Goal: Transaction & Acquisition: Purchase product/service

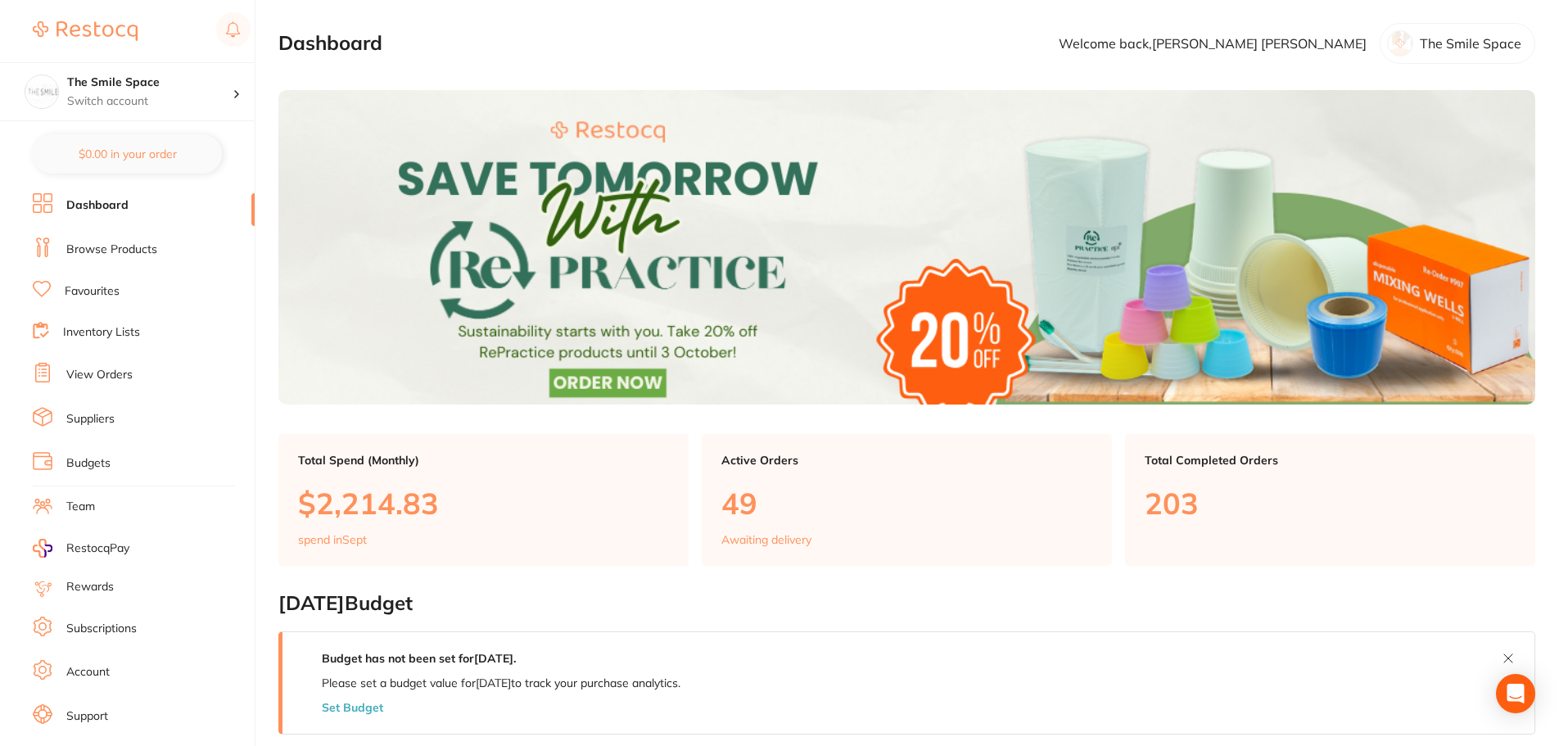
click at [109, 378] on link "View Orders" at bounding box center [100, 375] width 67 height 16
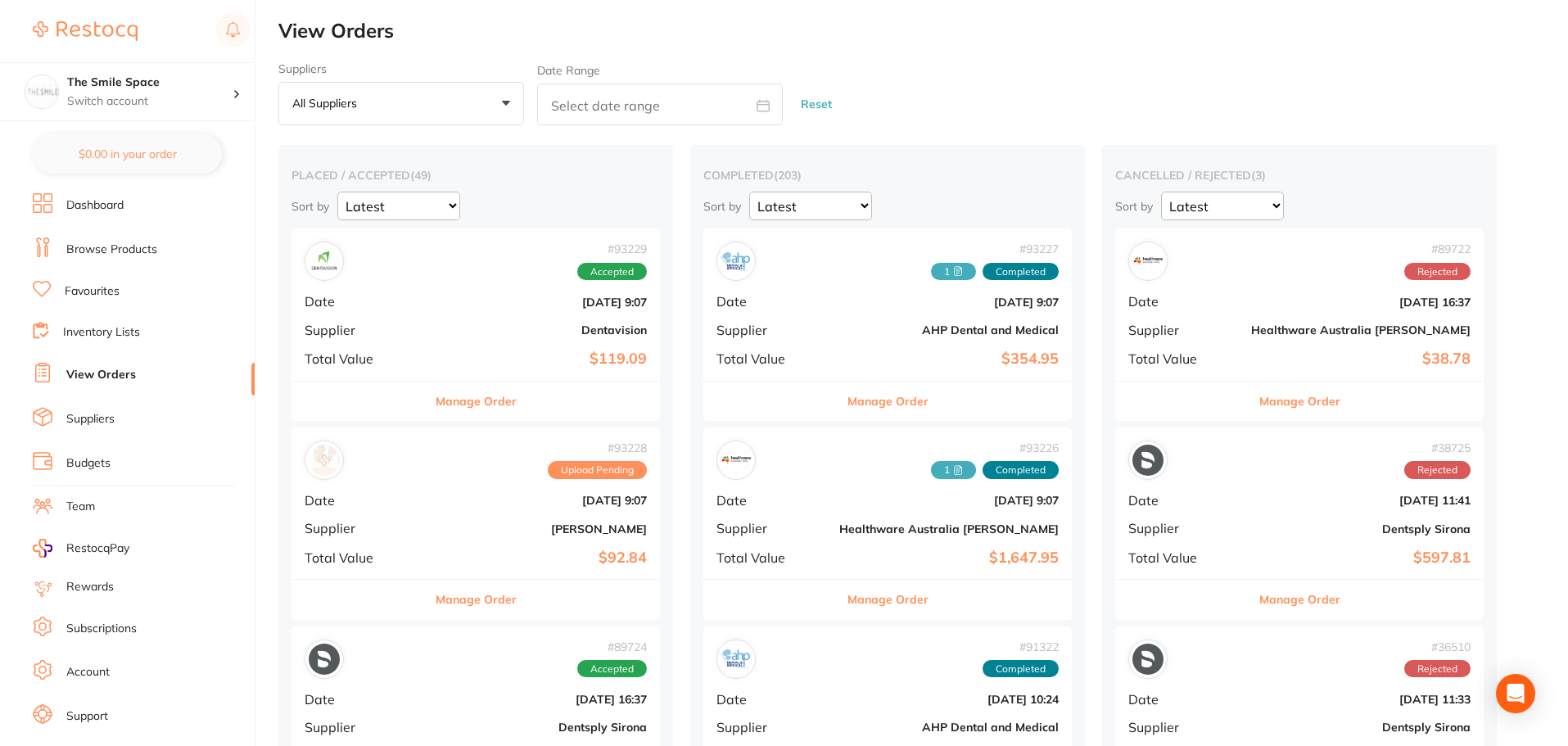
click at [508, 605] on button "Manage Order" at bounding box center [476, 600] width 81 height 39
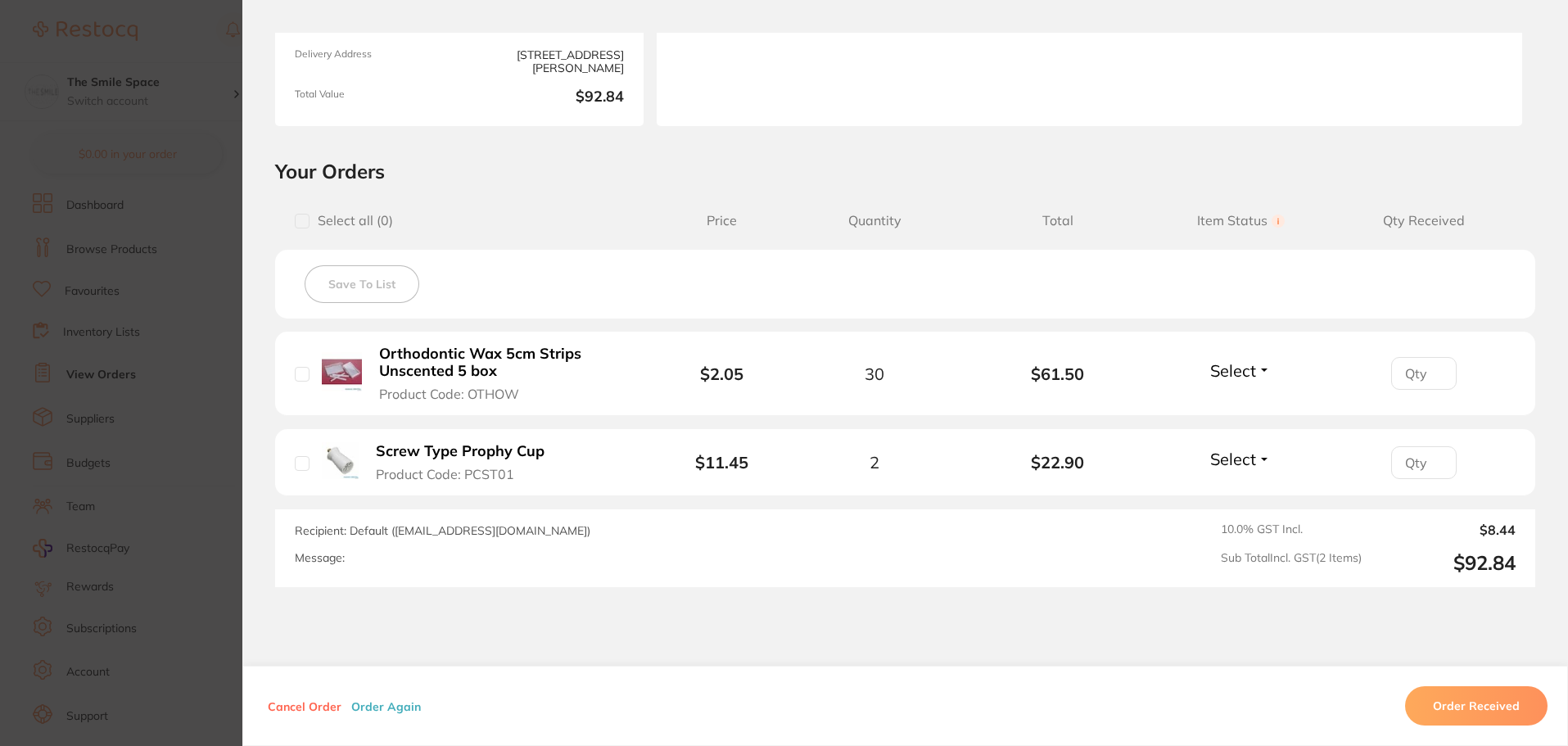
scroll to position [246, 0]
click at [178, 362] on section "Order ID: Restocq- 93228 Order Information Upload Pending Order Date Sept 8 202…" at bounding box center [784, 373] width 1568 height 746
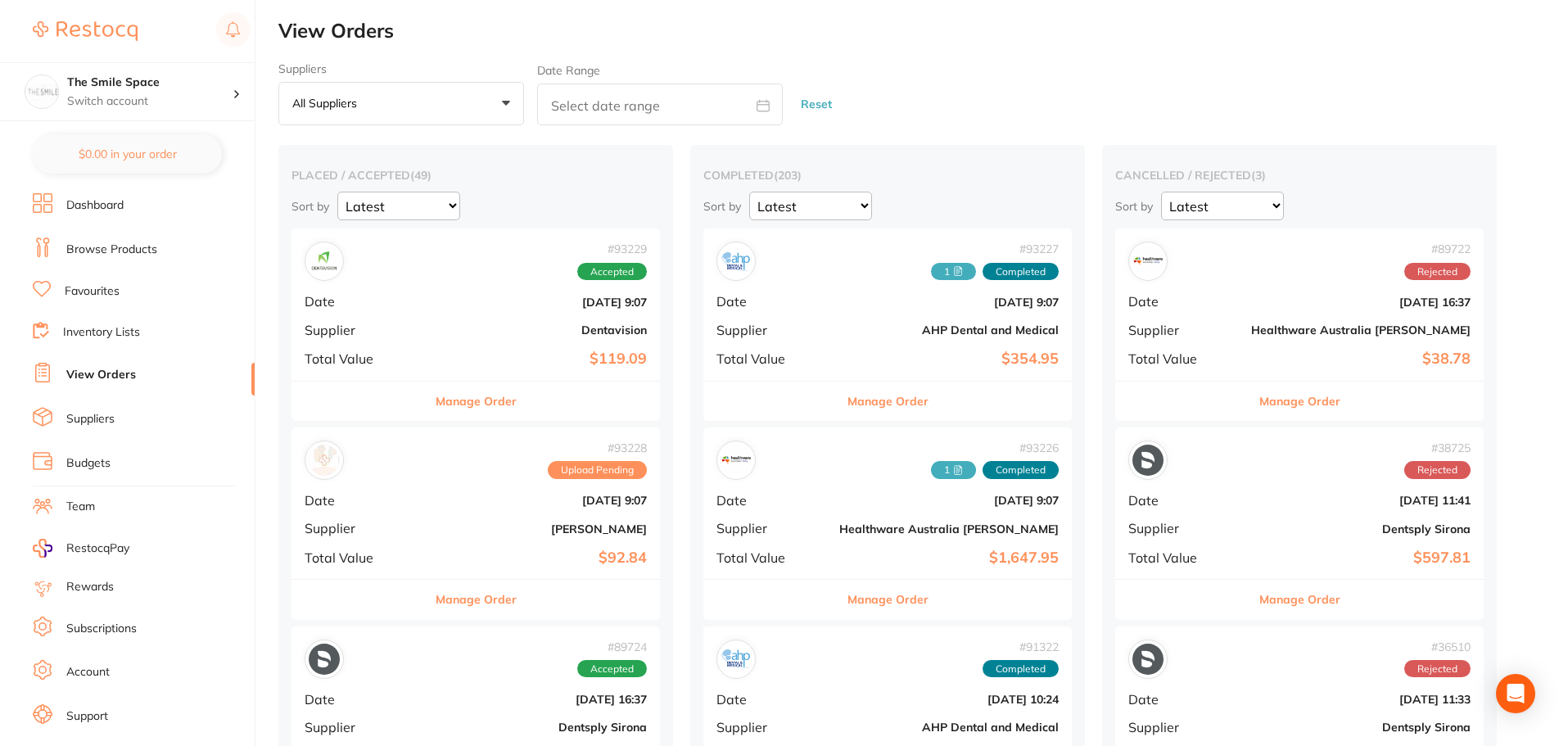
click at [596, 104] on input "text" at bounding box center [660, 104] width 246 height 42
select select "8"
select select "2025"
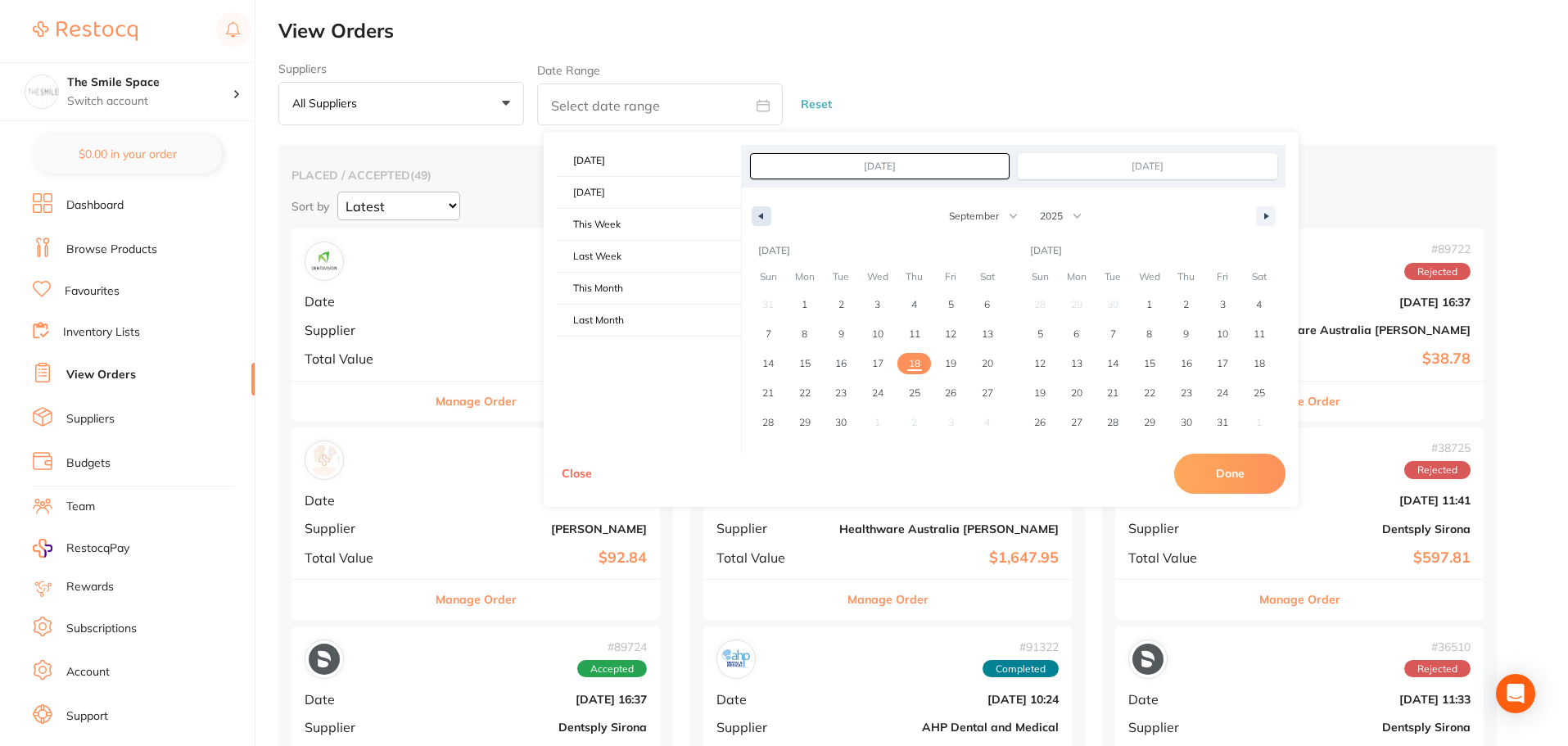
click at [764, 216] on button "button" at bounding box center [761, 216] width 20 height 20
select select "7"
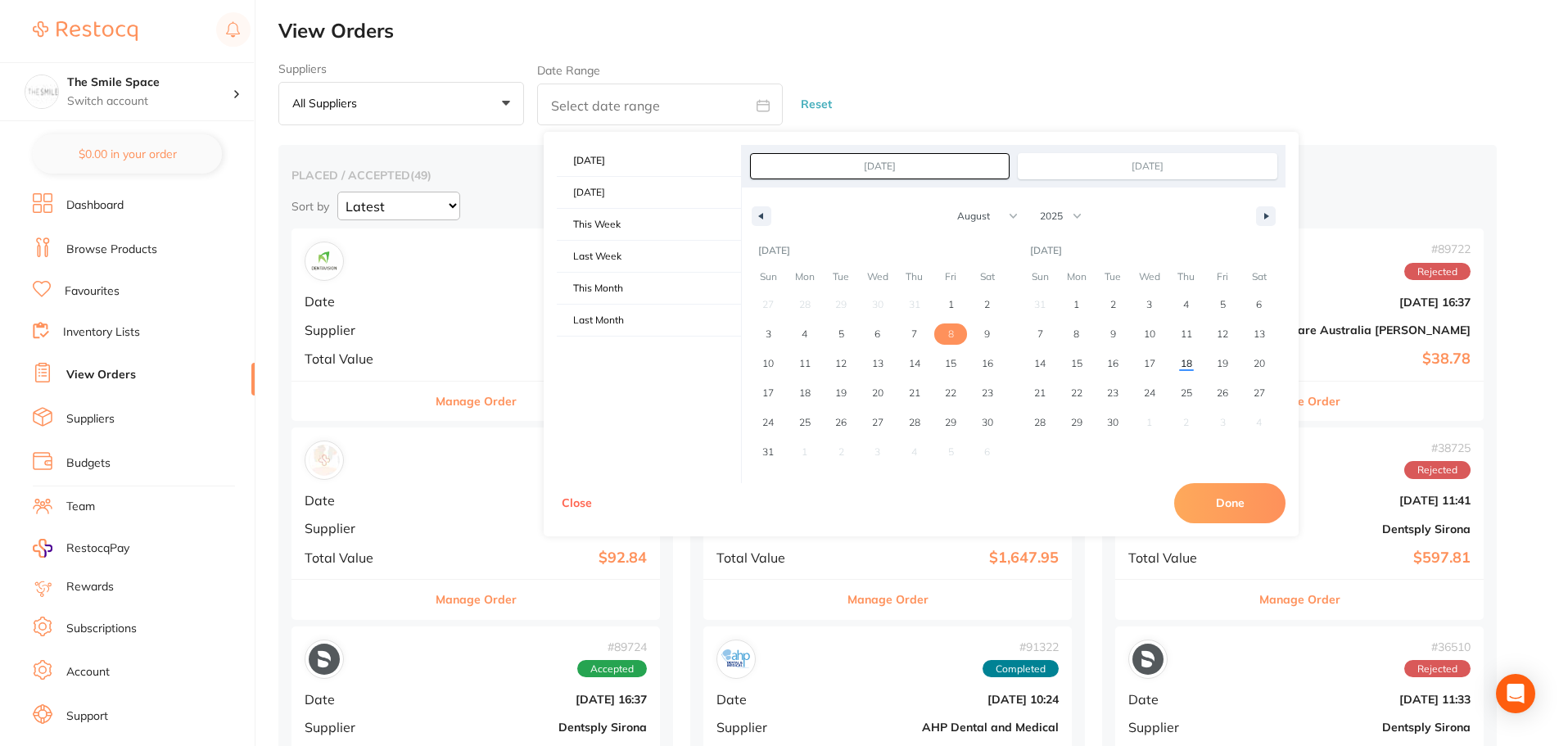
click at [945, 341] on span "8" at bounding box center [951, 334] width 37 height 21
type input "Aug 8, 2025"
click at [1263, 504] on button "Done" at bounding box center [1230, 503] width 111 height 39
type input "Aug 8 2025 to Aug 8 2025"
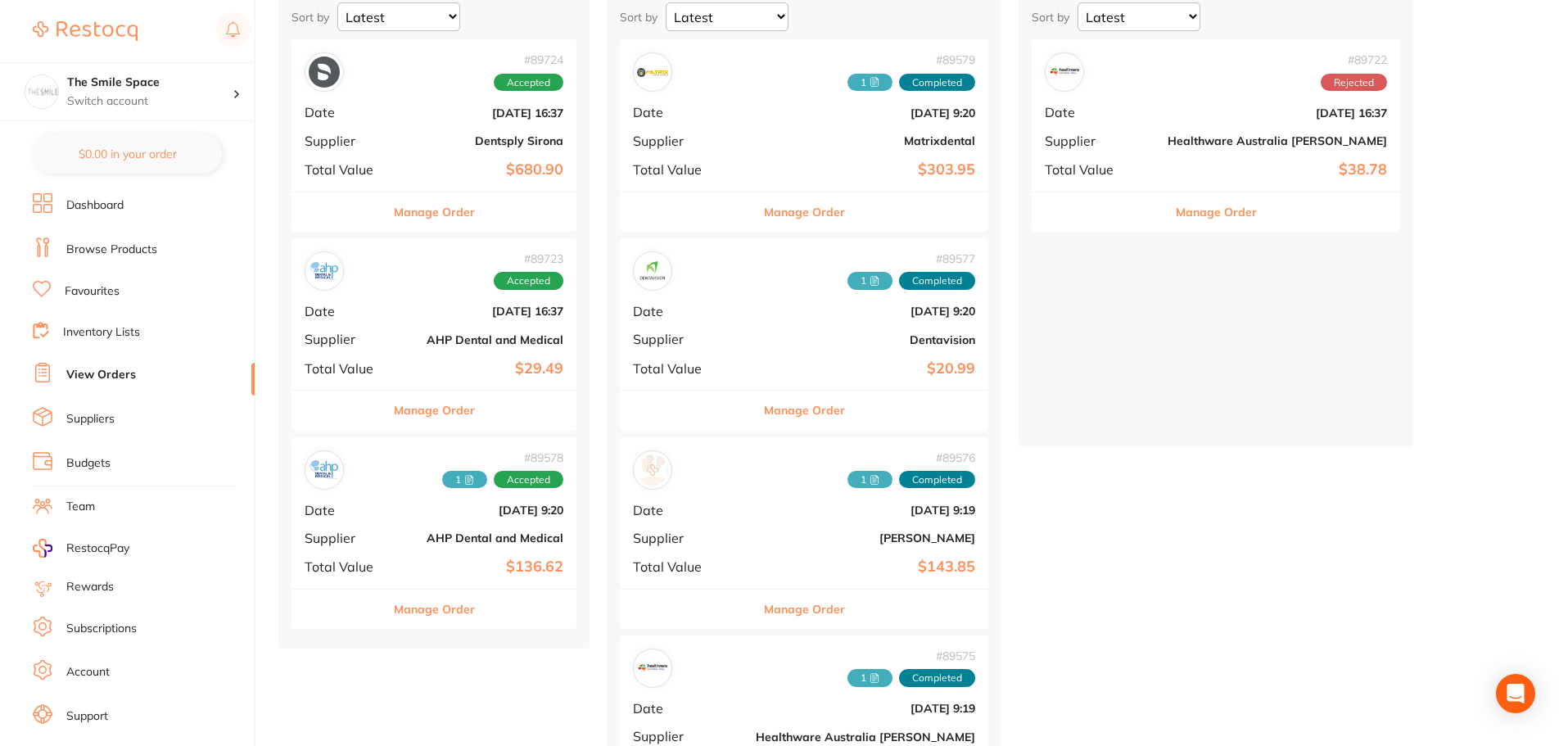
scroll to position [295, 0]
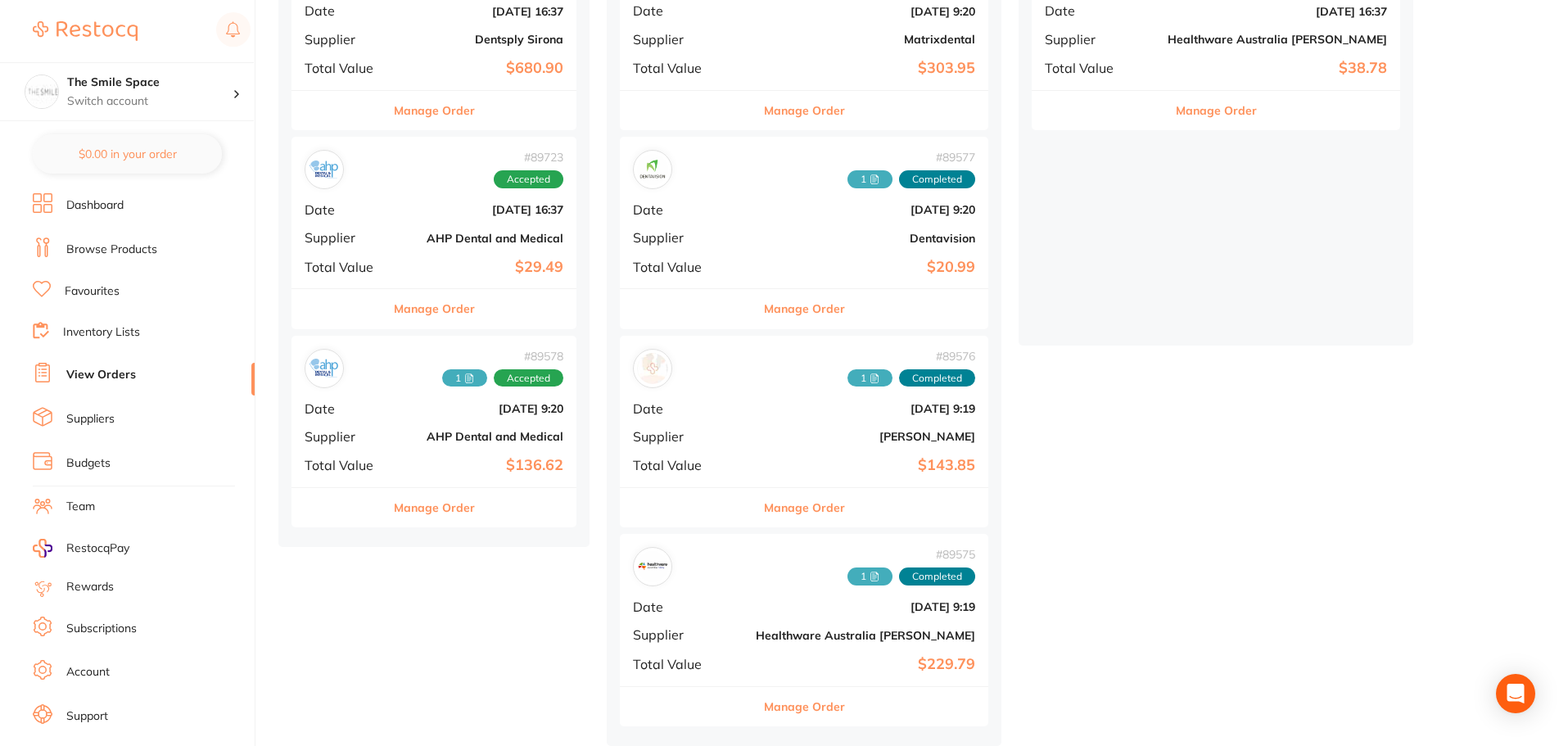
click at [793, 702] on button "Manage Order" at bounding box center [804, 707] width 81 height 39
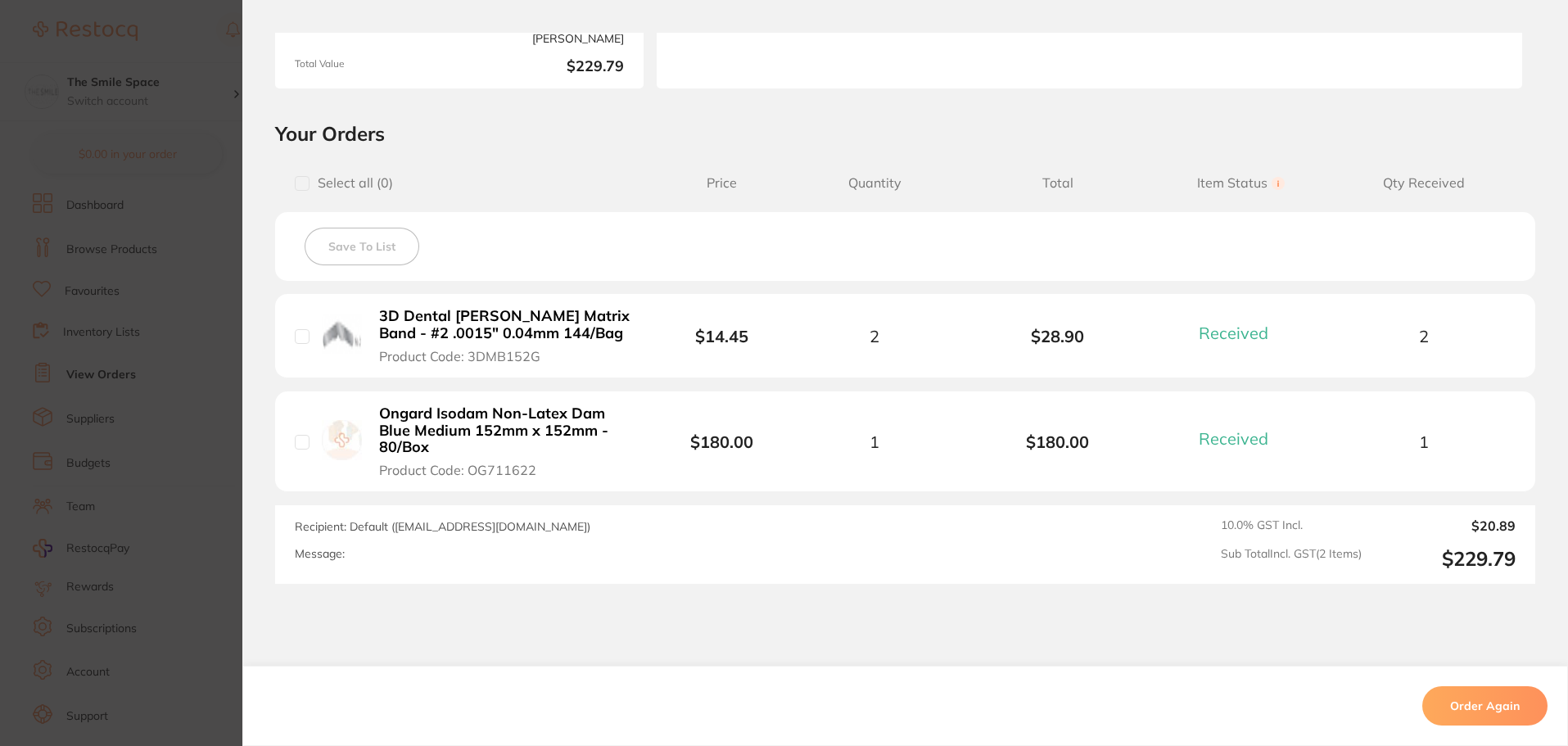
scroll to position [199, 0]
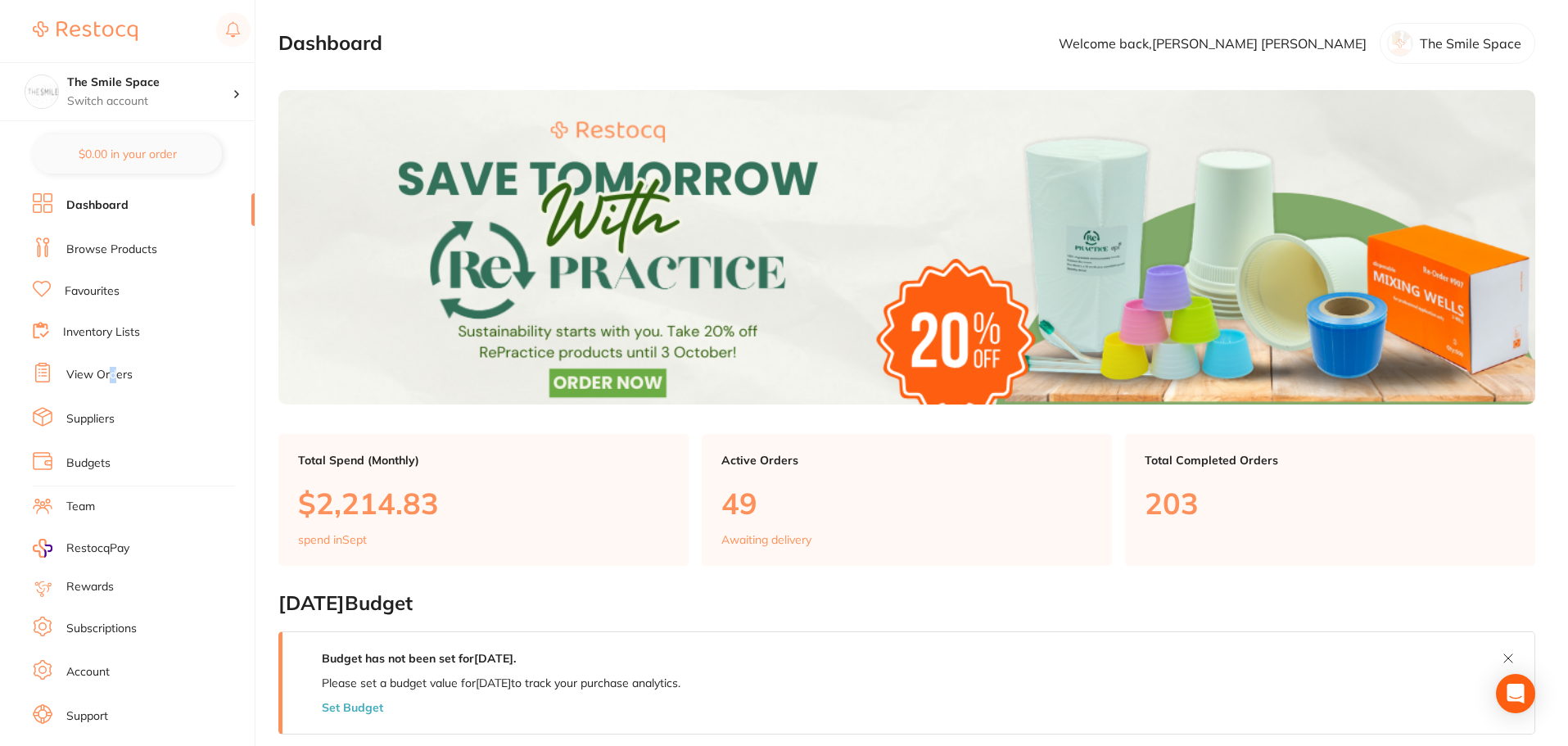
click at [113, 377] on link "View Orders" at bounding box center [100, 375] width 67 height 16
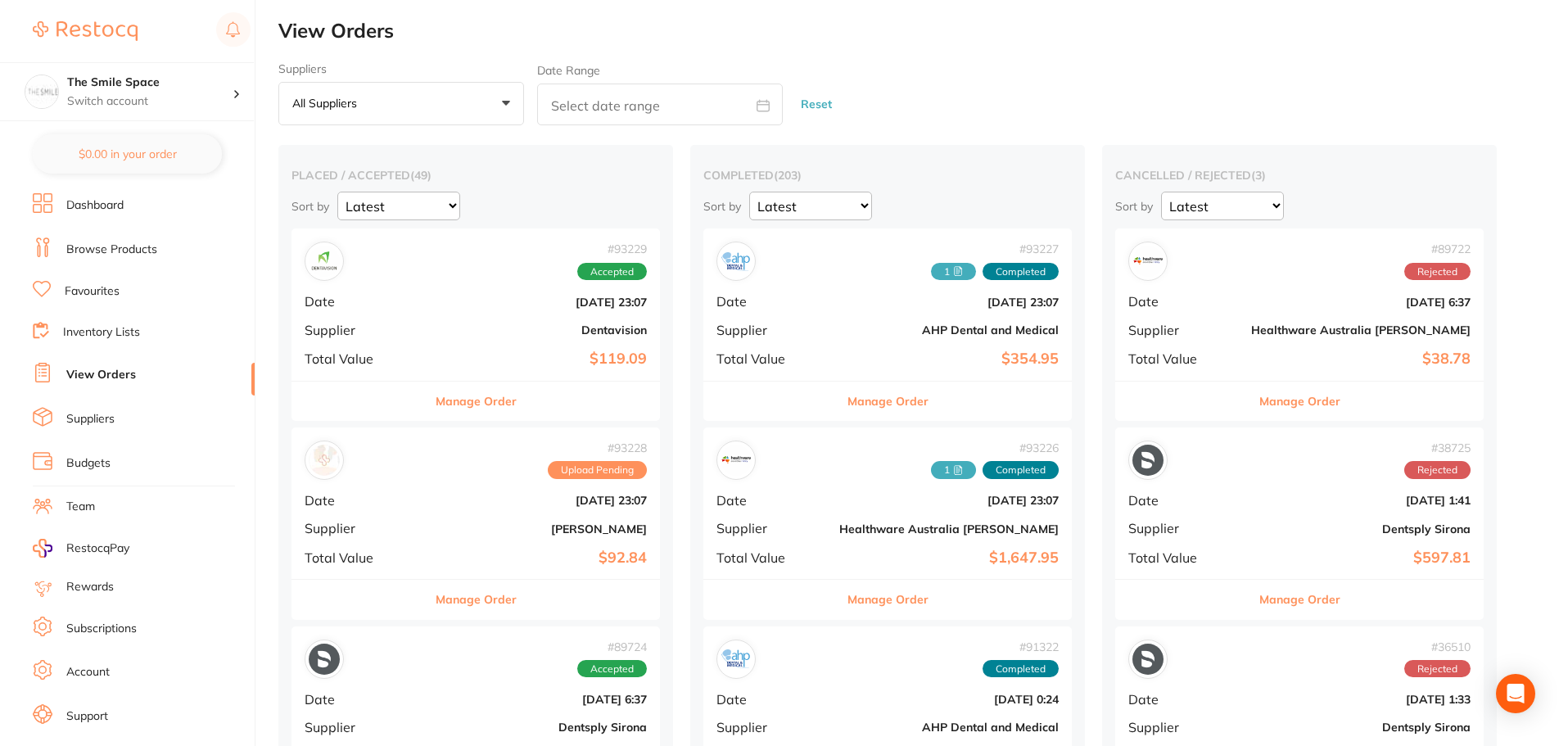
click at [613, 115] on input "text" at bounding box center [660, 104] width 246 height 42
select select "8"
select select "2025"
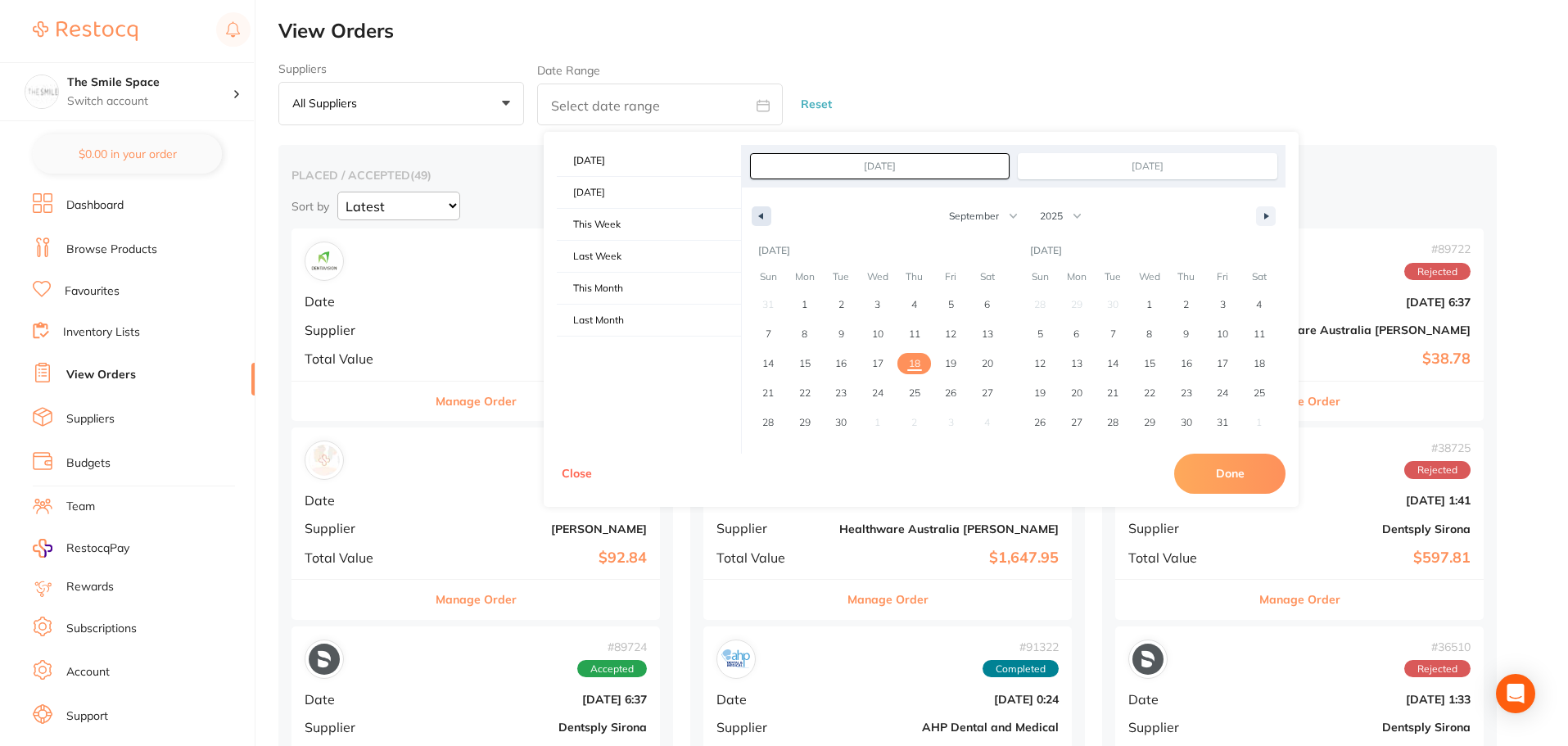
click at [759, 214] on icon "button" at bounding box center [759, 216] width 9 height 7
select select "7"
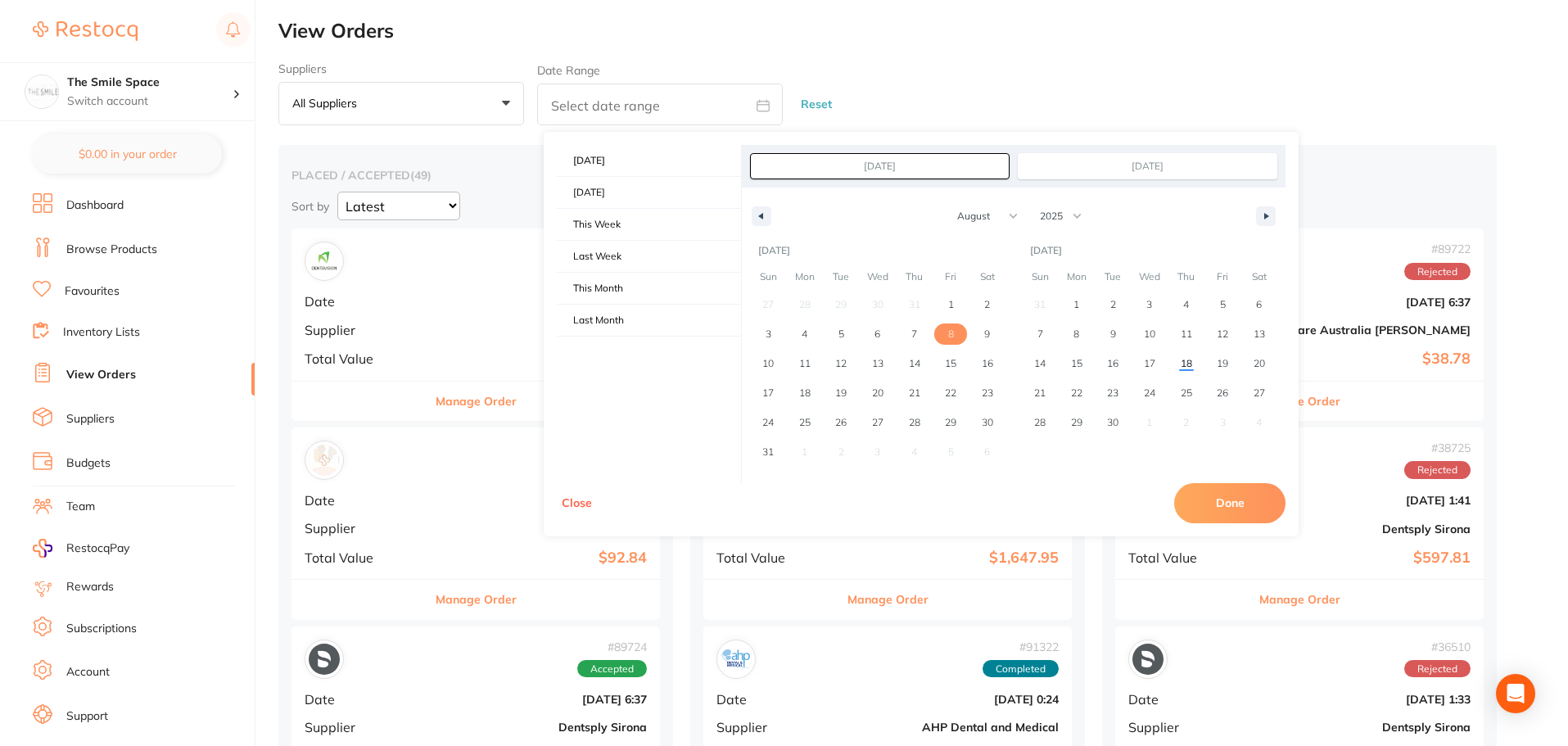
click at [944, 335] on span "8" at bounding box center [951, 334] width 37 height 21
type input "Aug 8, 2025"
click at [1222, 502] on button "Done" at bounding box center [1230, 503] width 111 height 39
type input "Aug 8 2025 to Aug 8 2025"
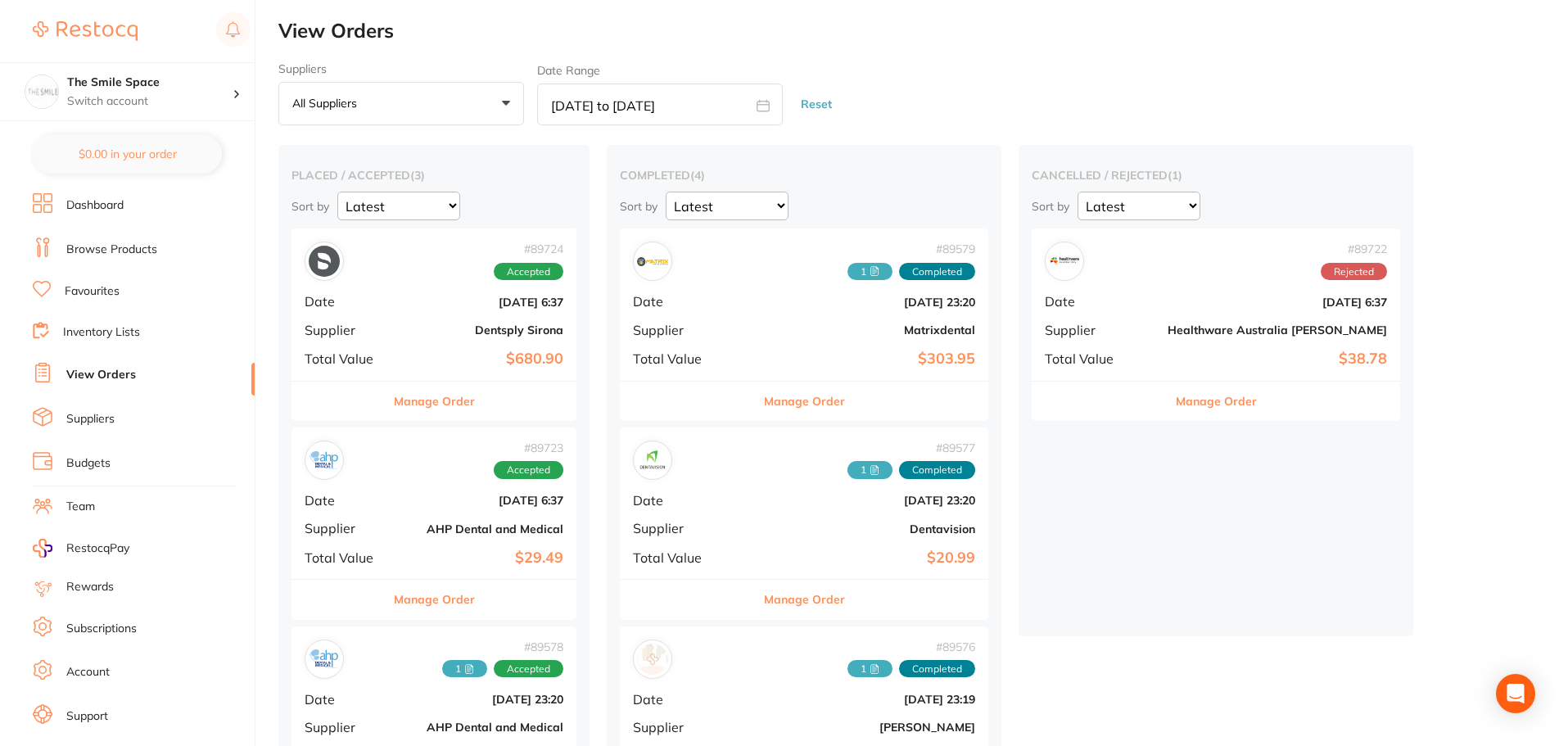
click at [461, 401] on button "Manage Order" at bounding box center [434, 402] width 81 height 39
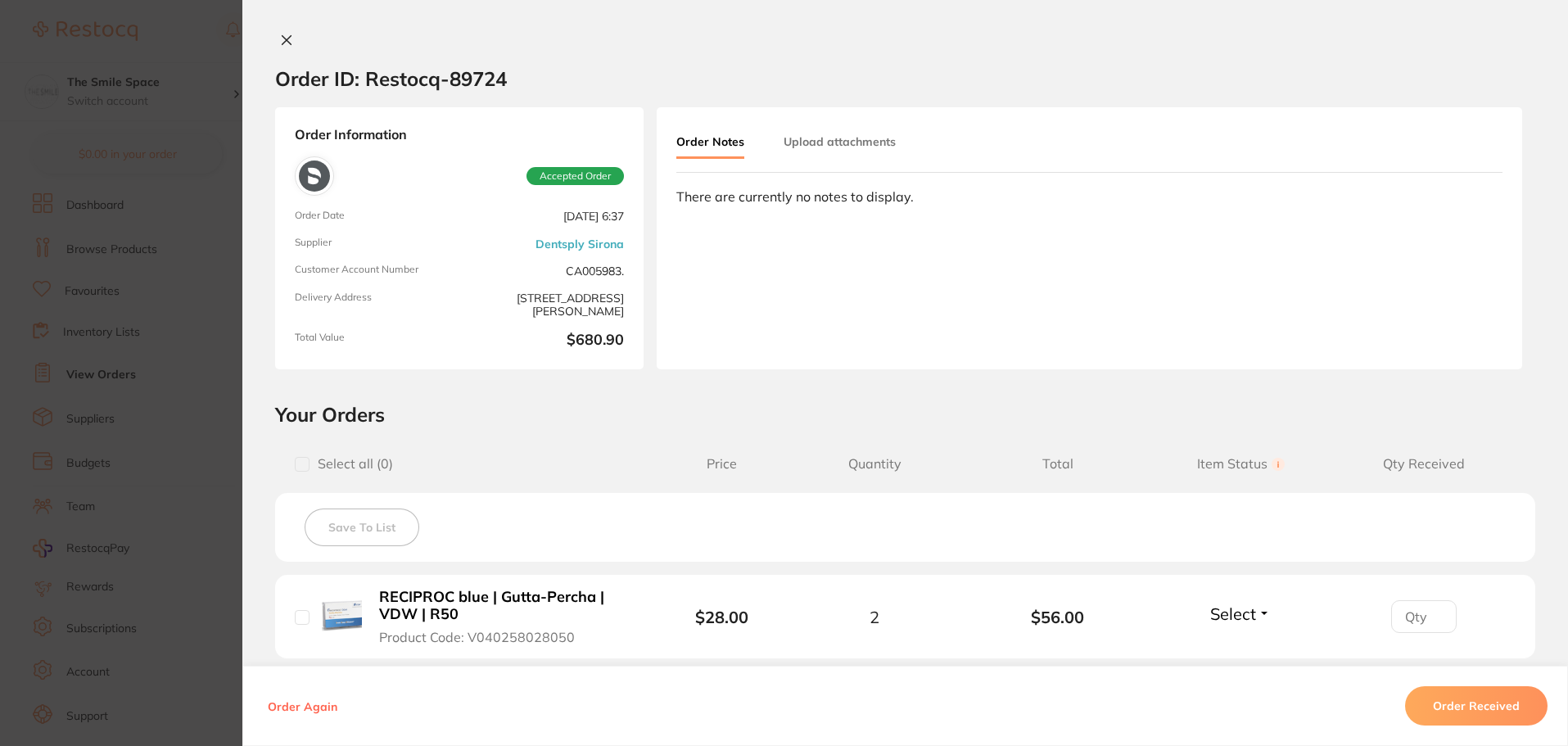
click at [183, 135] on section "Order ID: Restocq- 89724 Order Information Accepted Order Order Date Aug 8 2025…" at bounding box center [784, 373] width 1568 height 746
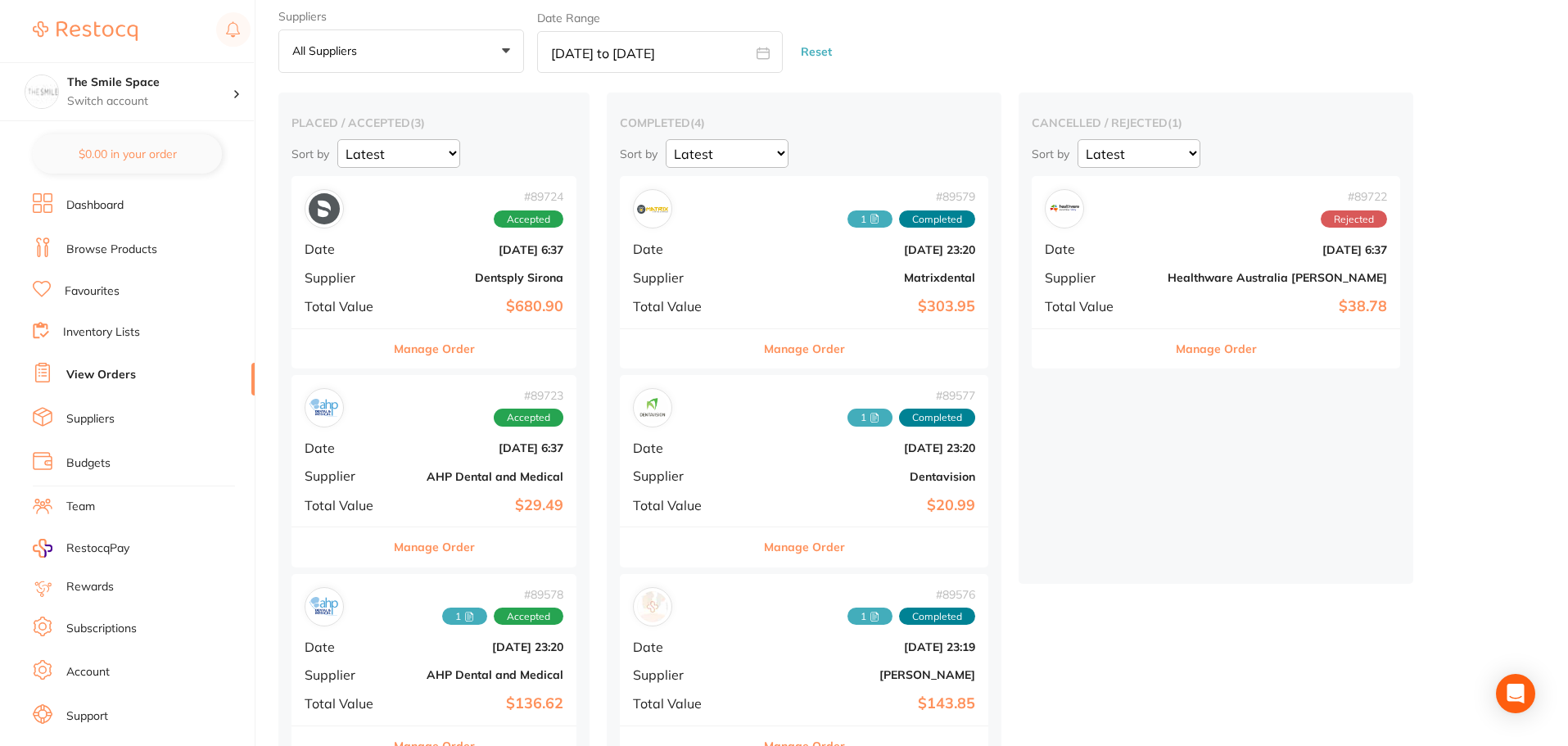
scroll to position [82, 0]
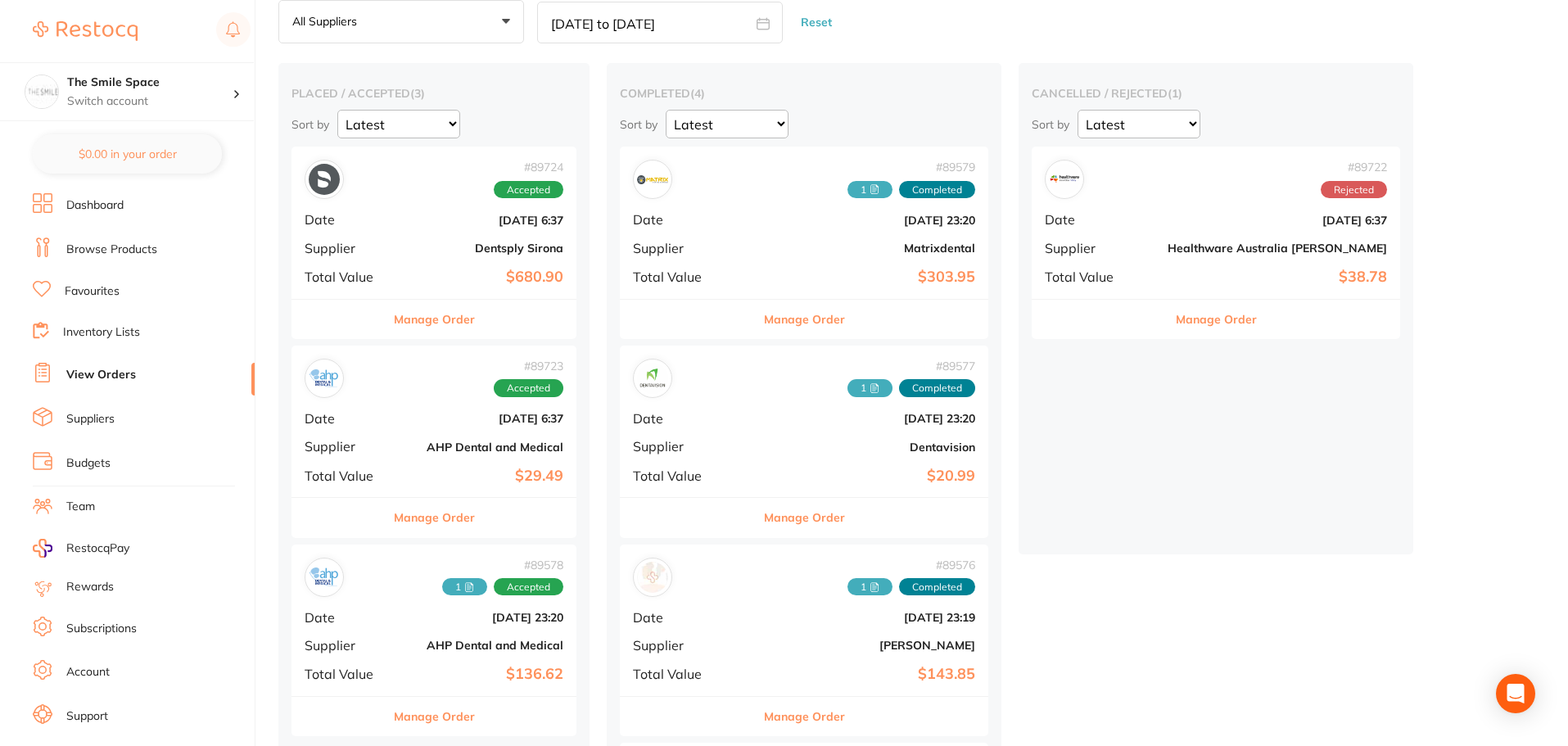
click at [466, 521] on button "Manage Order" at bounding box center [434, 518] width 81 height 39
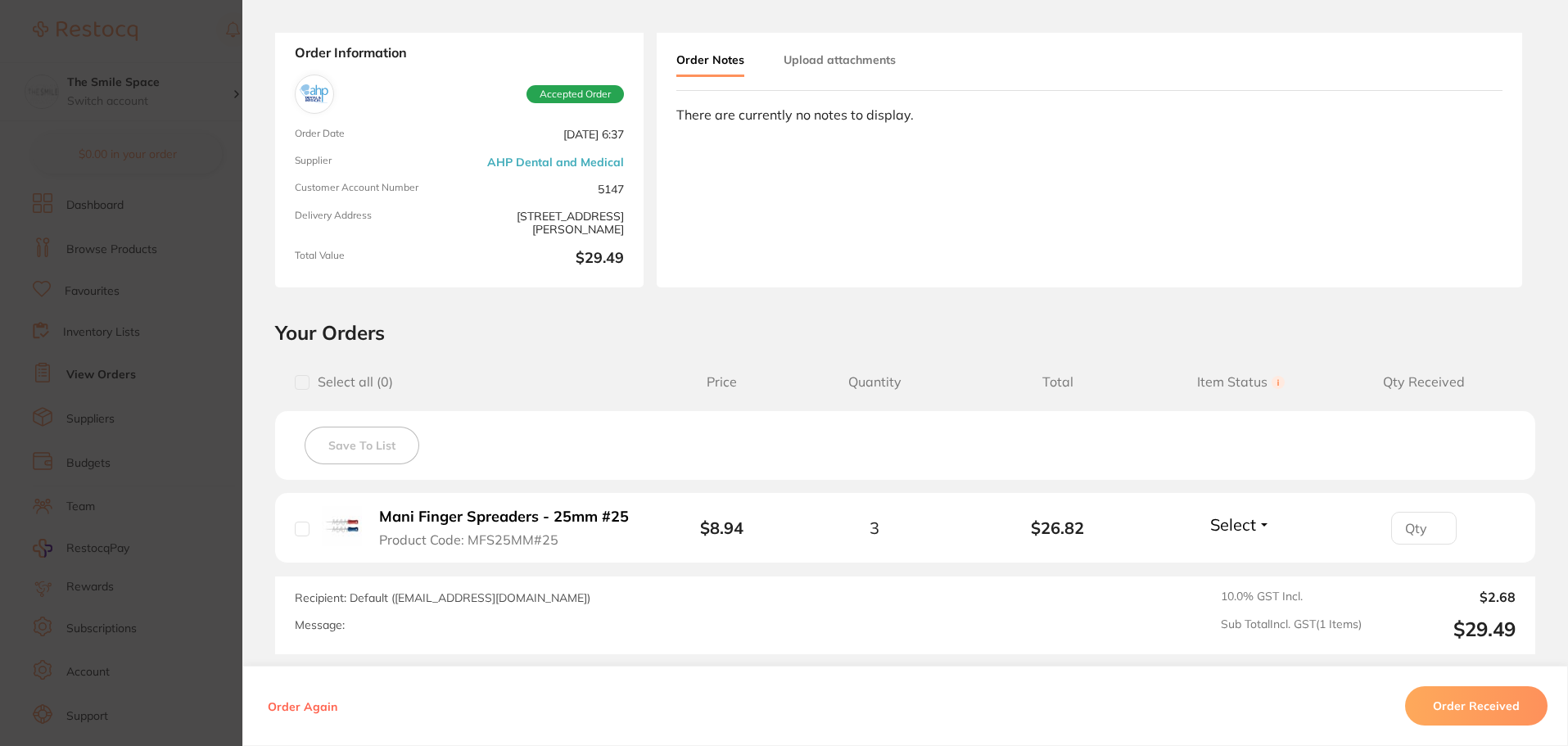
click at [172, 102] on section "Order ID: Restocq- 89723 Order Information Accepted Order Order Date Aug 8 2025…" at bounding box center [784, 373] width 1568 height 746
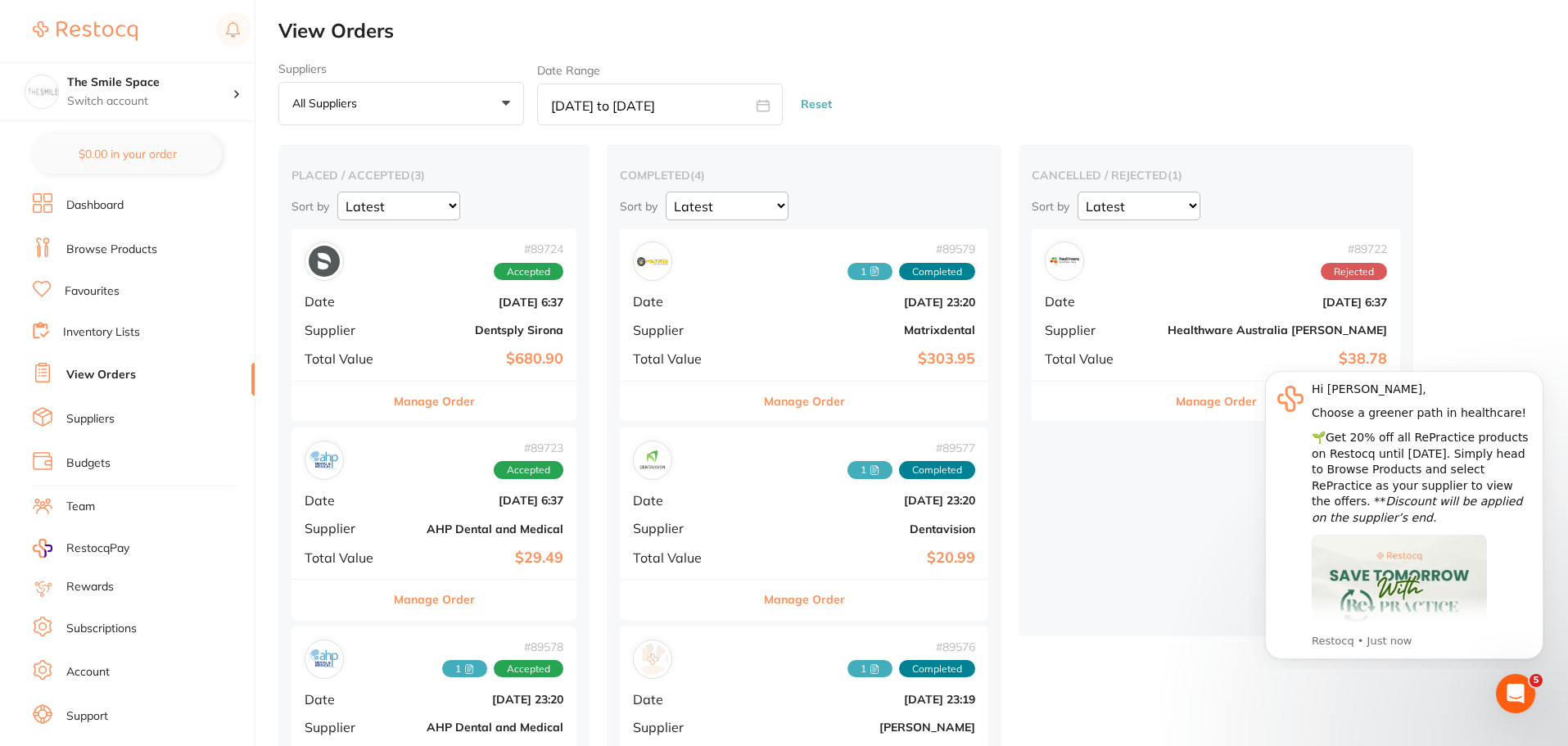
click at [1176, 403] on button "Manage Order" at bounding box center [1216, 402] width 81 height 39
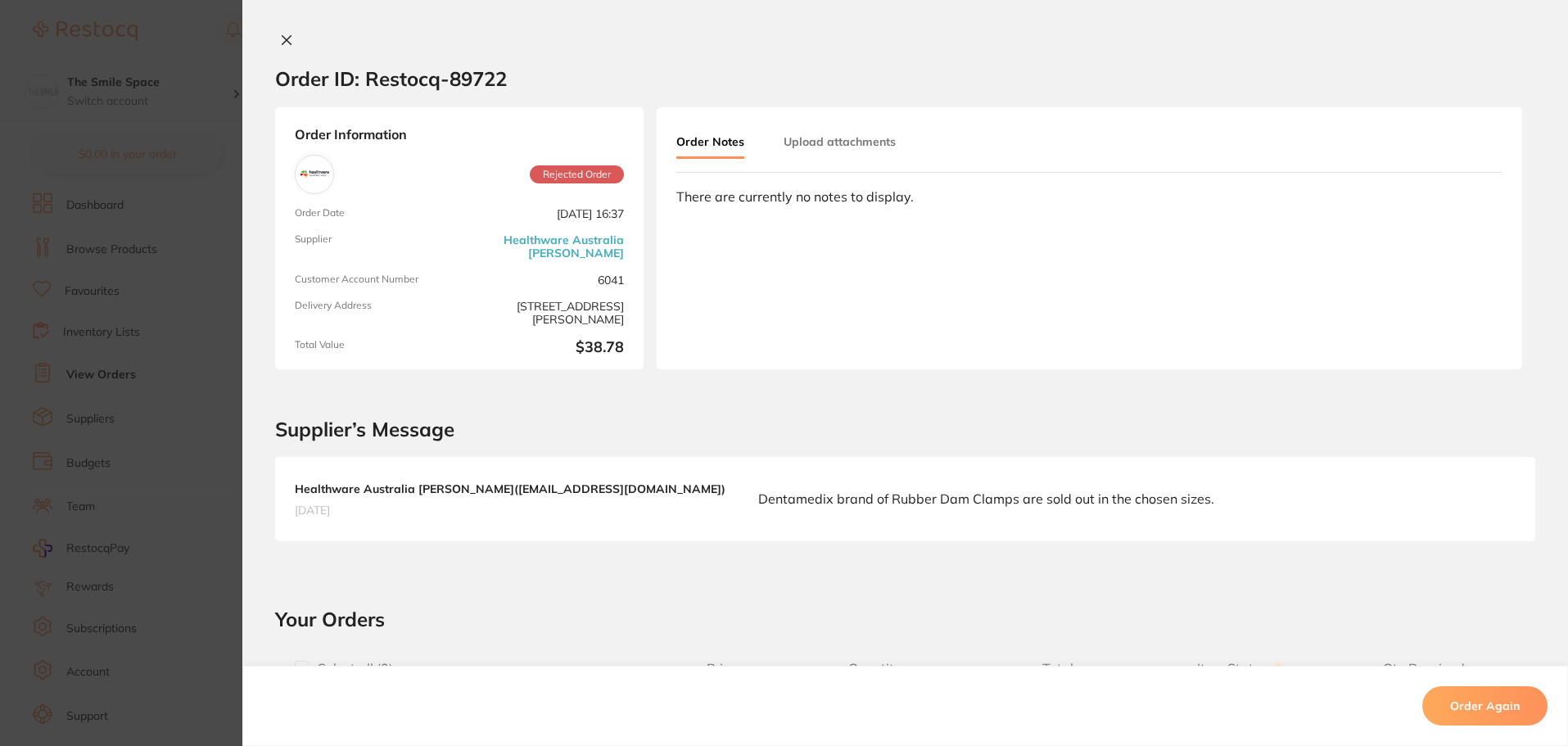
click at [190, 219] on section "Order ID: Restocq- 89722 Order Information Rejected Order Order Date Aug 8 2025…" at bounding box center [784, 373] width 1568 height 746
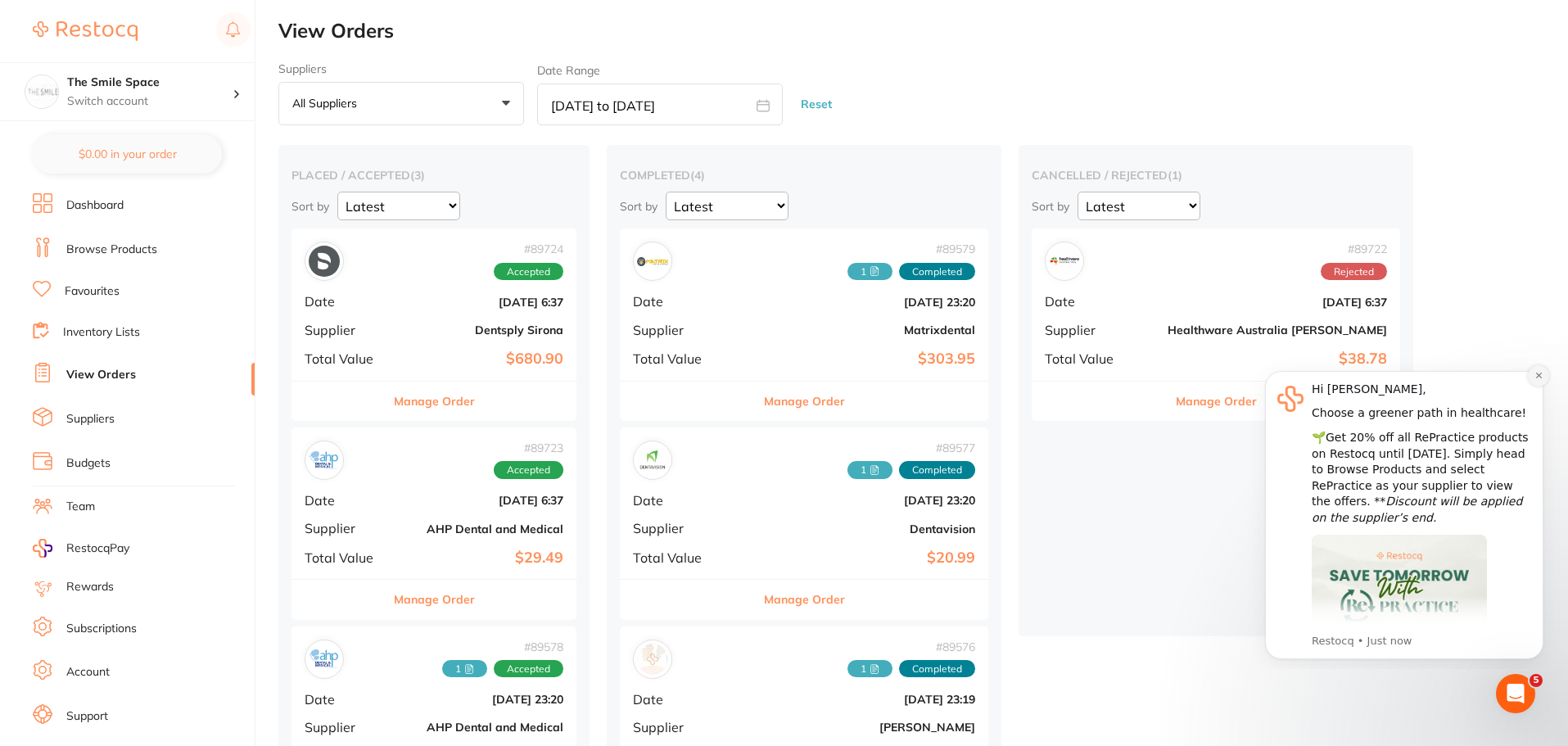
click at [1541, 375] on icon "Dismiss notification" at bounding box center [1539, 375] width 9 height 9
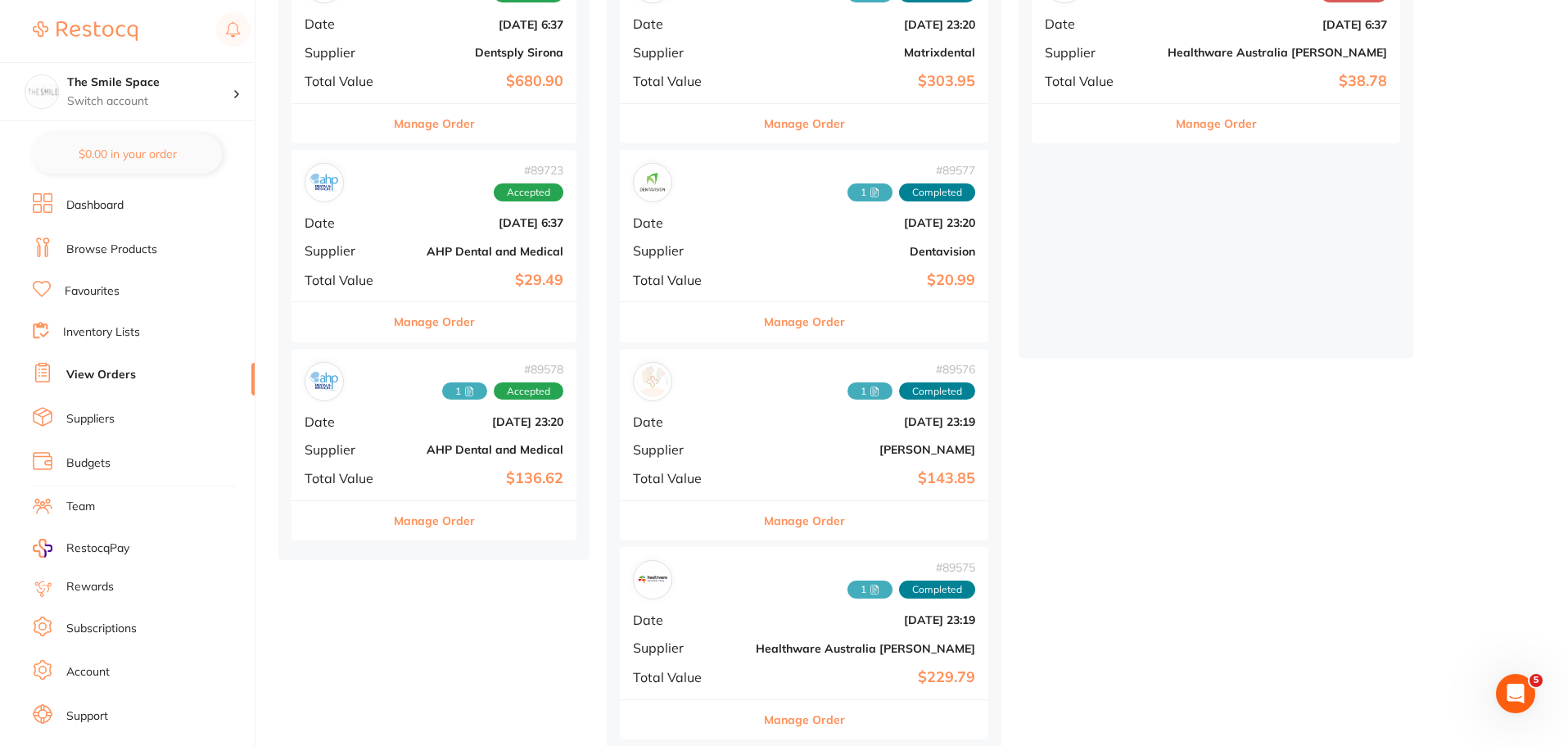
scroll to position [295, 0]
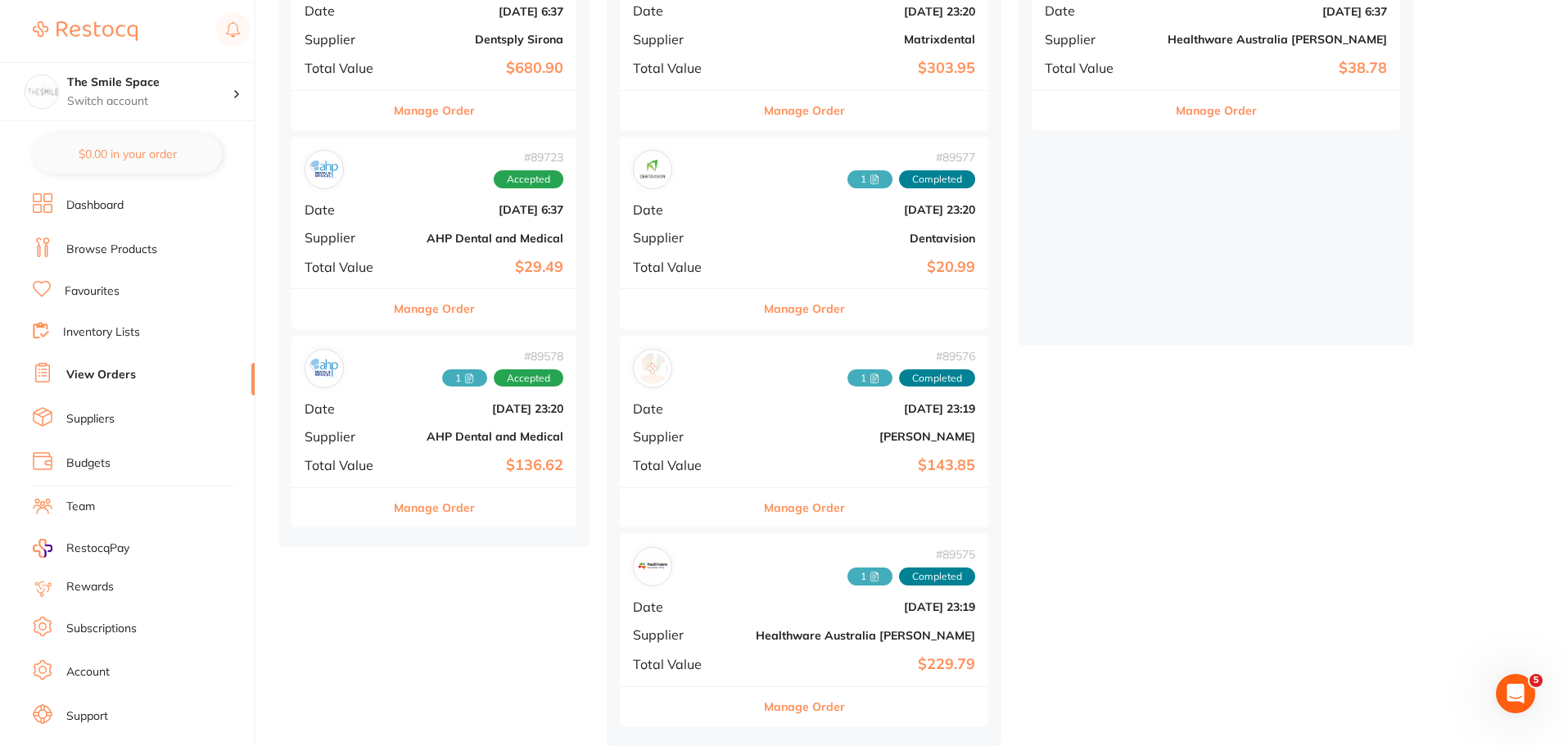
click at [453, 513] on button "Manage Order" at bounding box center [434, 508] width 81 height 39
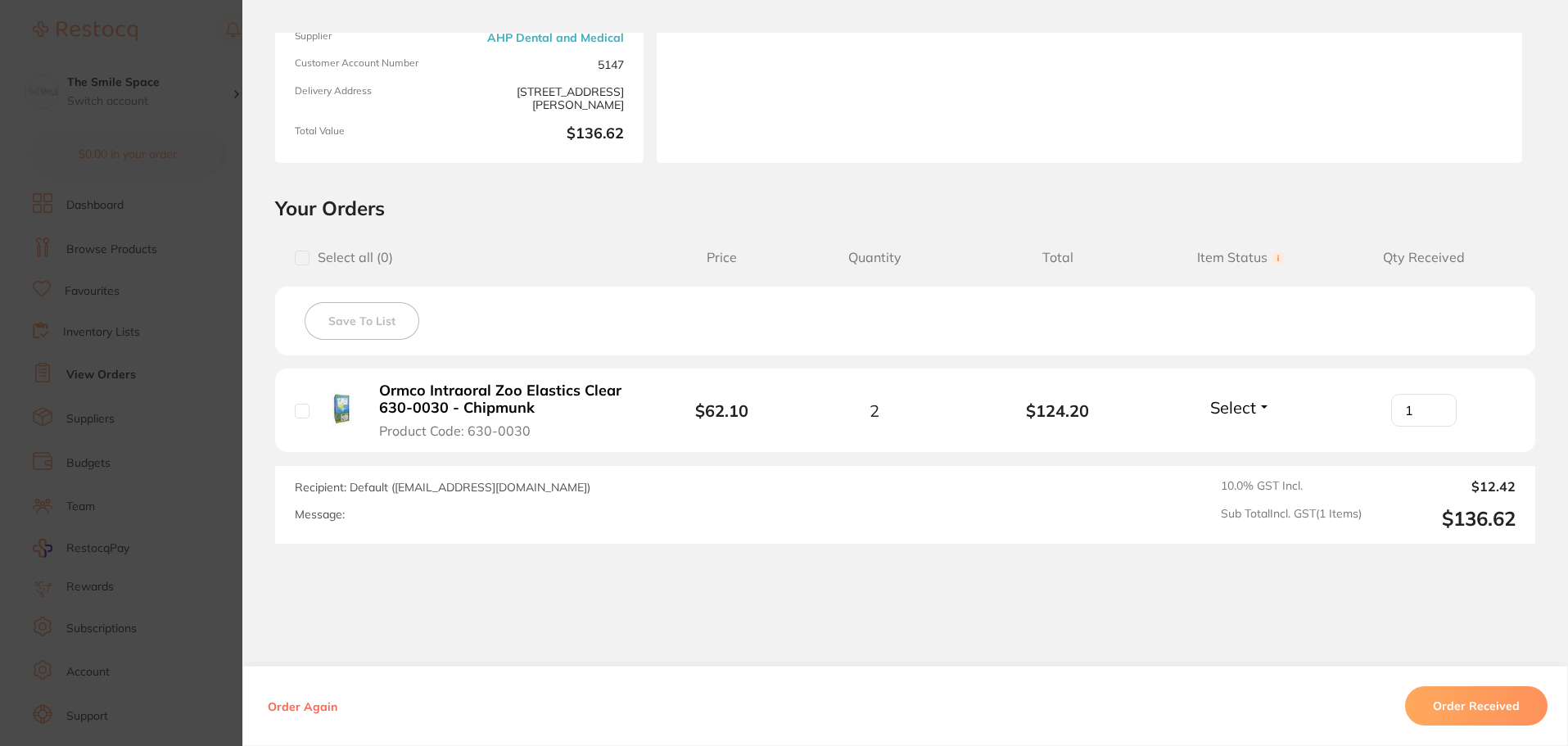
scroll to position [249, 0]
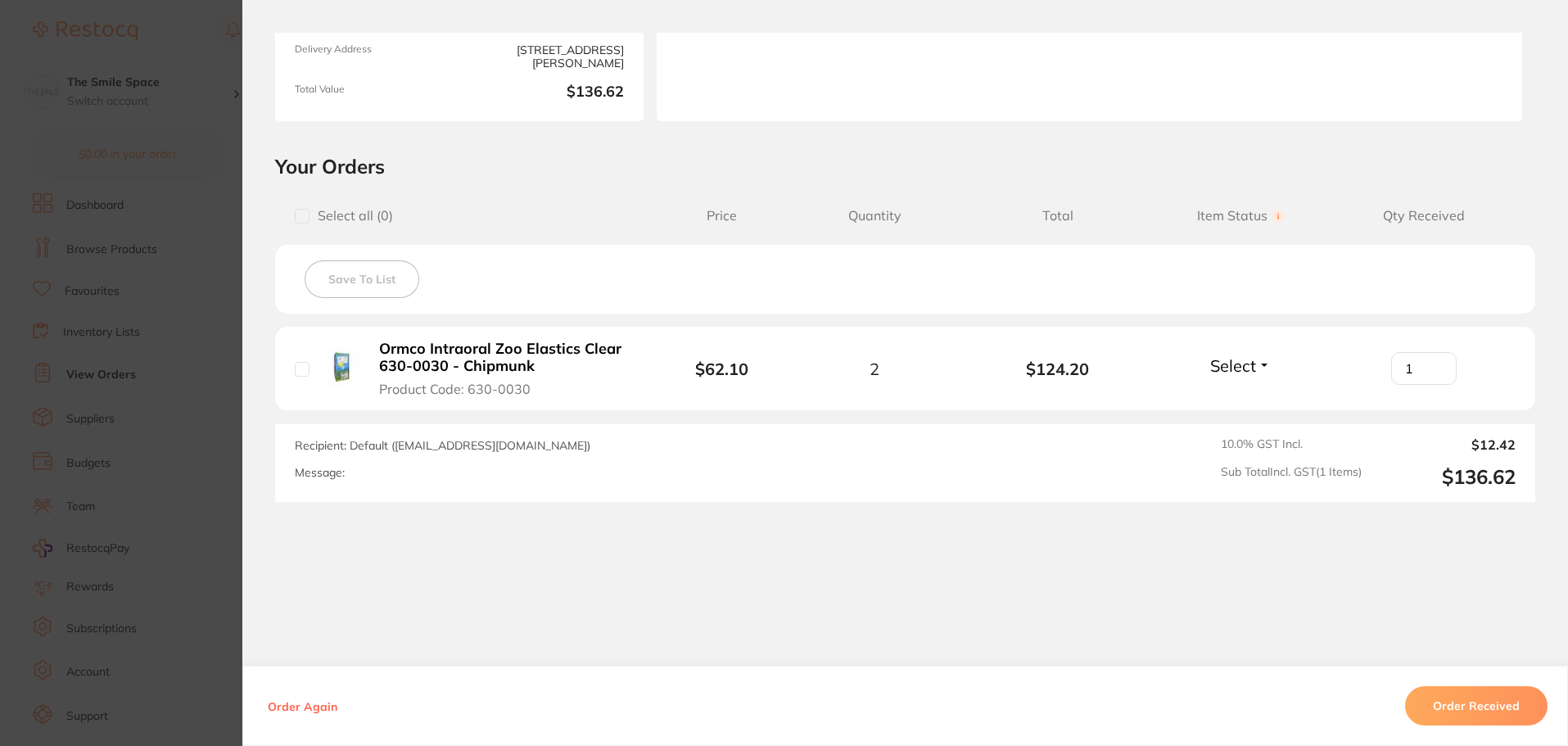
click at [150, 416] on section "Order ID: Restocq- 89578 Order Information Accepted Order Order Date Aug 8 2025…" at bounding box center [784, 373] width 1568 height 746
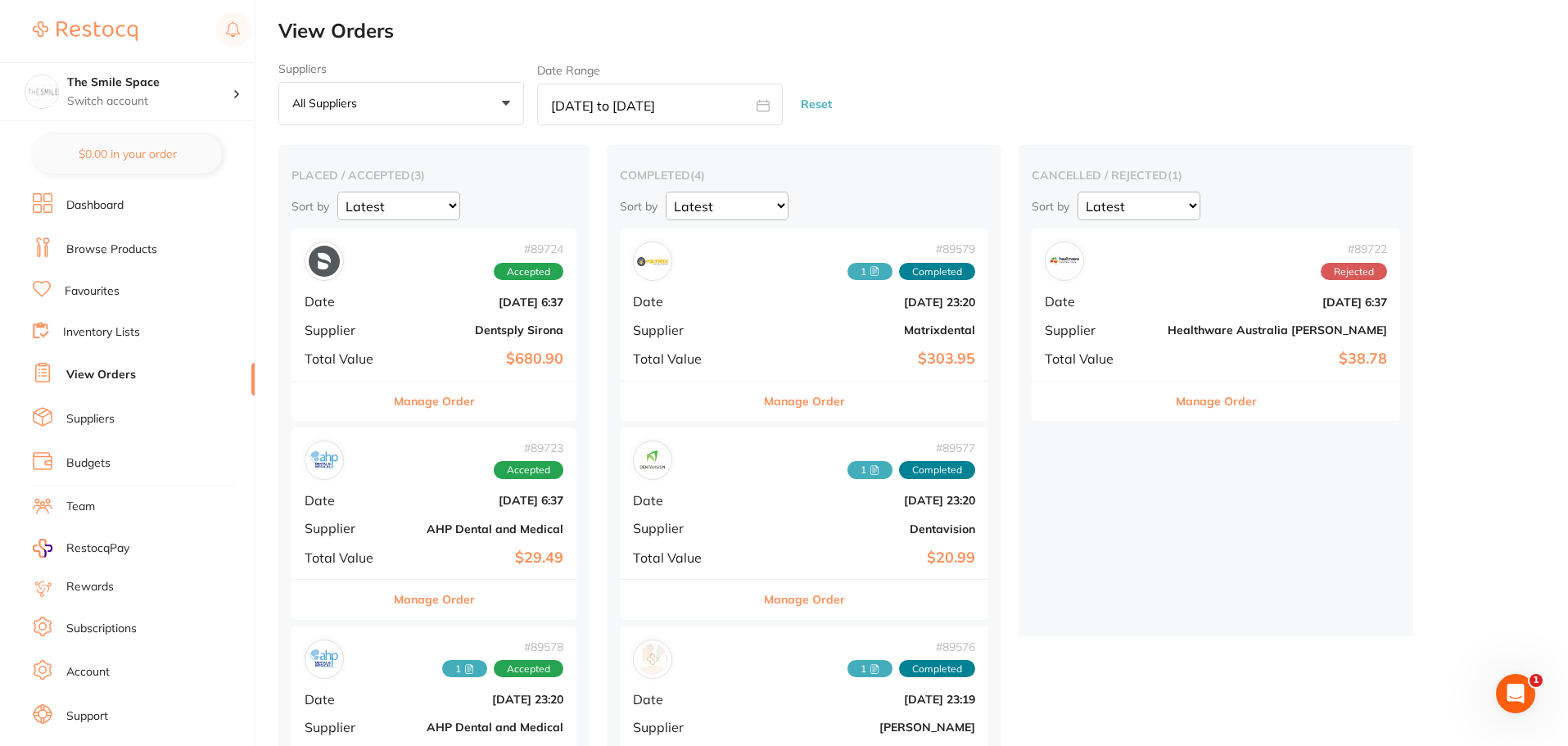
click at [830, 100] on button "Reset" at bounding box center [816, 104] width 41 height 44
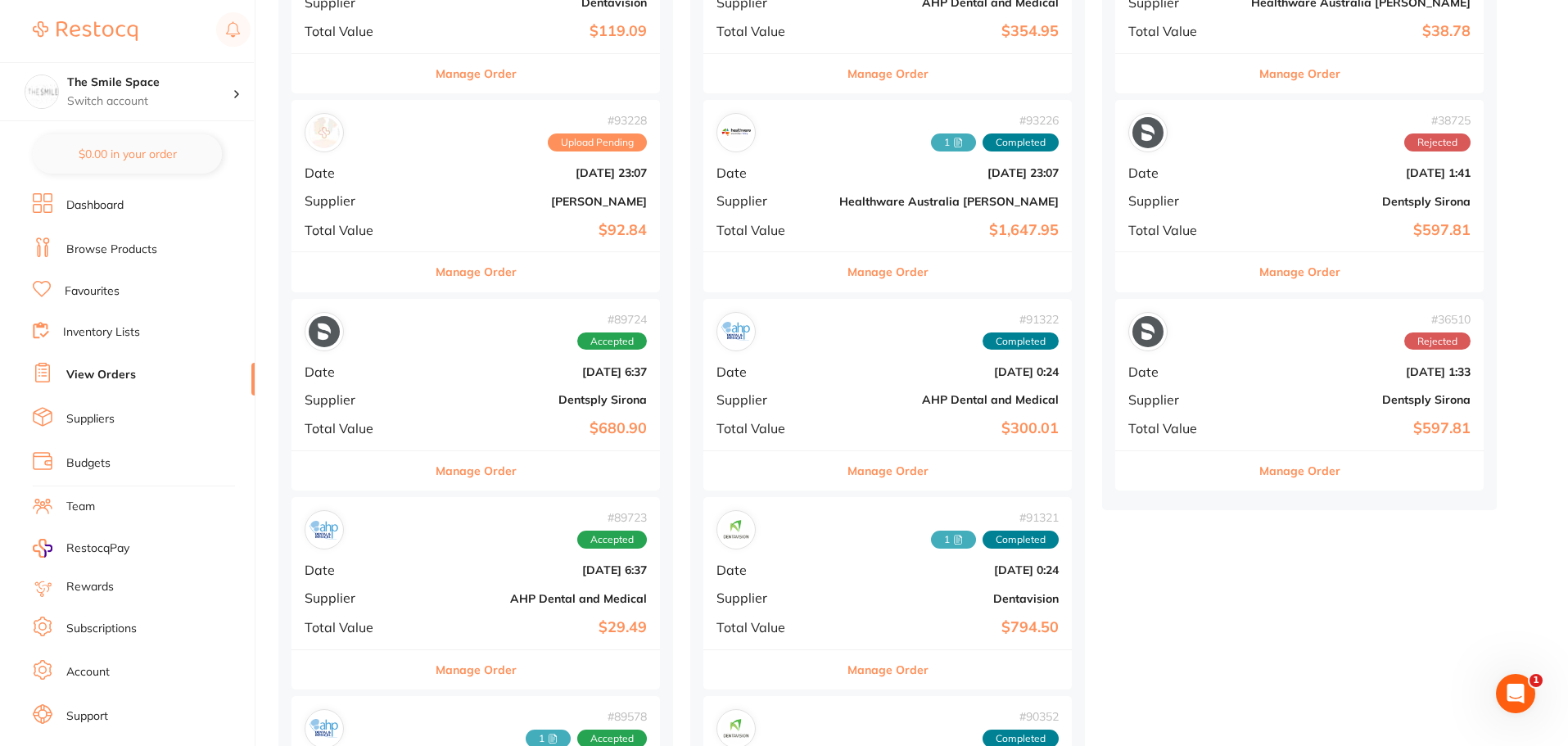
scroll to position [409, 0]
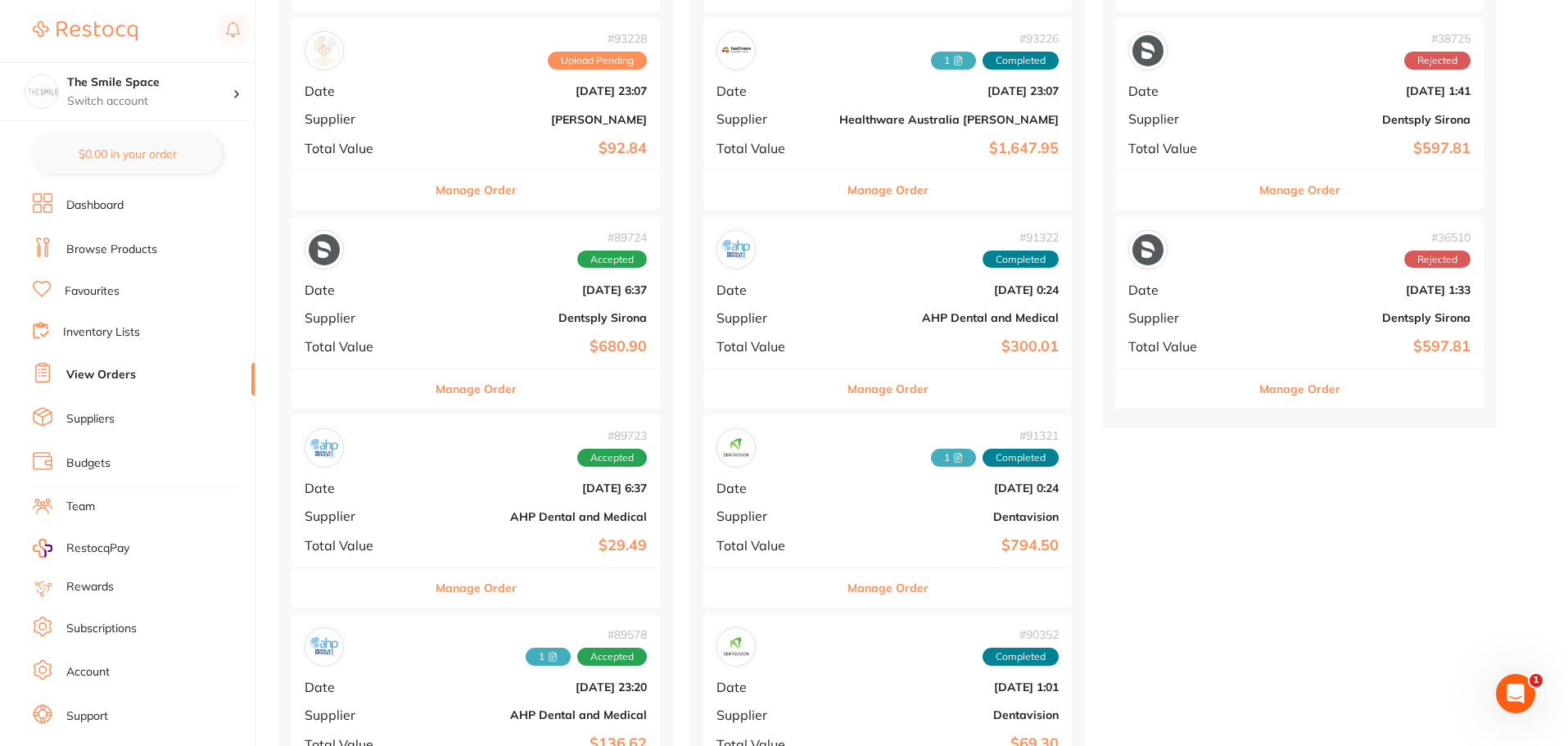
click at [440, 583] on button "Manage Order" at bounding box center [476, 588] width 81 height 39
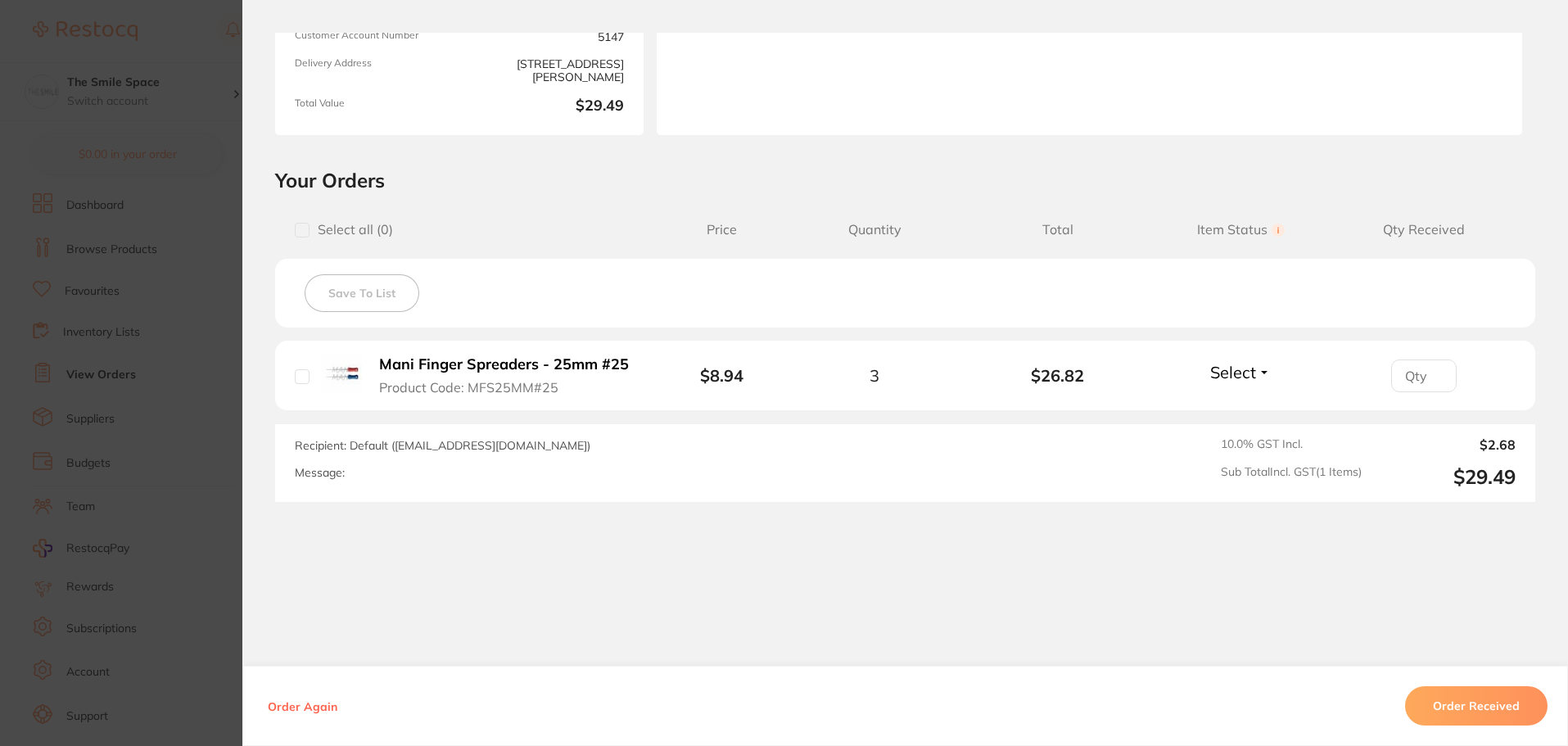
click at [172, 265] on section "Order ID: Restocq- 89723 Order Information Accepted Order Order Date Aug 8 2025…" at bounding box center [784, 373] width 1568 height 746
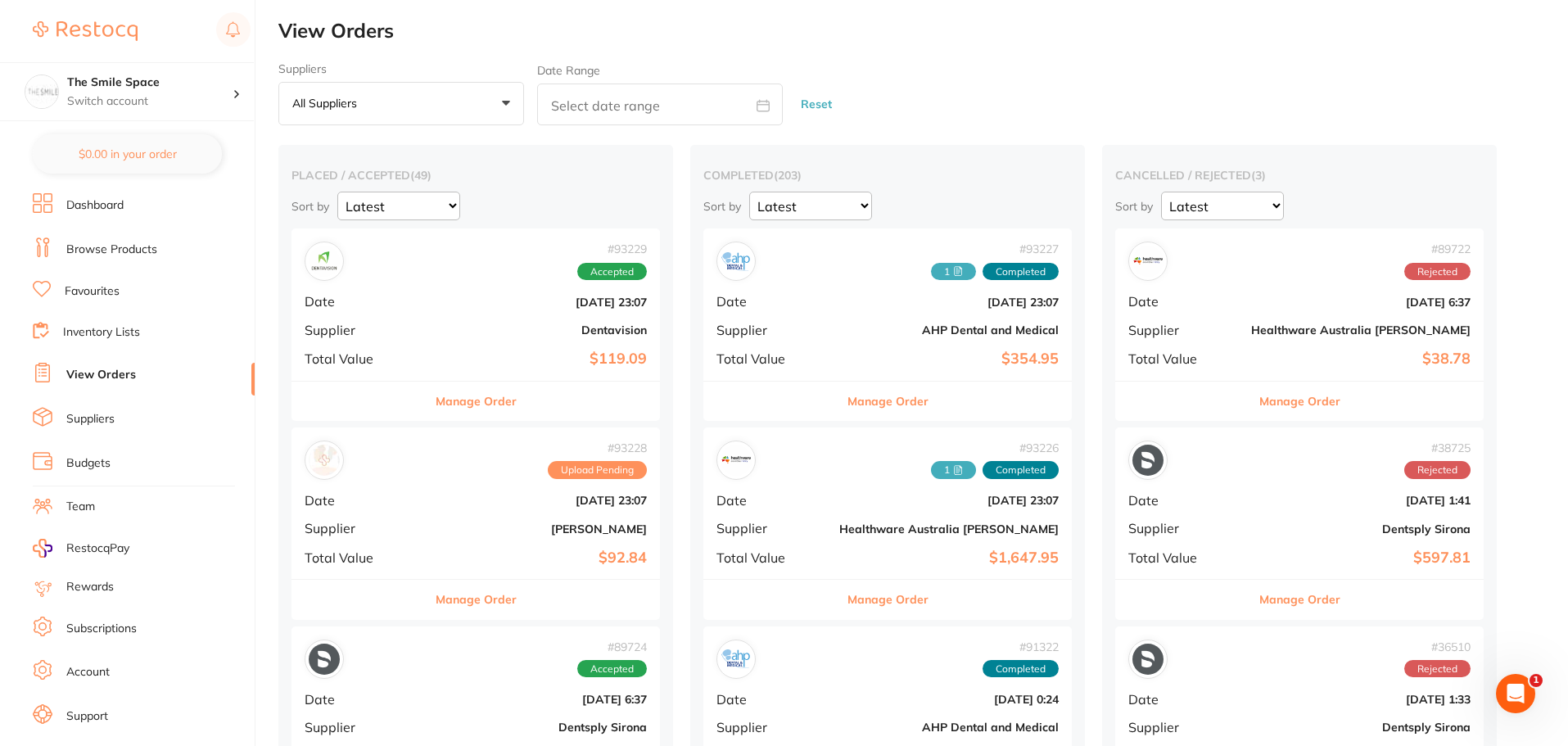
click at [764, 99] on icon at bounding box center [763, 105] width 13 height 13
select select "8"
select select "2025"
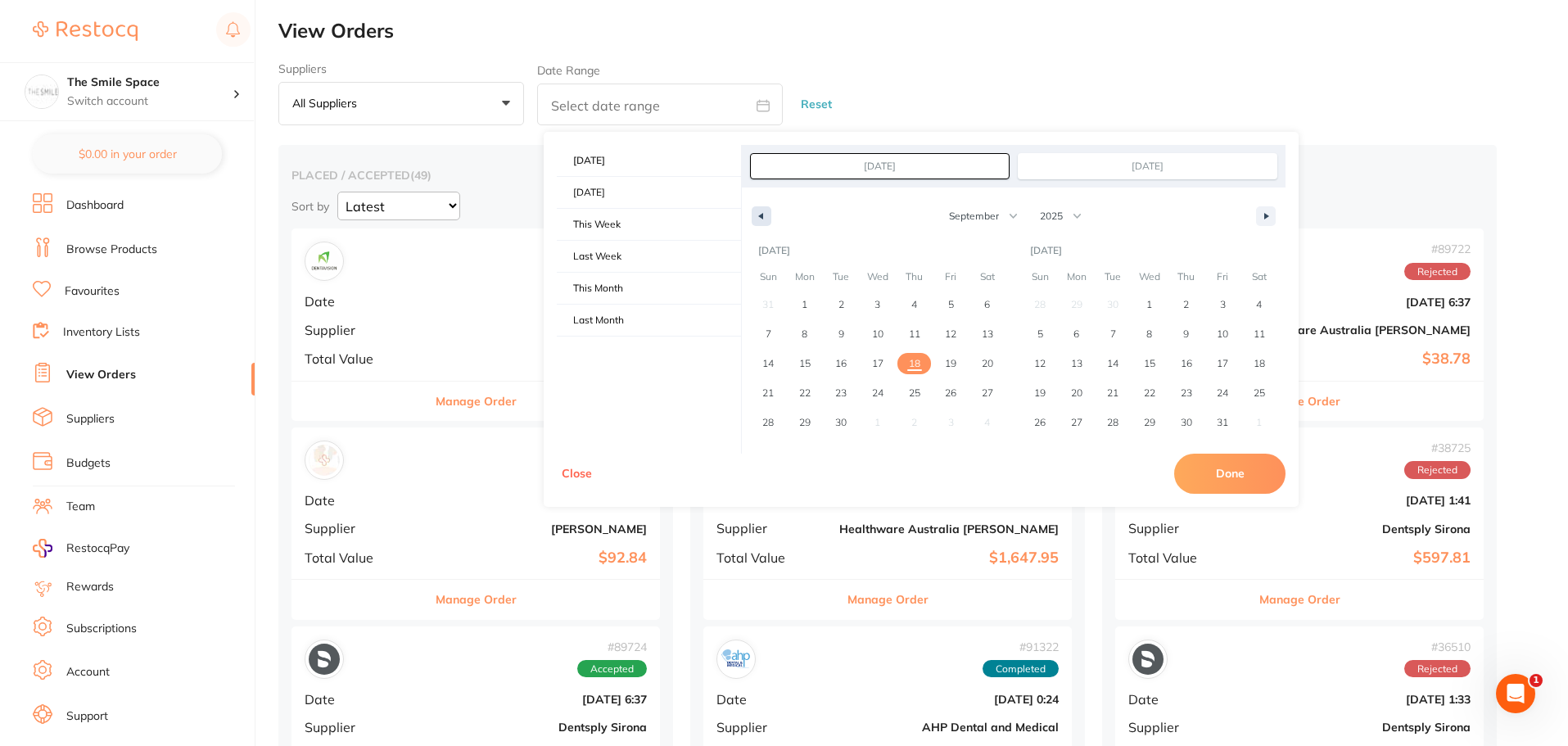
click at [758, 217] on icon "button" at bounding box center [759, 216] width 9 height 7
select select "7"
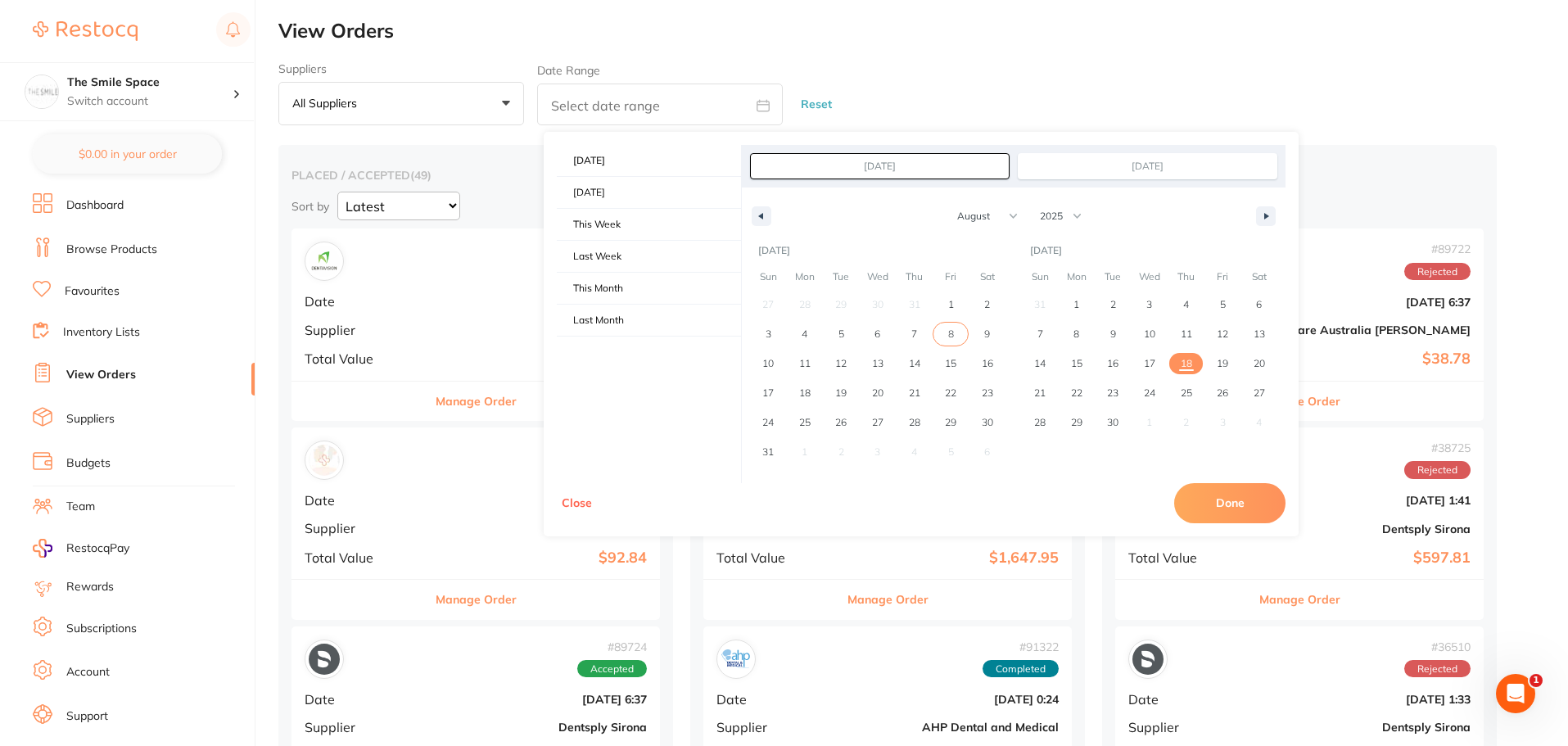
click at [951, 326] on span "8" at bounding box center [951, 334] width 6 height 30
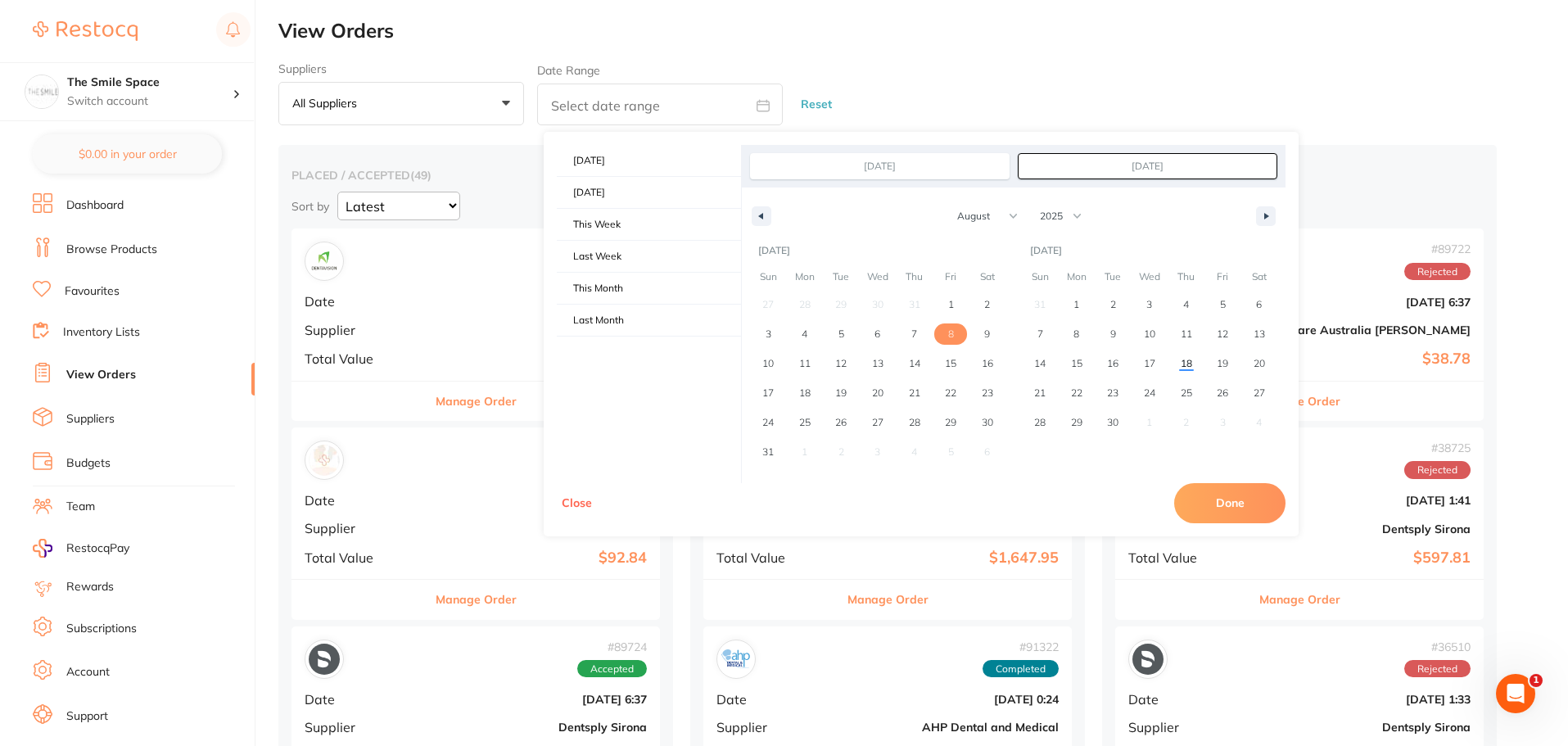
type input "Aug 8, 2025"
click at [1218, 499] on button "Done" at bounding box center [1230, 503] width 111 height 39
type input "Aug 8 2025 to Aug 8 2025"
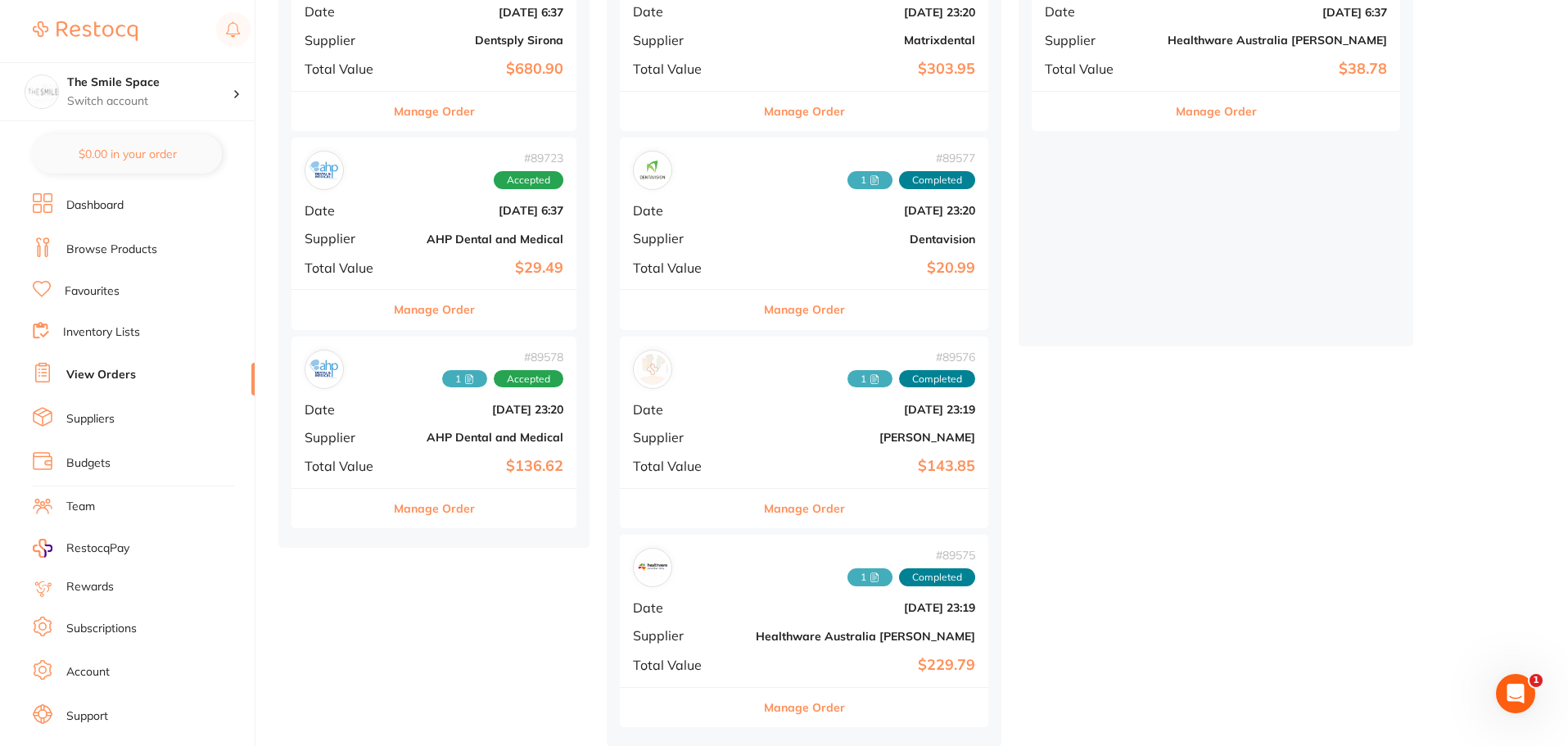
scroll to position [295, 0]
click at [764, 498] on button "Manage Order" at bounding box center [804, 508] width 81 height 39
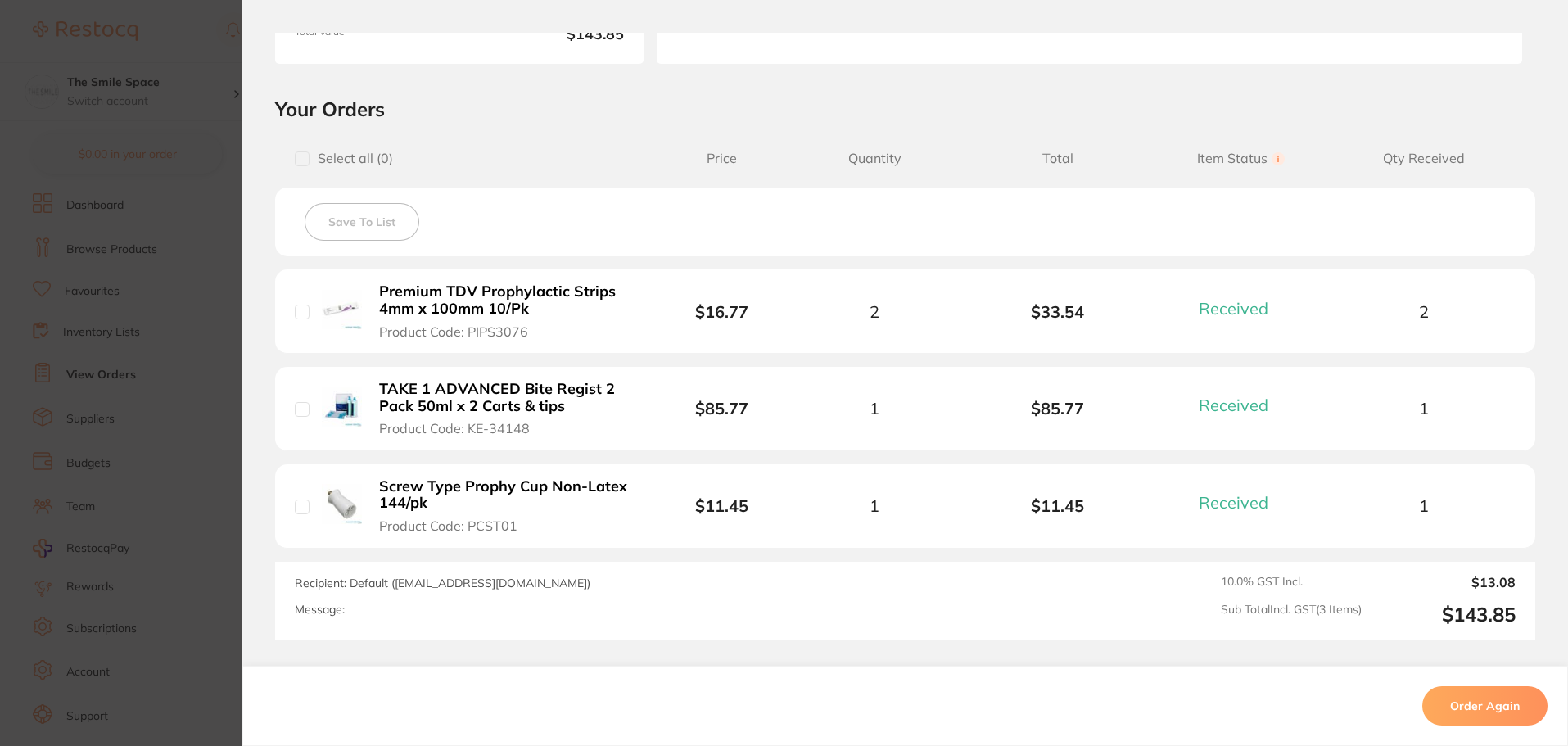
scroll to position [328, 0]
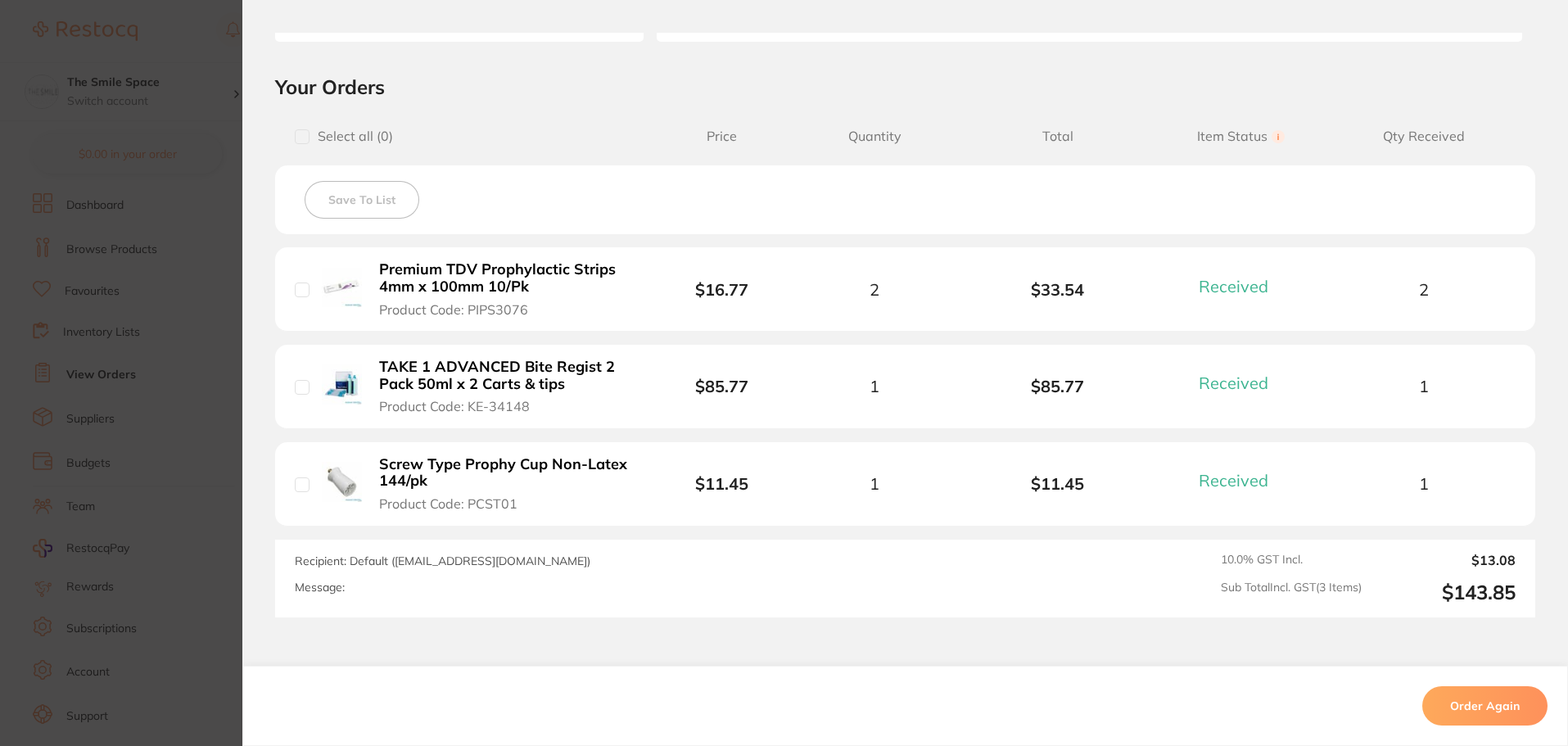
click at [171, 387] on section "Order ID: Restocq- 89576 Order Information 3 Received Completed Order Date Aug …" at bounding box center [784, 373] width 1568 height 746
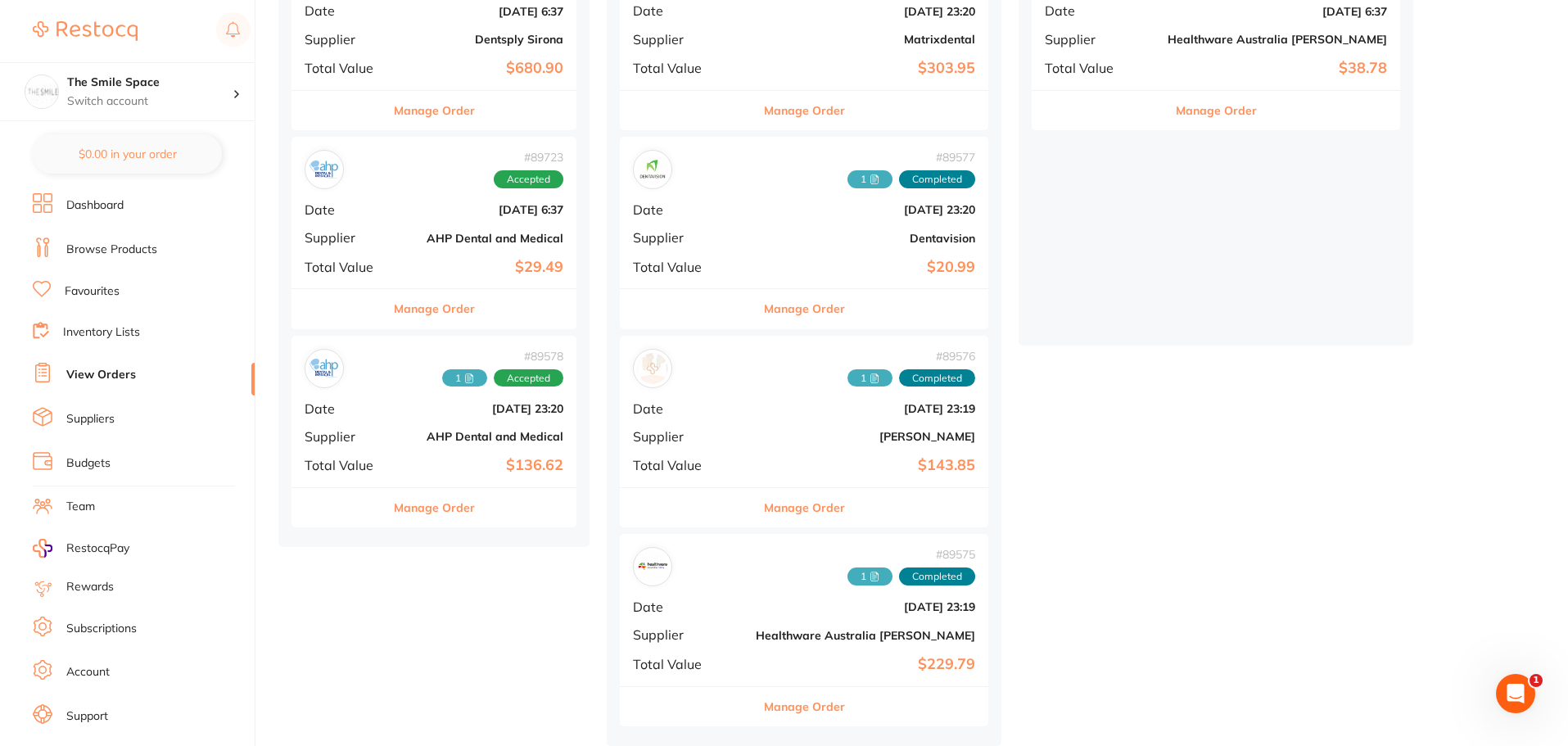
click at [764, 711] on button "Manage Order" at bounding box center [804, 707] width 81 height 39
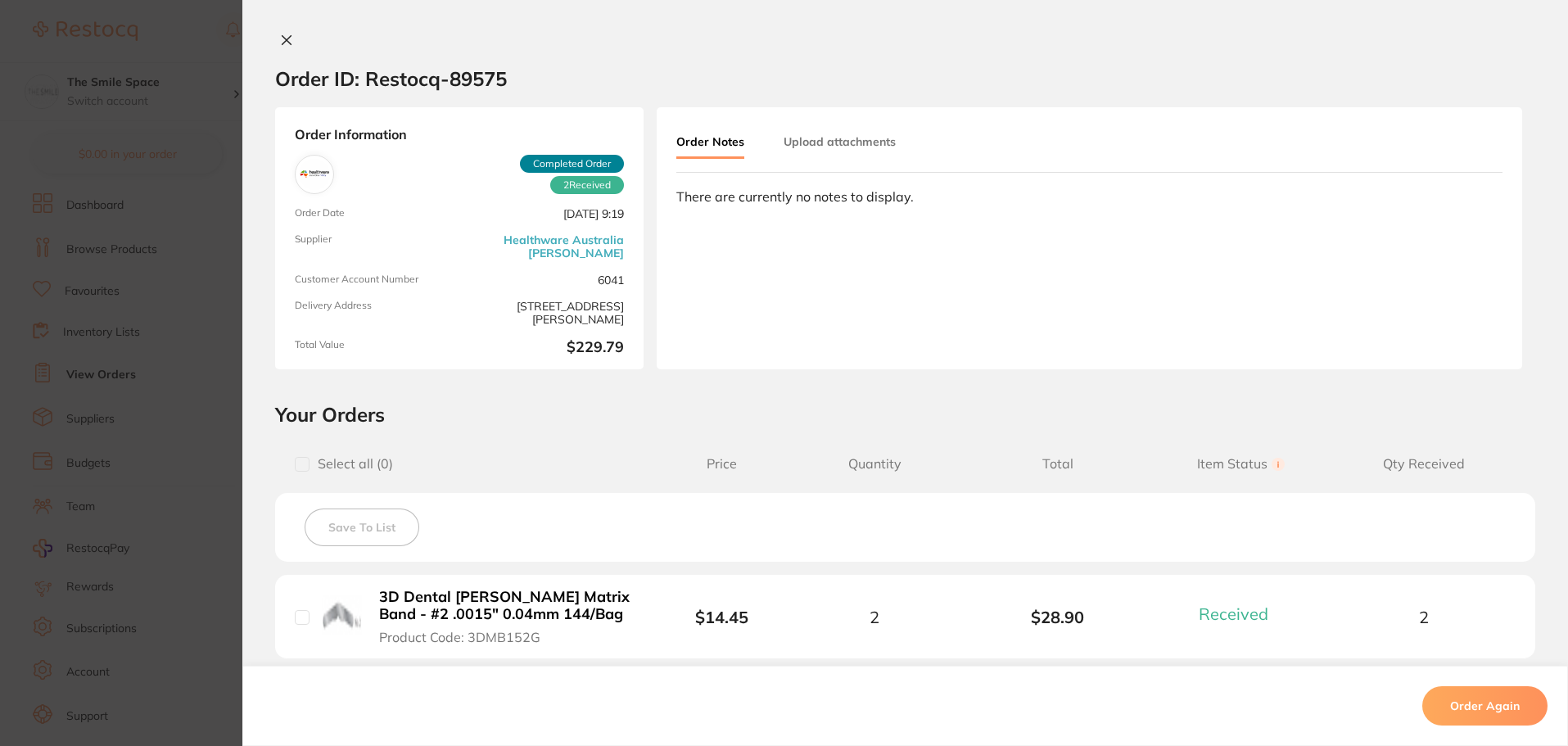
scroll to position [131, 0]
click at [205, 250] on section "Order ID: Restocq- 89575 Order Information 2 Received Completed Order Order Dat…" at bounding box center [784, 373] width 1568 height 746
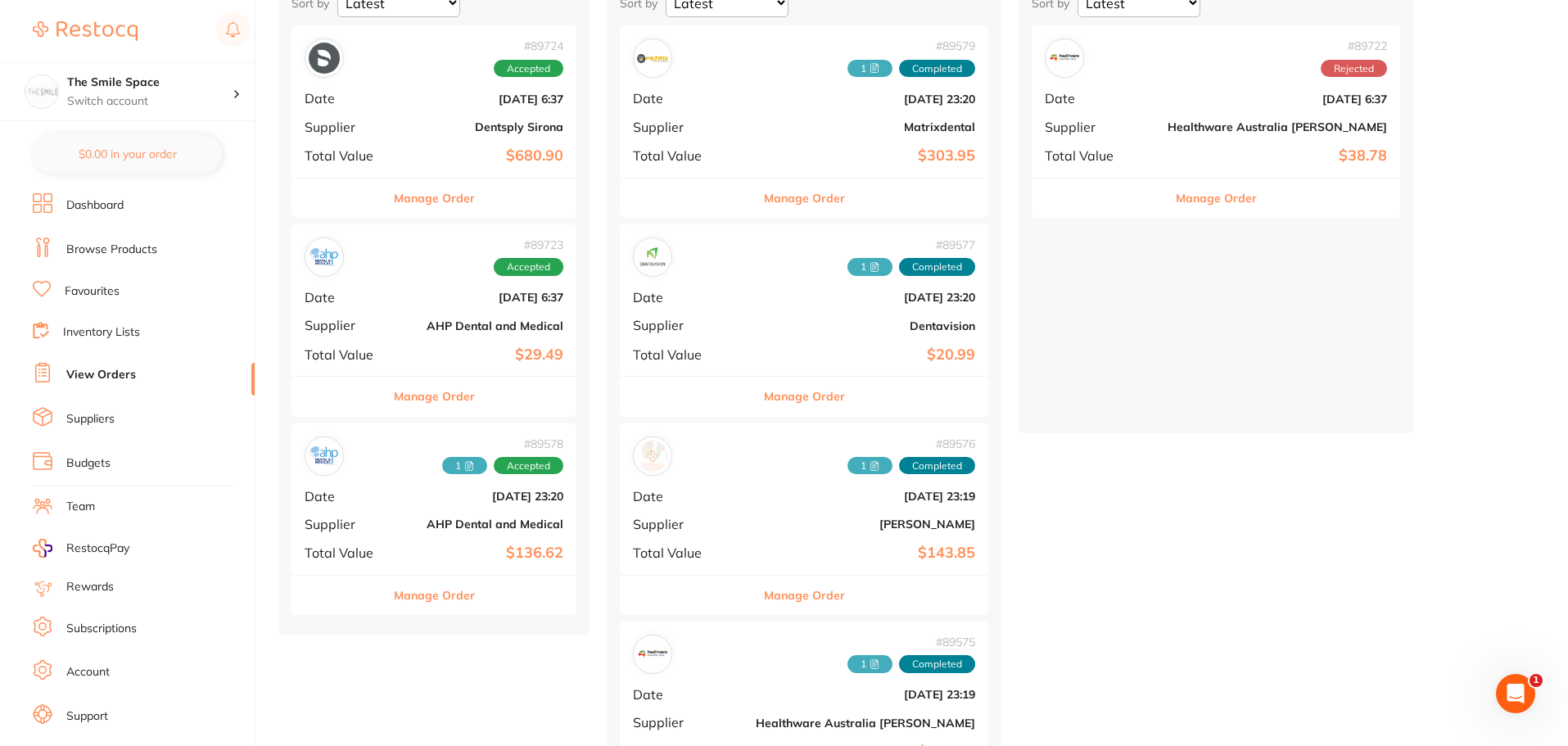
scroll to position [295, 0]
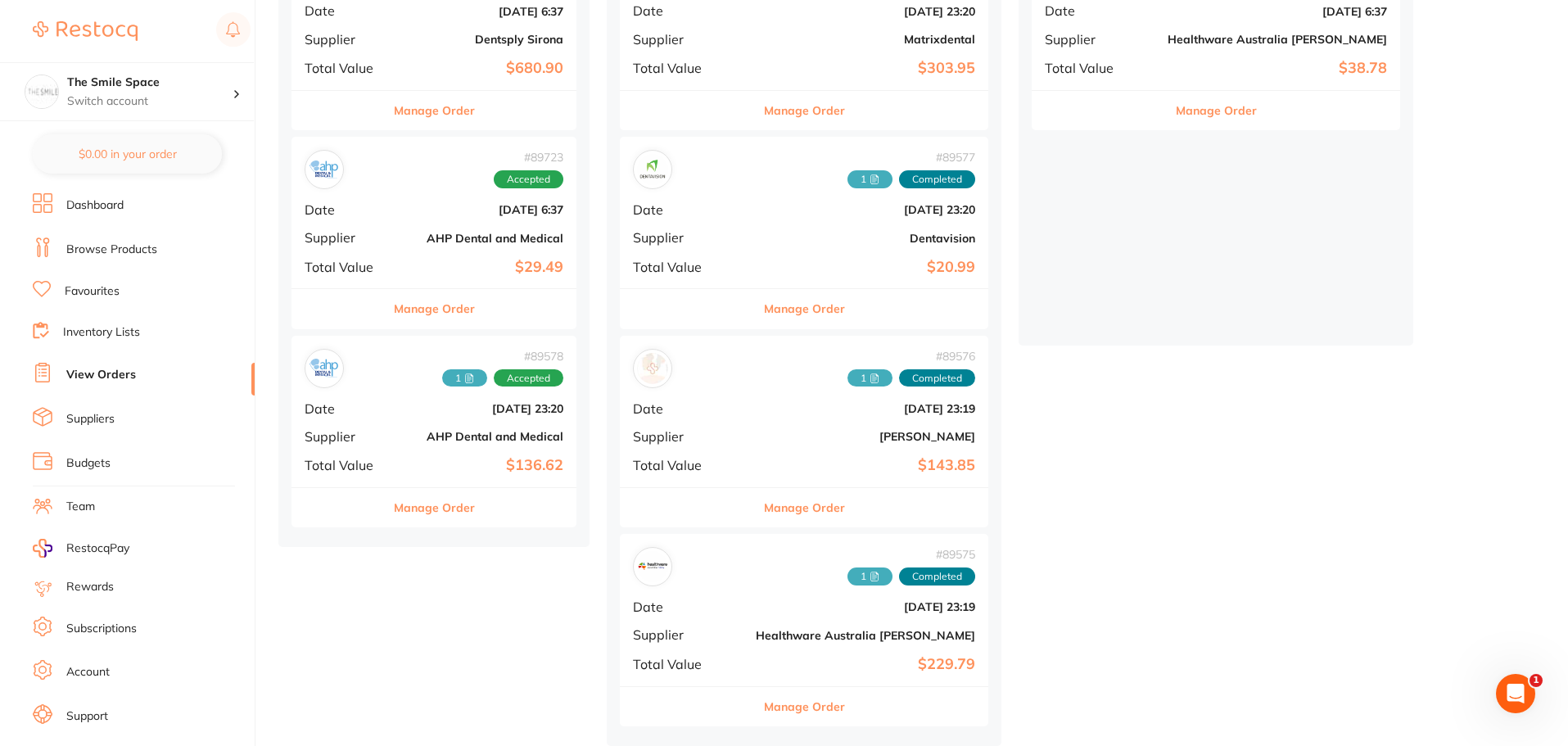
click at [444, 514] on button "Manage Order" at bounding box center [434, 508] width 81 height 39
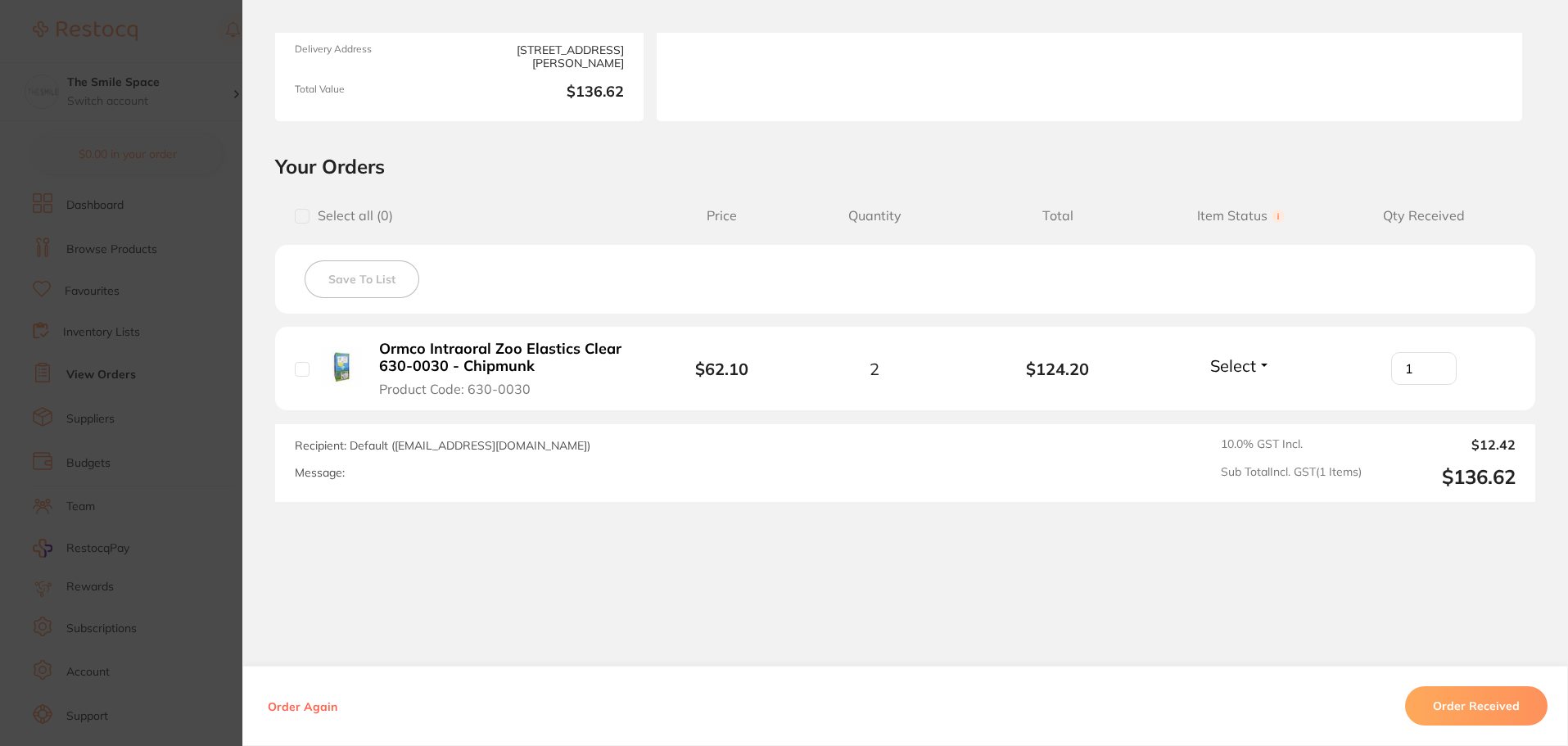
click at [186, 428] on section "Order ID: Restocq- 89578 Order Information Accepted Order Order Date Aug 7 2025…" at bounding box center [784, 373] width 1568 height 746
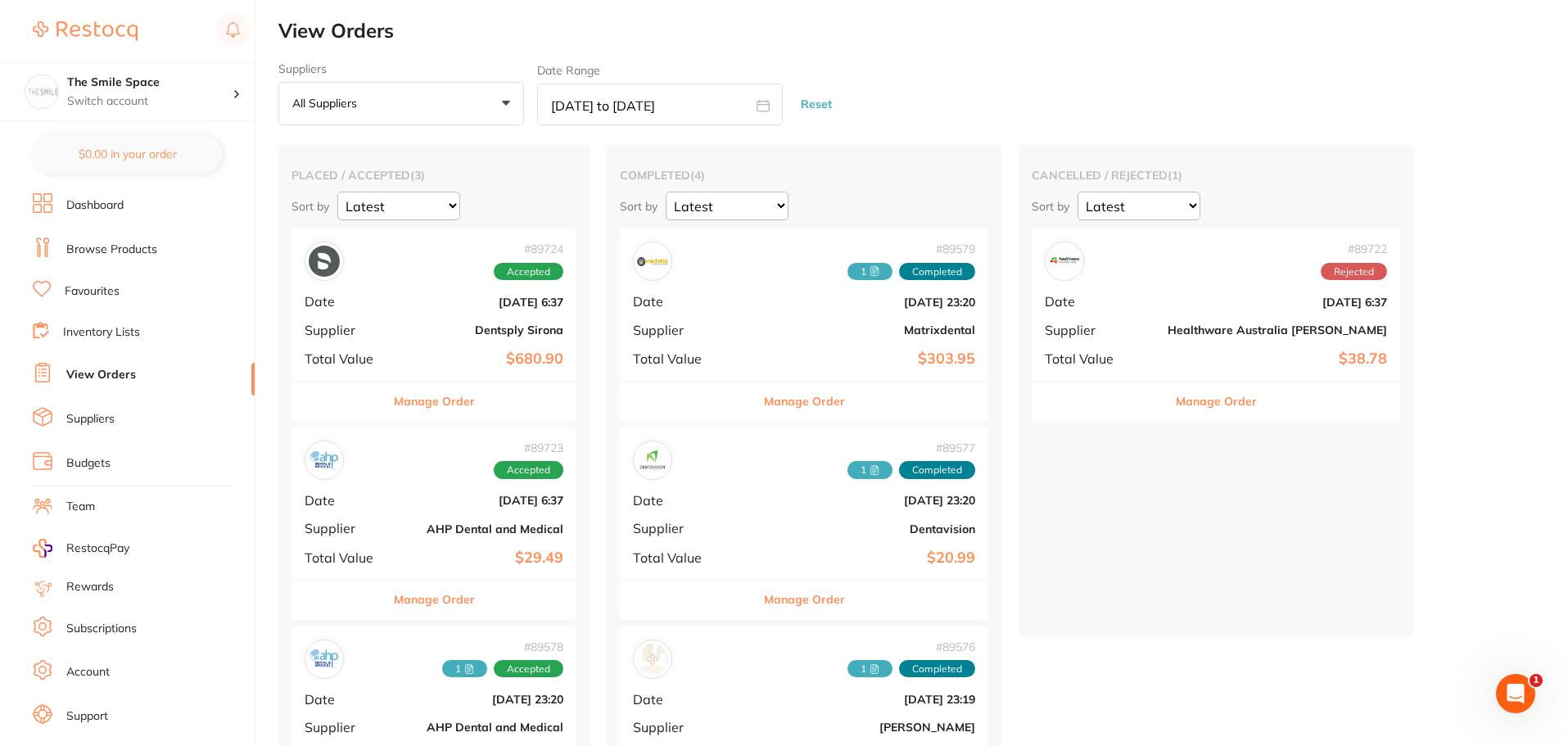
click at [771, 408] on button "Manage Order" at bounding box center [804, 402] width 81 height 39
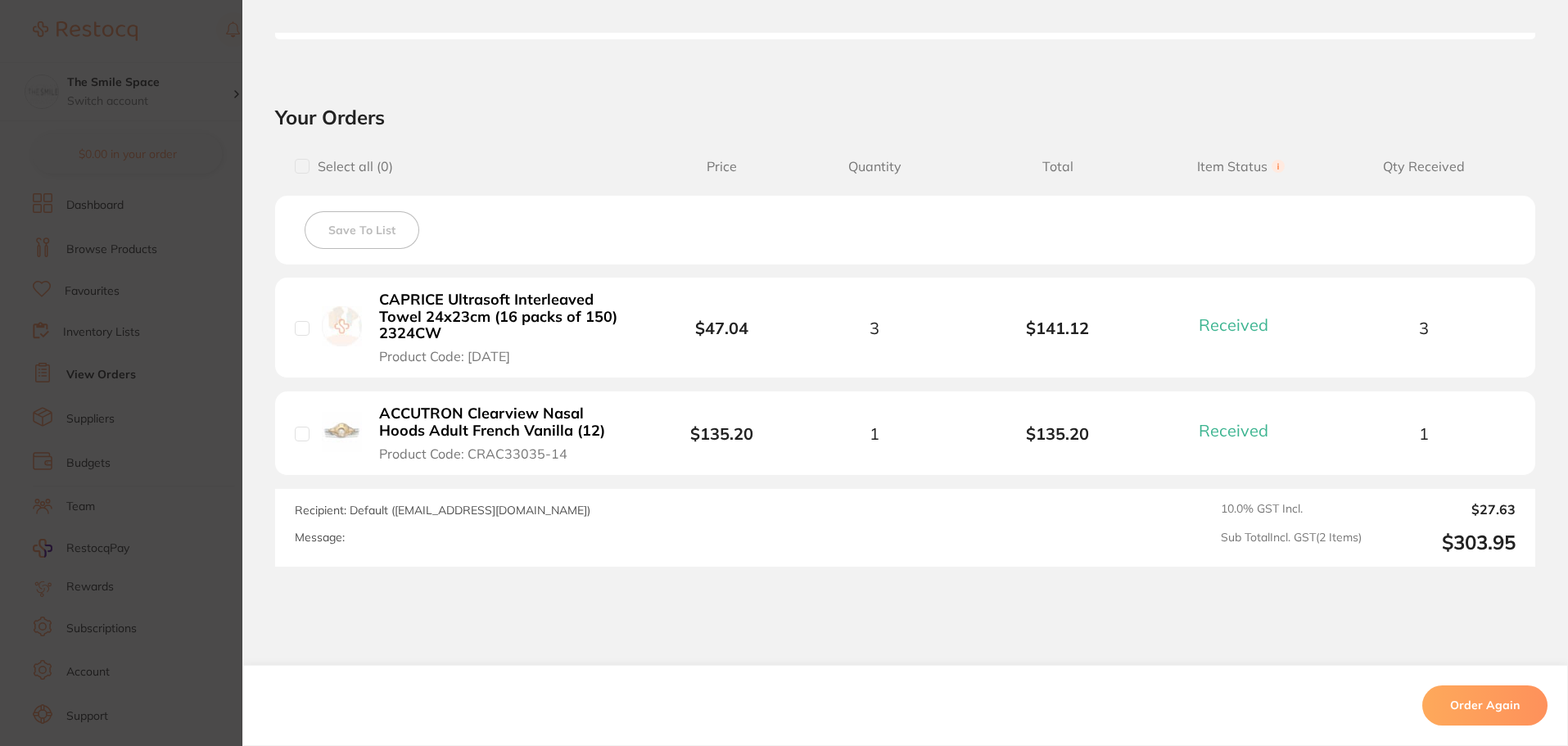
scroll to position [567, 0]
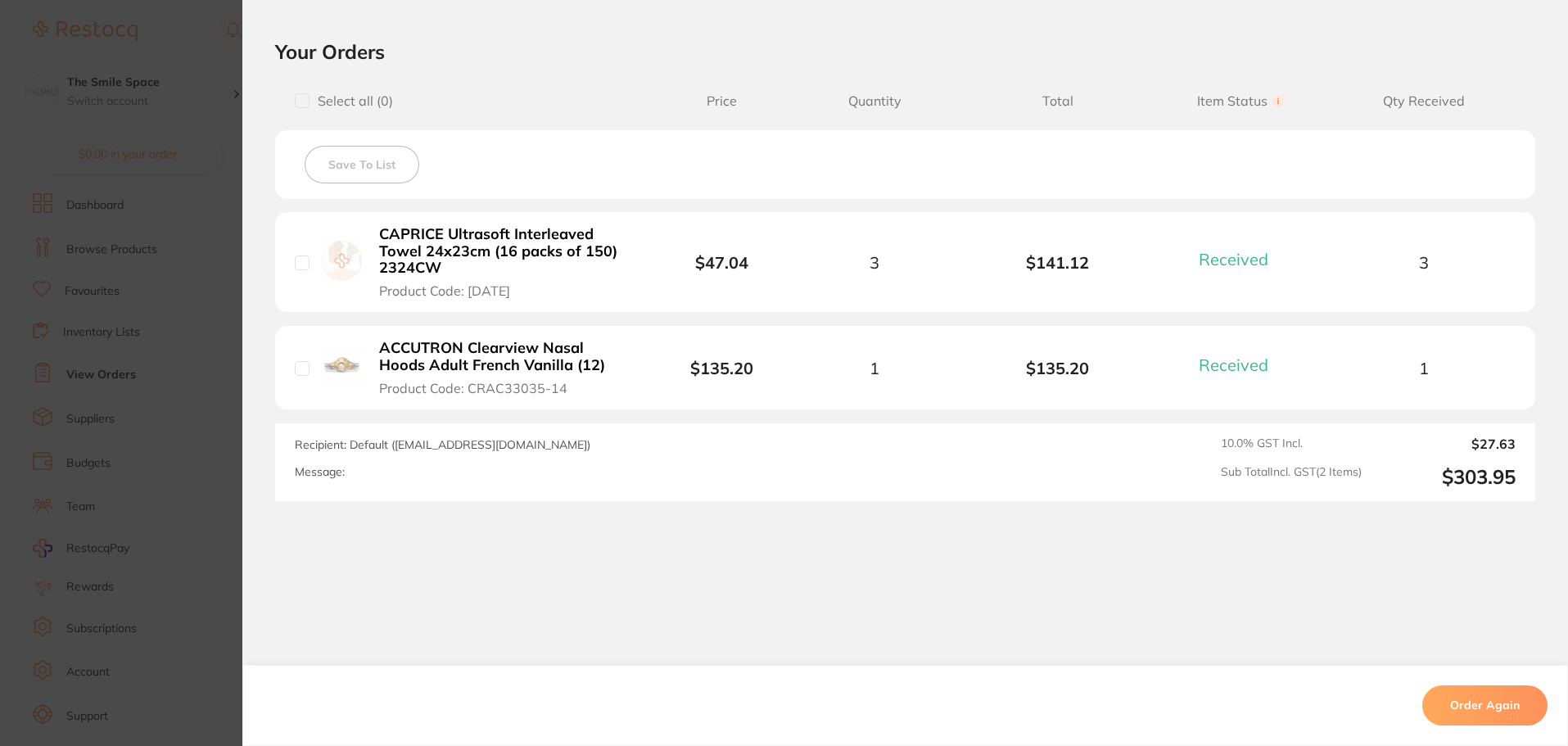
click at [152, 341] on section "Order ID: Restocq- 89579 Order Information 2 Received Completed Order Order Dat…" at bounding box center [784, 373] width 1568 height 746
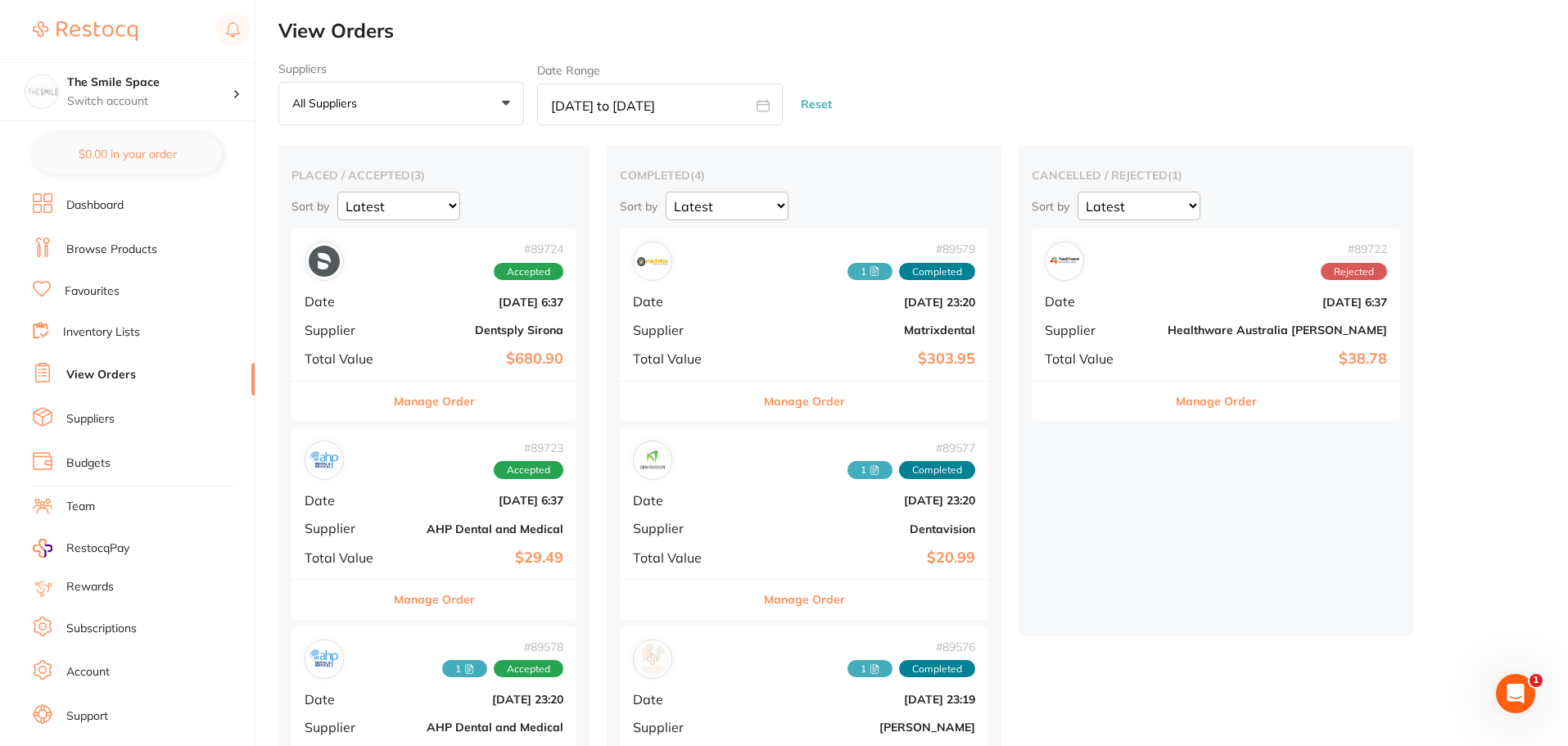
click at [764, 619] on button "Manage Order" at bounding box center [804, 600] width 81 height 39
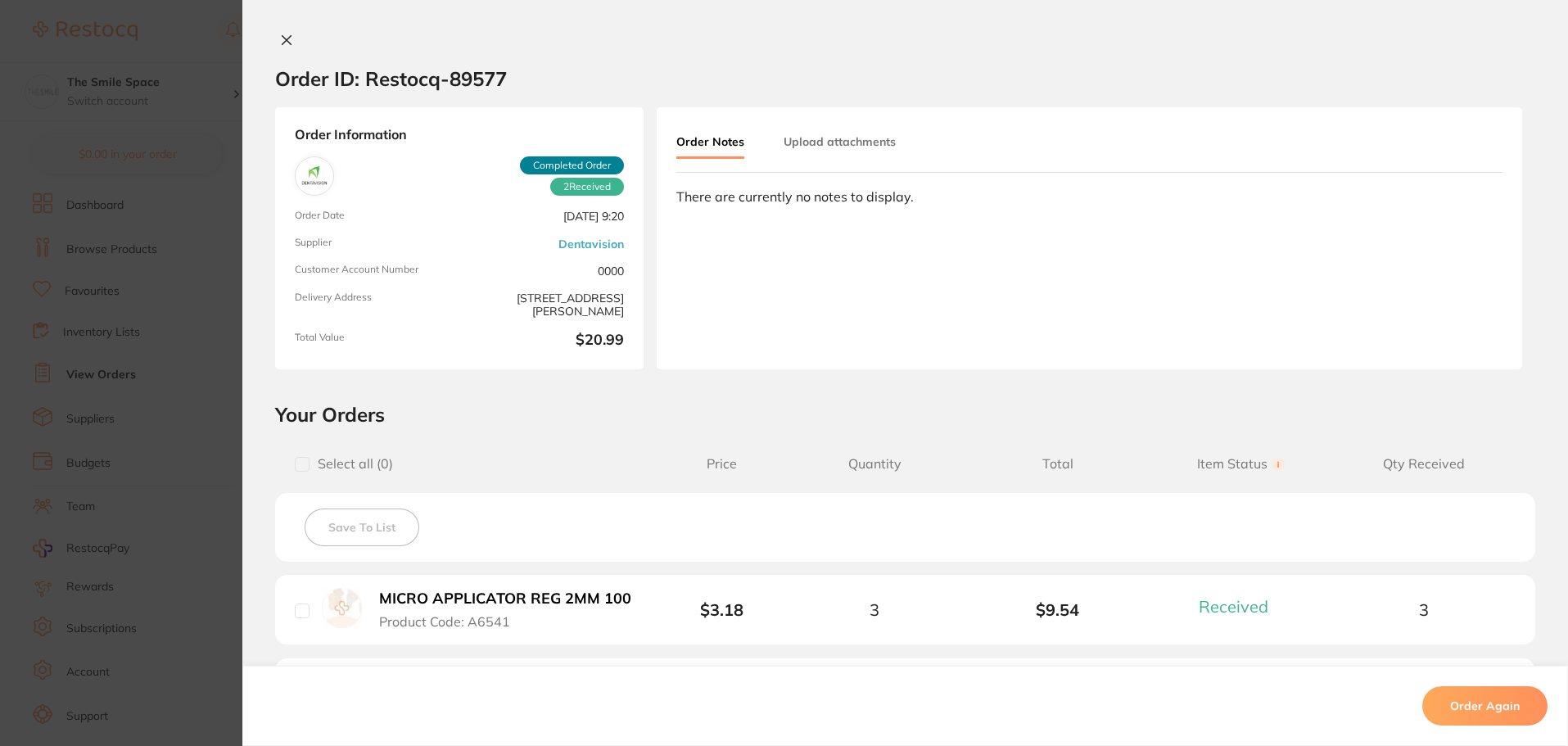
scroll to position [295, 0]
click at [197, 378] on section "Order ID: Restocq- 89577 Order Information 2 Received Completed Order Order Dat…" at bounding box center [784, 373] width 1568 height 746
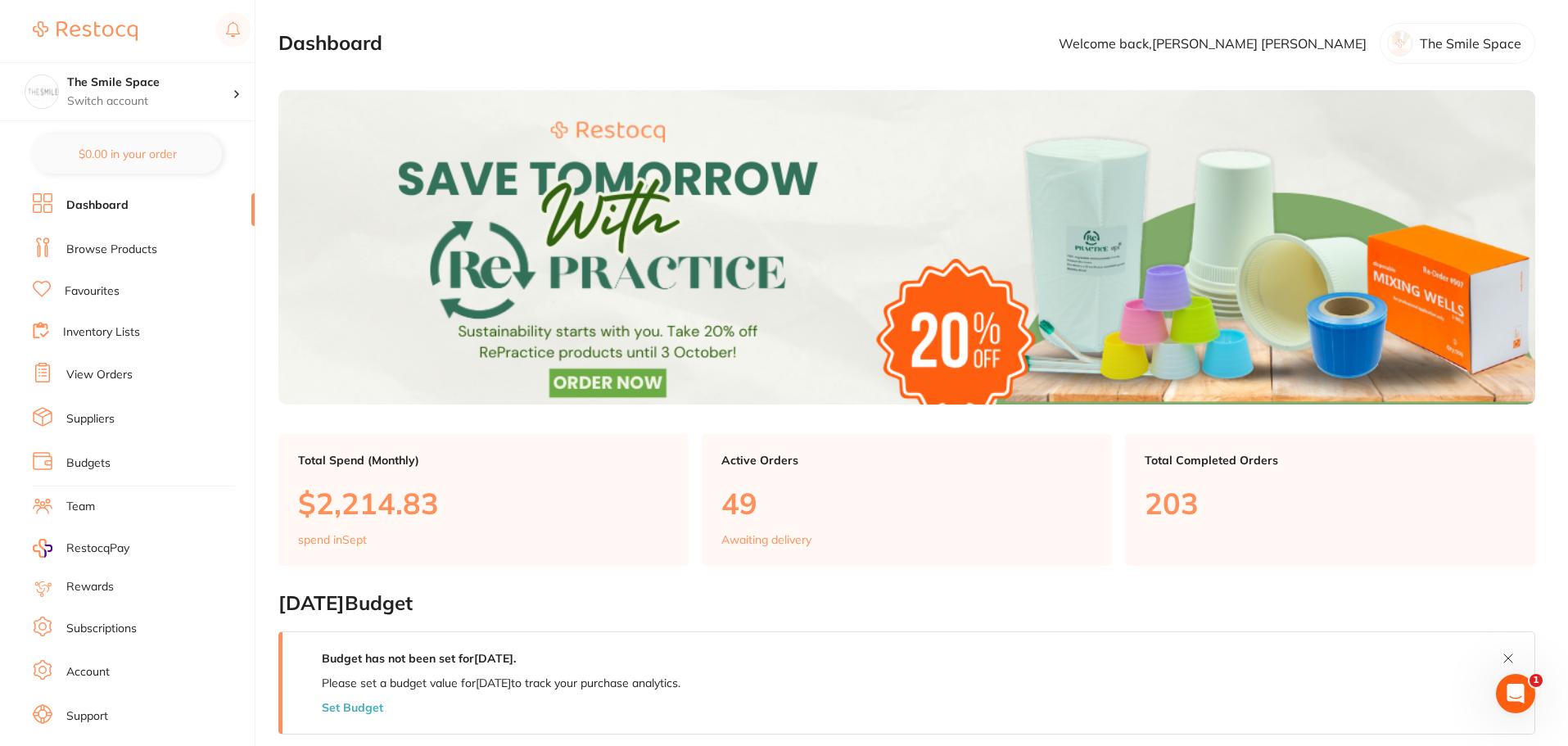
click at [84, 378] on link "View Orders" at bounding box center [100, 375] width 67 height 16
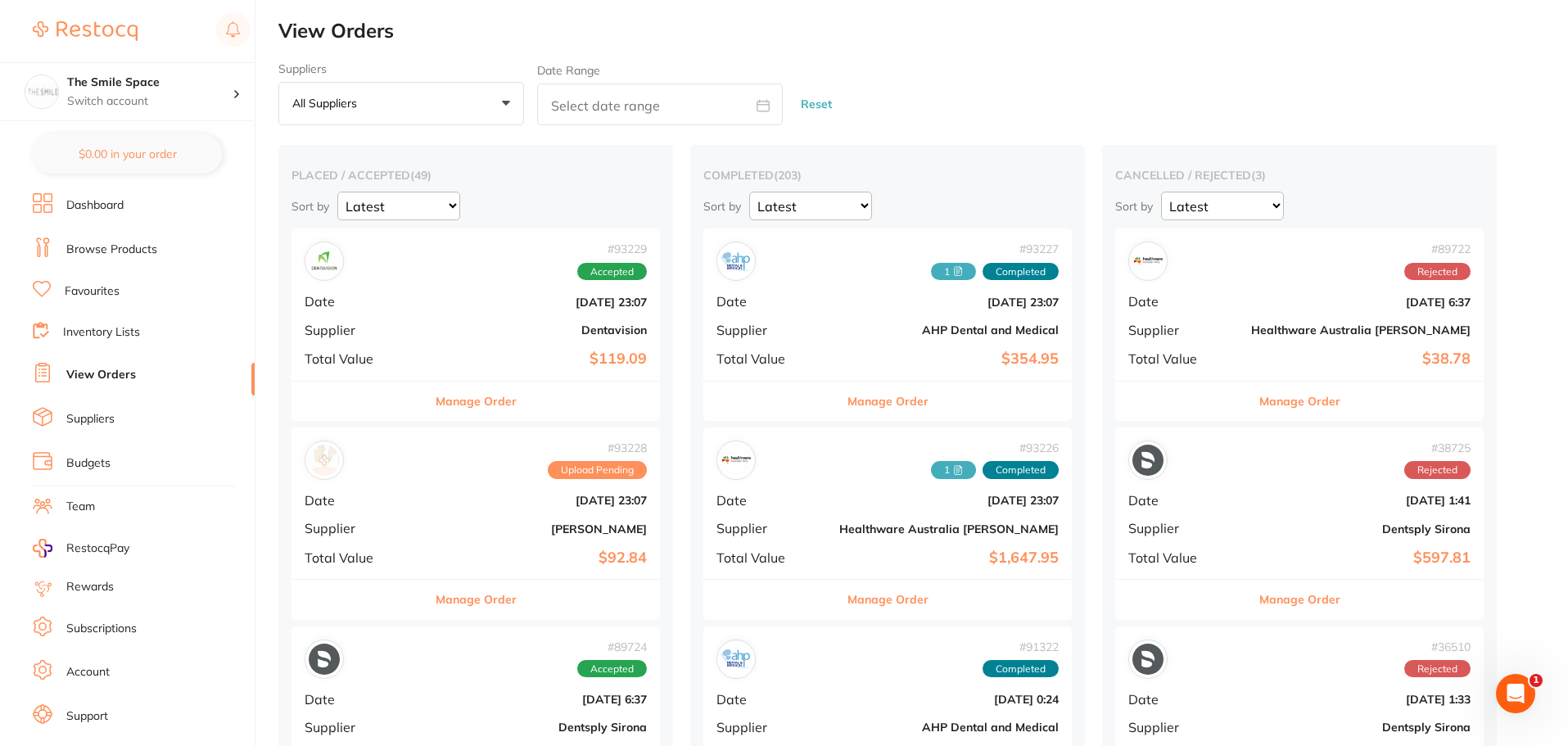
click at [669, 109] on input "text" at bounding box center [660, 104] width 246 height 42
select select "8"
select select "2025"
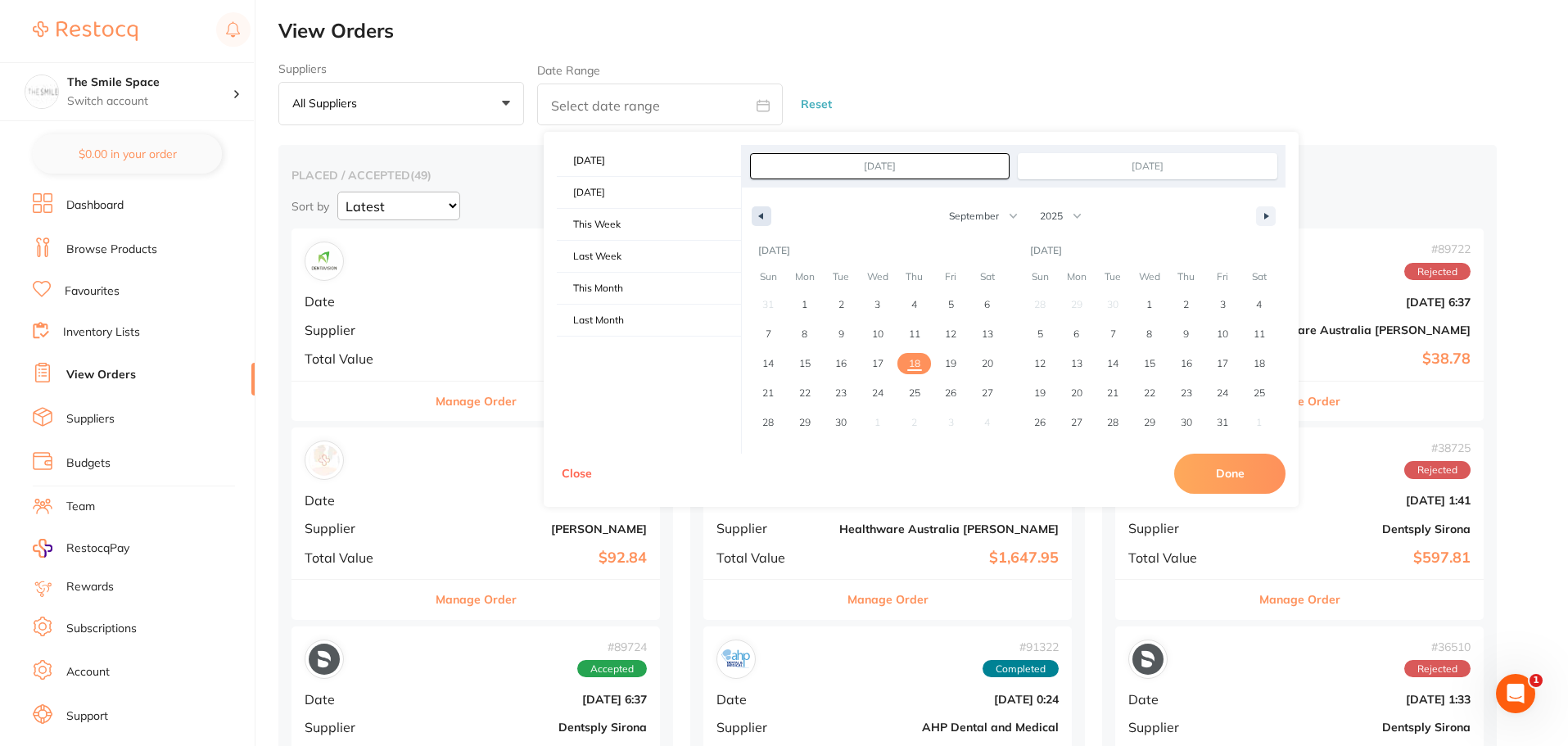
click at [764, 216] on button "button" at bounding box center [761, 216] width 20 height 20
select select "7"
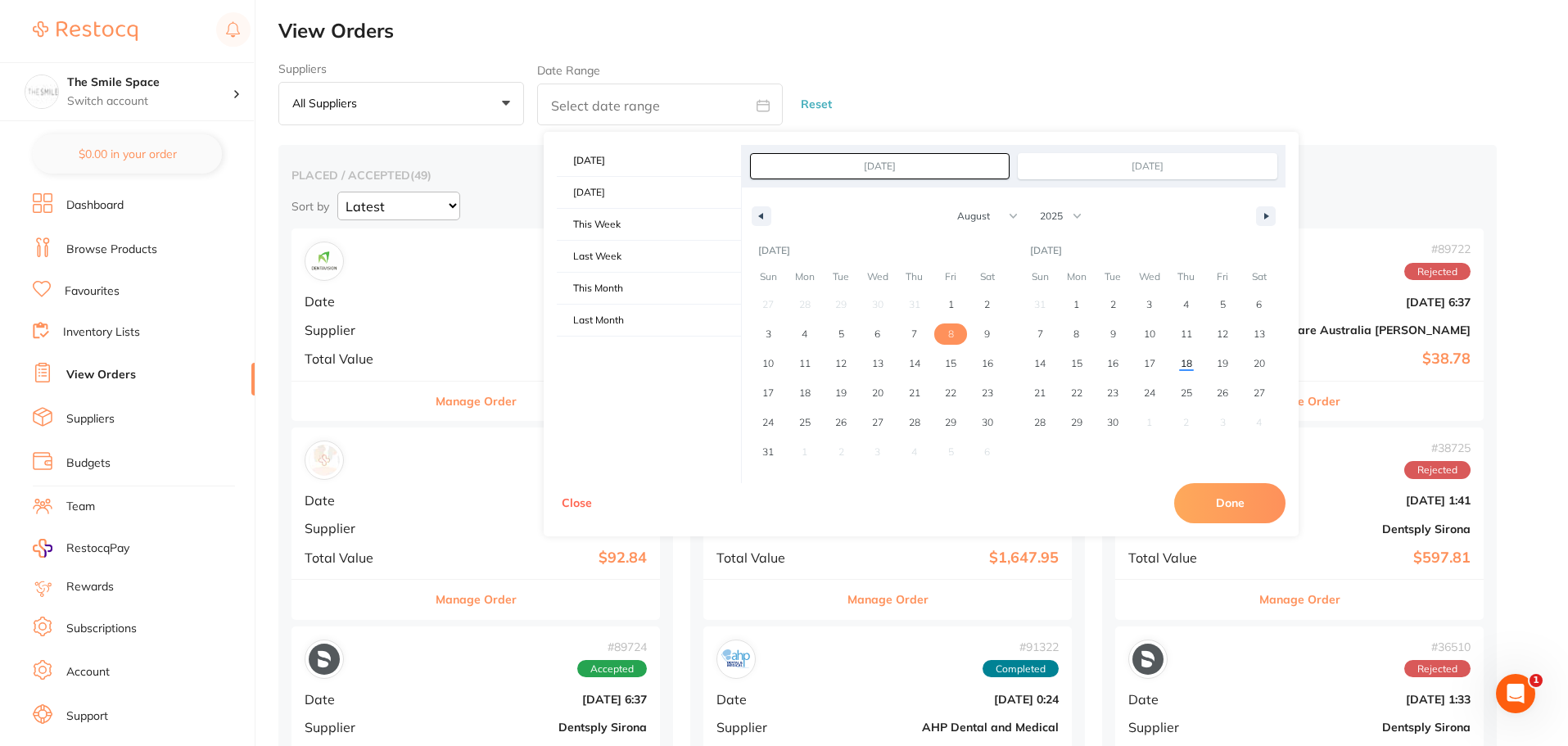
click at [959, 329] on span "8" at bounding box center [951, 334] width 37 height 21
type input "Aug 8, 2025"
click at [1208, 501] on button "Done" at bounding box center [1230, 503] width 111 height 39
type input "Aug 8 2025 to Aug 8 2025"
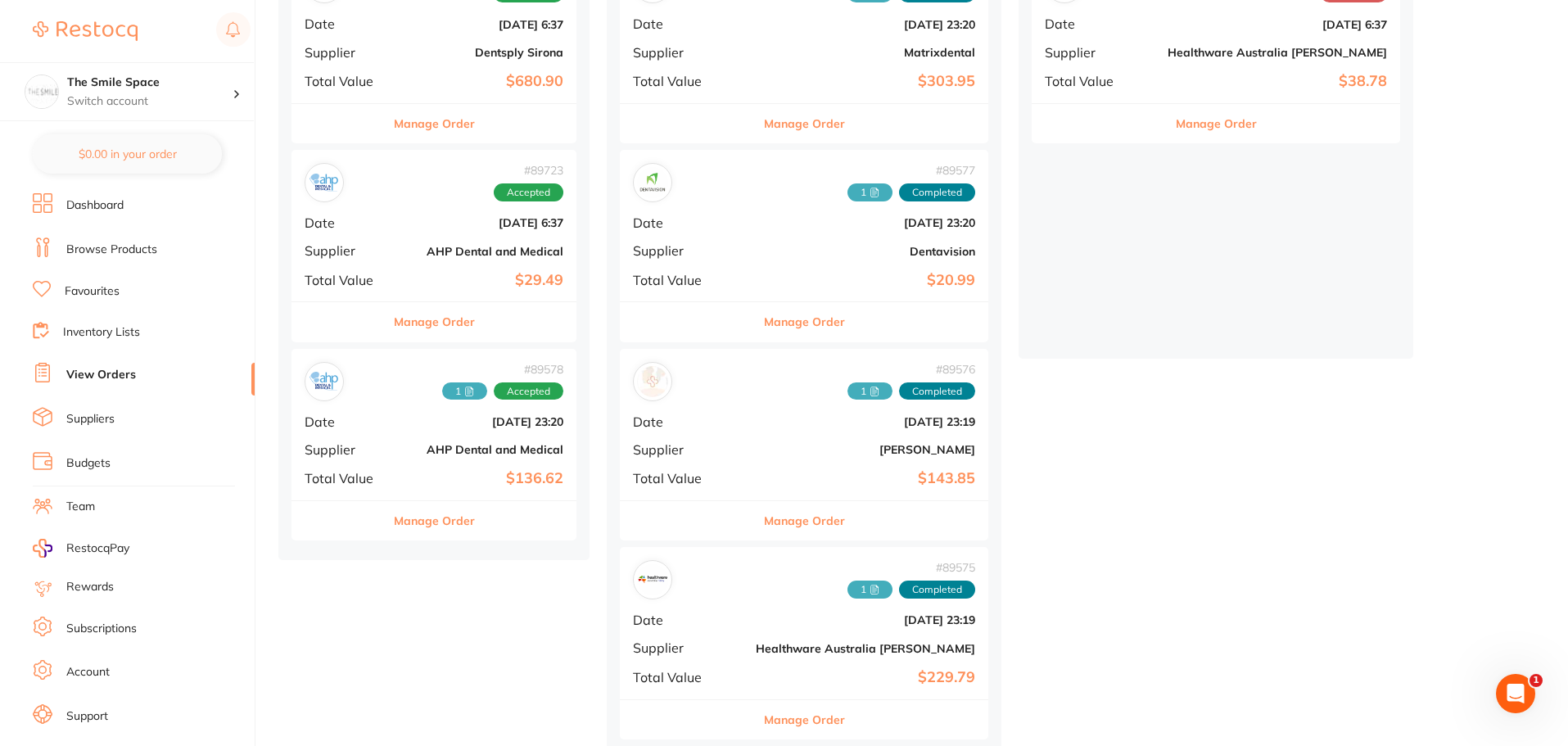
scroll to position [295, 0]
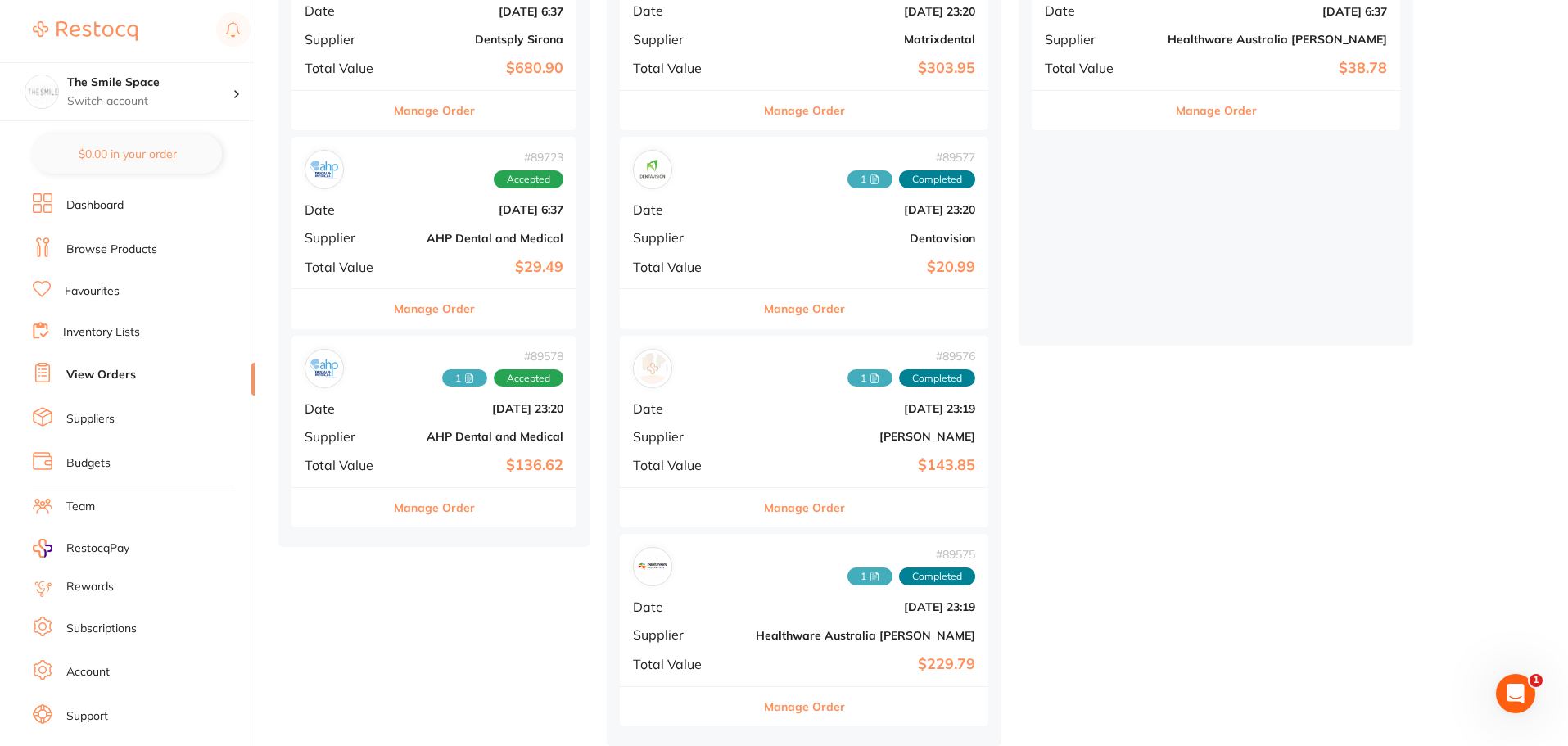
click at [448, 306] on button "Manage Order" at bounding box center [434, 308] width 81 height 39
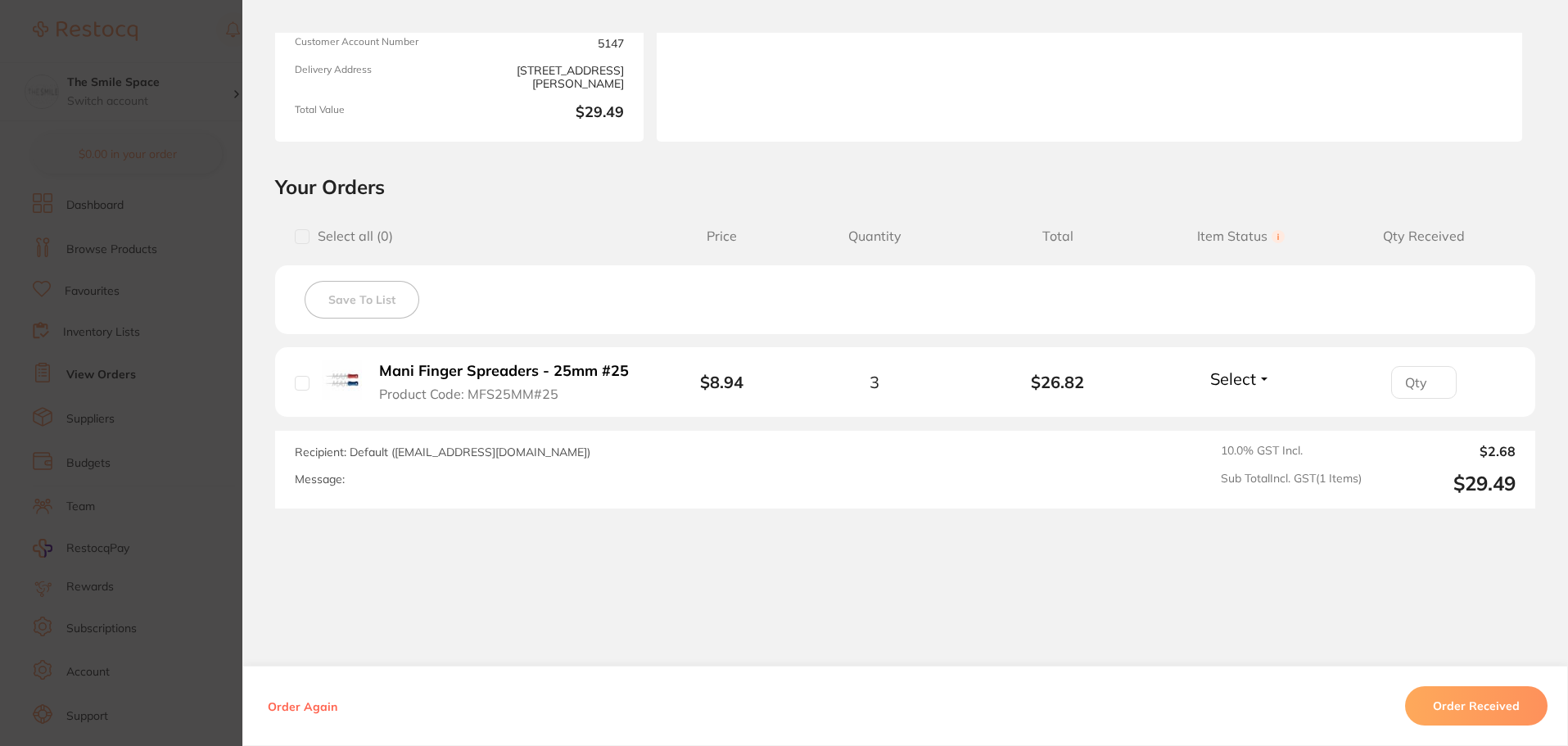
scroll to position [234, 0]
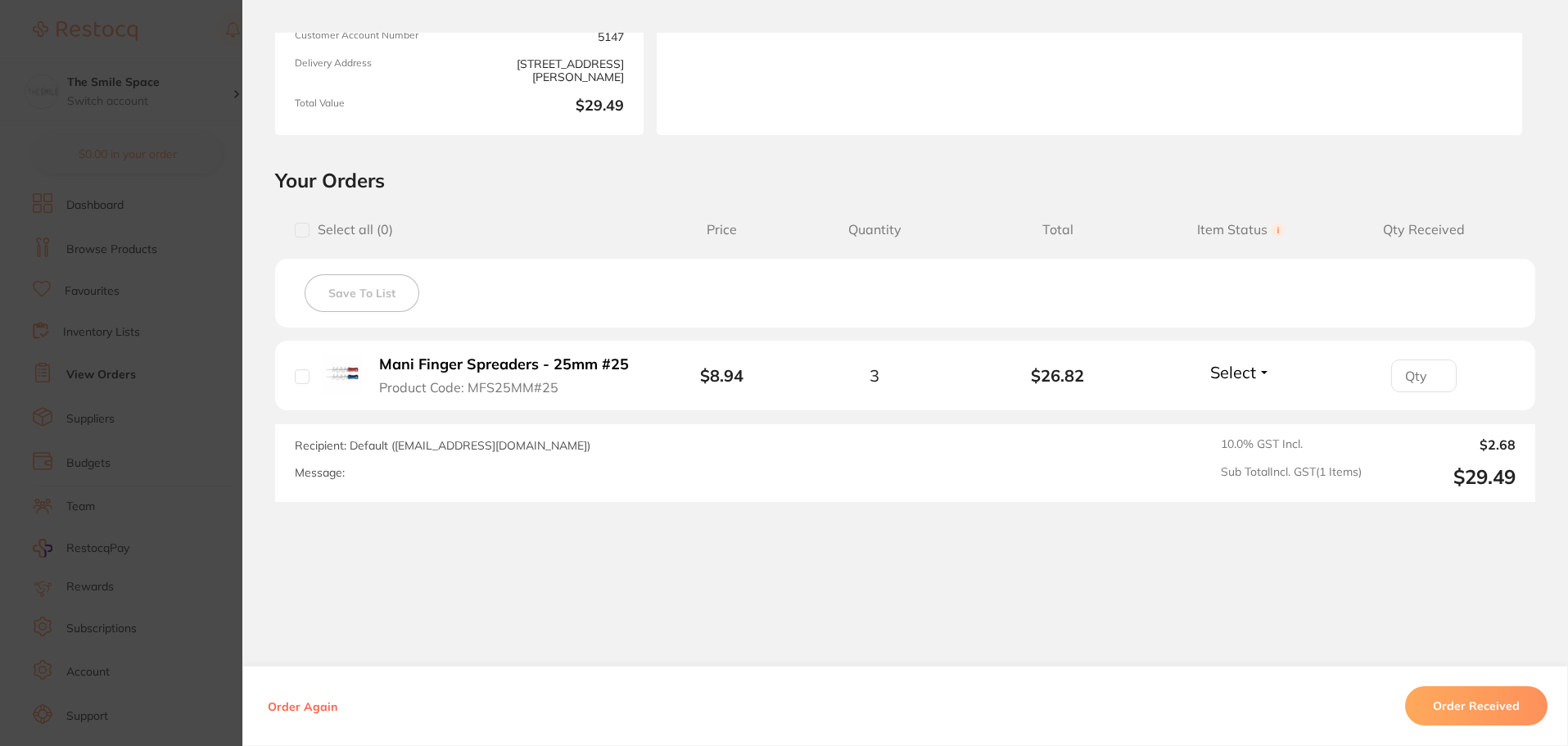
click at [189, 291] on section "Order ID: Restocq- 89723 Order Information Accepted Order Order Date Aug 8 2025…" at bounding box center [784, 373] width 1568 height 746
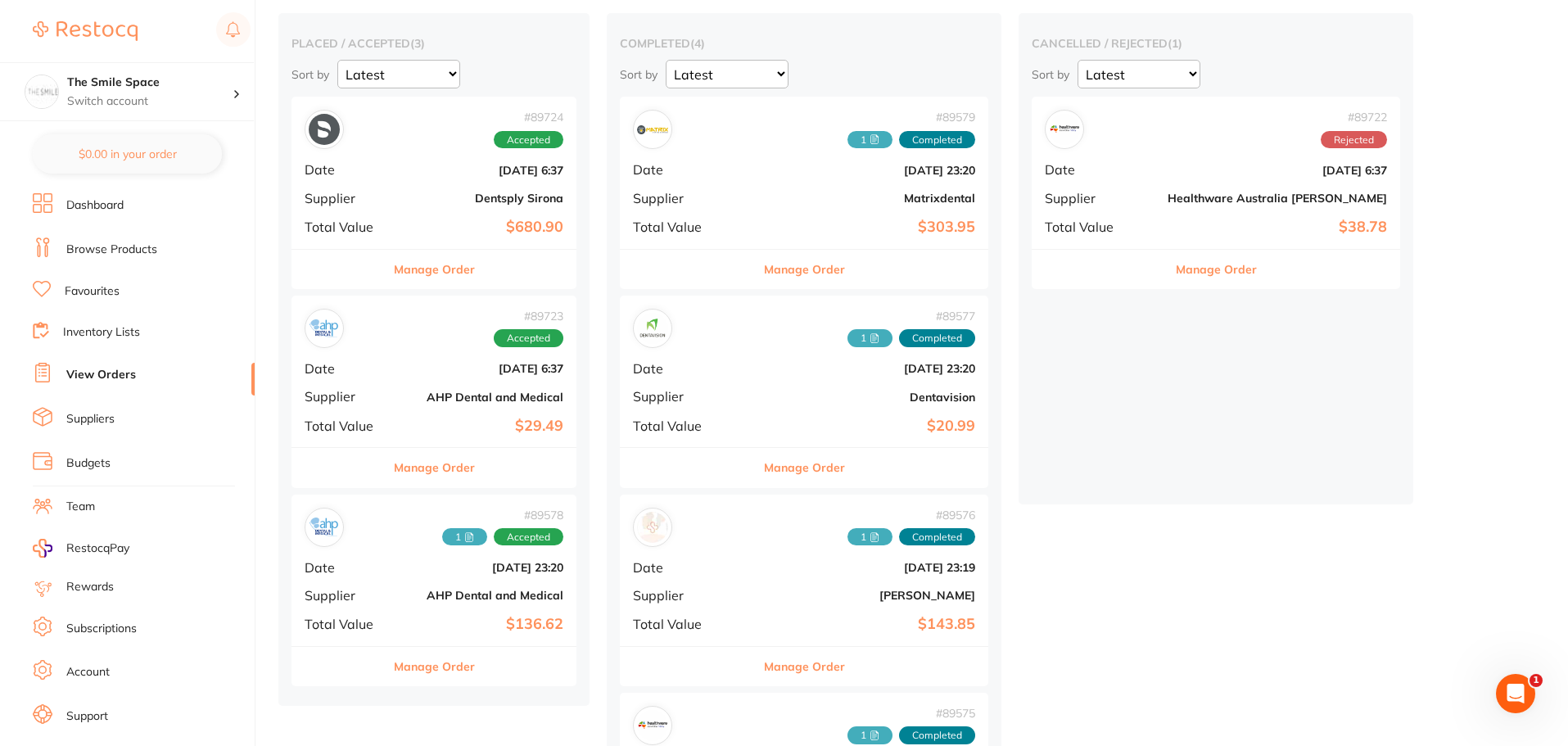
scroll to position [131, 0]
click at [429, 472] on button "Manage Order" at bounding box center [434, 468] width 81 height 39
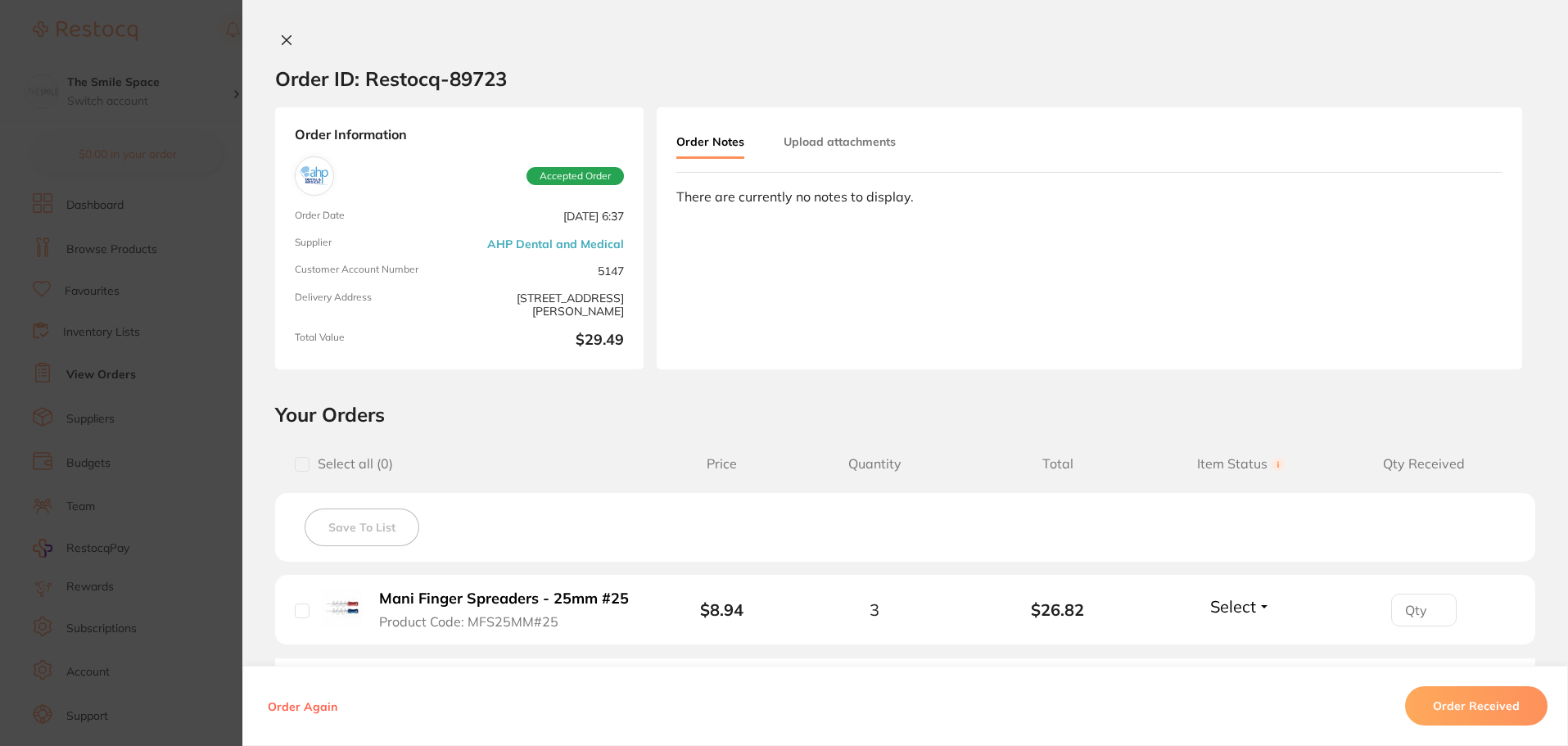
click at [175, 336] on section "Order ID: Restocq- 89723 Order Information Accepted Order Order Date Aug 8 2025…" at bounding box center [784, 373] width 1568 height 746
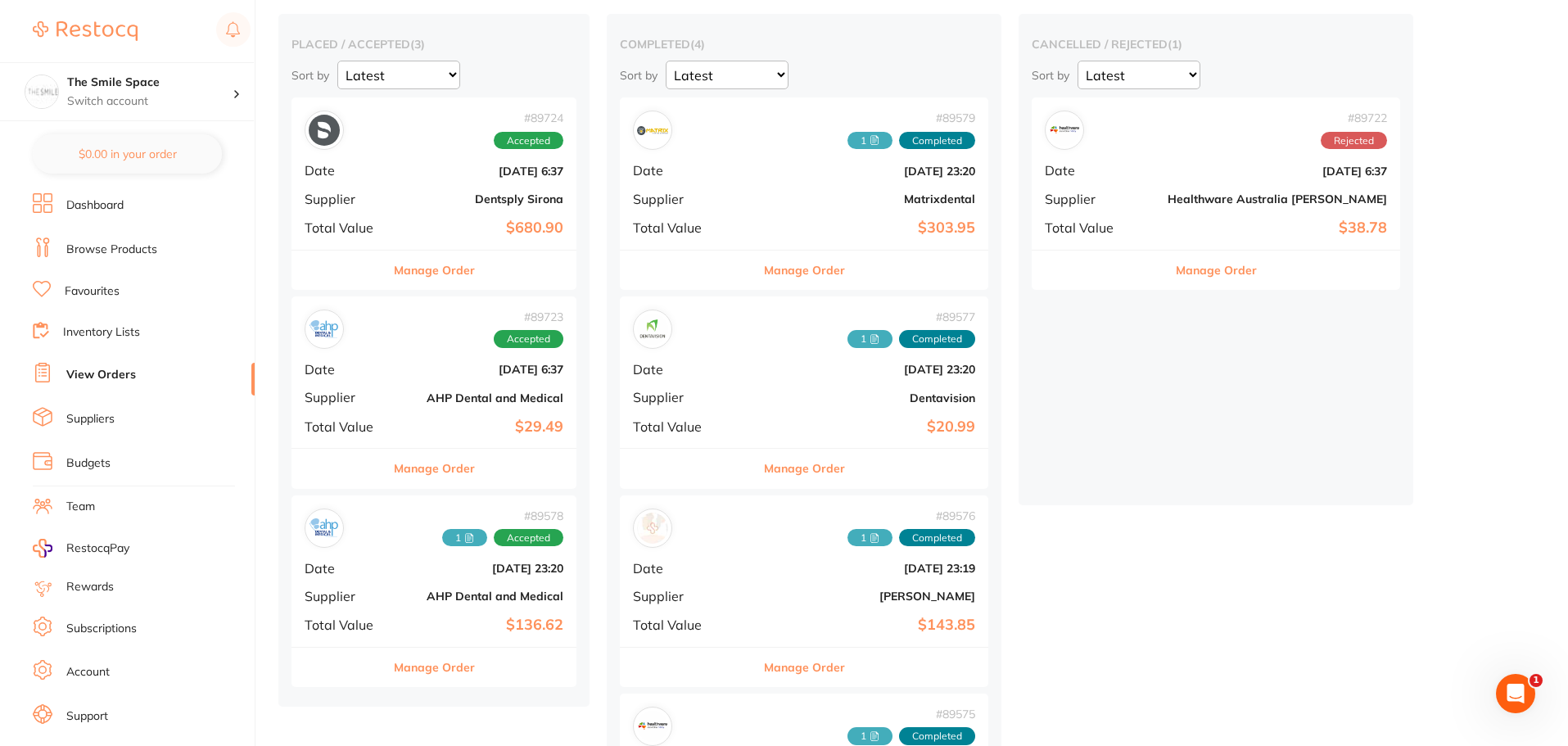
click at [447, 268] on button "Manage Order" at bounding box center [434, 270] width 81 height 39
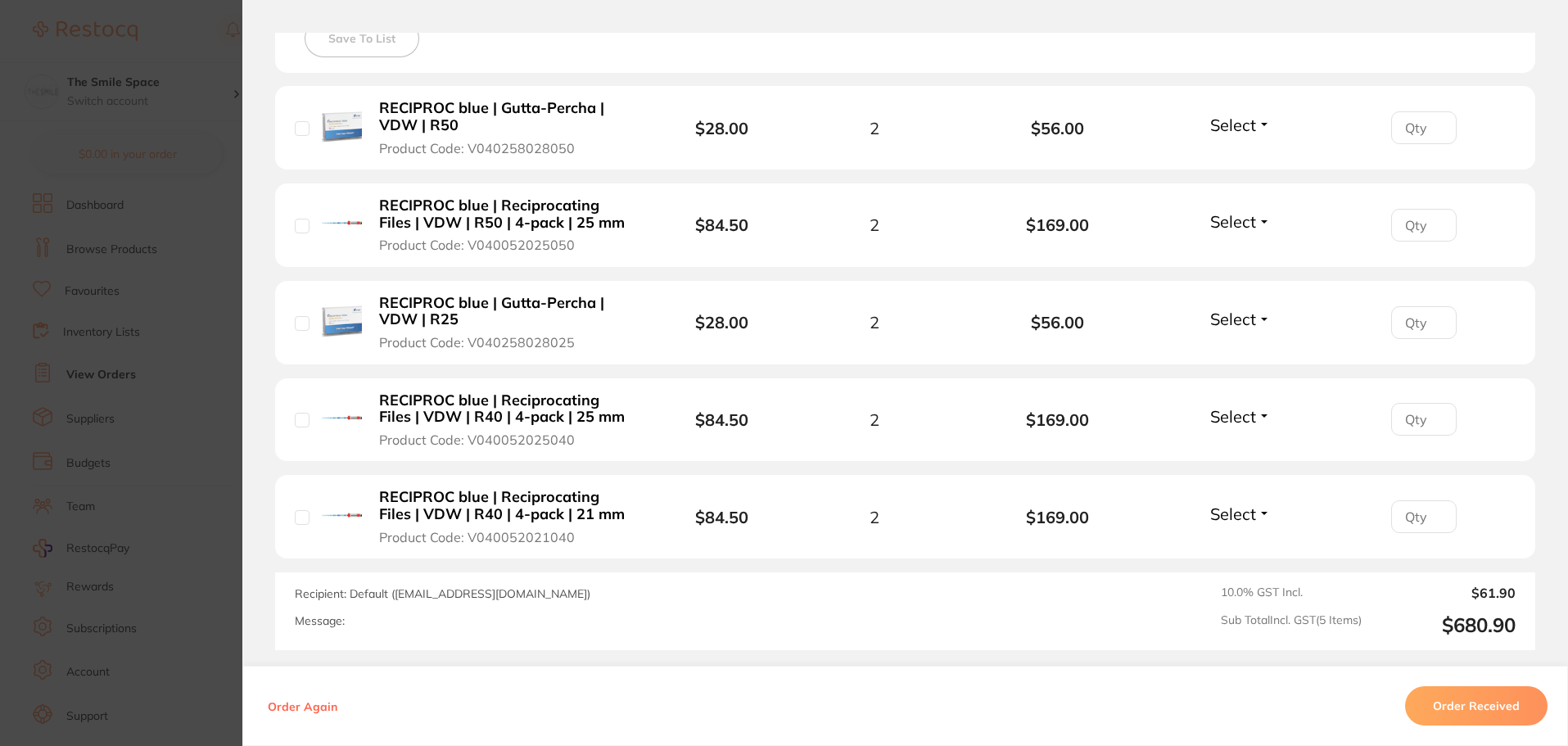
scroll to position [491, 0]
click at [190, 39] on section "Order ID: Restocq- 89724 Order Information Accepted Order Order Date Aug 8 2025…" at bounding box center [784, 373] width 1568 height 746
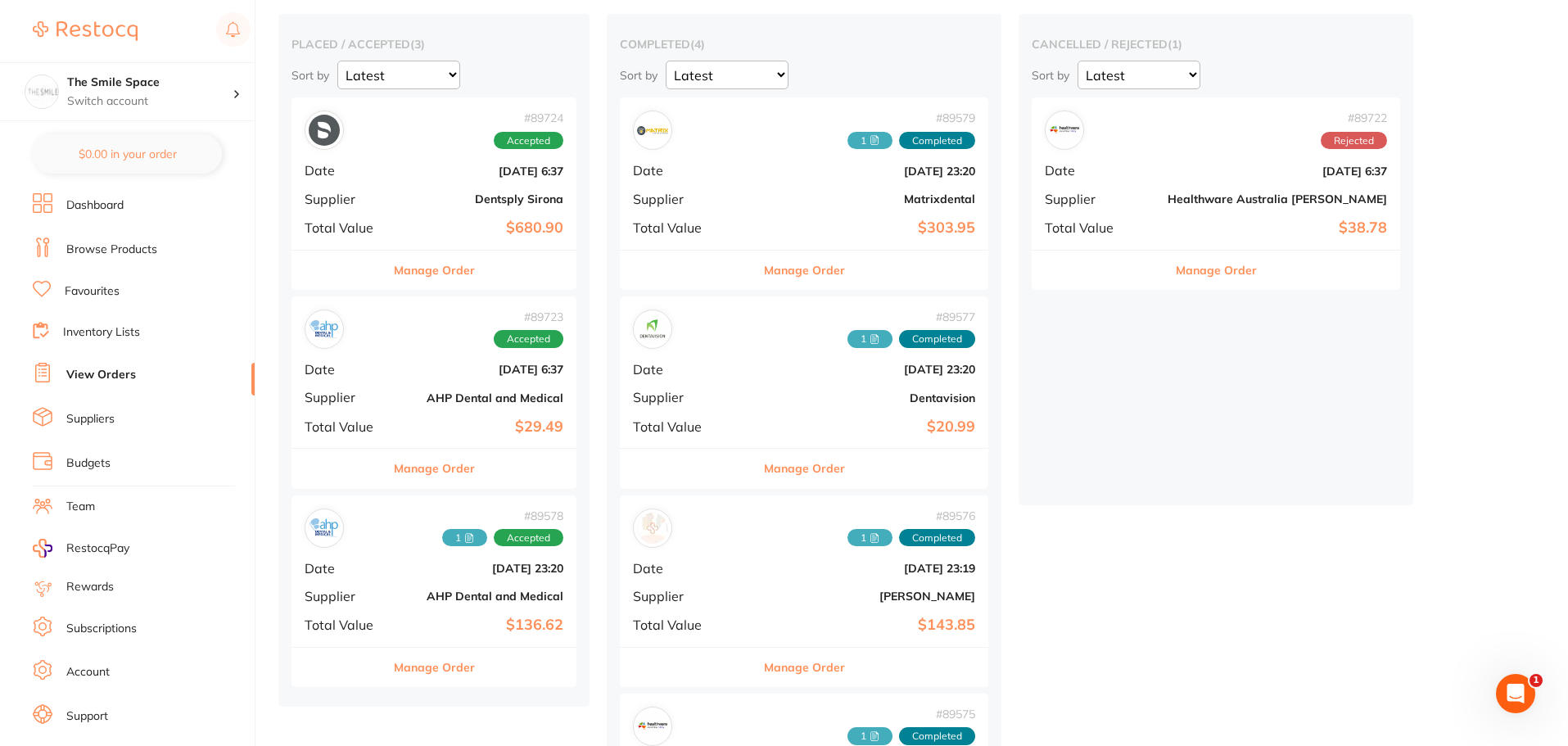
click at [447, 275] on button "Manage Order" at bounding box center [434, 270] width 81 height 39
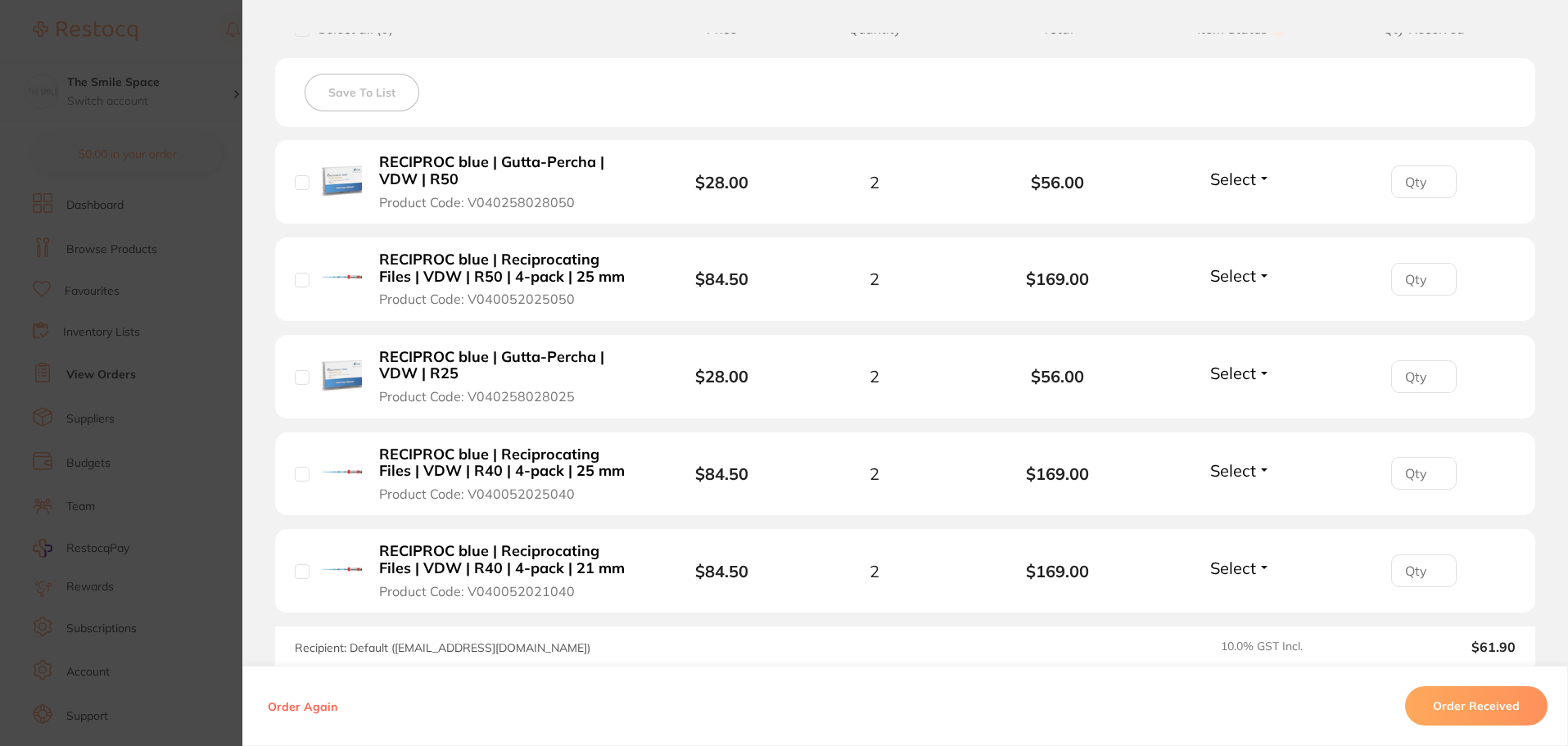
scroll to position [473, 0]
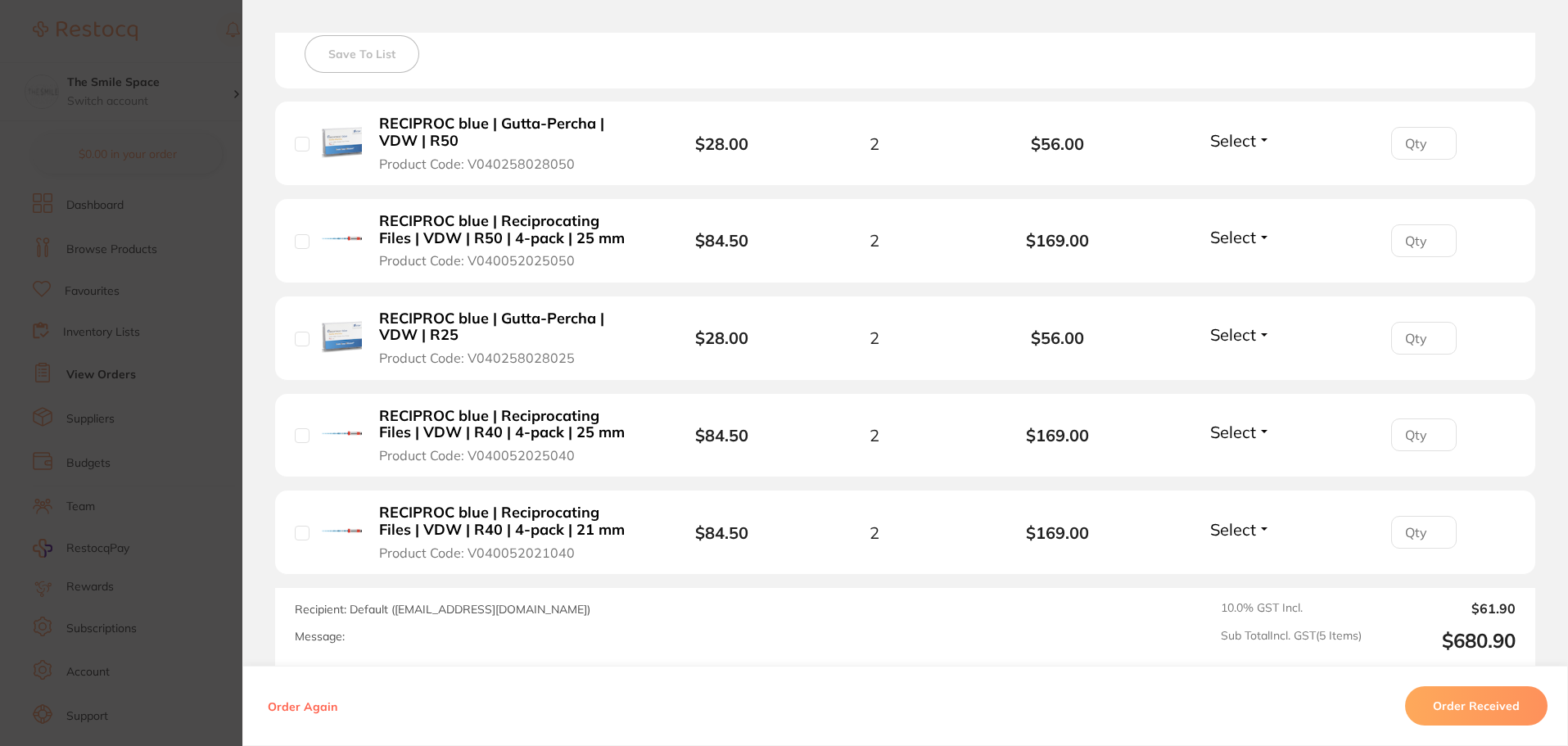
click at [173, 229] on section "Order ID: Restocq- 89724 Order Information Accepted Order Order Date Aug 8 2025…" at bounding box center [784, 373] width 1568 height 746
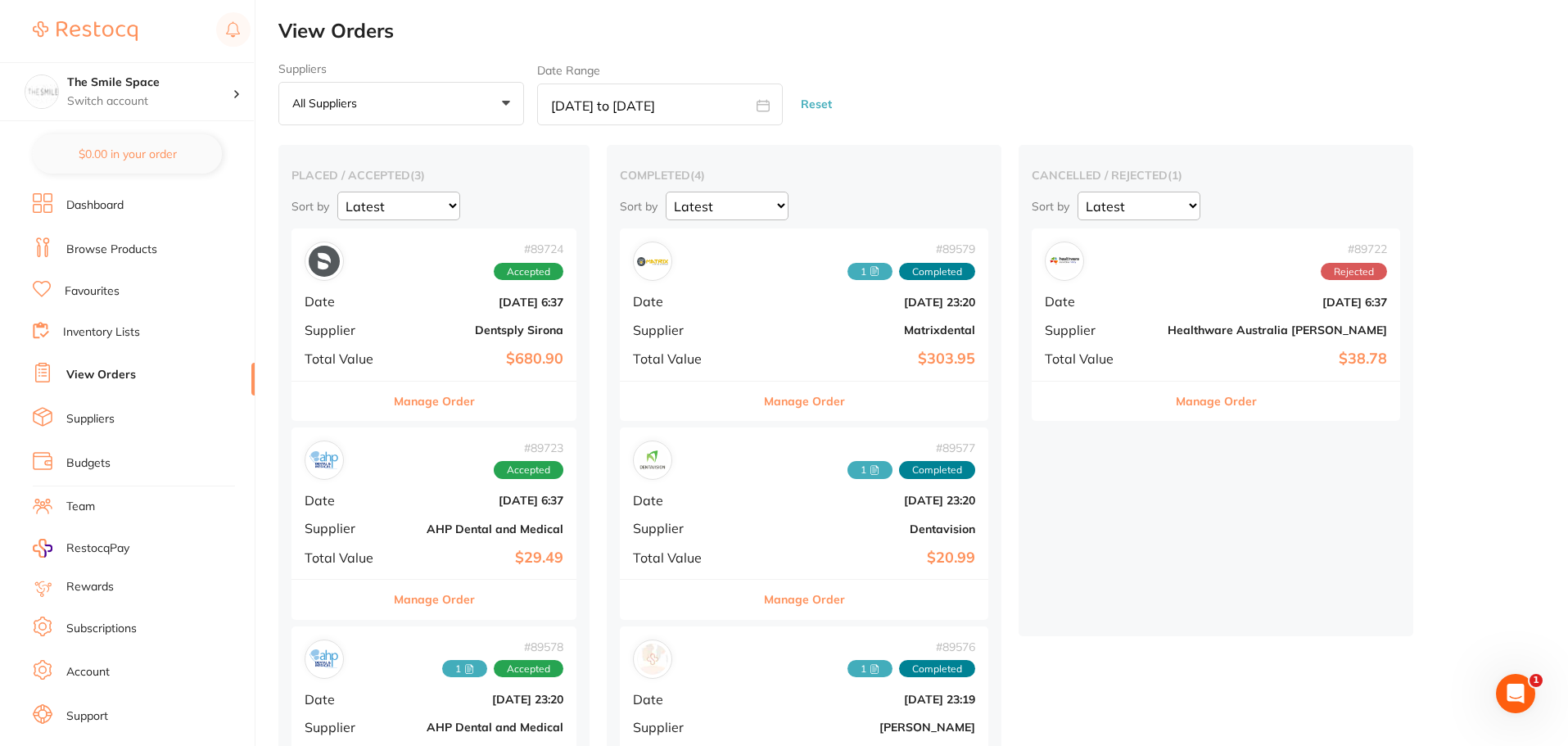
click at [93, 249] on link "Browse Products" at bounding box center [112, 250] width 91 height 16
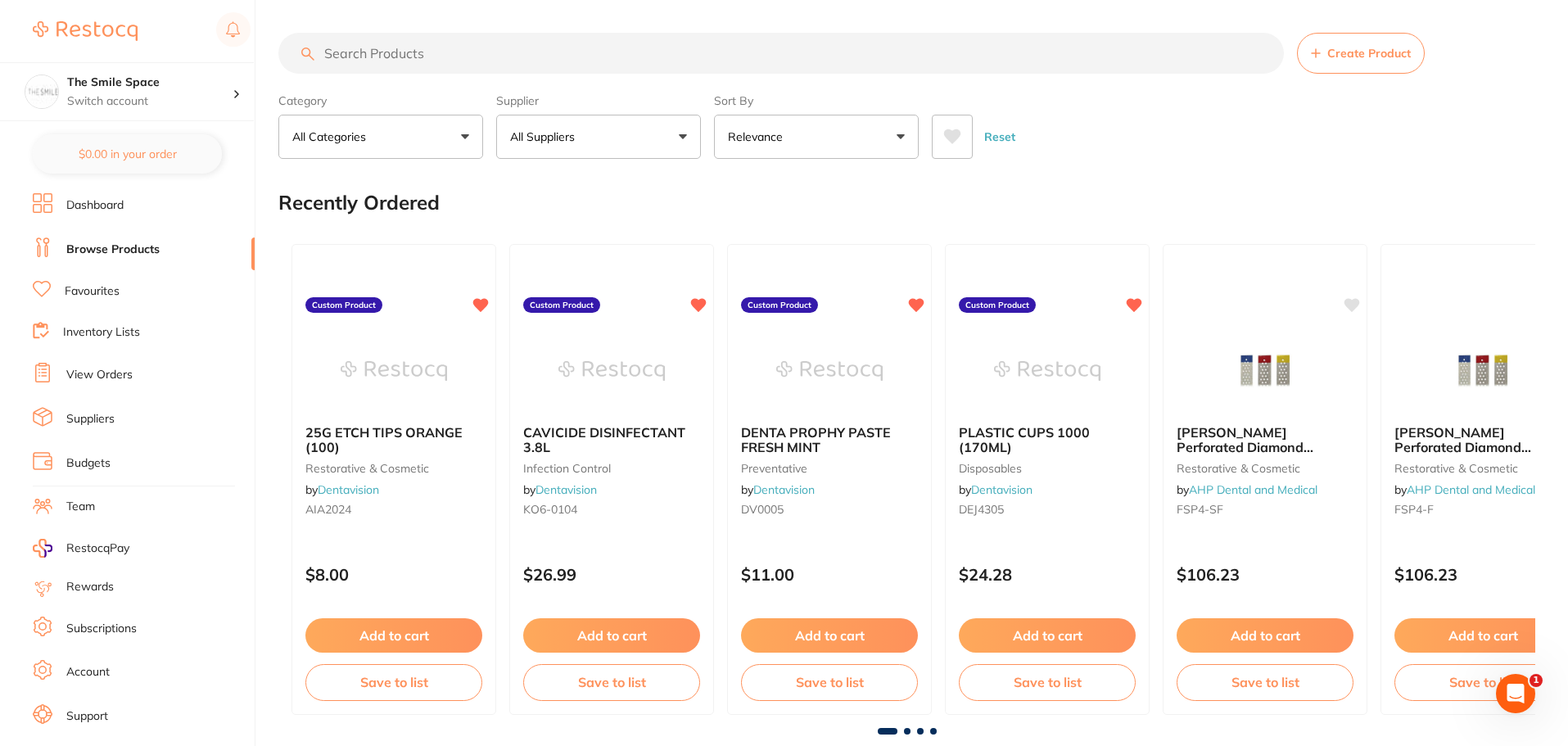
click at [649, 50] on input "search" at bounding box center [781, 53] width 1005 height 41
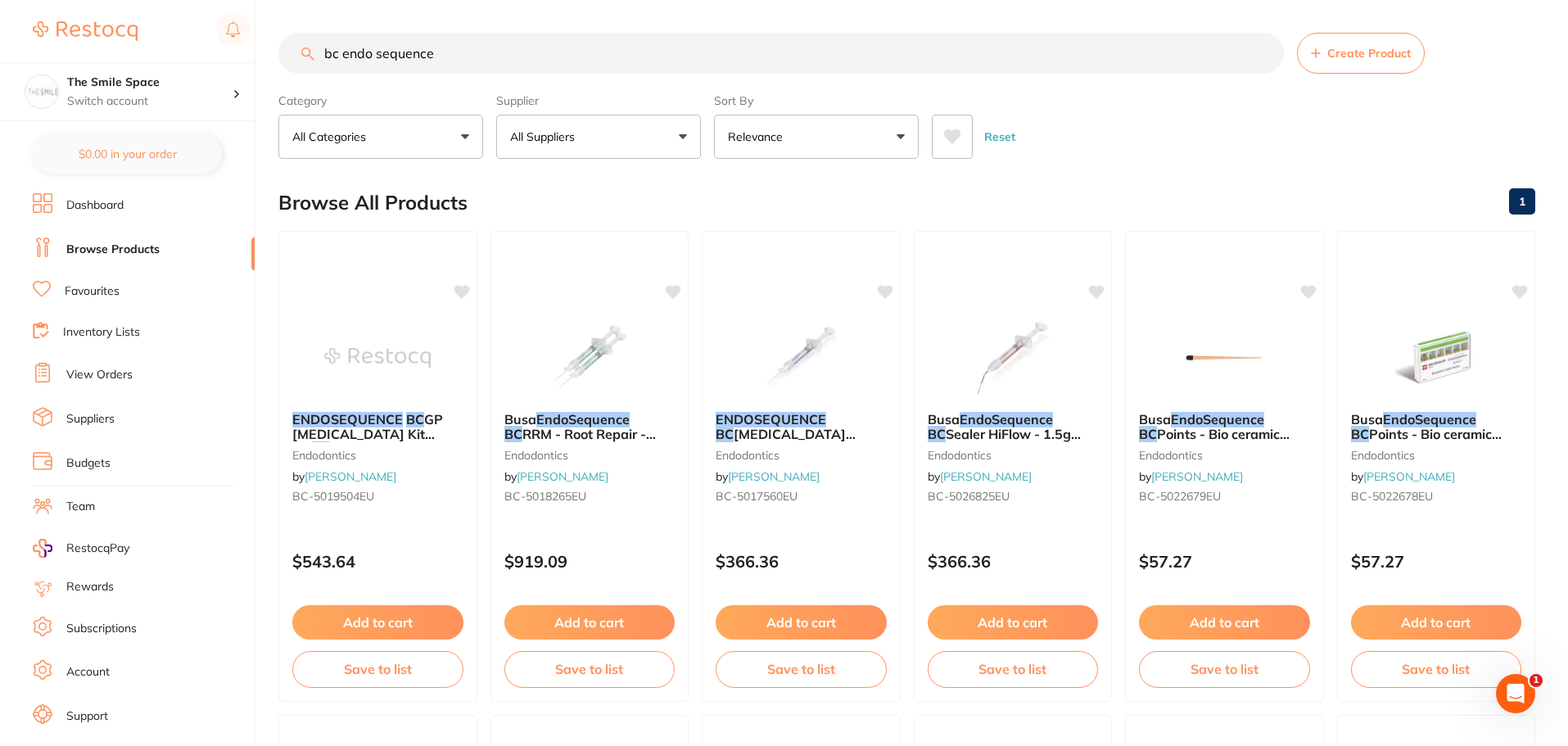
drag, startPoint x: 475, startPoint y: 49, endPoint x: 3, endPoint y: 46, distance: 472.0
click at [3, 46] on div "$58.63 The Smile Space Switch account The Smile Space $0.00 in your order Dashb…" at bounding box center [784, 373] width 1568 height 746
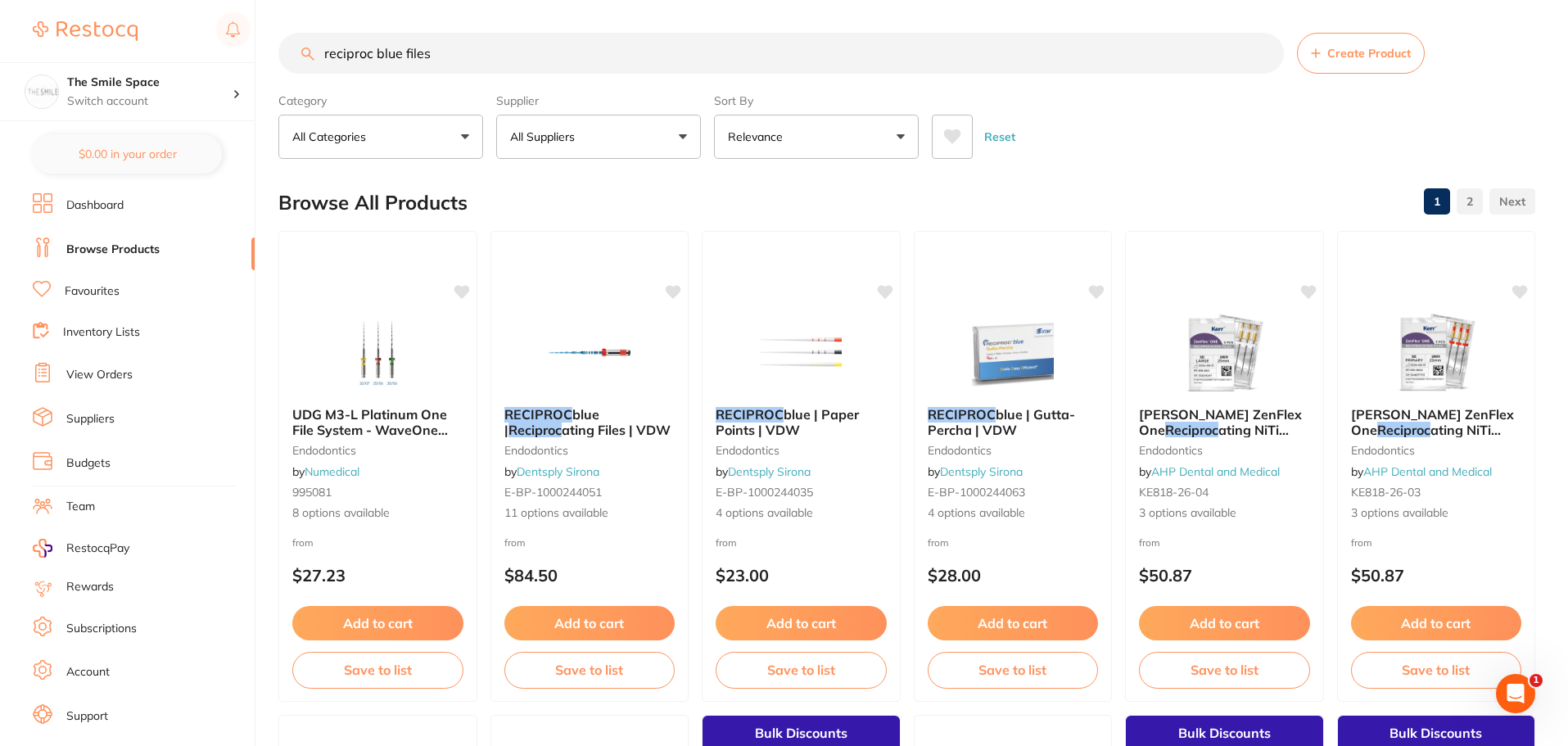
type input "reciproc blue files"
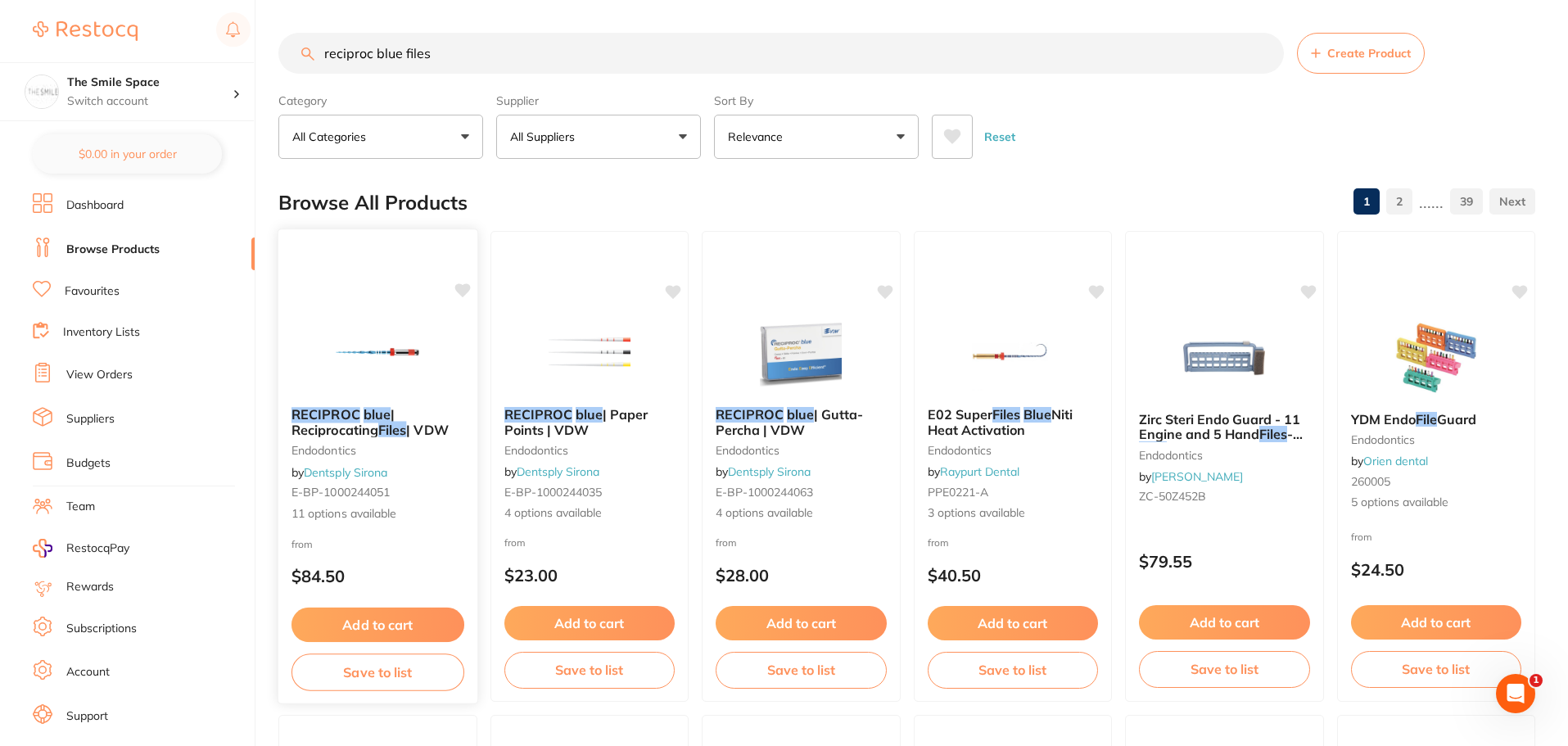
click at [342, 514] on span "11 options available" at bounding box center [377, 514] width 173 height 16
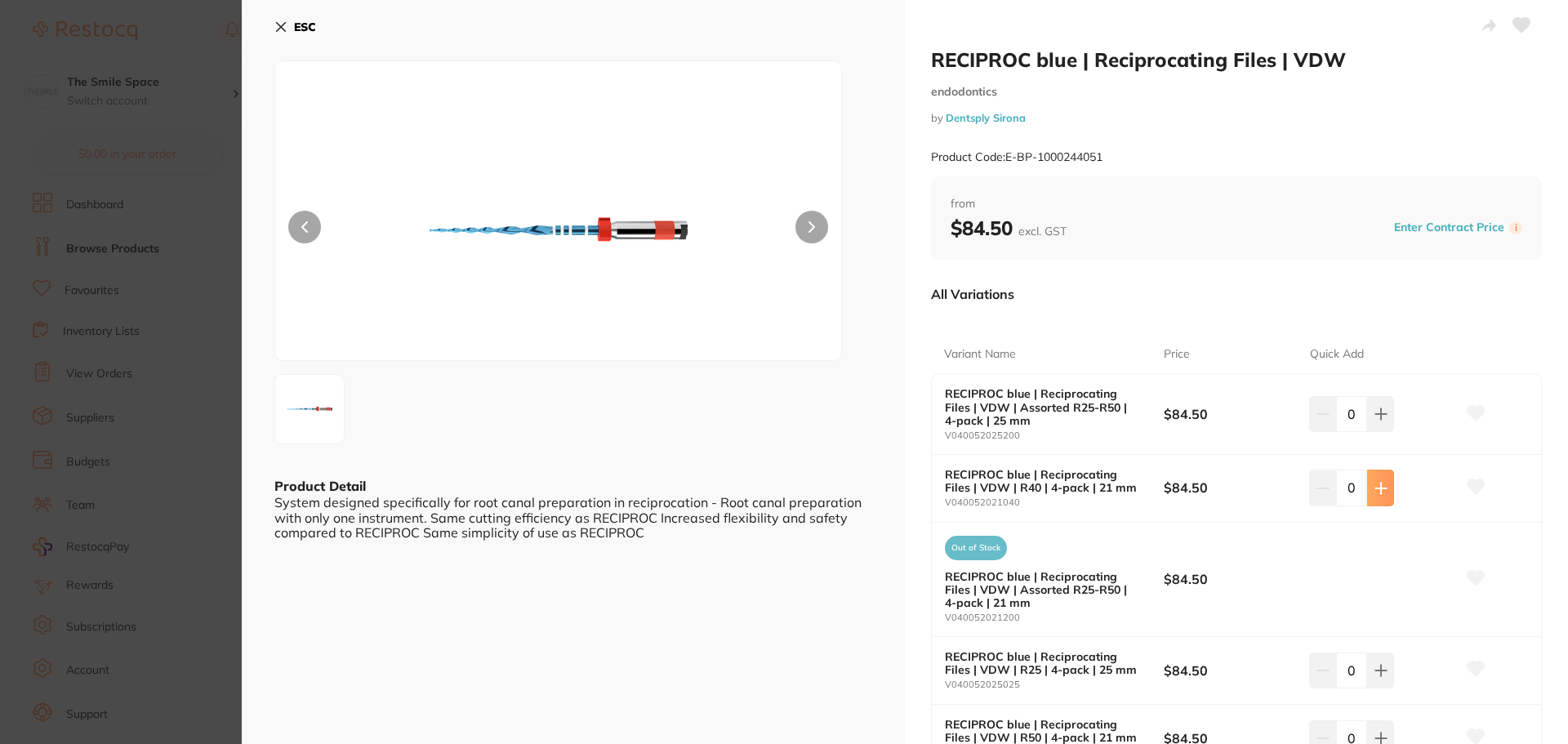
click at [1369, 494] on button at bounding box center [1381, 487] width 27 height 36
type input "1"
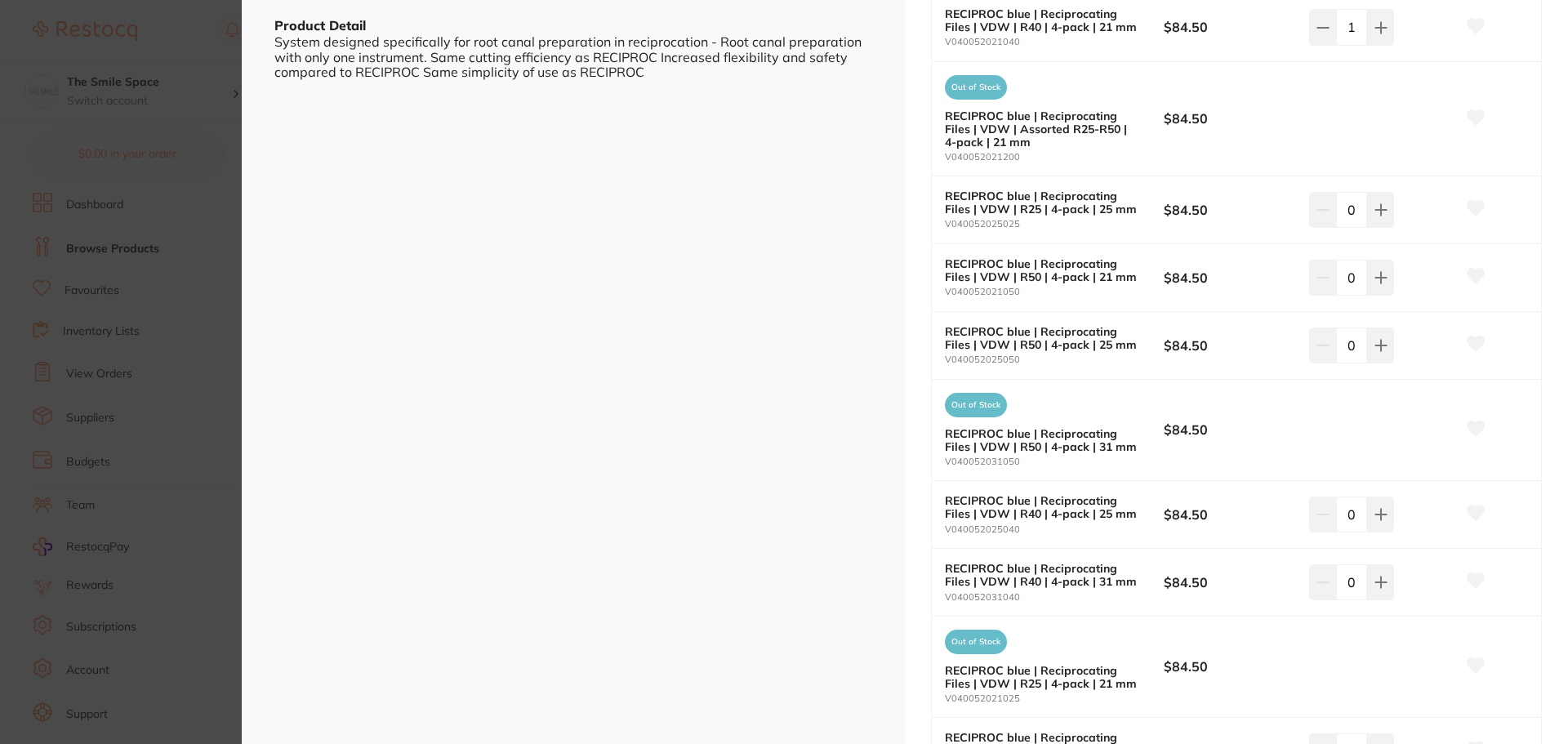
scroll to position [490, 0]
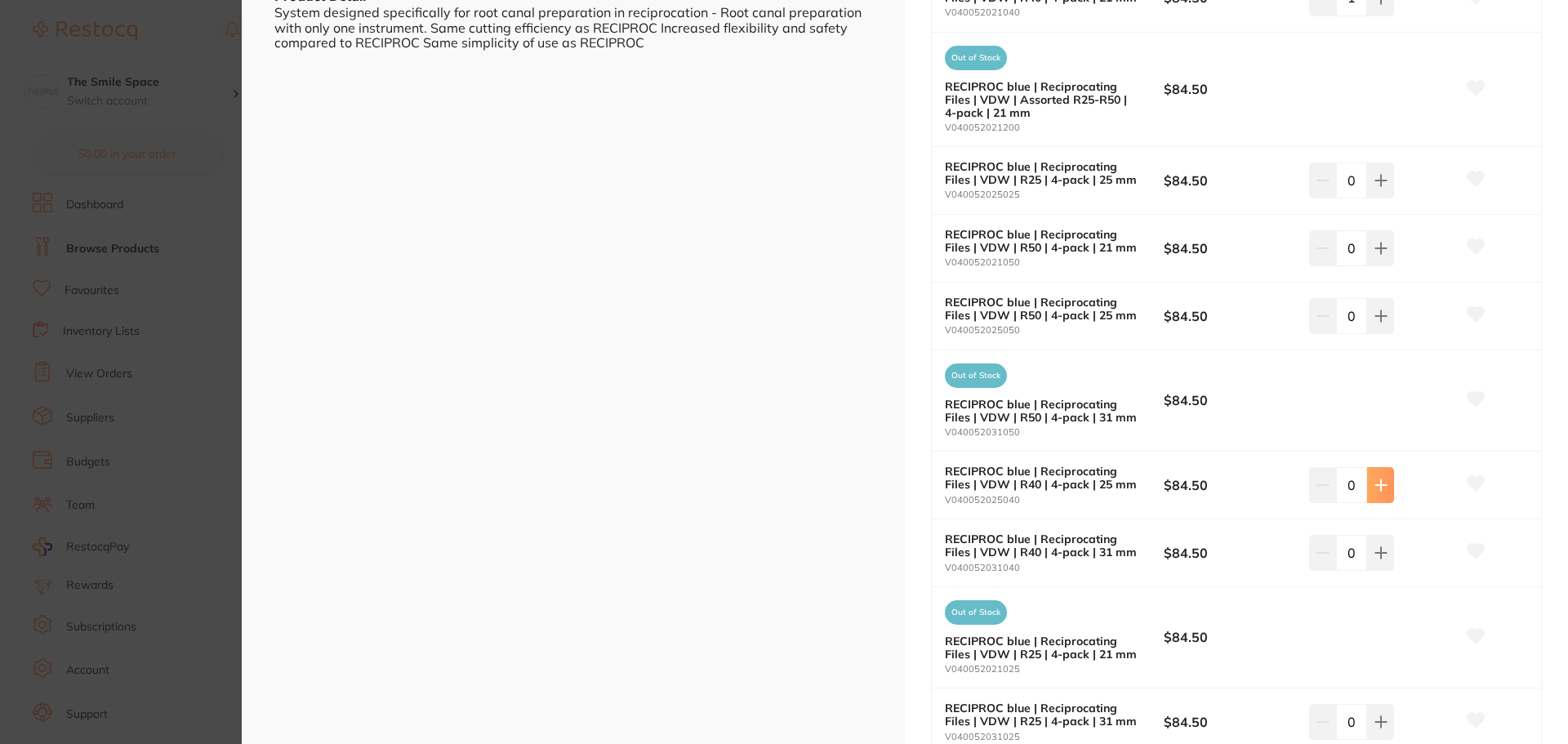
click at [1383, 482] on icon at bounding box center [1381, 485] width 13 height 13
type input "1"
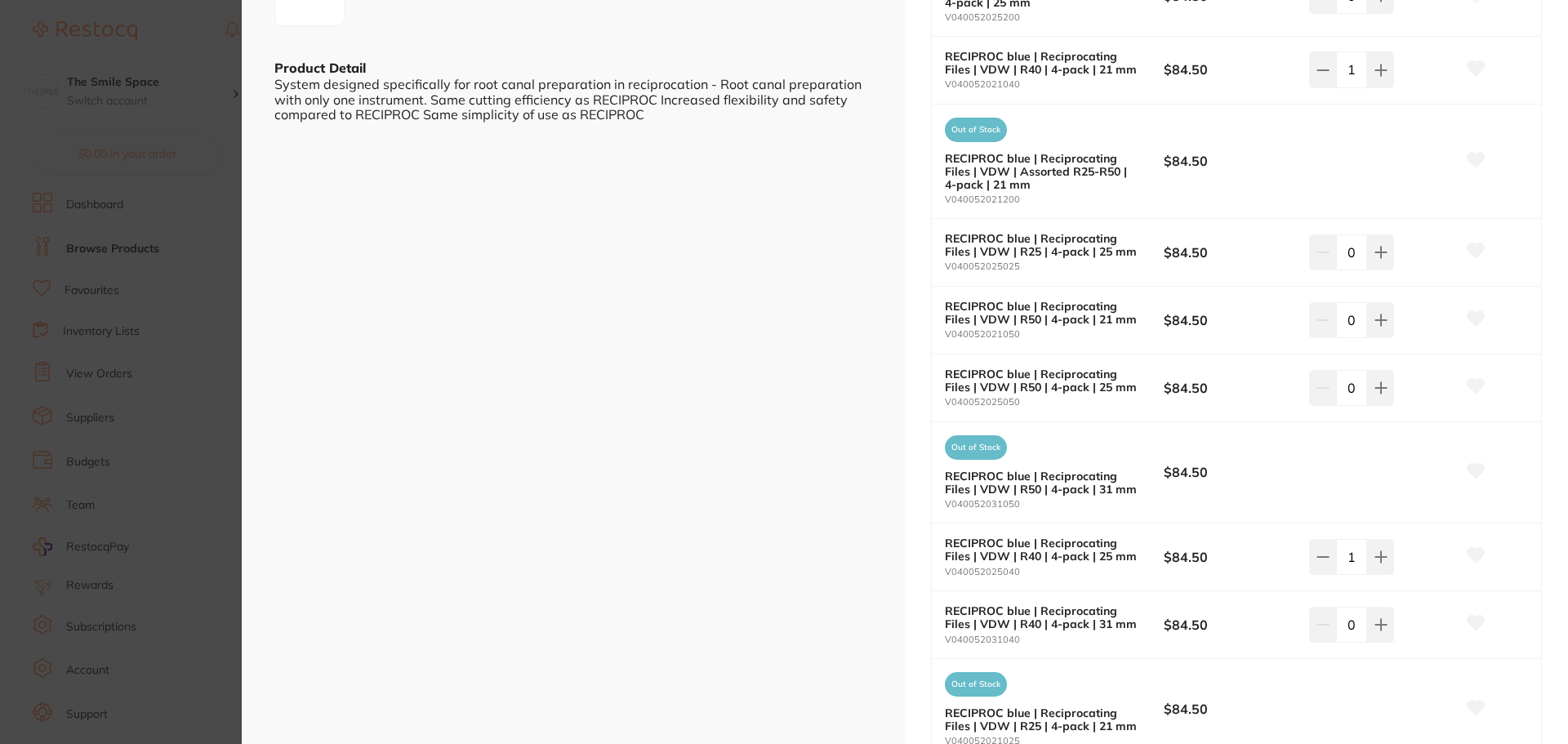
scroll to position [408, 0]
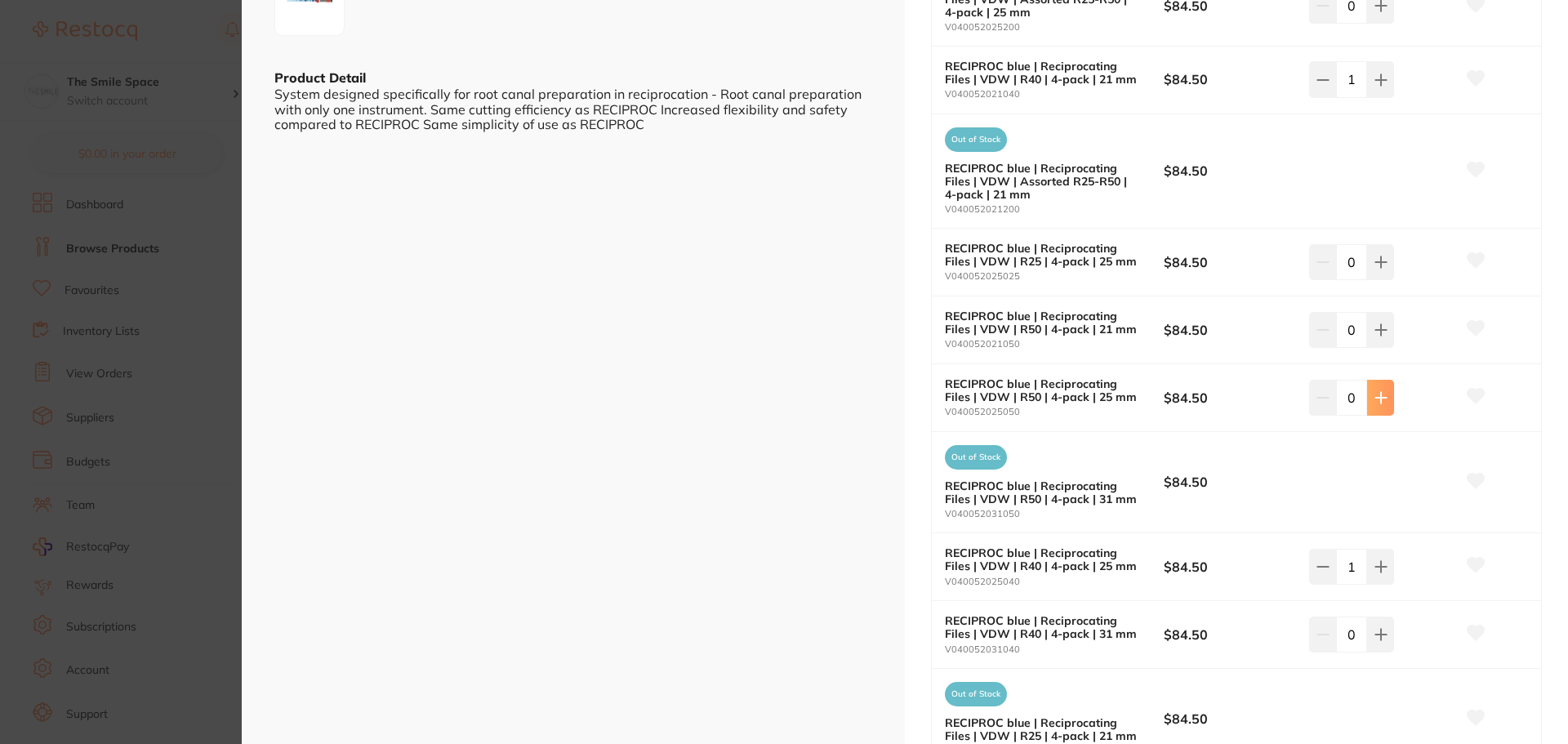
click at [1375, 401] on icon at bounding box center [1381, 397] width 13 height 13
type input "1"
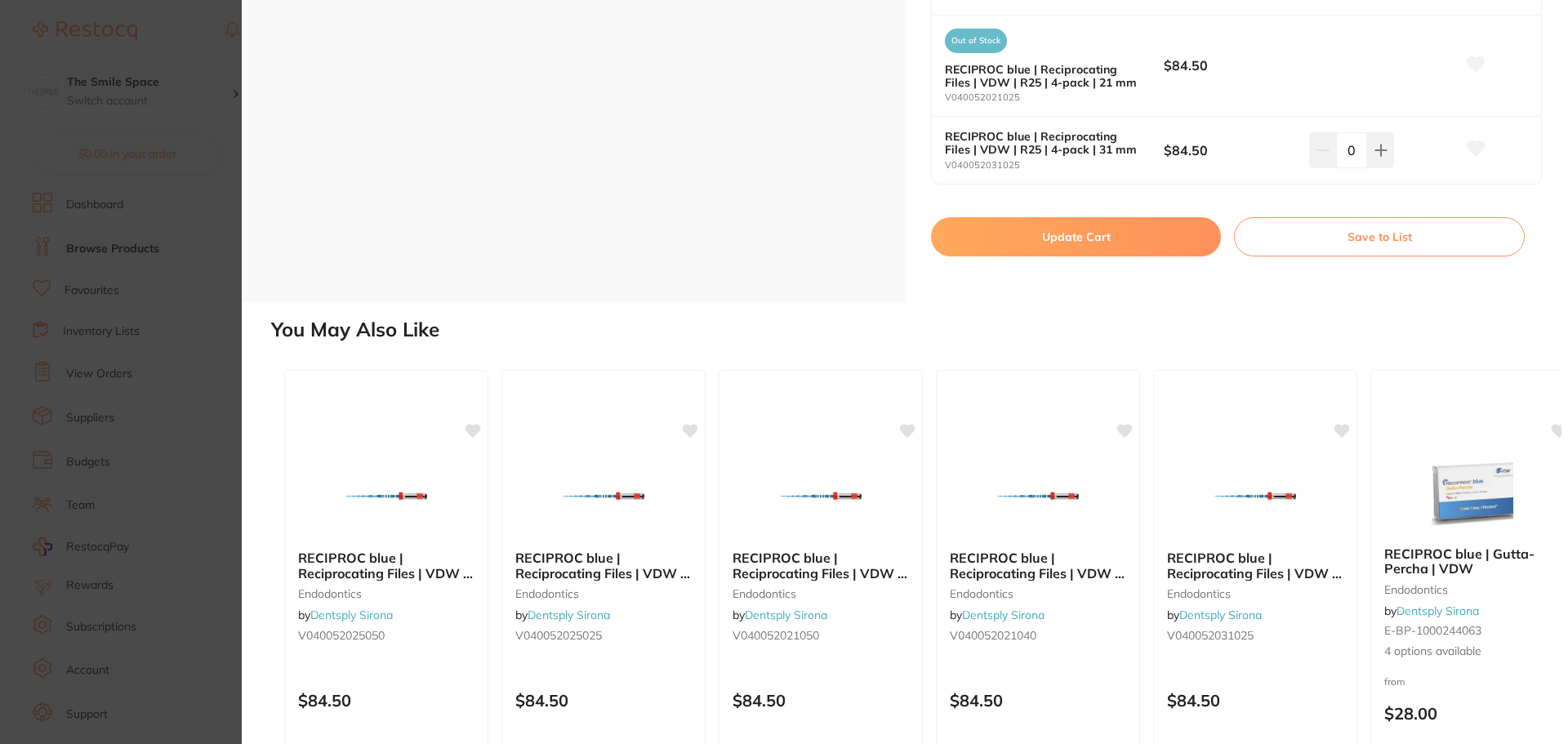
scroll to position [0, 0]
click at [1056, 232] on button "Update Cart" at bounding box center [1076, 237] width 290 height 39
checkbox input "false"
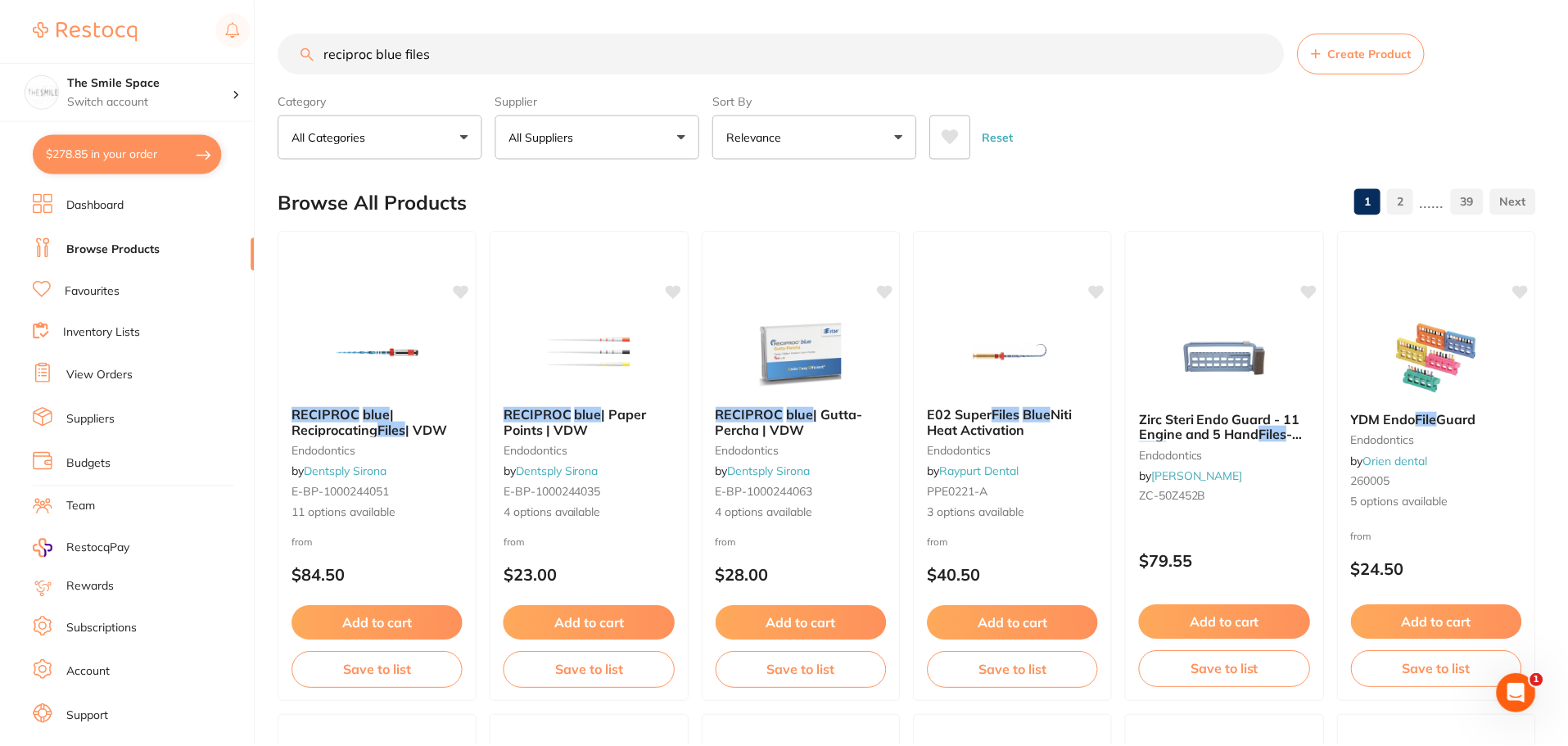
scroll to position [1, 0]
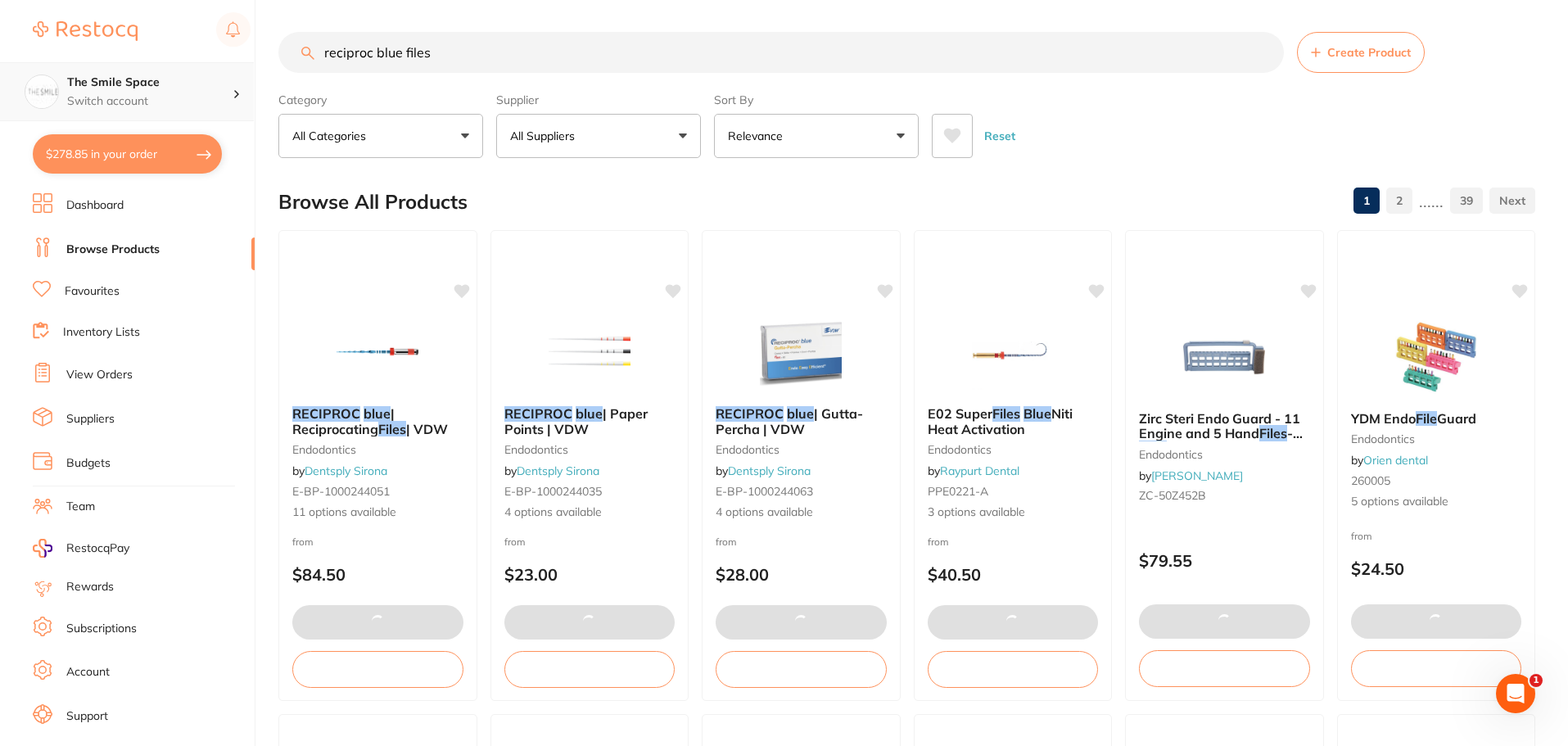
click at [190, 88] on h4 "The Smile Space" at bounding box center [150, 82] width 166 height 16
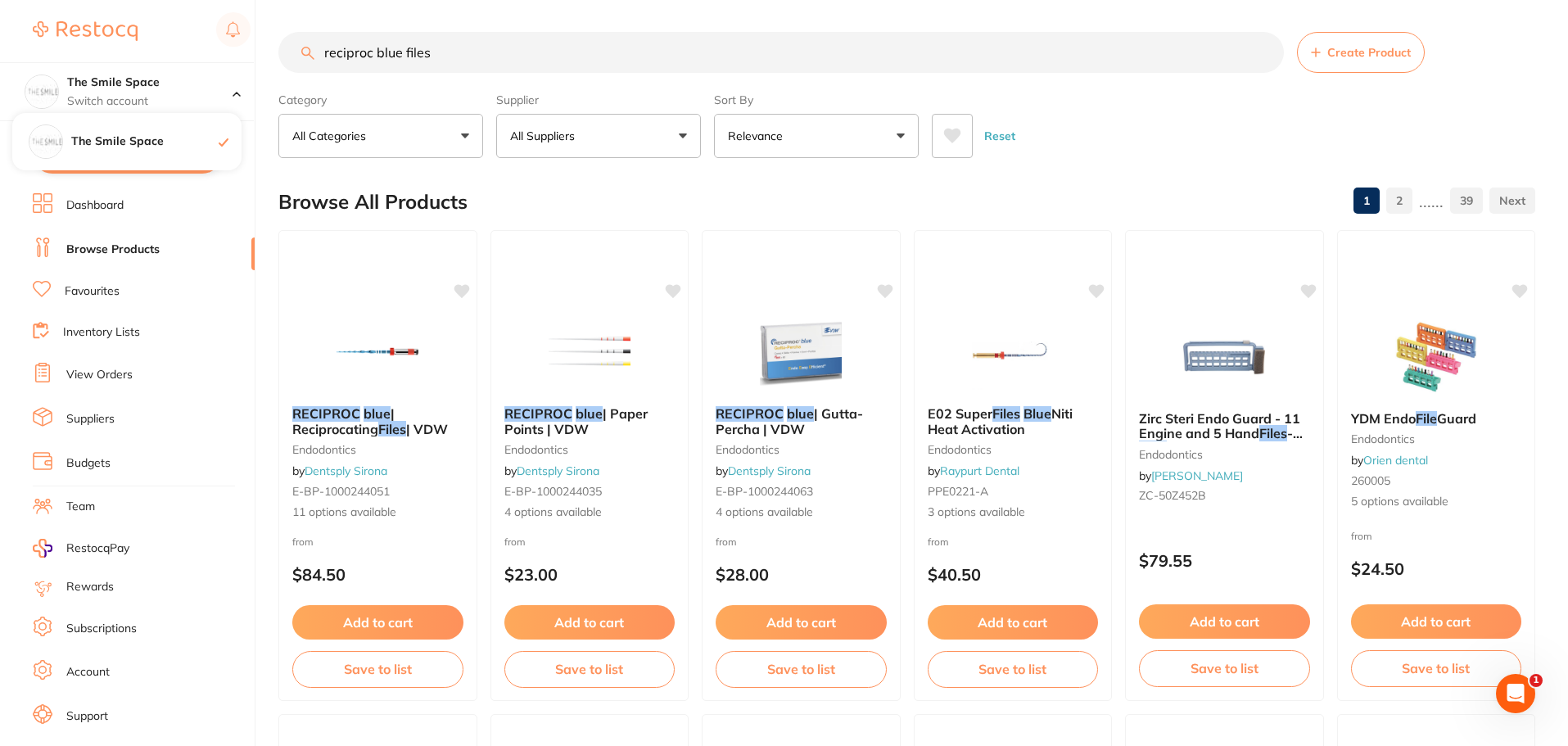
click at [91, 675] on link "Account" at bounding box center [88, 673] width 44 height 16
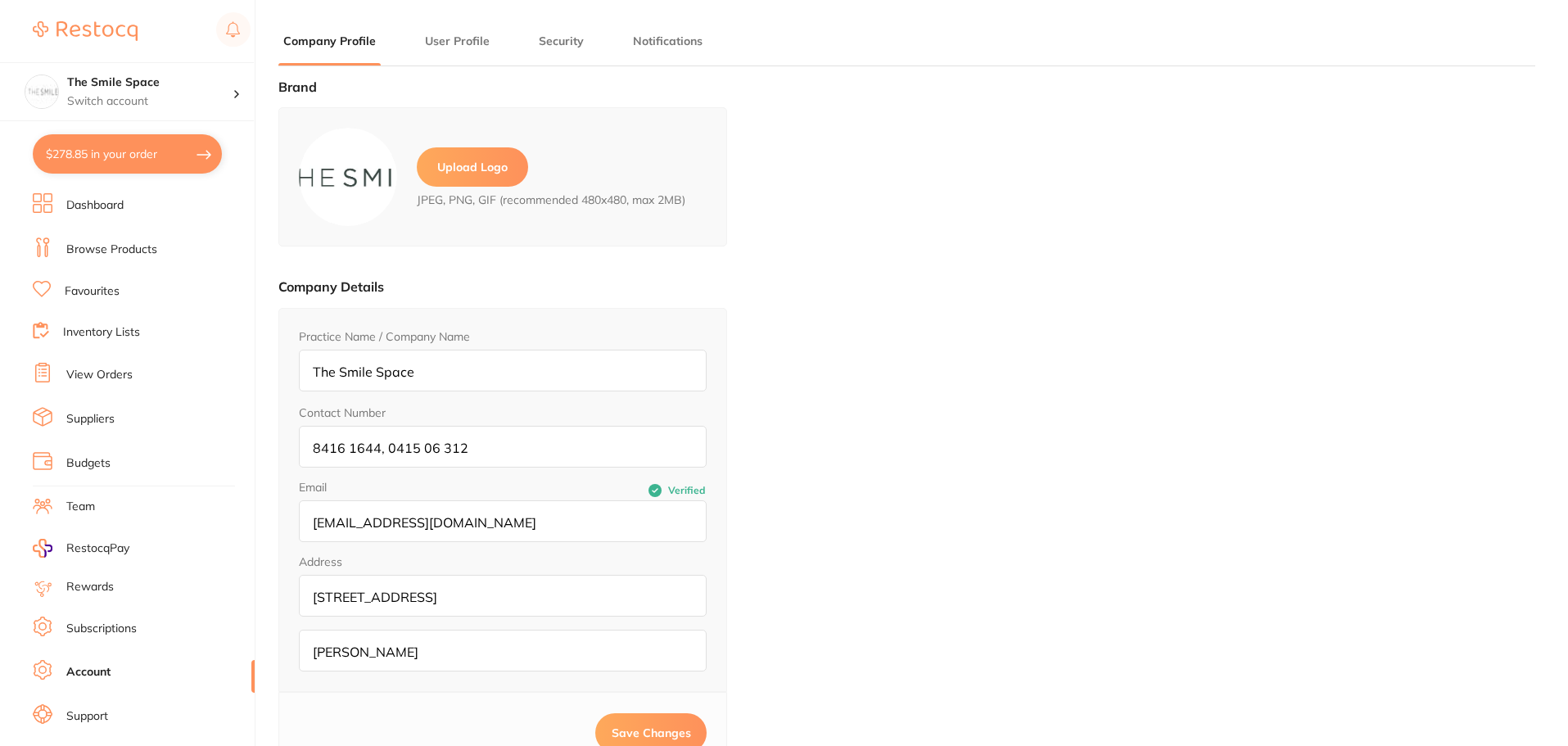
type input "Leana"
type input "Davis"
type input "info@thesmilespace.com.au"
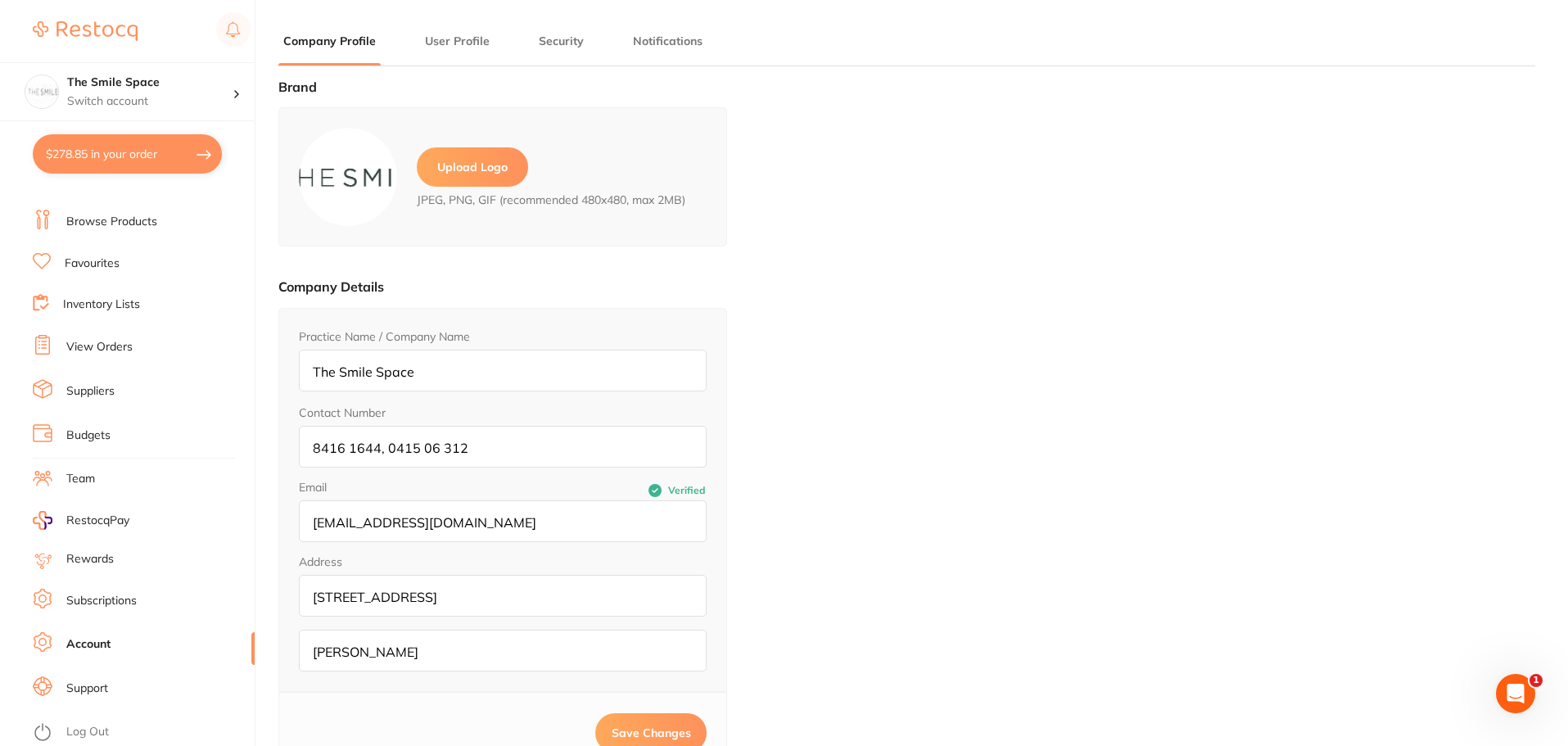
click at [62, 721] on li "Log Out" at bounding box center [141, 732] width 217 height 25
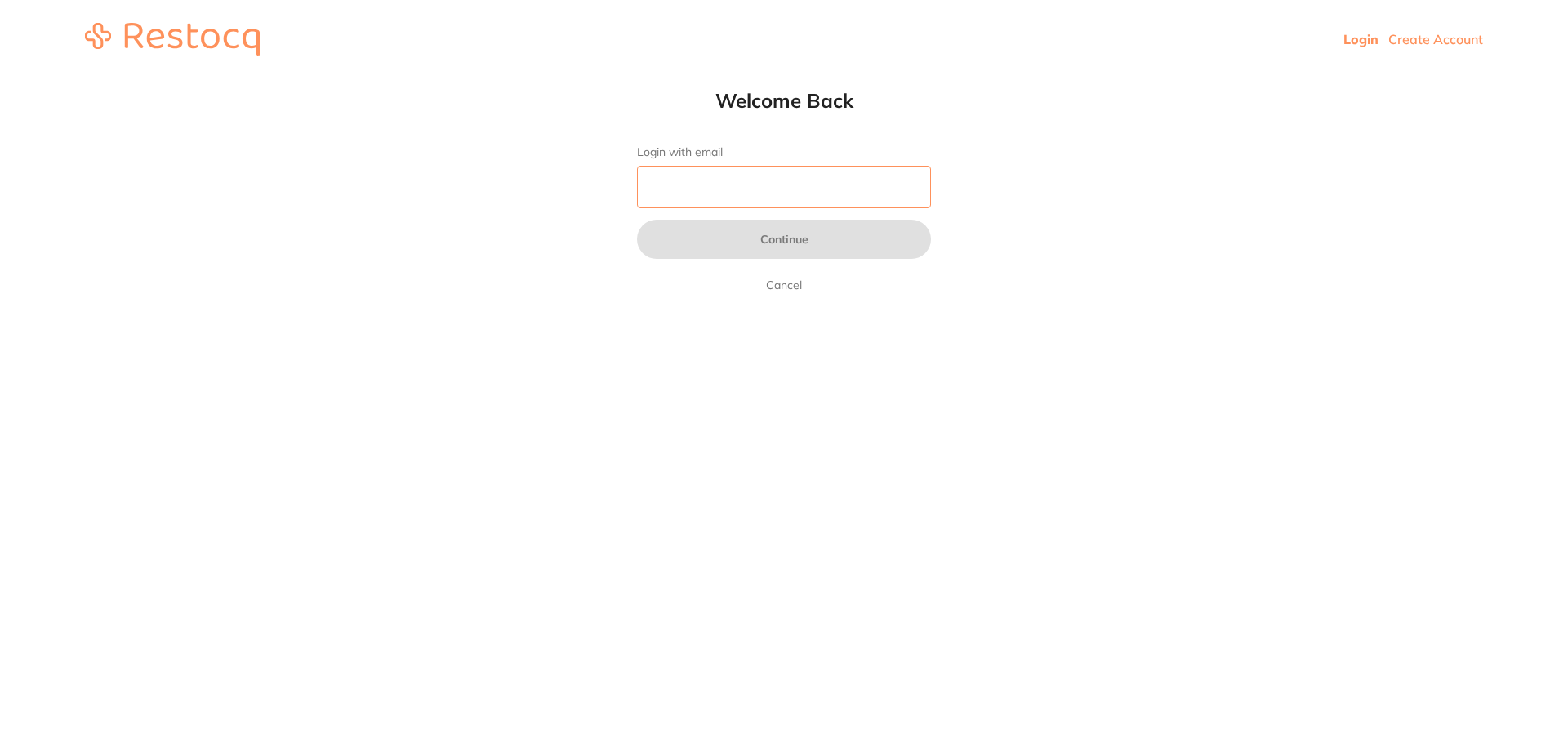
drag, startPoint x: 0, startPoint y: 0, endPoint x: 761, endPoint y: 186, distance: 783.4
click at [761, 186] on input "Login with email" at bounding box center [784, 187] width 294 height 43
click at [778, 192] on input "Login with email" at bounding box center [784, 187] width 294 height 43
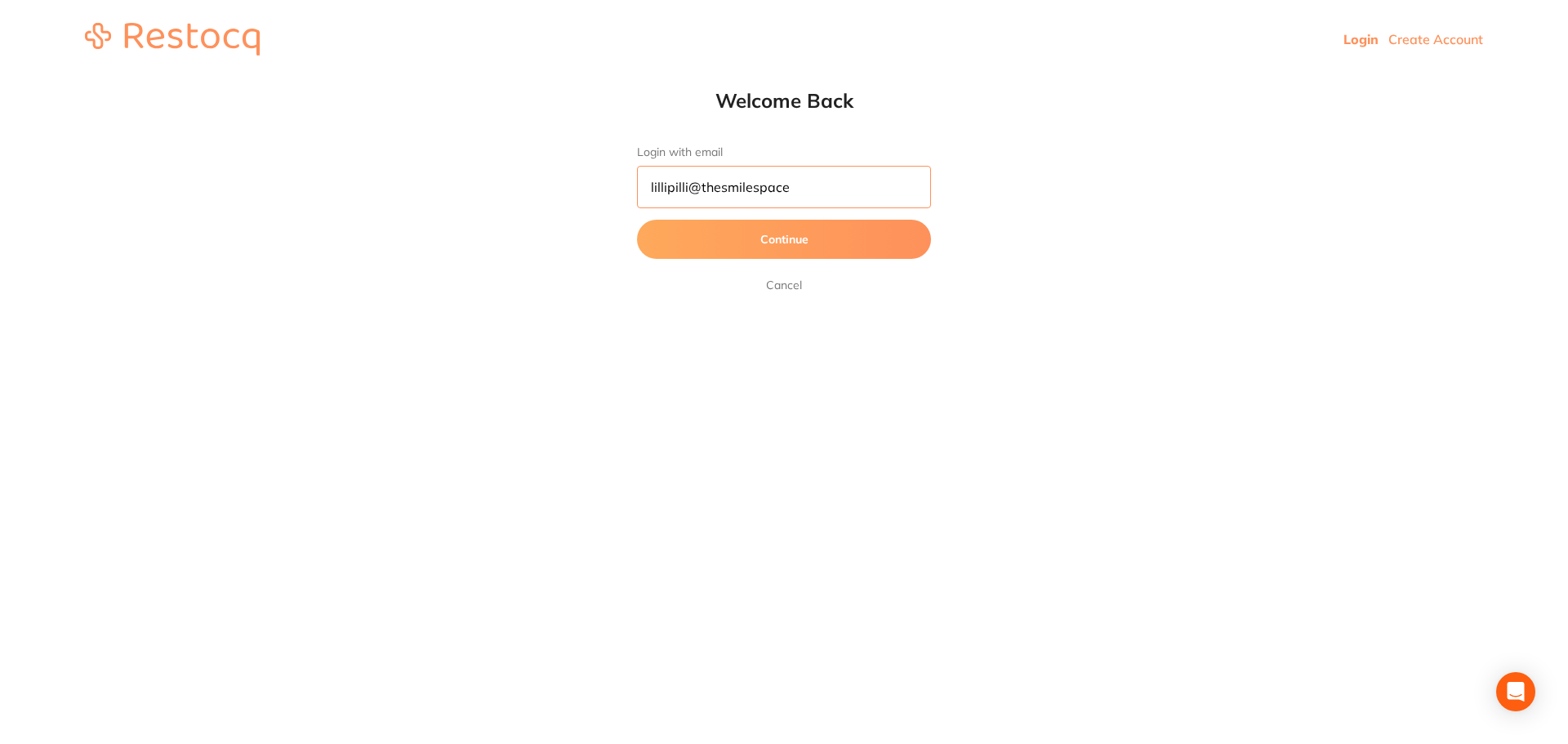
type input "[EMAIL_ADDRESS][DOMAIN_NAME]"
click at [637, 220] on button "Continue" at bounding box center [784, 239] width 294 height 39
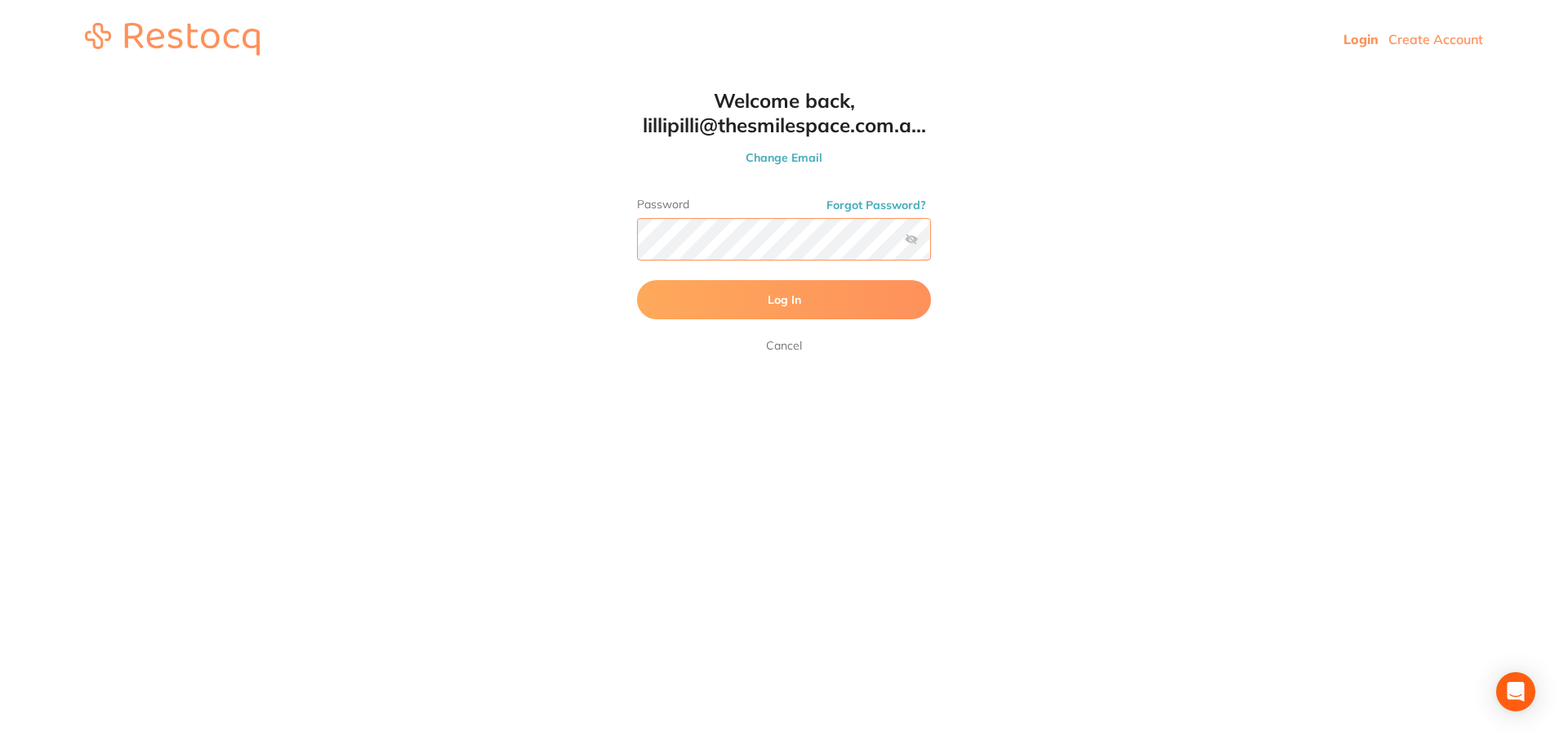
click at [637, 280] on button "Log In" at bounding box center [784, 300] width 294 height 39
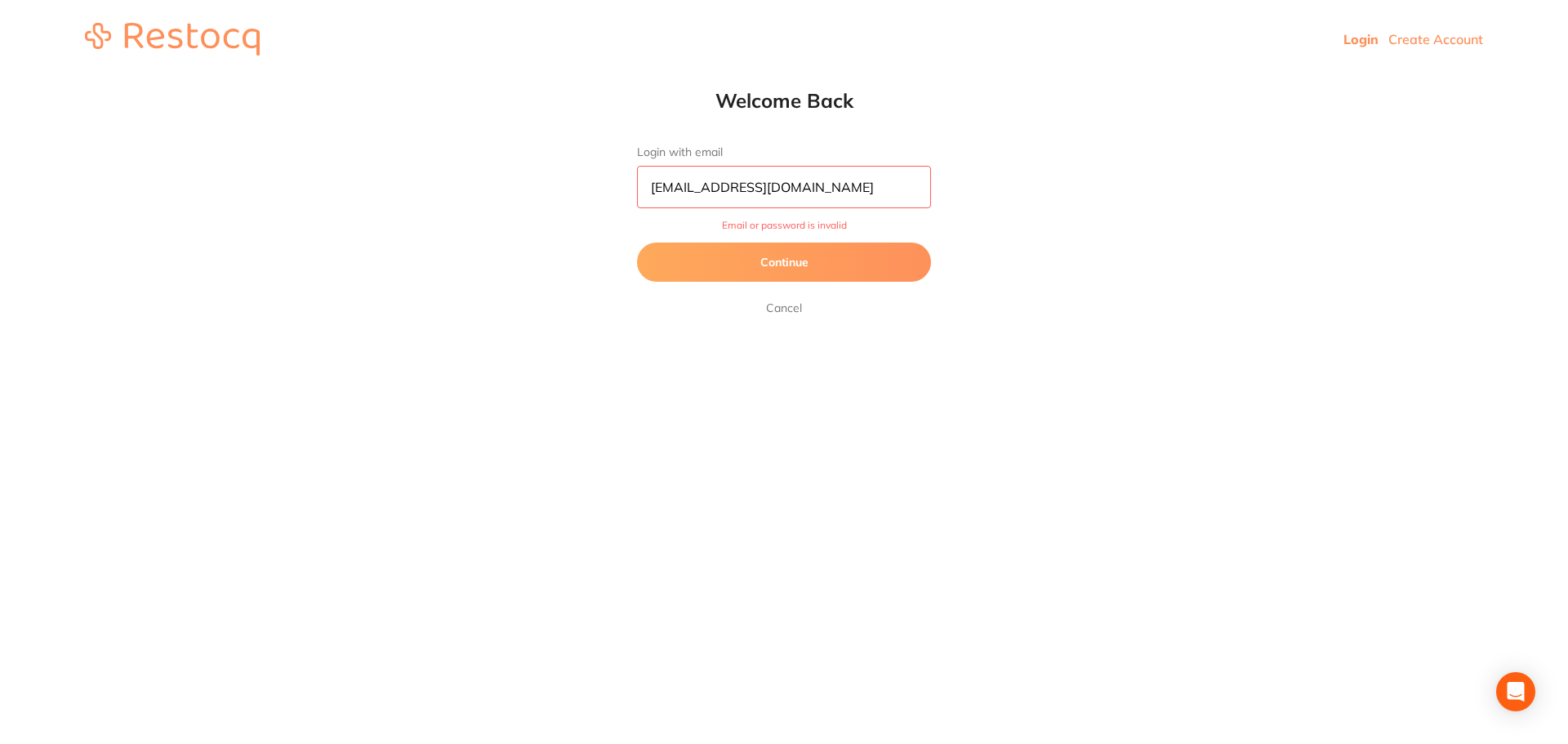
click at [813, 262] on button "Continue" at bounding box center [784, 262] width 294 height 39
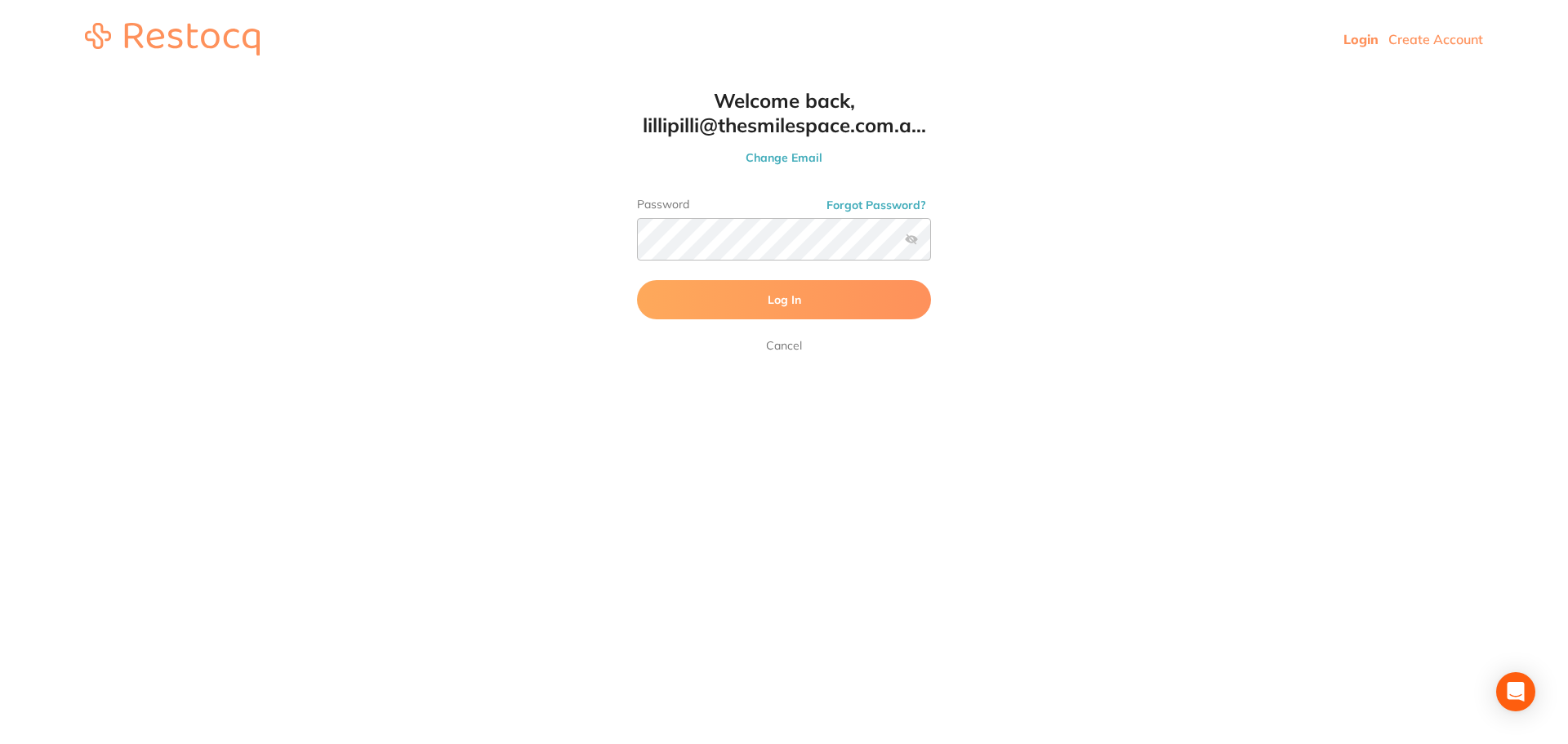
click at [910, 240] on label at bounding box center [910, 239] width 13 height 13
click at [931, 245] on input "checkbox" at bounding box center [931, 245] width 0 height 0
click at [637, 280] on button "Log In" at bounding box center [784, 300] width 294 height 39
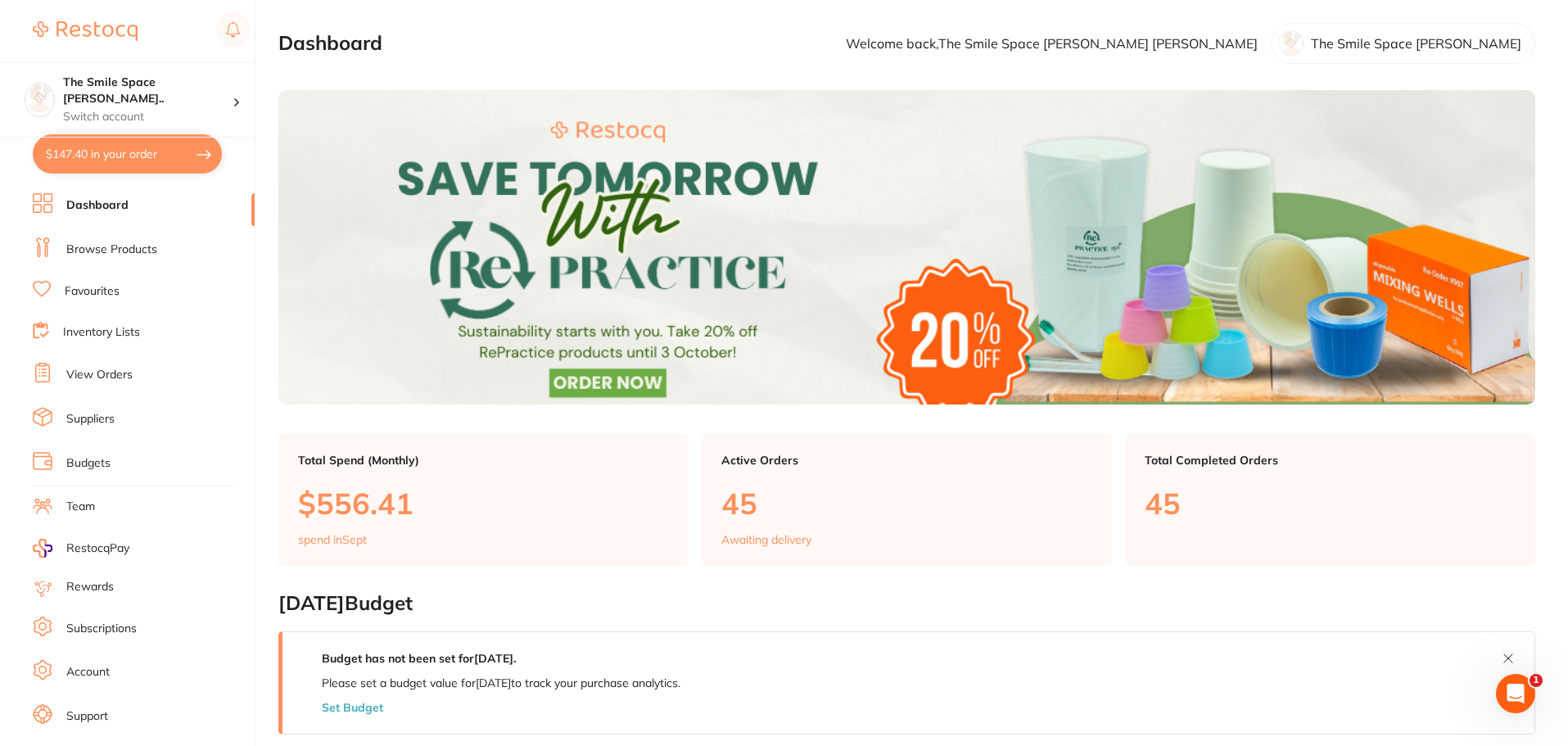
click at [105, 155] on button "$147.40 in your order" at bounding box center [126, 154] width 189 height 39
checkbox input "true"
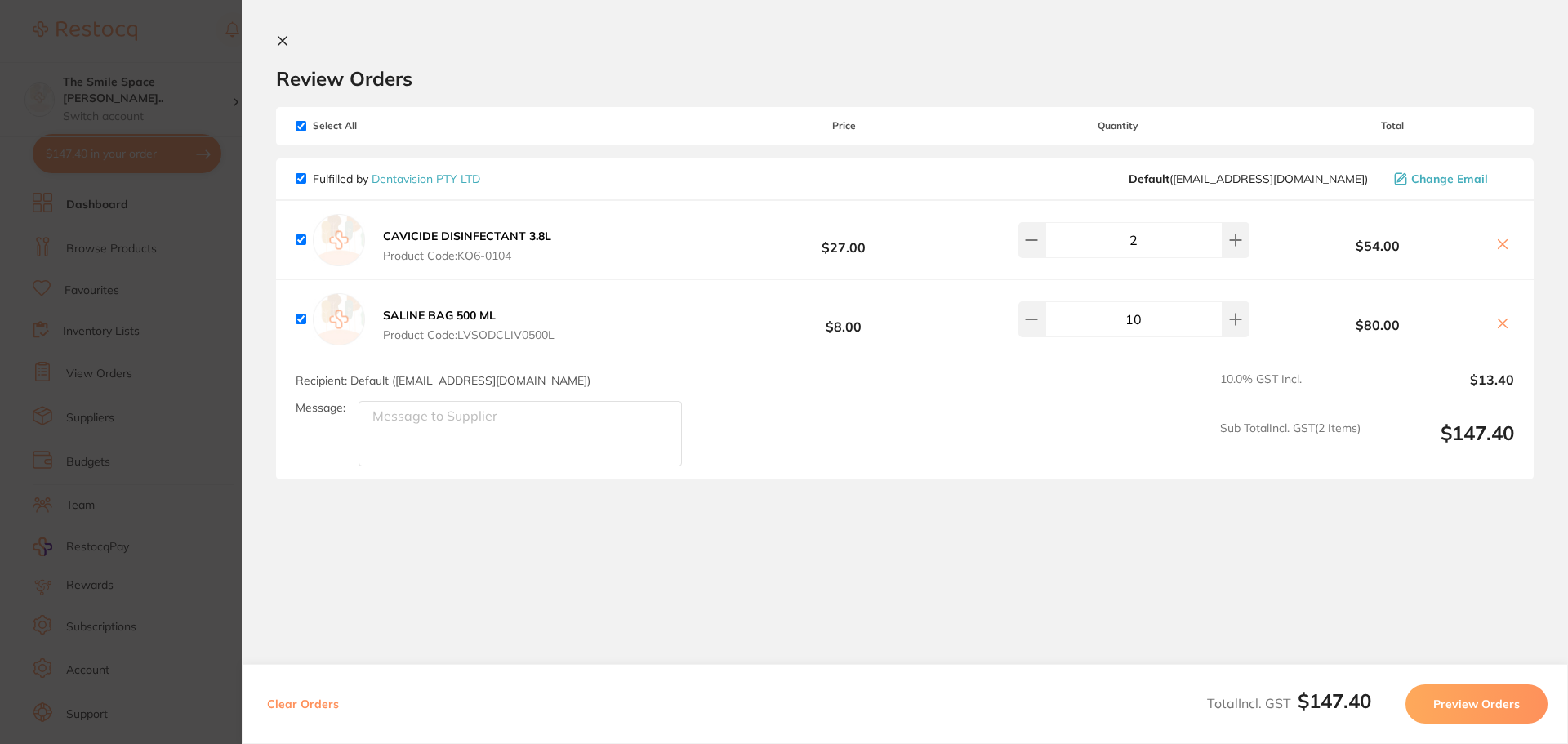
click at [181, 253] on section "Update RRP Set your pre negotiated price for this item. Item Agreed RRP (excl. …" at bounding box center [784, 372] width 1568 height 744
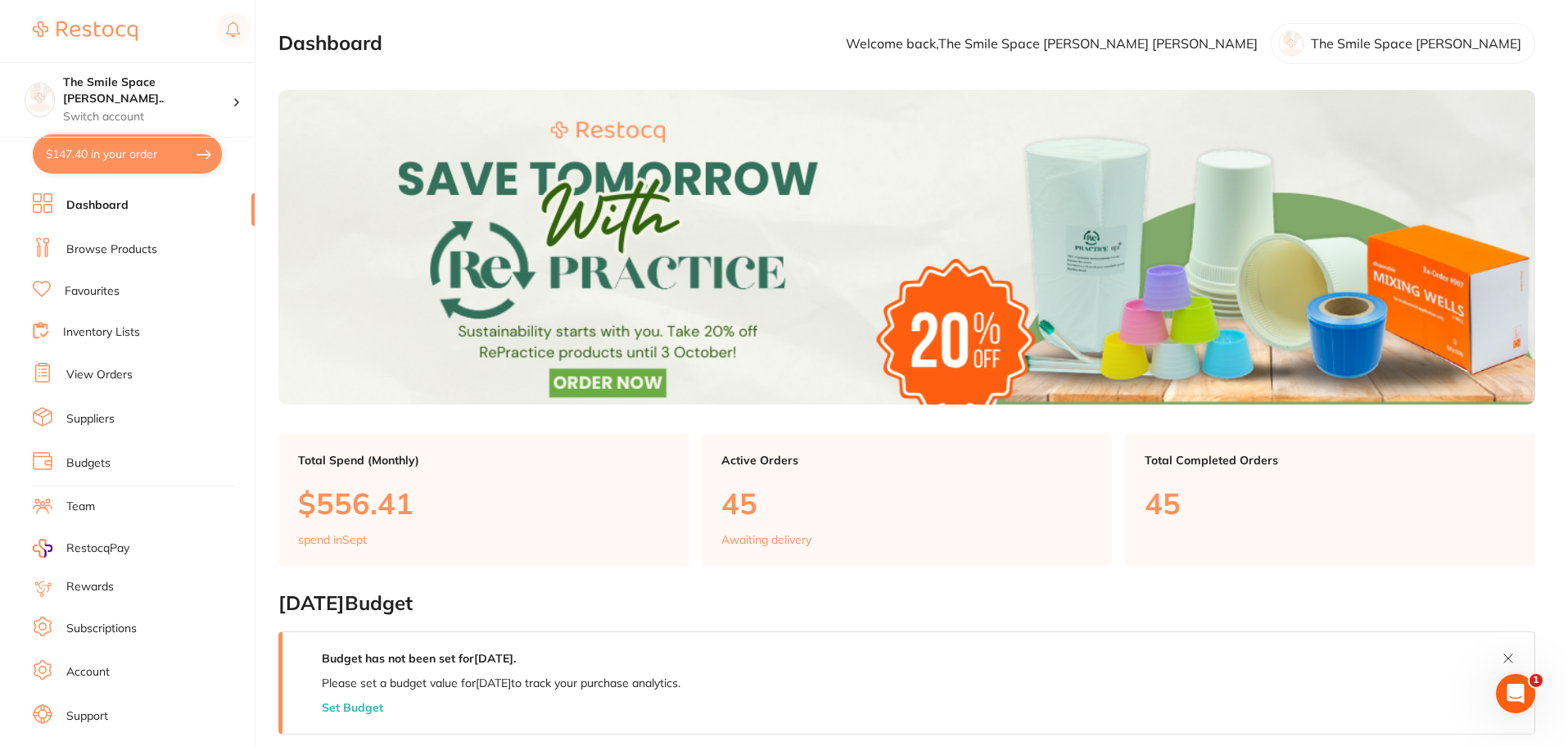
click at [149, 250] on link "Browse Products" at bounding box center [112, 250] width 91 height 16
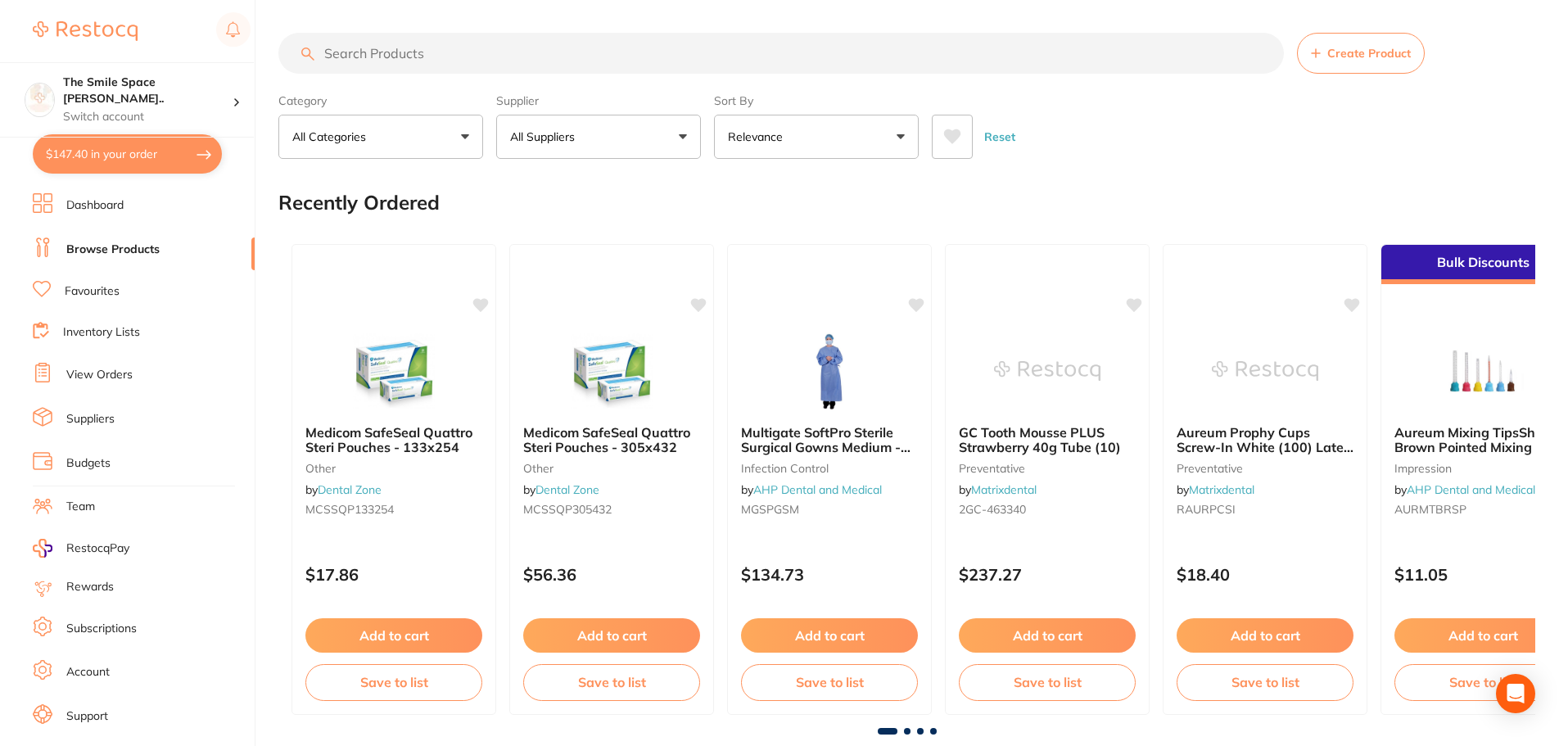
click at [506, 55] on input "search" at bounding box center [781, 53] width 1005 height 41
click at [497, 50] on input "search" at bounding box center [781, 53] width 1005 height 41
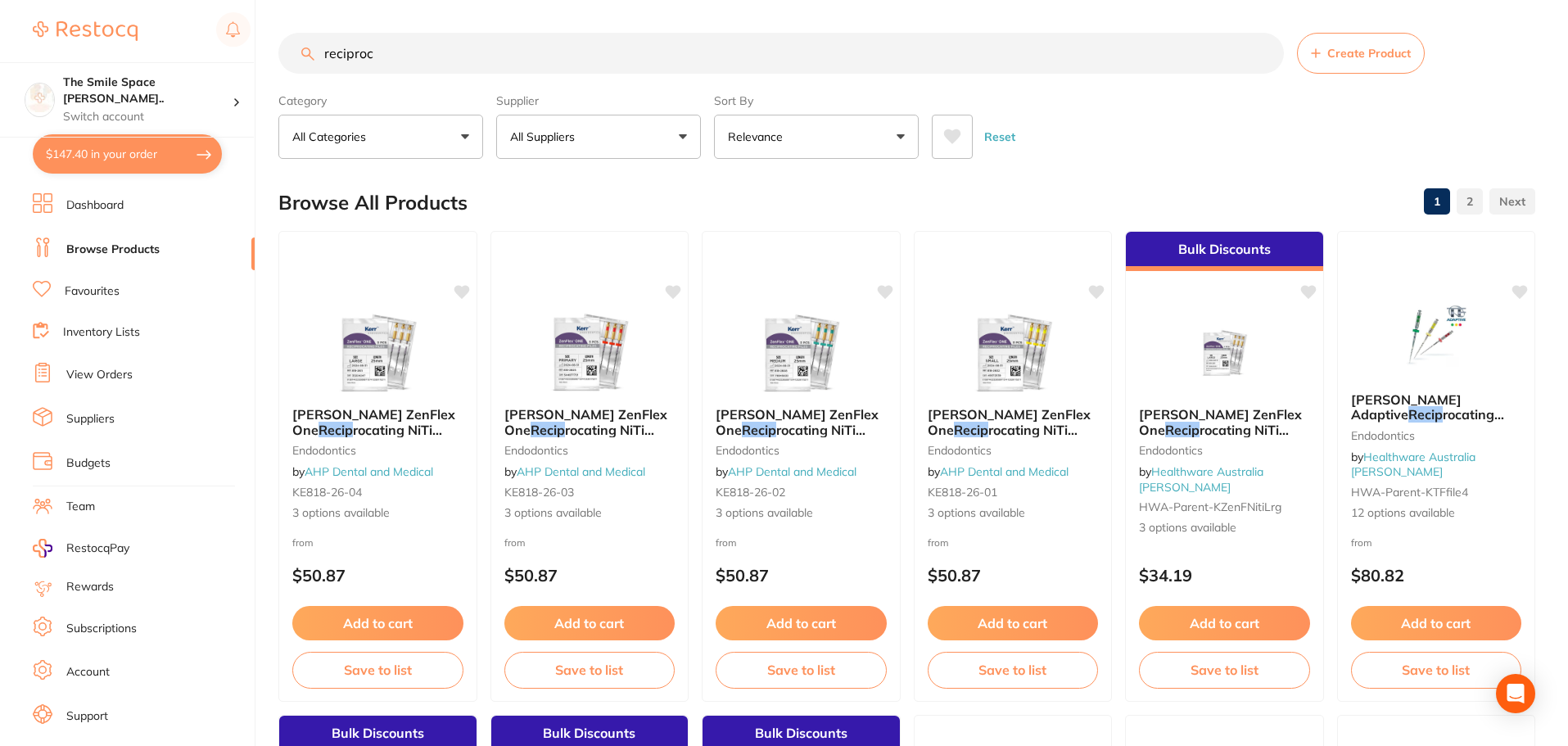
type input "reciproc"
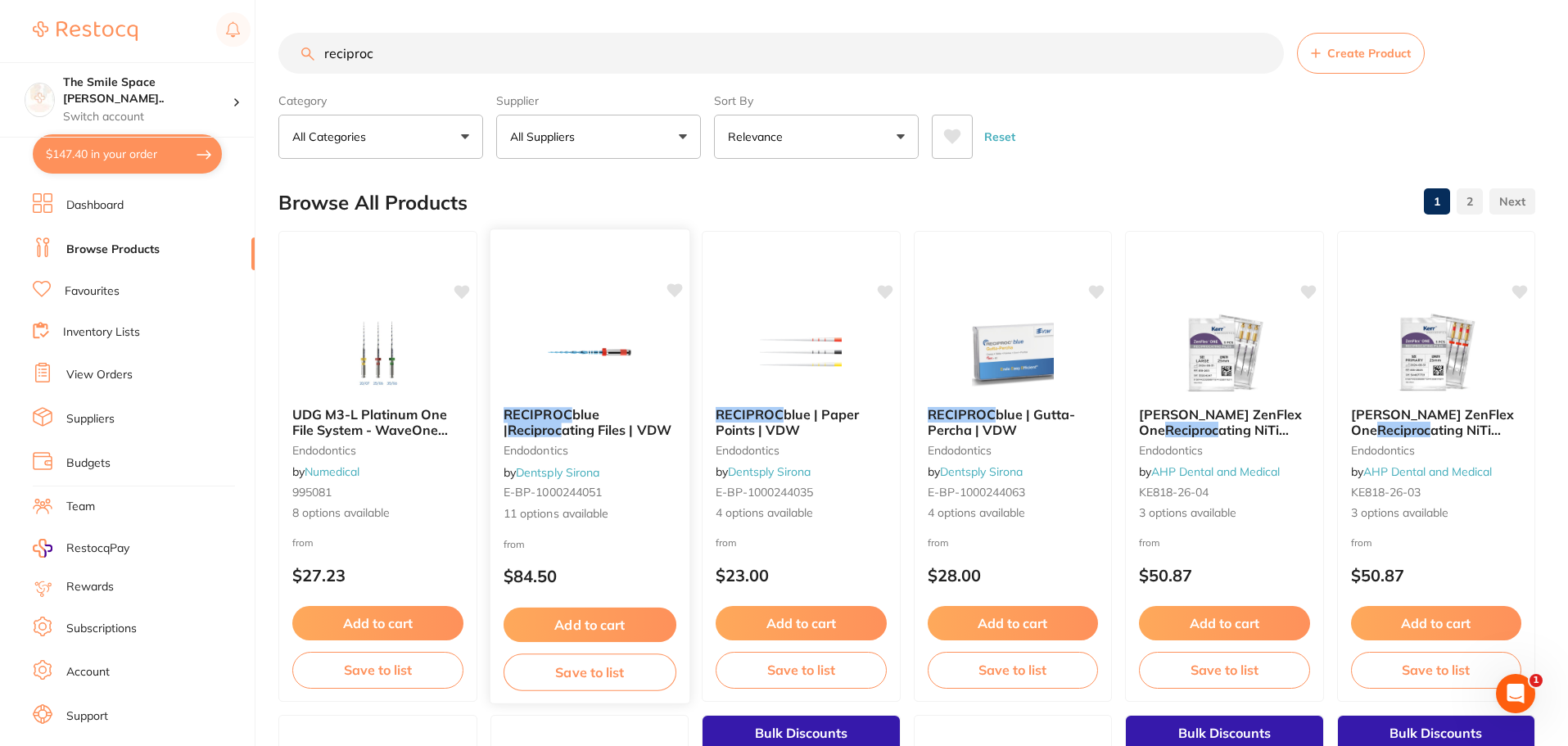
click at [548, 509] on span "11 options available" at bounding box center [589, 514] width 173 height 16
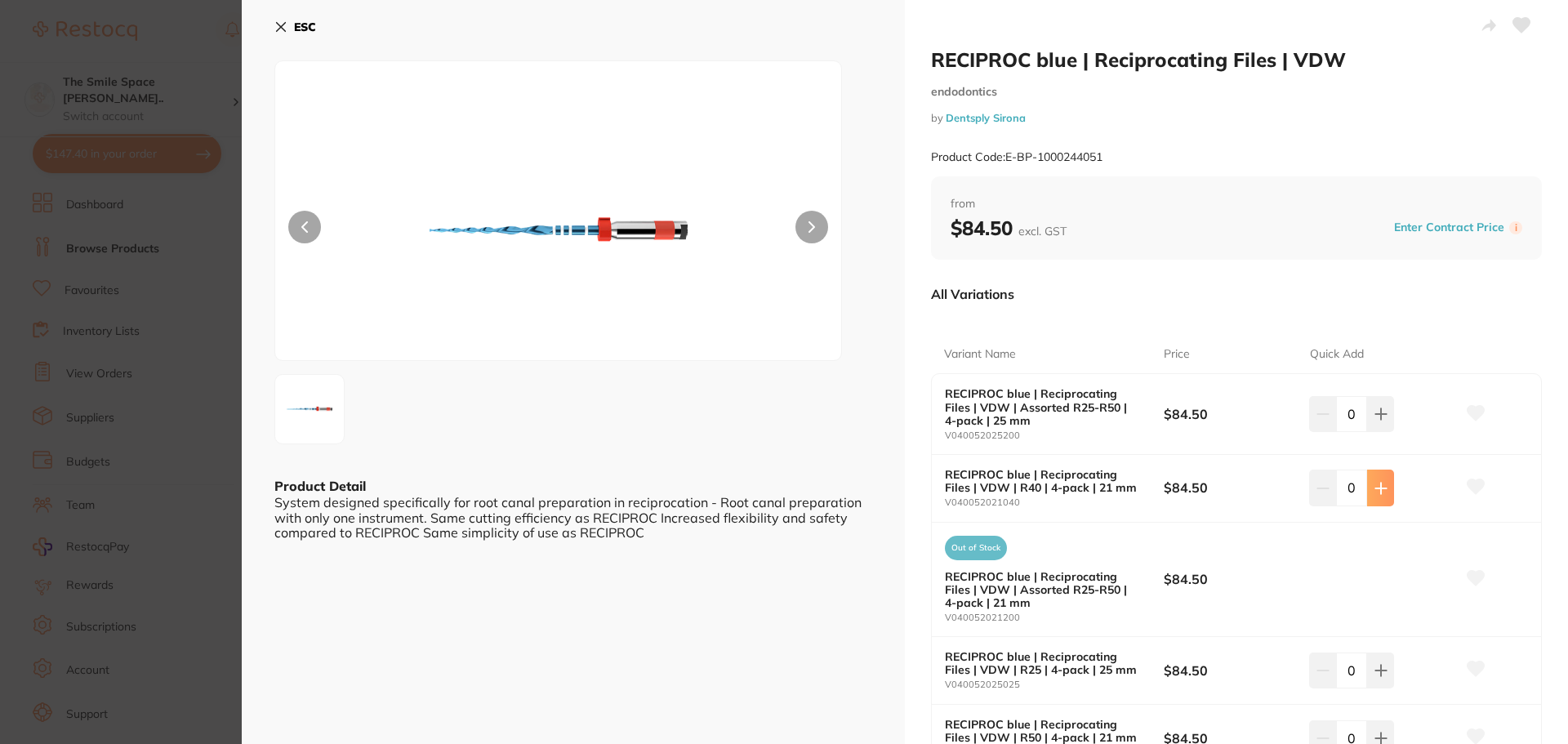
click at [1375, 487] on icon at bounding box center [1381, 488] width 13 height 13
type input "1"
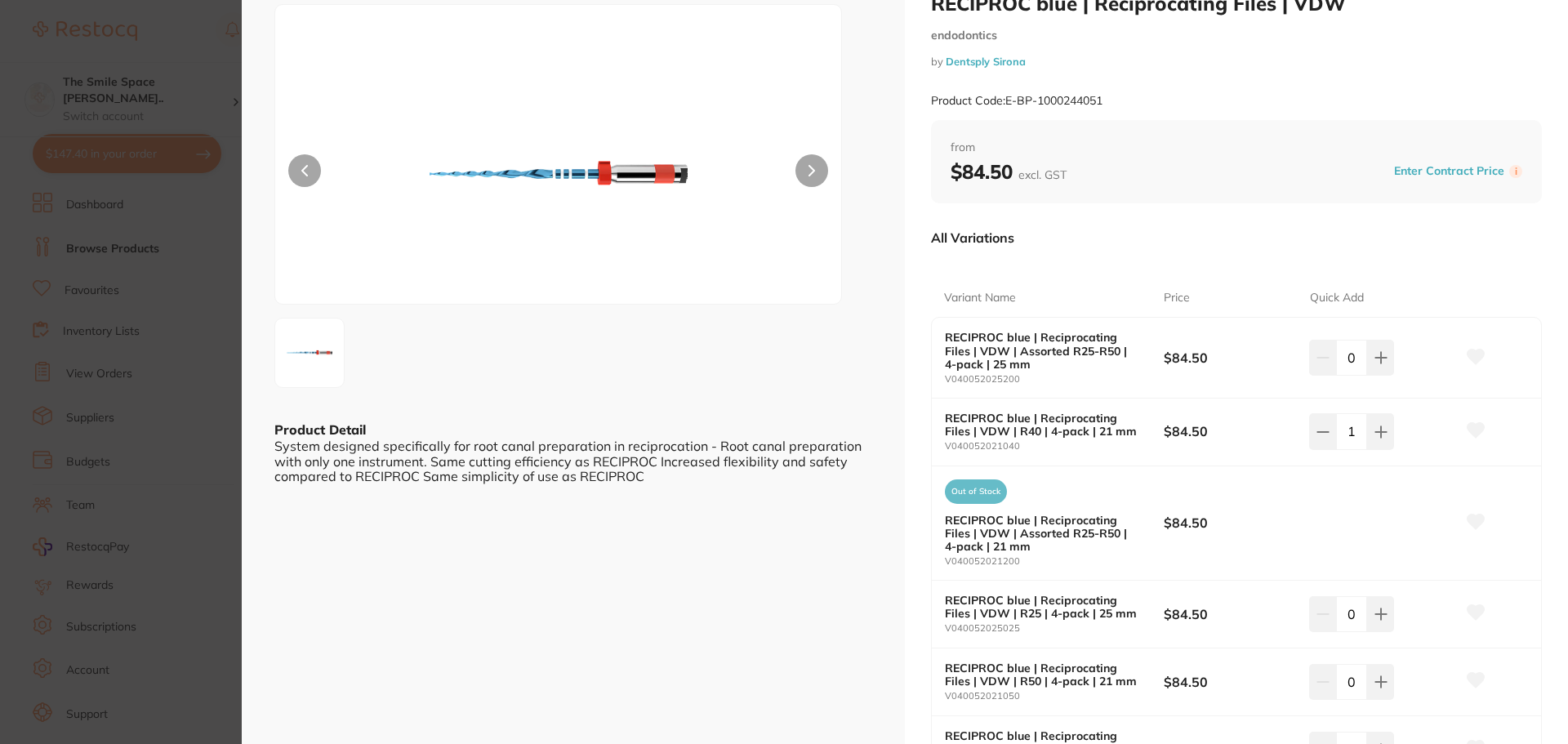
scroll to position [82, 0]
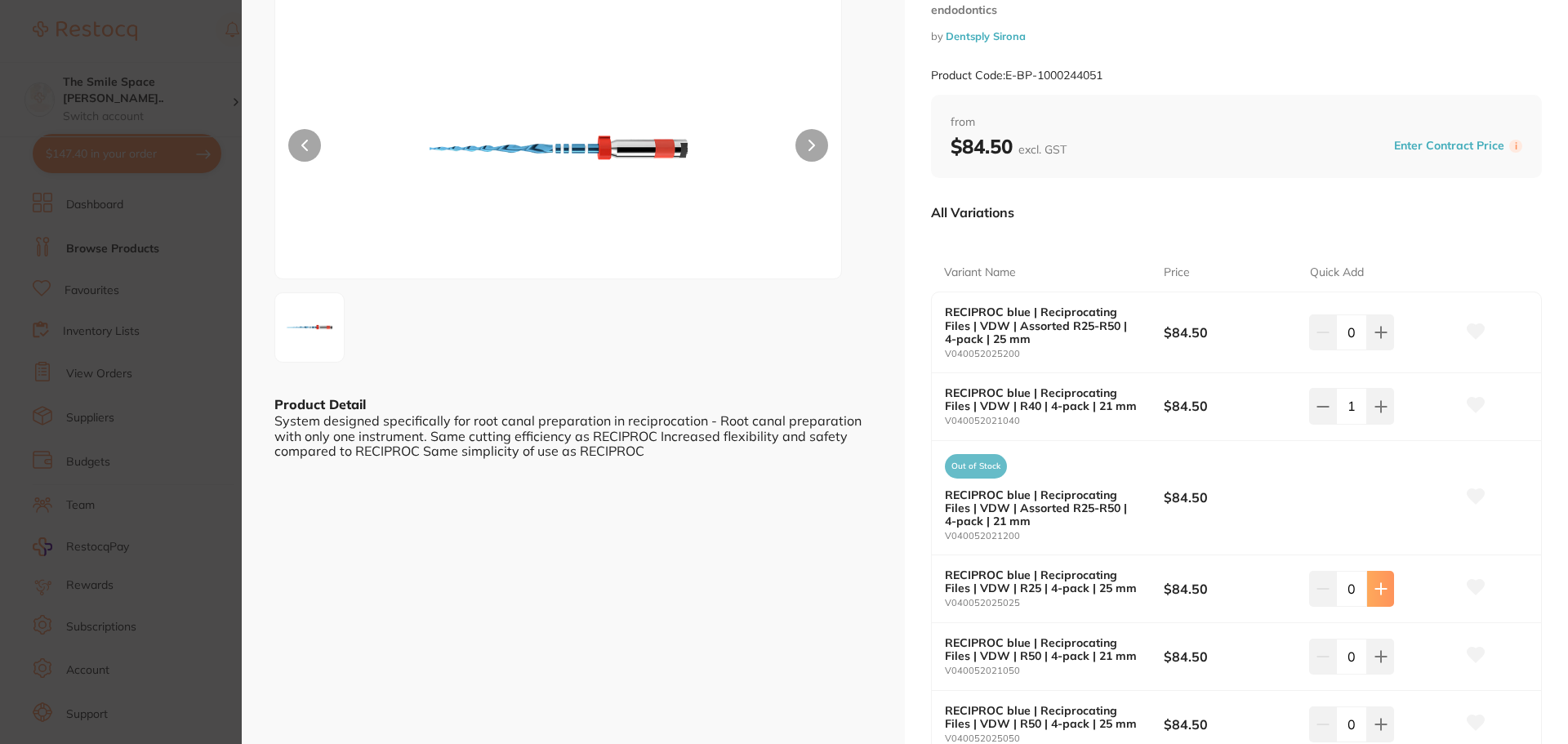
click at [1384, 598] on button at bounding box center [1381, 589] width 27 height 36
type input "1"
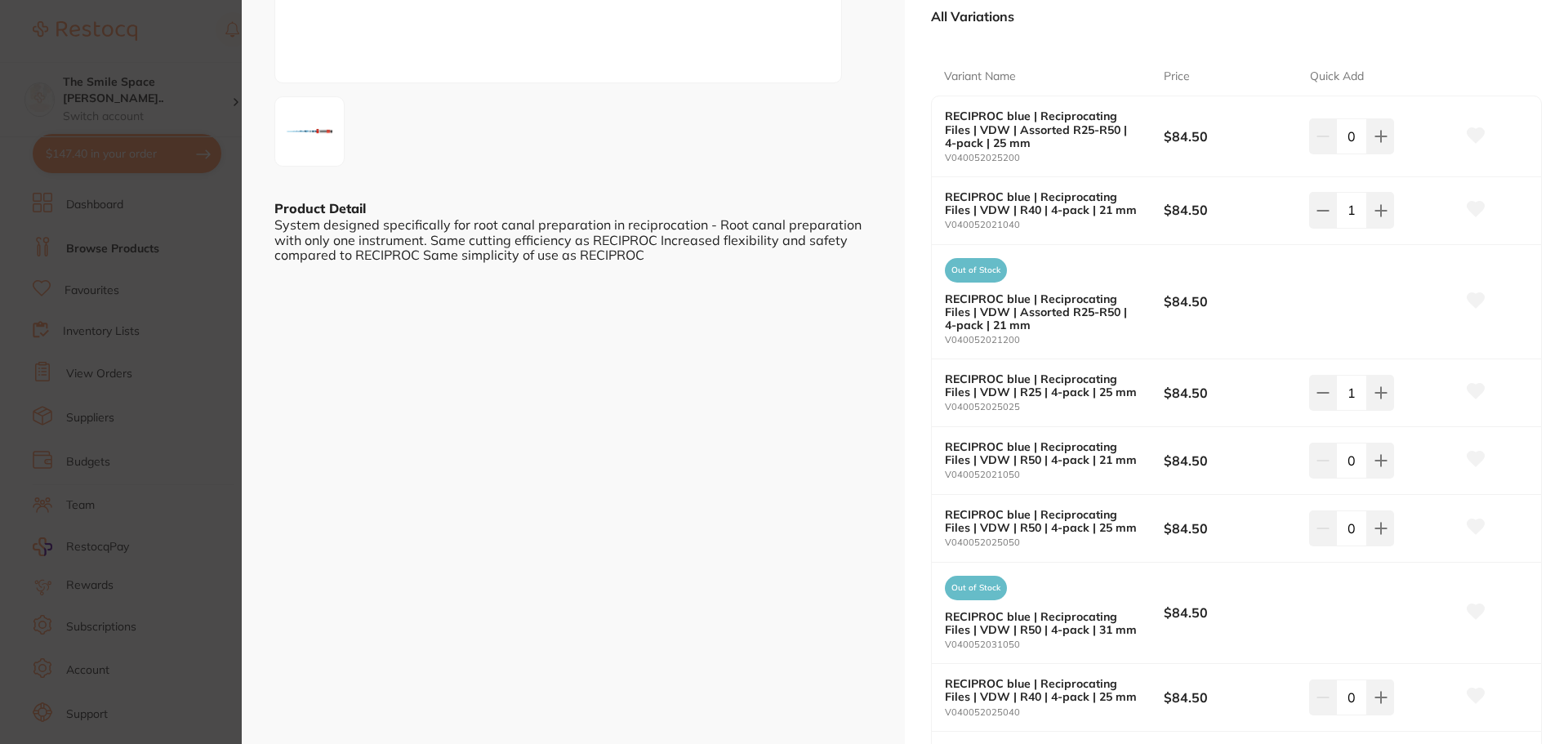
scroll to position [327, 0]
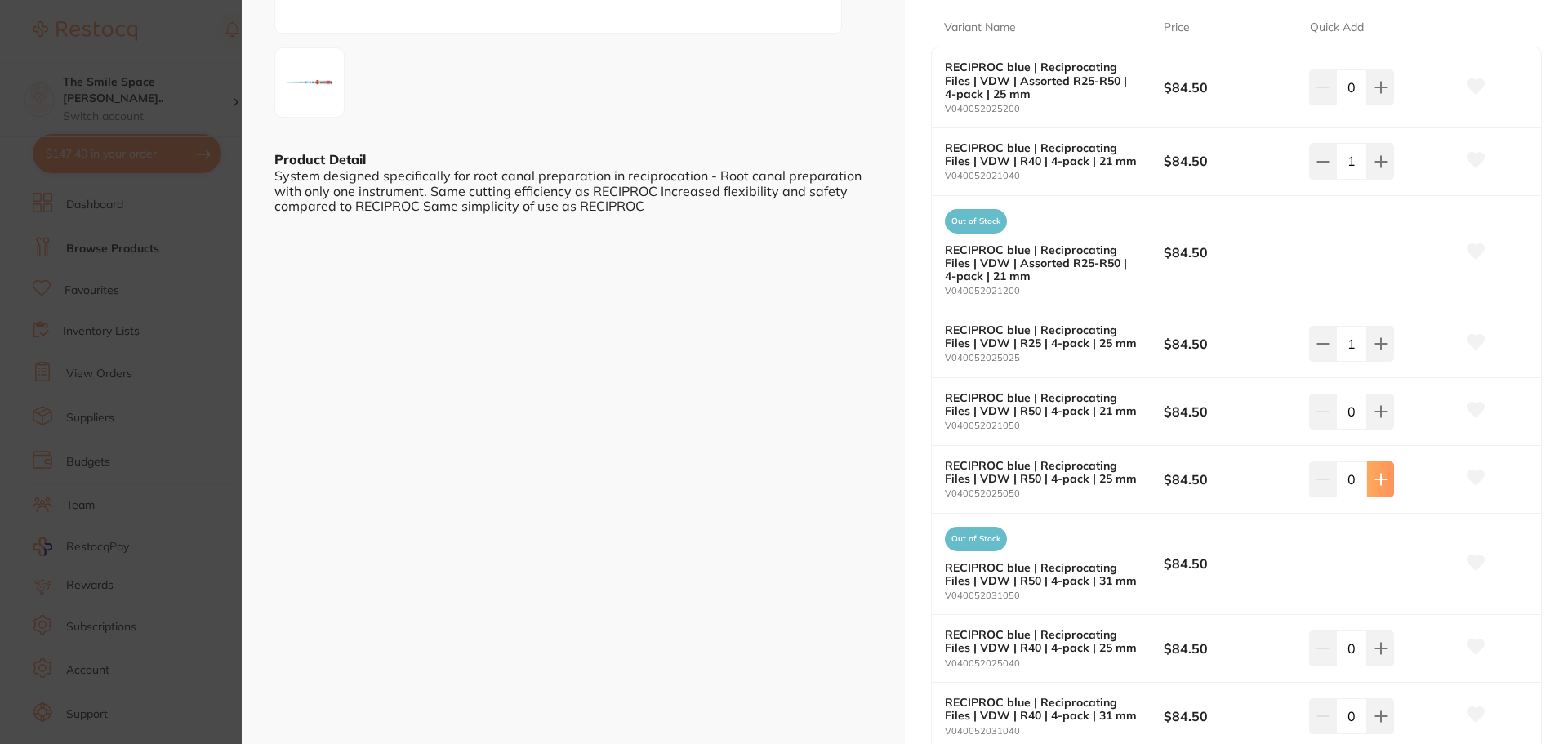
click at [1386, 487] on button at bounding box center [1381, 480] width 27 height 36
type input "1"
click at [1324, 332] on button at bounding box center [1323, 344] width 27 height 36
type input "0"
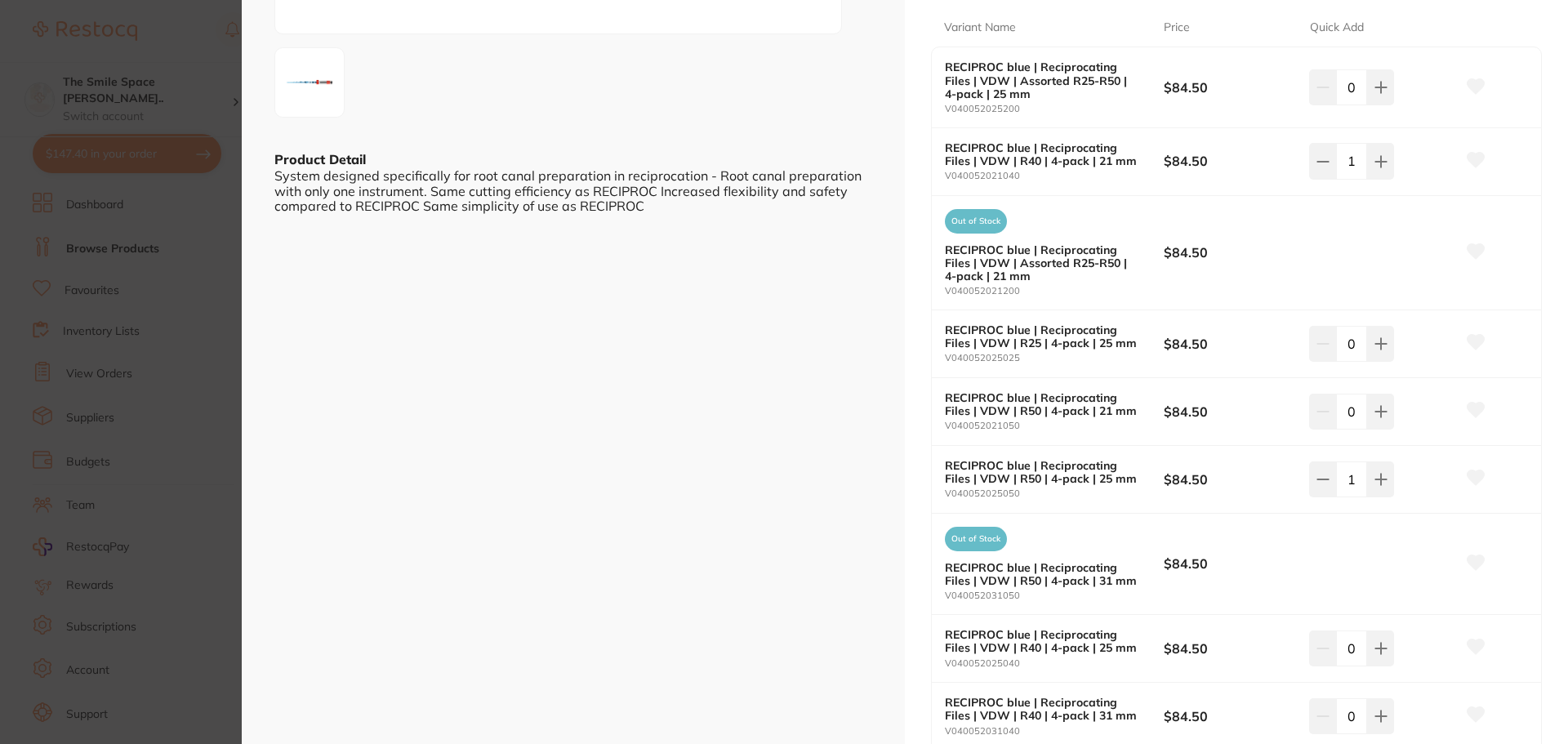
scroll to position [408, 0]
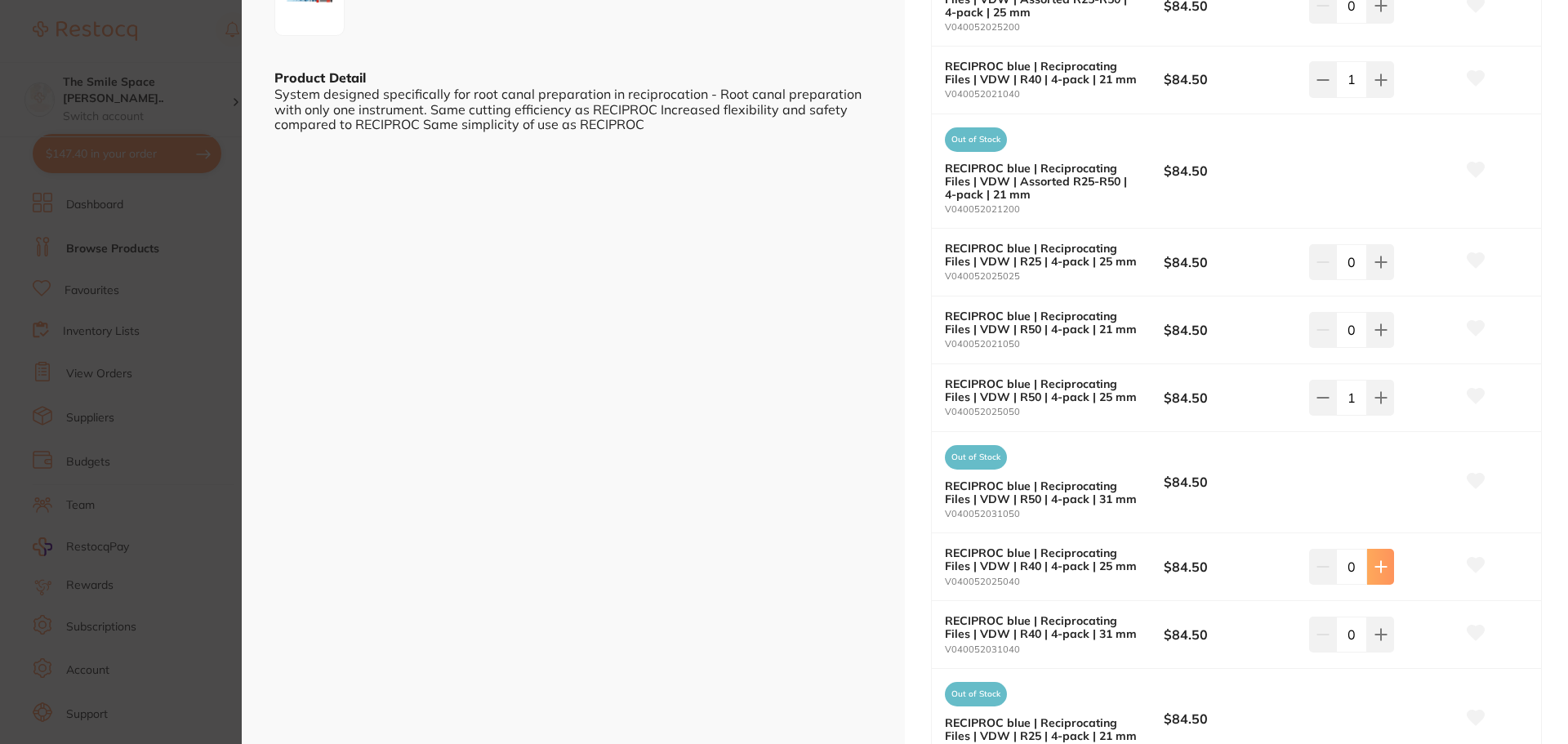
click at [1381, 572] on icon at bounding box center [1381, 567] width 13 height 13
type input "1"
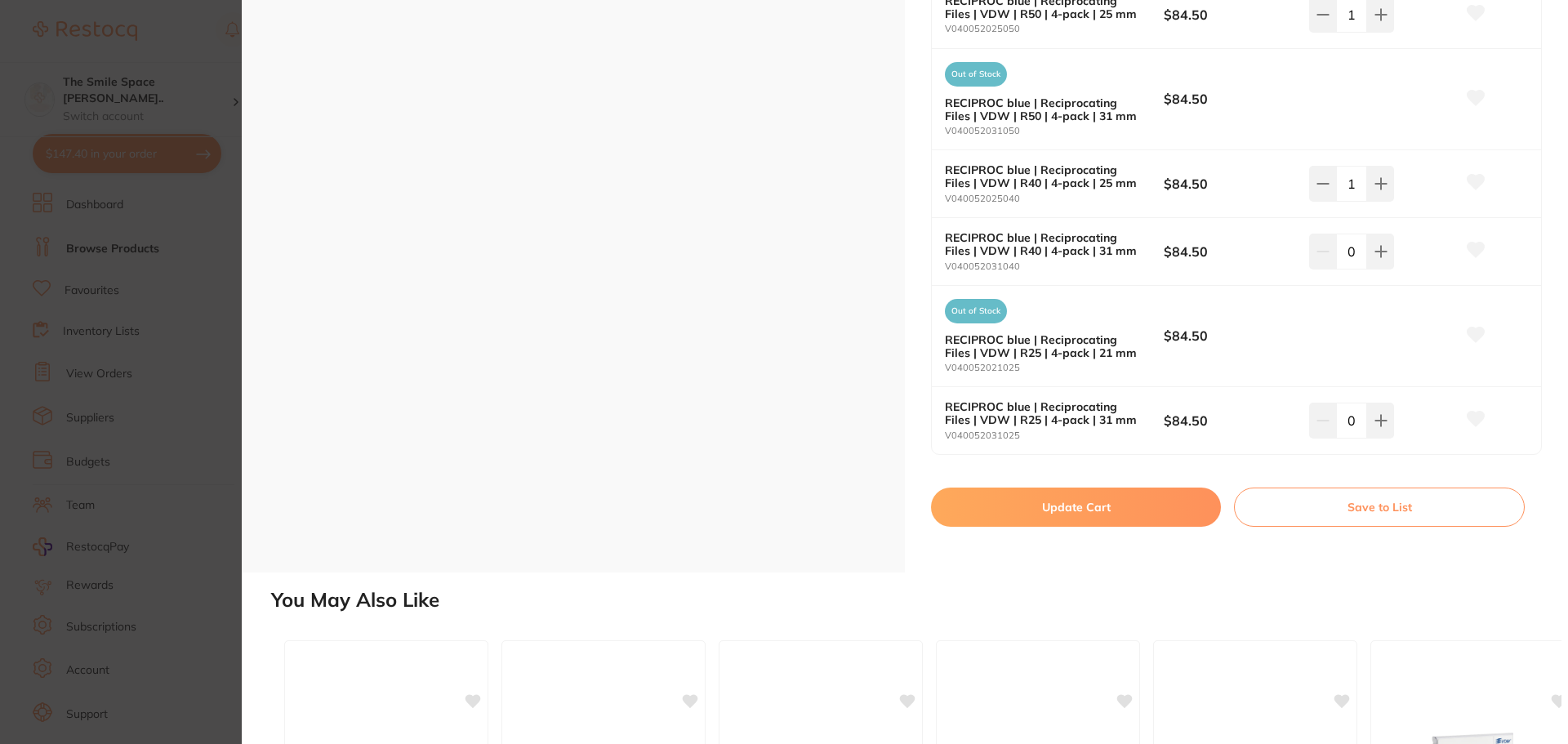
scroll to position [817, 0]
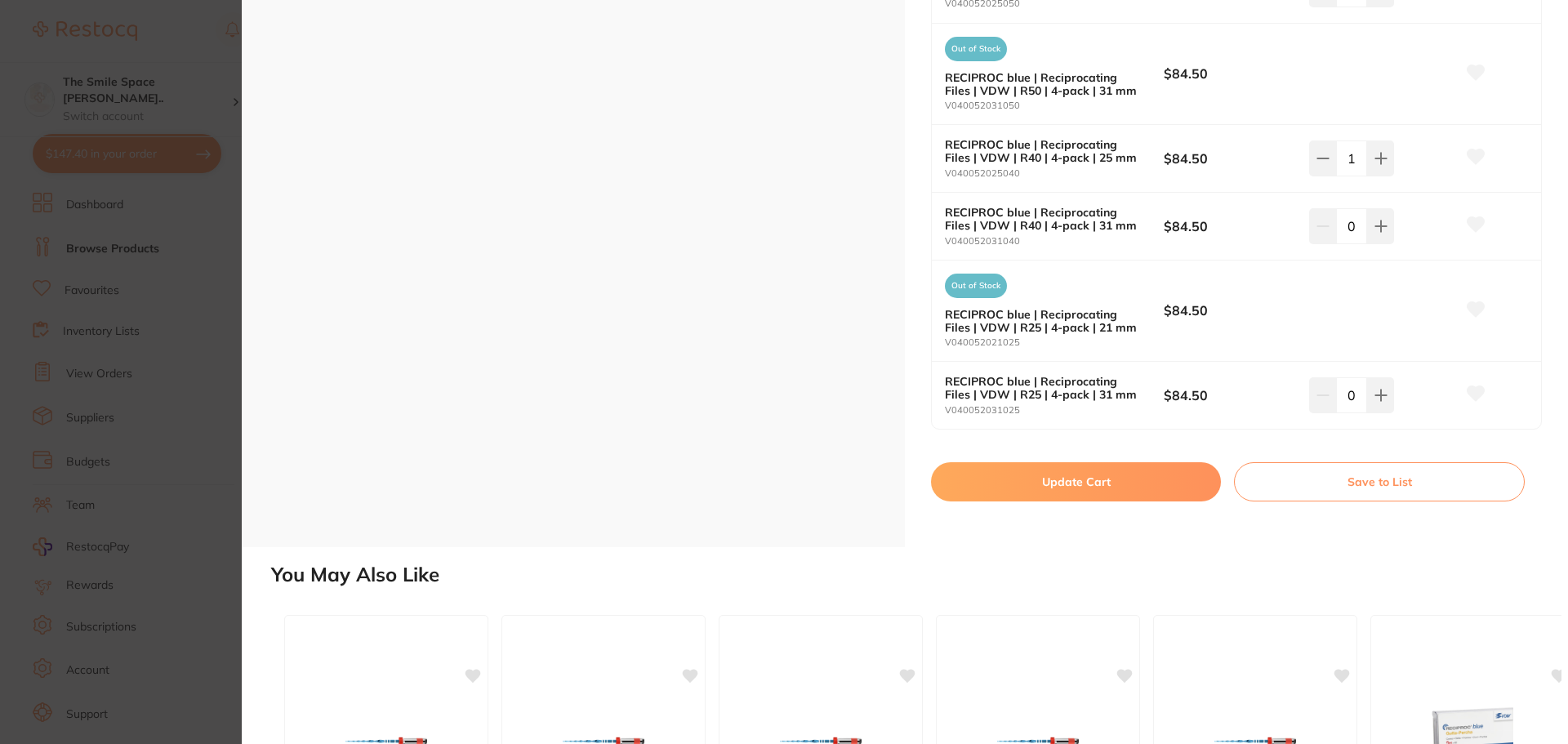
click at [1035, 484] on button "Update Cart" at bounding box center [1076, 482] width 290 height 39
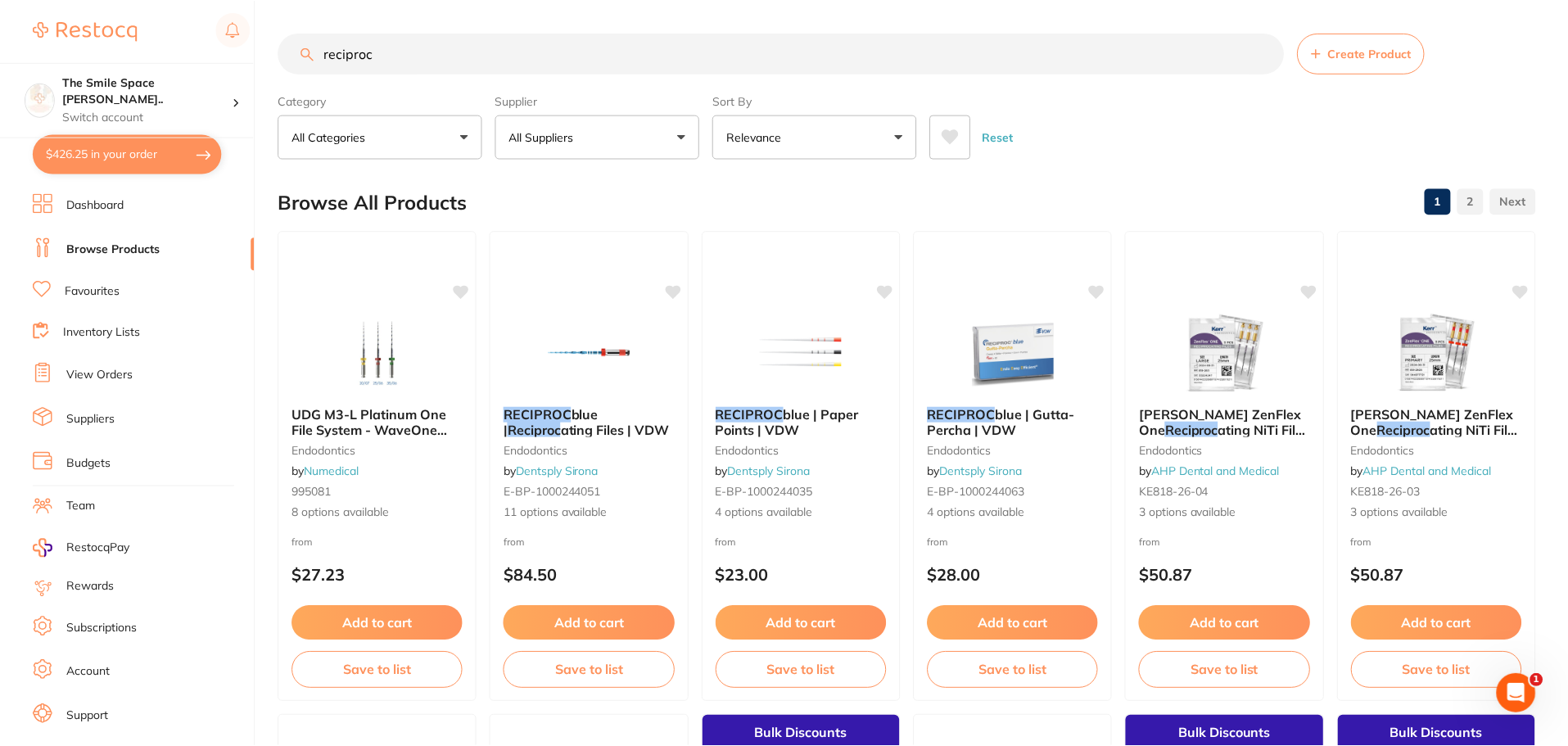
scroll to position [1, 0]
click at [124, 150] on button "$426.25 in your order" at bounding box center [126, 154] width 189 height 39
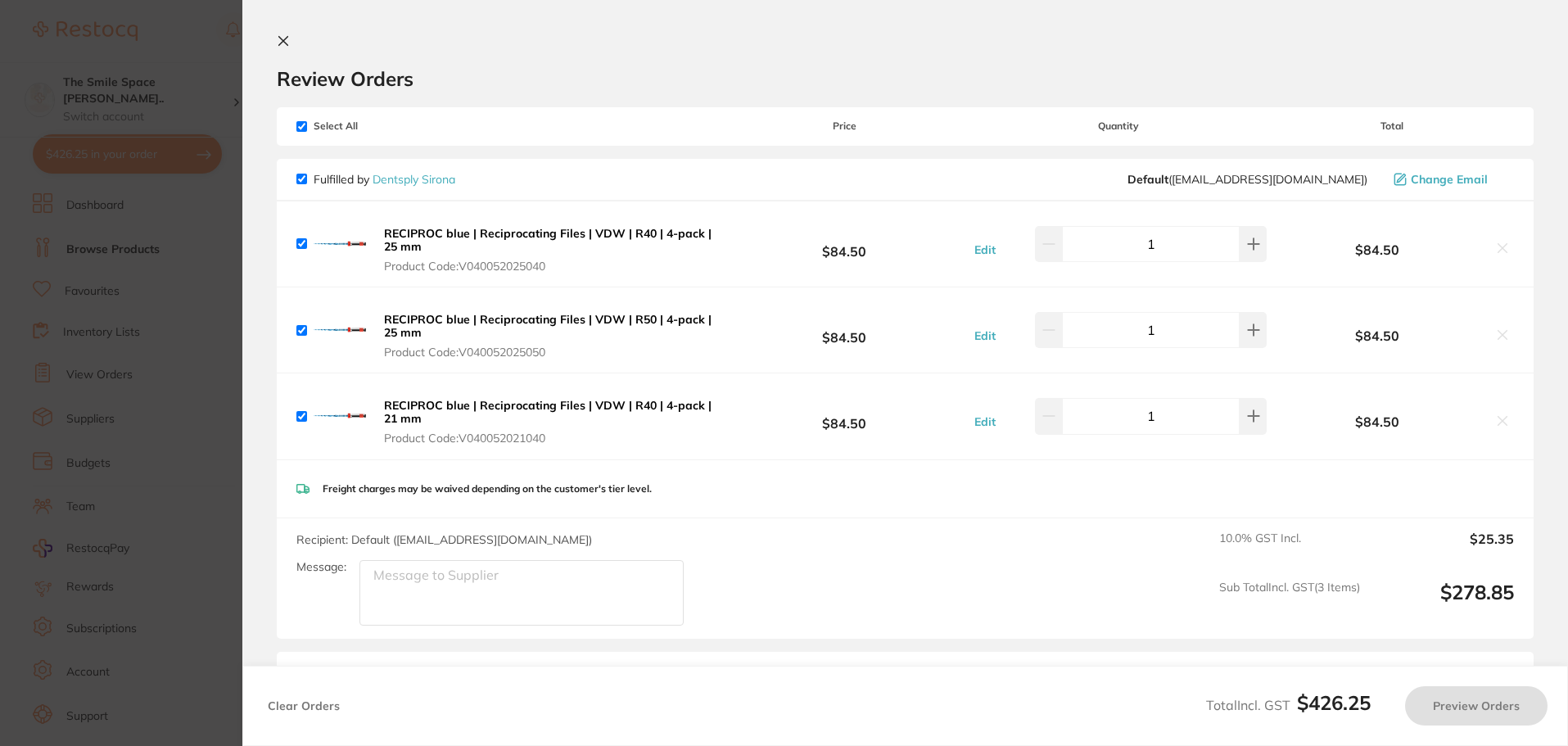
checkbox input "true"
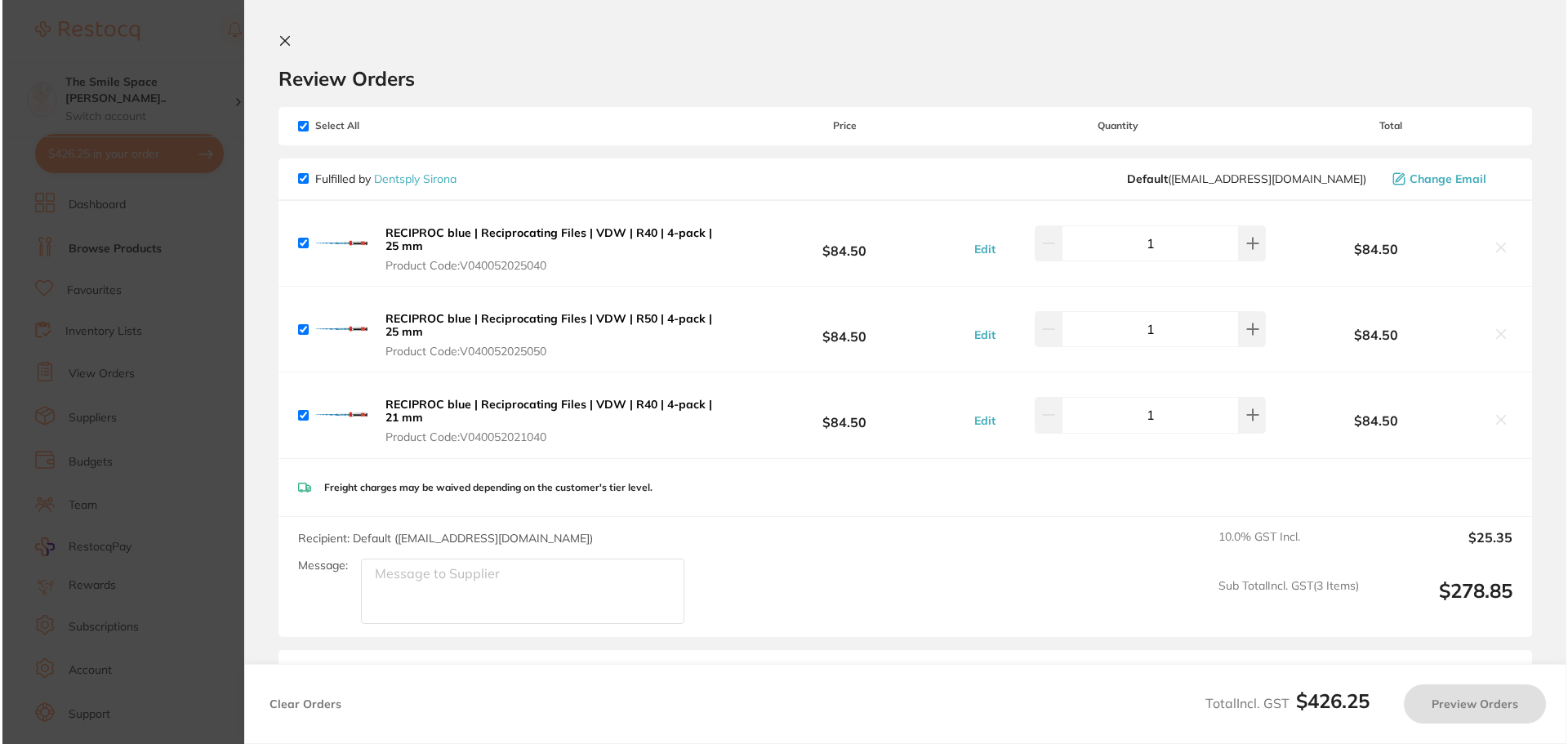
scroll to position [0, 0]
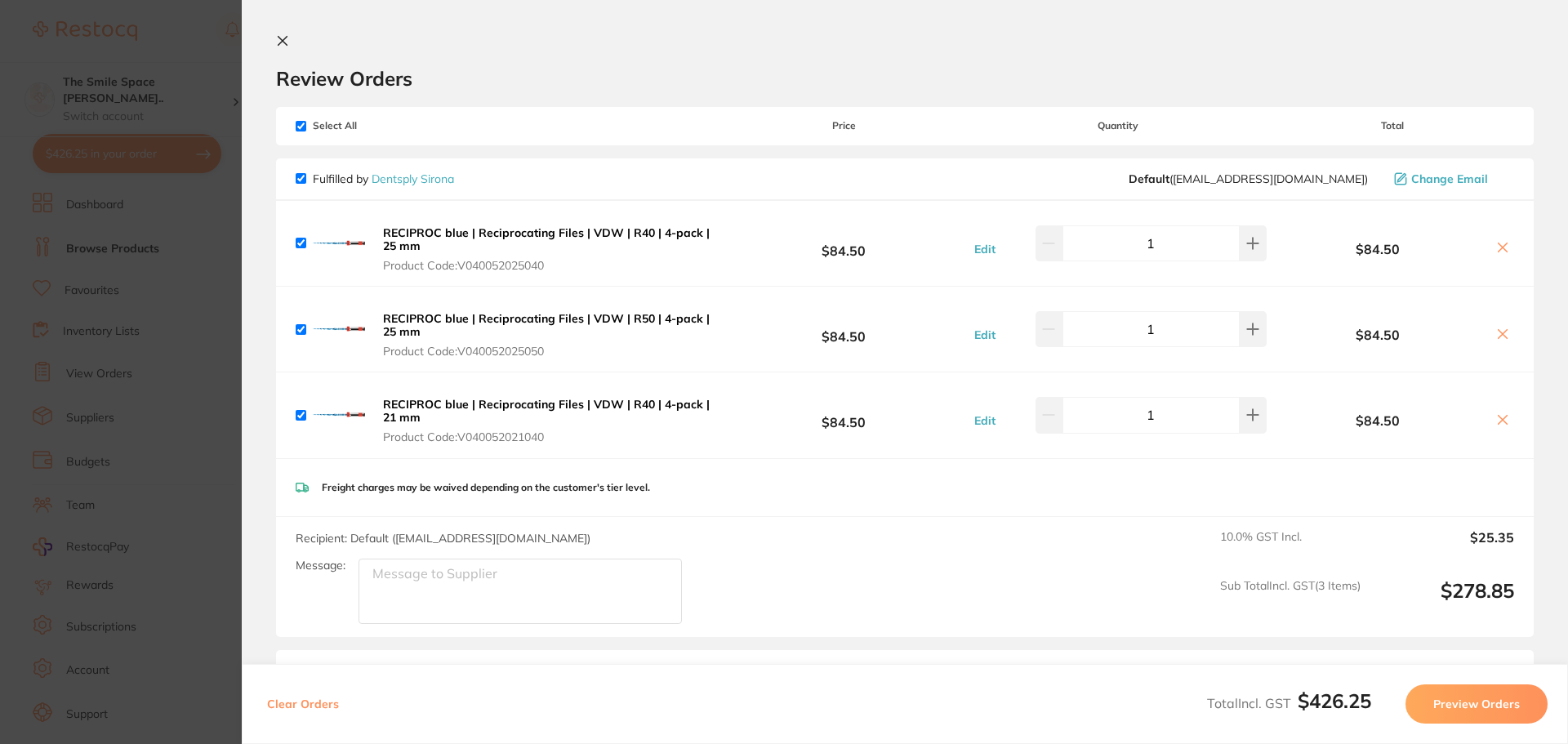
click at [221, 238] on section "Update RRP Set your pre negotiated price for this item. Item Agreed RRP (excl. …" at bounding box center [784, 372] width 1568 height 744
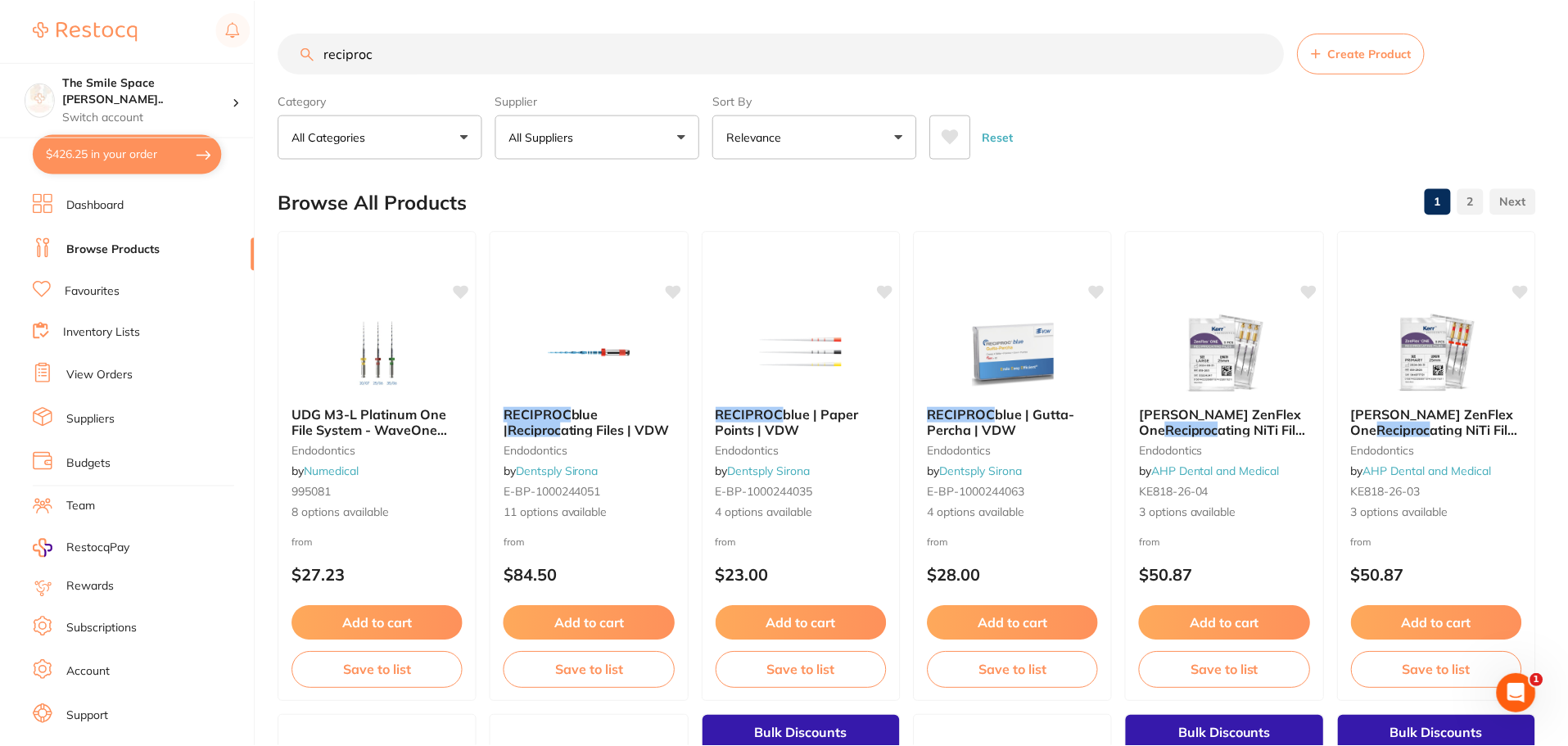
scroll to position [1, 0]
click at [958, 514] on span "4 options available" at bounding box center [1012, 513] width 173 height 16
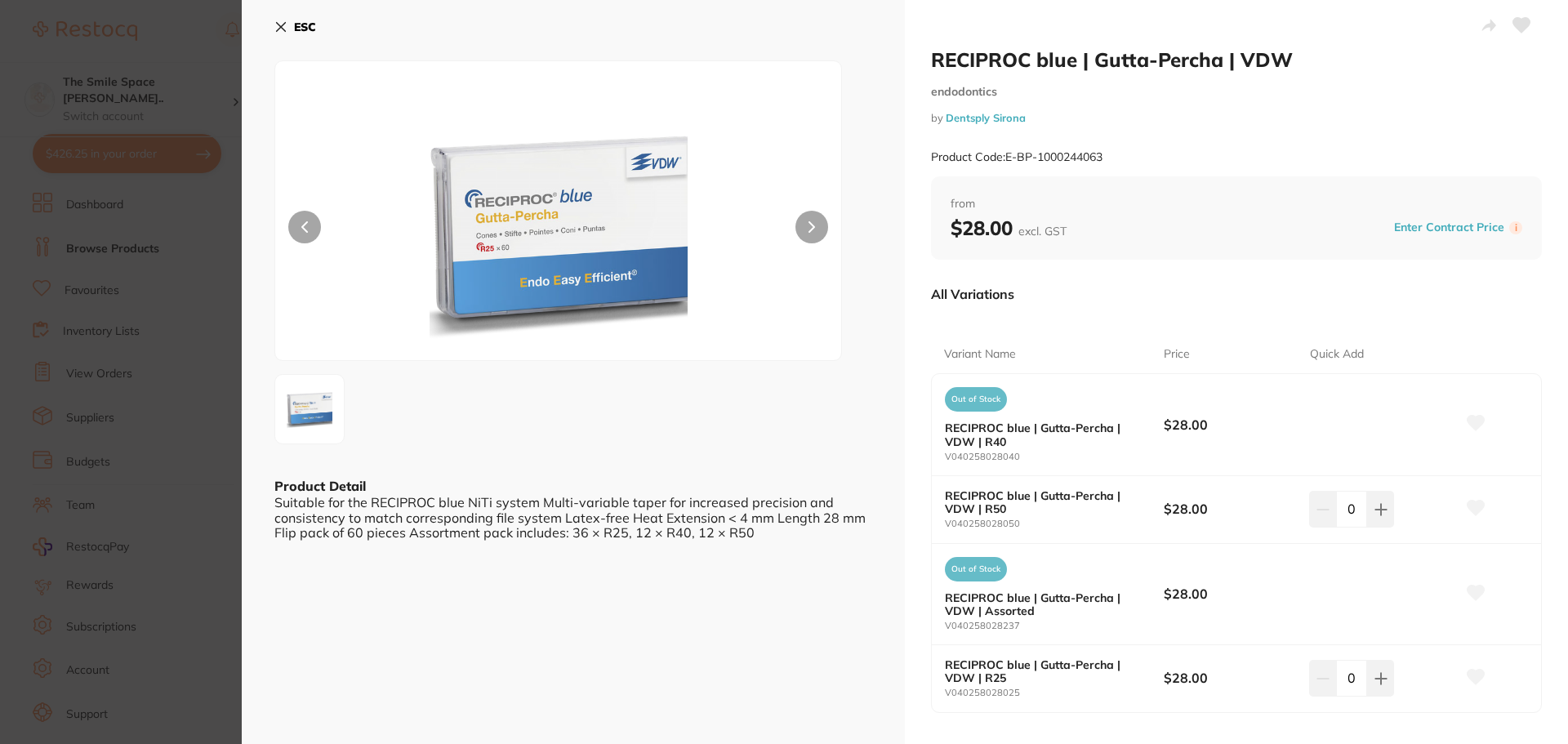
click at [174, 378] on section "RECIPROC blue | Gutta-Percha | VDW endodontics by Dentsply Sirona Product Code:…" at bounding box center [784, 372] width 1568 height 744
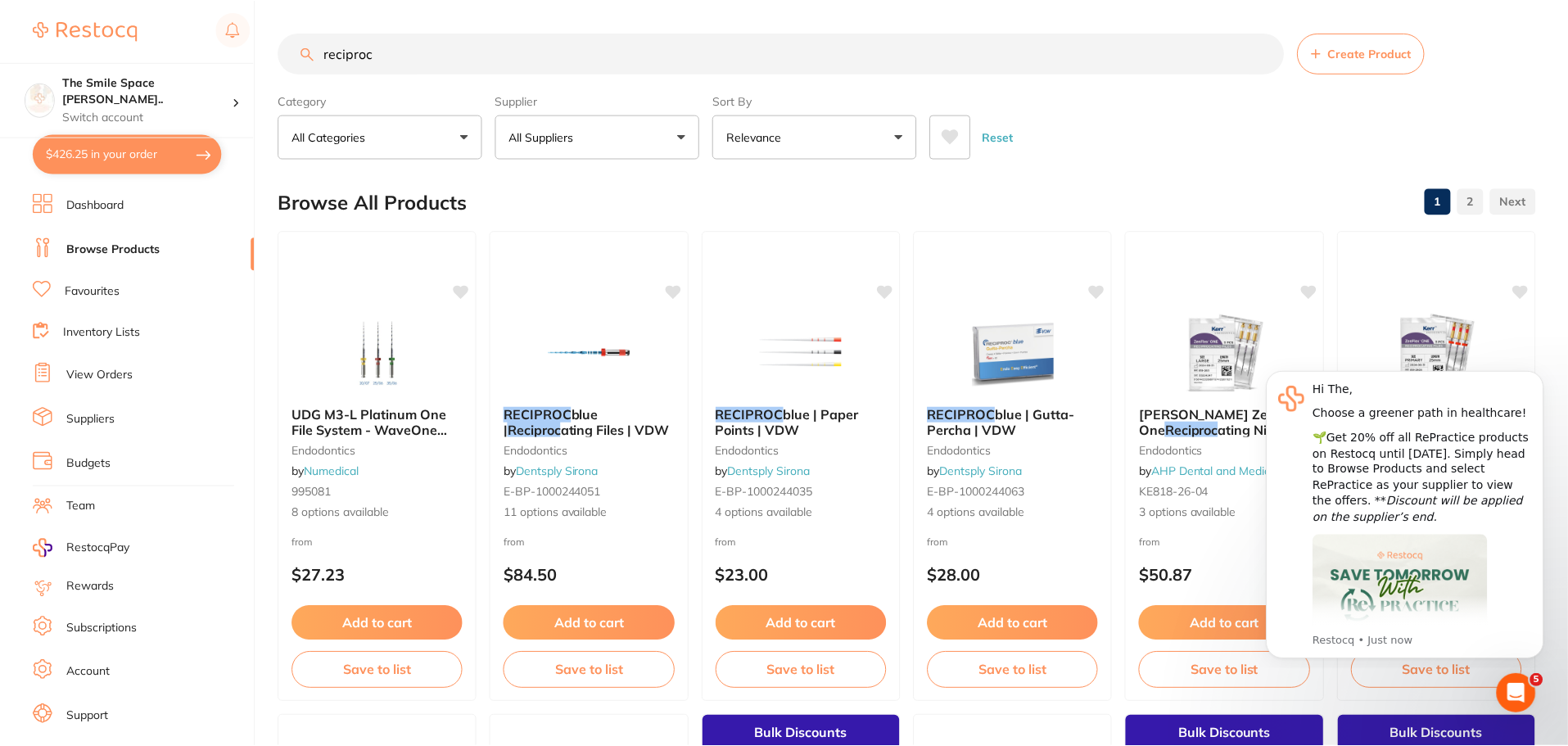
scroll to position [1, 0]
click at [1278, 132] on div "Reset" at bounding box center [1226, 129] width 590 height 57
click at [1536, 381] on button "Dismiss notification" at bounding box center [1538, 376] width 21 height 21
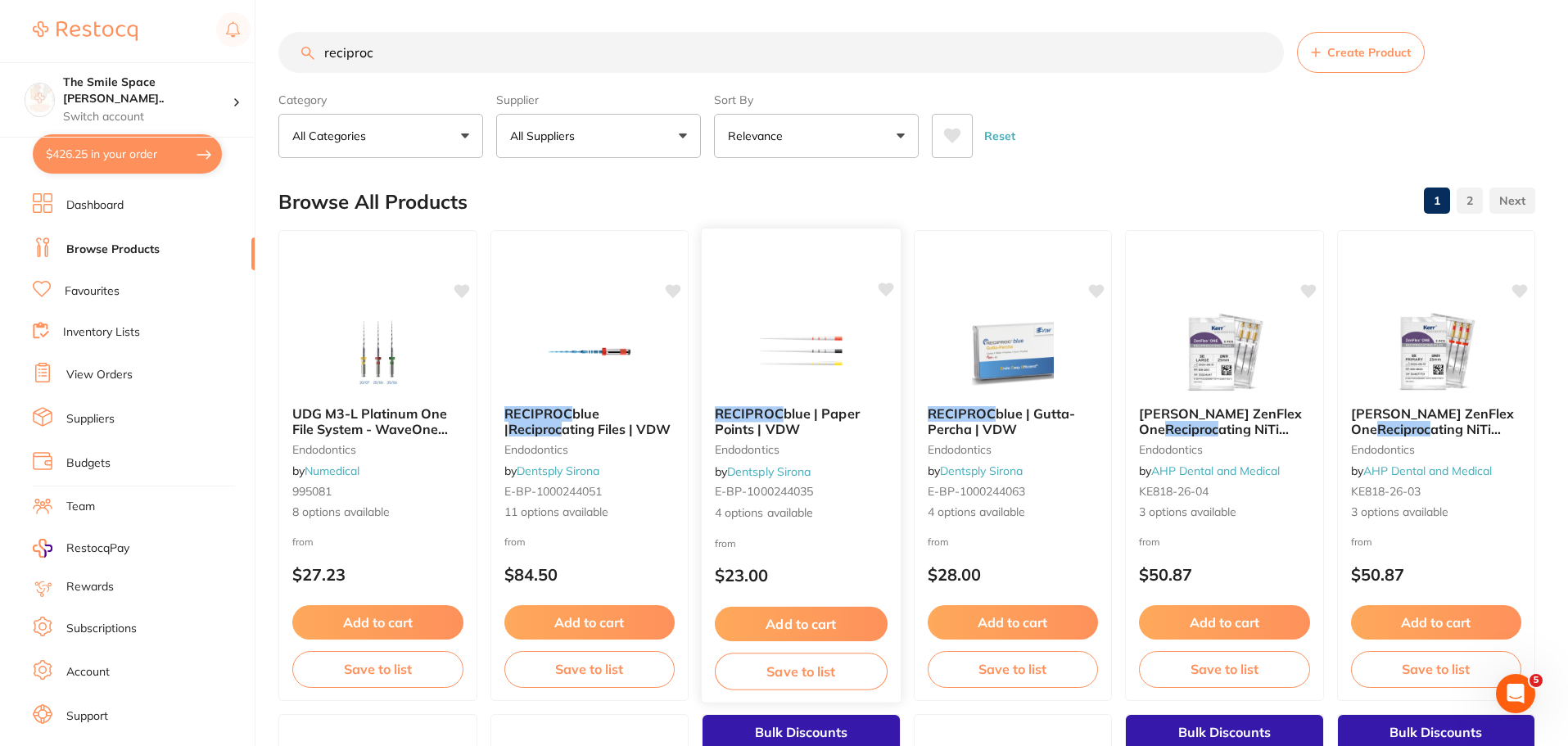
click at [775, 420] on span "blue | Paper Points | VDW" at bounding box center [787, 421] width 145 height 32
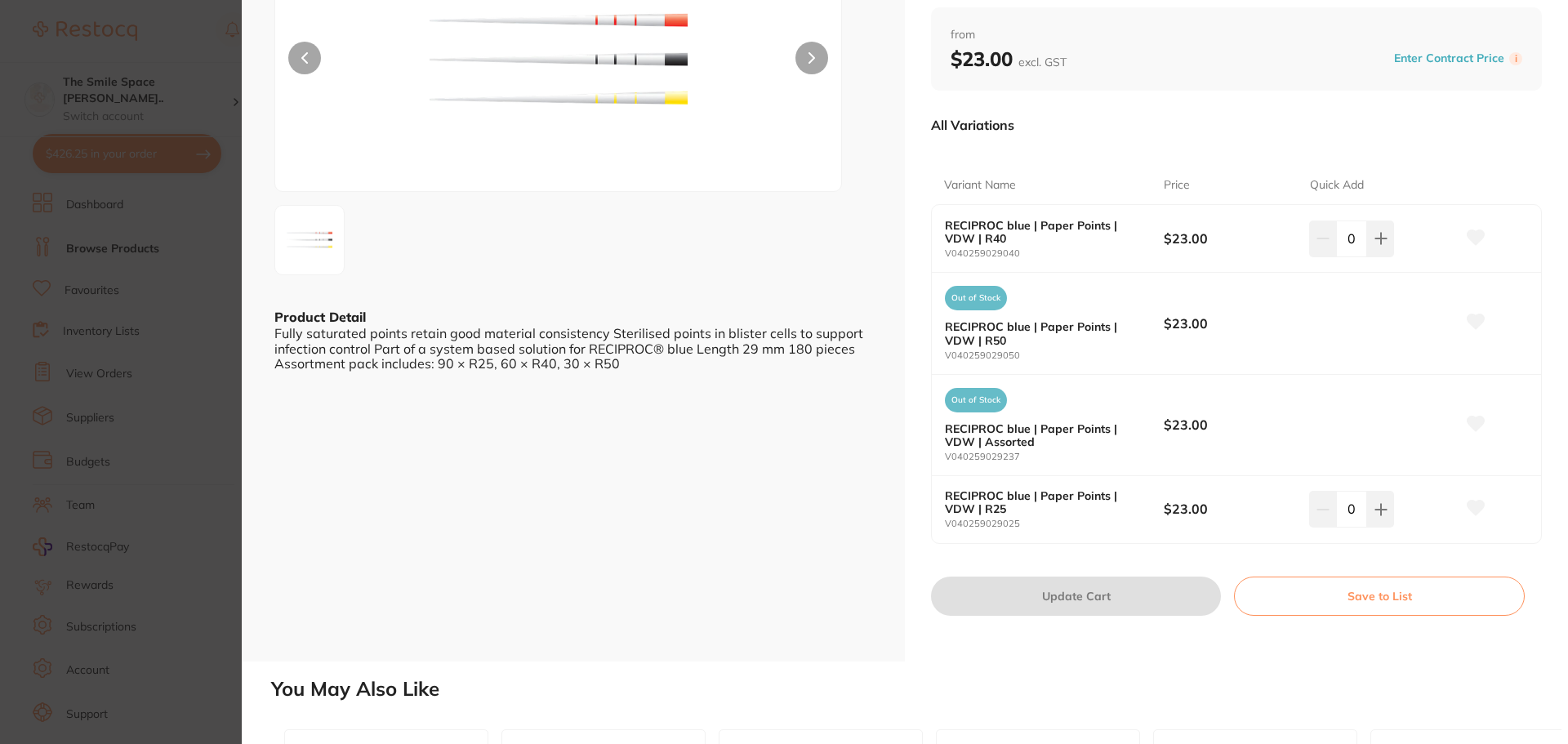
scroll to position [245, 0]
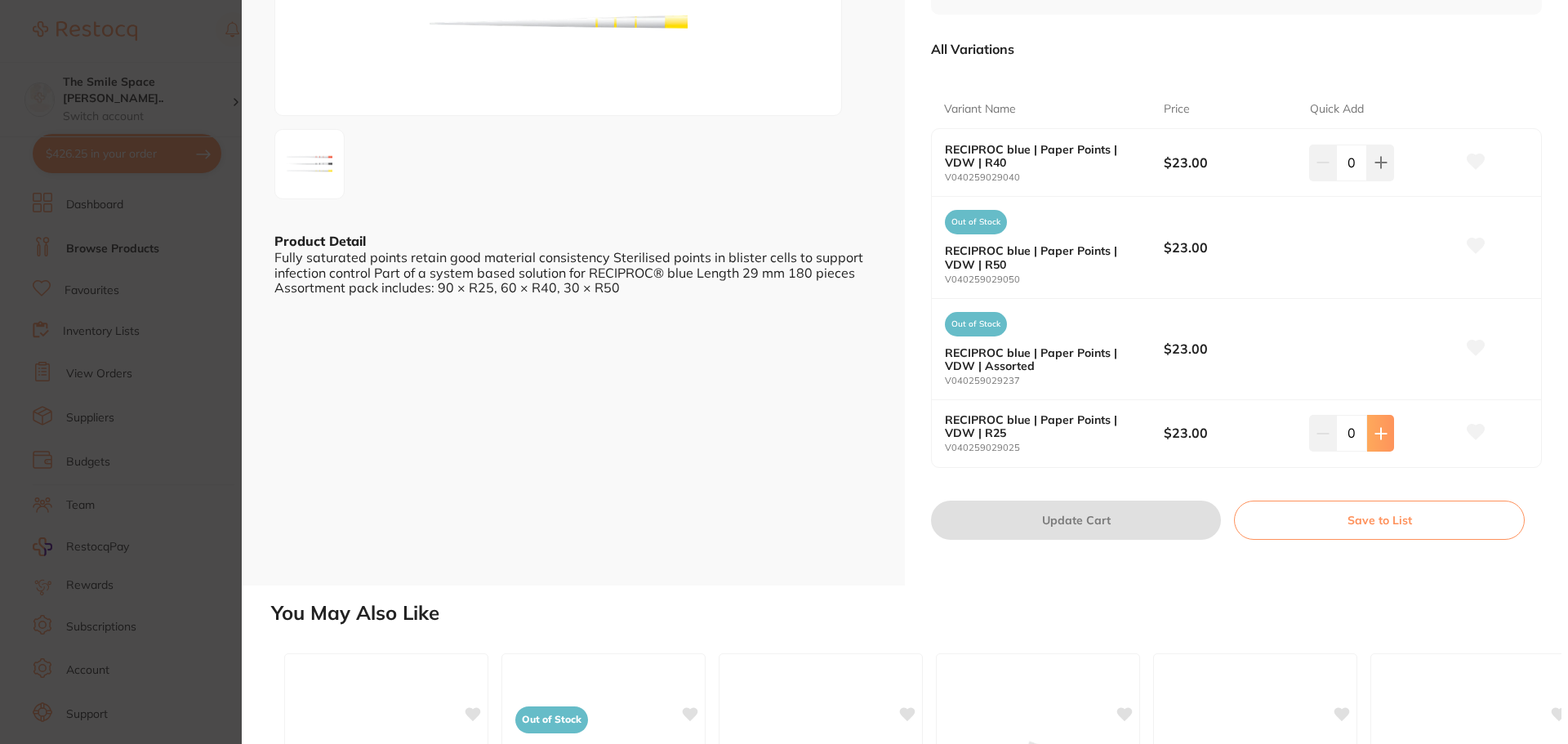
click at [1375, 435] on icon at bounding box center [1381, 433] width 13 height 13
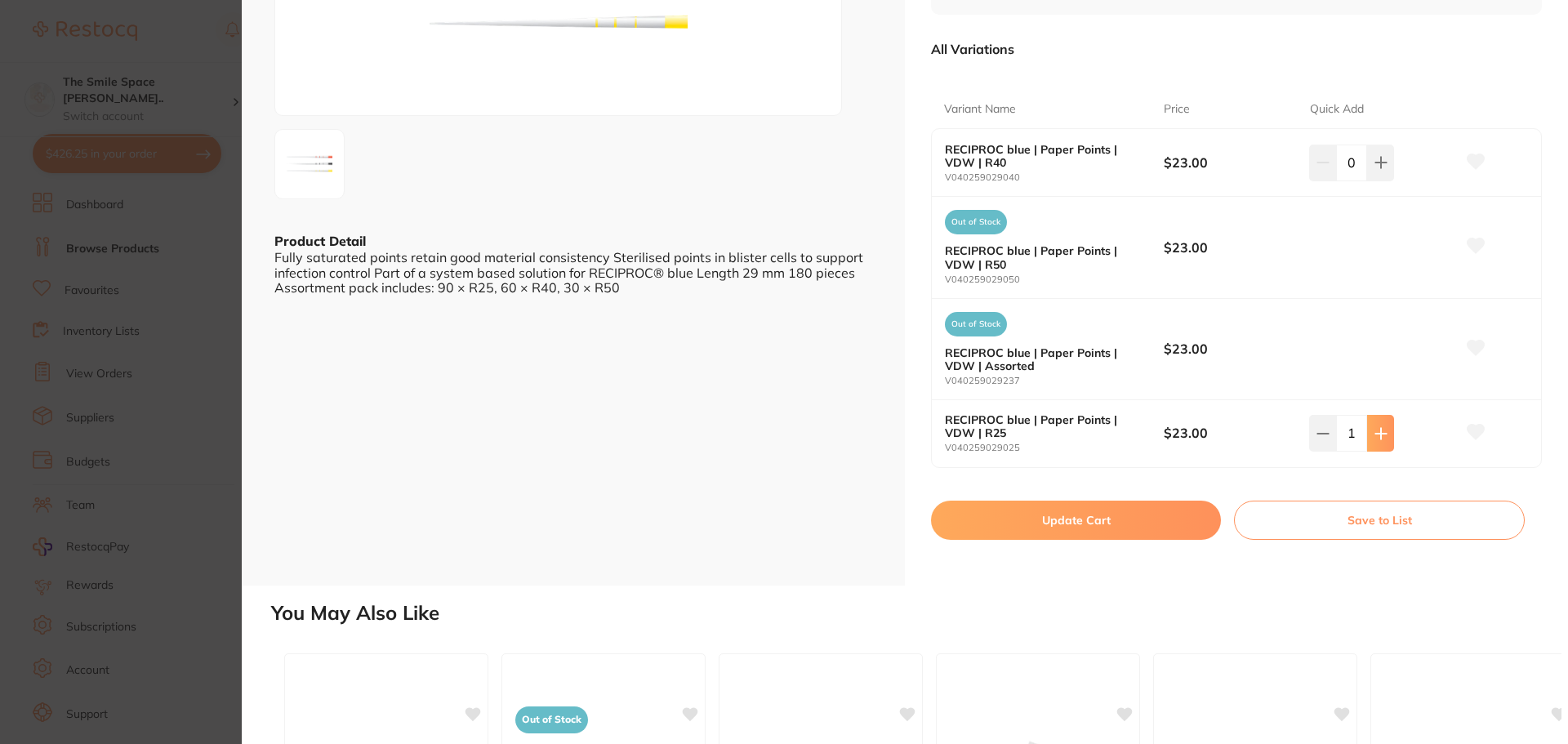
scroll to position [0, 0]
click at [1375, 435] on icon at bounding box center [1381, 433] width 13 height 13
type input "2"
click at [1088, 518] on button "Update Cart" at bounding box center [1076, 521] width 290 height 39
checkbox input "false"
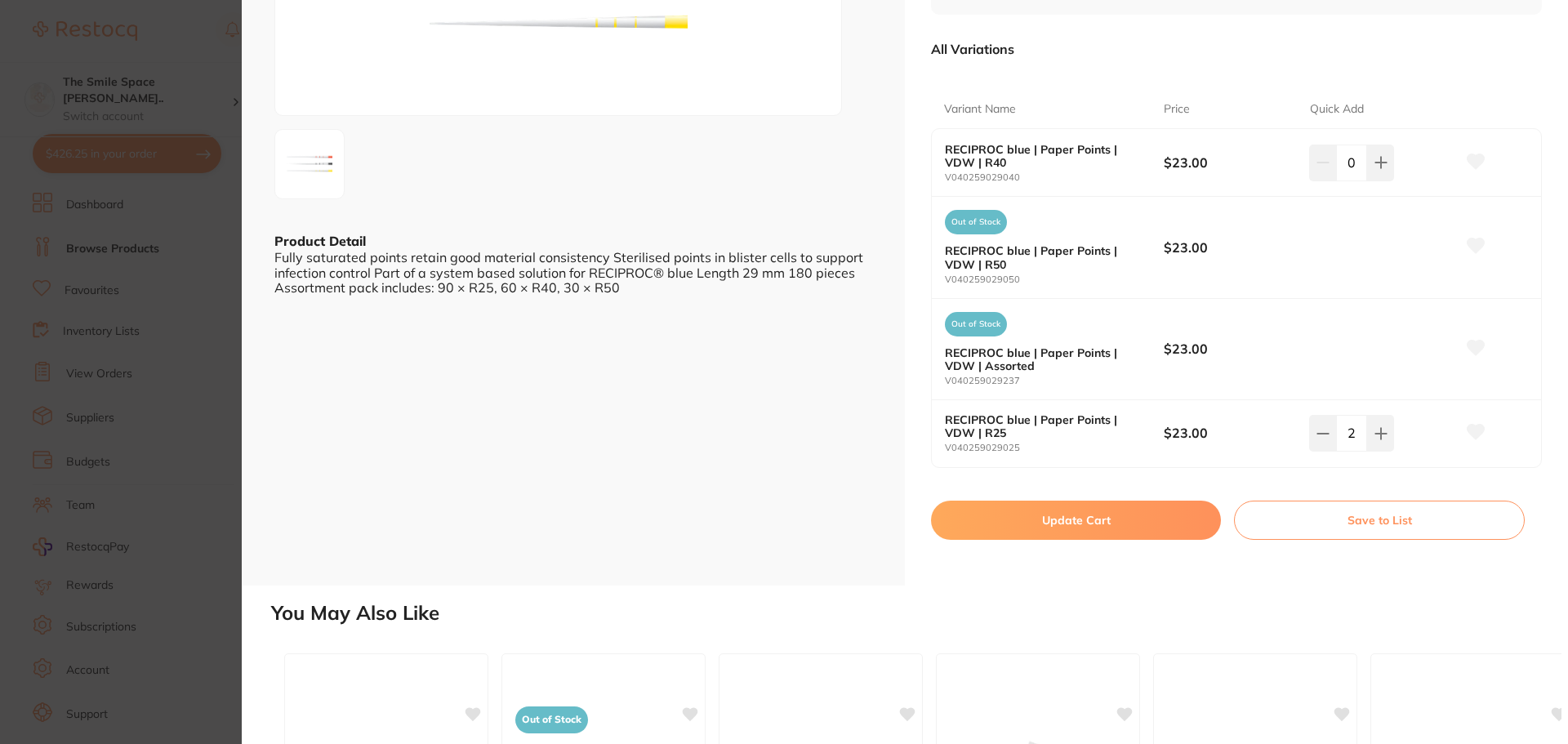
checkbox input "false"
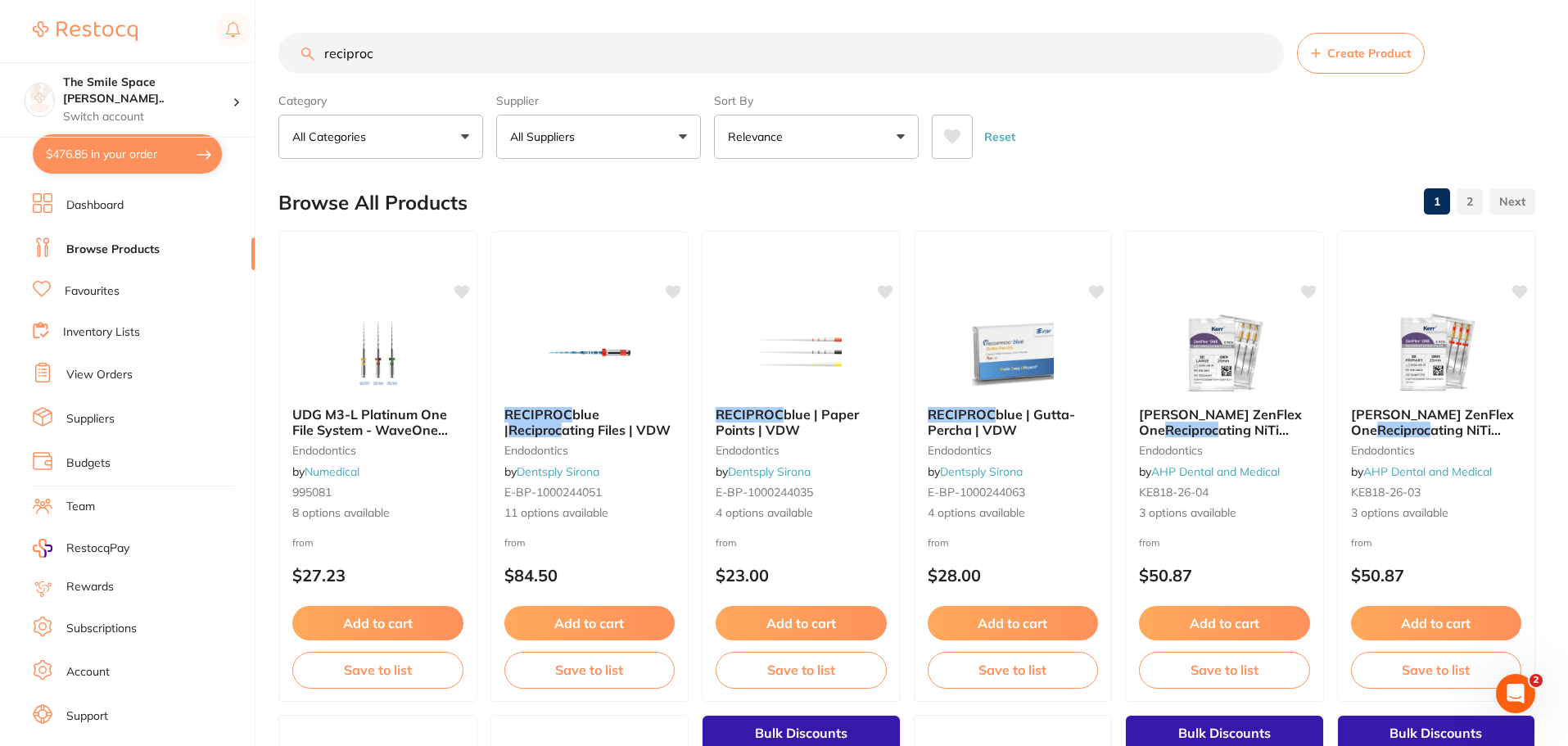
drag, startPoint x: 496, startPoint y: 66, endPoint x: 179, endPoint y: -9, distance: 325.8
click at [179, 0] on html "$476.85 The Smile Space Lilli P... Switch account The Smile Space Lilli Pilli $…" at bounding box center [784, 373] width 1568 height 746
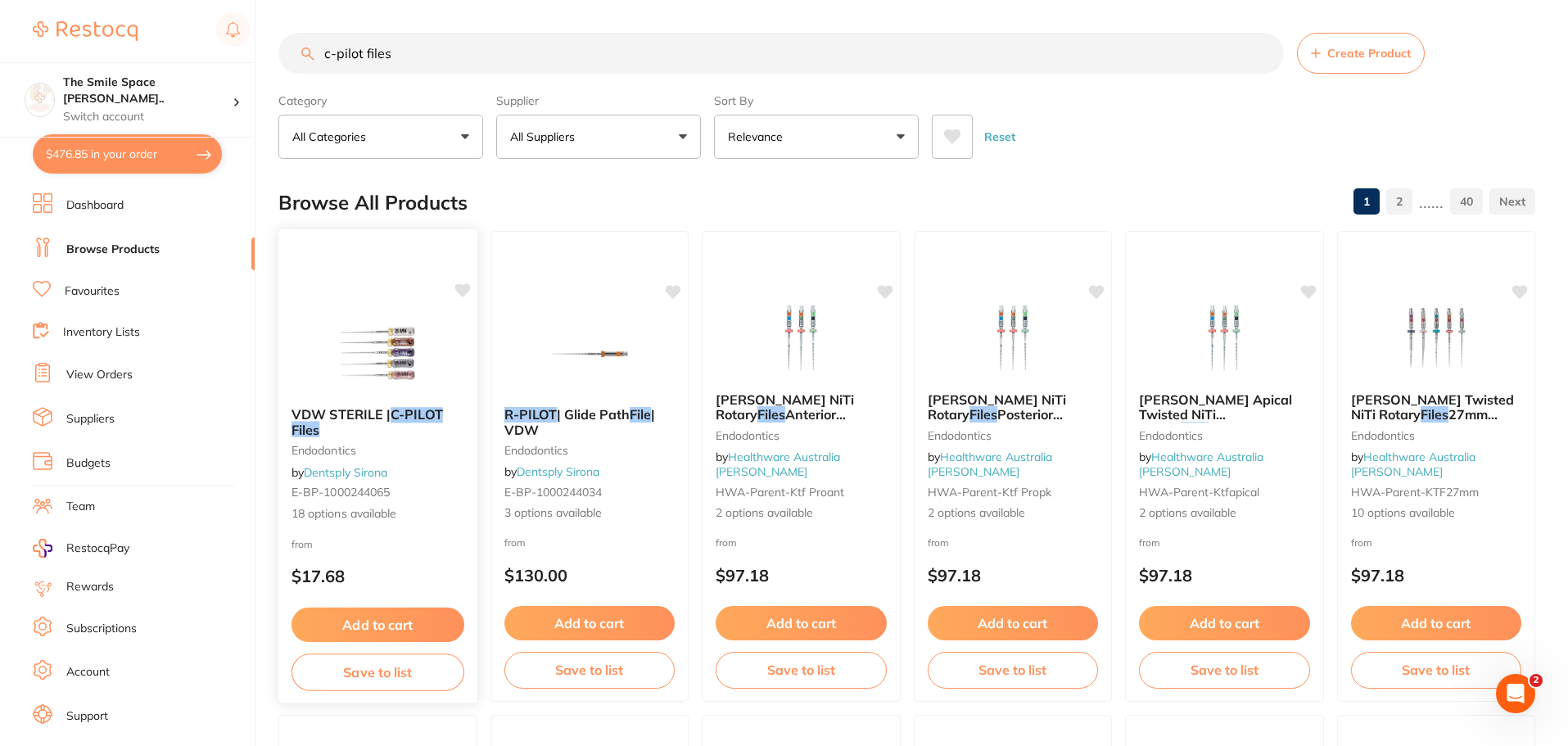
type input "c-pilot files"
click at [348, 510] on span "18 options available" at bounding box center [377, 514] width 173 height 16
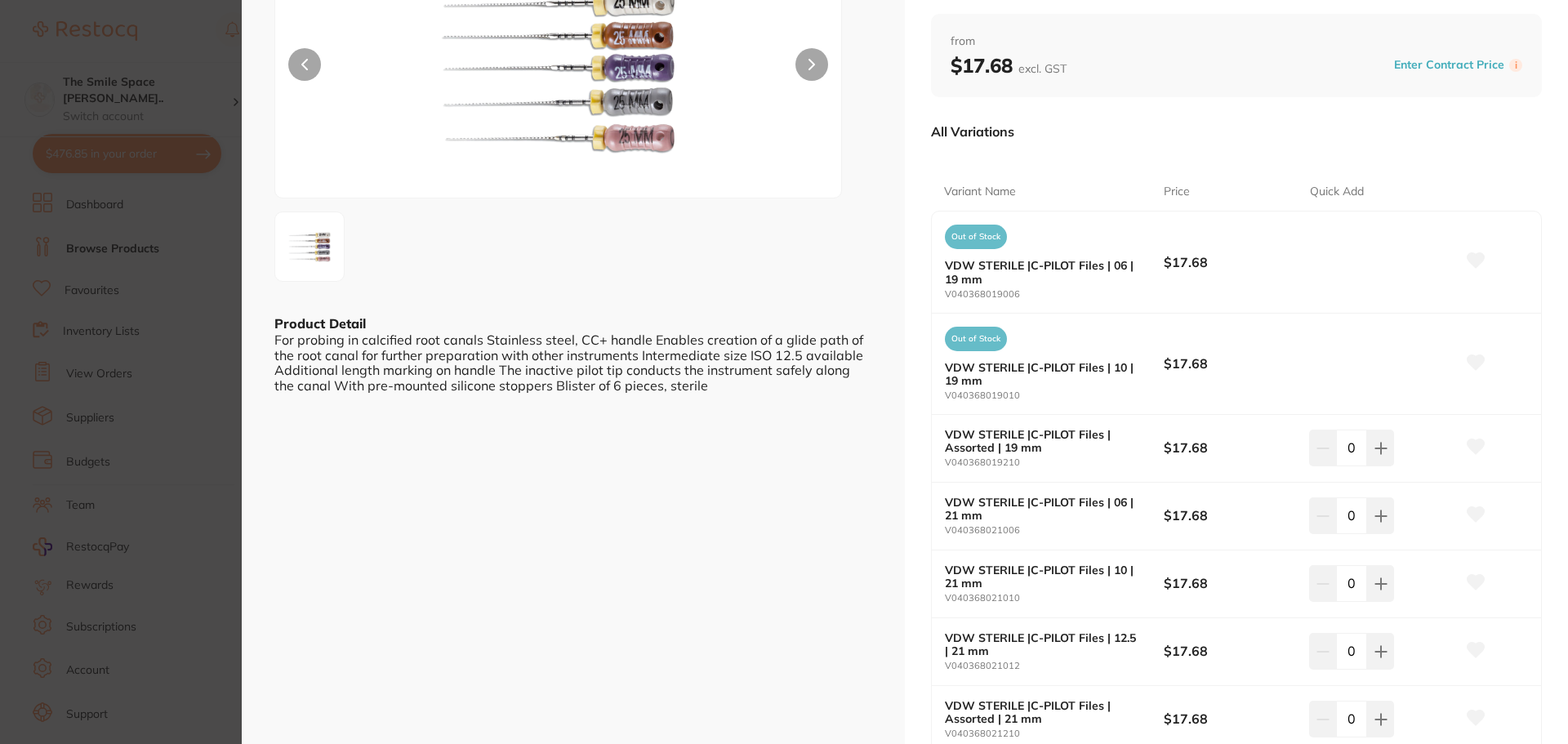
scroll to position [164, 0]
click at [1380, 520] on icon at bounding box center [1381, 515] width 13 height 13
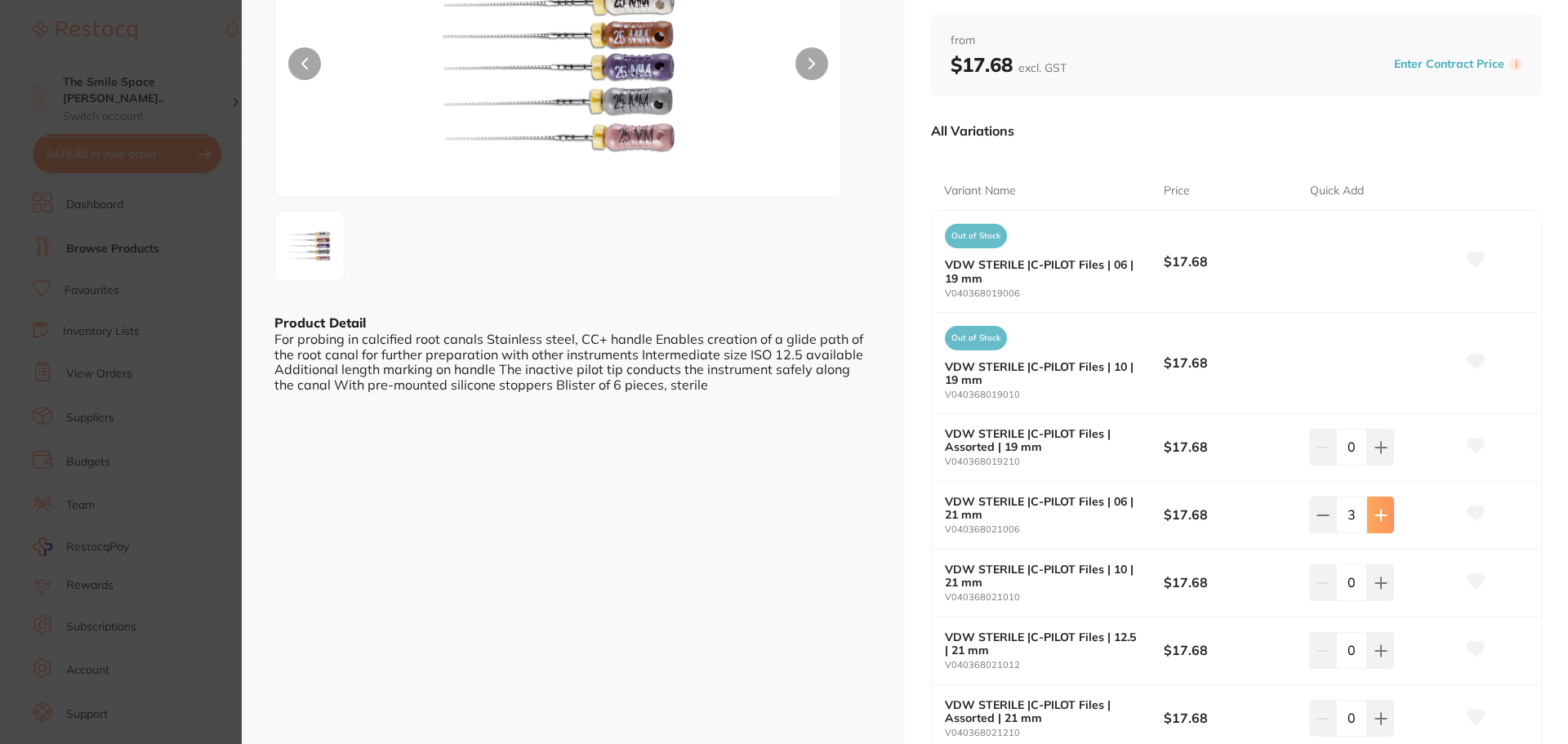
click at [1381, 526] on button at bounding box center [1381, 515] width 27 height 36
type input "4"
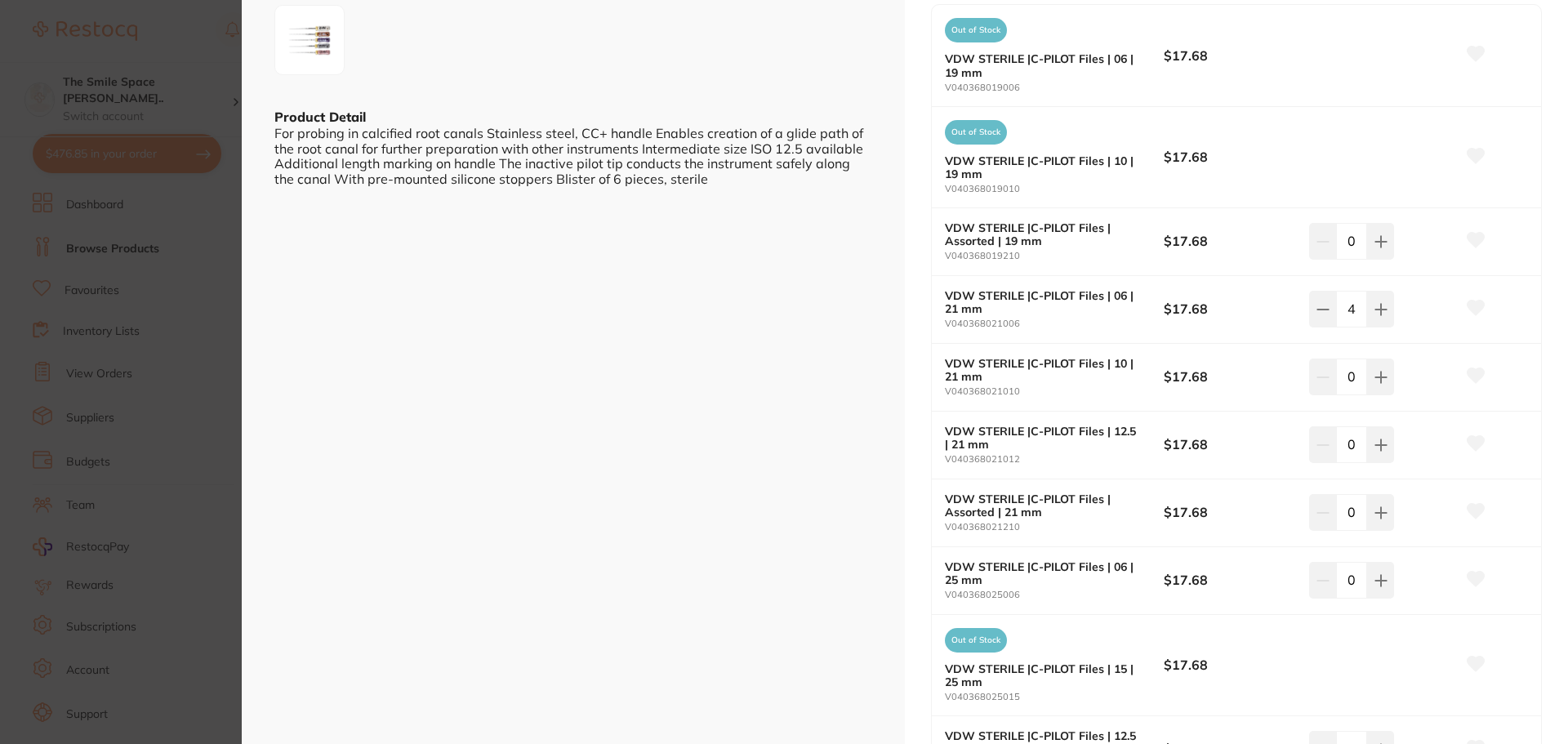
scroll to position [408, 0]
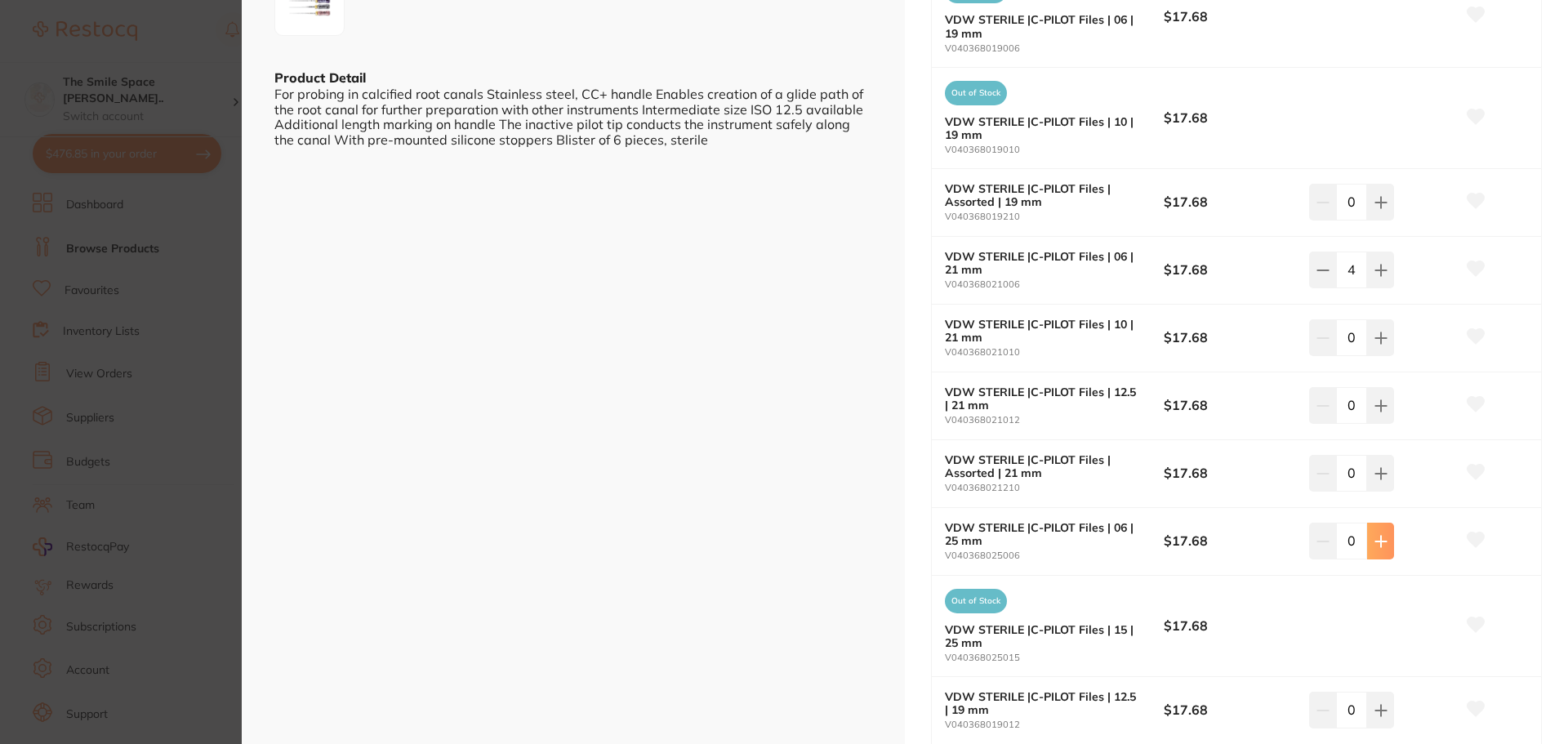
click at [1381, 545] on icon at bounding box center [1381, 541] width 13 height 13
type input "4"
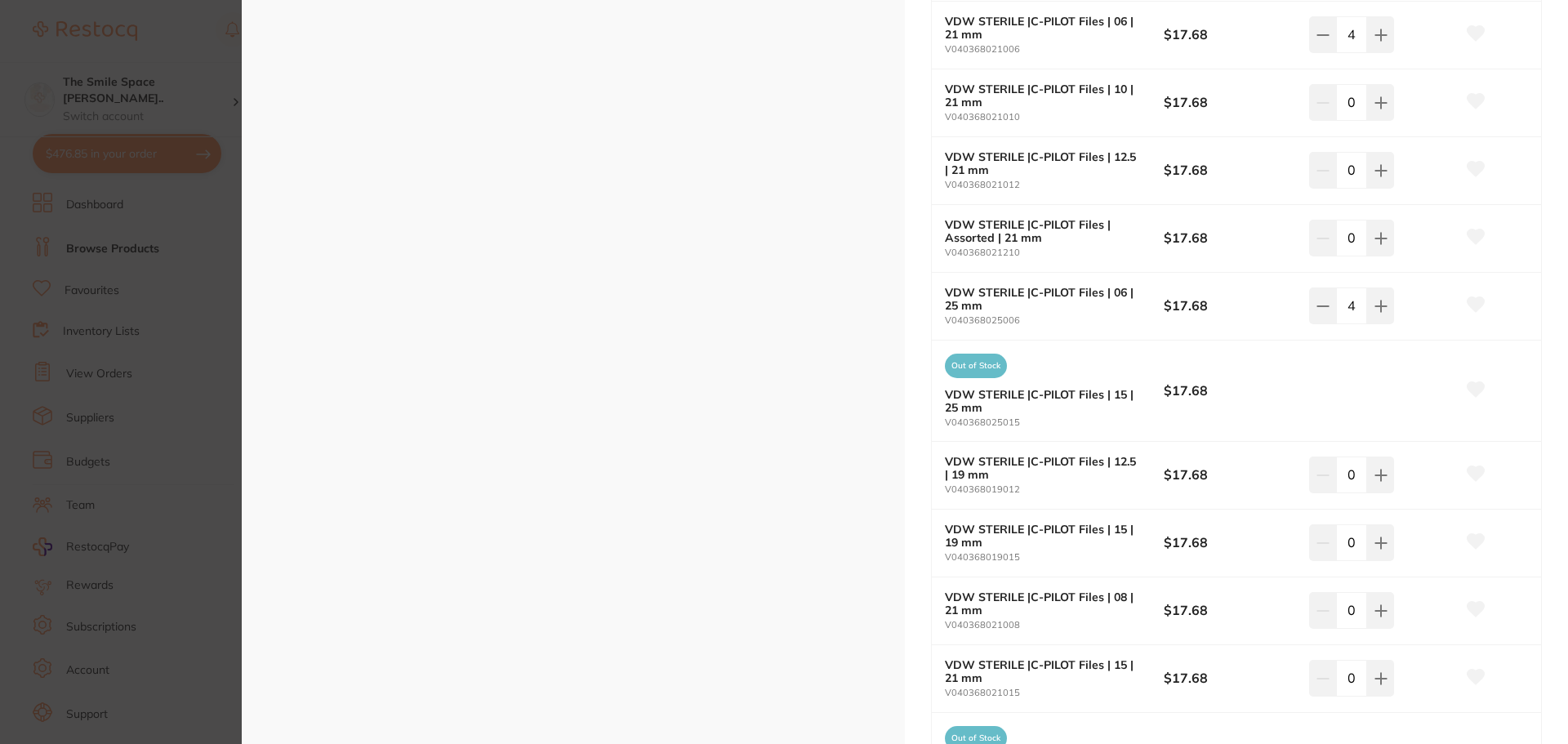
scroll to position [654, 0]
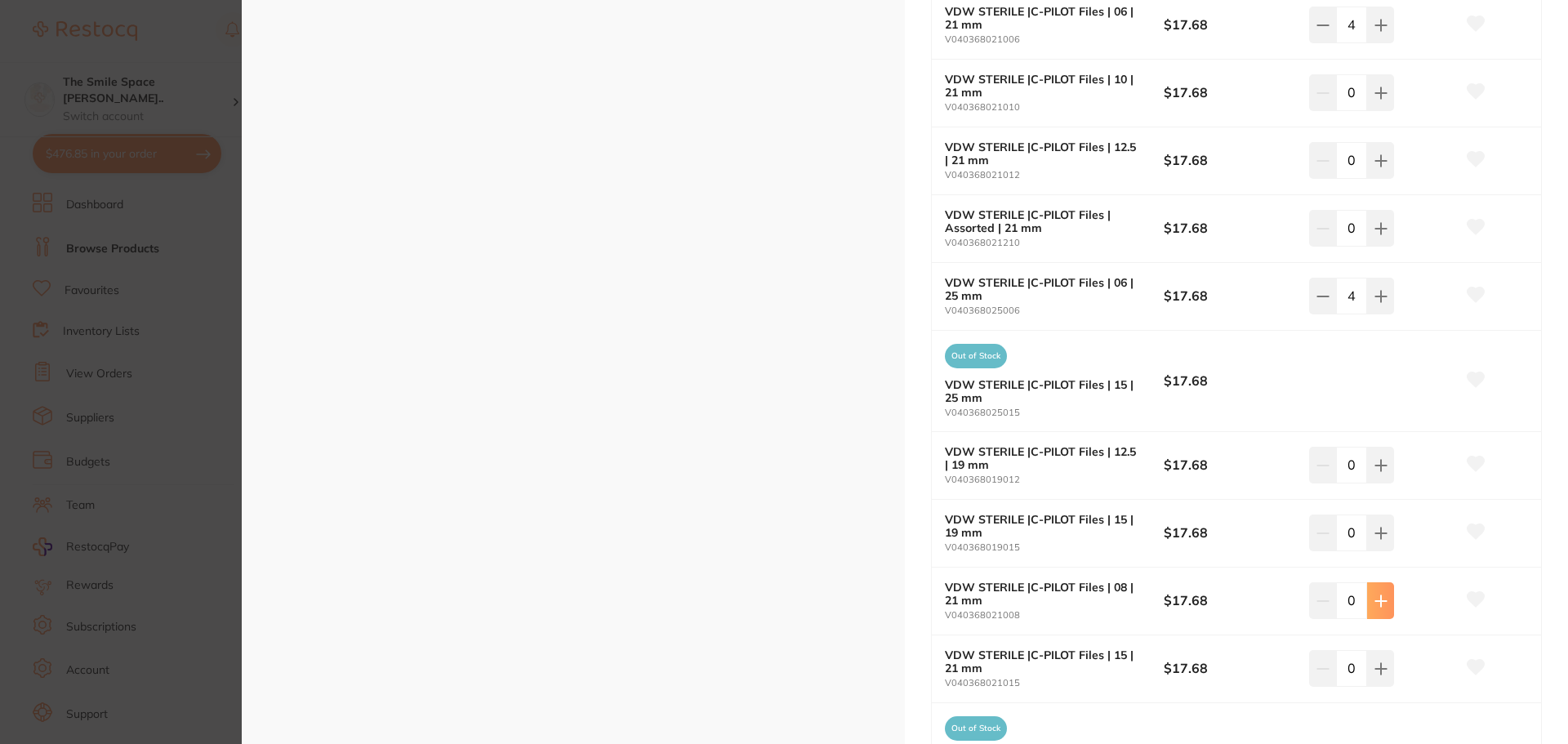
click at [1381, 599] on icon at bounding box center [1381, 601] width 13 height 13
type input "4"
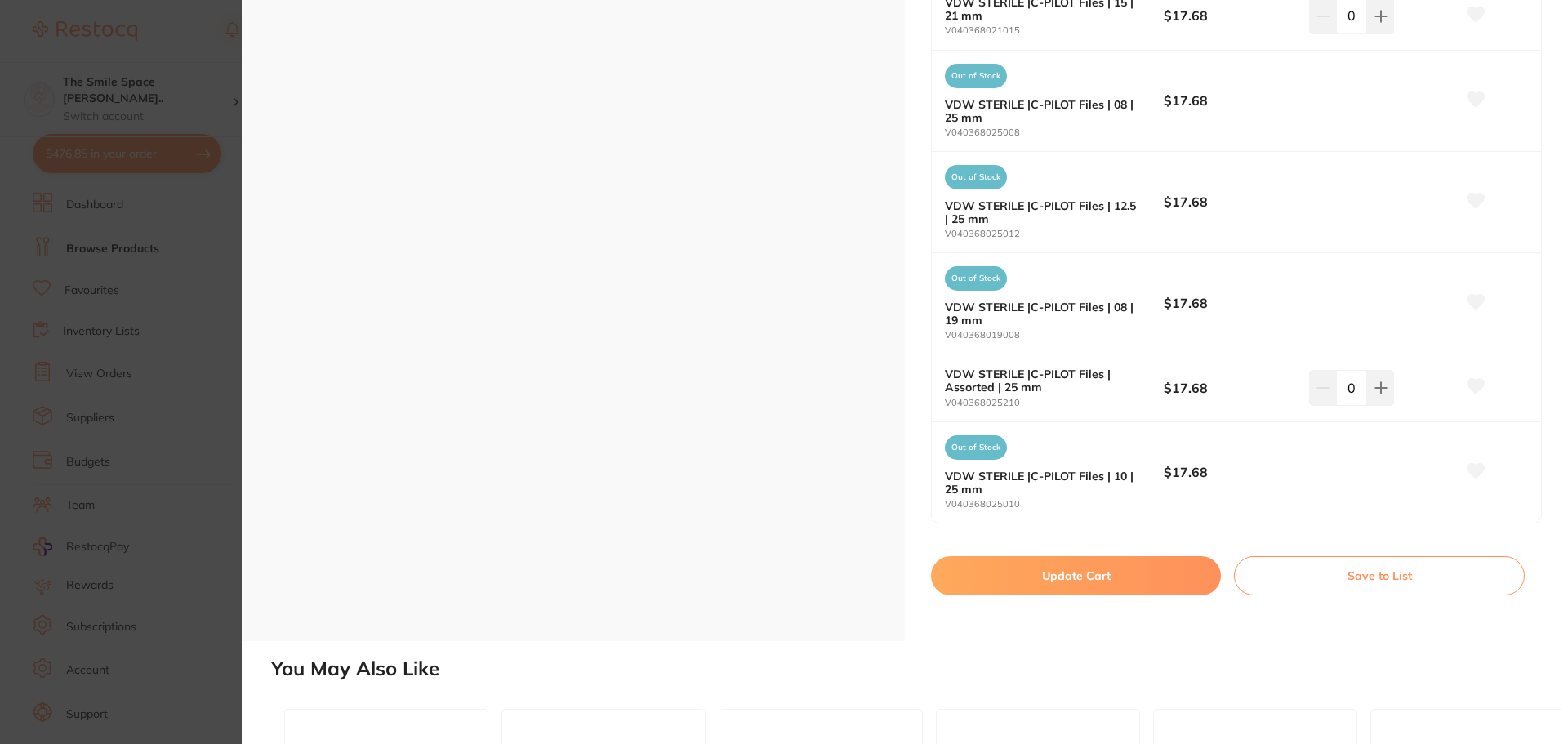
scroll to position [1307, 0]
click at [232, 274] on section "VDW STERILE | C-PILOT Files endodontics by Dentsply Sirona Product Code: E-BP-1…" at bounding box center [784, 372] width 1568 height 744
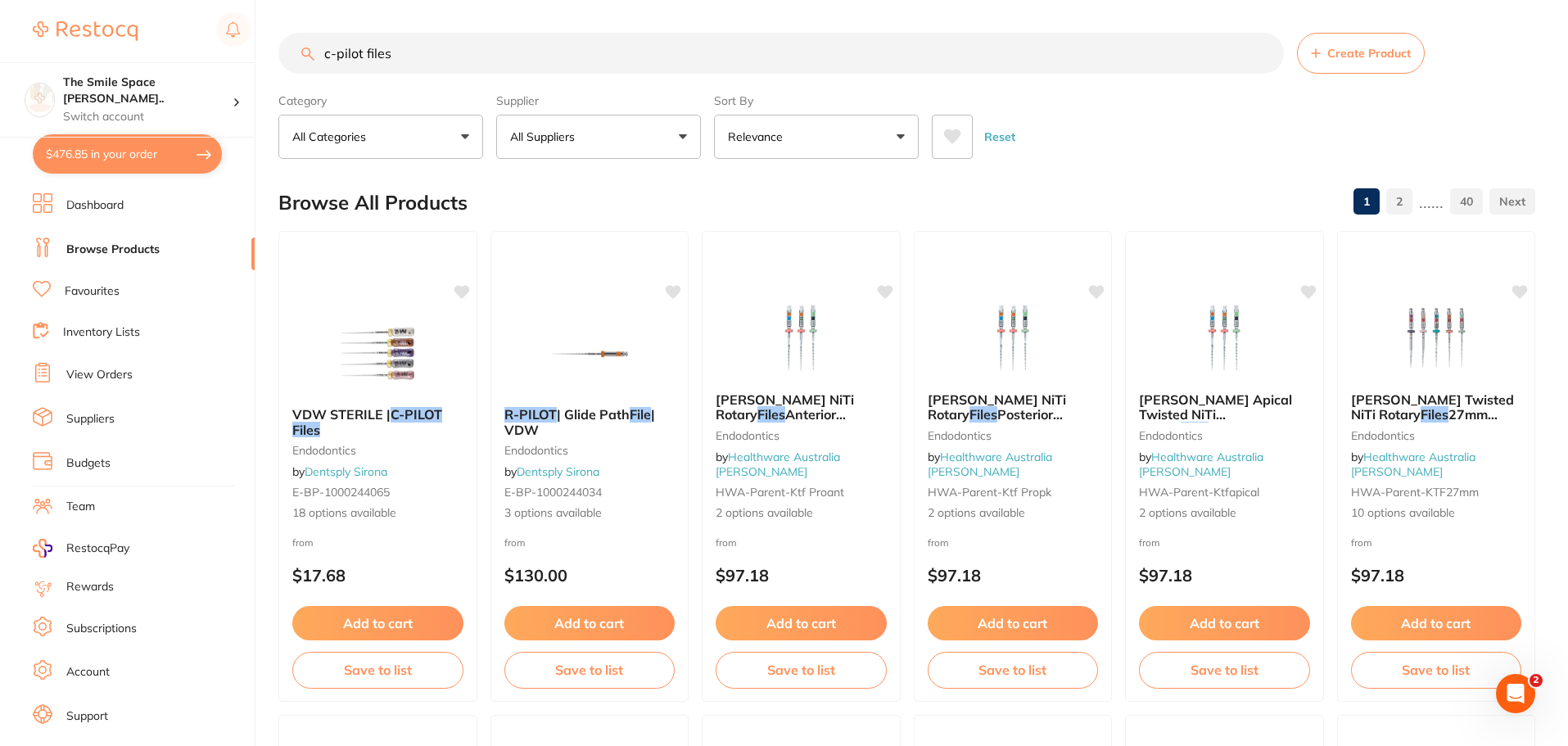
drag, startPoint x: 437, startPoint y: 54, endPoint x: 0, endPoint y: -49, distance: 449.0
click at [0, 0] on html "$476.85 The Smile Space Lilli P... Switch account The Smile Space Lilli Pilli $…" at bounding box center [784, 373] width 1568 height 746
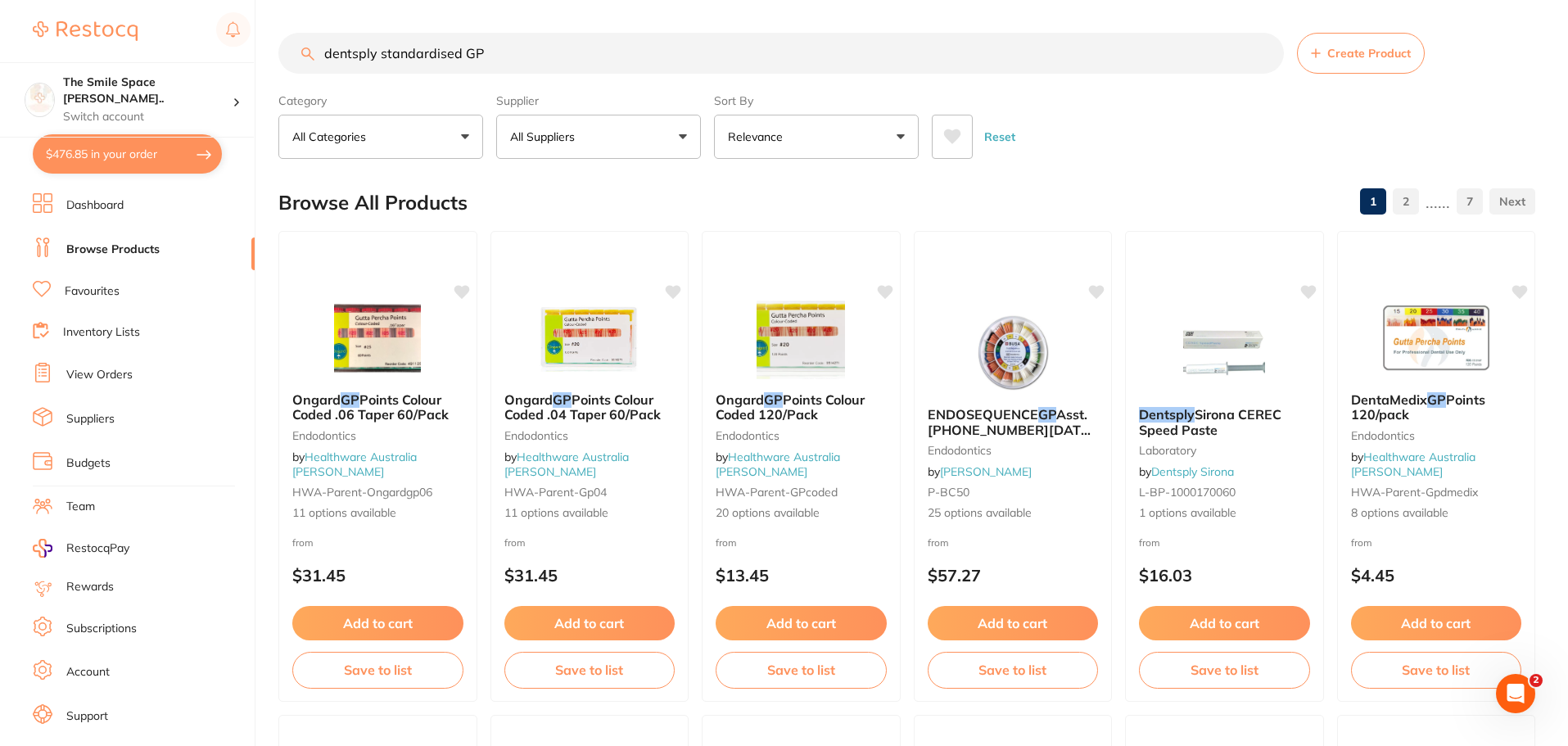
click at [383, 46] on input "dentsply standardised GP" at bounding box center [781, 53] width 1005 height 41
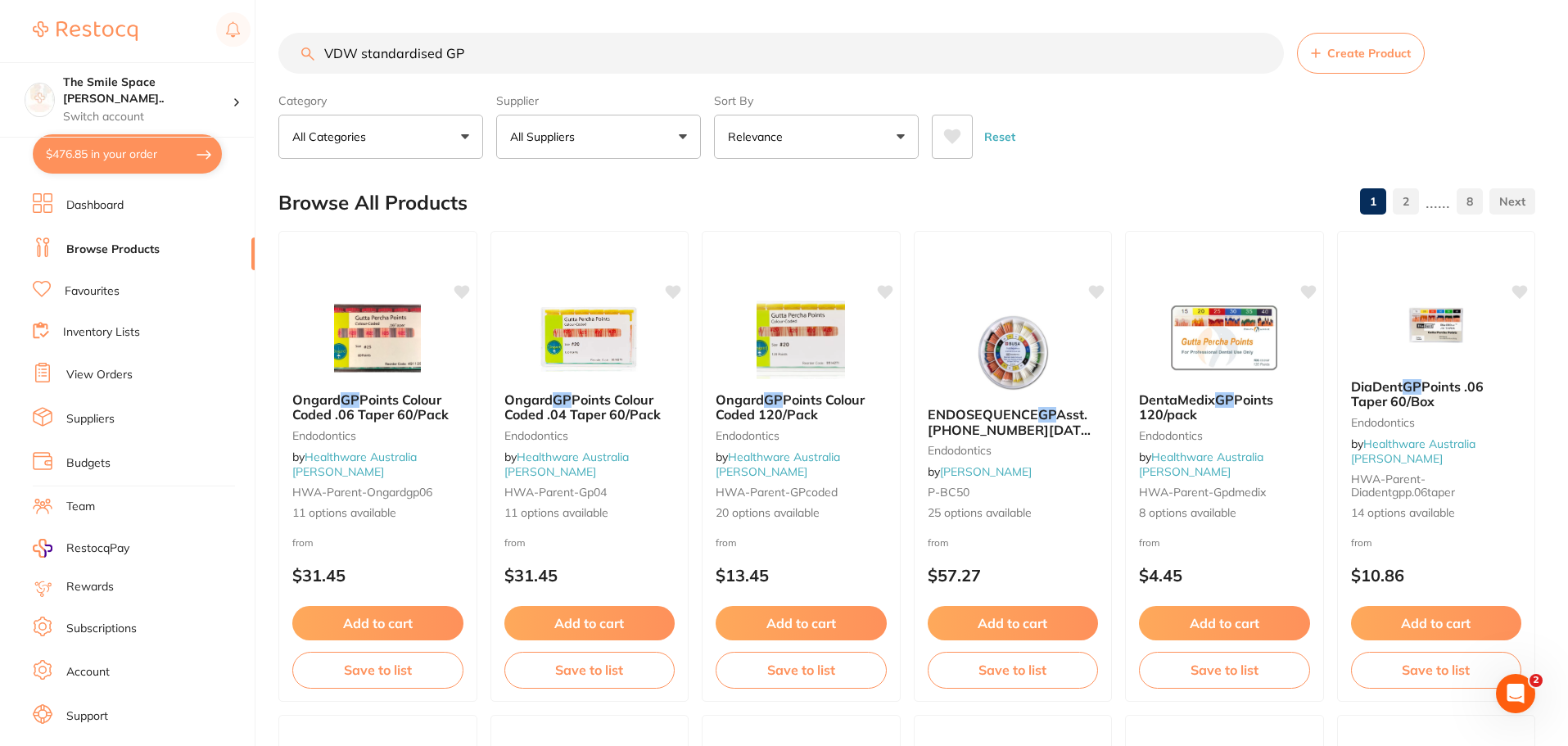
click at [658, 131] on button "All Suppliers" at bounding box center [599, 137] width 205 height 44
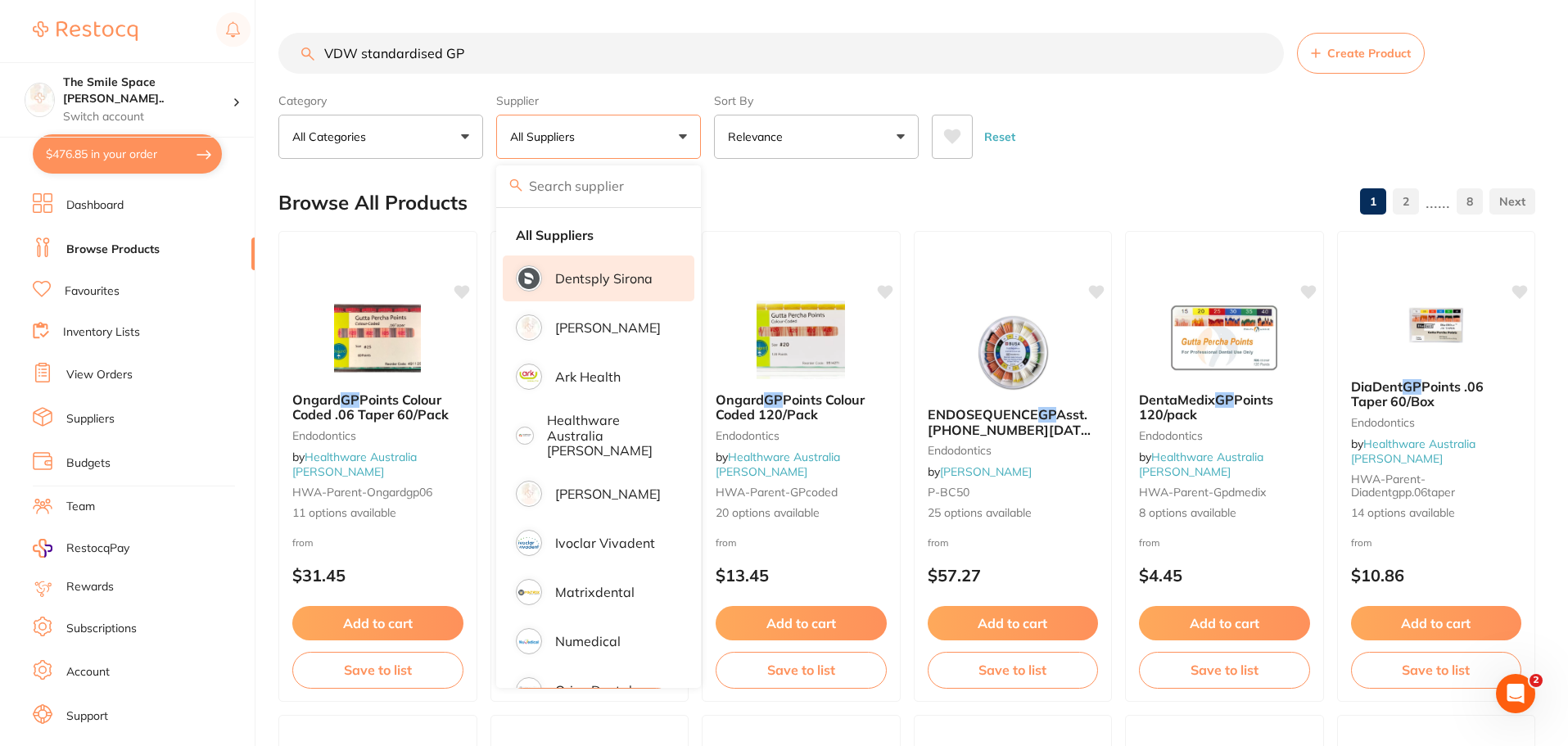
click at [620, 272] on p "Dentsply Sirona" at bounding box center [604, 278] width 97 height 15
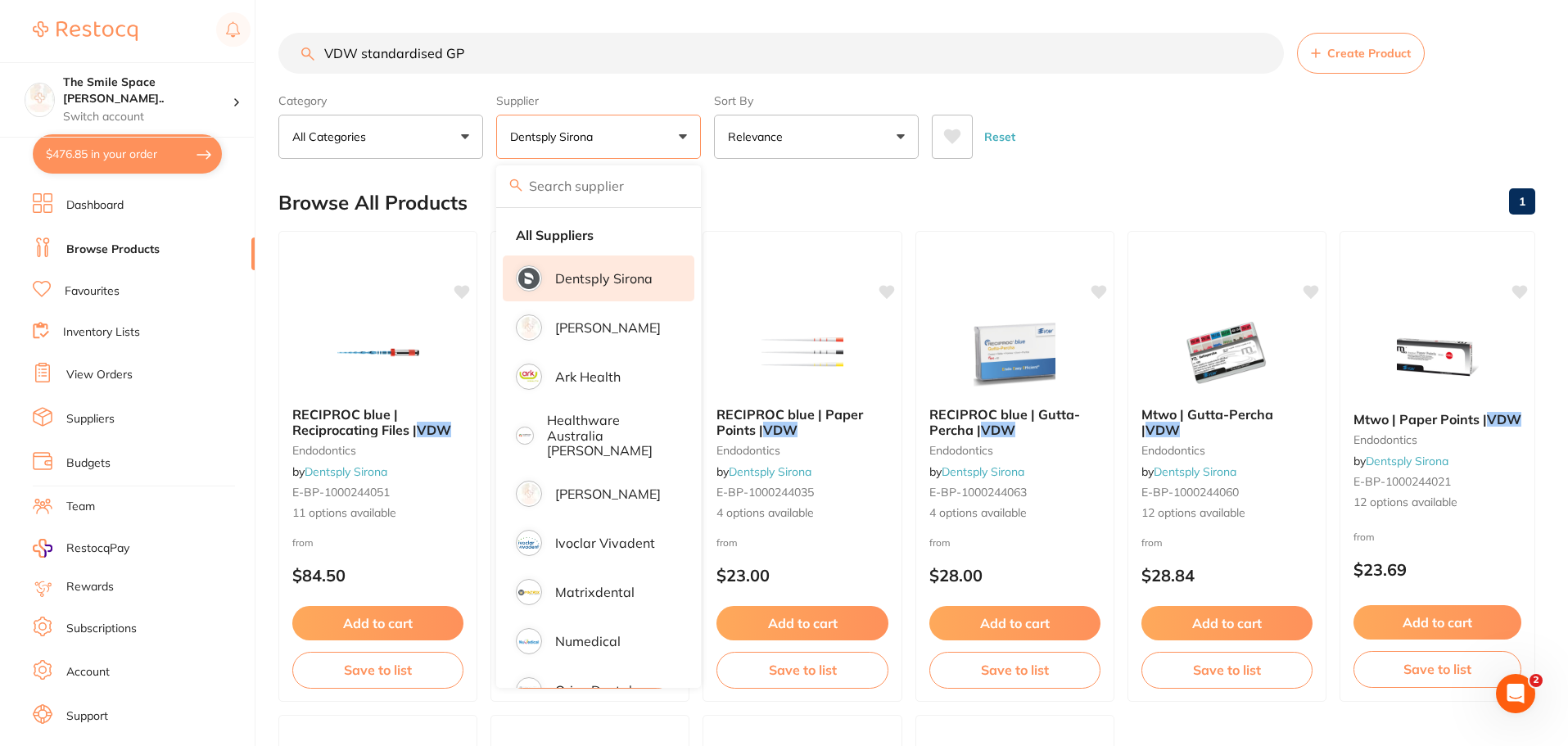
click at [1203, 109] on div "Reset" at bounding box center [1226, 130] width 590 height 57
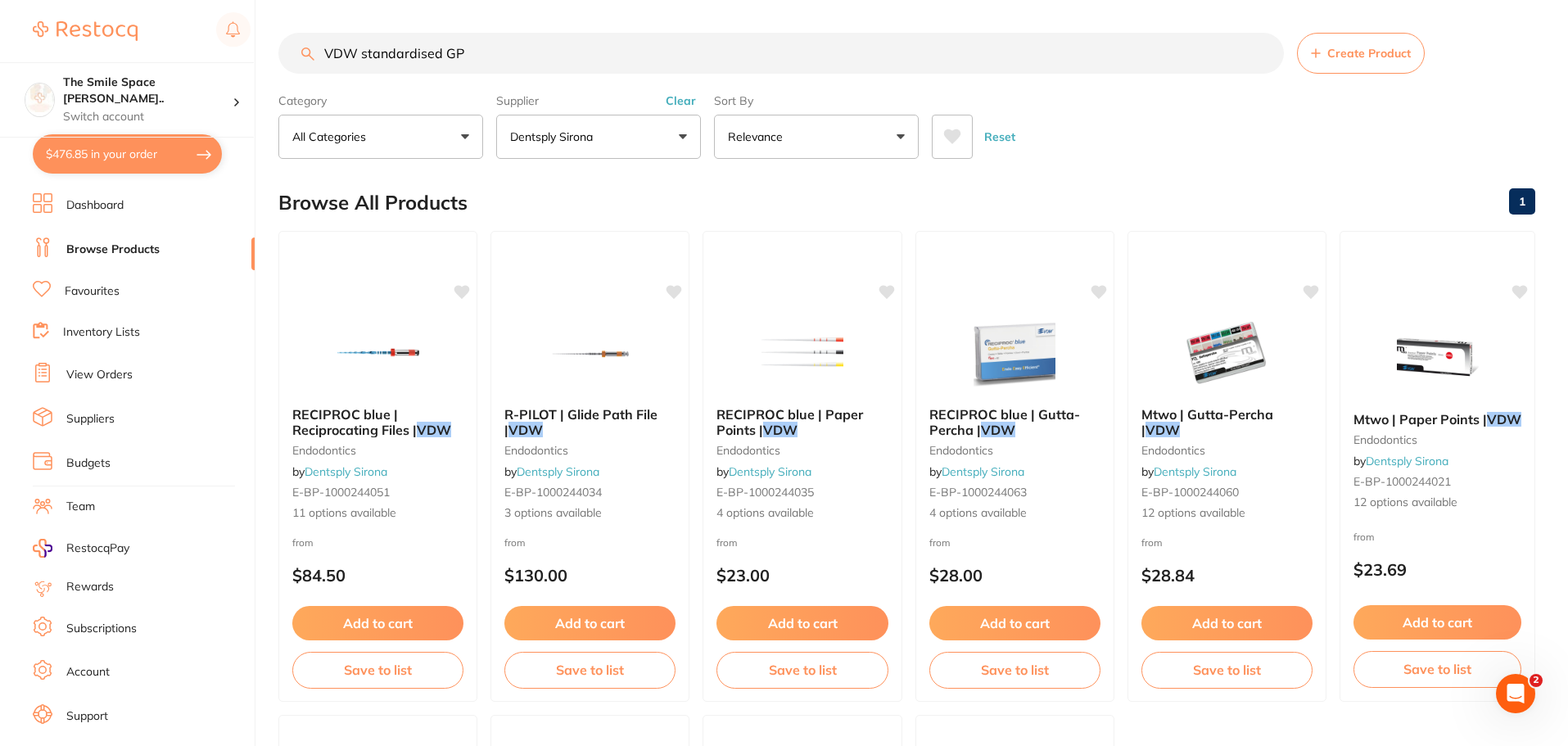
drag, startPoint x: 359, startPoint y: 54, endPoint x: 241, endPoint y: 56, distance: 118.0
click at [241, 56] on div "$476.85 The Smile Space Lilli P... Switch account The Smile Space Lilli Pilli $…" at bounding box center [784, 373] width 1568 height 746
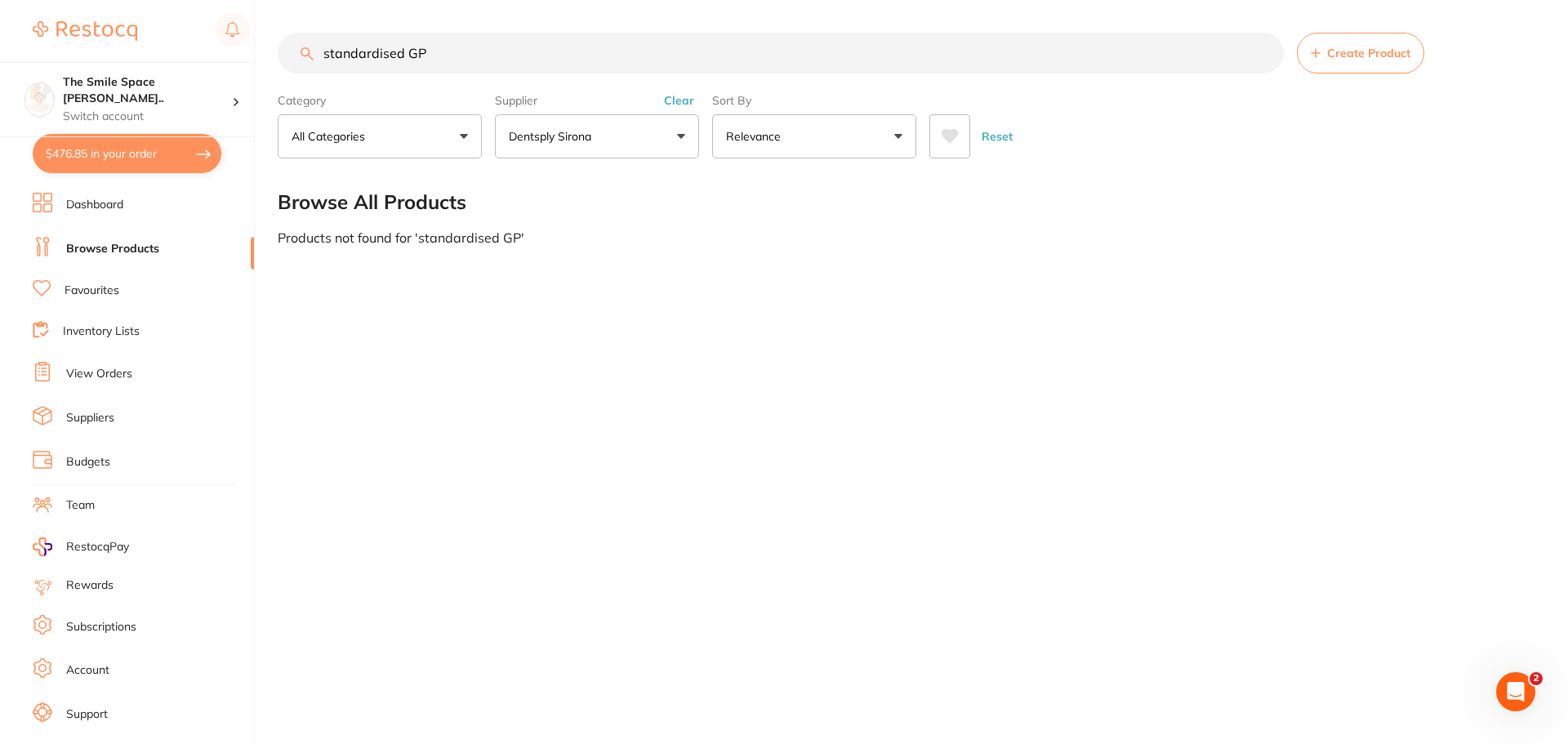
click at [626, 151] on button "Dentsply Sirona" at bounding box center [597, 136] width 204 height 44
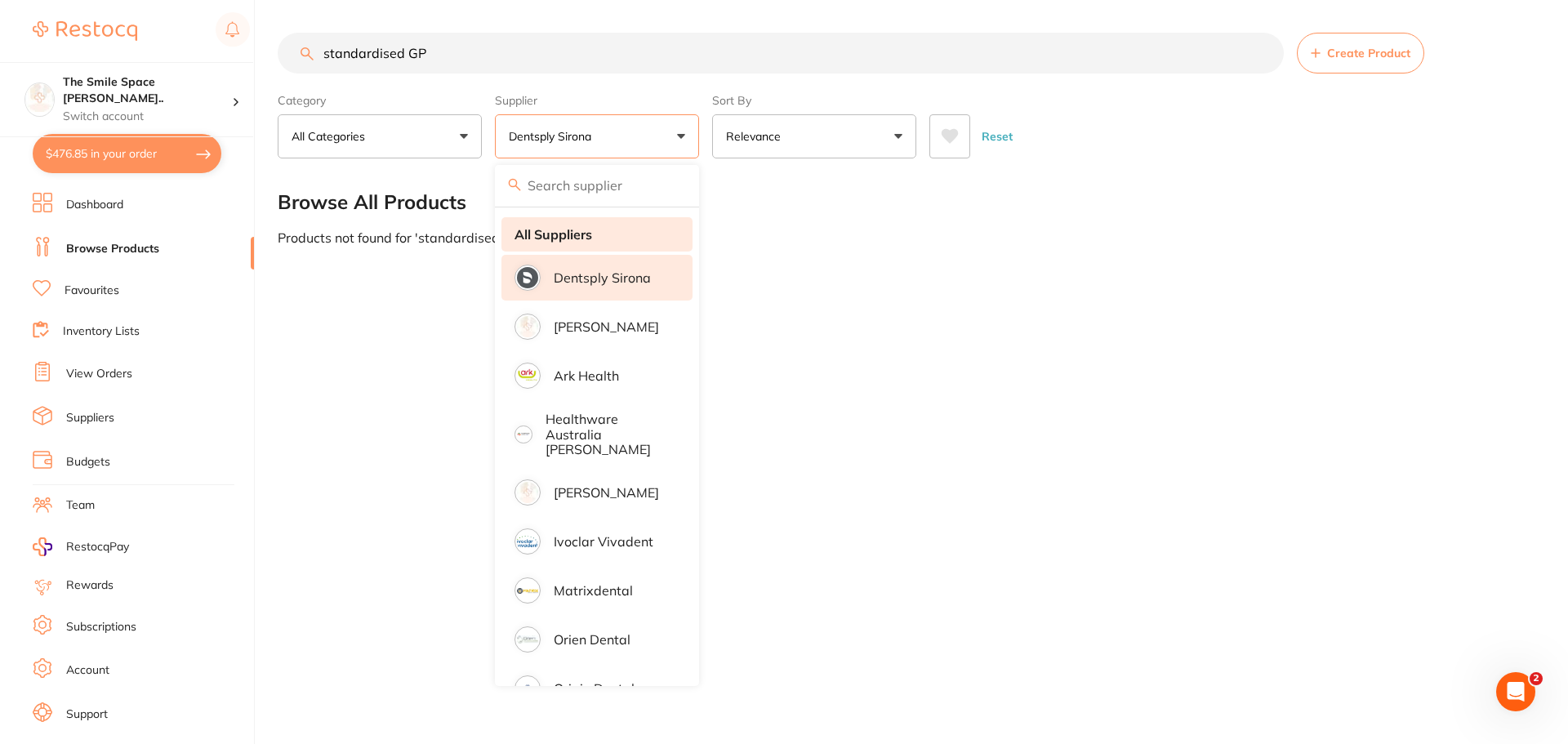
click at [584, 230] on strong "All Suppliers" at bounding box center [553, 234] width 78 height 14
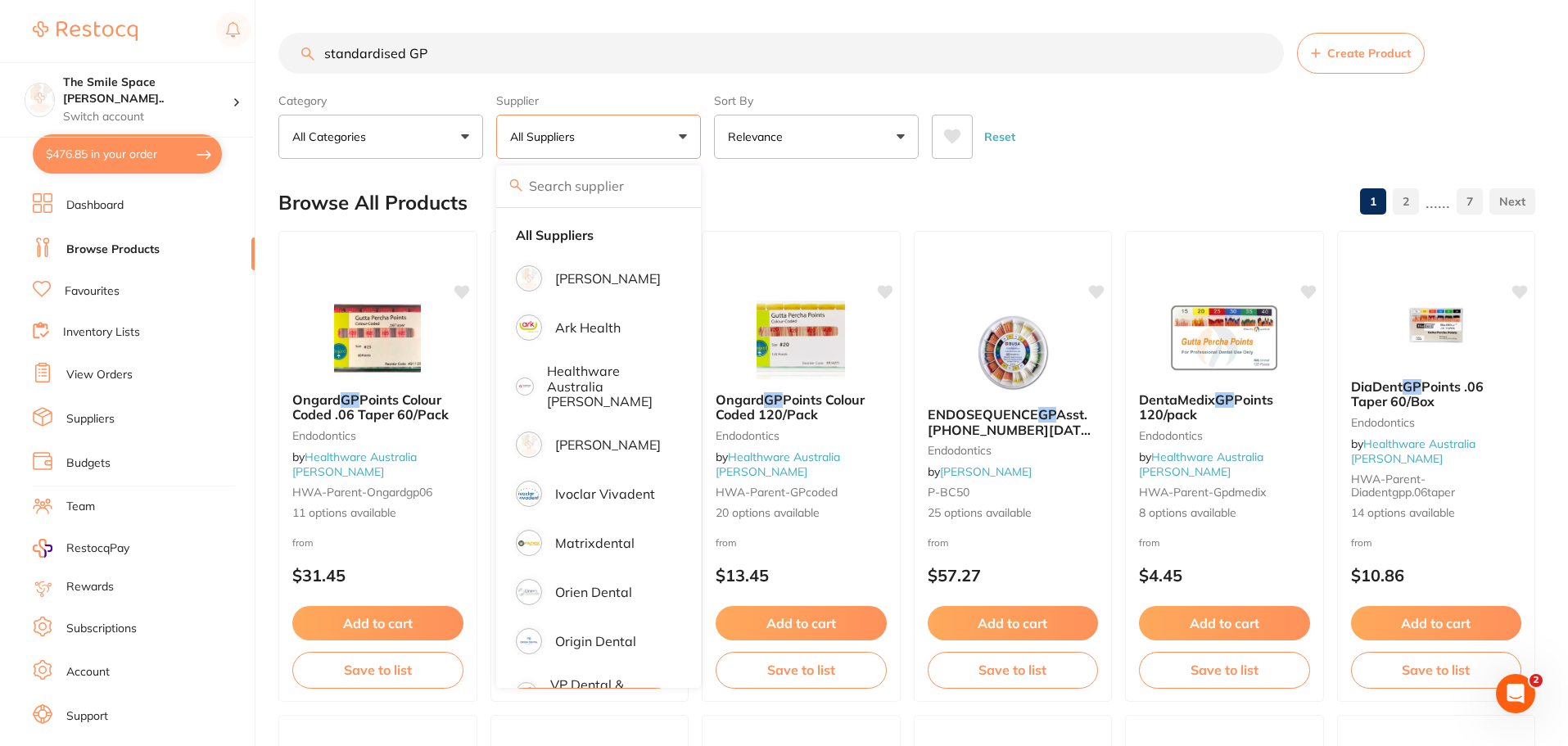
click at [1142, 94] on div "Category All Categories All Categories burs Crown & Bridge disposables endodont…" at bounding box center [907, 123] width 1257 height 72
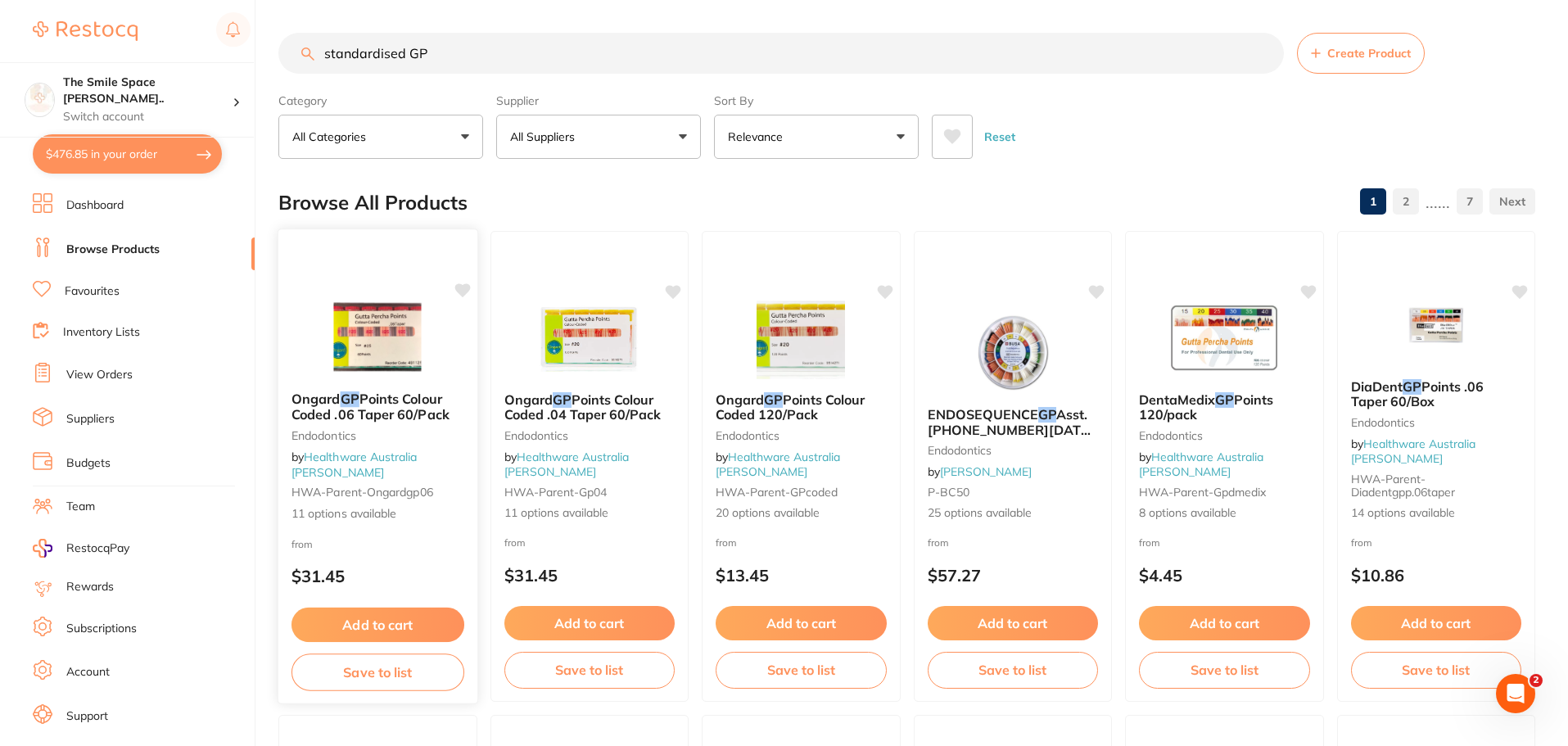
click at [362, 514] on span "11 options available" at bounding box center [377, 514] width 173 height 16
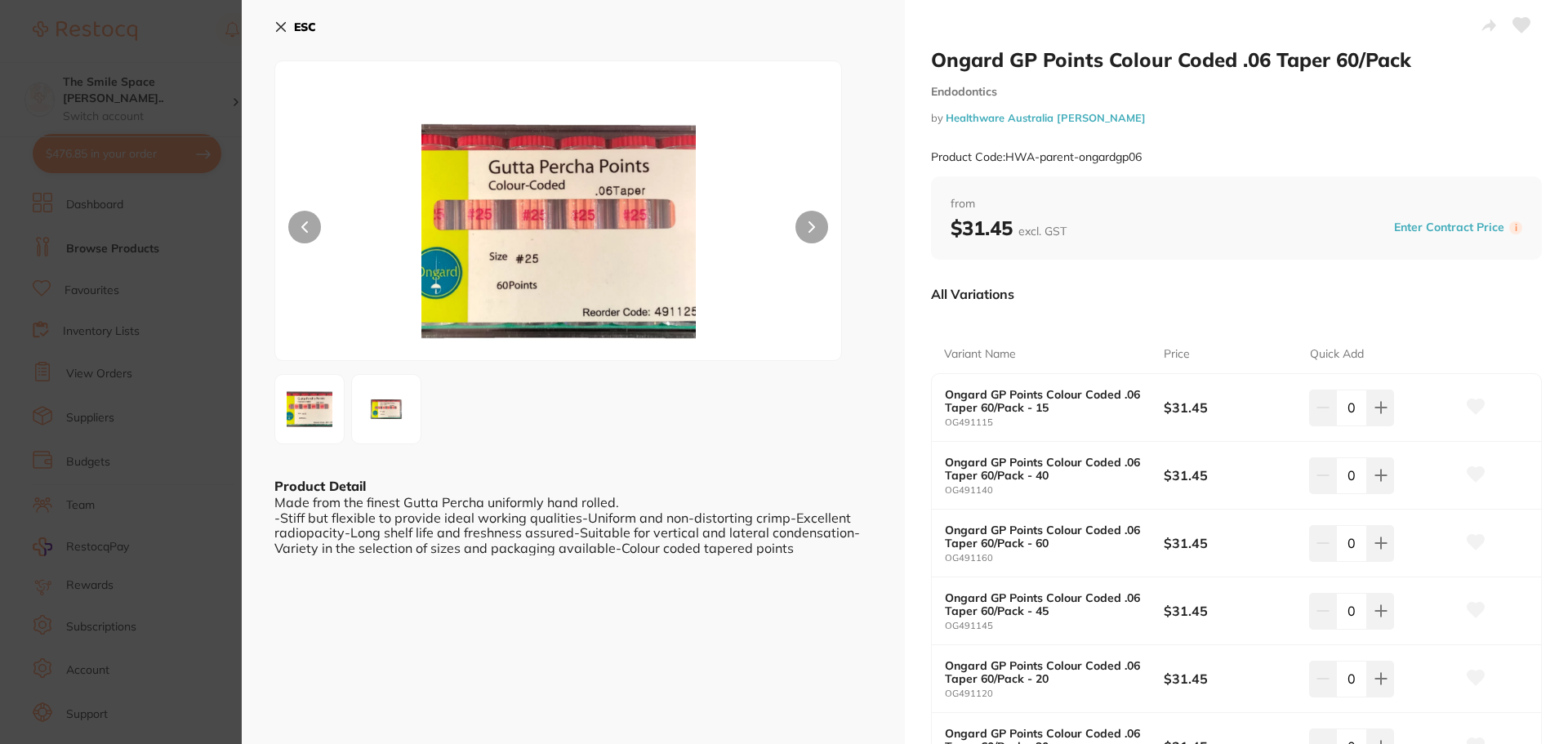
click at [167, 298] on section "Ongard GP Points Colour Coded .06 Taper 60/Pack Endodontics by Healthware Austr…" at bounding box center [784, 372] width 1568 height 744
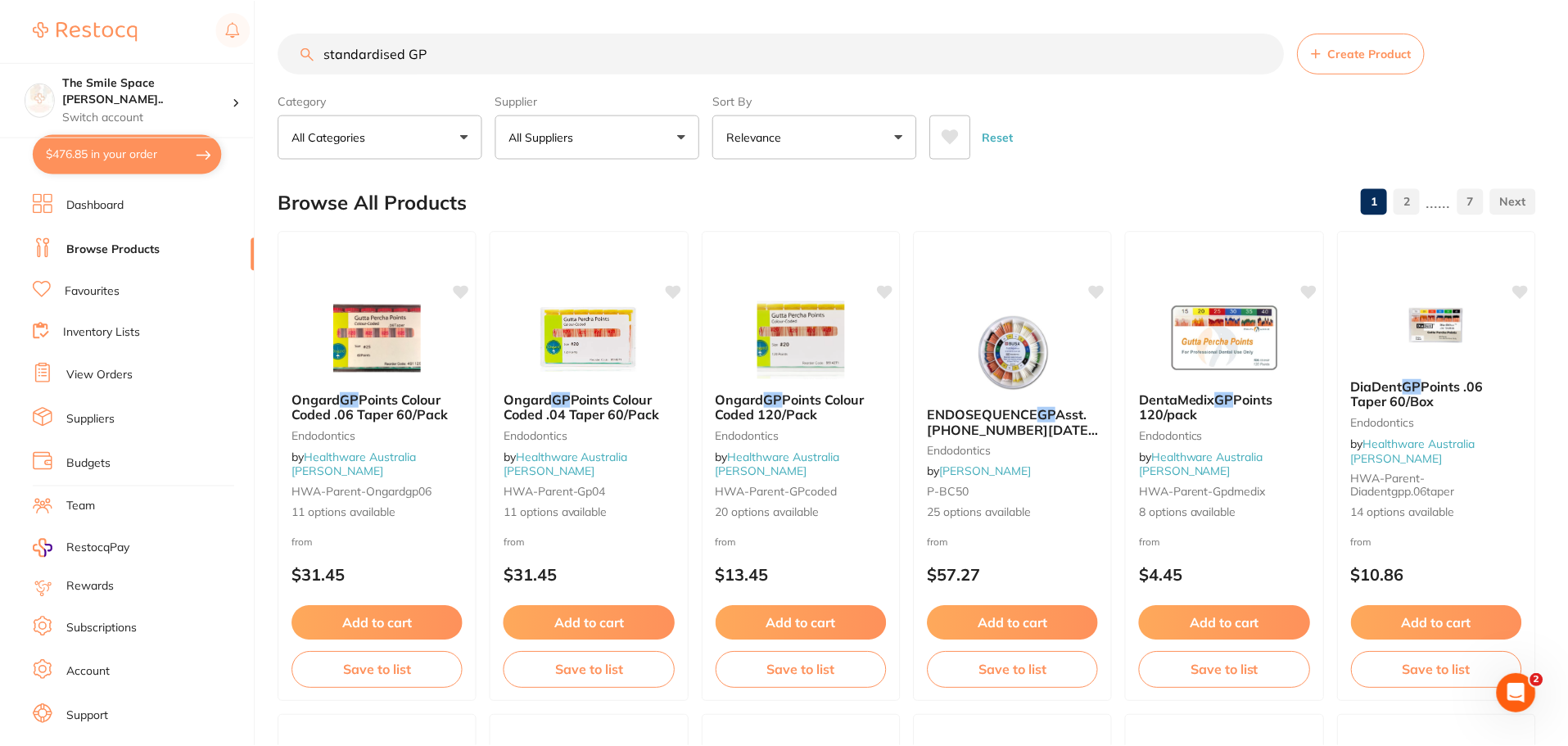
scroll to position [3, 0]
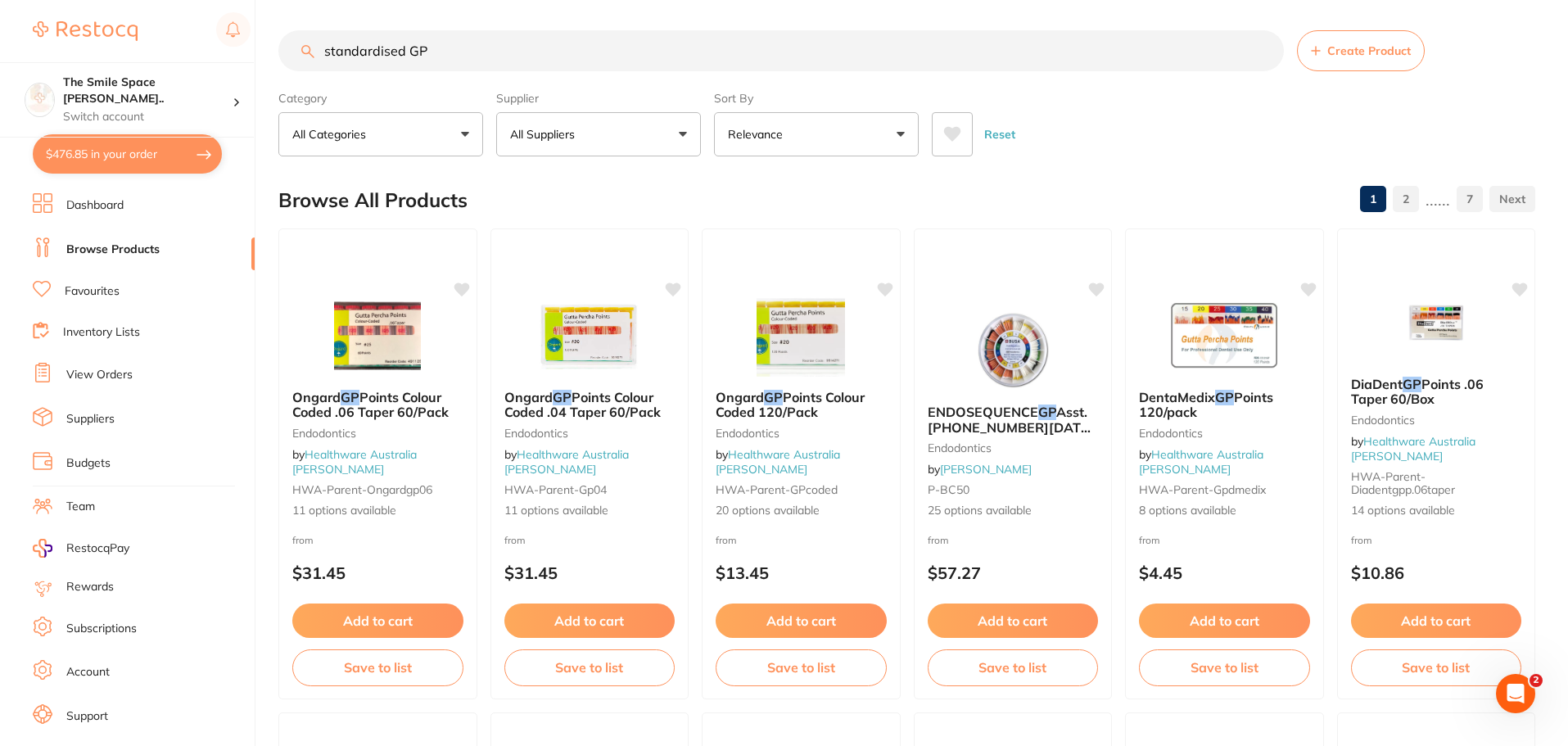
click at [330, 54] on input "standardised GP" at bounding box center [781, 50] width 1005 height 41
drag, startPoint x: 605, startPoint y: 52, endPoint x: 164, endPoint y: 44, distance: 441.1
click at [160, 55] on div "$476.85 The Smile Space Lilli P... Switch account The Smile Space Lilli Pilli $…" at bounding box center [784, 370] width 1568 height 746
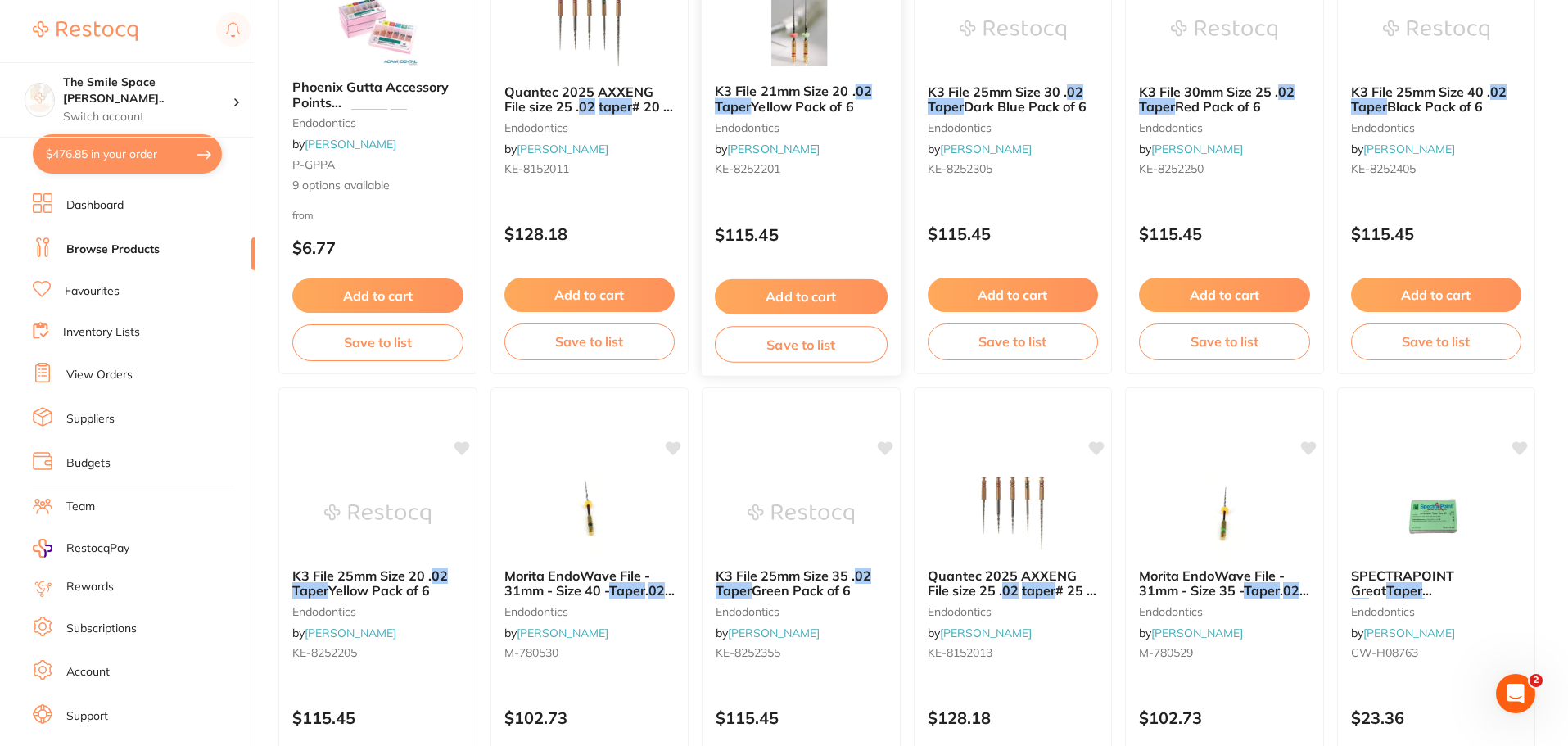
scroll to position [0, 0]
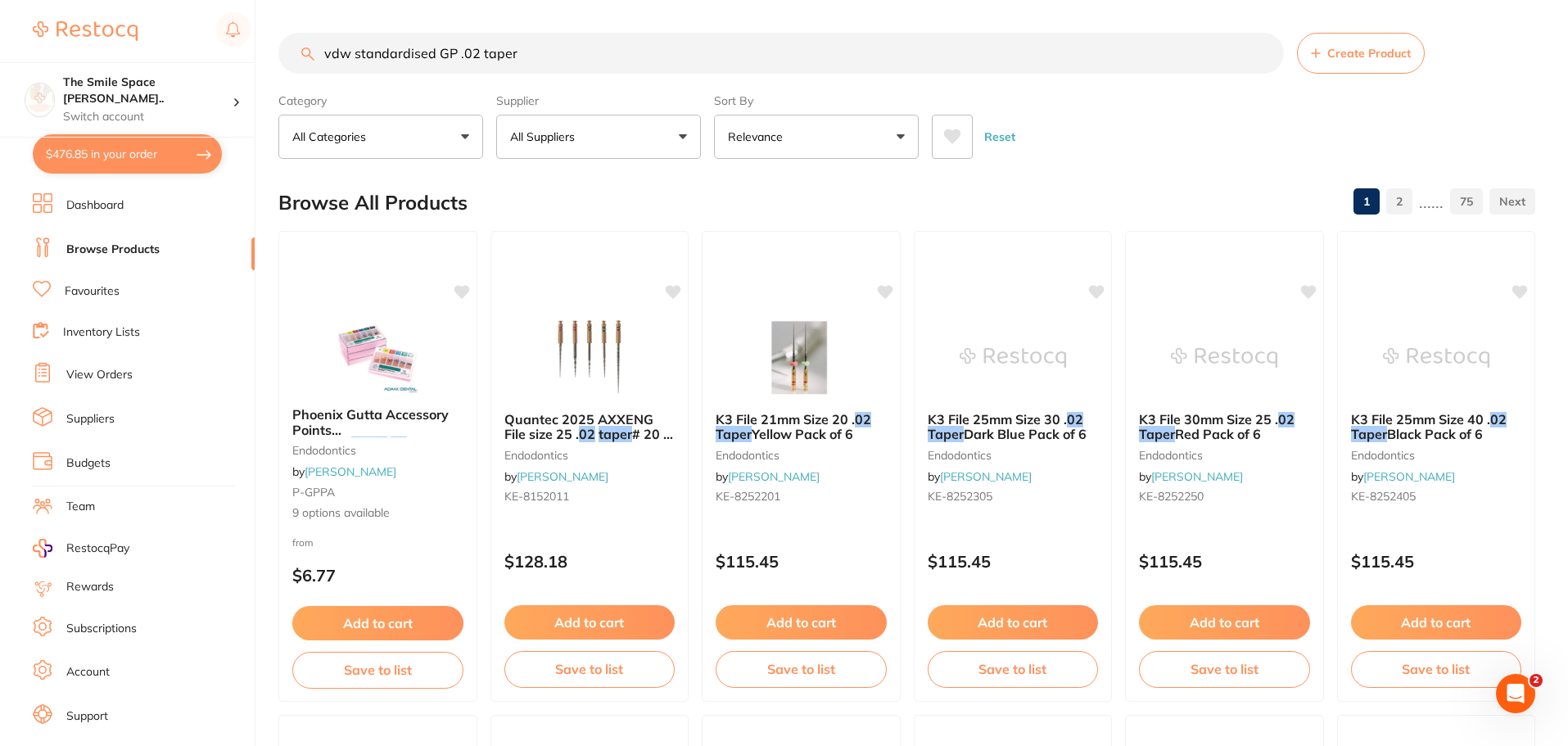
drag, startPoint x: 433, startPoint y: 52, endPoint x: 355, endPoint y: 59, distance: 78.3
click at [355, 59] on input "vdw standardised GP .02 taper" at bounding box center [781, 53] width 1005 height 41
type input "vdw GP .02 taper"
click at [612, 139] on button "All Suppliers" at bounding box center [599, 137] width 205 height 44
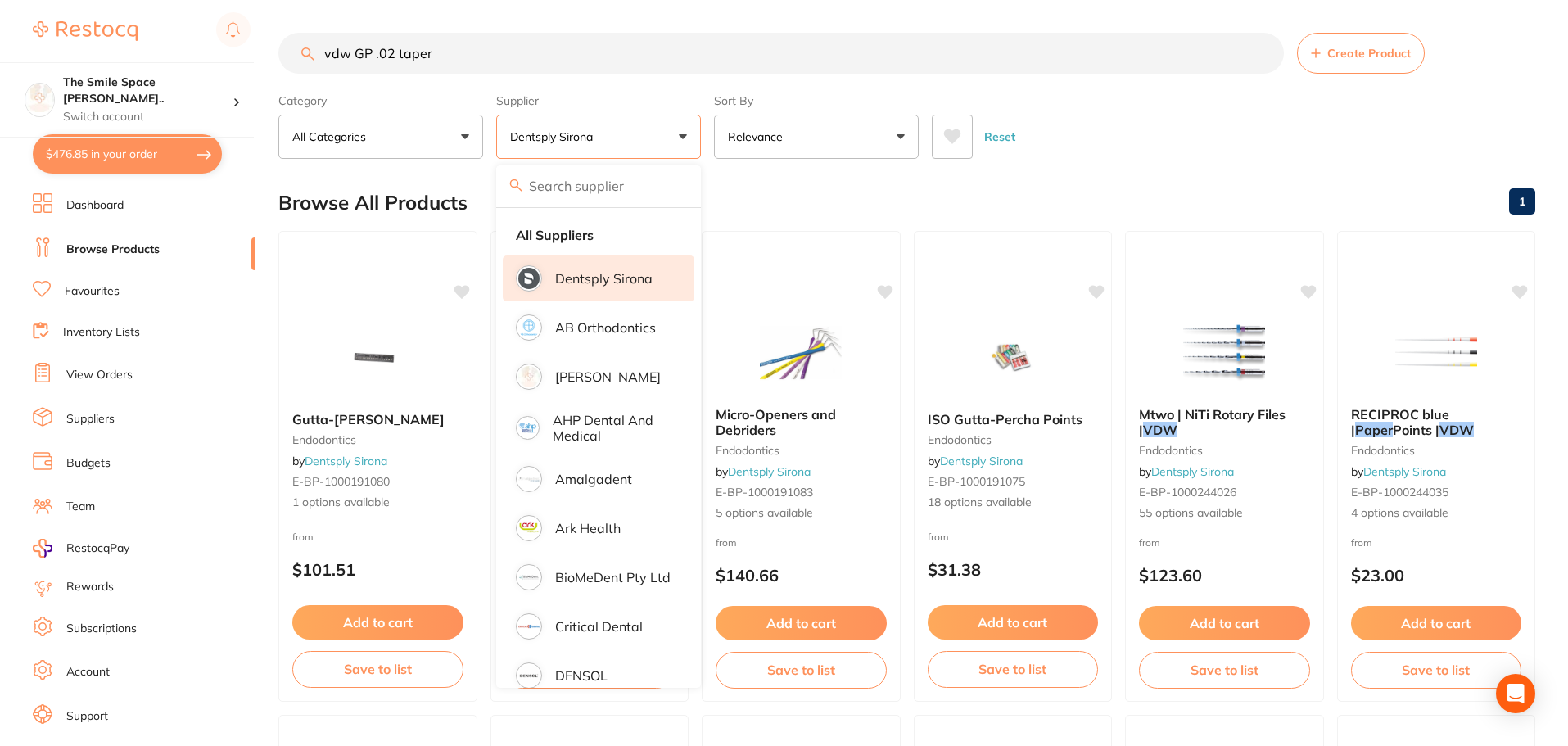
click at [1284, 132] on div "Reset" at bounding box center [1226, 130] width 590 height 57
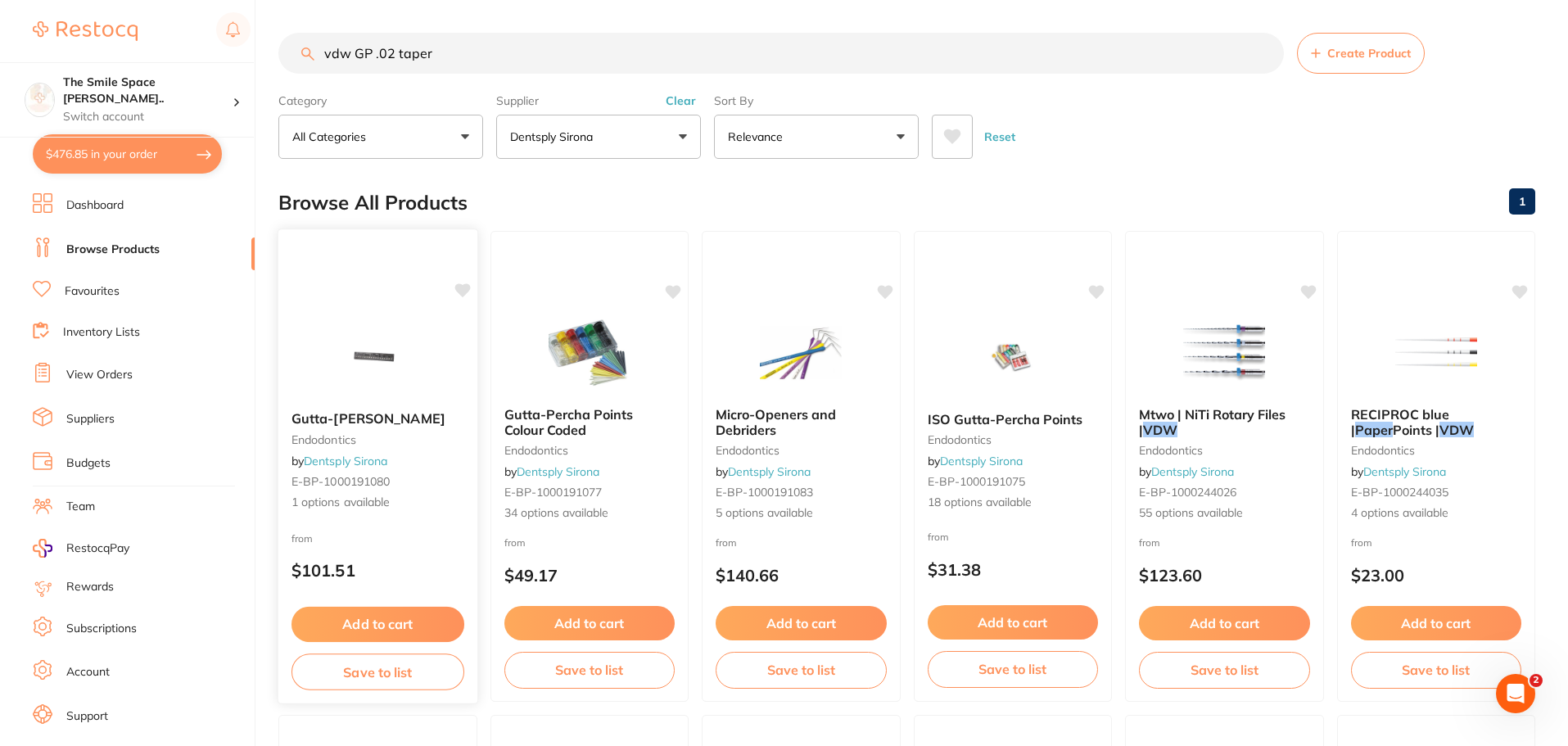
click at [322, 500] on span "1 options available" at bounding box center [377, 502] width 173 height 16
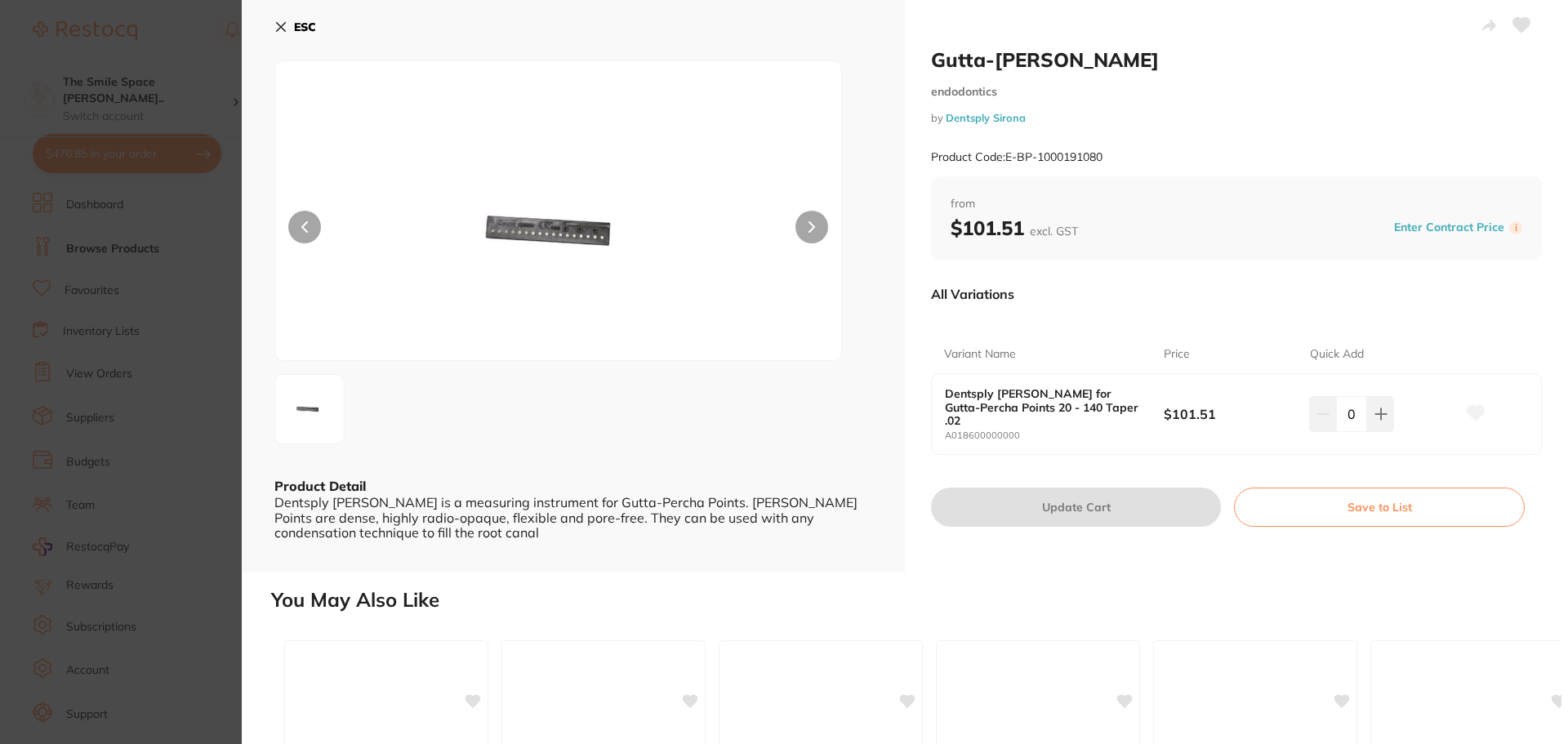
click at [208, 232] on section "Gutta-Percha Gauge endodontics by Dentsply Sirona Product Code: E-BP-1000191080…" at bounding box center [784, 372] width 1568 height 744
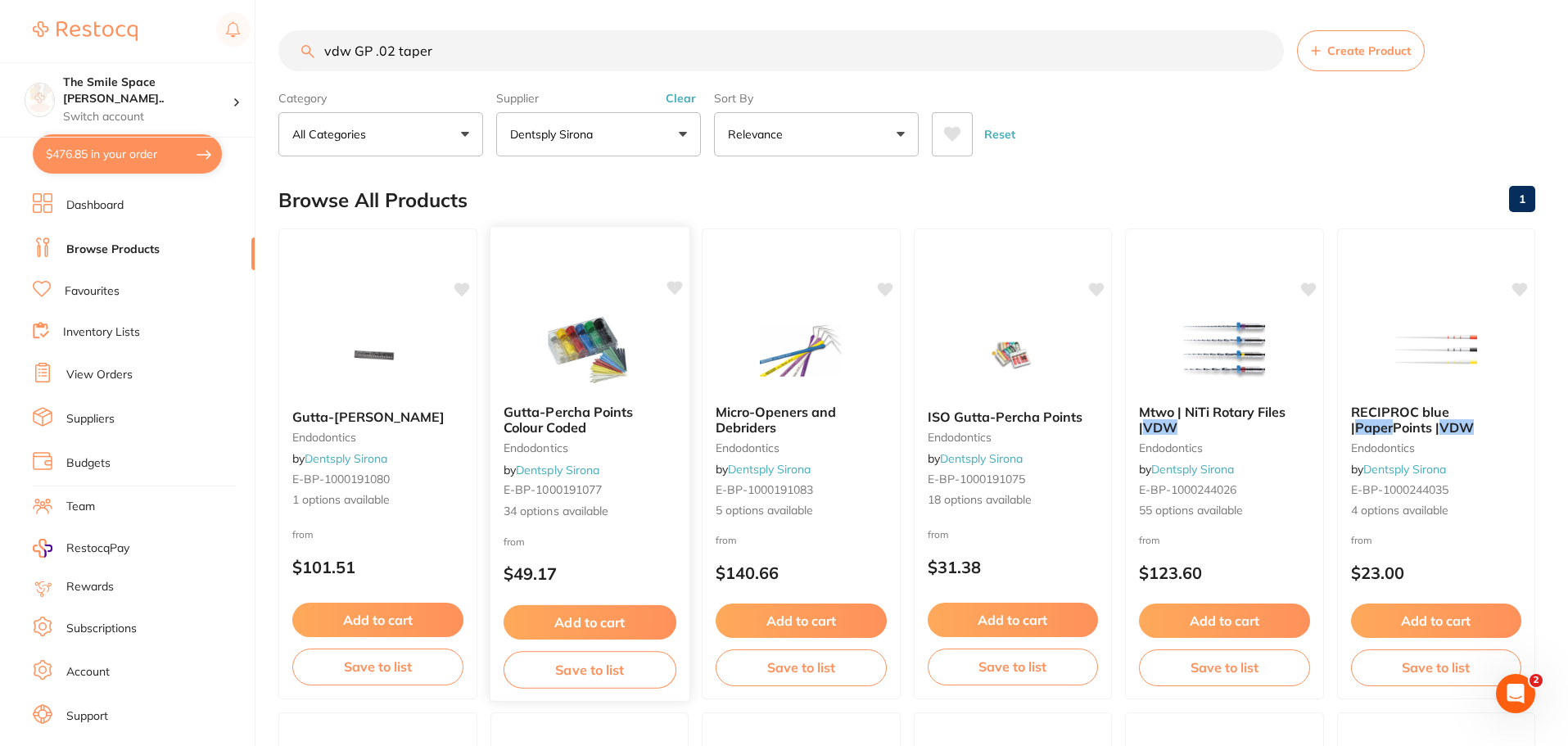
click at [585, 510] on span "34 options available" at bounding box center [589, 511] width 173 height 16
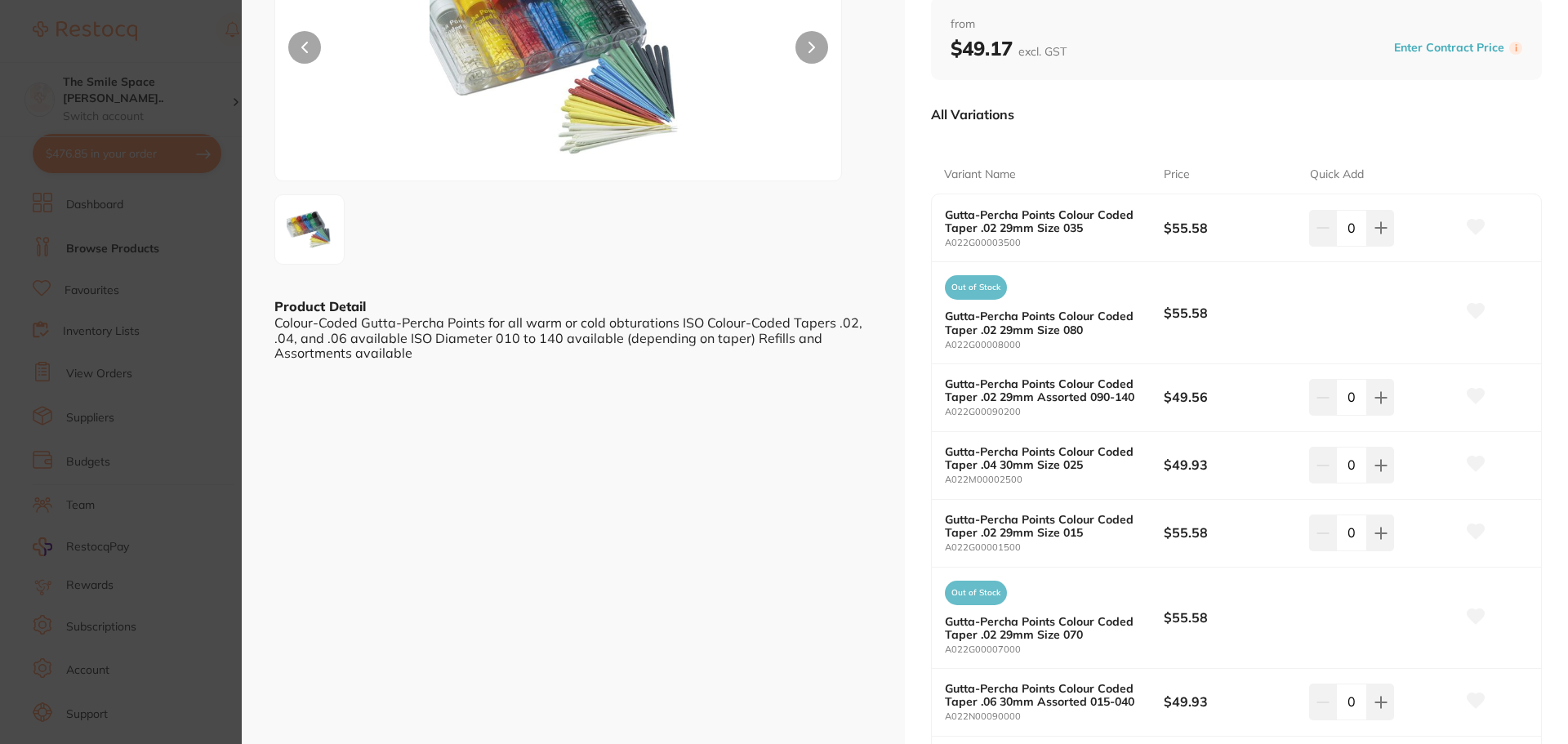
scroll to position [245, 0]
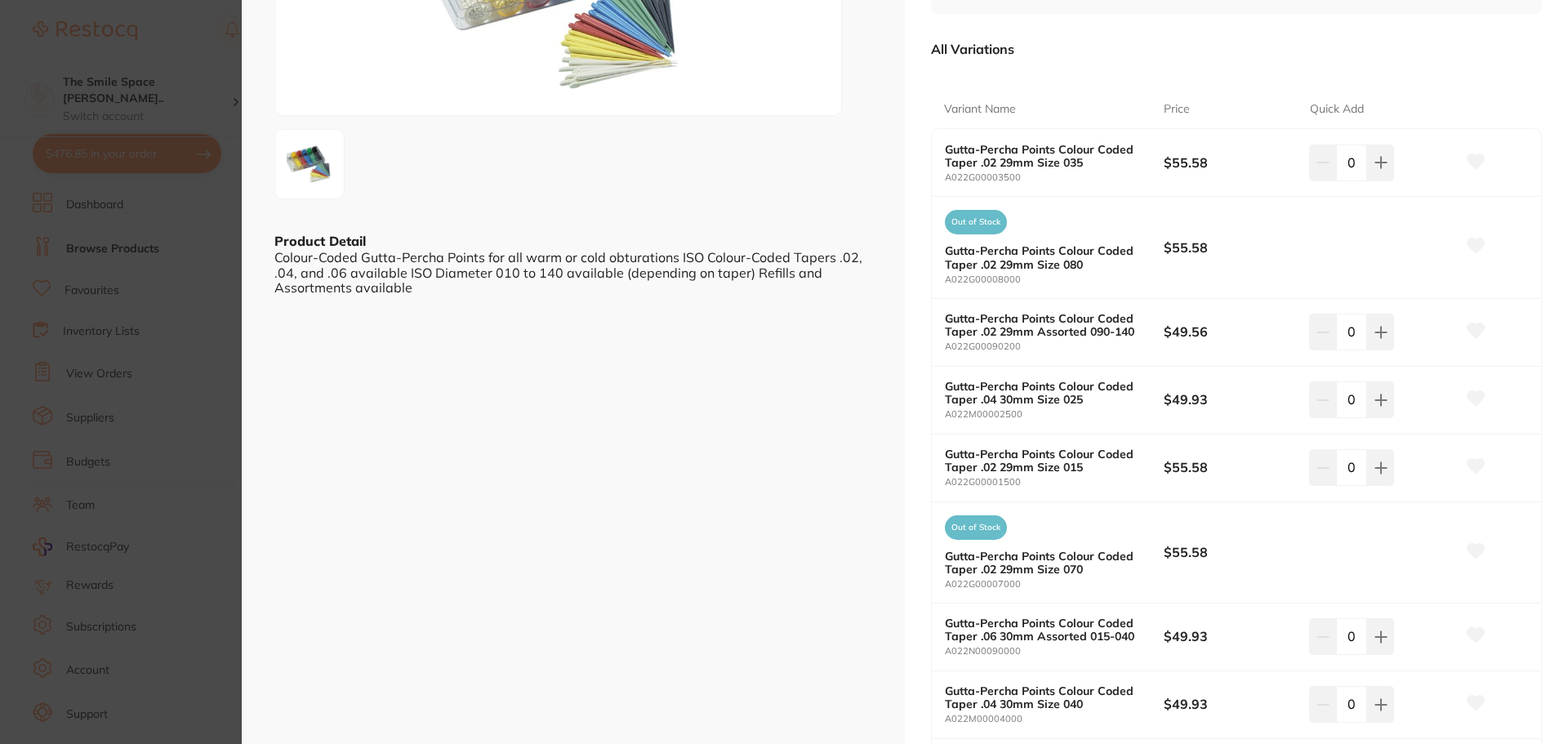
click at [190, 268] on section "Gutta-Percha Points Colour Coded endodontics by Dentsply Sirona Product Code: E…" at bounding box center [784, 372] width 1568 height 744
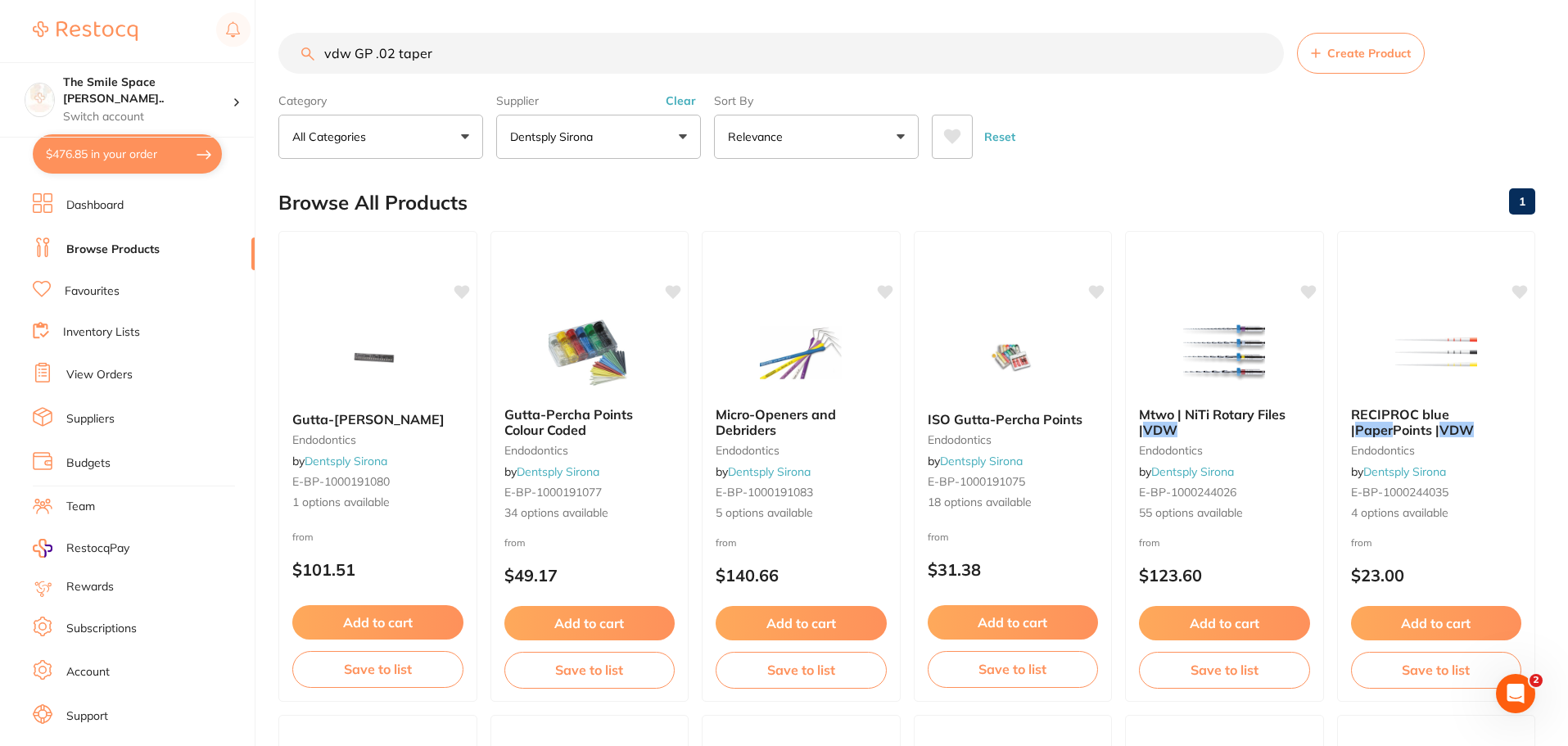
click at [491, 58] on input "vdw GP .02 taper" at bounding box center [781, 53] width 1005 height 41
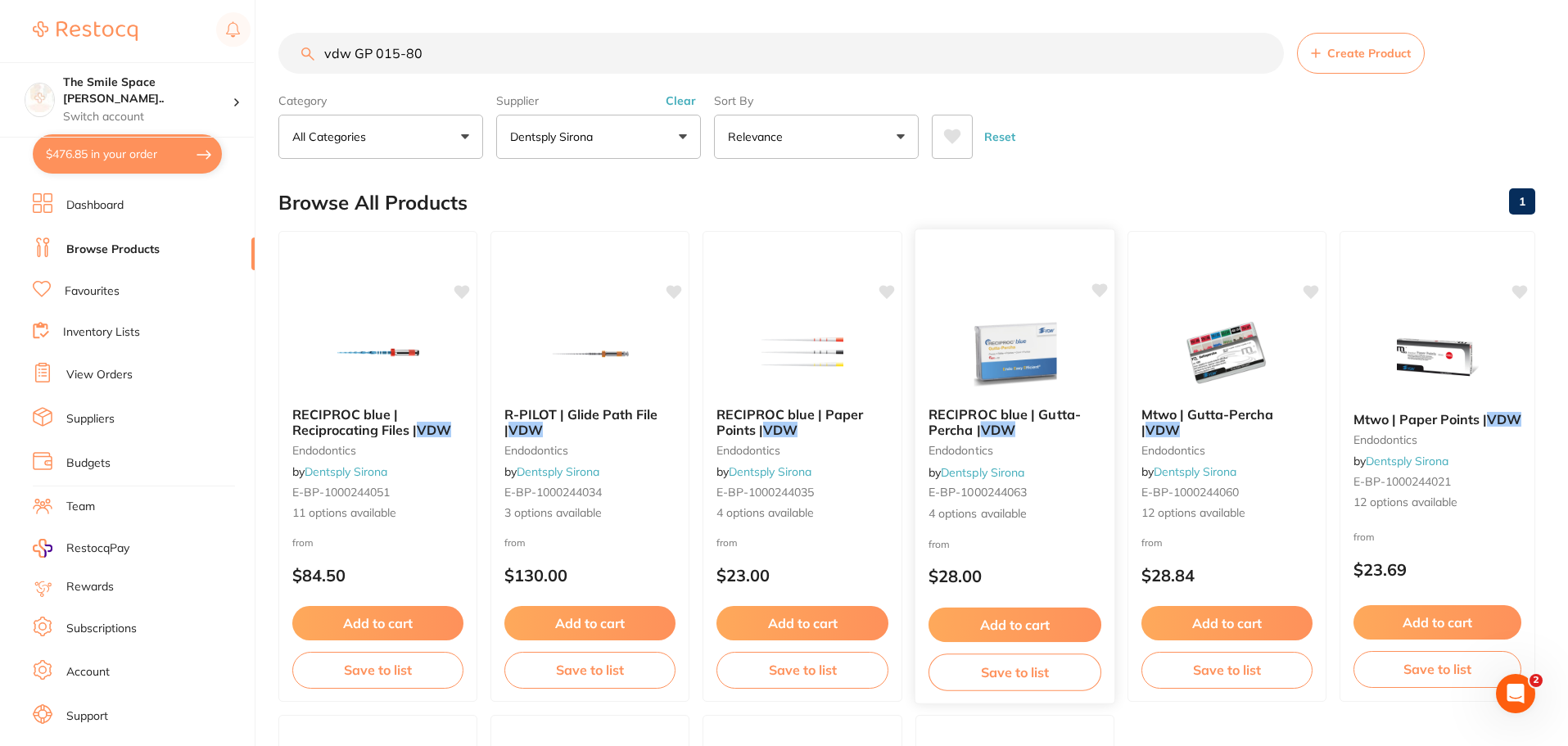
click at [979, 513] on span "4 options available" at bounding box center [1015, 514] width 173 height 16
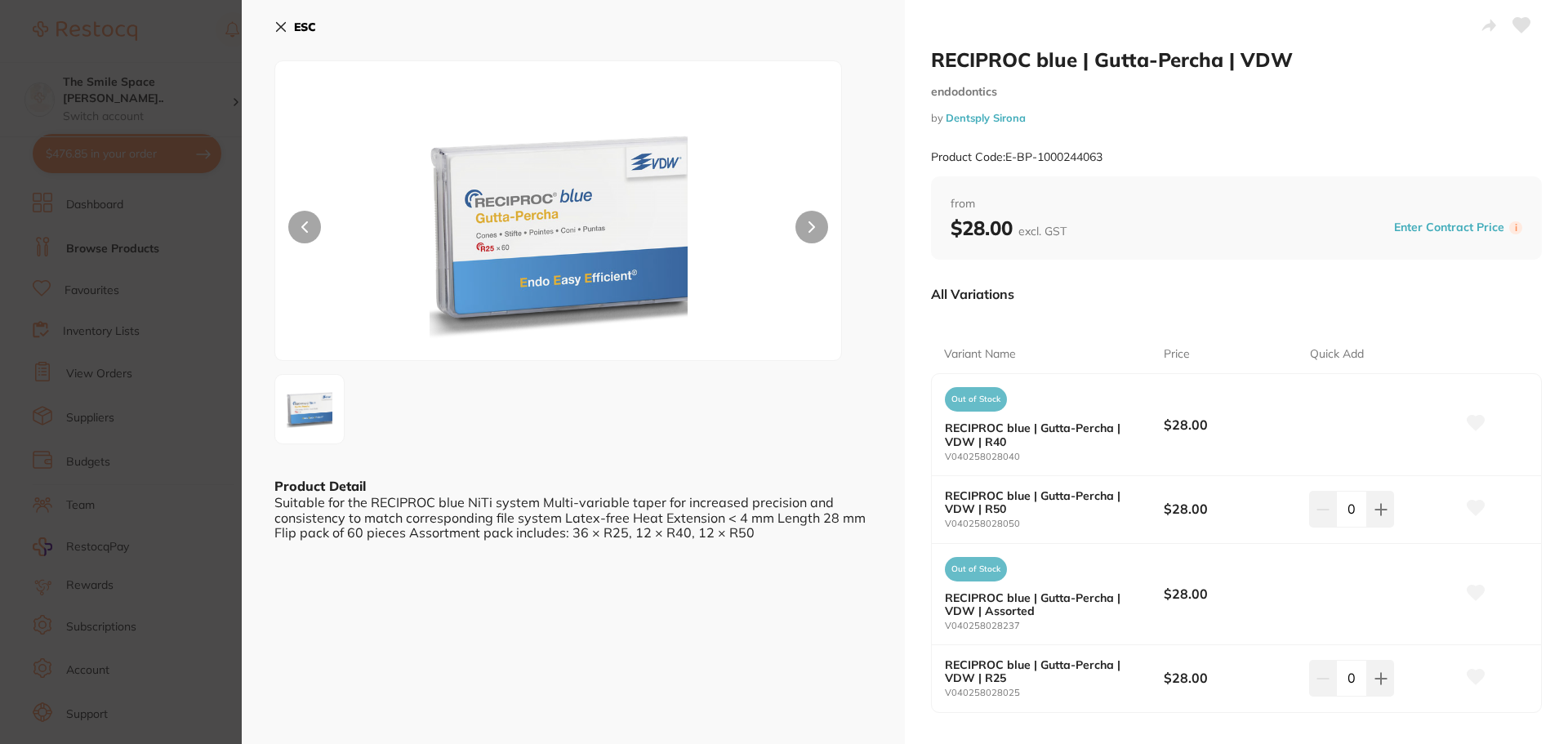
click at [238, 523] on section "RECIPROC blue | Gutta-Percha | VDW endodontics by Dentsply Sirona Product Code:…" at bounding box center [784, 372] width 1568 height 744
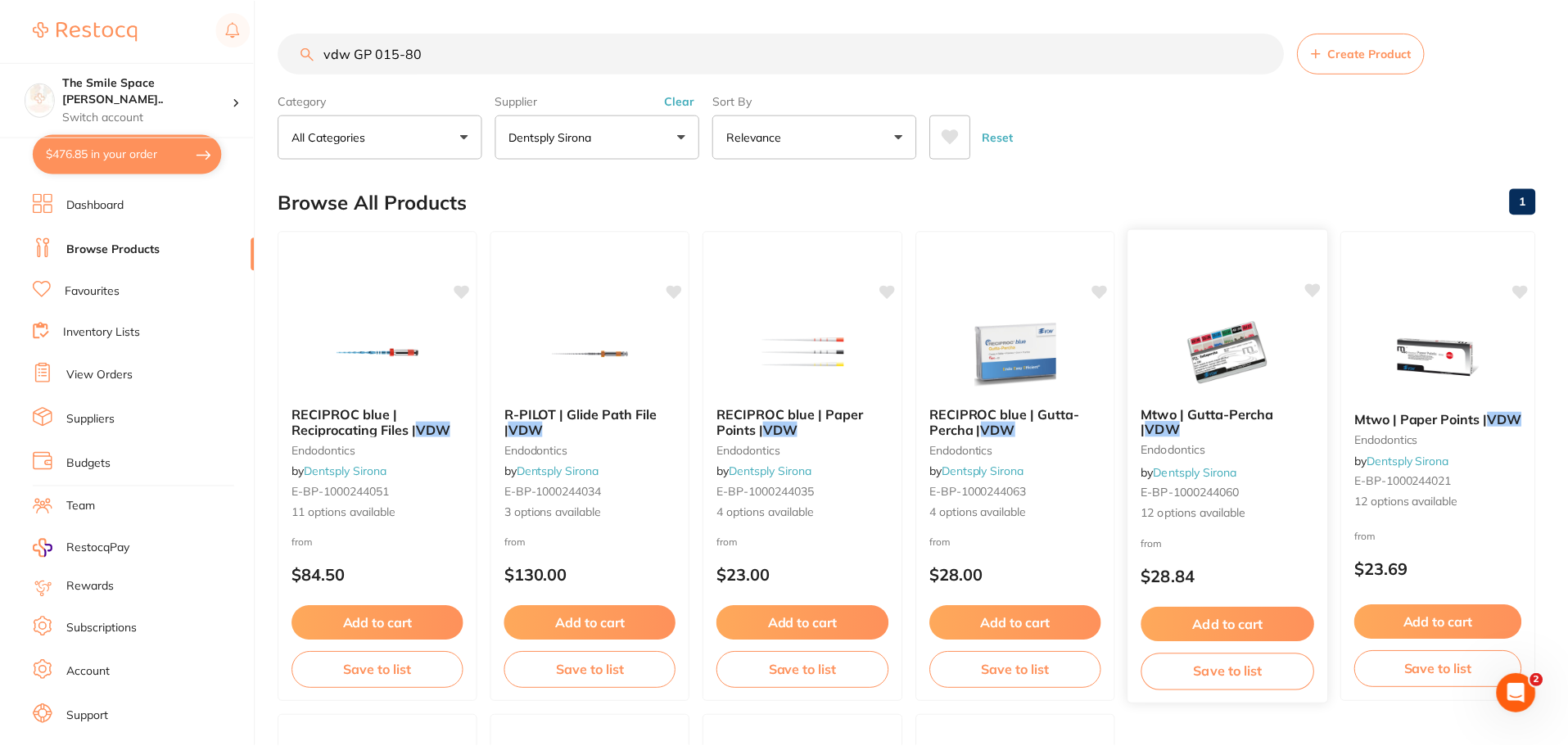
scroll to position [1, 0]
click at [1175, 515] on span "12 options available" at bounding box center [1227, 513] width 173 height 16
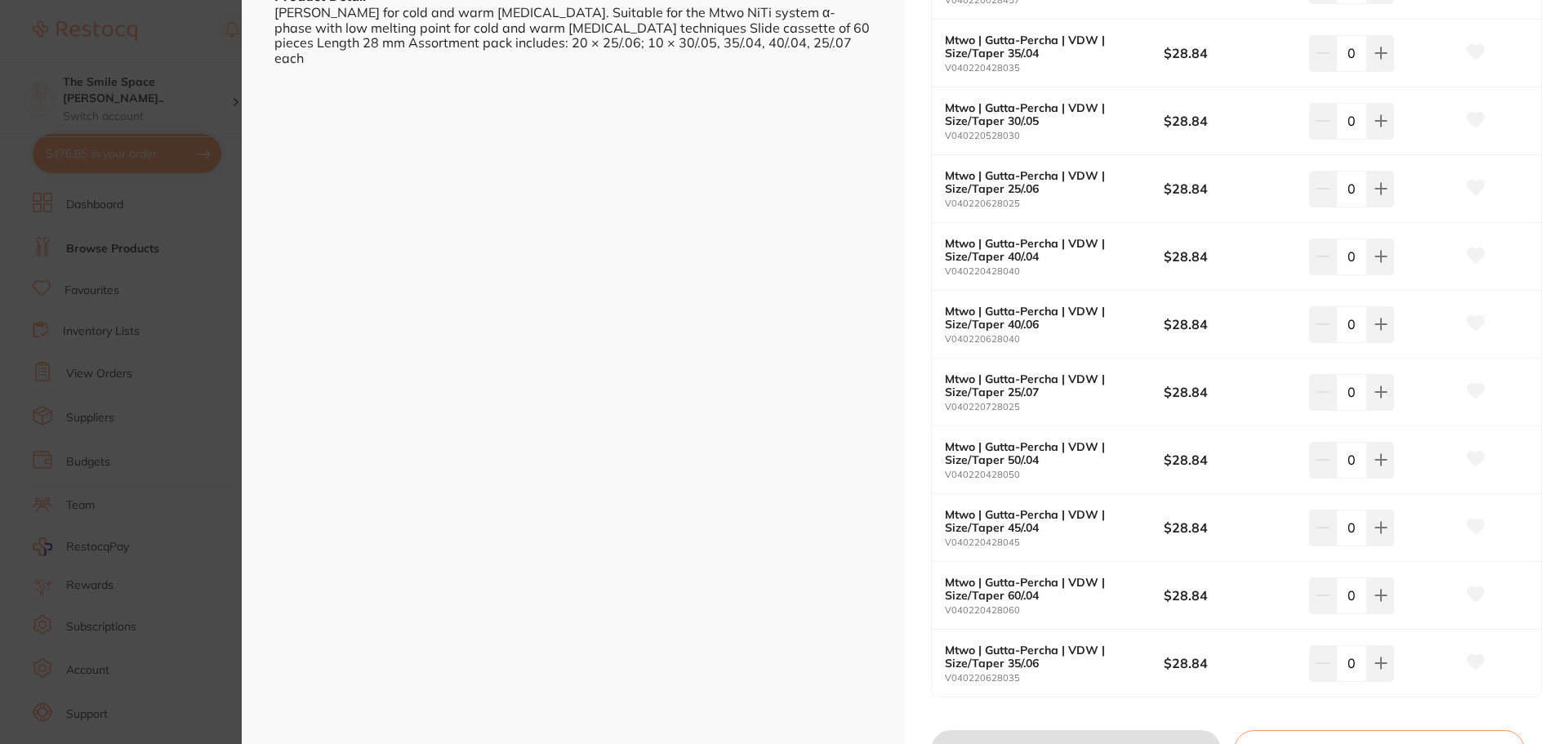
scroll to position [572, 0]
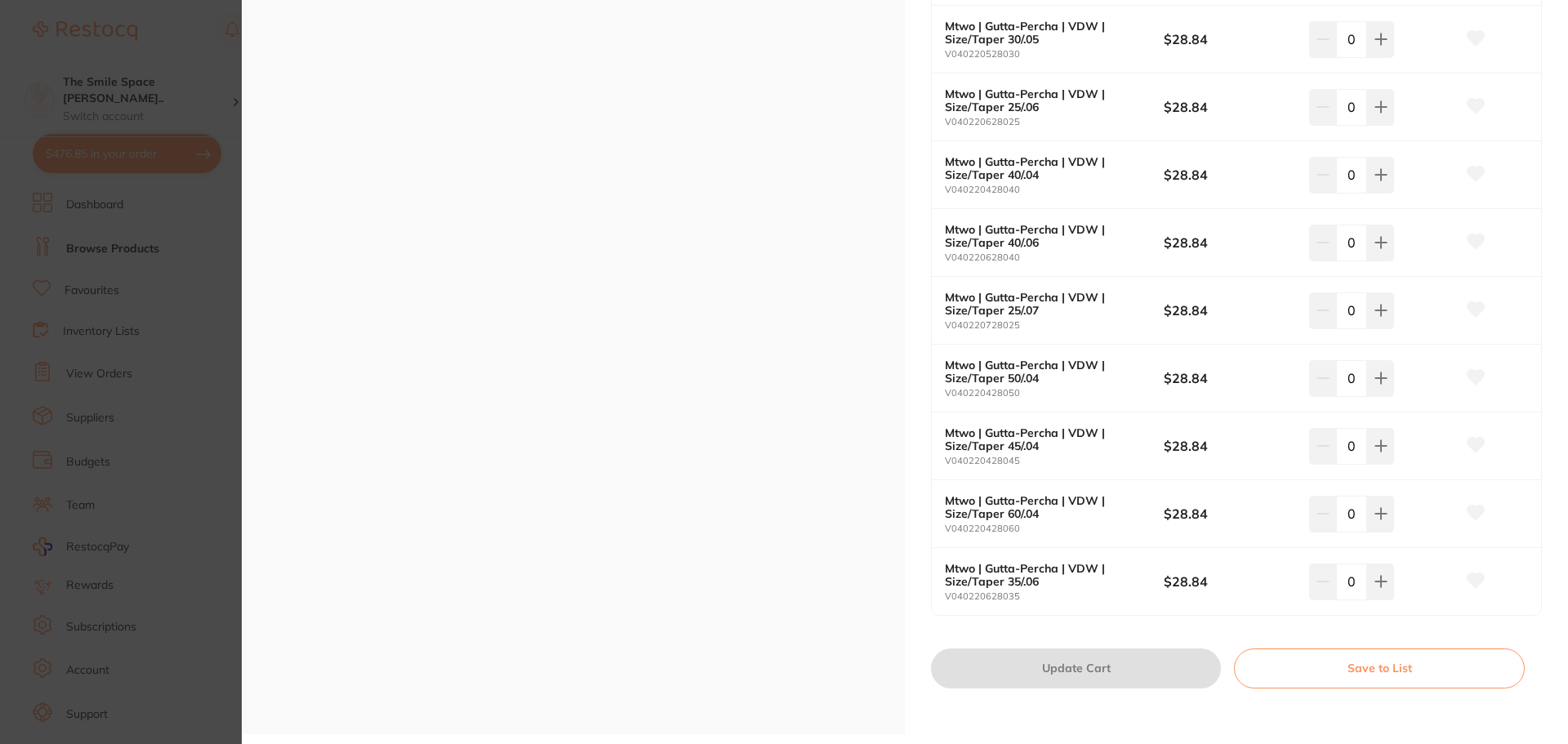
click at [145, 341] on section "Mtwo | Gutta-Percha | VDW endodontics by Dentsply Sirona Product Code: E-BP-100…" at bounding box center [784, 372] width 1568 height 744
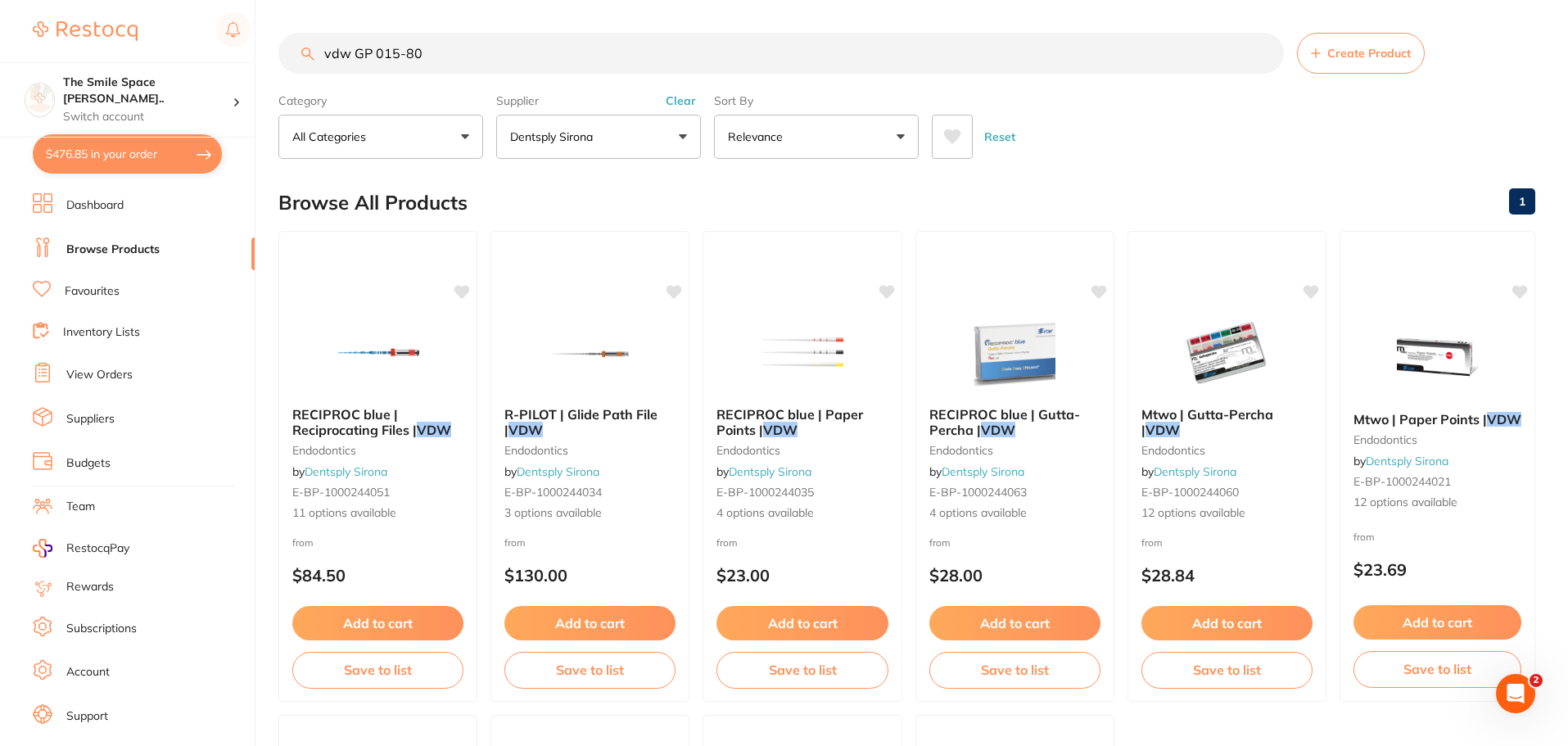
drag, startPoint x: 473, startPoint y: 55, endPoint x: 0, endPoint y: 16, distance: 474.6
click at [0, 16] on div "$476.85 The Smile Space [PERSON_NAME].. Switch account The Smile Space [PERSON_…" at bounding box center [784, 373] width 1568 height 746
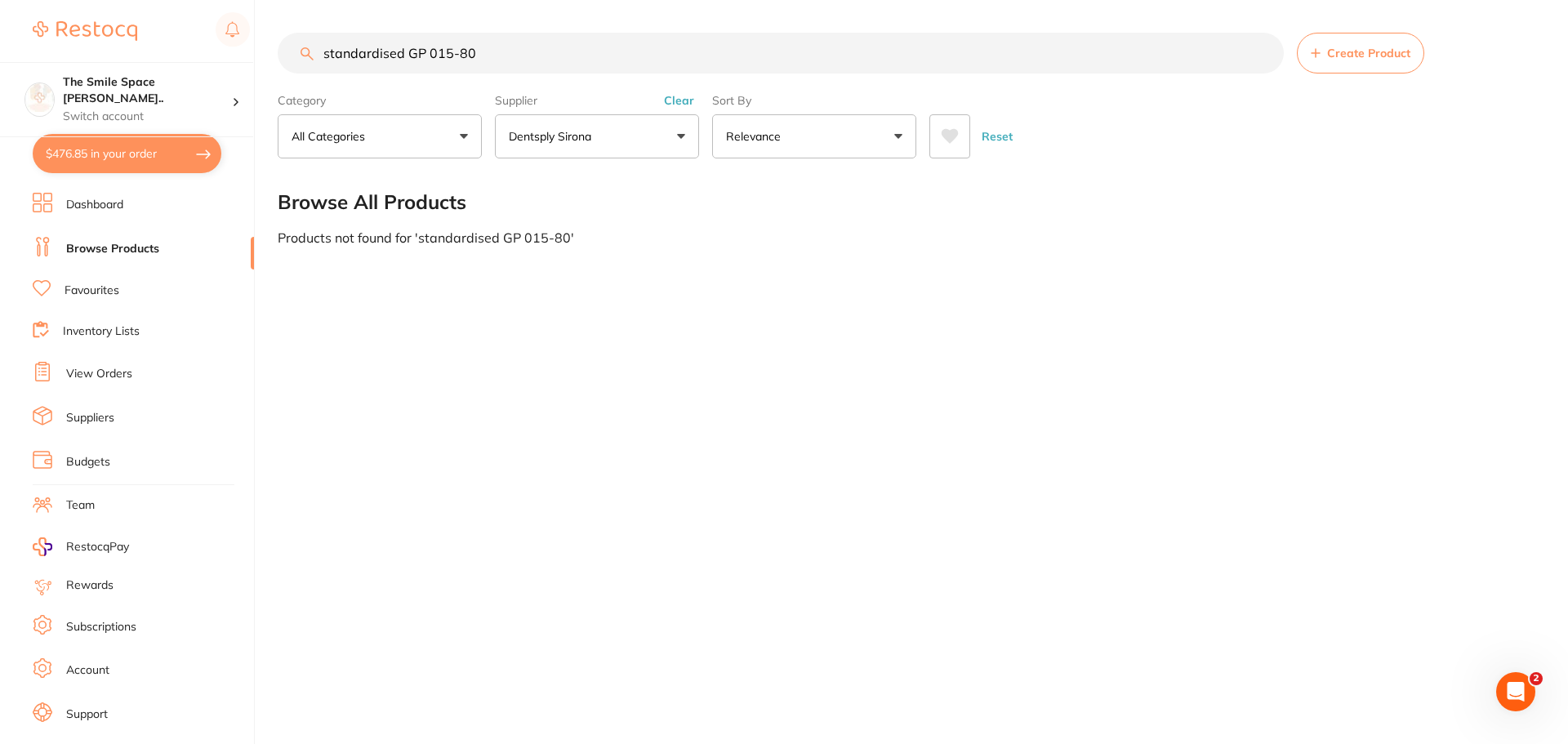
click at [648, 122] on button "Dentsply Sirona" at bounding box center [597, 136] width 204 height 44
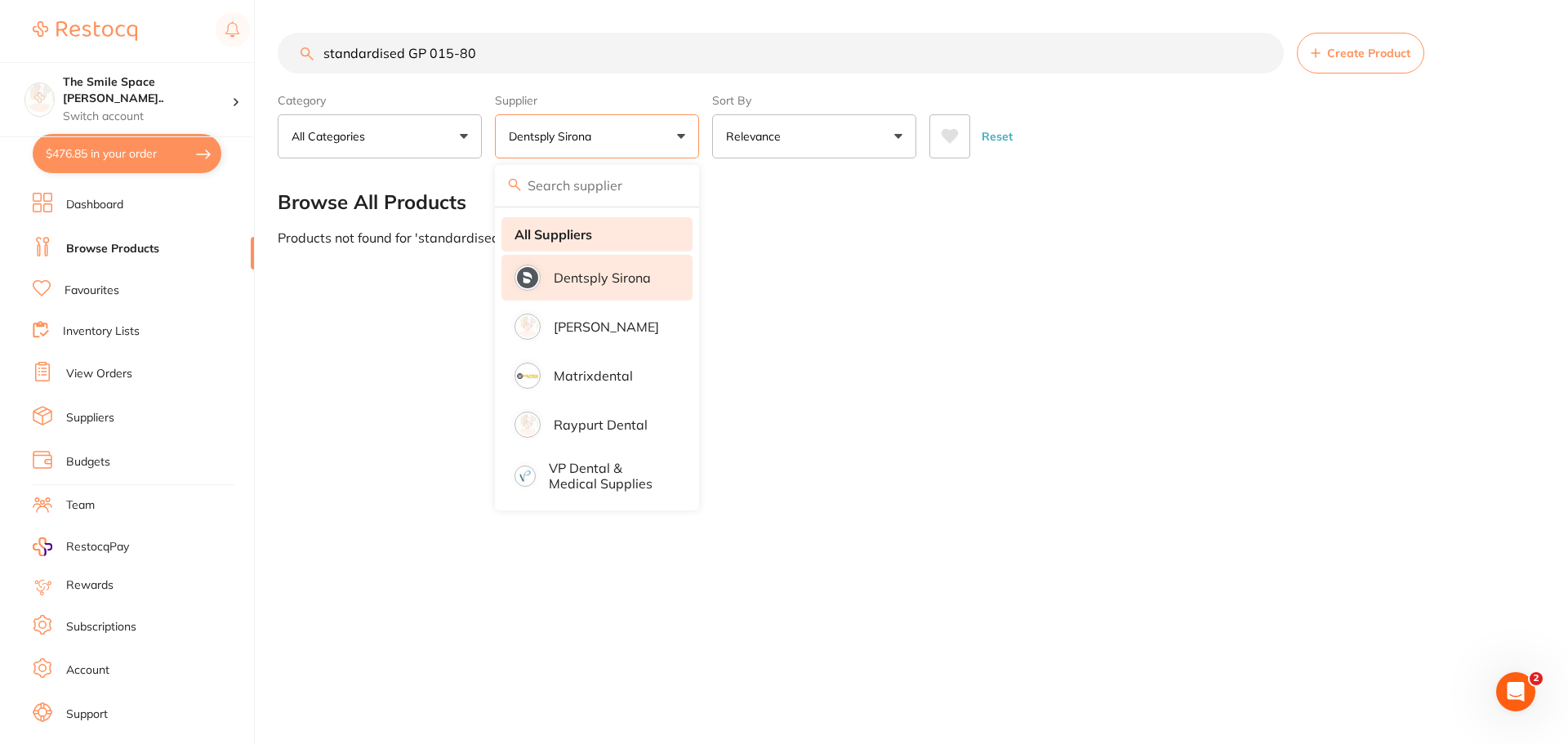
click at [602, 225] on li "All Suppliers" at bounding box center [597, 234] width 191 height 34
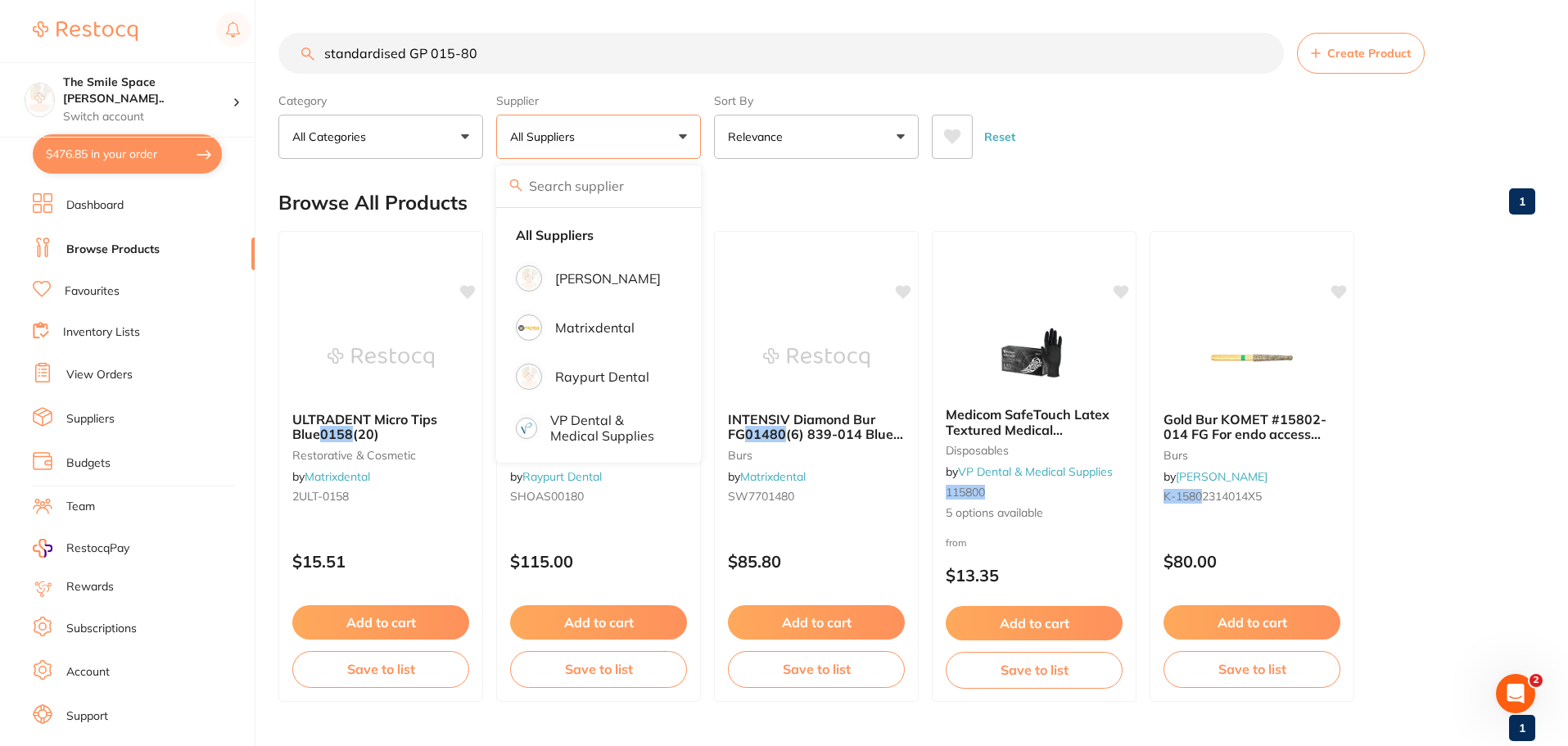
click at [1390, 192] on div "Browse All Products 1" at bounding box center [907, 203] width 1257 height 55
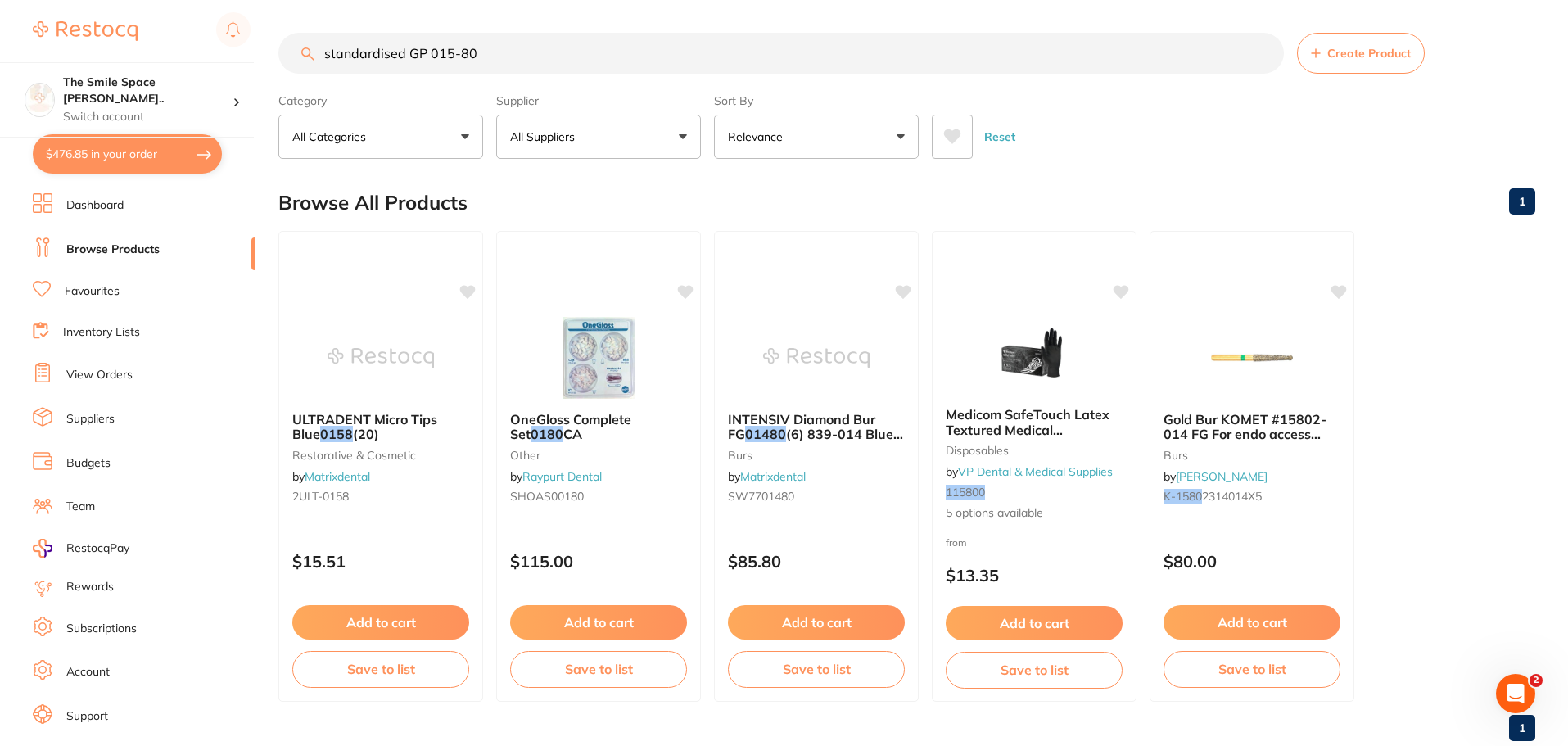
click at [531, 74] on section "standardised GP 015-80 Create Product Category All Categories All Categories bu…" at bounding box center [907, 96] width 1257 height 126
click at [527, 48] on input "standardised GP 015-80" at bounding box center [781, 53] width 1005 height 41
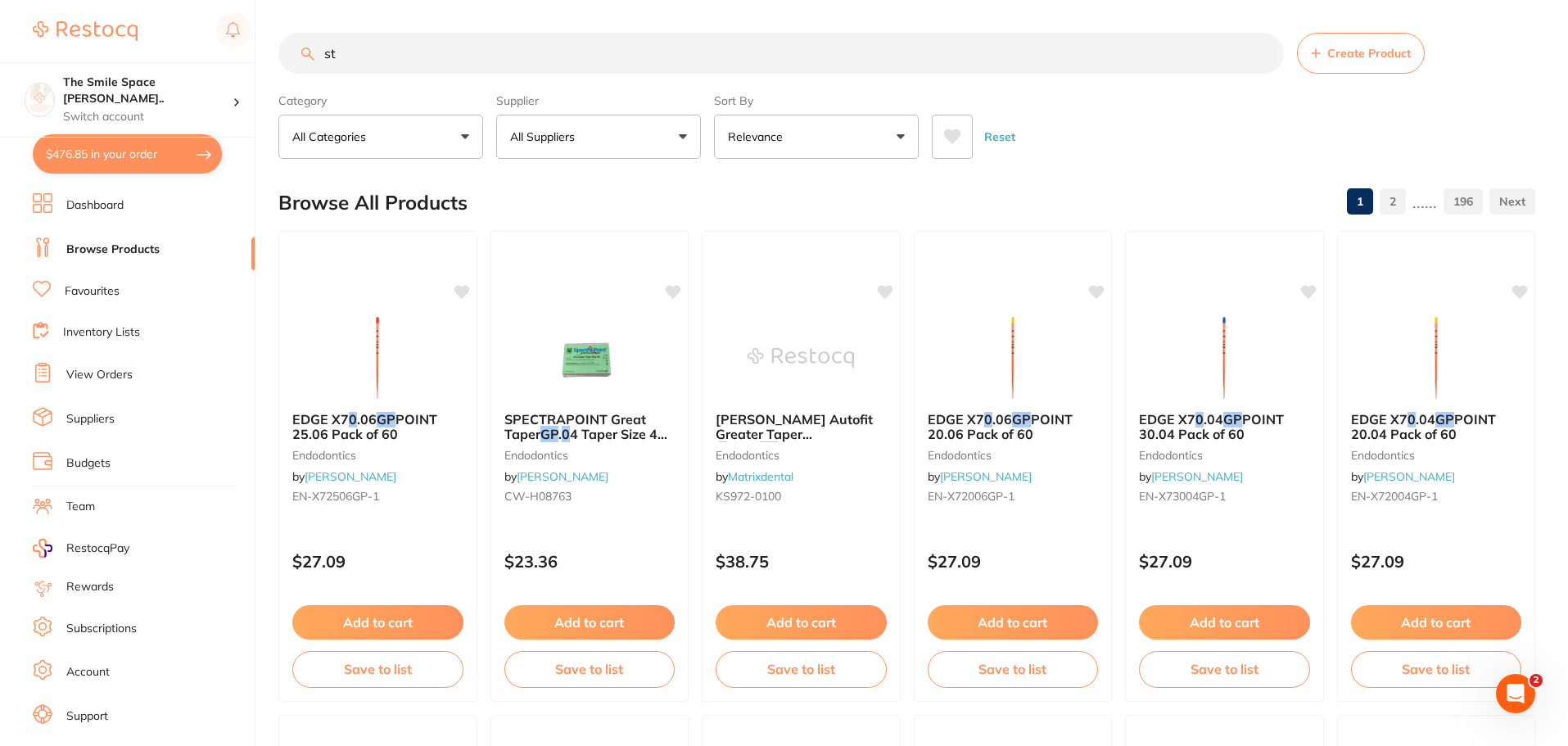
type input "s"
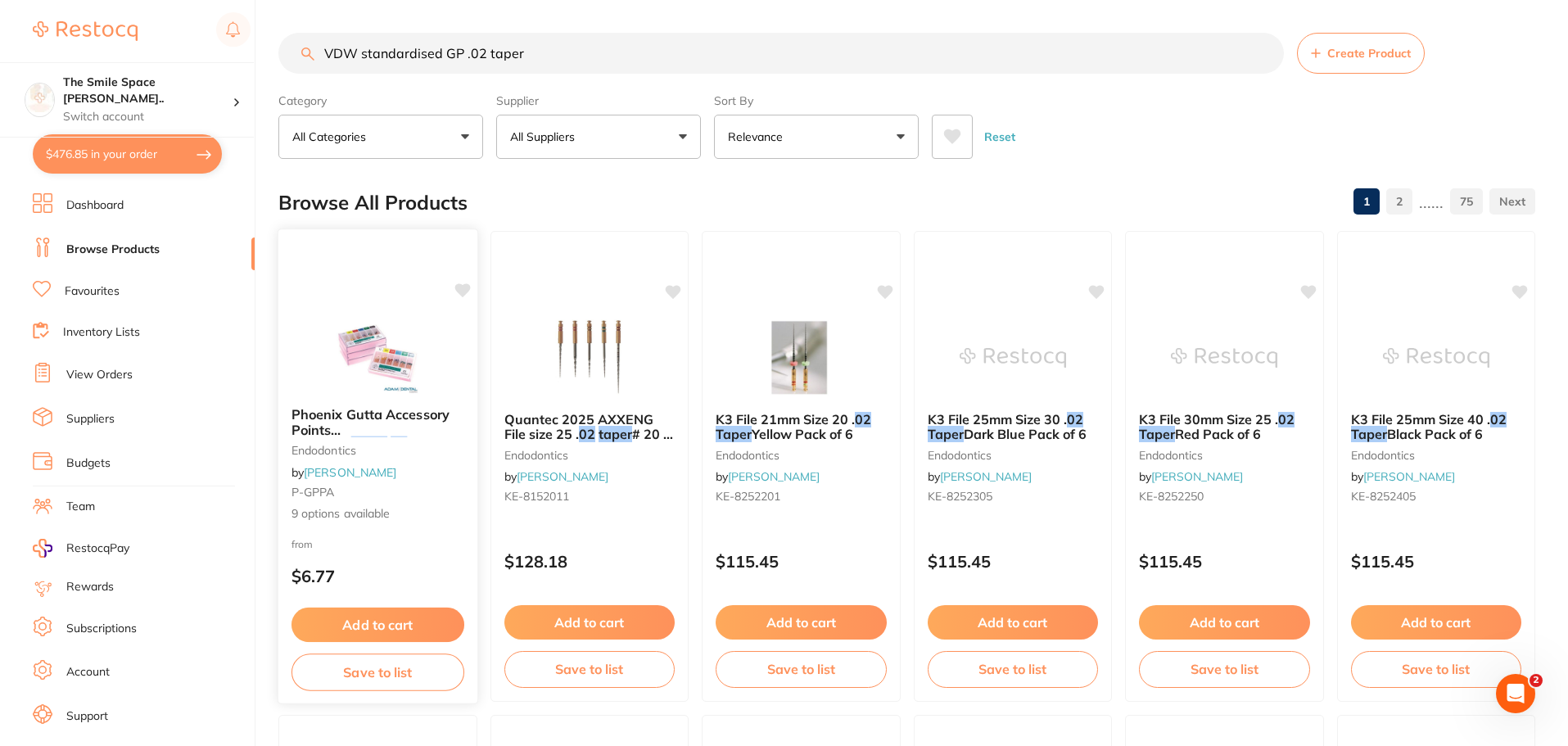
click at [357, 513] on span "9 options available" at bounding box center [377, 514] width 173 height 16
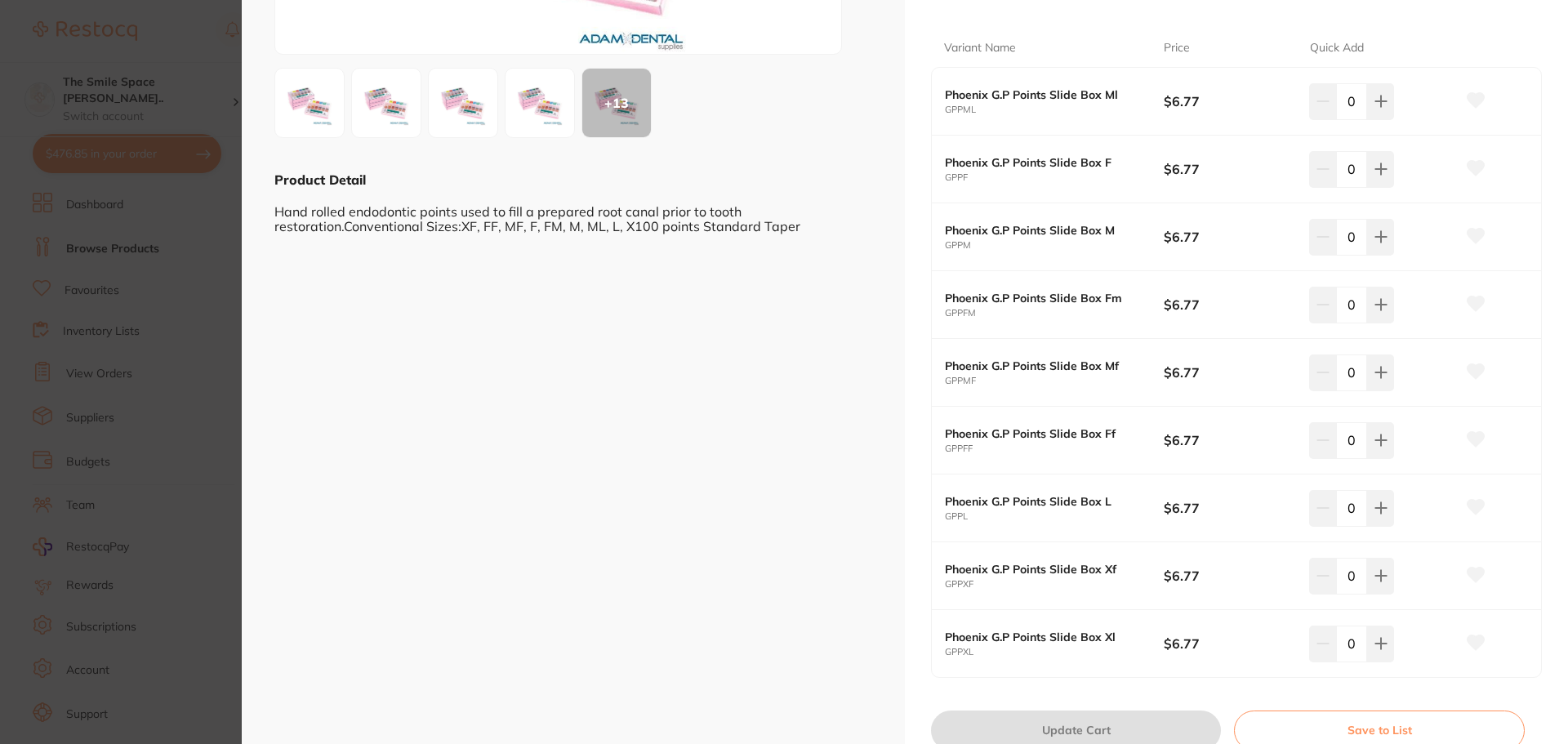
scroll to position [371, 0]
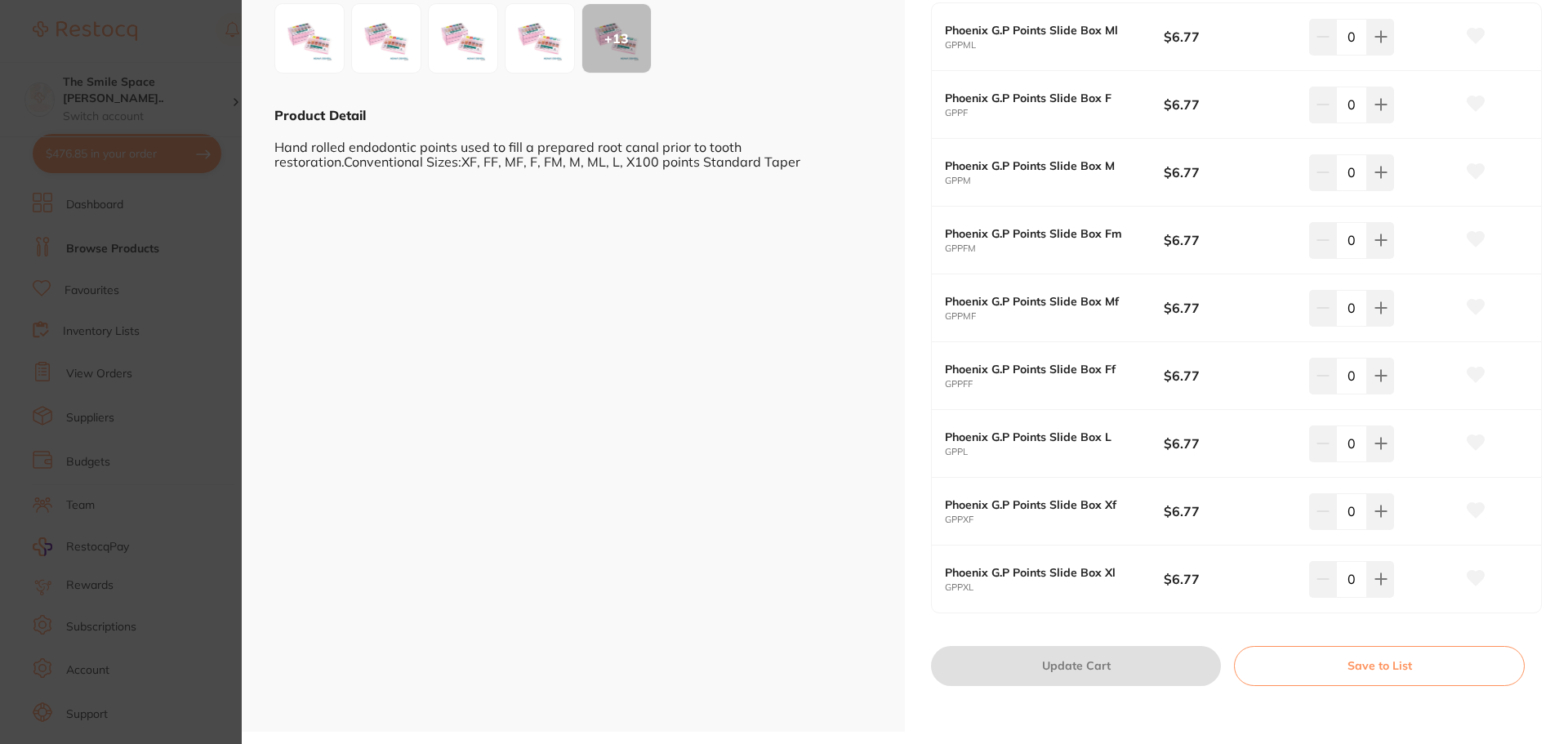
click at [143, 280] on section "Phoenix Gutta Accessory Points Standard Taper .02 100/pk endodontics by Adam De…" at bounding box center [784, 372] width 1568 height 744
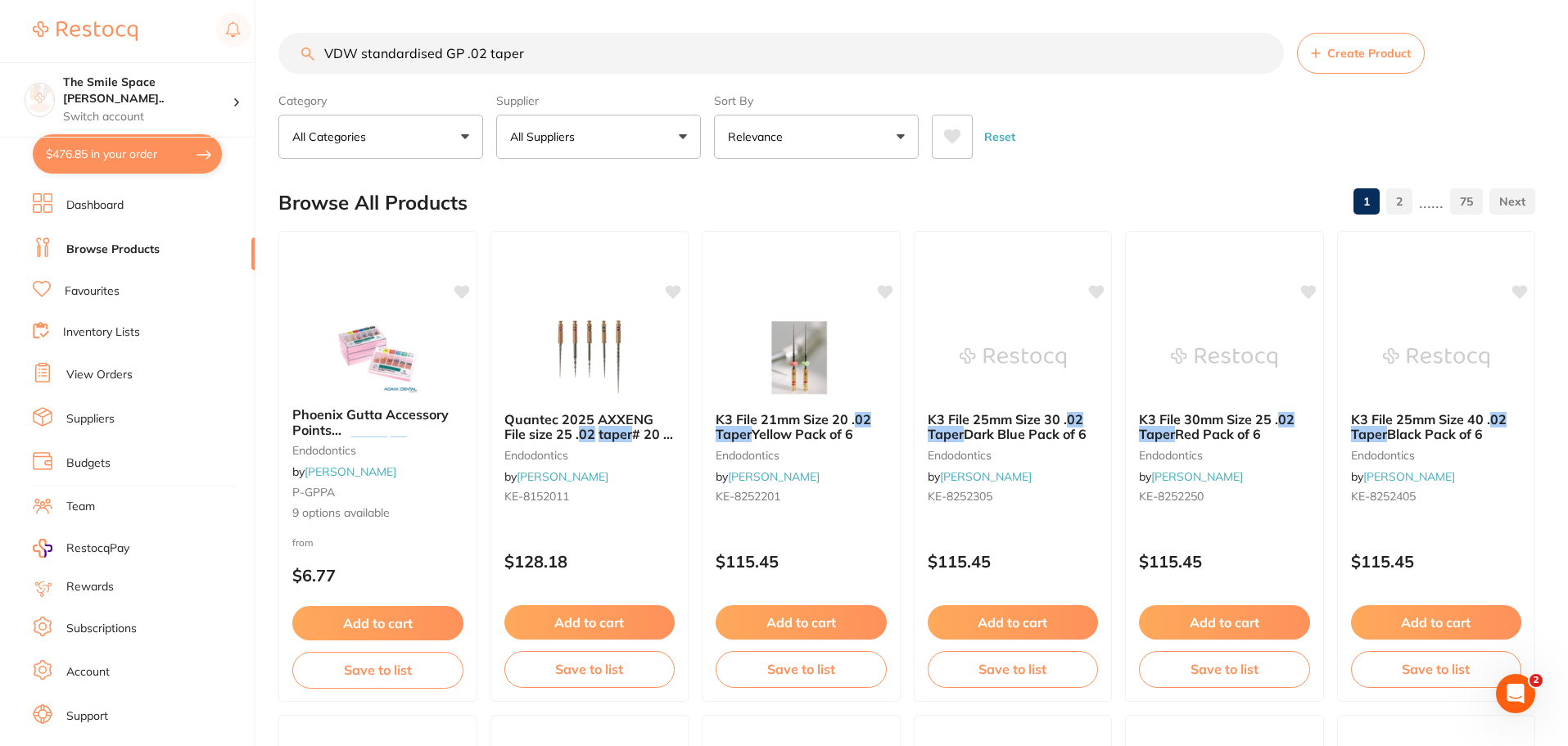
click at [610, 129] on button "All Suppliers" at bounding box center [599, 137] width 205 height 44
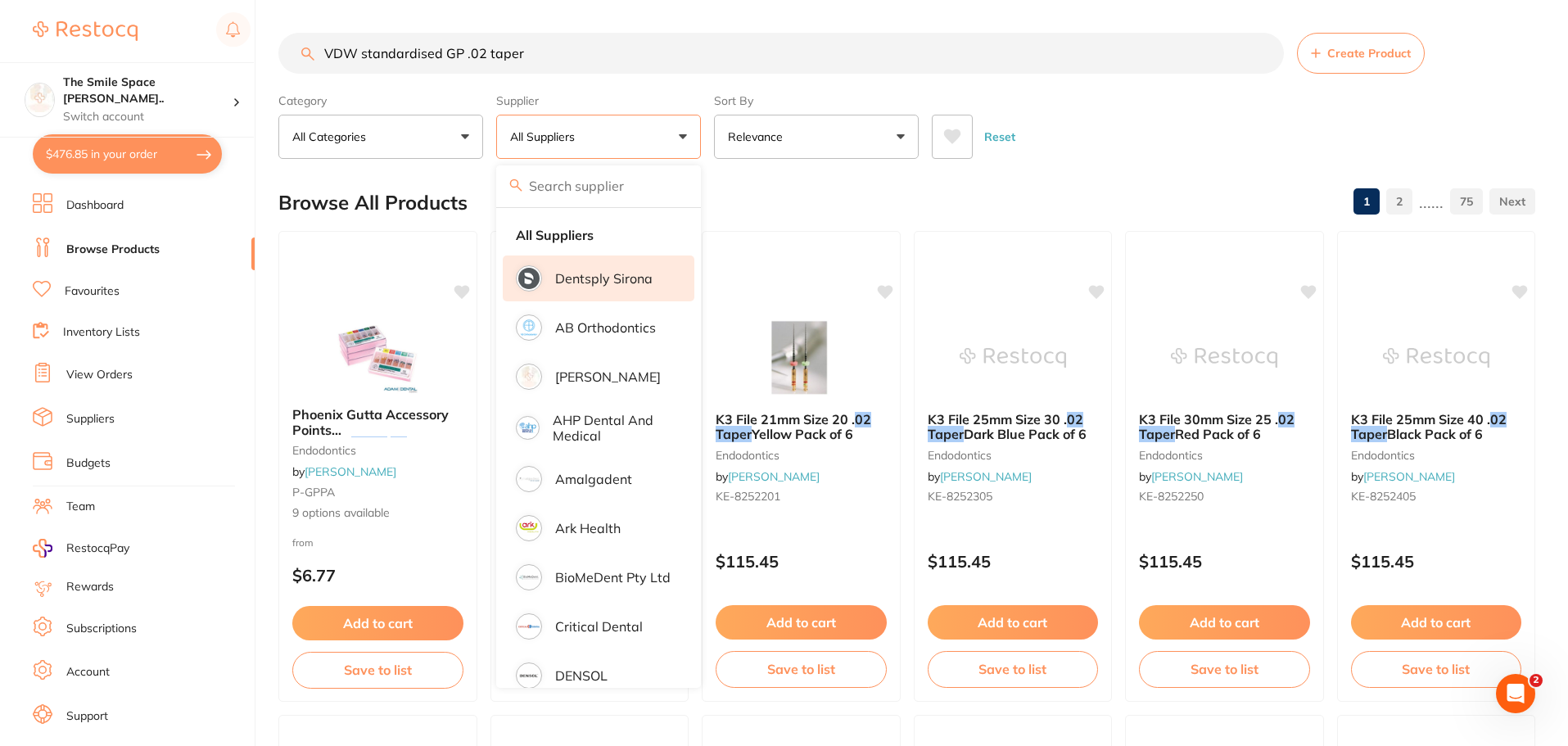
click at [570, 267] on li "Dentsply Sirona" at bounding box center [599, 279] width 191 height 46
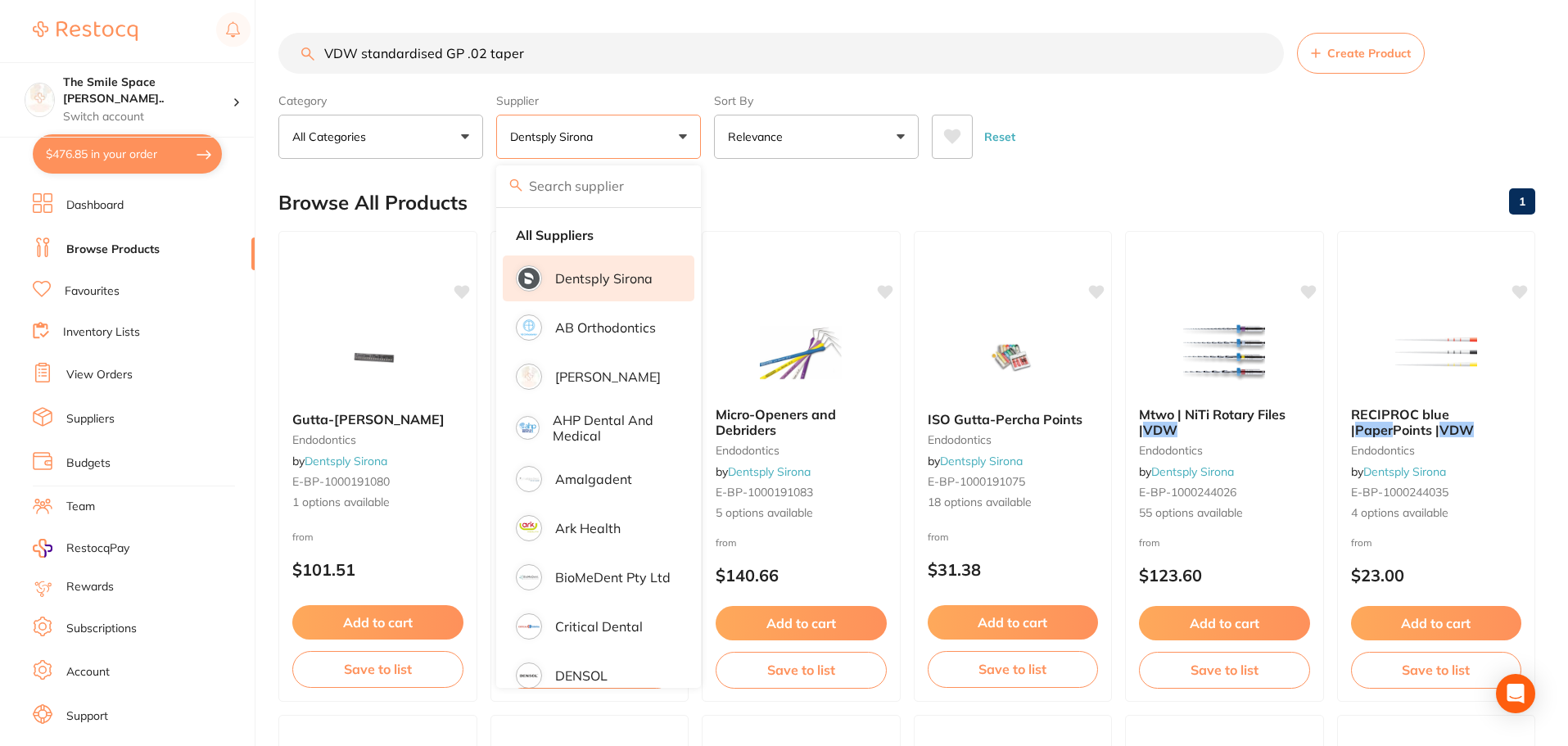
click at [1080, 79] on section "VDW standardised GP .02 taper Create Product Category All Categories All Catego…" at bounding box center [907, 96] width 1257 height 126
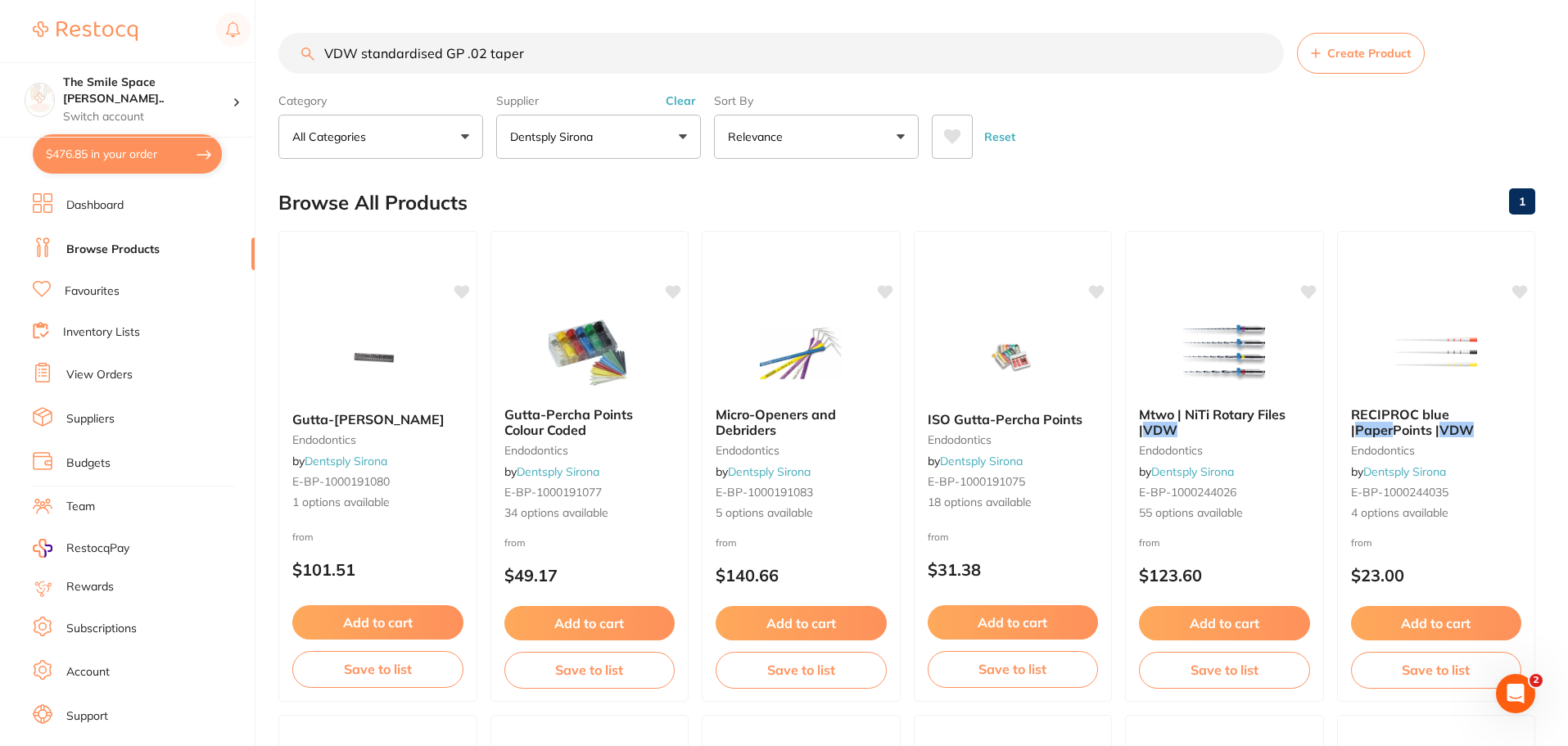
click at [623, 141] on button "Dentsply Sirona" at bounding box center [599, 137] width 205 height 44
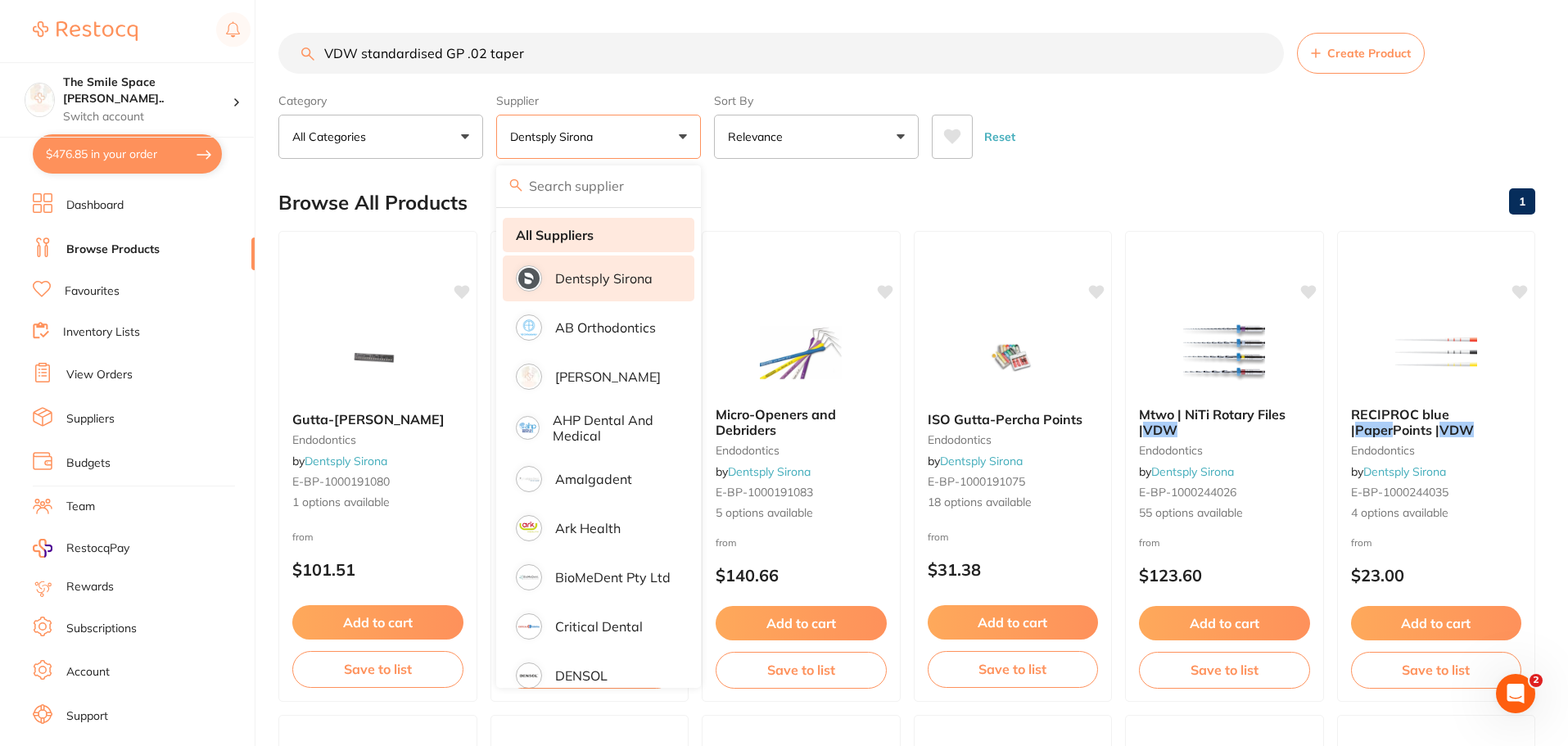
click at [582, 238] on strong "All Suppliers" at bounding box center [554, 235] width 78 height 15
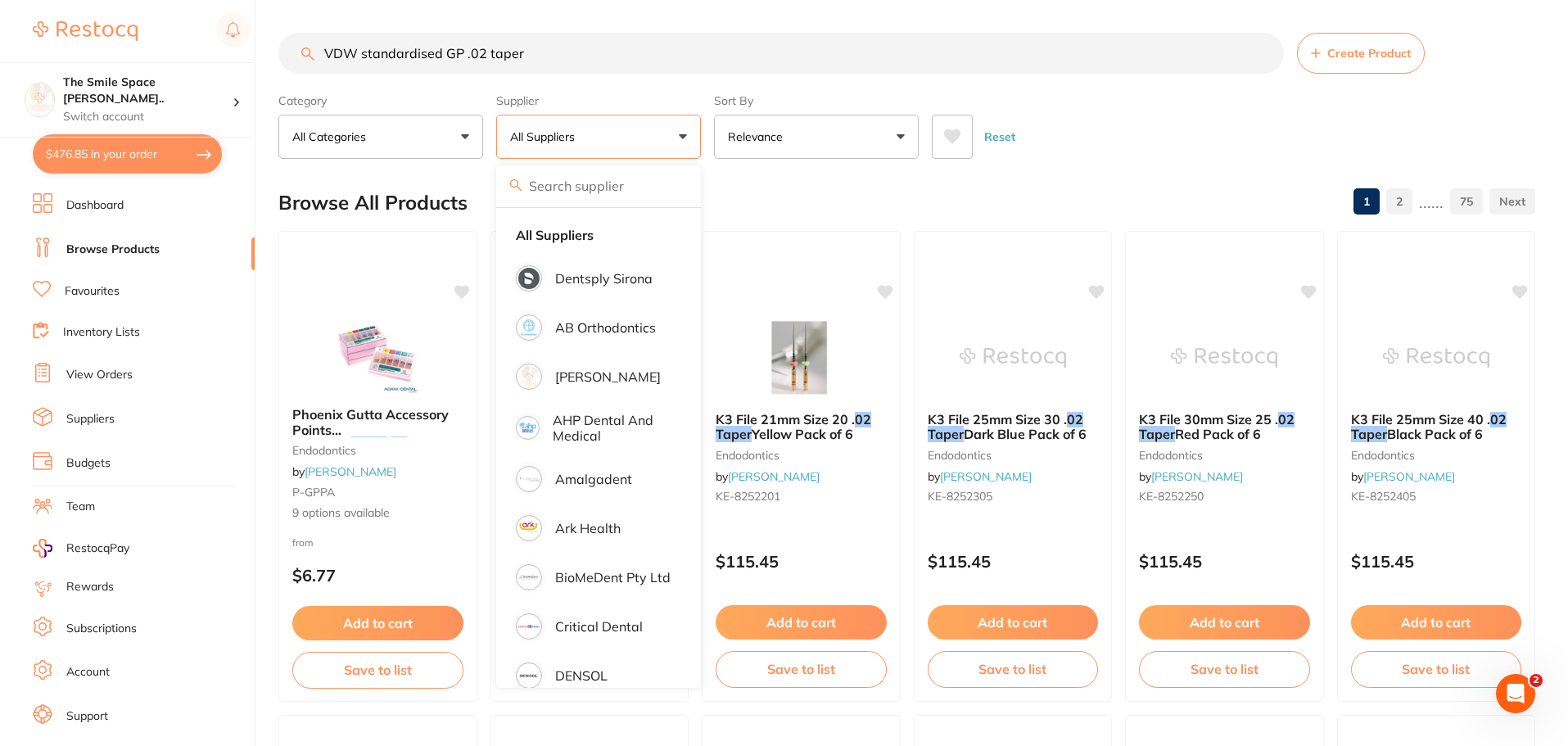
click at [1101, 146] on div "Reset" at bounding box center [1226, 130] width 590 height 57
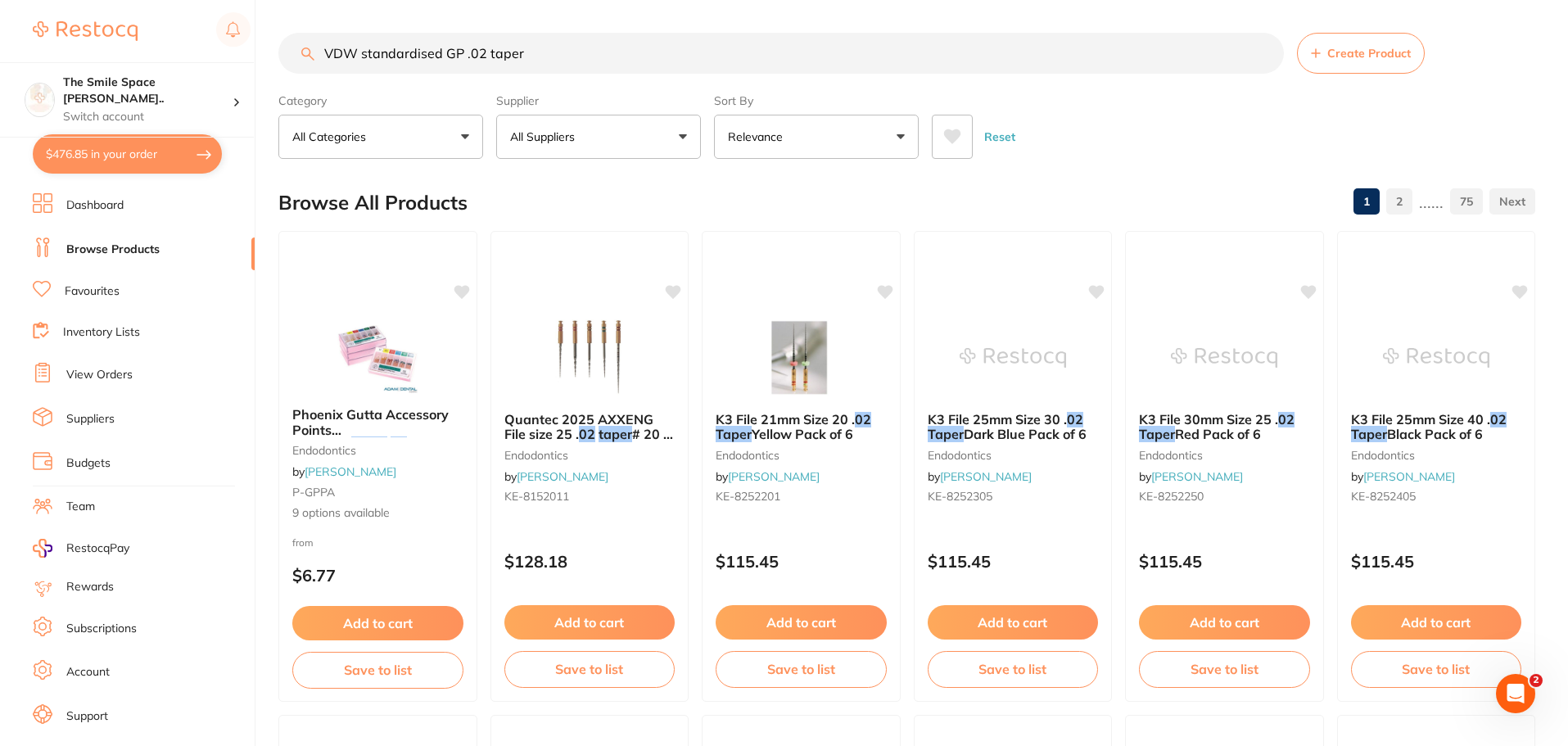
click at [554, 61] on input "VDW standardised GP .02 taper" at bounding box center [781, 53] width 1005 height 41
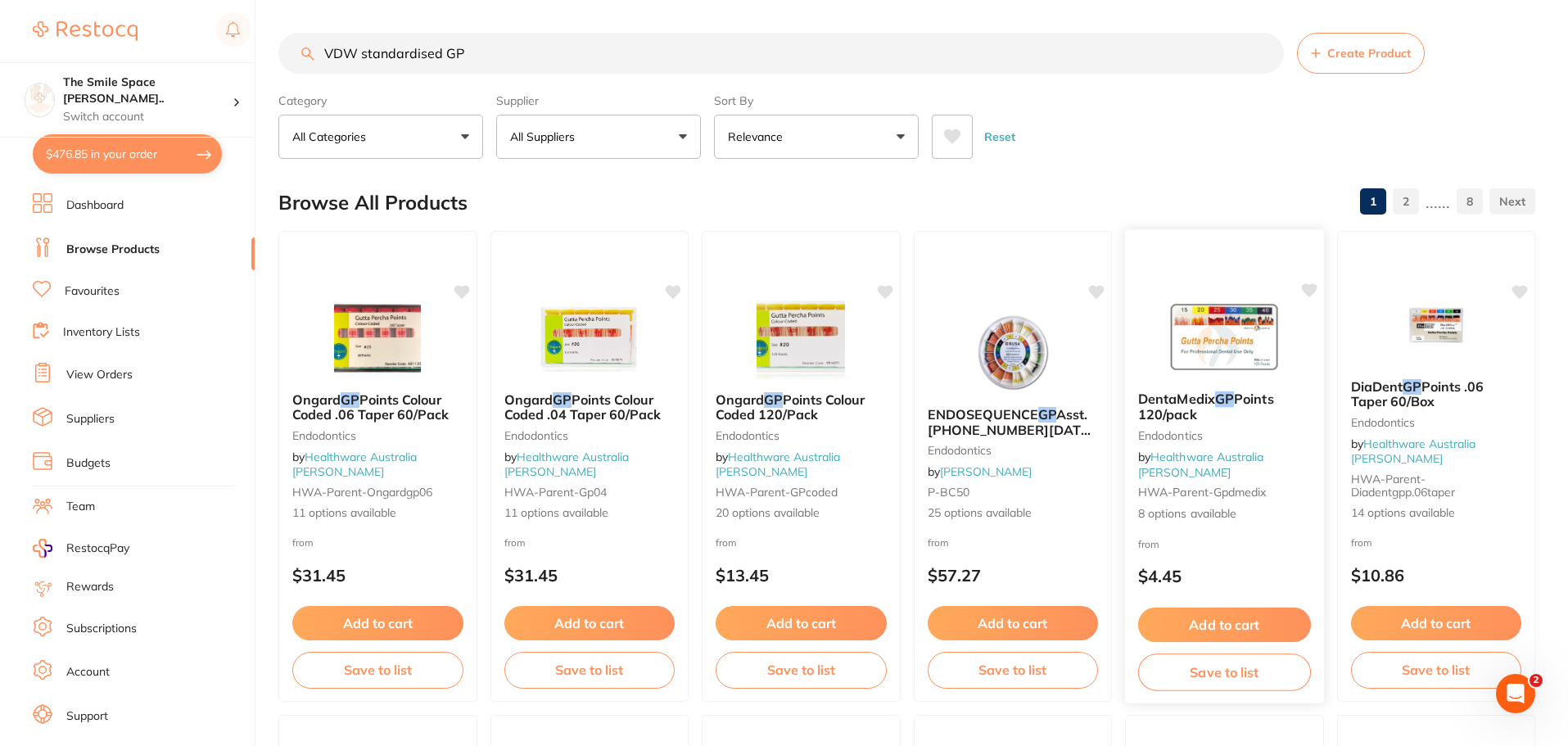
type input "VDW standardised GP"
click at [1180, 510] on span "8 options available" at bounding box center [1225, 514] width 173 height 16
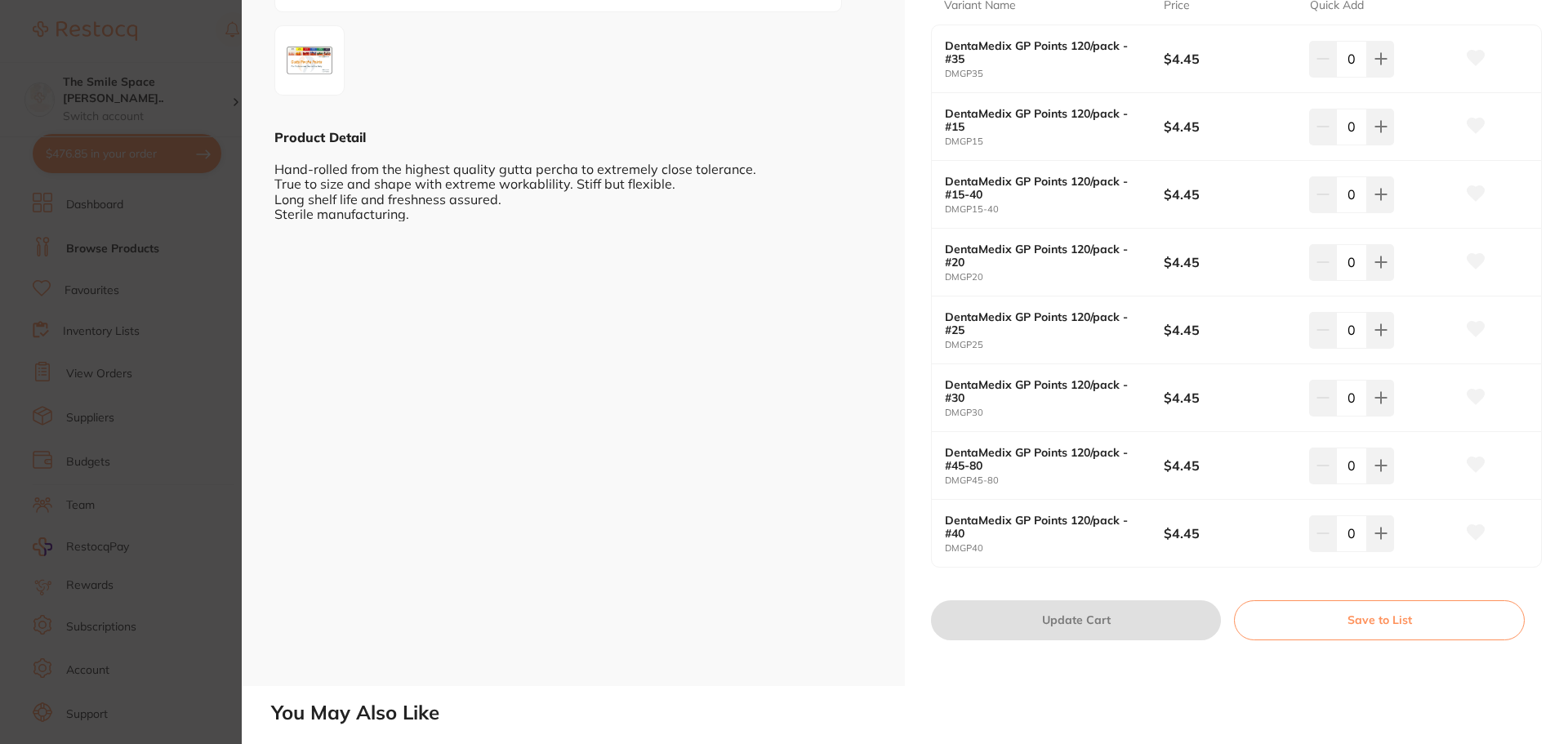
scroll to position [408, 0]
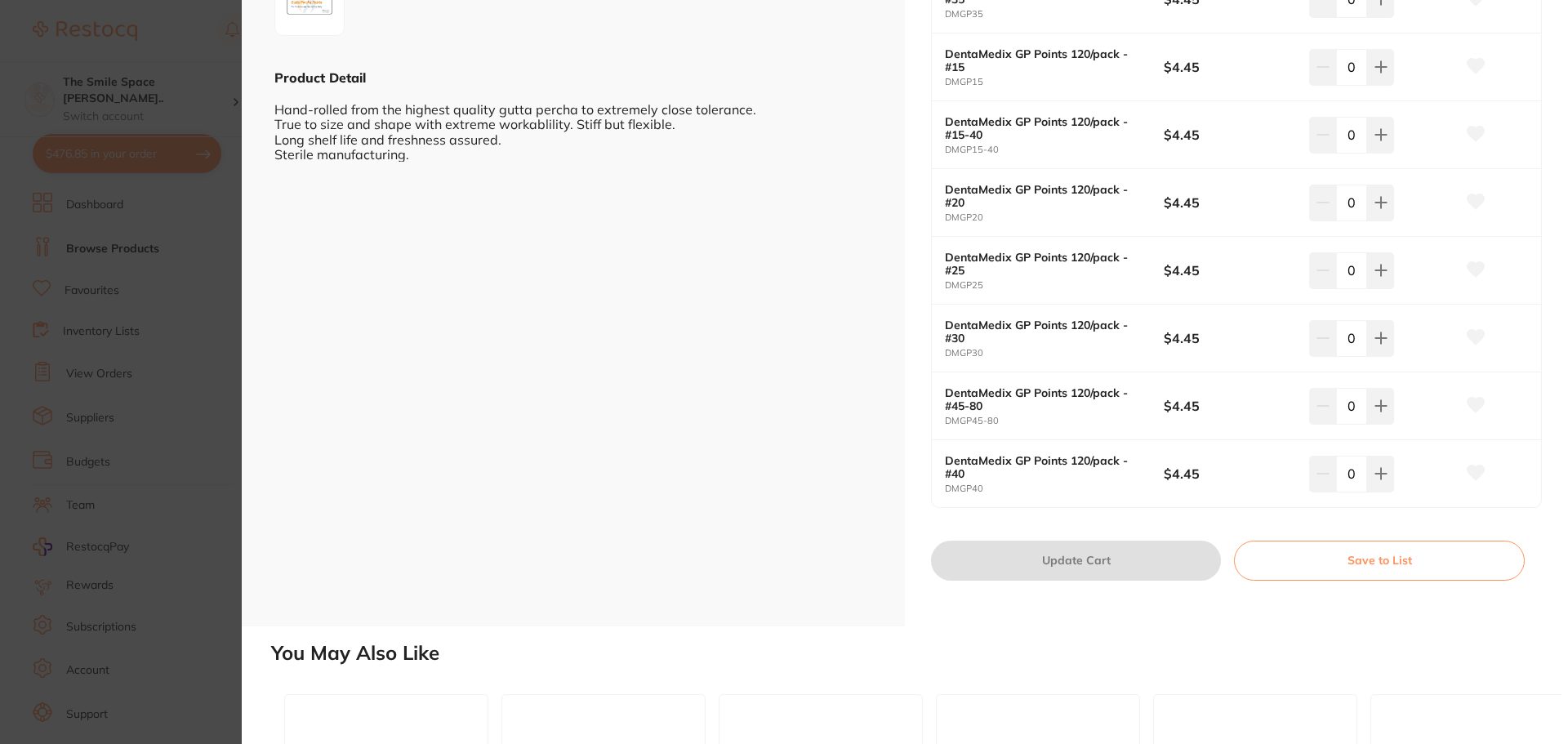
click at [233, 360] on section "DentaMedix GP Points 120/pack Endodontics by Healthware Australia Ridley Produc…" at bounding box center [784, 372] width 1568 height 744
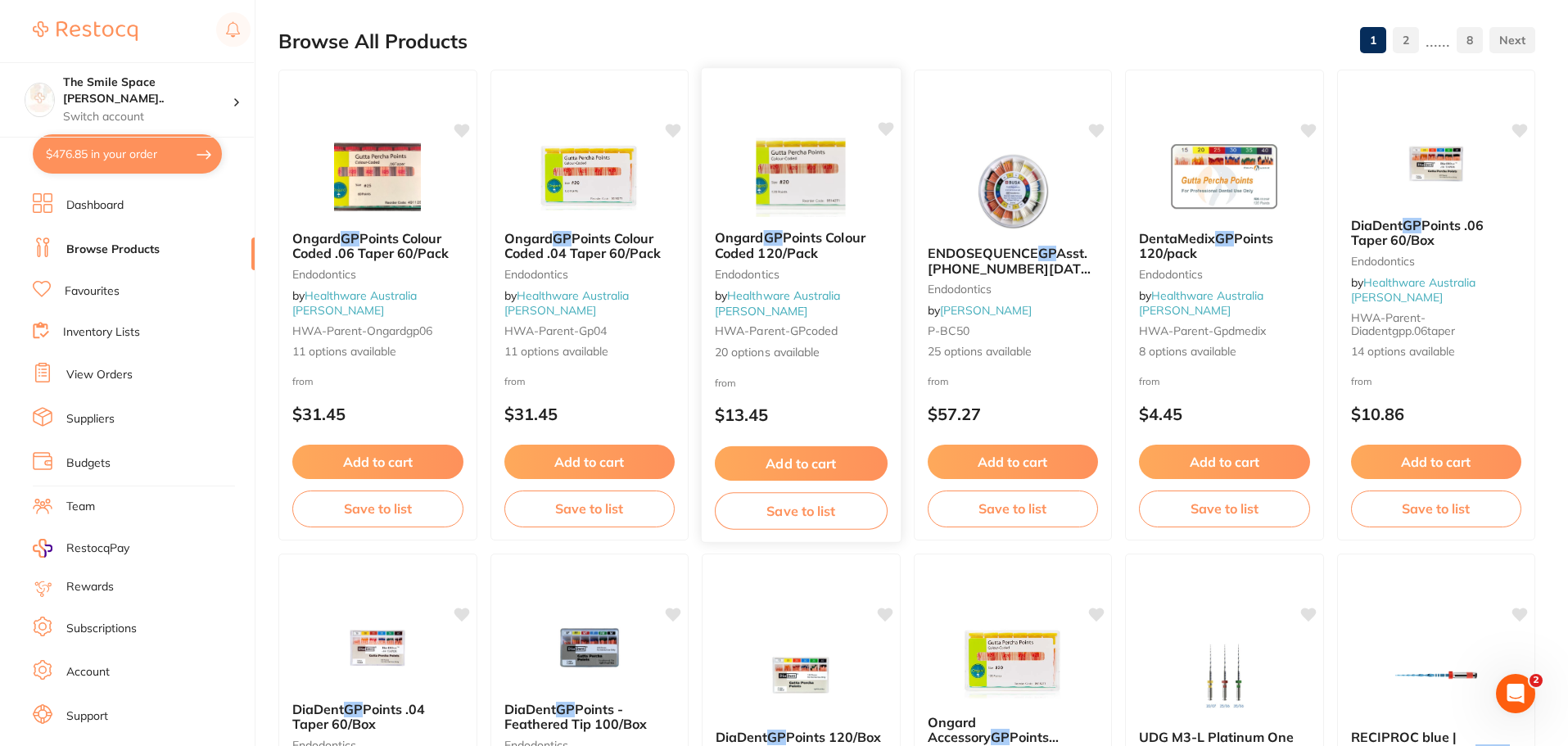
scroll to position [167, 0]
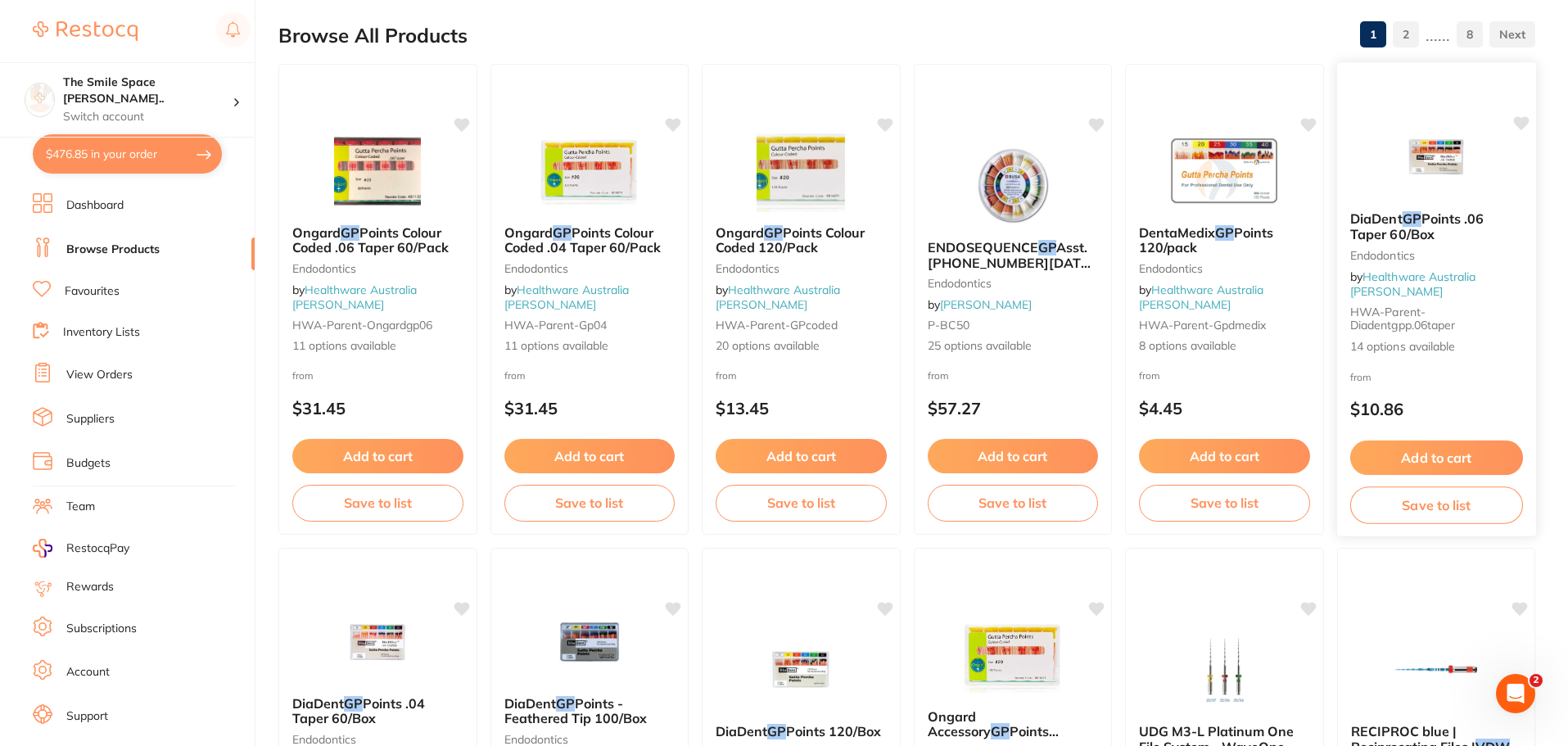
click at [1414, 346] on span "14 options available" at bounding box center [1436, 346] width 173 height 16
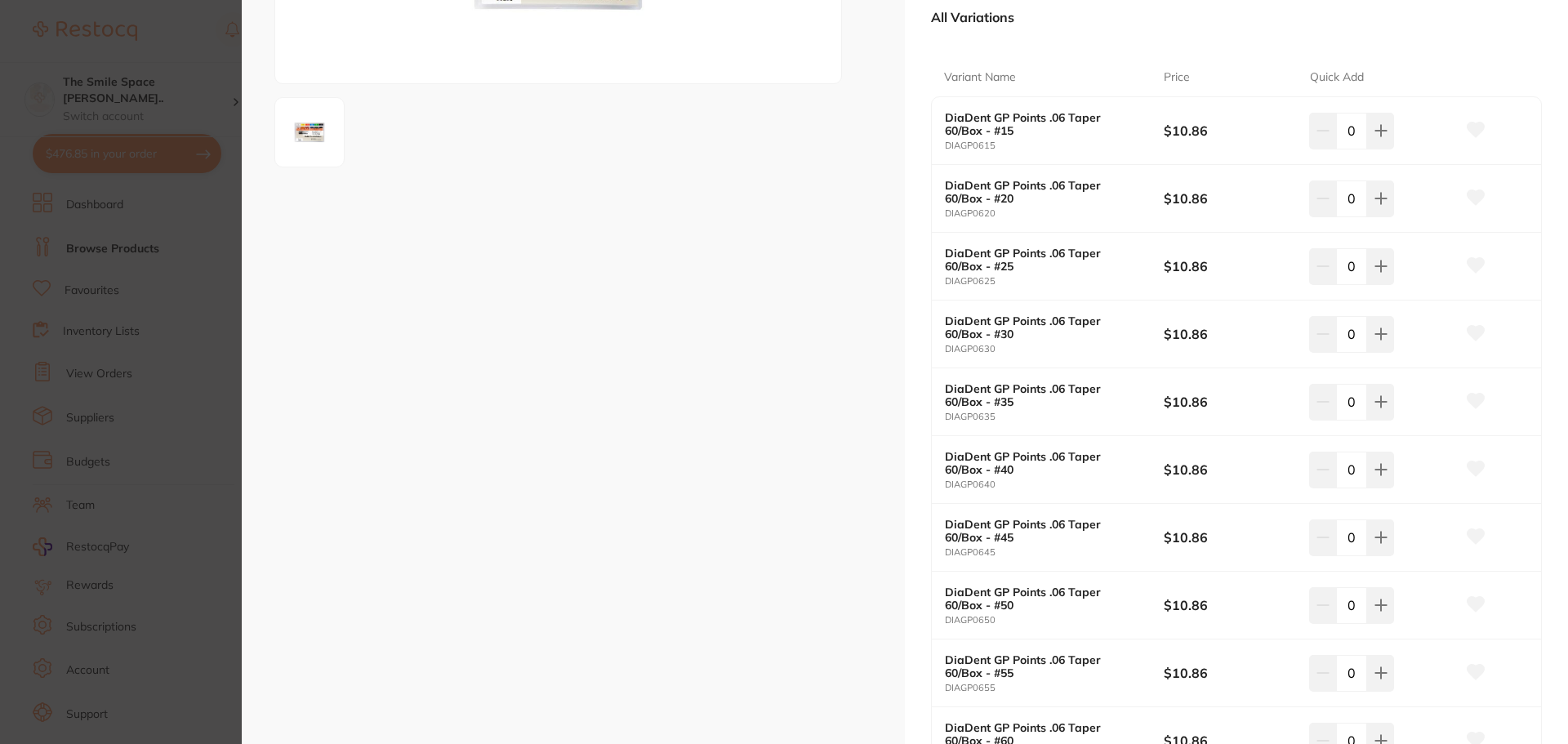
scroll to position [327, 0]
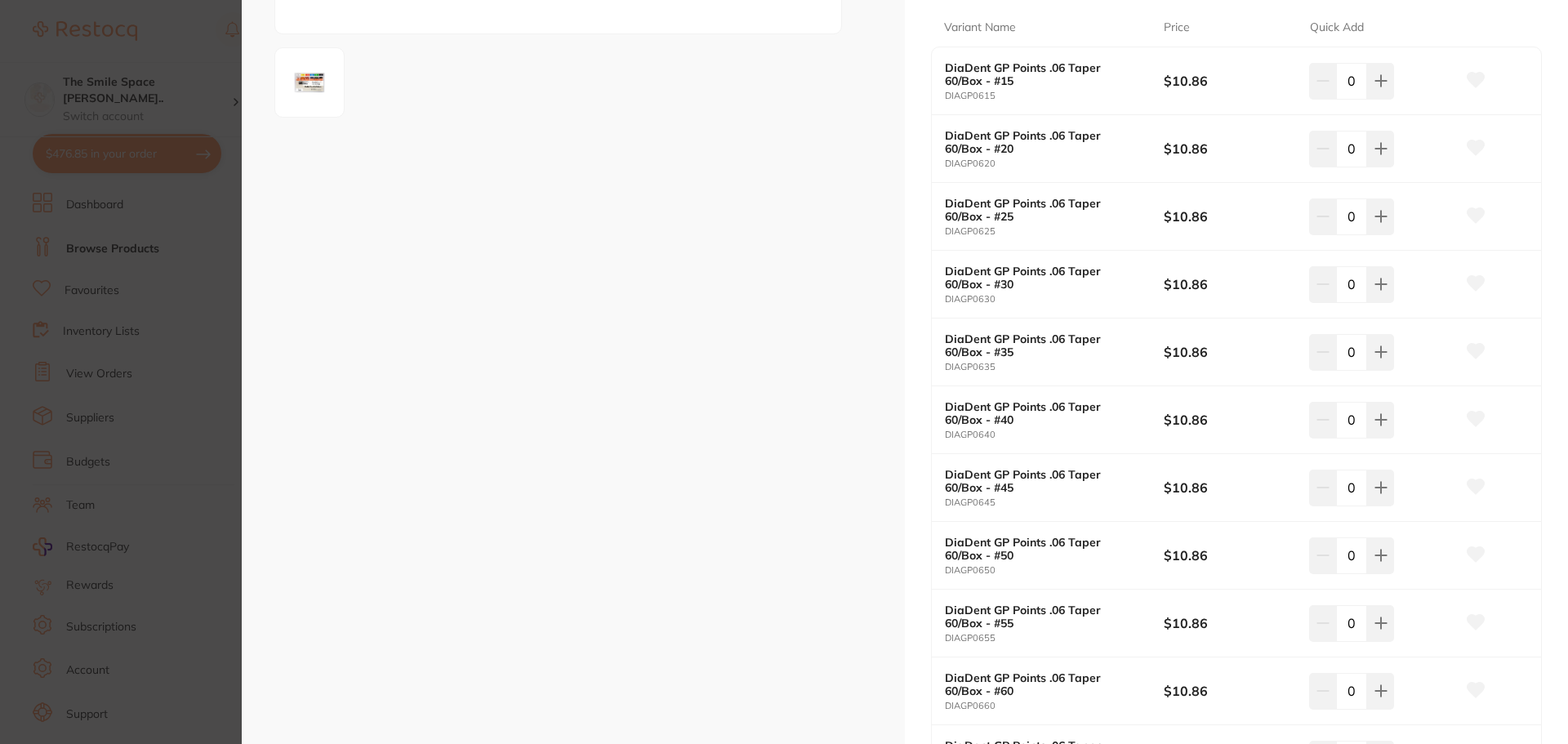
click at [152, 331] on section "DiaDent GP Points .06 Taper 60/Box Endodontics by Healthware Australia Ridley P…" at bounding box center [784, 372] width 1568 height 744
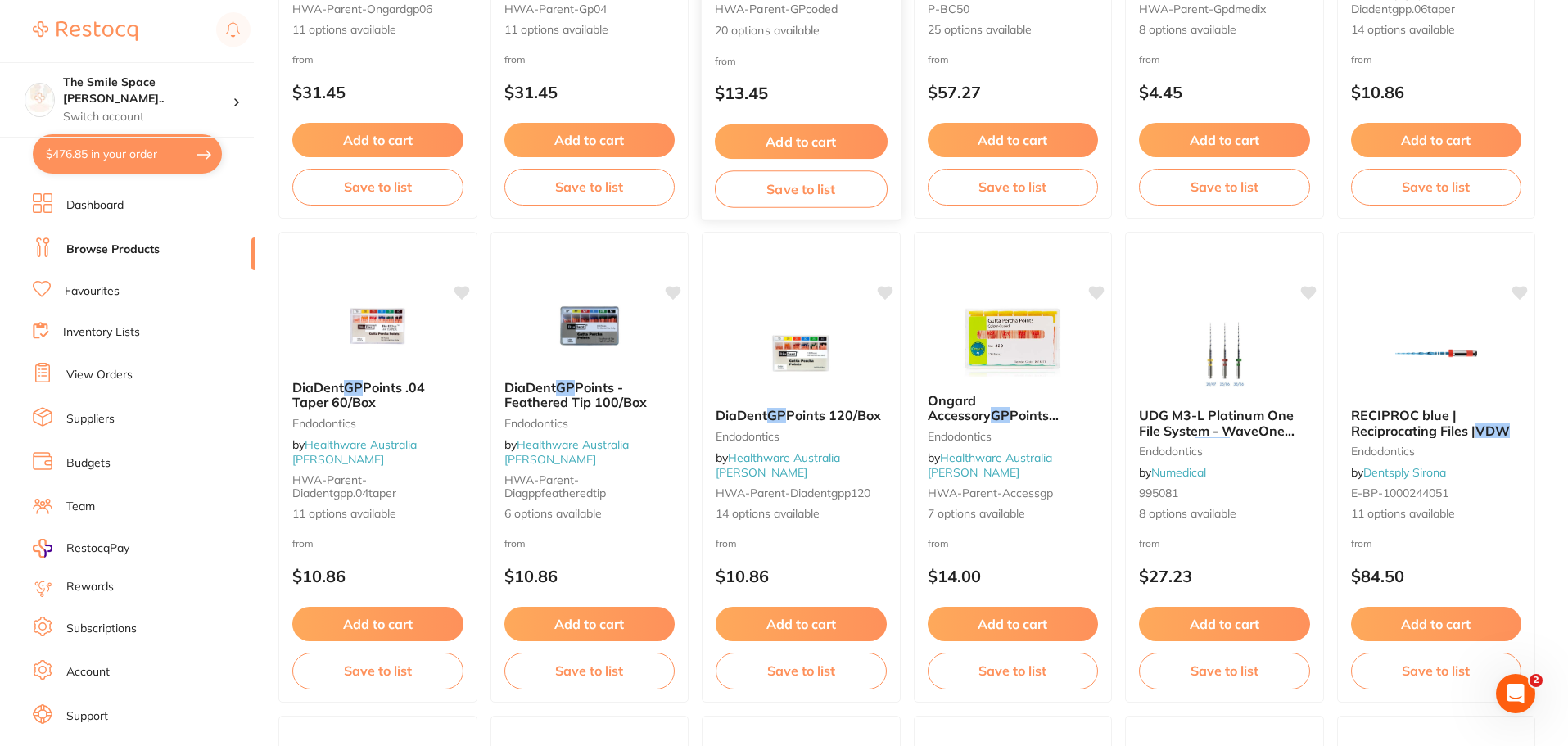
scroll to position [495, 0]
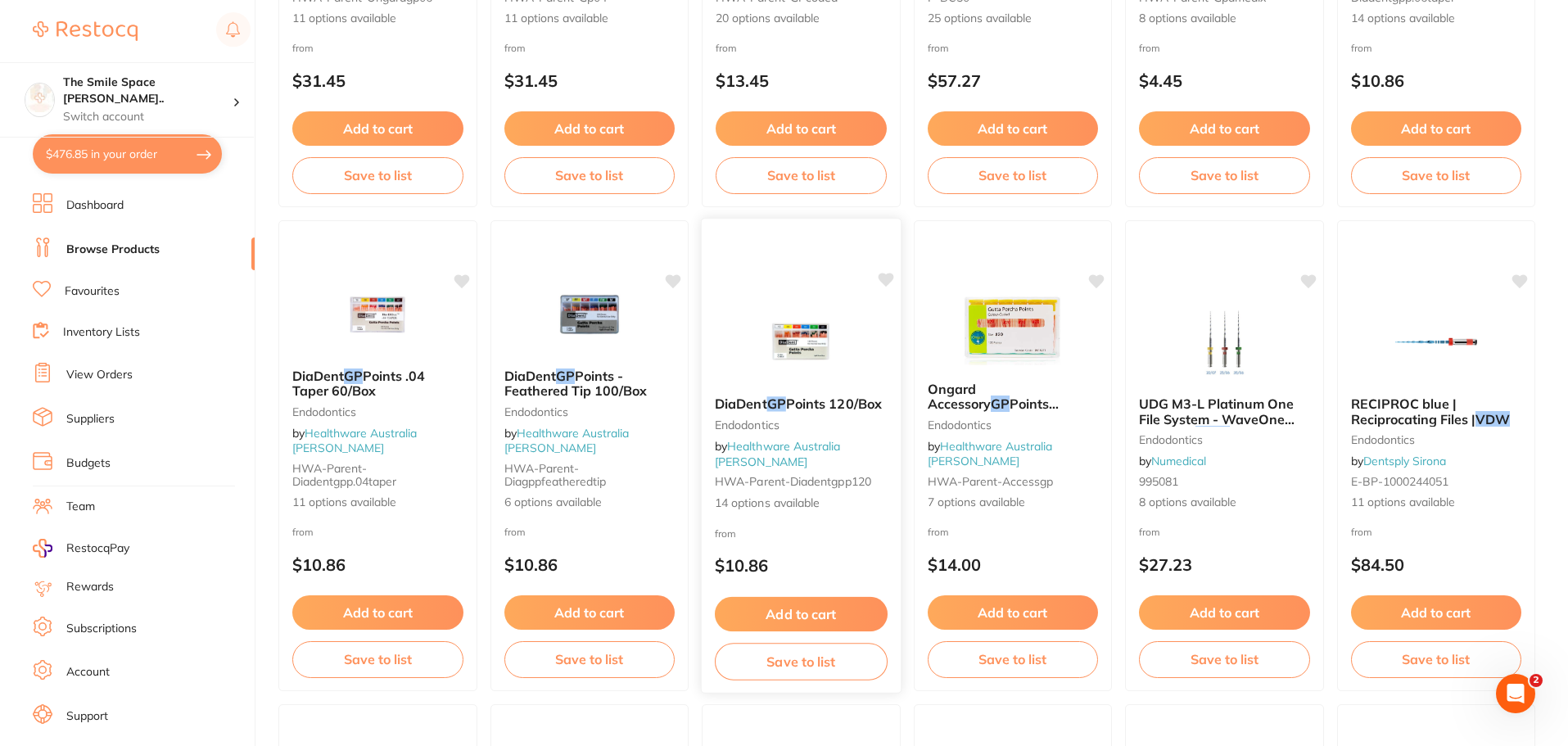
click at [793, 510] on span "14 options available" at bounding box center [801, 502] width 173 height 16
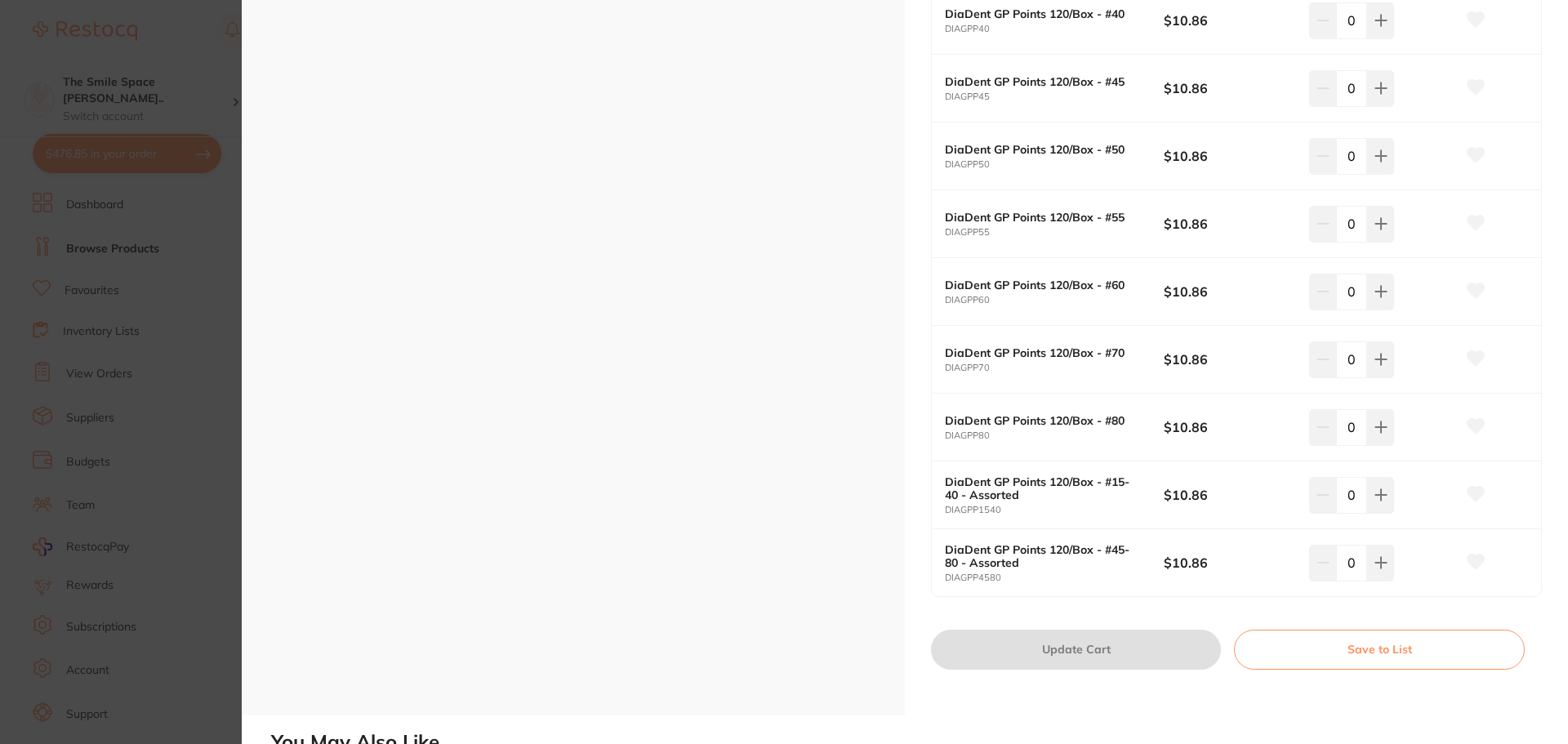
scroll to position [735, 0]
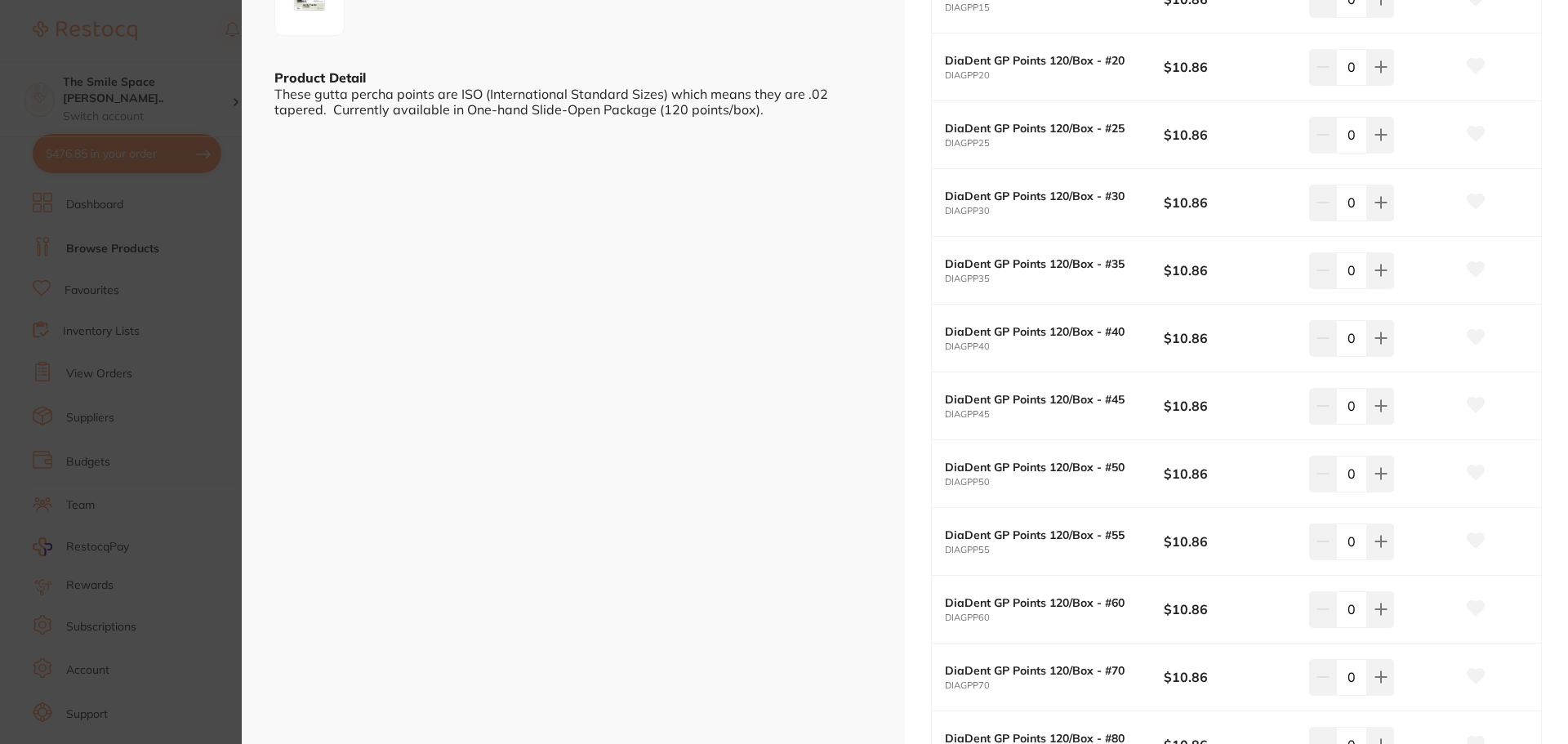
drag, startPoint x: 753, startPoint y: 516, endPoint x: 740, endPoint y: 472, distance: 45.9
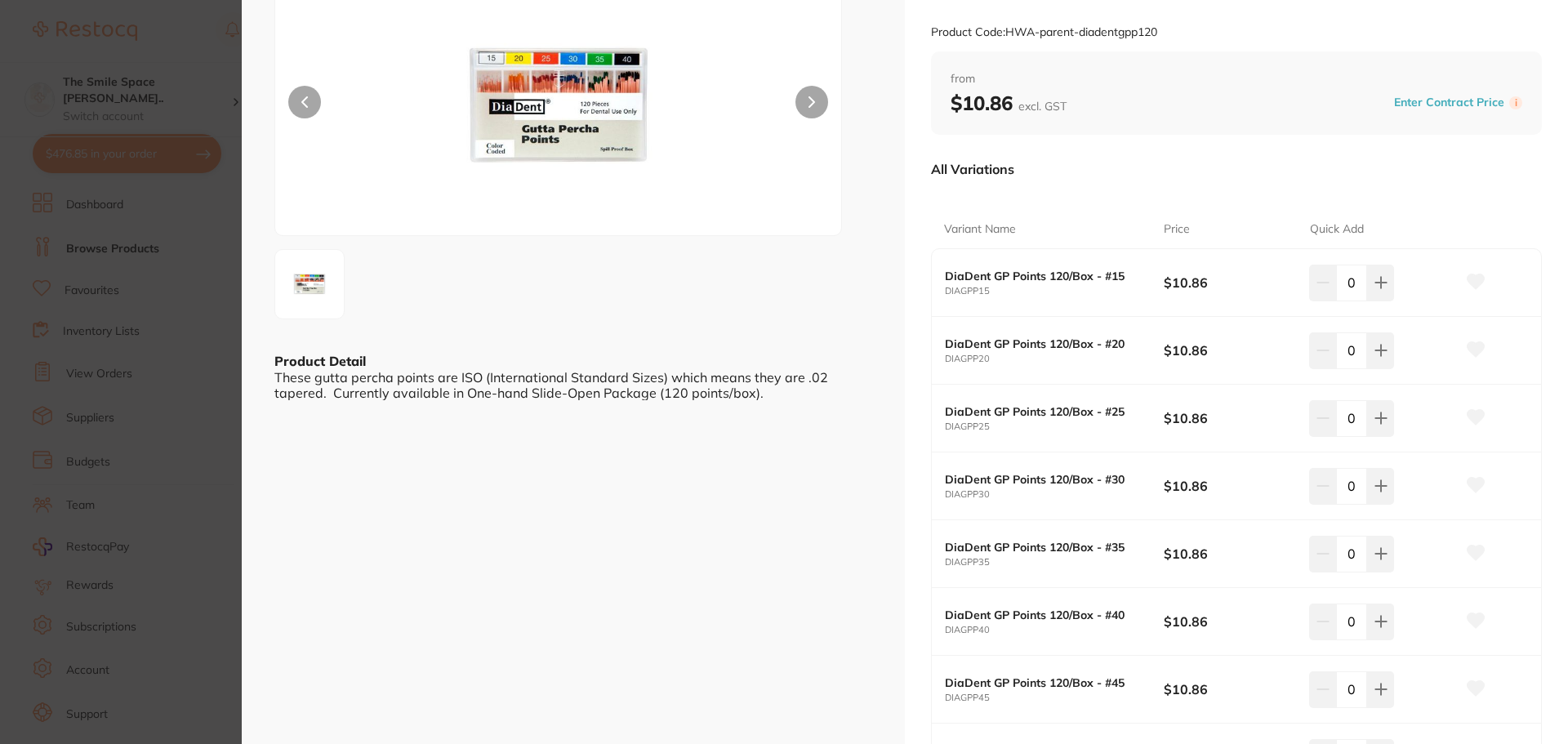
scroll to position [0, 0]
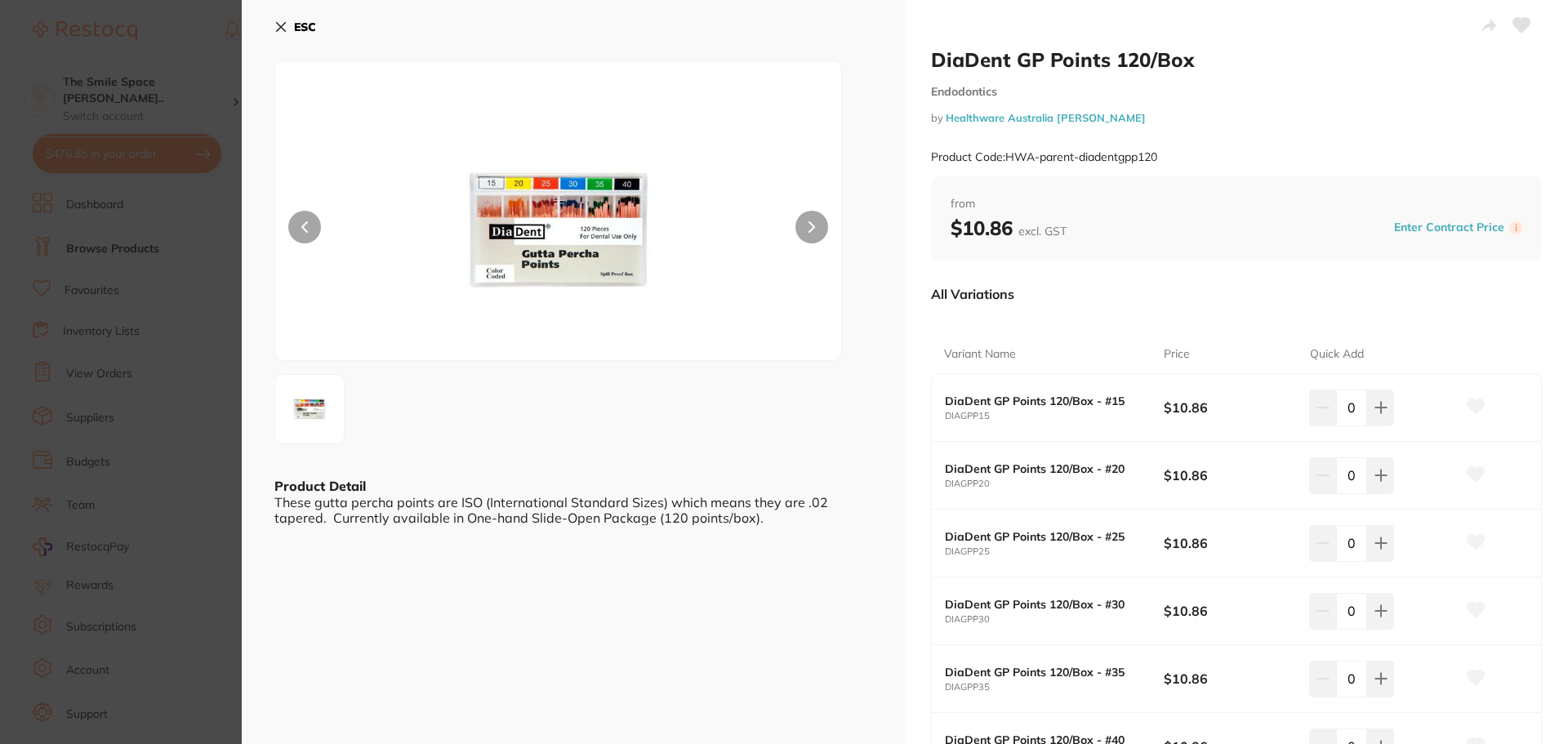
click at [204, 305] on section "DiaDent GP Points 120/Box Endodontics by Healthware Australia Ridley Product Co…" at bounding box center [784, 372] width 1568 height 744
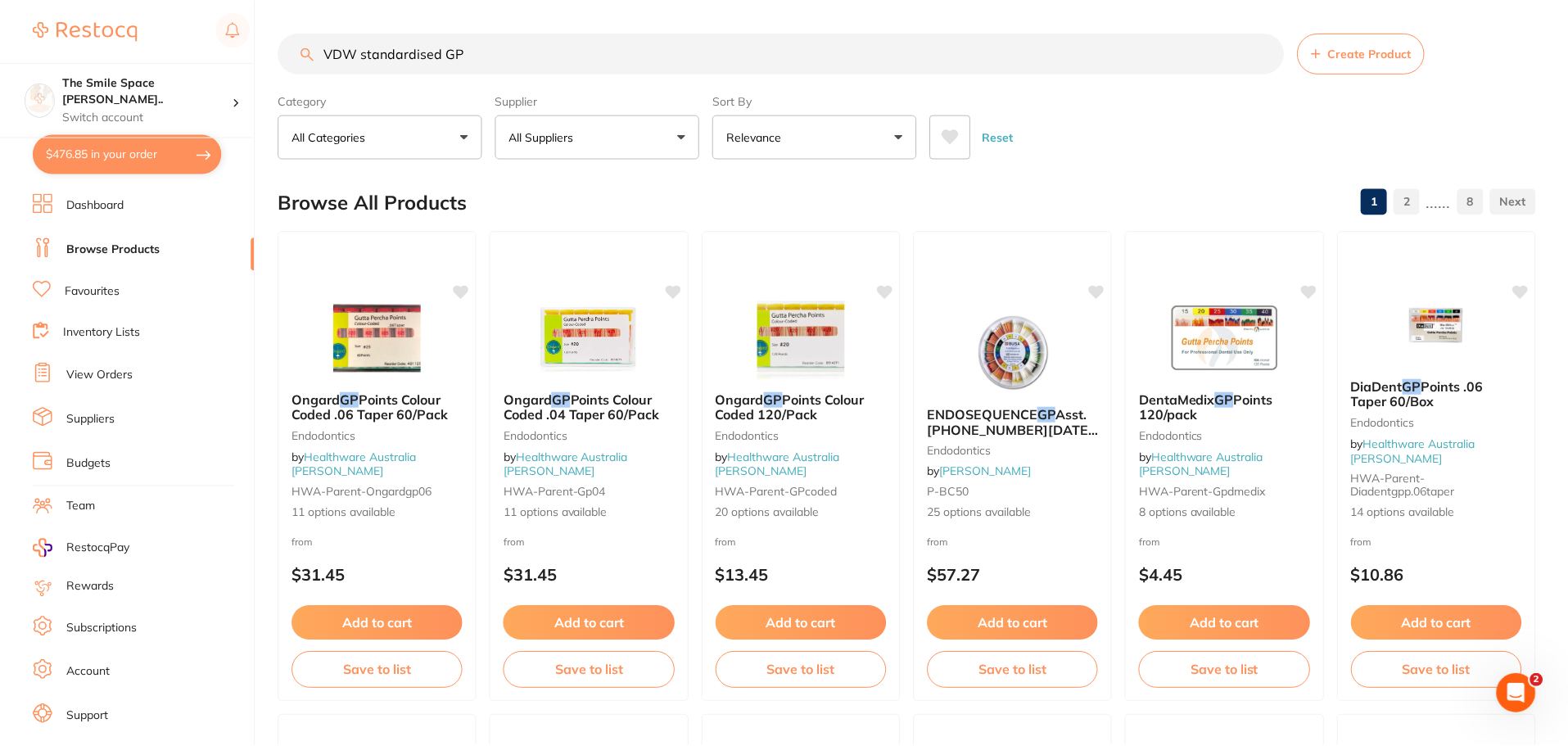
scroll to position [495, 0]
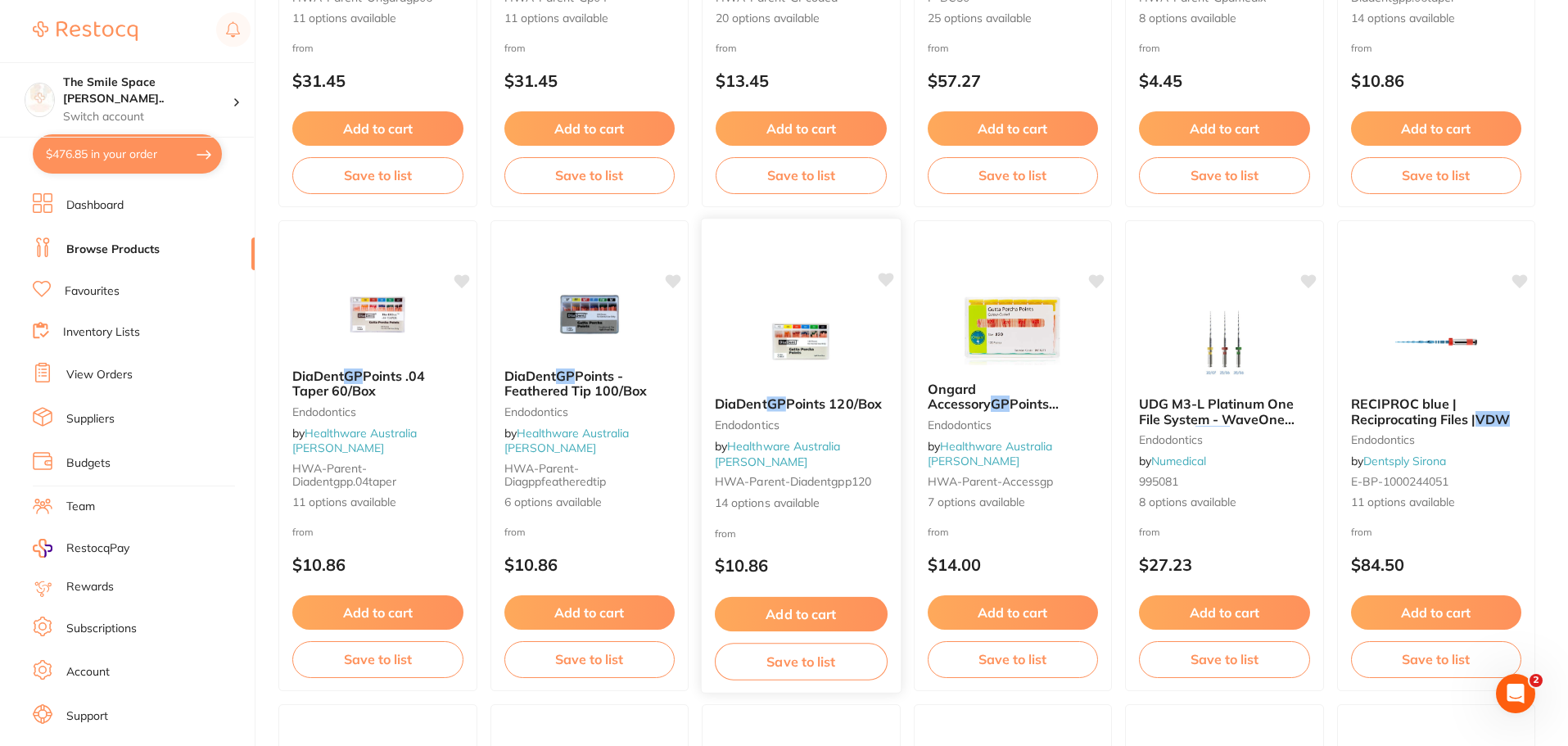
click at [781, 496] on span "14 options available" at bounding box center [801, 502] width 173 height 16
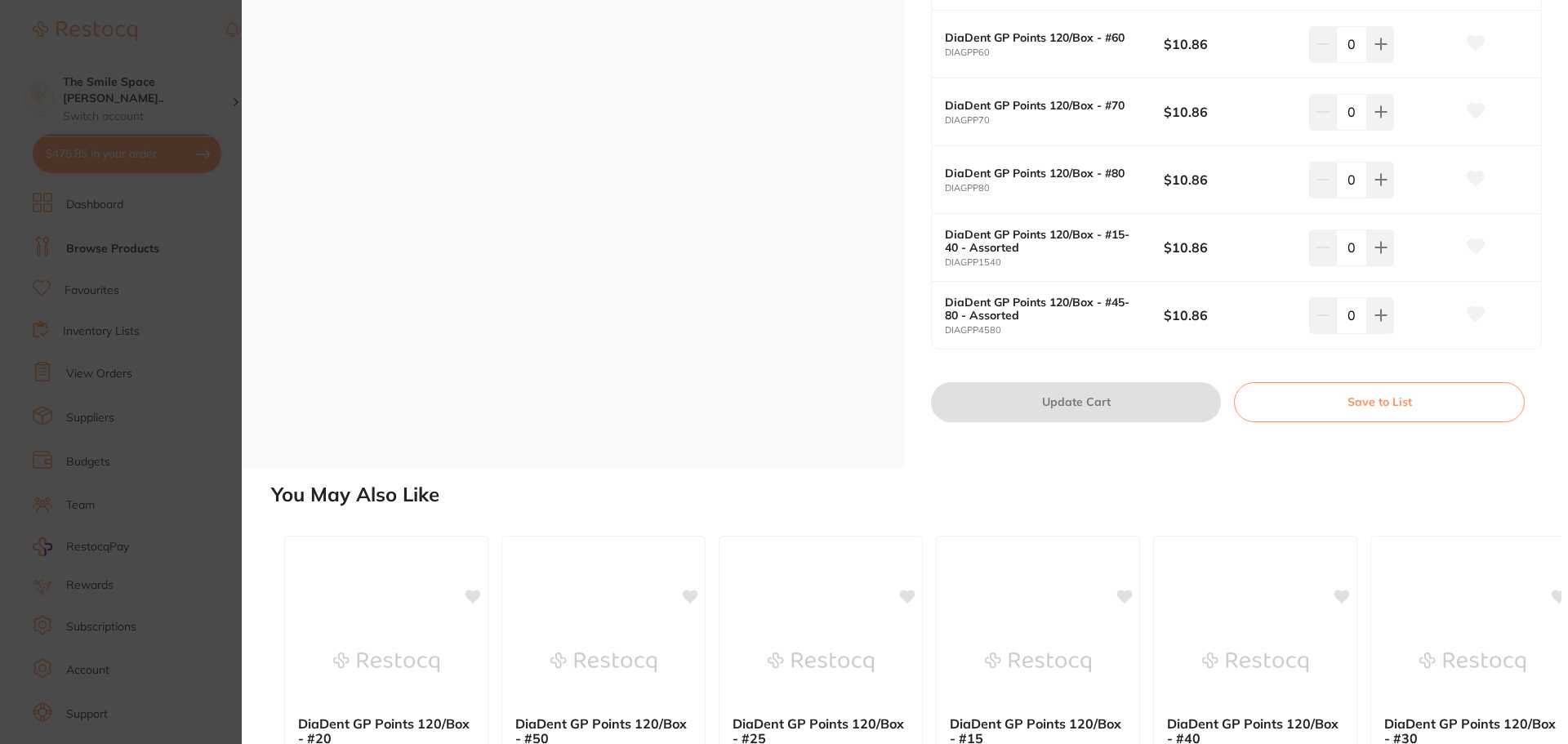
scroll to position [928, 0]
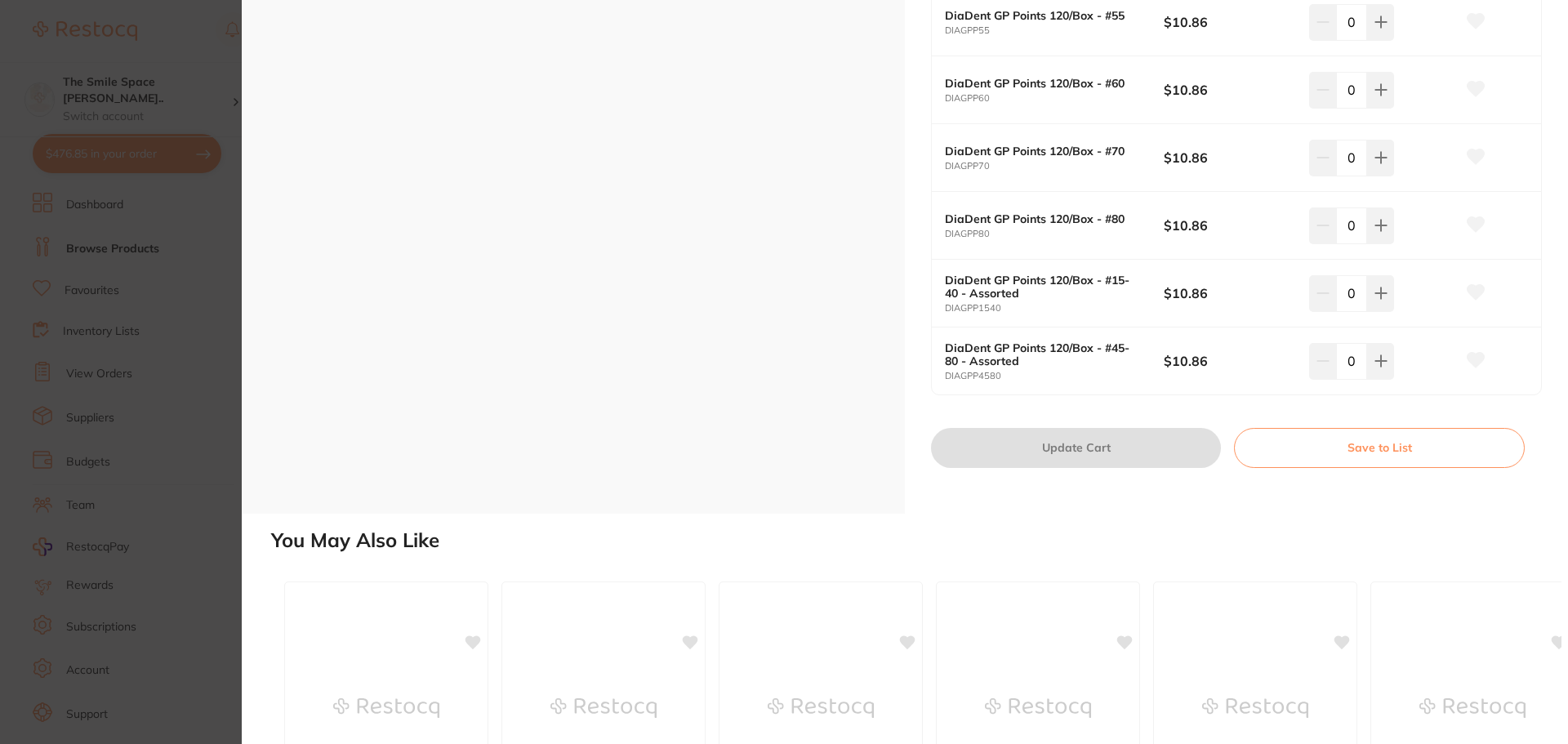
click at [199, 402] on section "DiaDent GP Points 120/Box Endodontics by Healthware Australia Ridley Product Co…" at bounding box center [784, 372] width 1568 height 744
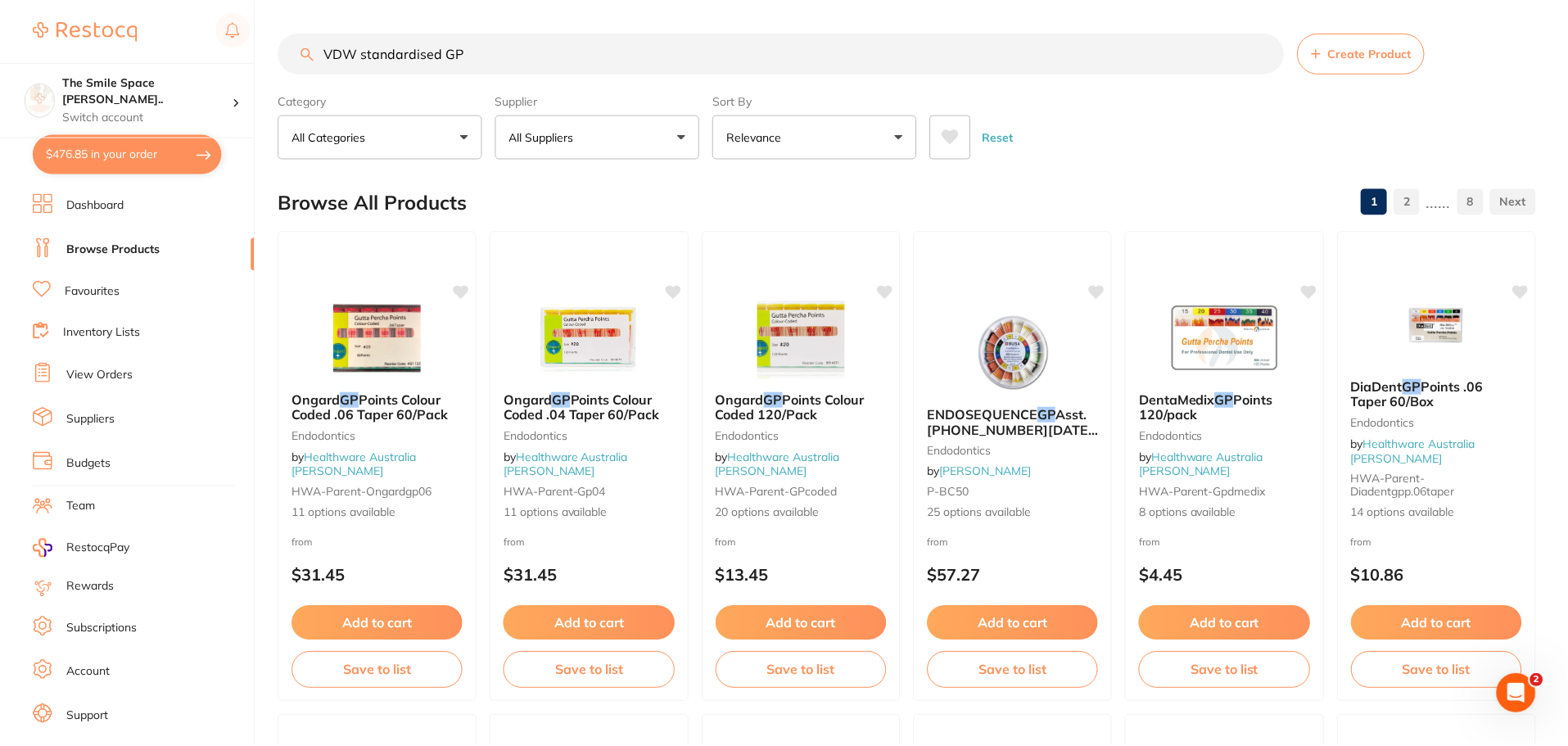
scroll to position [495, 0]
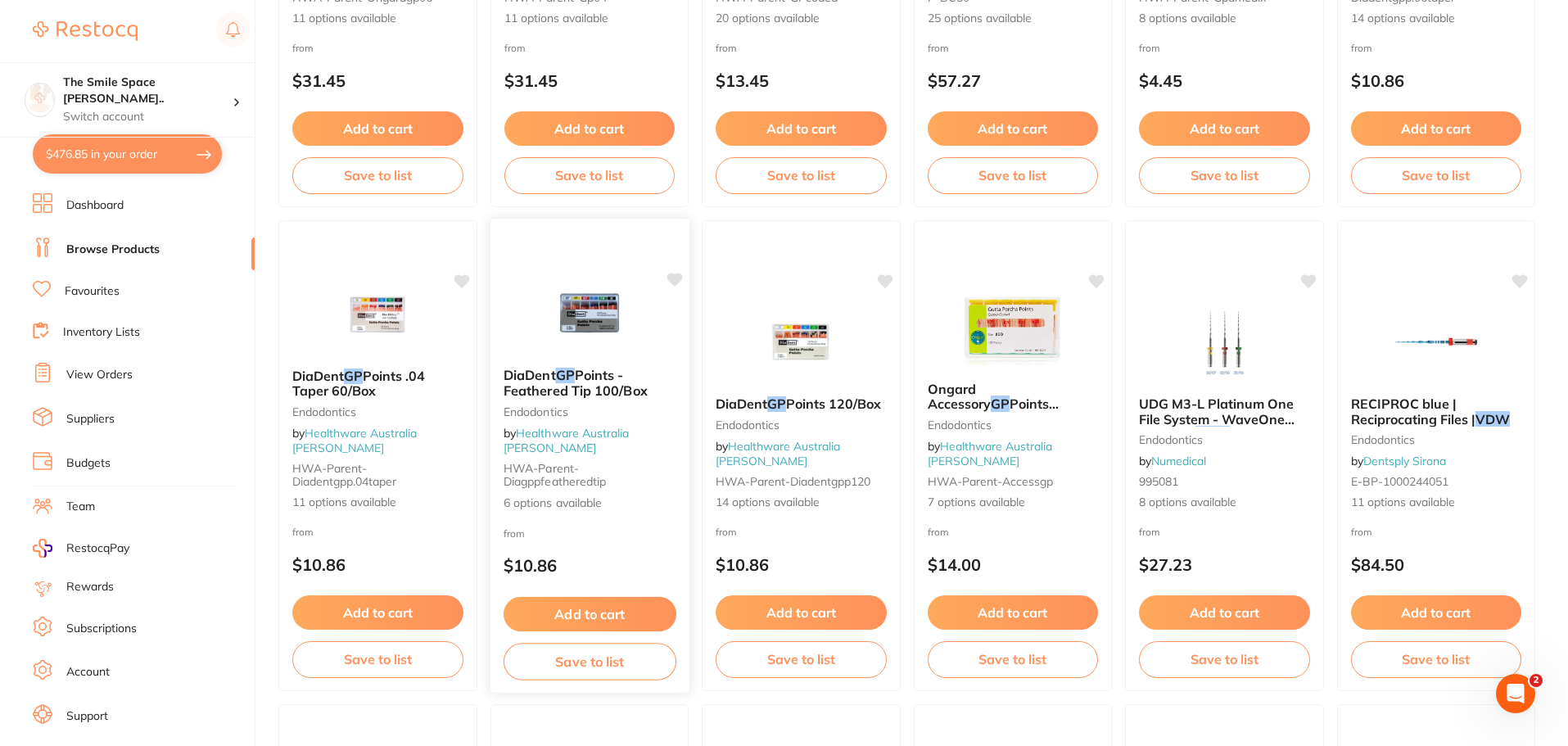
click at [548, 507] on span "6 options available" at bounding box center [589, 502] width 173 height 16
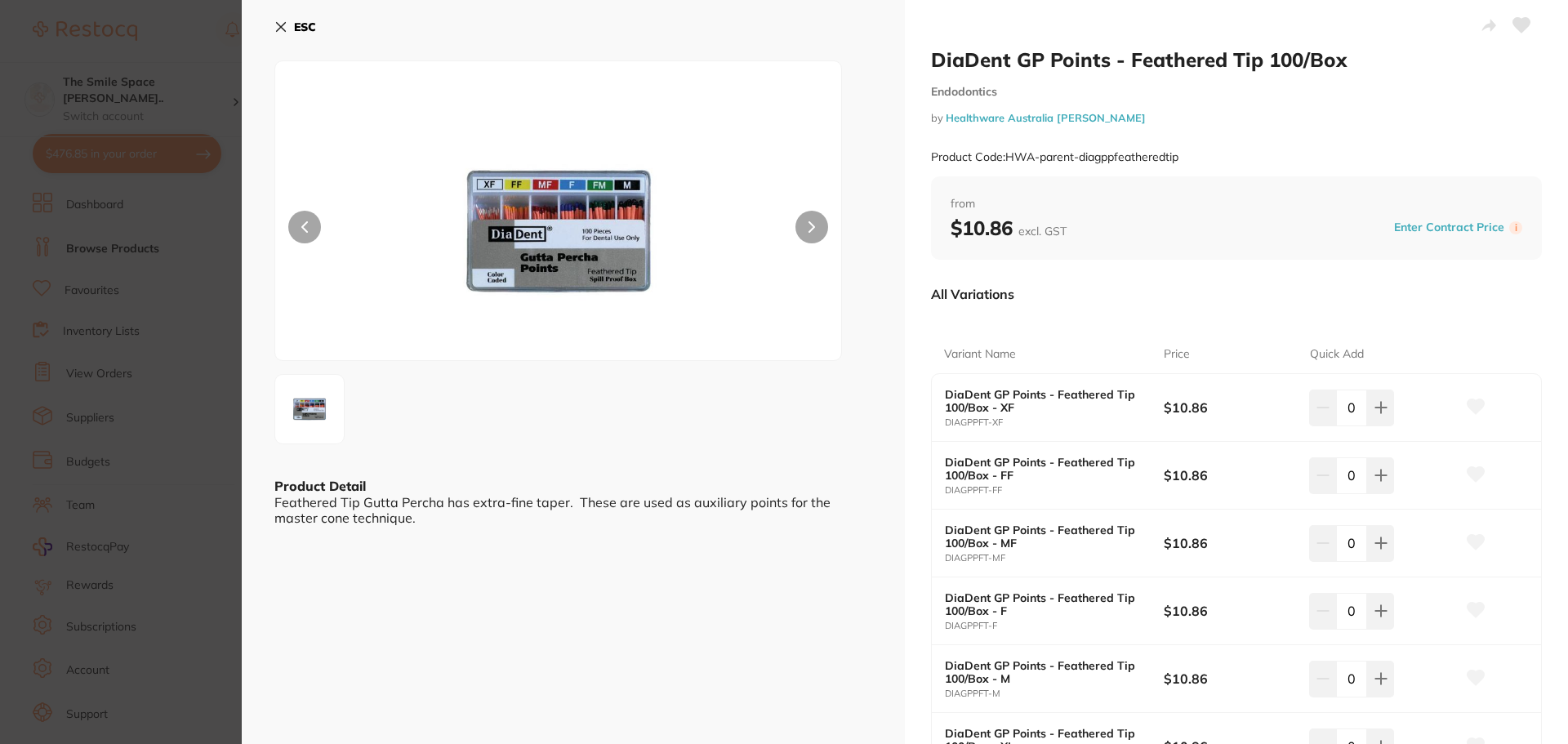
click at [208, 502] on section "DiaDent GP Points - Feathered Tip 100/Box Endodontics by Healthware Australia R…" at bounding box center [784, 372] width 1568 height 744
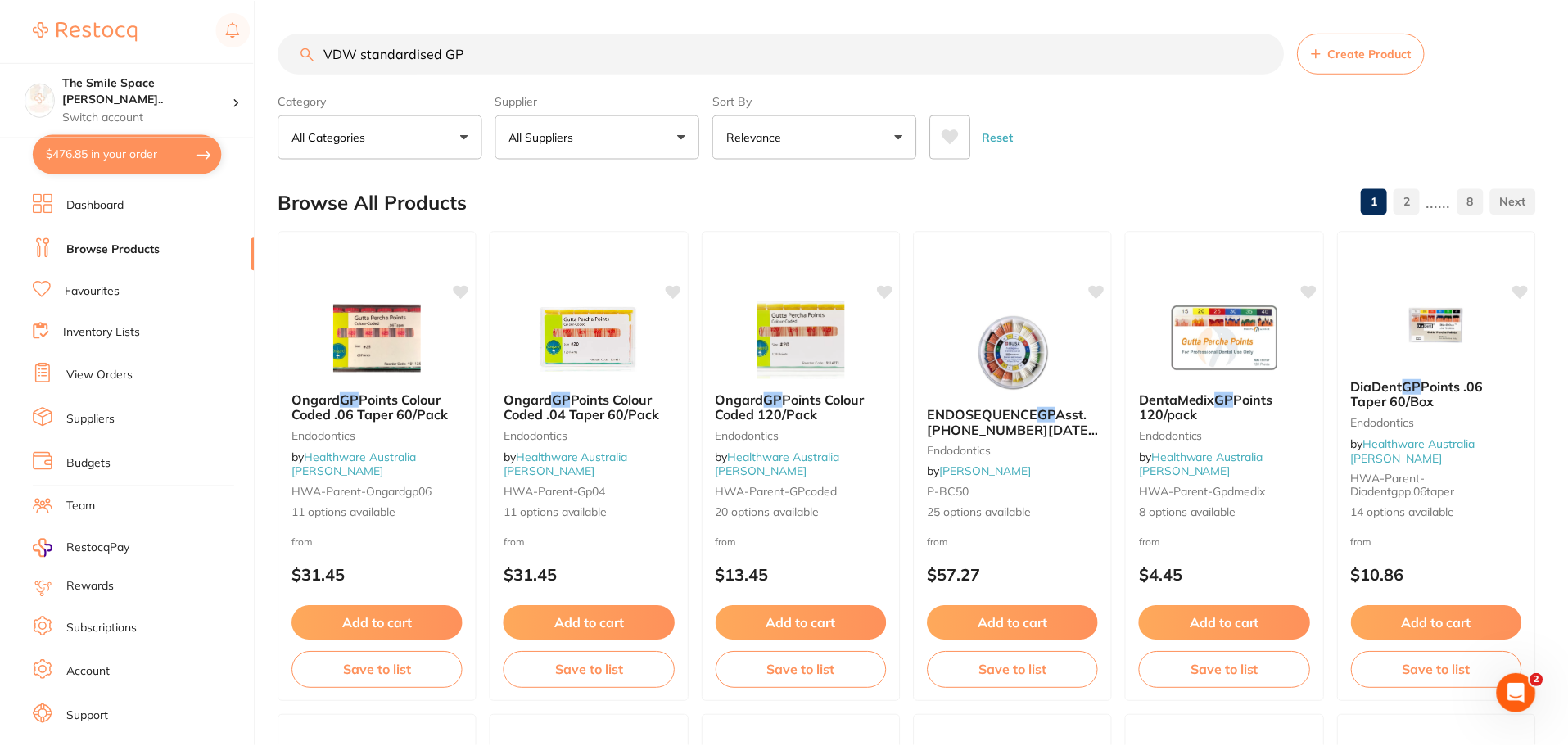
scroll to position [495, 0]
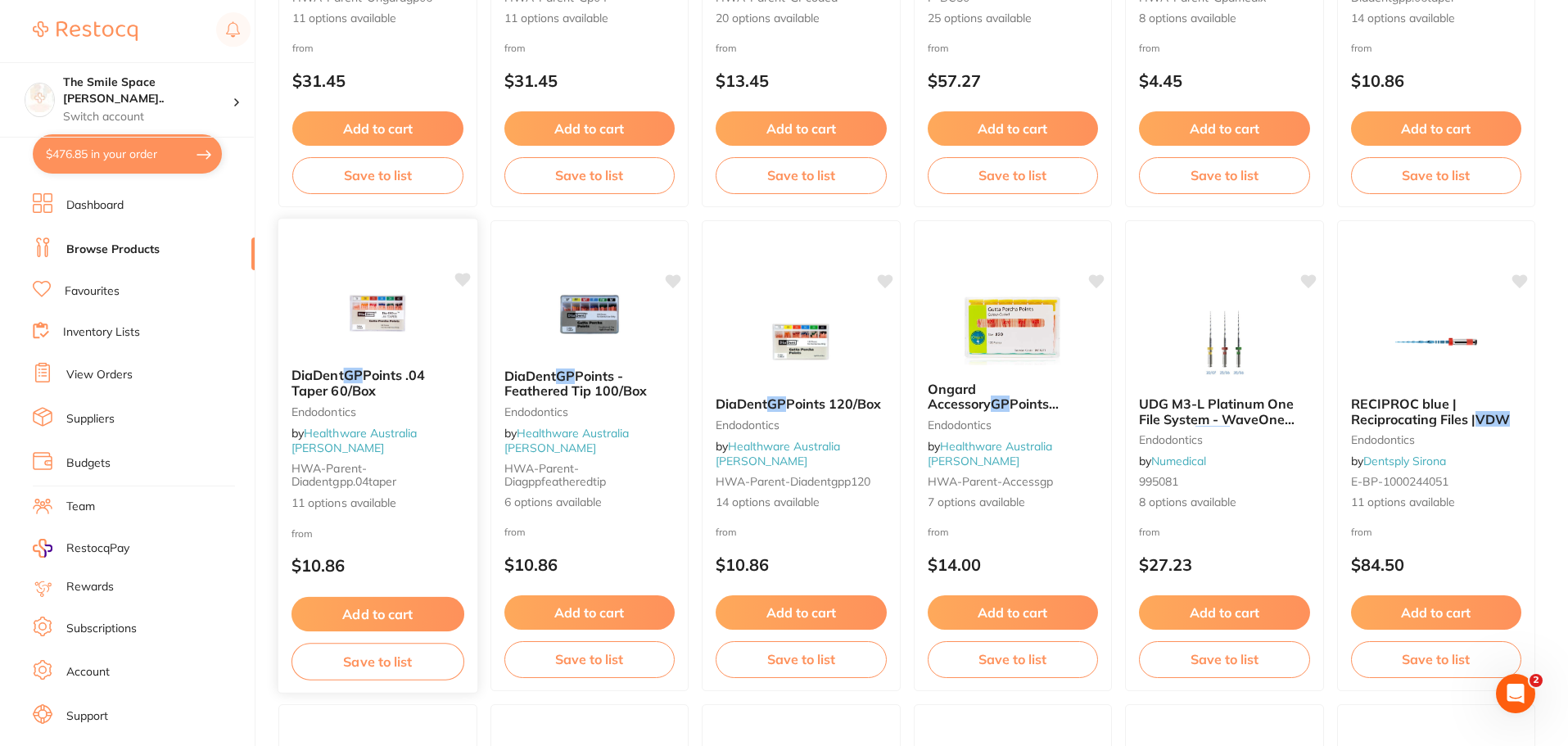
click at [407, 447] on link "Healthware Australia [PERSON_NAME]" at bounding box center [354, 440] width 126 height 30
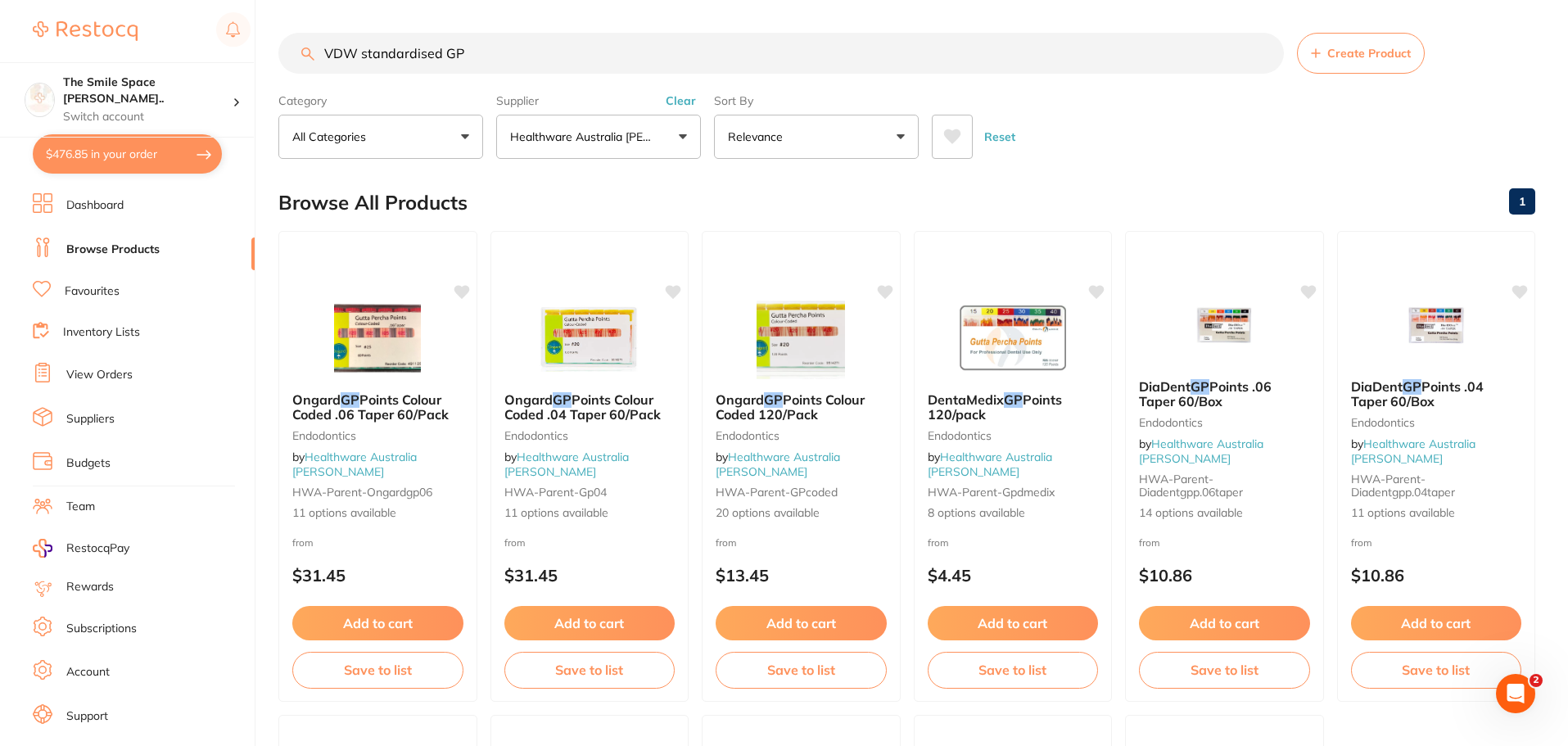
scroll to position [495, 0]
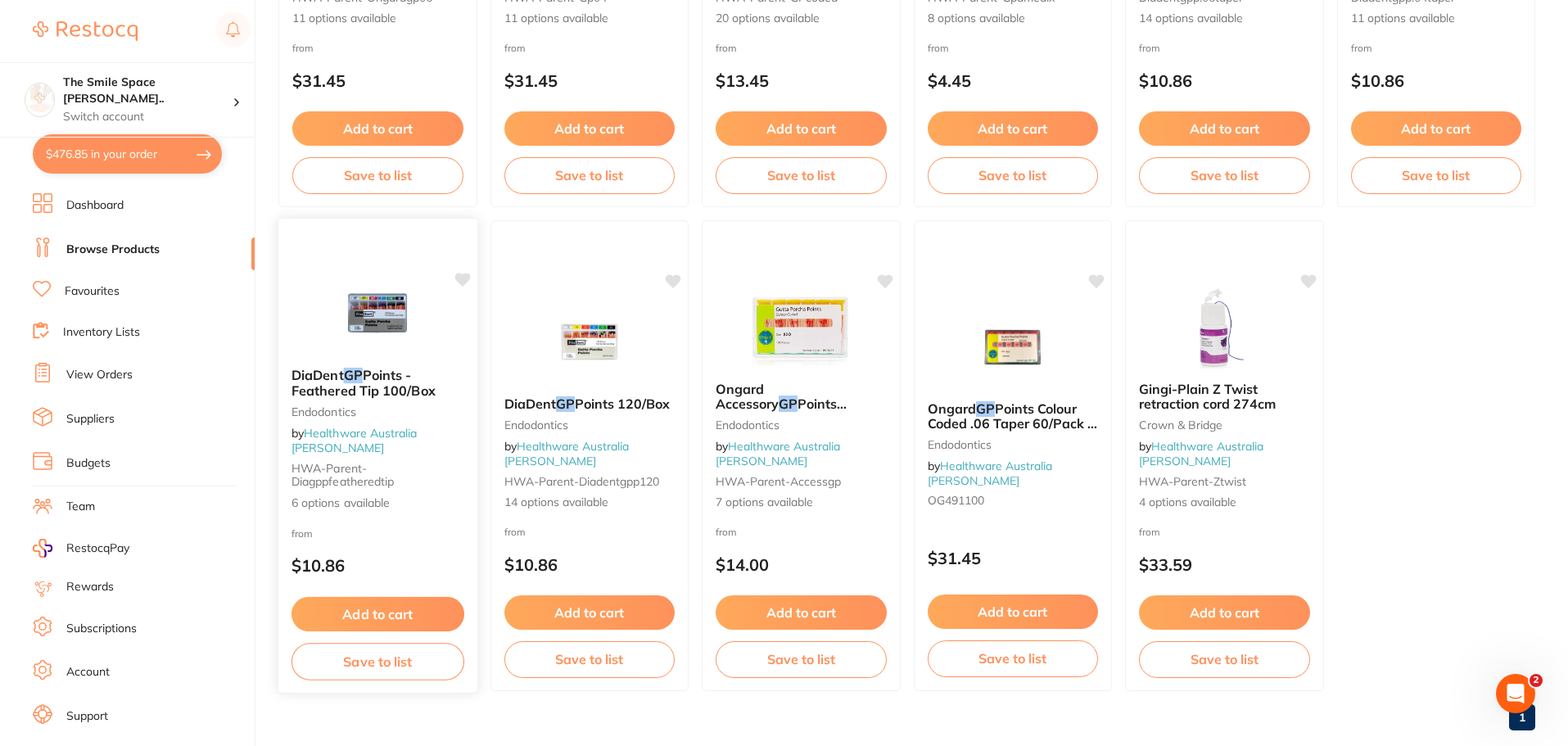
click at [344, 506] on span "6 options available" at bounding box center [377, 502] width 173 height 16
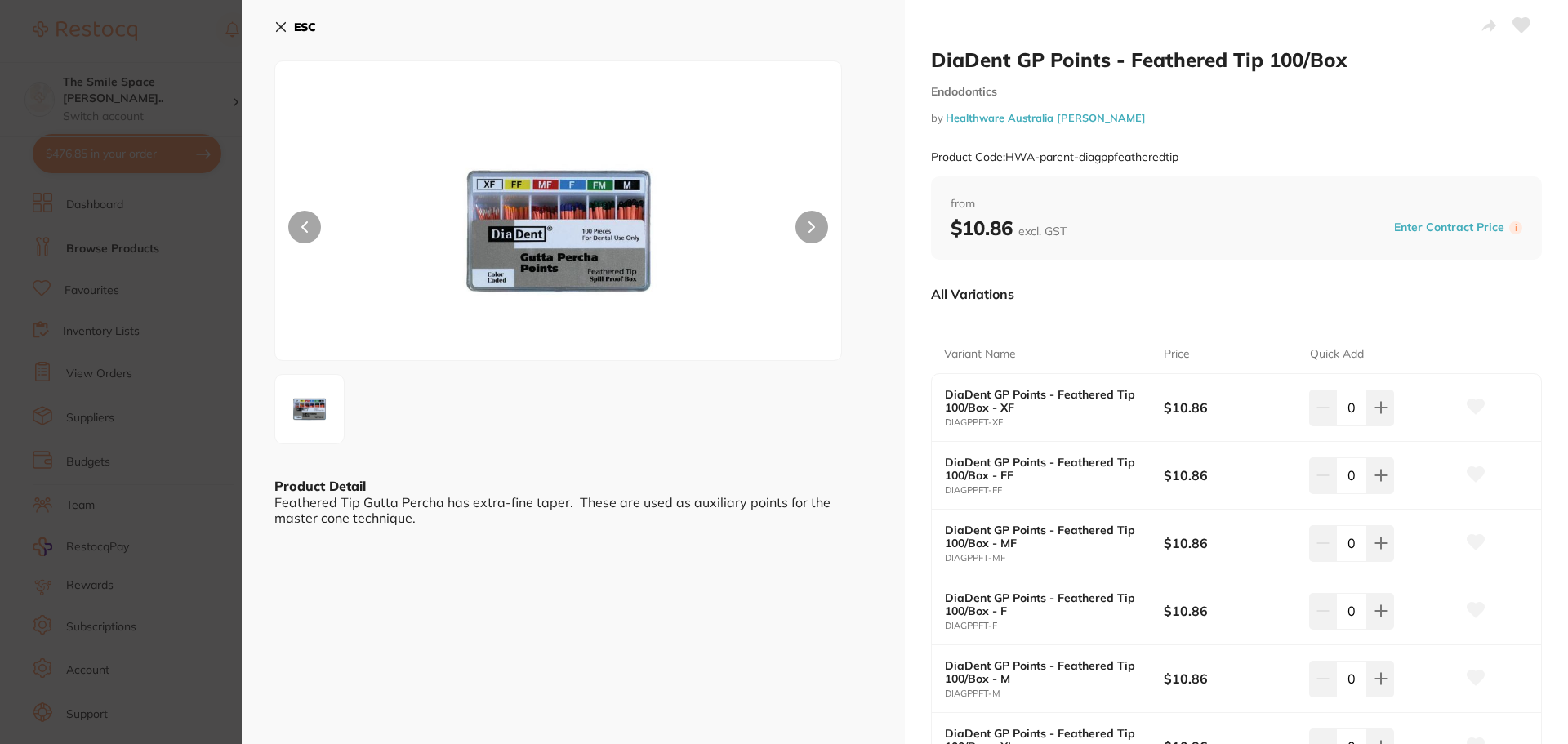
click at [210, 467] on section "DiaDent GP Points - Feathered Tip 100/Box Endodontics by Healthware Australia R…" at bounding box center [784, 372] width 1568 height 744
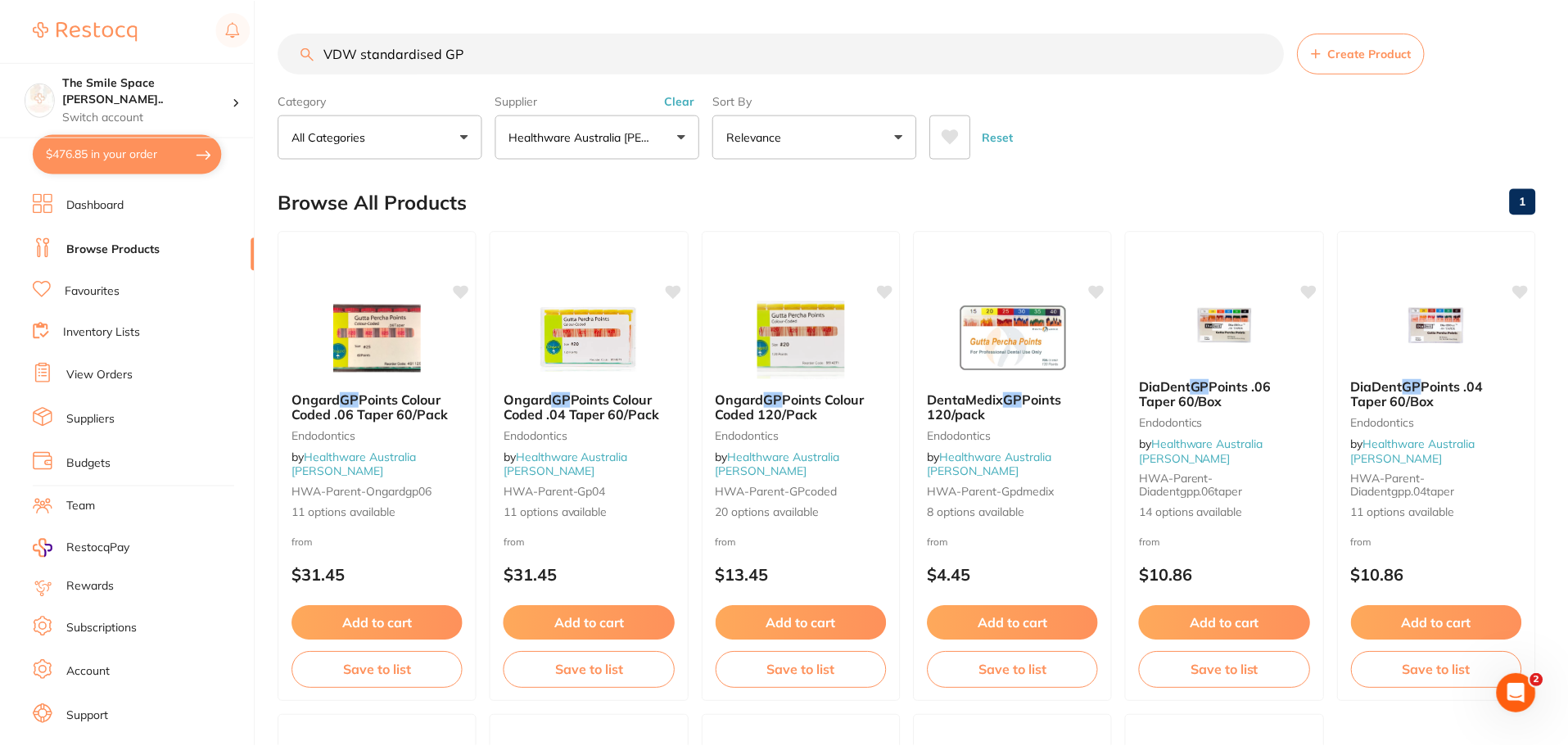
scroll to position [495, 0]
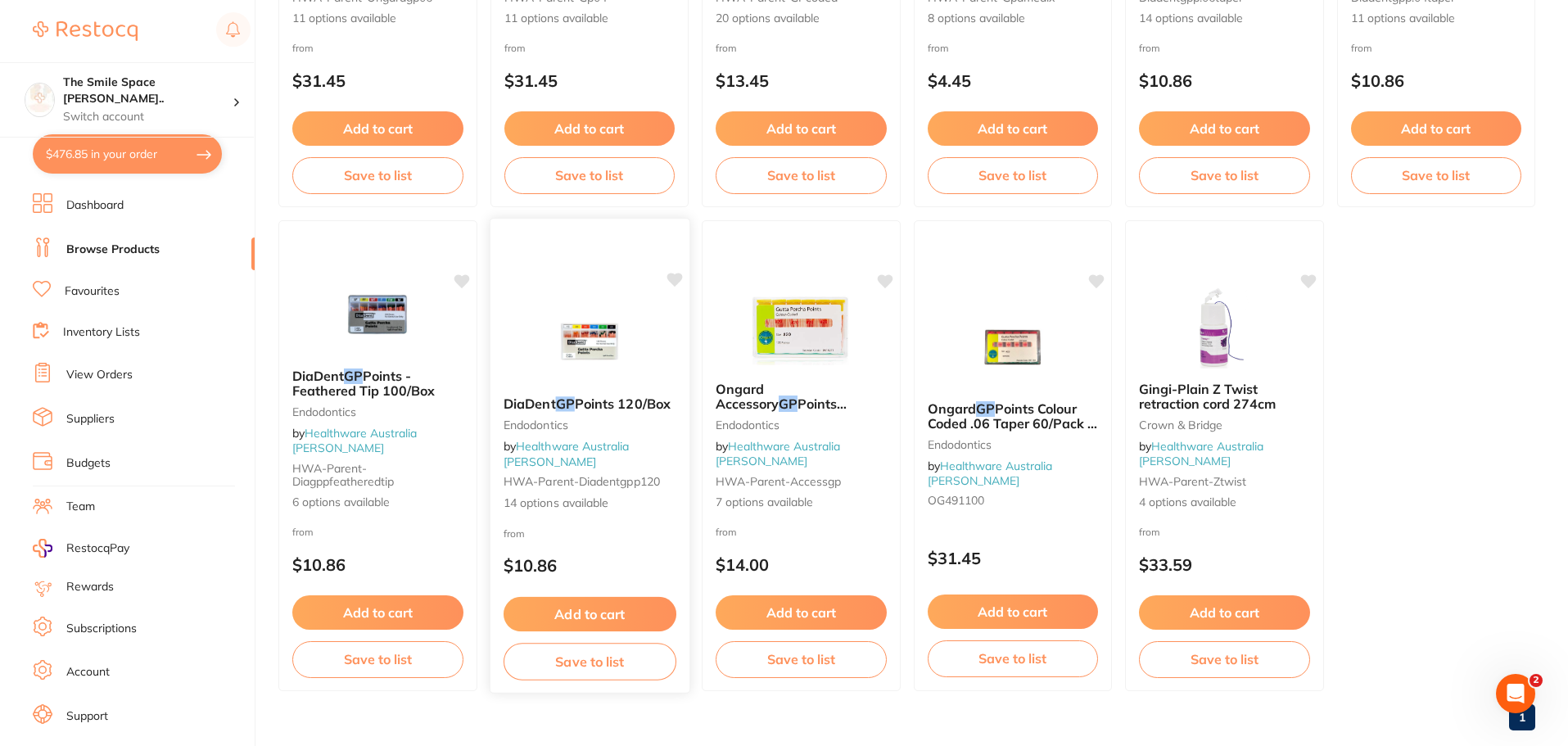
click at [586, 507] on span "14 options available" at bounding box center [589, 502] width 173 height 16
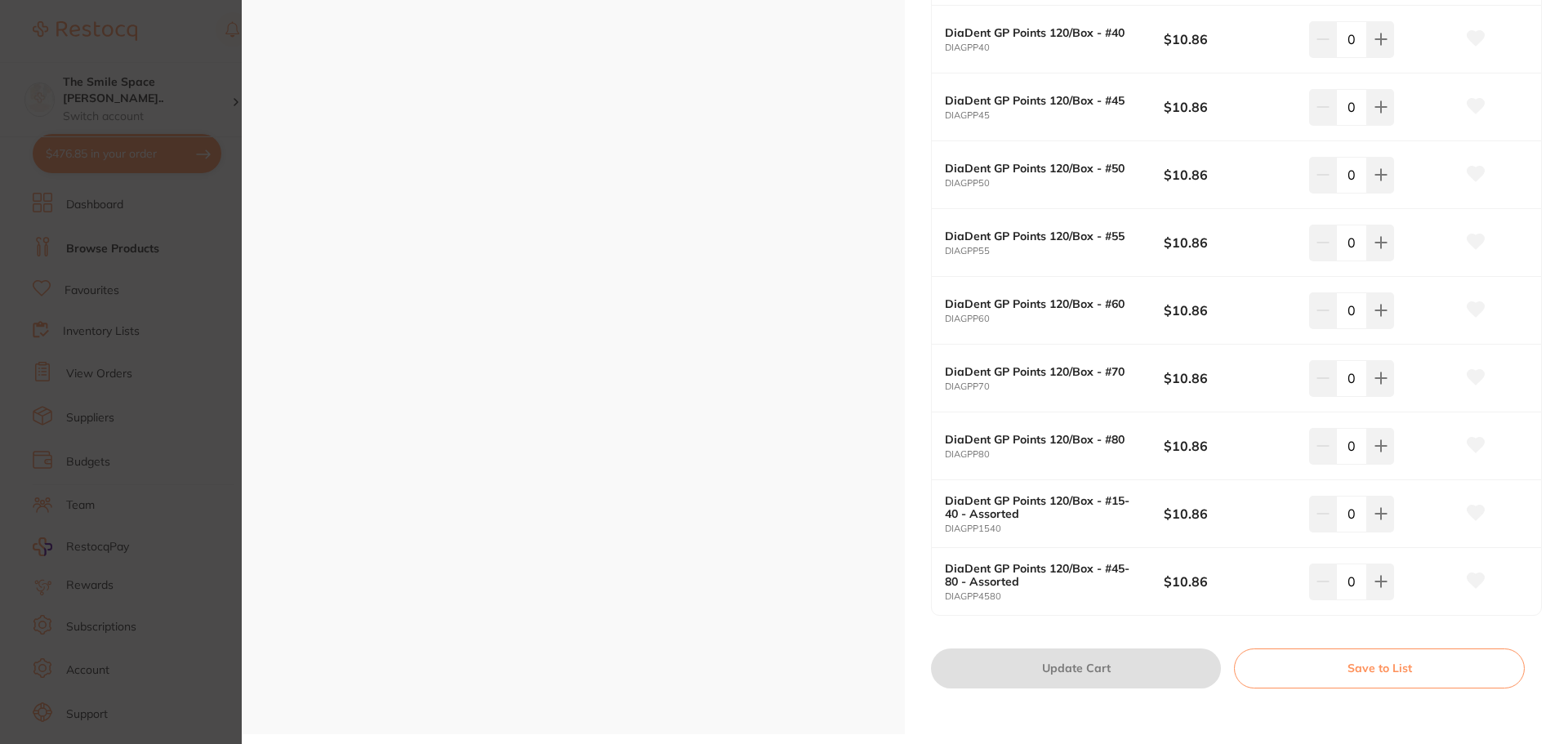
scroll to position [735, 0]
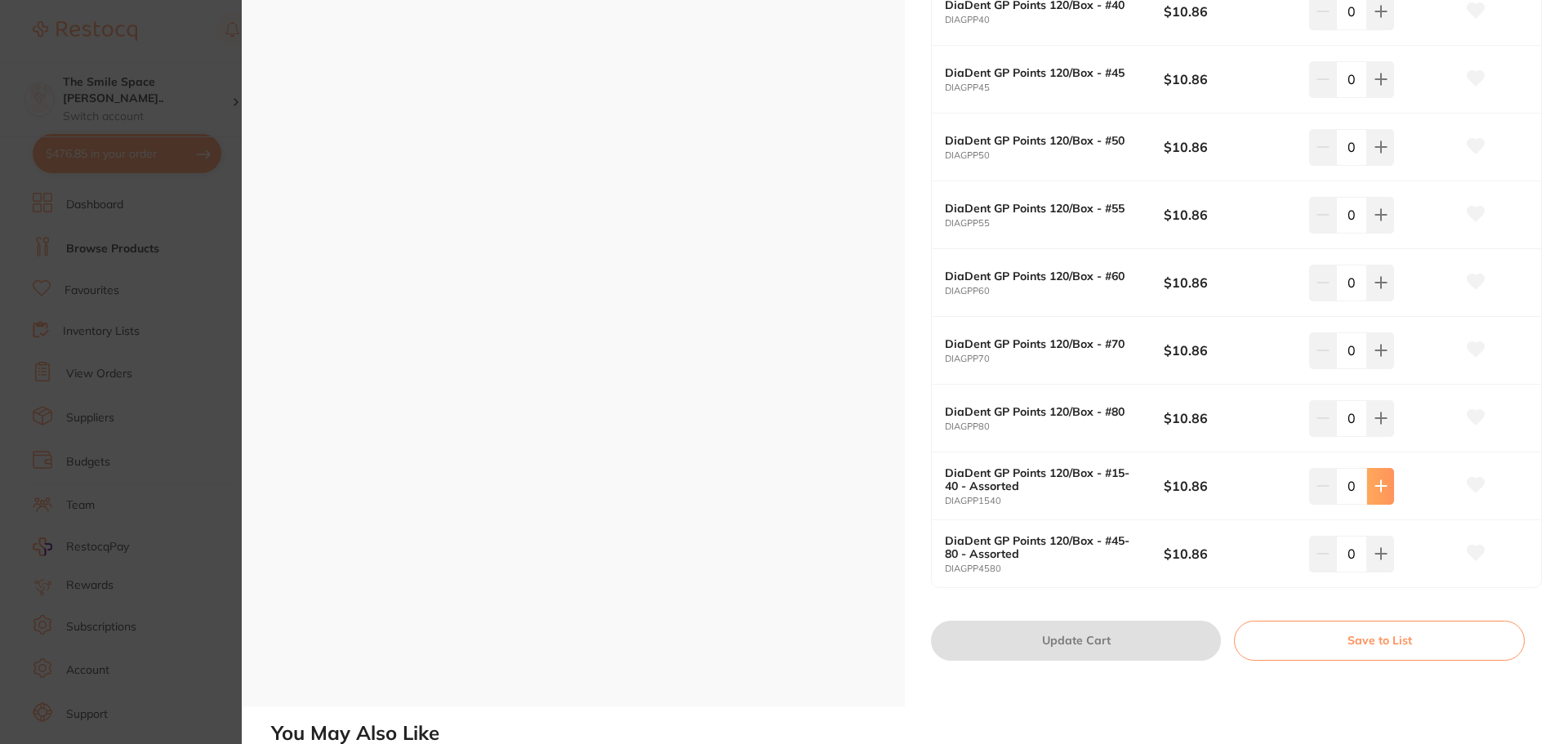
click at [1376, 499] on button at bounding box center [1381, 486] width 27 height 36
type input "1"
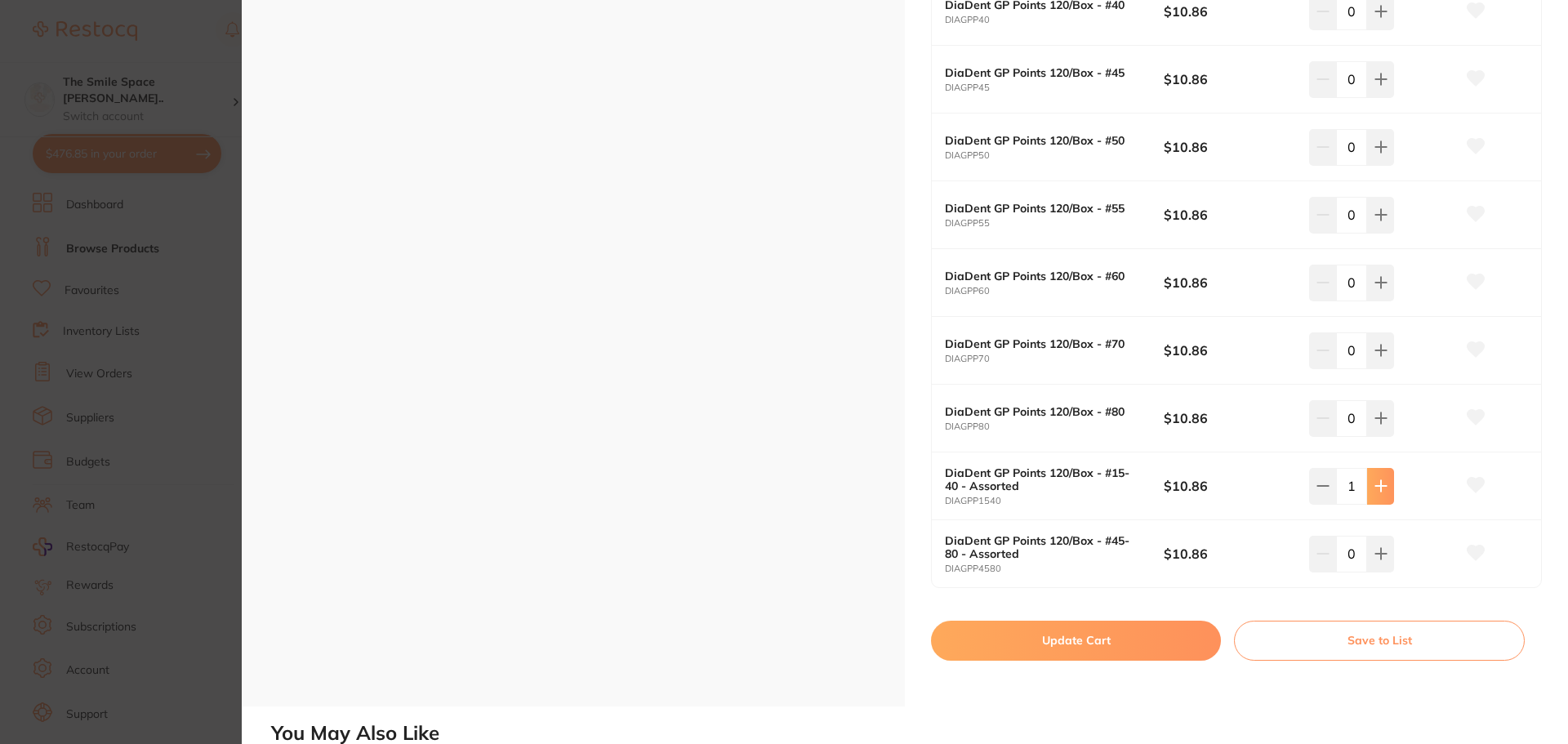
scroll to position [0, 0]
click at [1383, 556] on icon at bounding box center [1381, 553] width 13 height 13
type input "1"
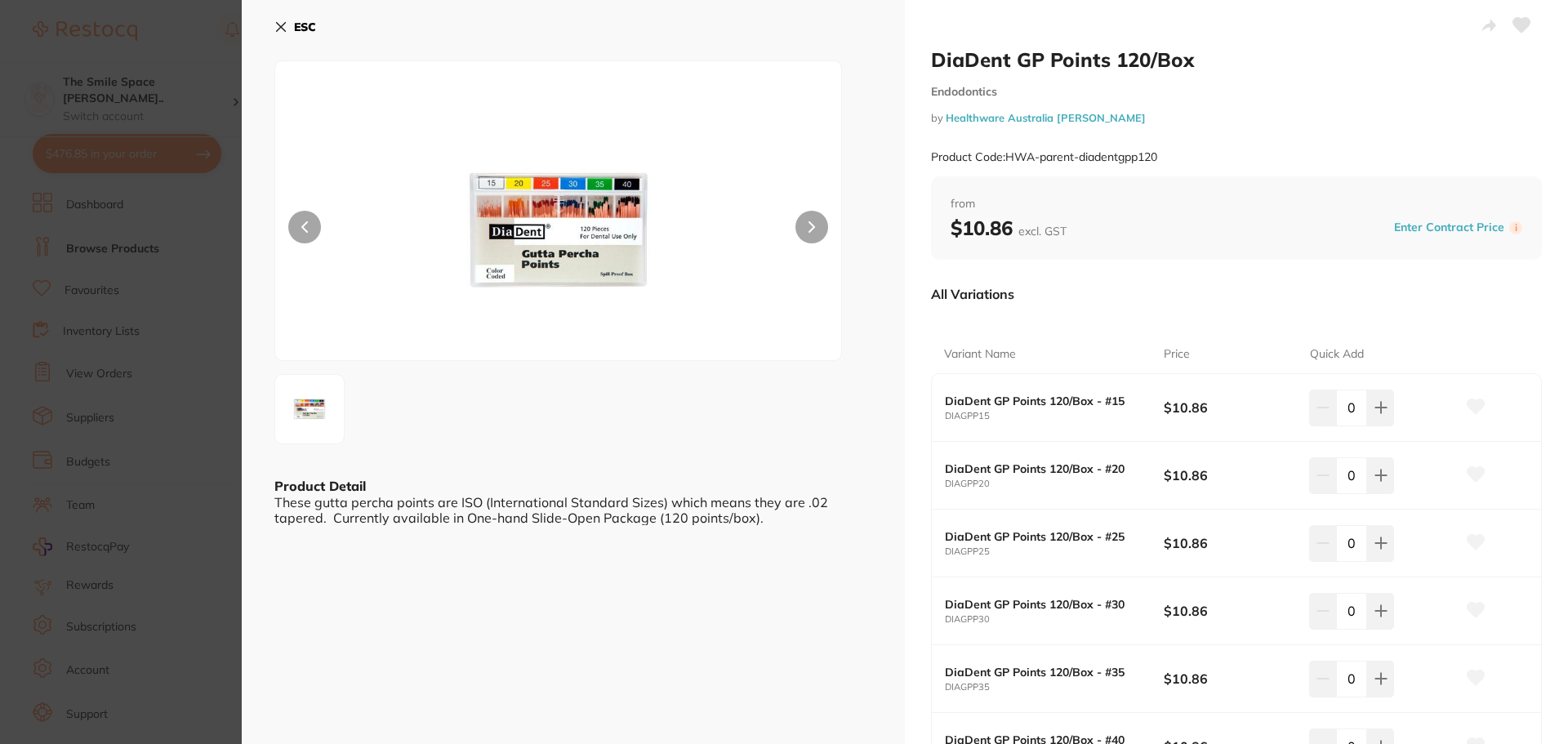
click at [181, 433] on section "DiaDent GP Points 120/Box Endodontics by Healthware Australia Ridley Product Co…" at bounding box center [784, 372] width 1568 height 744
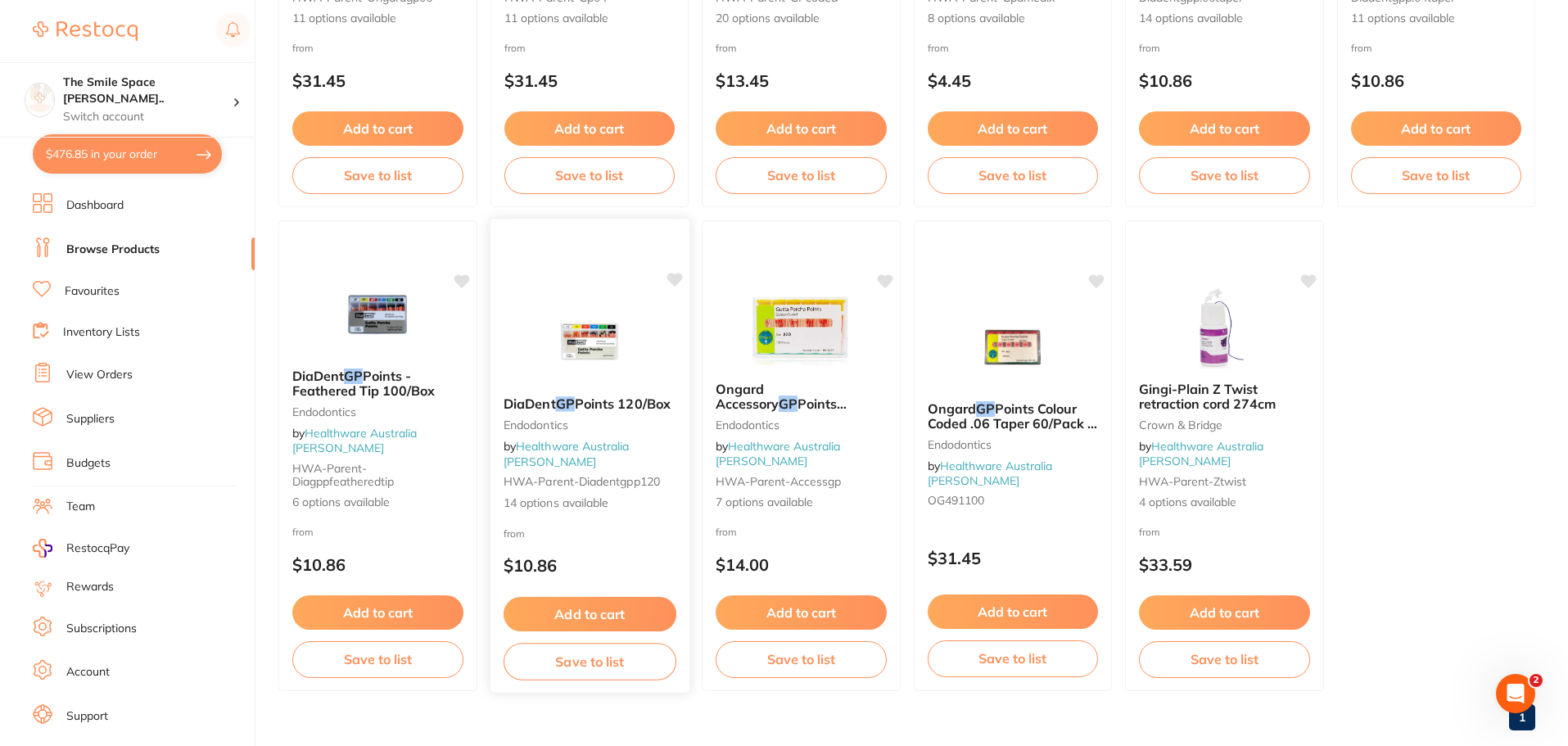
click at [561, 505] on span "14 options available" at bounding box center [589, 502] width 173 height 16
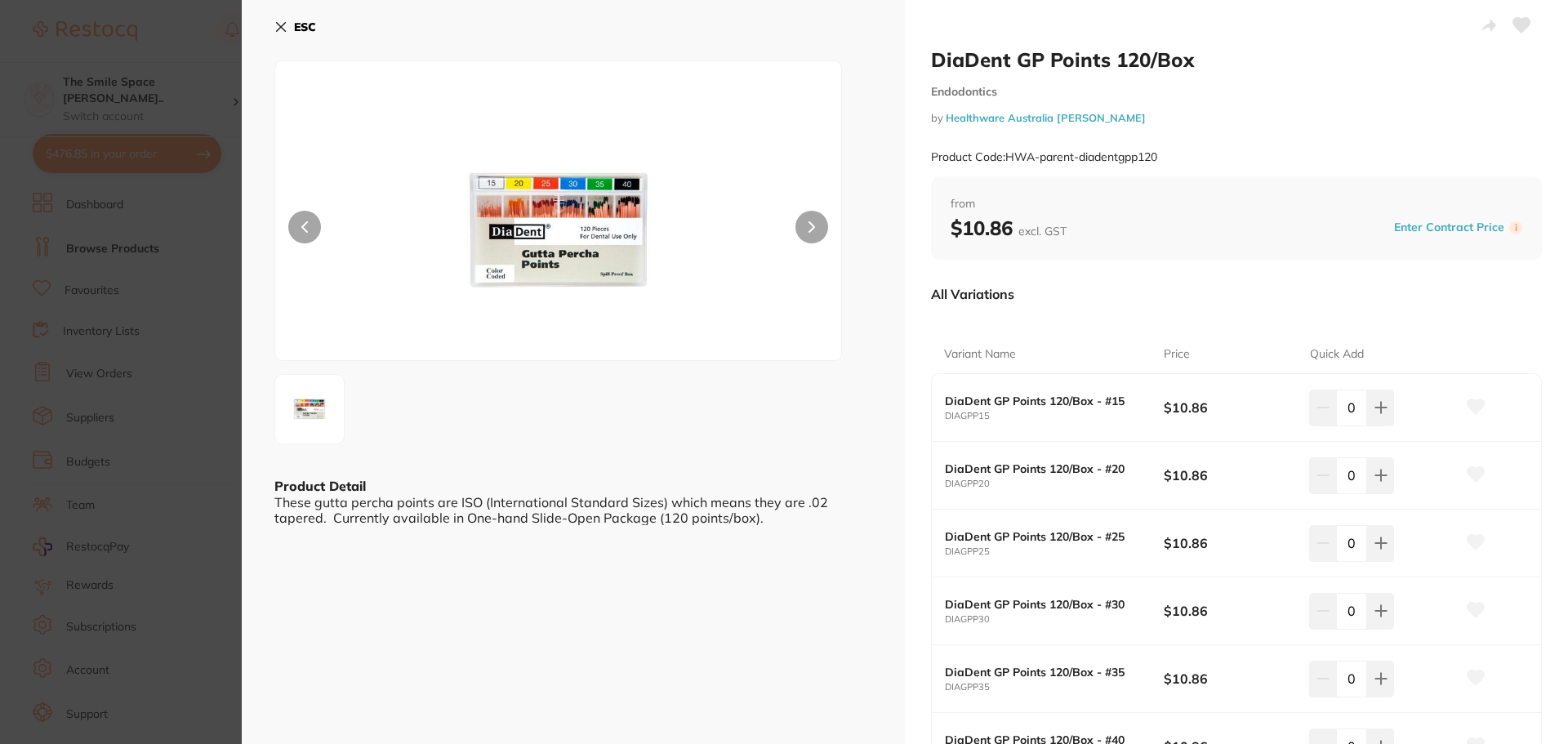
click at [185, 349] on section "DiaDent GP Points 120/Box Endodontics by Healthware Australia Ridley Product Co…" at bounding box center [784, 372] width 1568 height 744
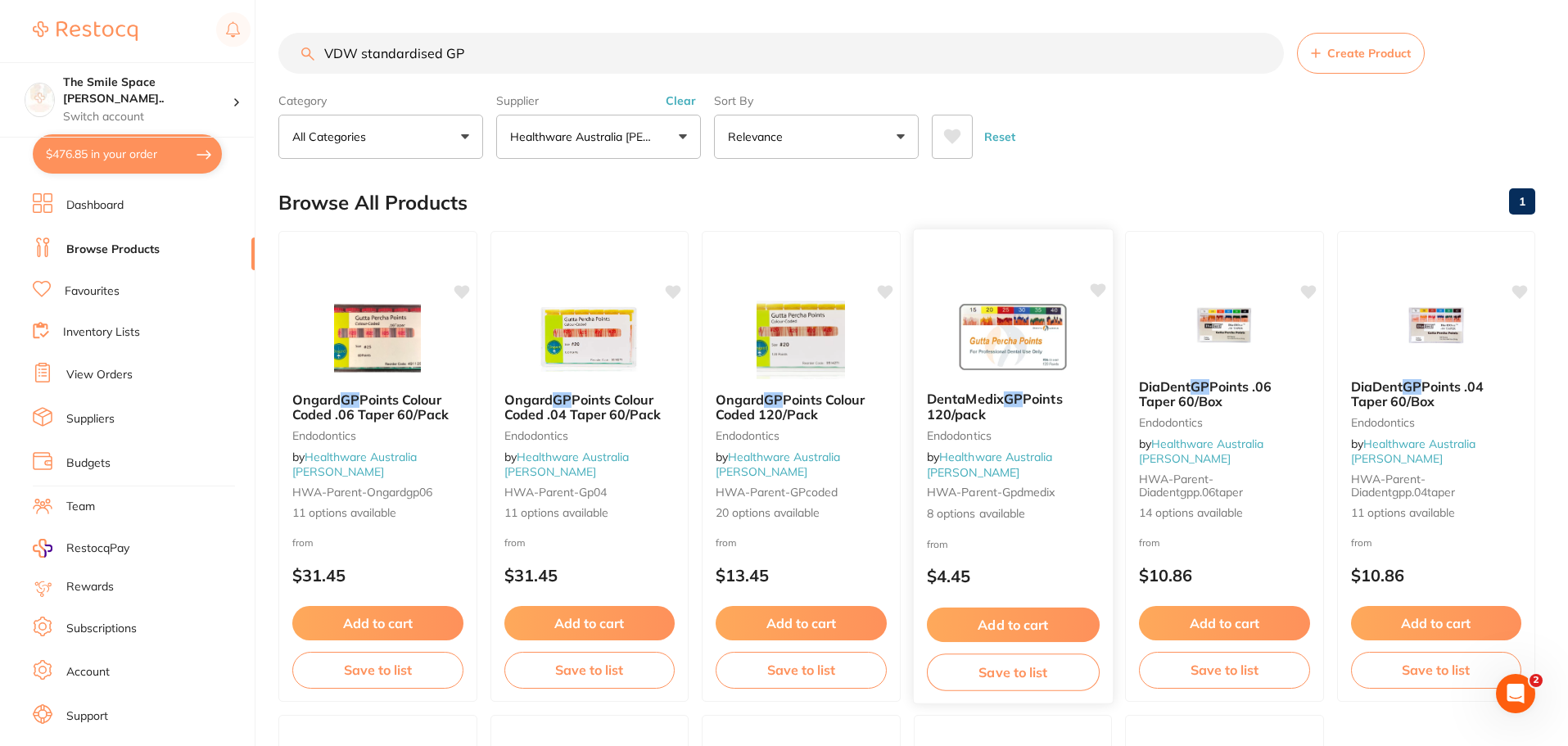
click at [974, 512] on span "8 options available" at bounding box center [1012, 514] width 173 height 16
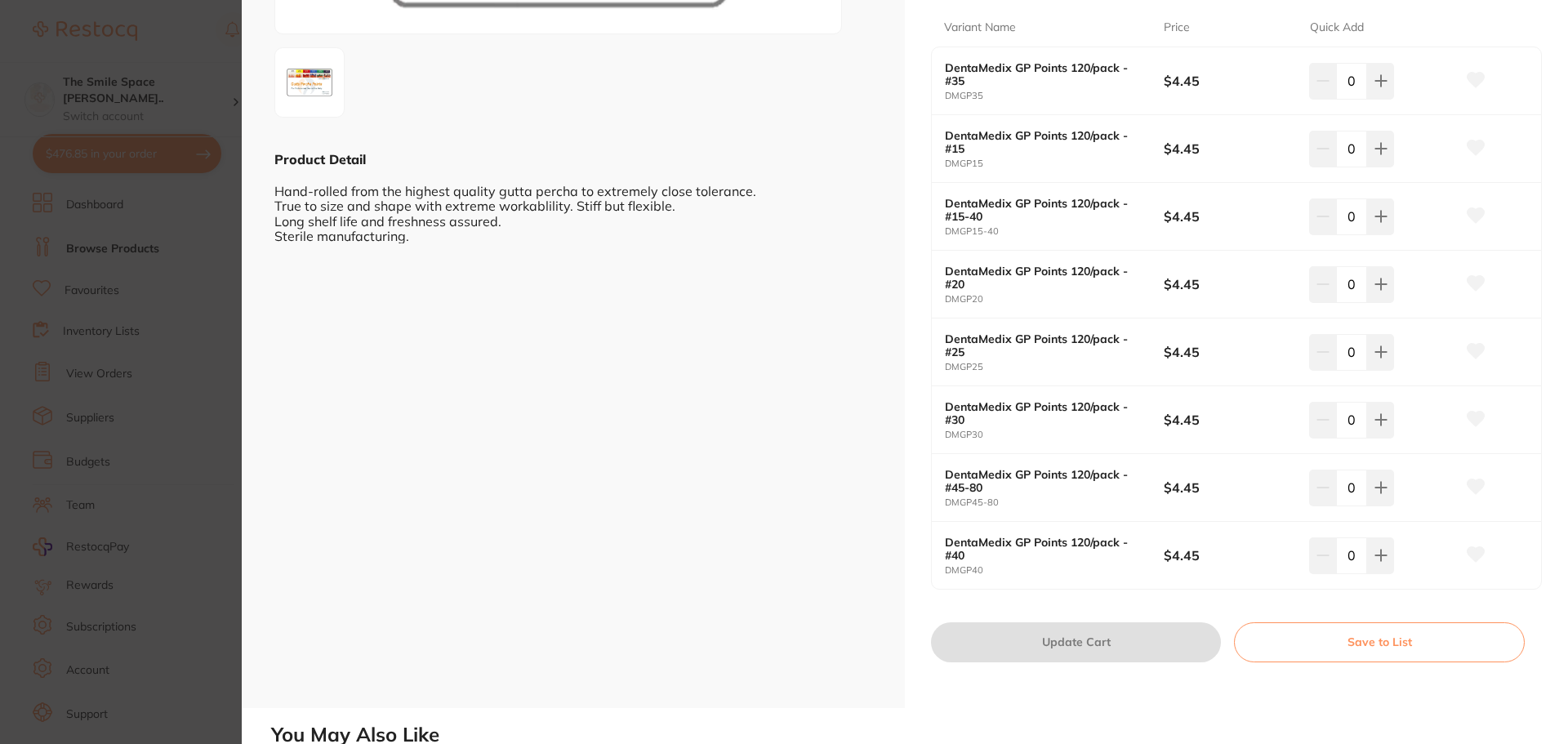
scroll to position [164, 0]
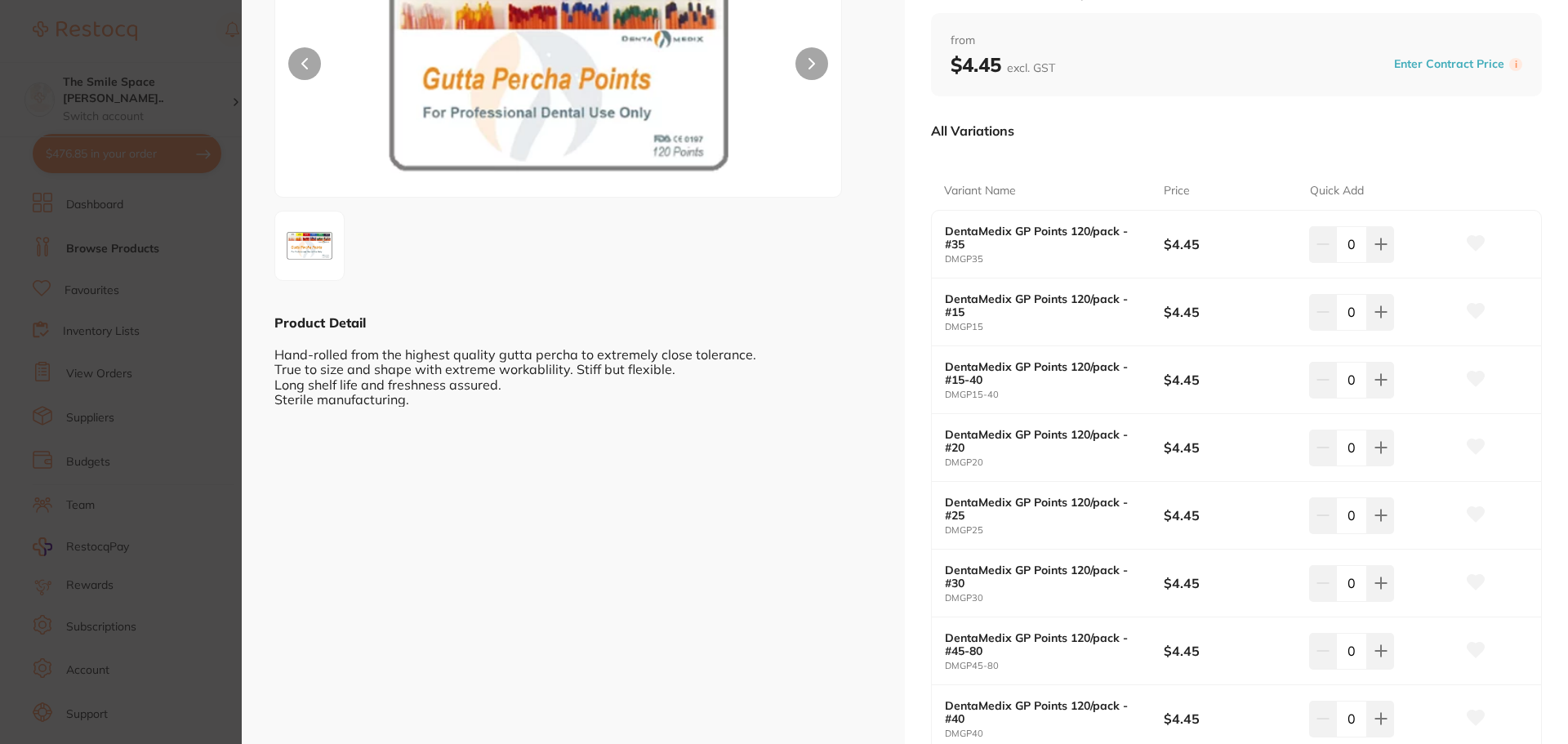
click at [106, 436] on section "DentaMedix GP Points 120/pack Endodontics by Healthware Australia Ridley Produc…" at bounding box center [784, 372] width 1568 height 744
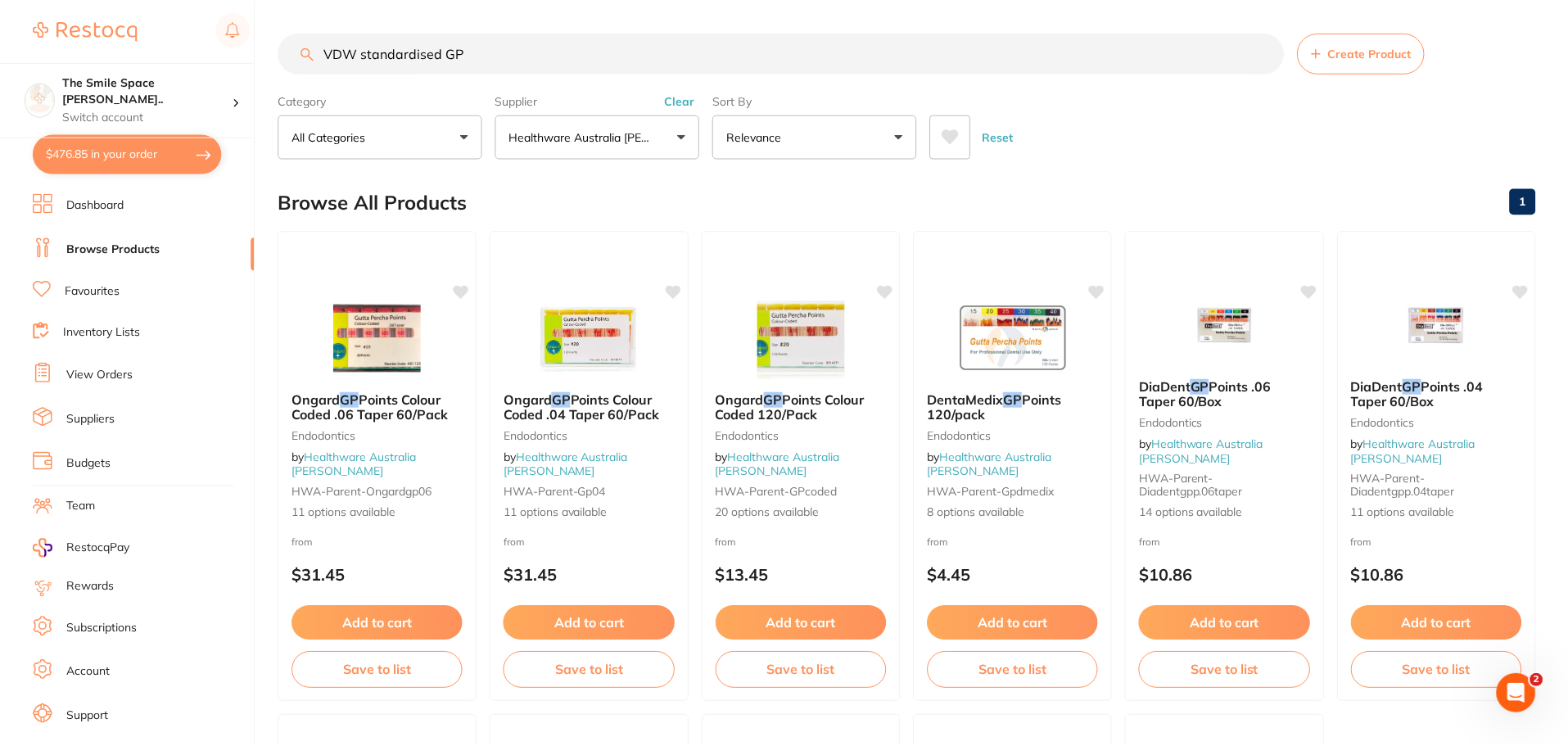
scroll to position [1, 0]
click at [1199, 514] on span "14 options available" at bounding box center [1225, 513] width 173 height 16
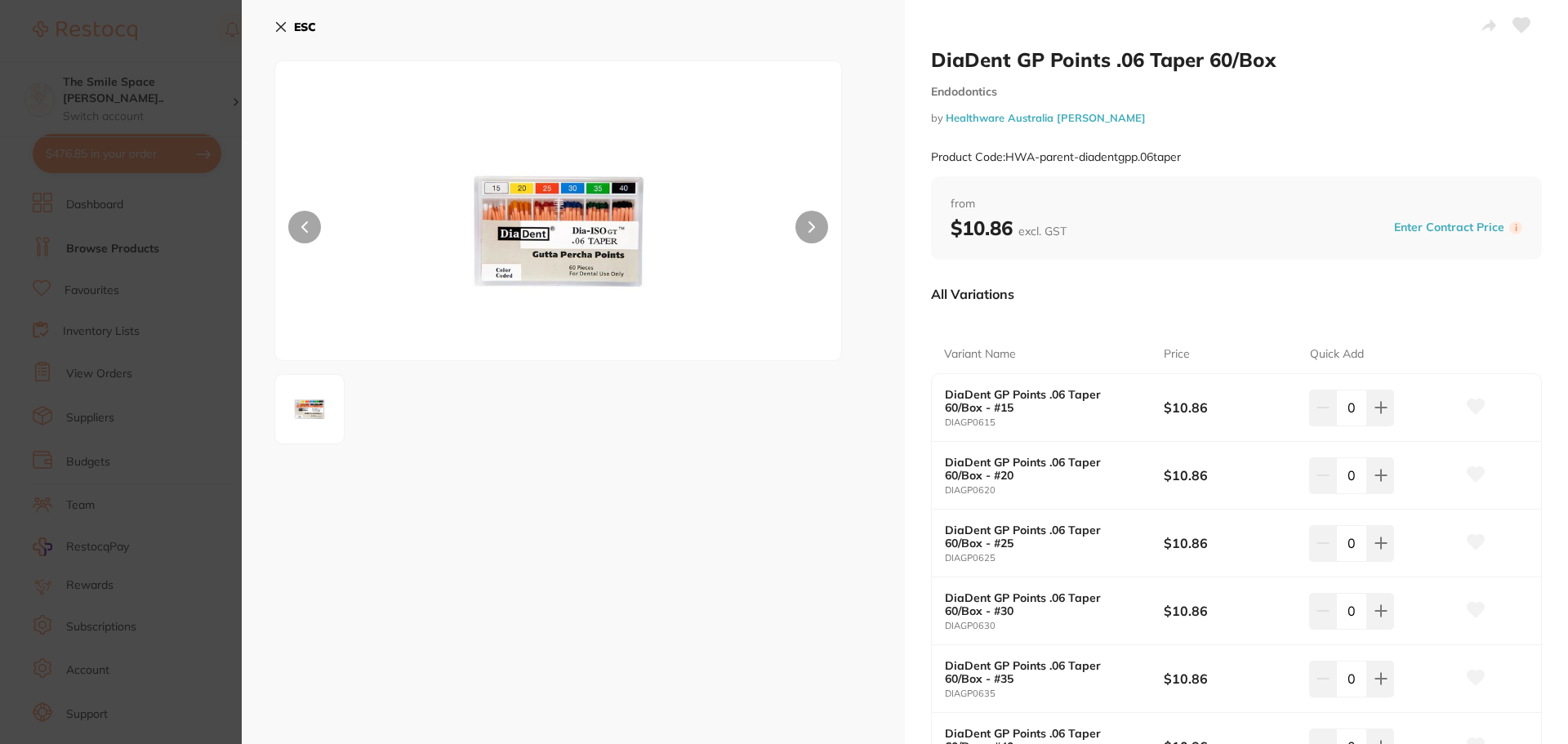
click at [221, 391] on section "DiaDent GP Points .06 Taper 60/Box Endodontics by Healthware Australia Ridley P…" at bounding box center [784, 372] width 1568 height 744
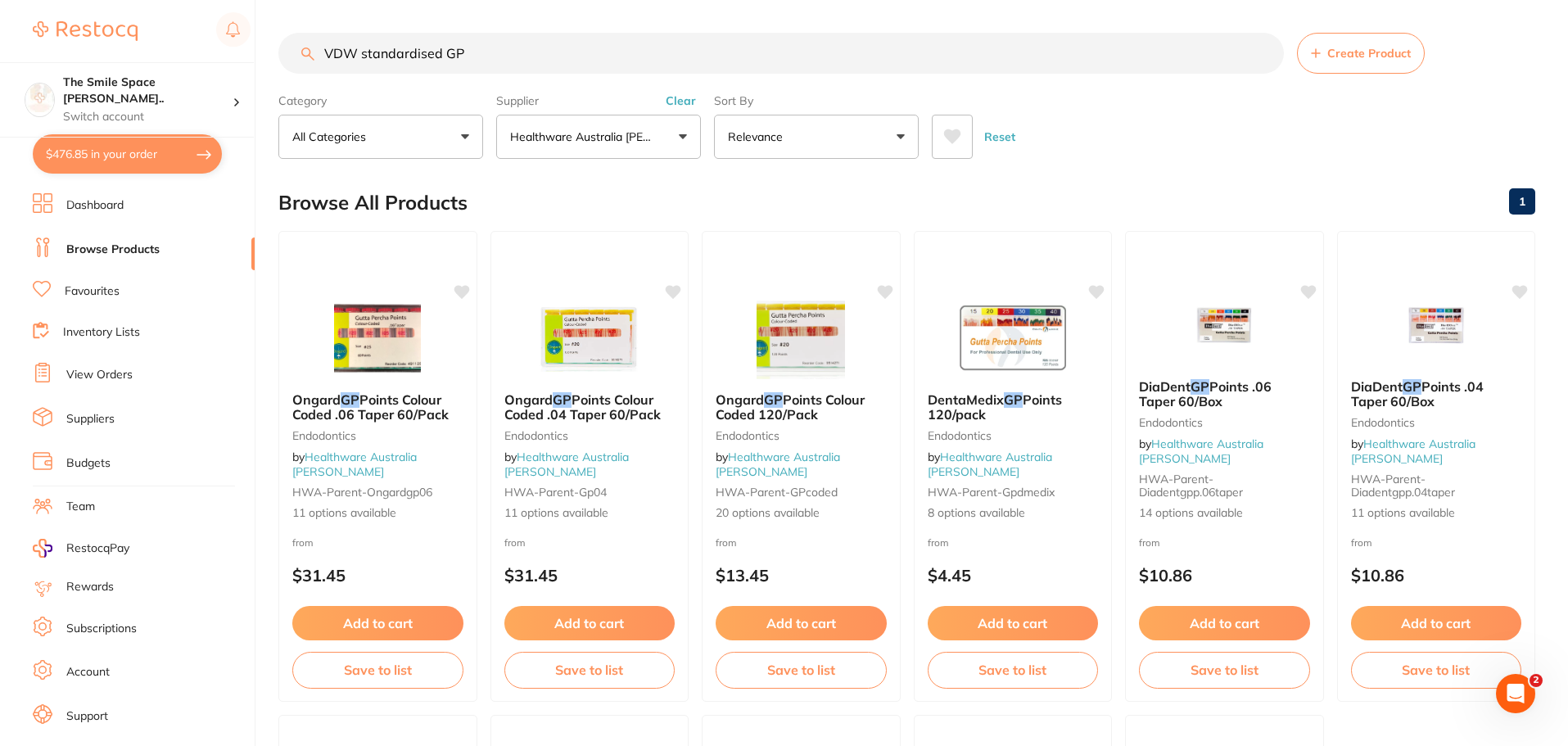
drag, startPoint x: 523, startPoint y: 54, endPoint x: 2, endPoint y: 2, distance: 523.6
click at [0, 6] on div "$476.85 The Smile Space Lilli P... Switch account The Smile Space Lilli Pilli $…" at bounding box center [784, 373] width 1568 height 746
type input "k-files"
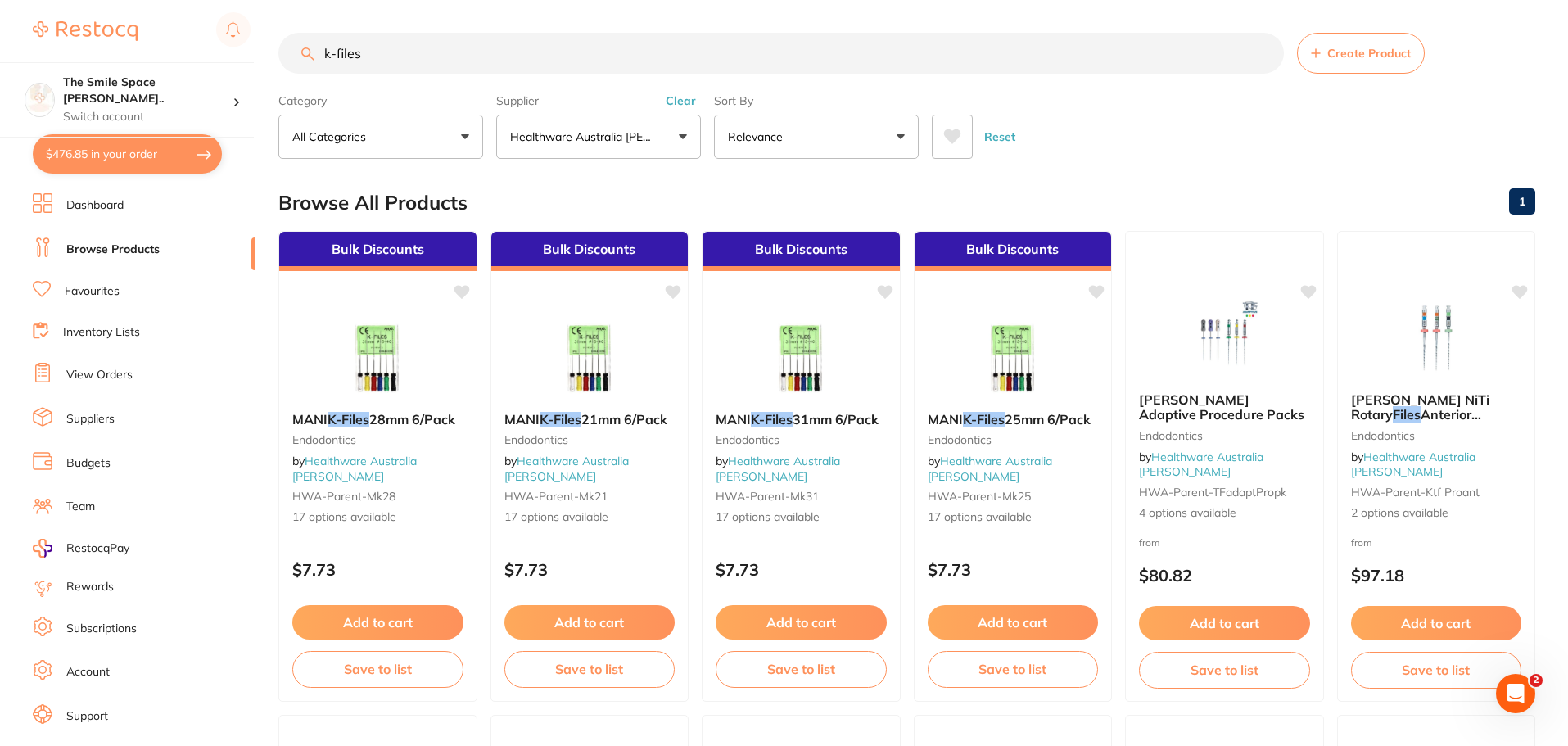
click at [869, 126] on button "Relevance" at bounding box center [816, 137] width 205 height 44
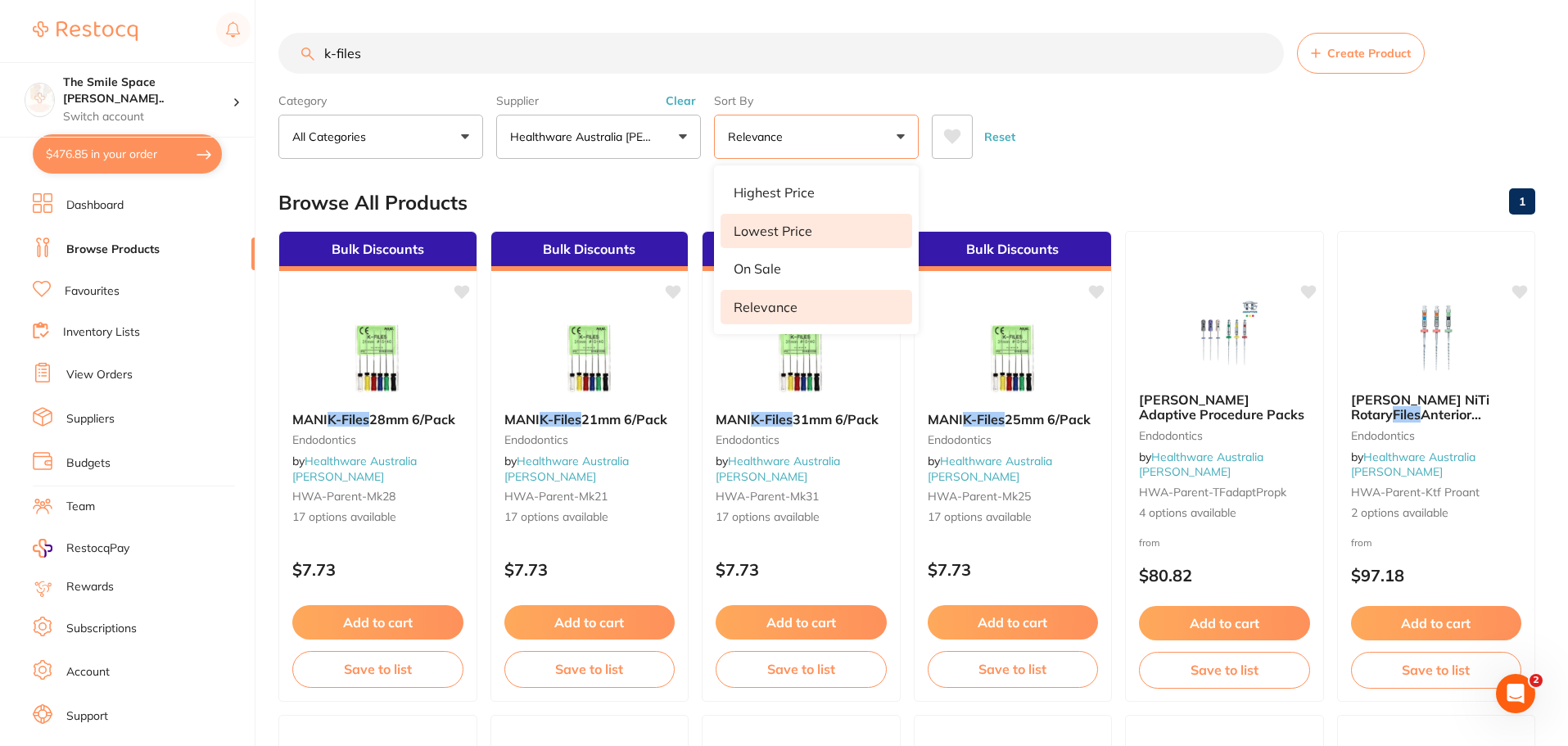
click at [833, 232] on li "Lowest Price" at bounding box center [816, 231] width 191 height 34
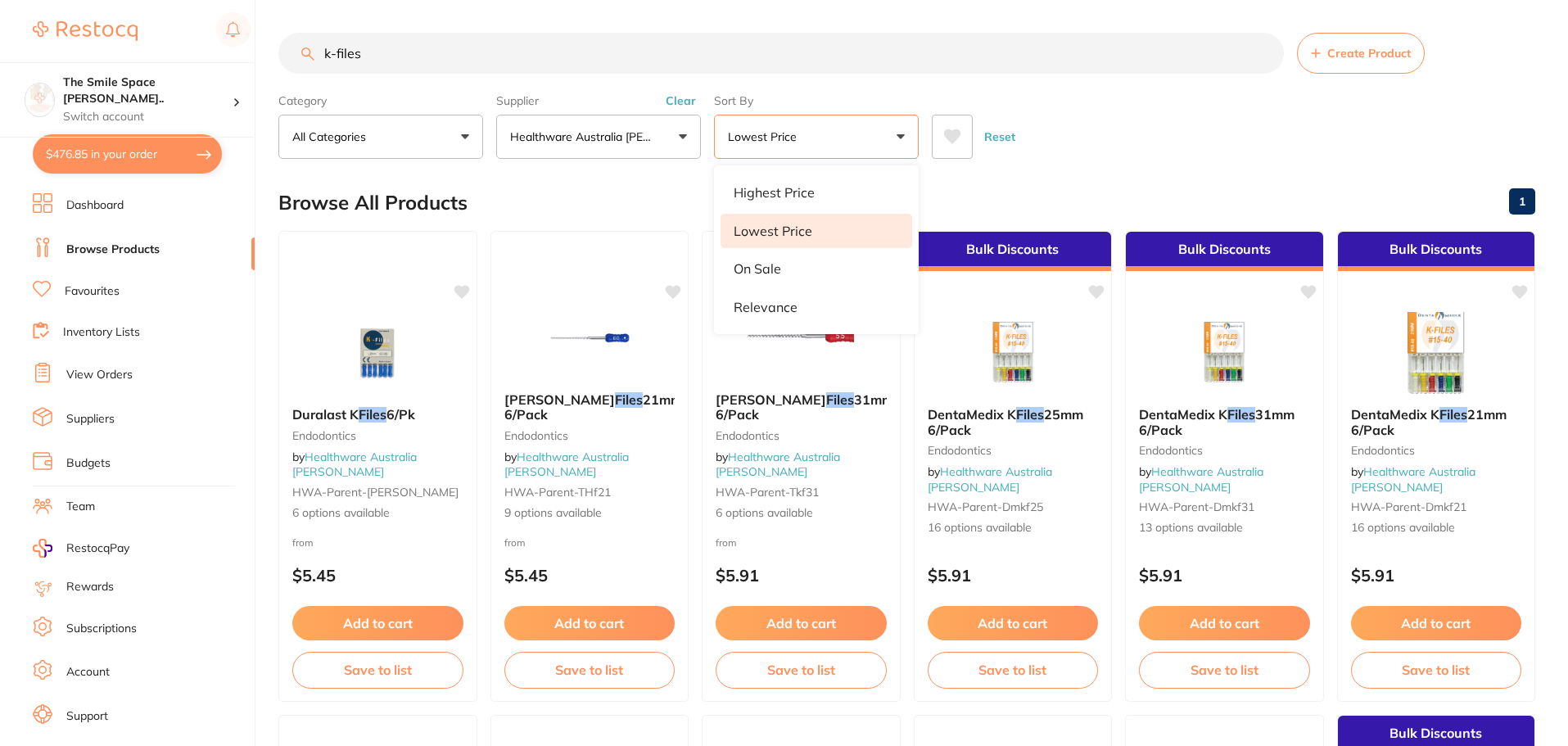
click at [1162, 138] on div "Reset" at bounding box center [1226, 130] width 590 height 57
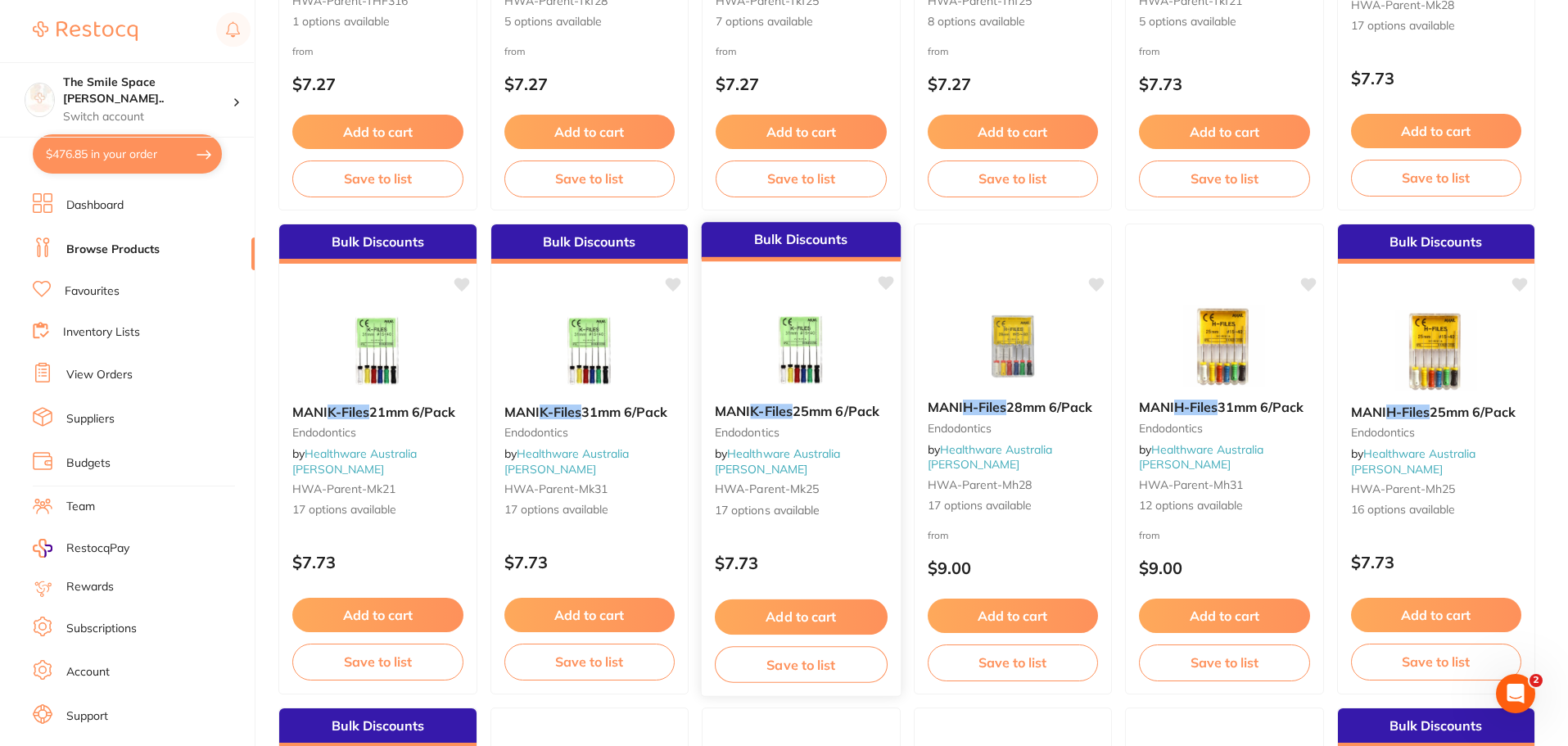
scroll to position [984, 0]
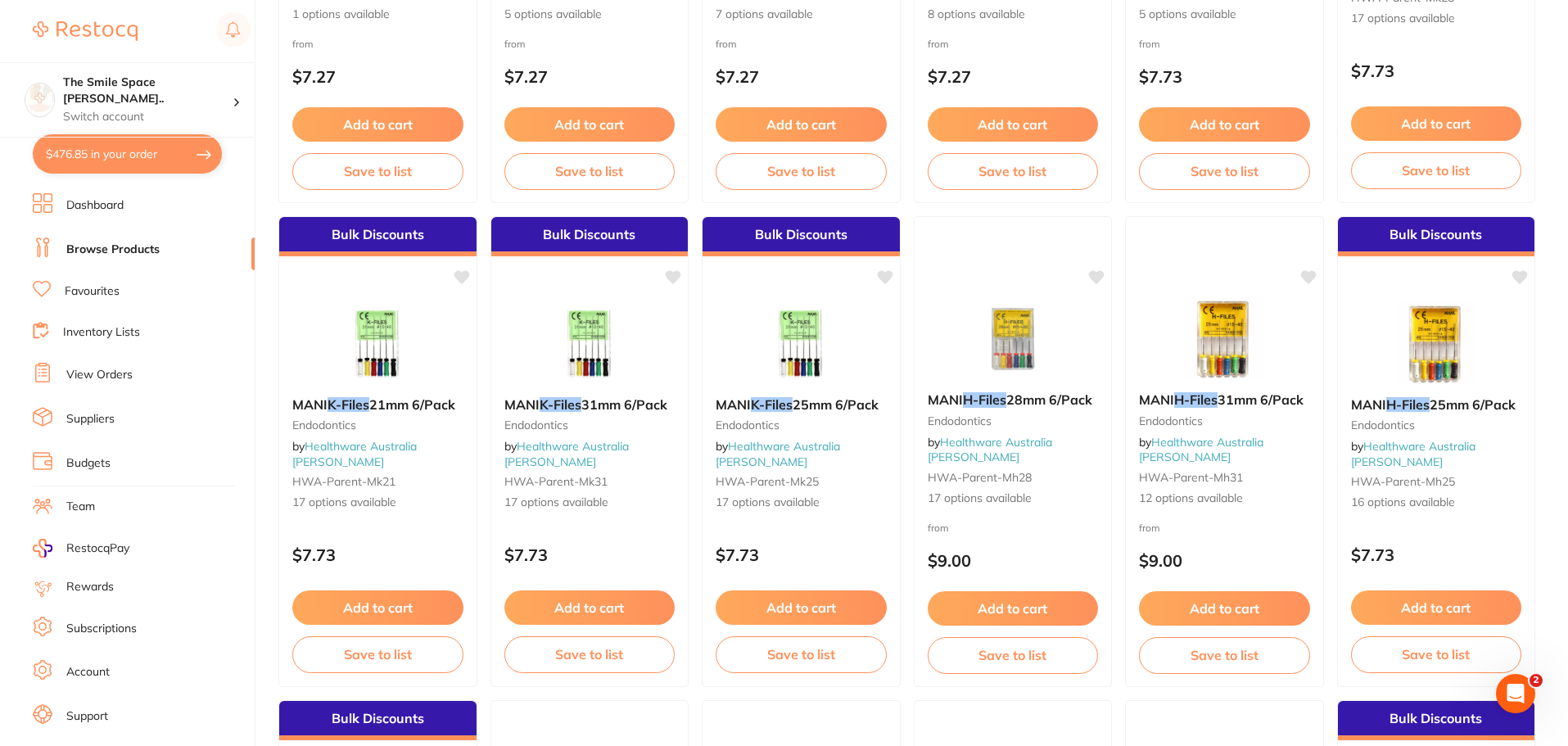
drag, startPoint x: 763, startPoint y: 490, endPoint x: 831, endPoint y: 532, distance: 79.9
click at [763, 495] on span "17 options available" at bounding box center [801, 502] width 171 height 16
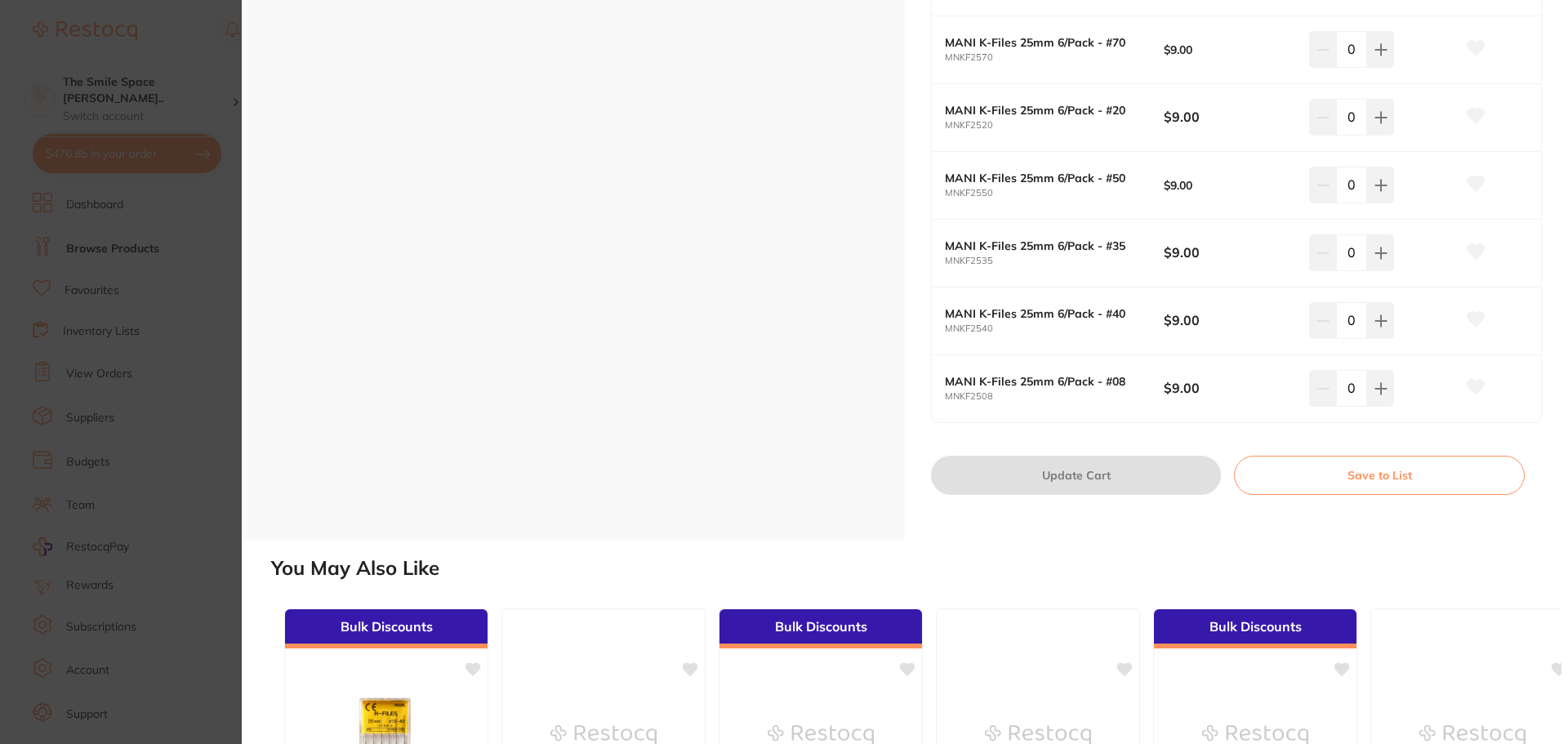
scroll to position [1226, 0]
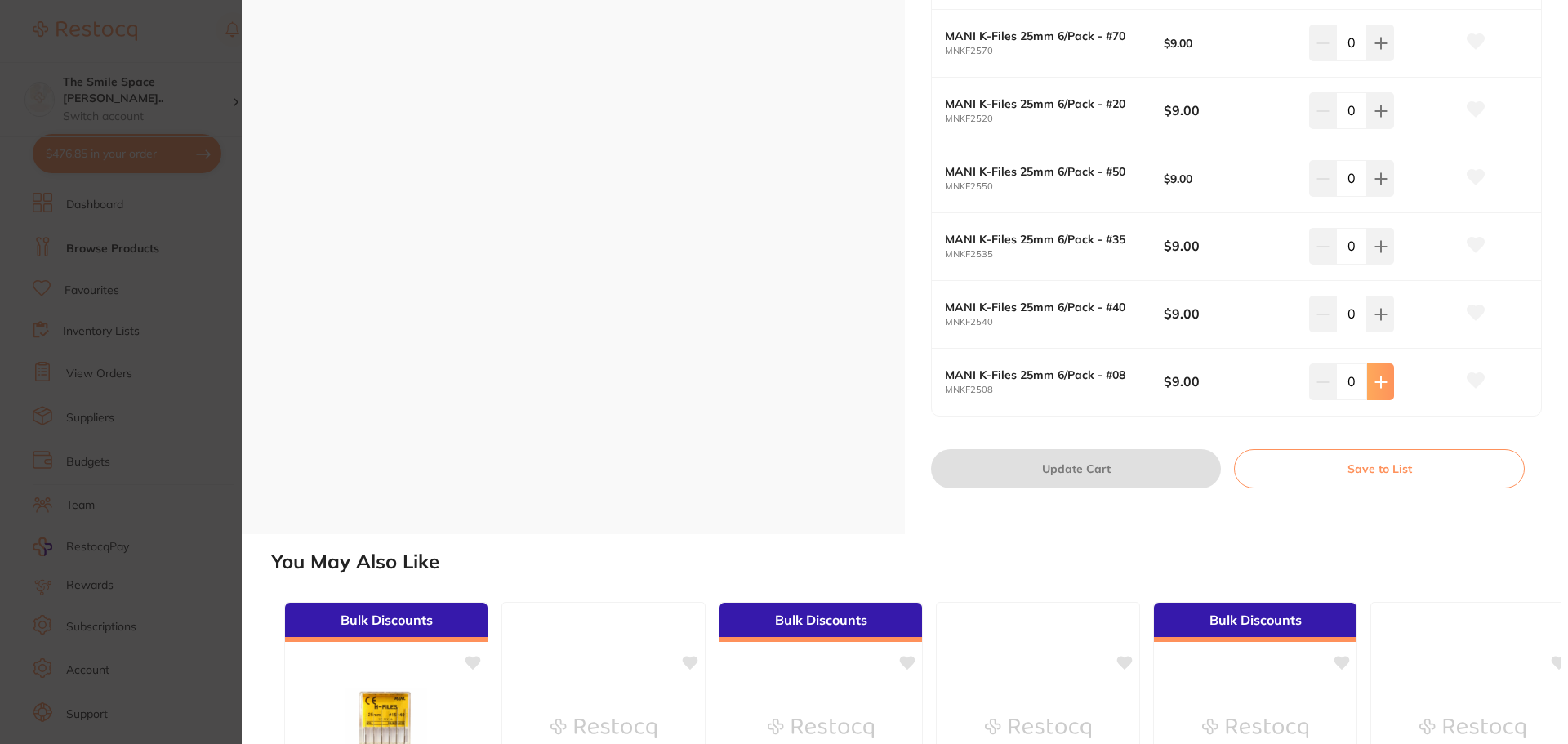
click at [1387, 379] on button at bounding box center [1381, 382] width 27 height 36
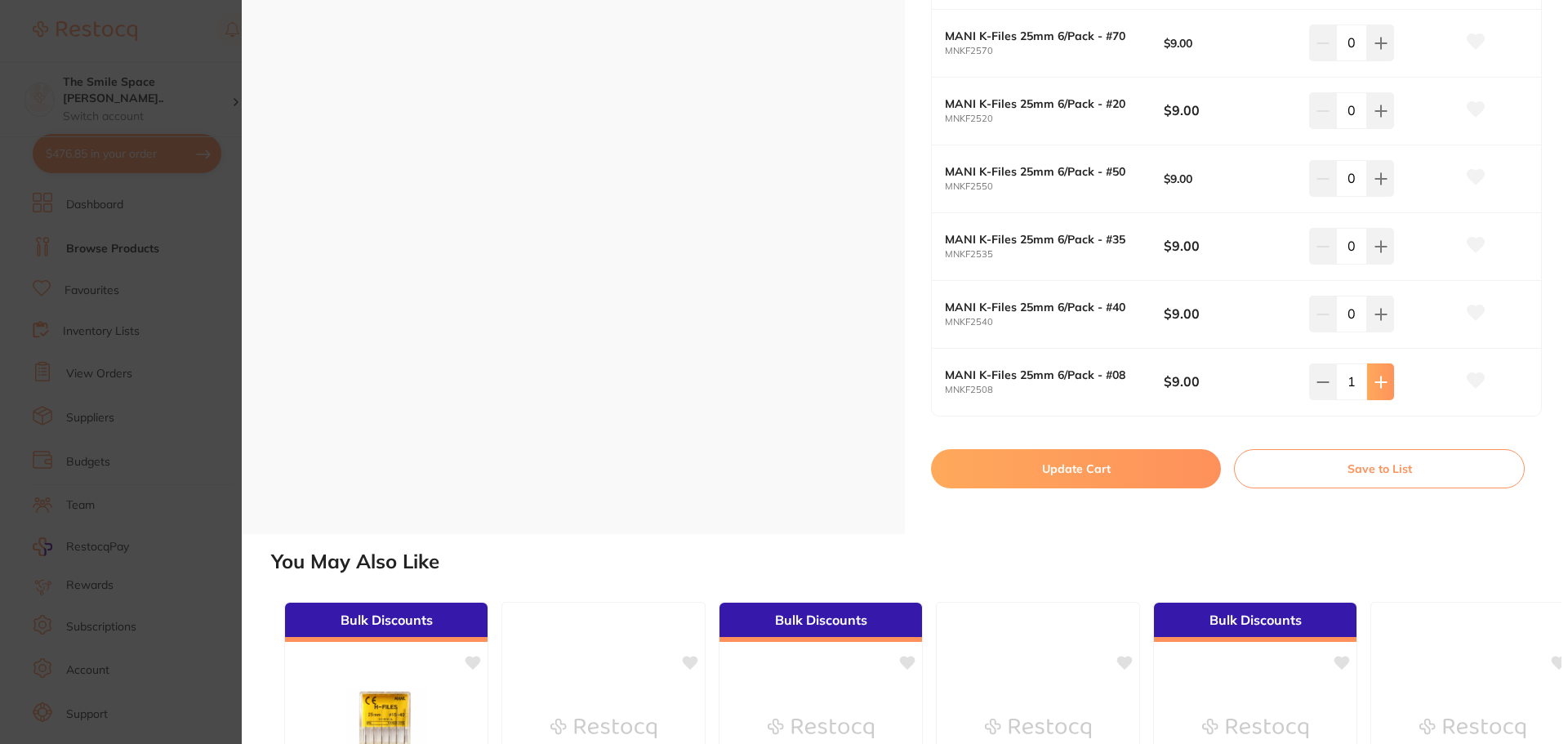
click at [1387, 379] on button at bounding box center [1381, 382] width 27 height 36
click at [1383, 380] on icon at bounding box center [1381, 382] width 13 height 13
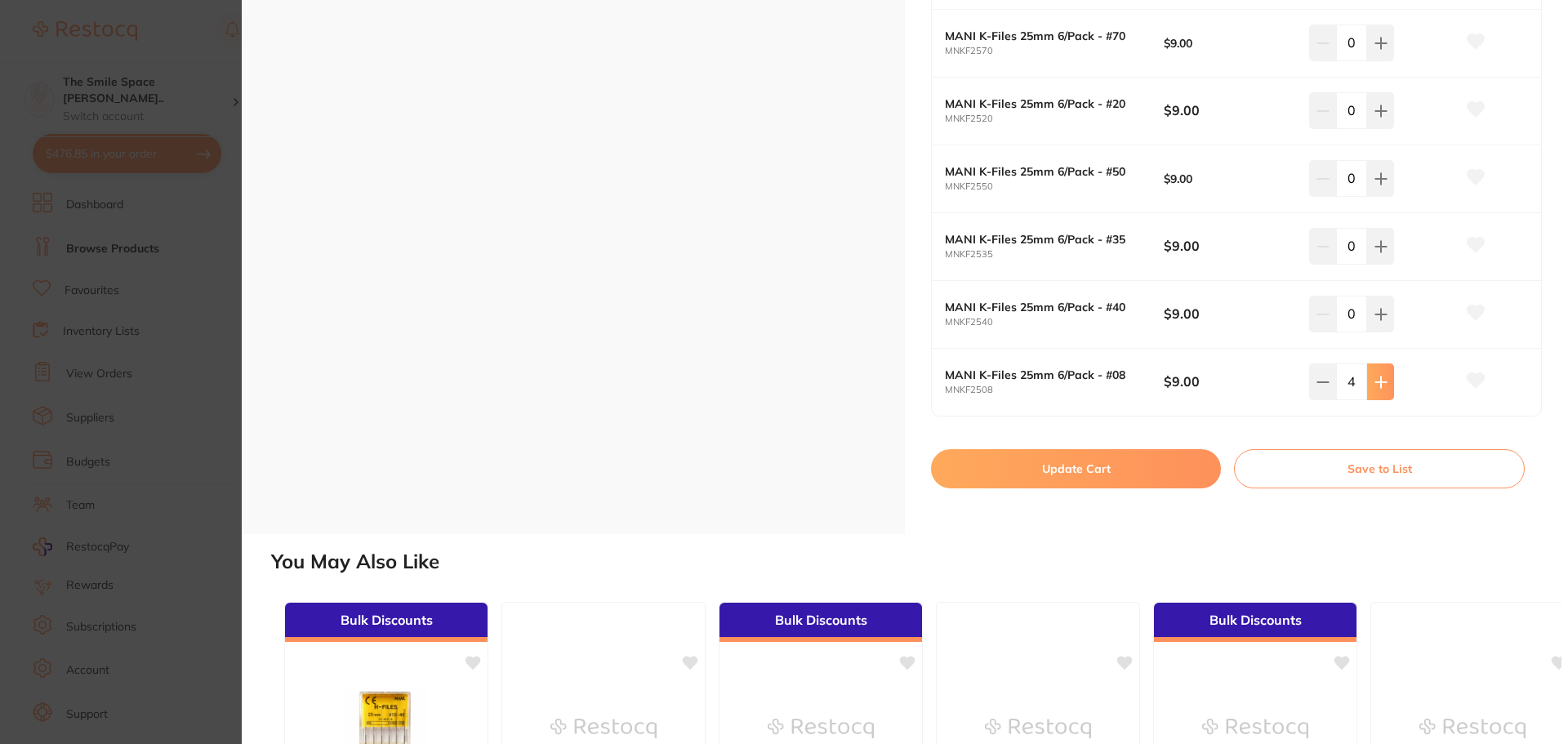
type input "5"
click at [1049, 470] on button "Update Cart" at bounding box center [1076, 469] width 290 height 39
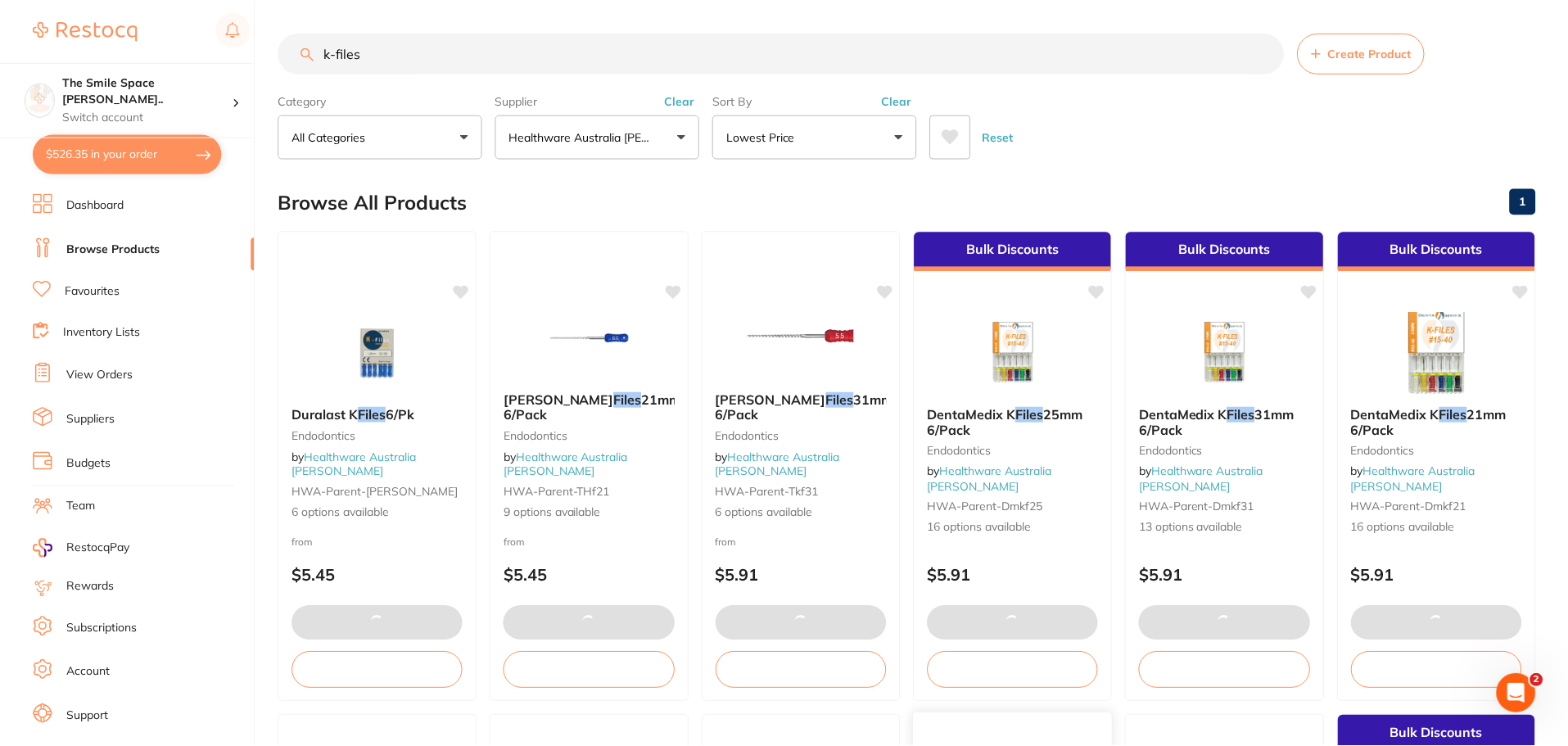
scroll to position [984, 0]
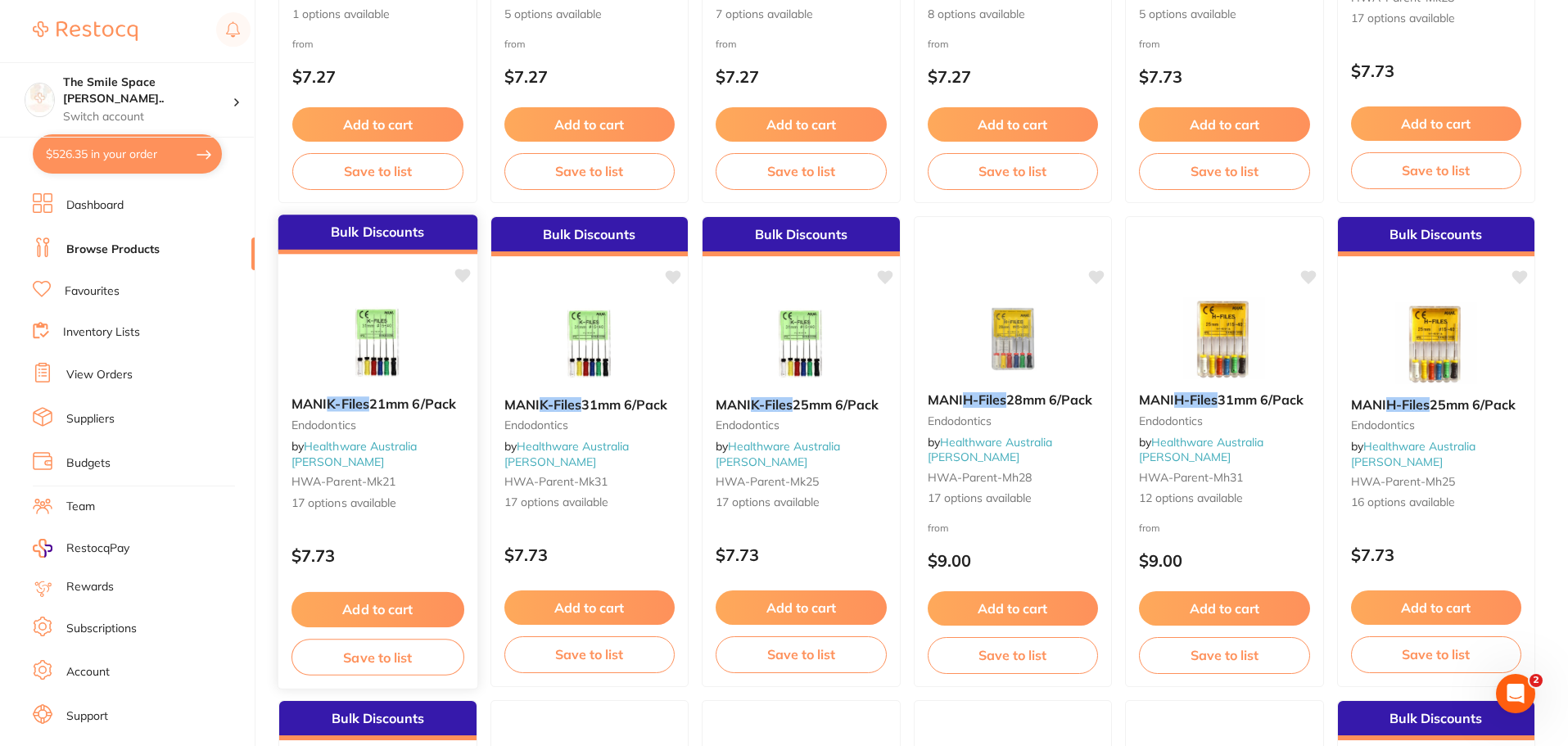
click at [357, 496] on span "17 options available" at bounding box center [377, 503] width 173 height 16
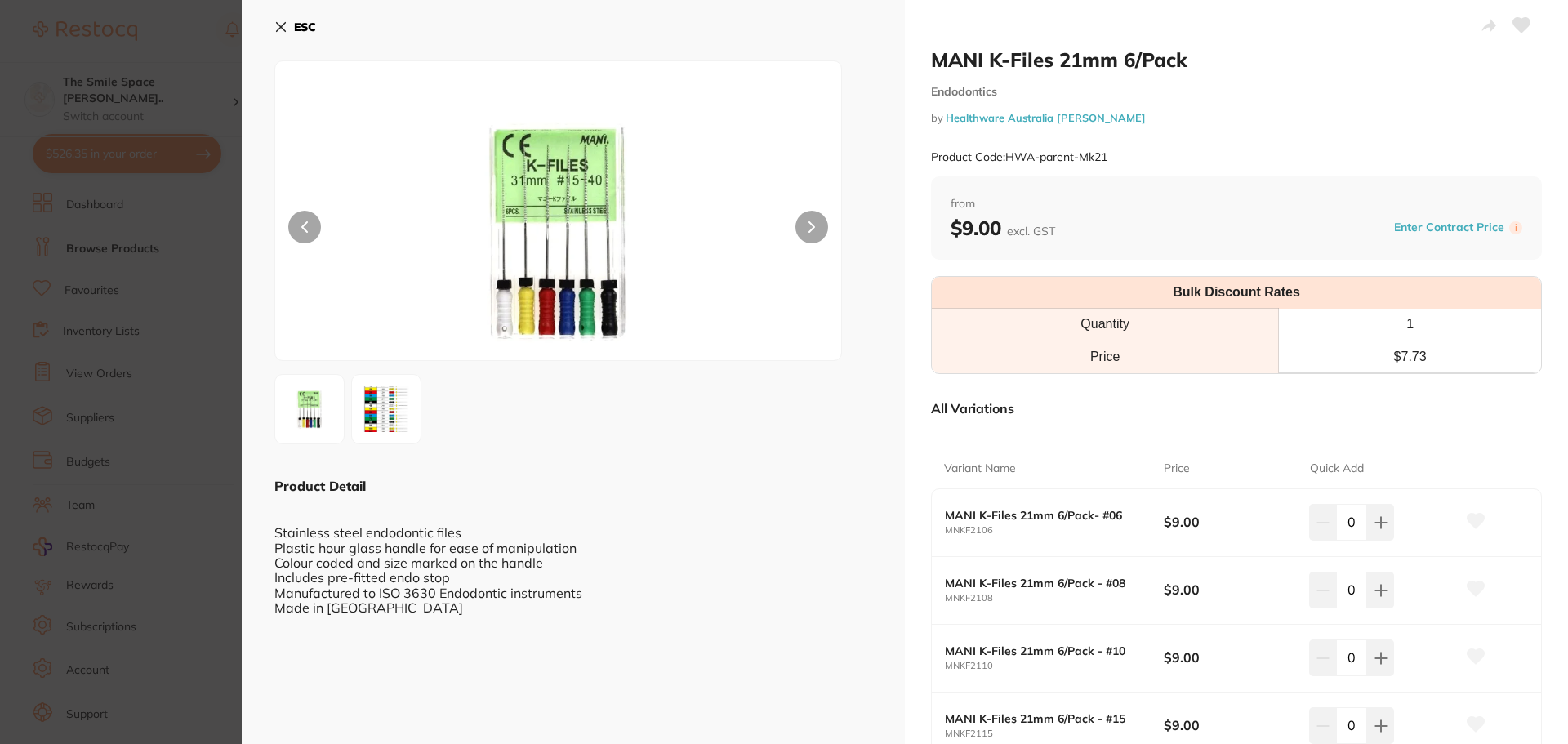
click at [195, 239] on section "MANI K-Files 21mm 6/Pack Endodontics by Healthware Australia Ridley Product Cod…" at bounding box center [784, 372] width 1568 height 744
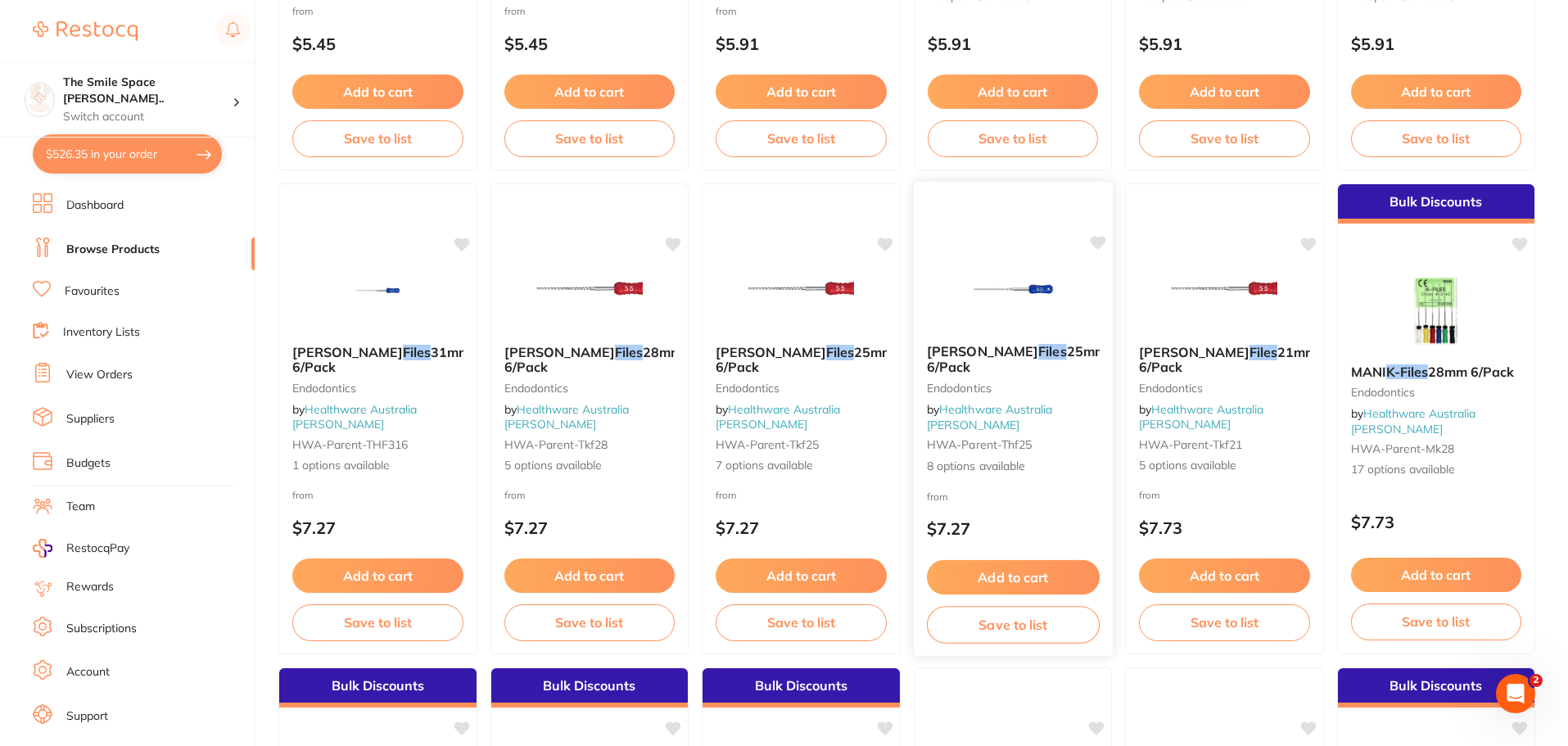
scroll to position [641, 0]
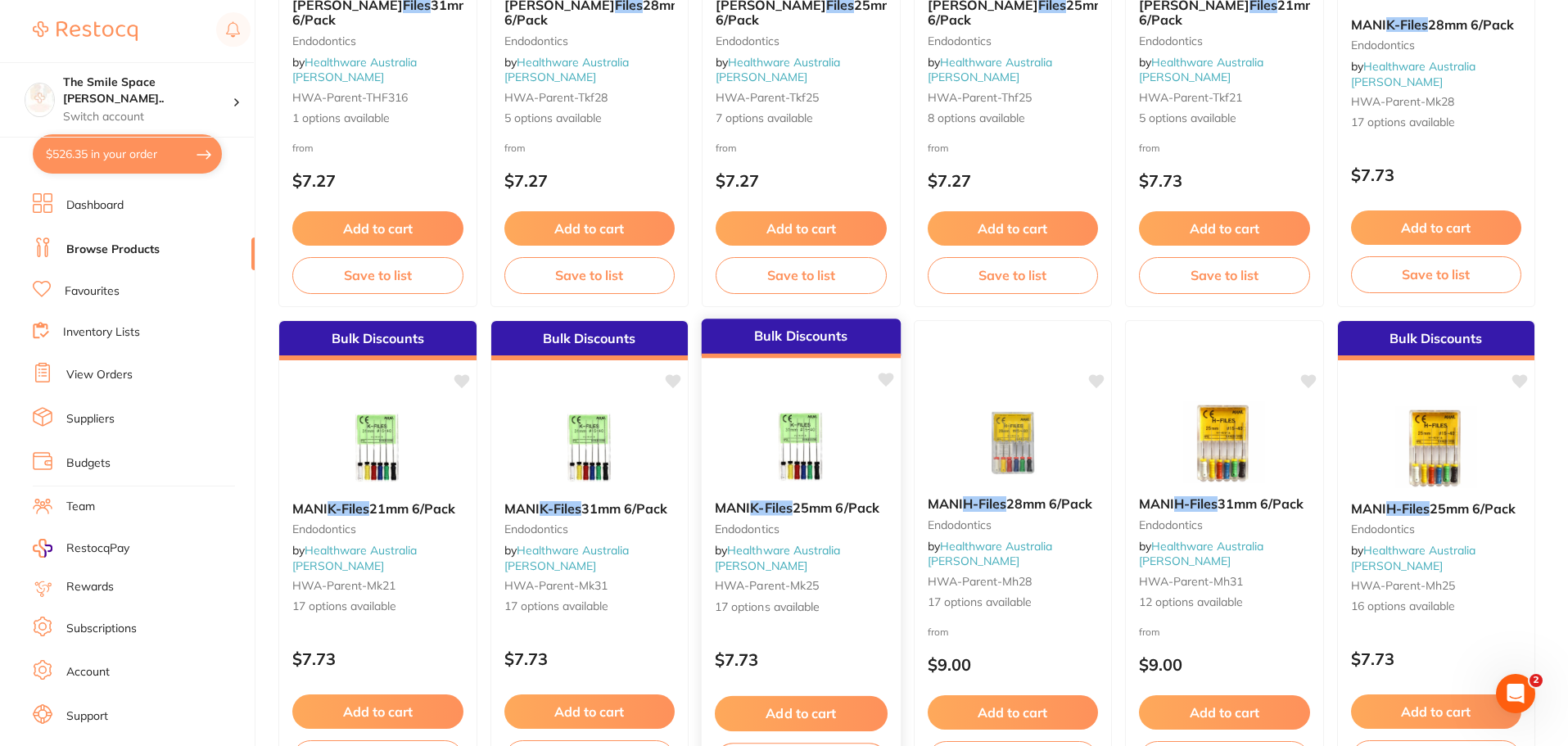
scroll to position [984, 0]
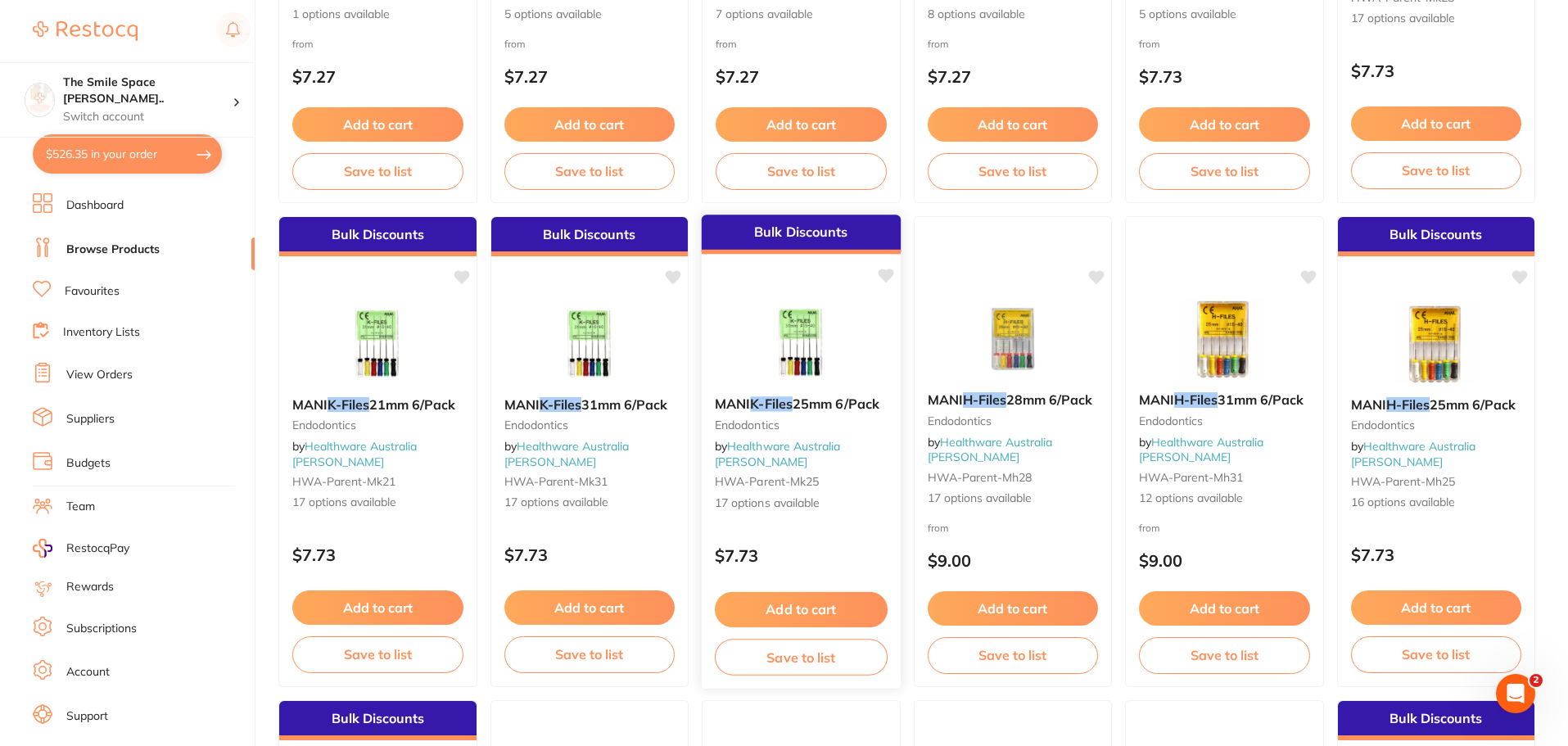
click at [803, 496] on span "17 options available" at bounding box center [801, 503] width 173 height 16
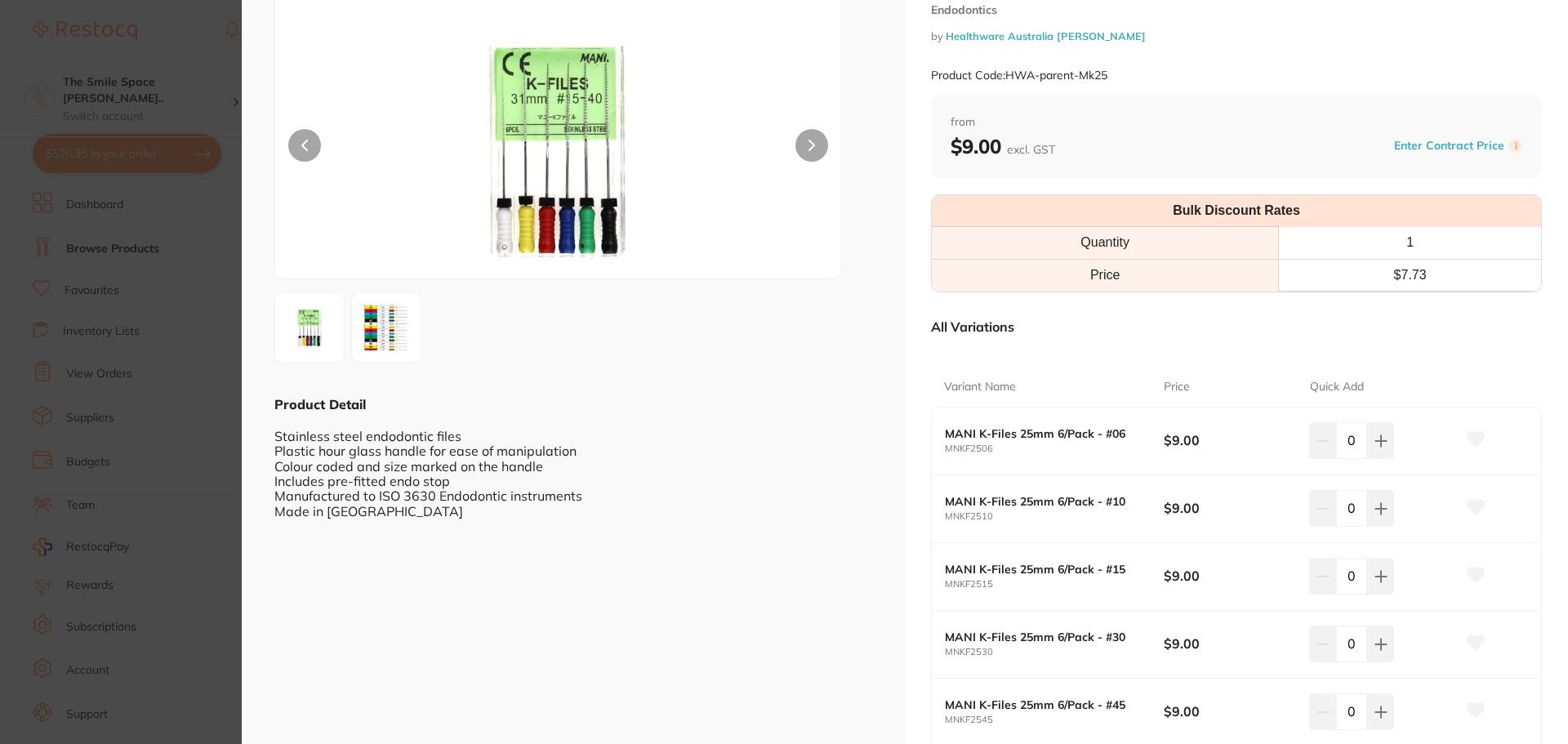
scroll to position [164, 0]
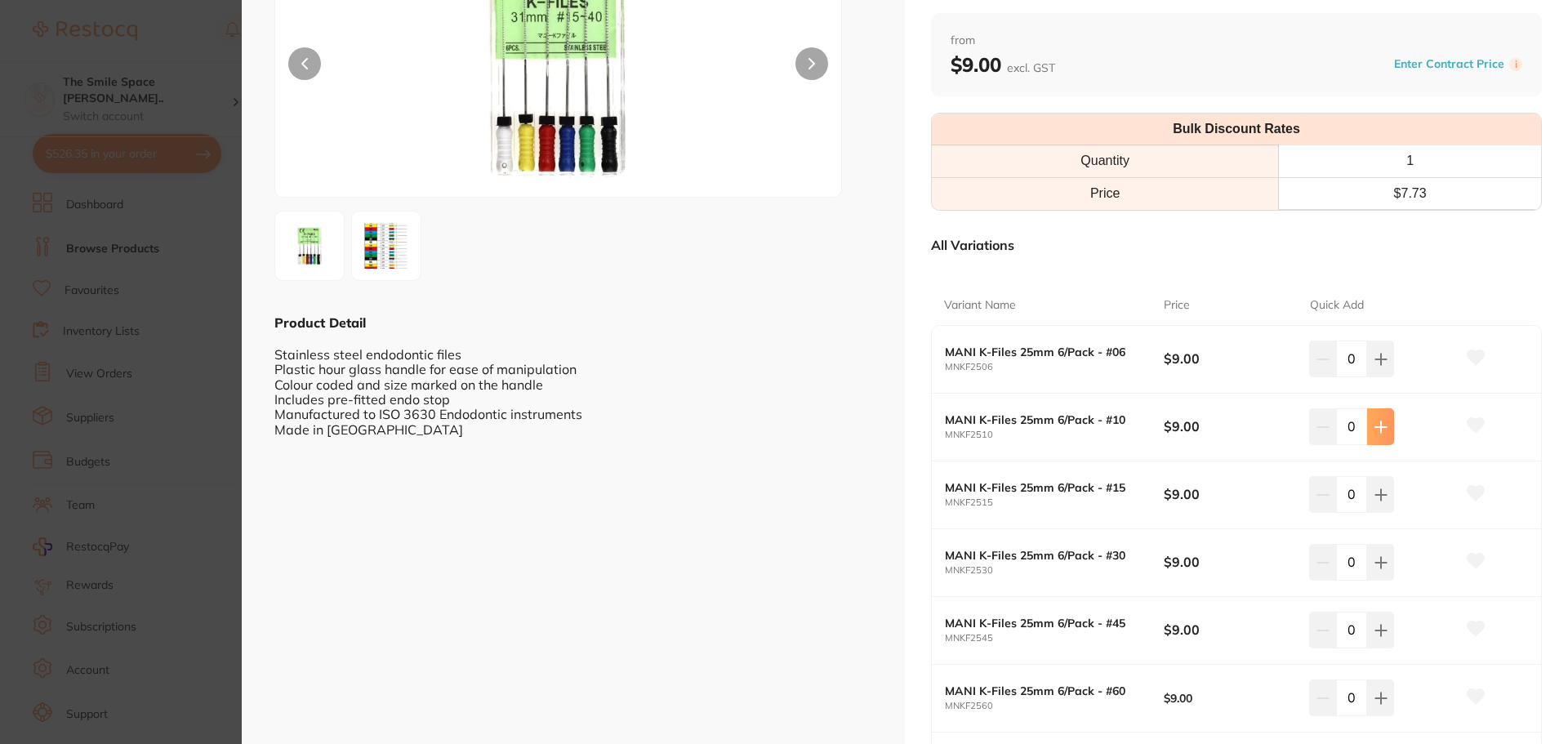
click at [1375, 427] on icon at bounding box center [1381, 427] width 13 height 13
click at [1376, 427] on icon at bounding box center [1381, 427] width 10 height 10
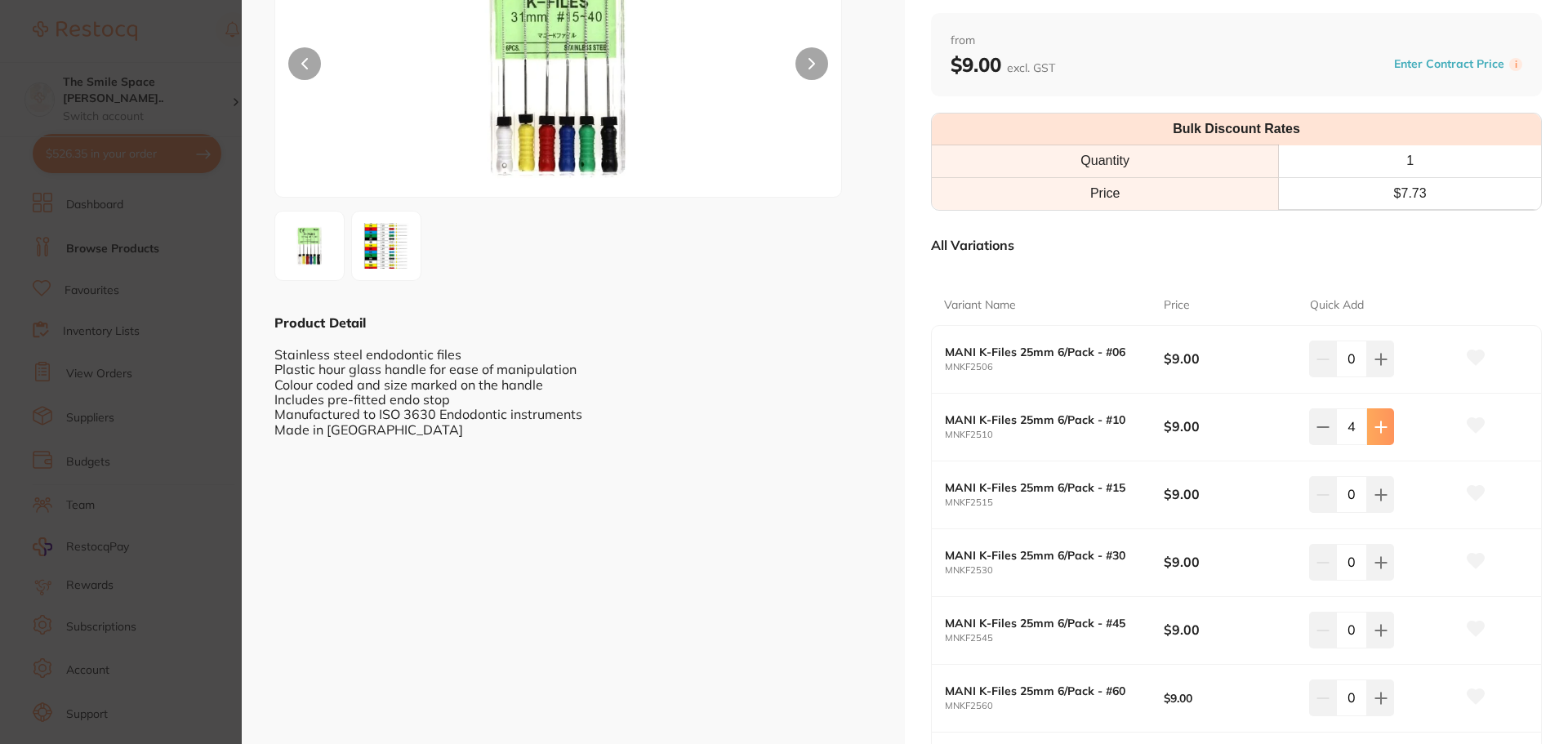
type input "5"
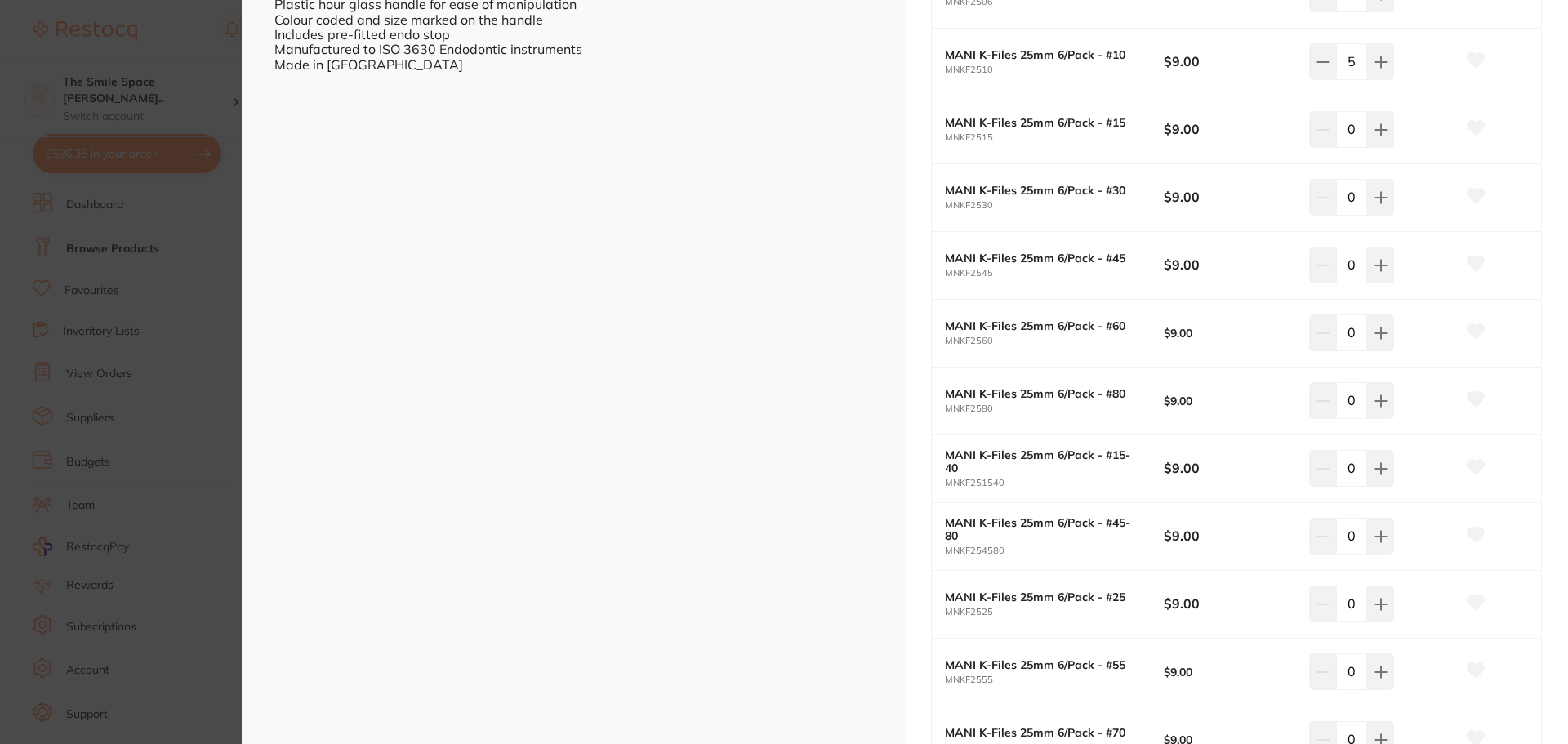
scroll to position [490, 0]
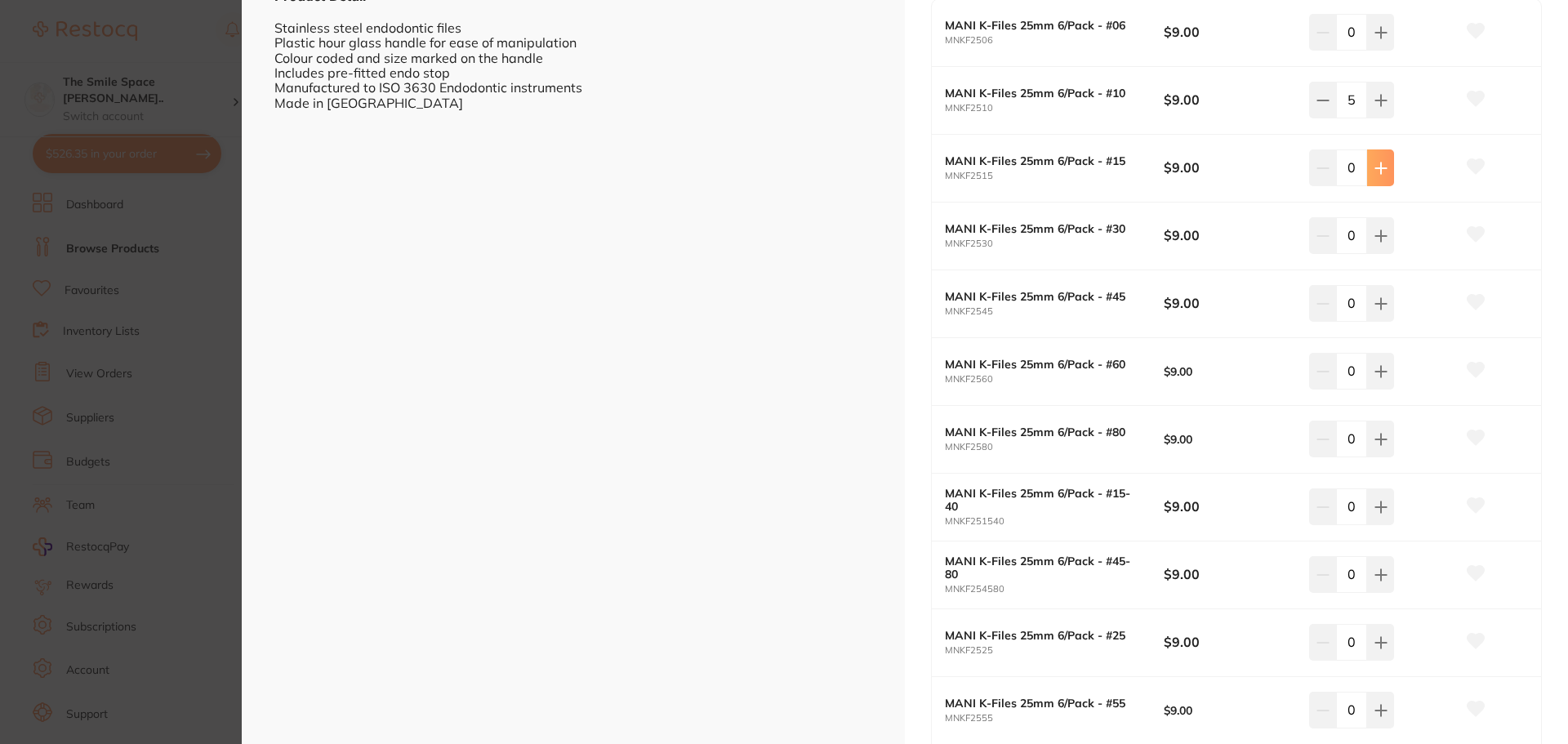
click at [1380, 169] on icon at bounding box center [1381, 168] width 10 height 10
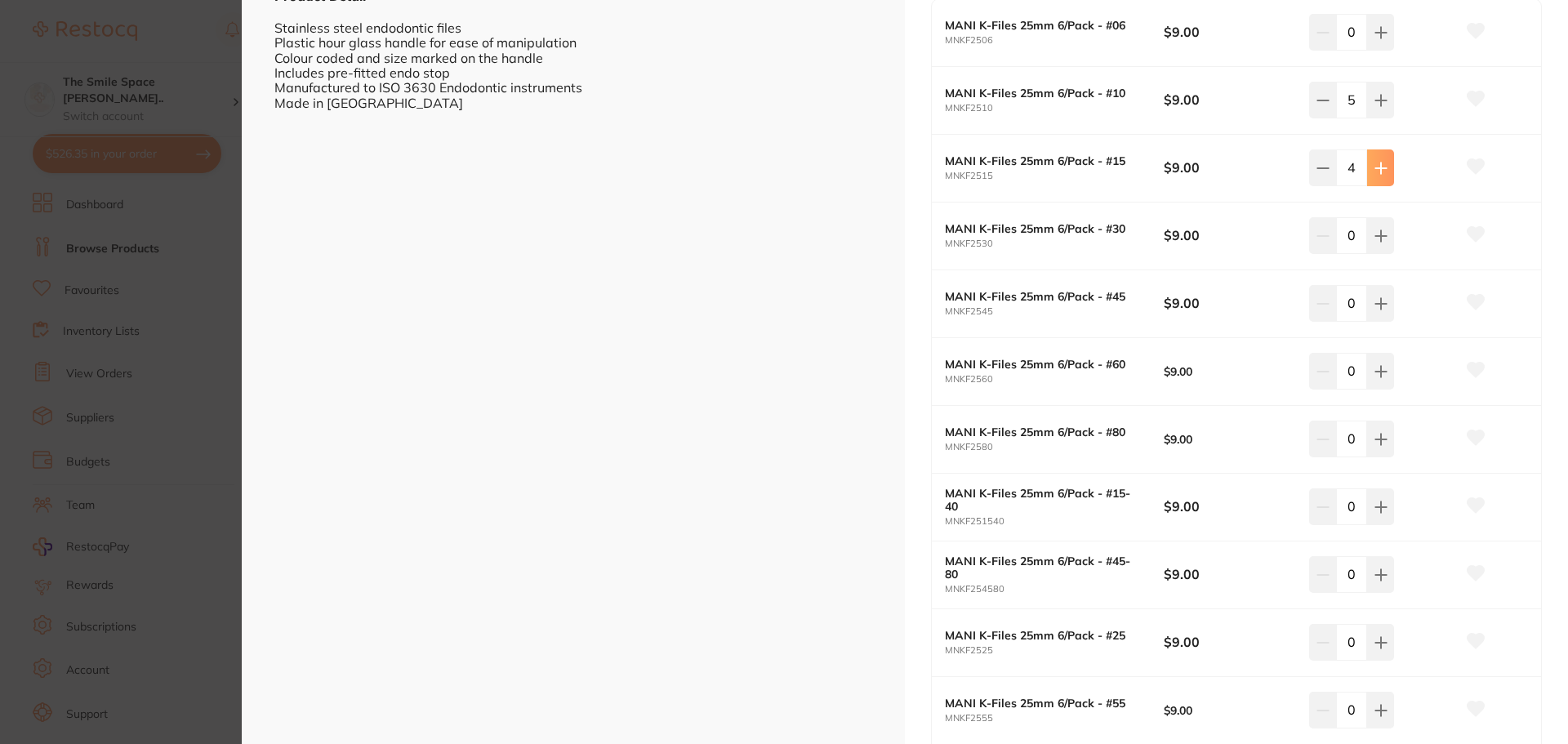
type input "5"
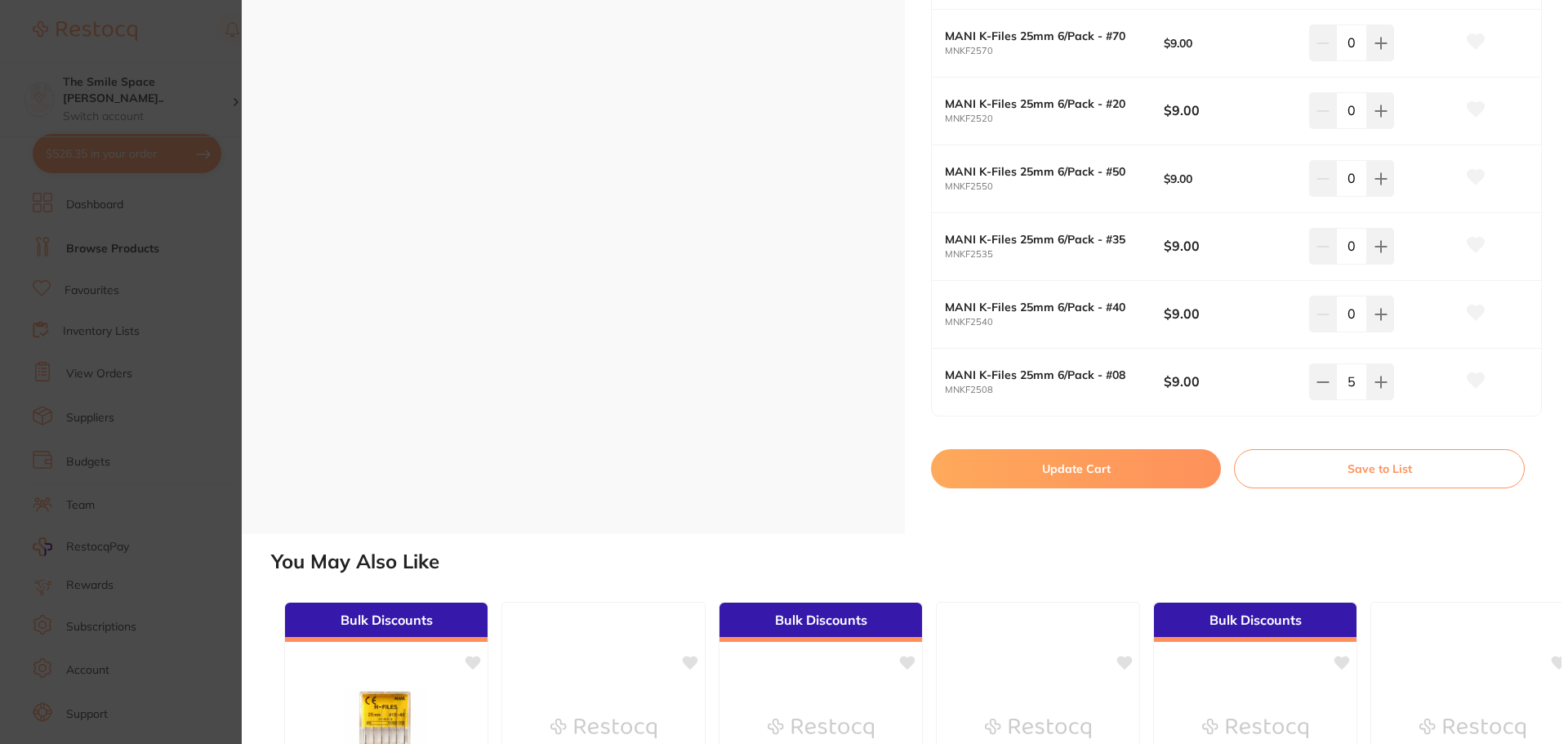
scroll to position [0, 0]
click at [1077, 480] on button "Update Cart" at bounding box center [1076, 469] width 290 height 39
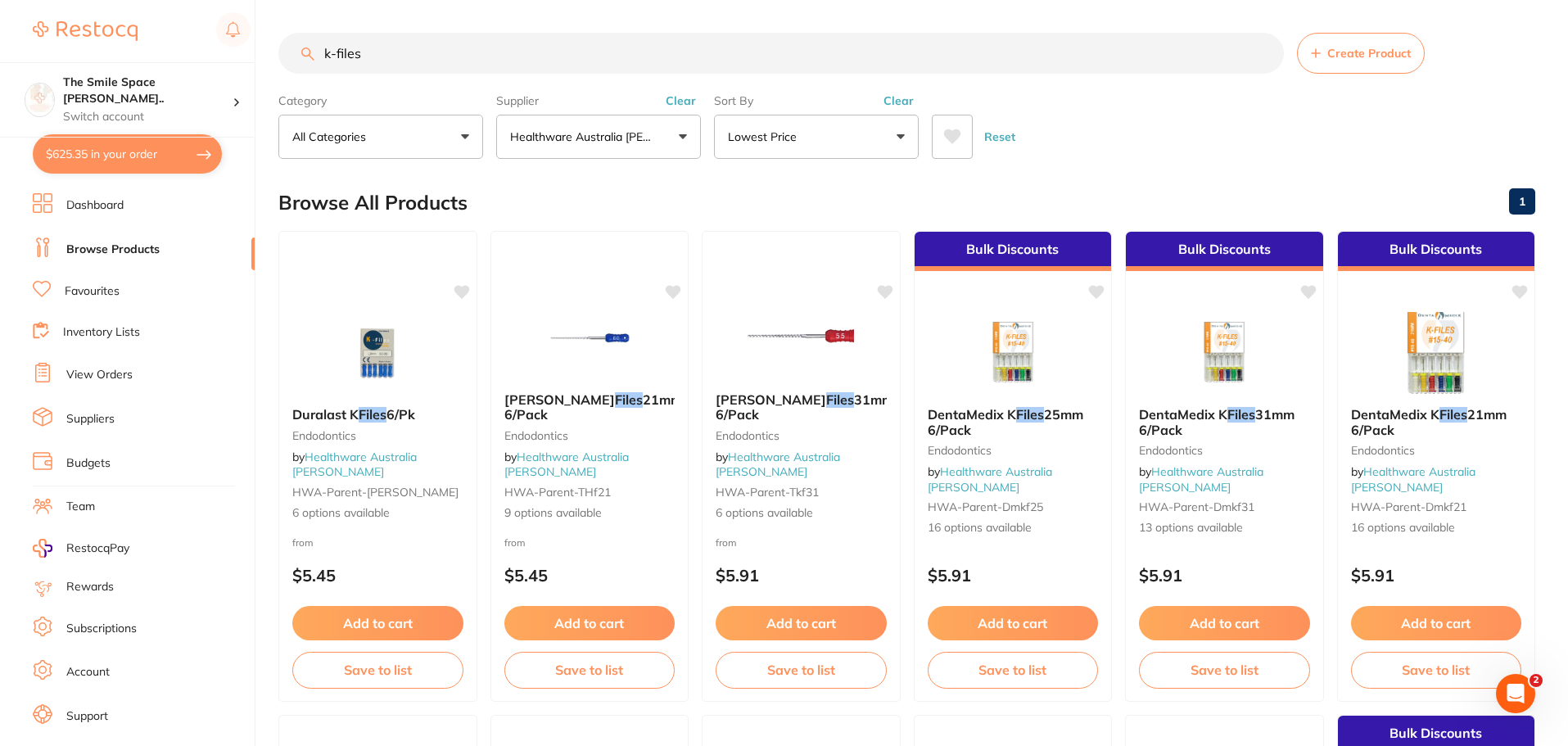
drag, startPoint x: 431, startPoint y: 56, endPoint x: 0, endPoint y: 43, distance: 431.2
click at [0, 43] on div "$625.35 The Smile Space Lilli P... Switch account The Smile Space Lilli Pilli $…" at bounding box center [784, 373] width 1568 height 746
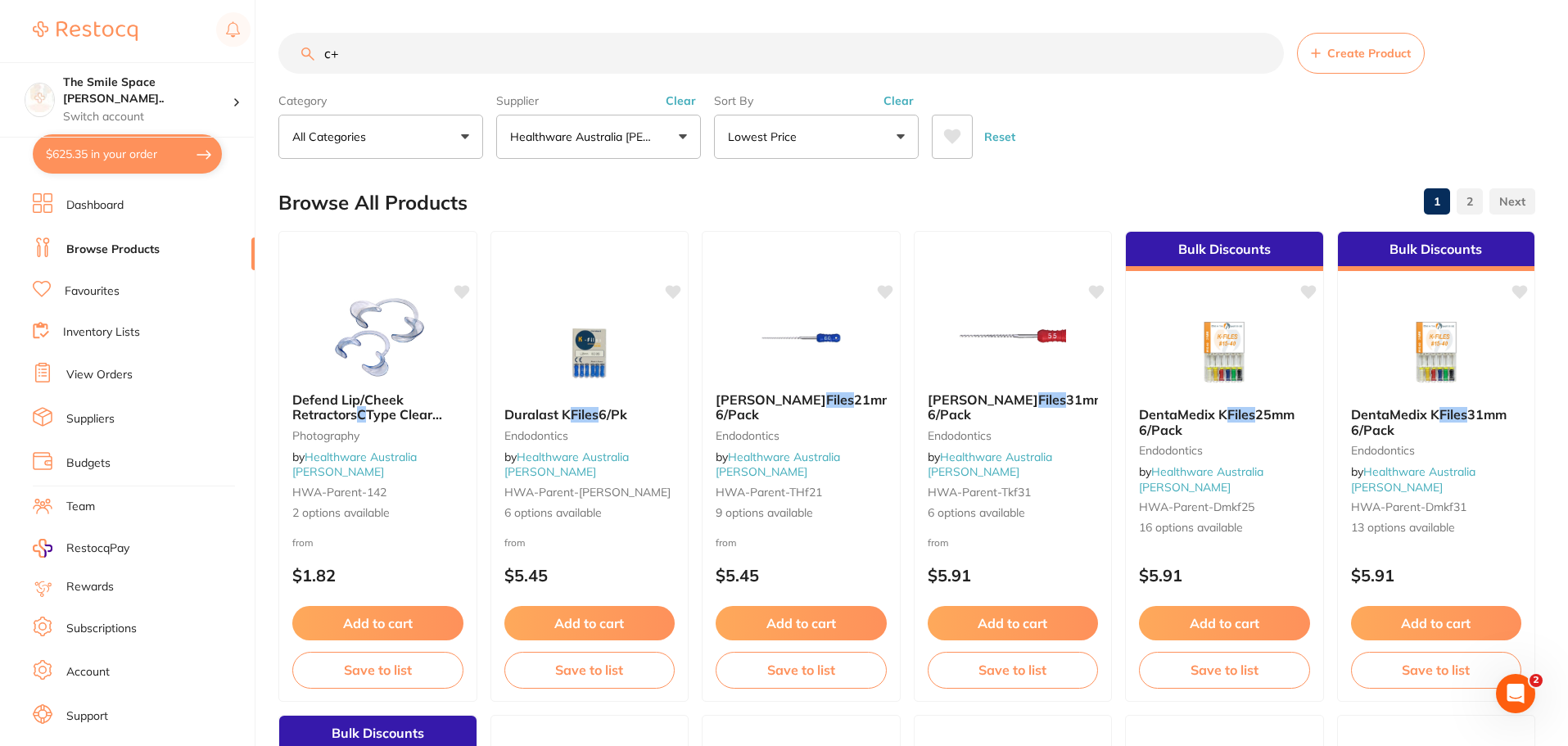
type input "c"
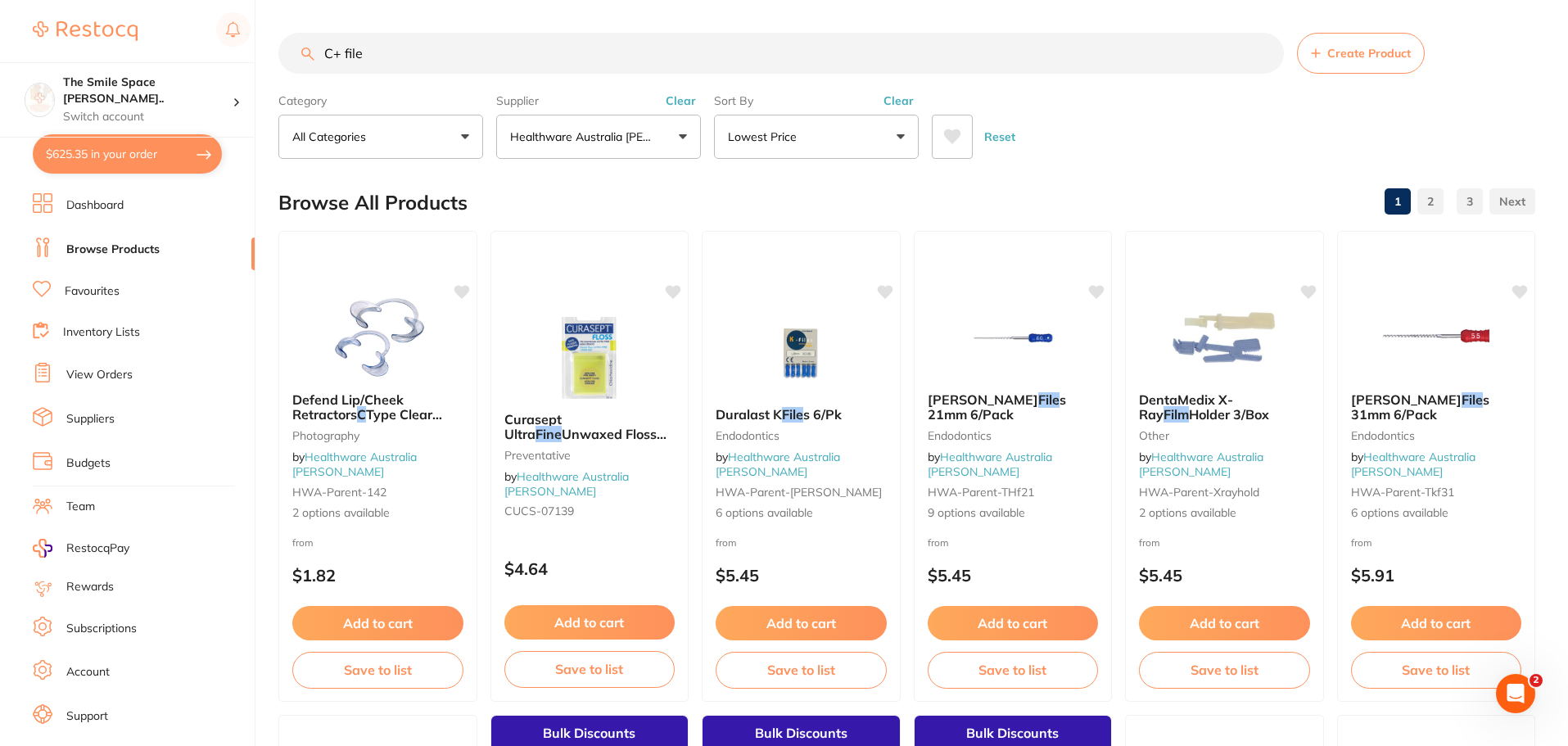
click at [835, 121] on button "Lowest Price" at bounding box center [816, 137] width 205 height 44
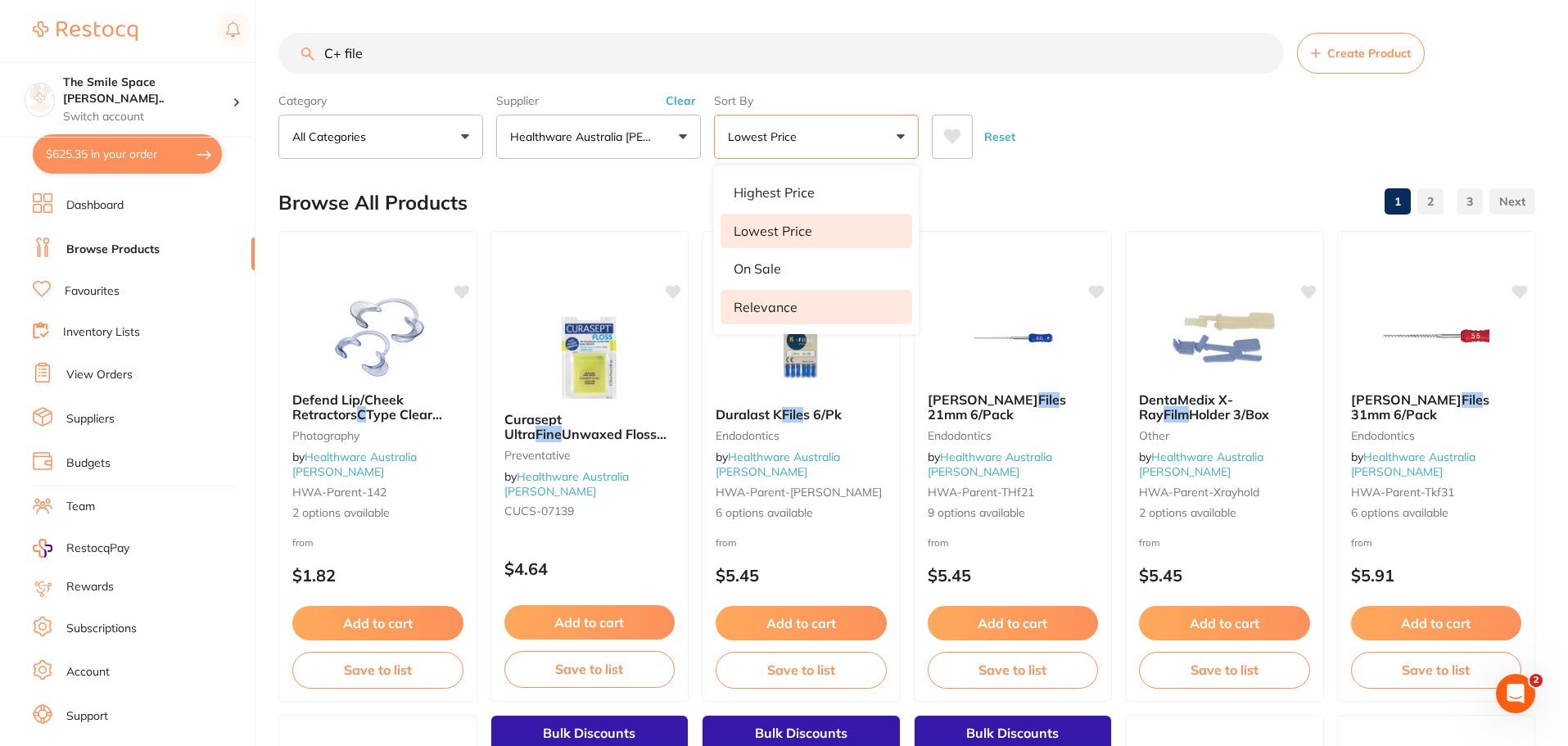
click at [787, 308] on p "Relevance" at bounding box center [765, 307] width 64 height 15
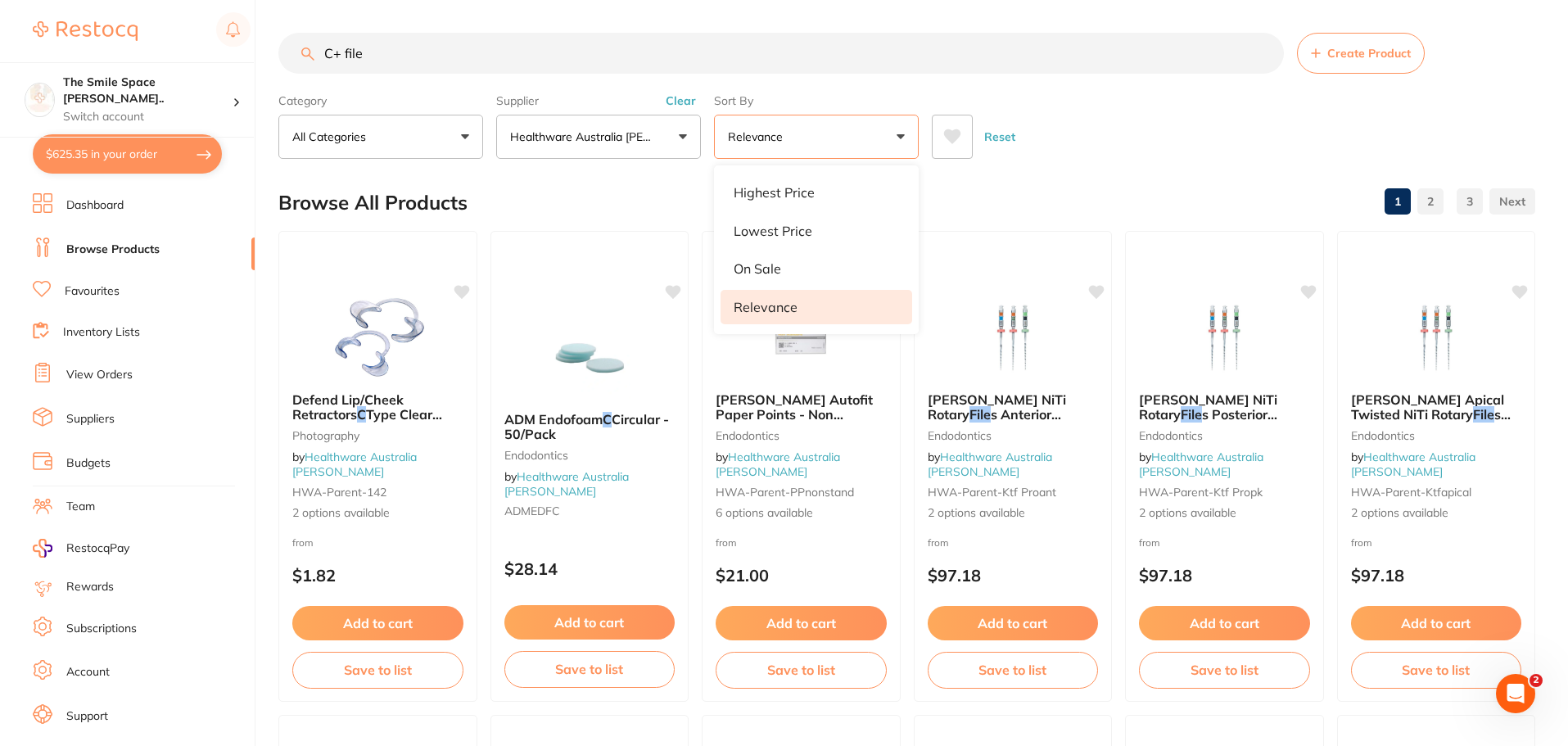
click at [1134, 85] on section "C+ file Create Product Category All Categories All Categories Crown & Bridge Di…" at bounding box center [907, 96] width 1257 height 126
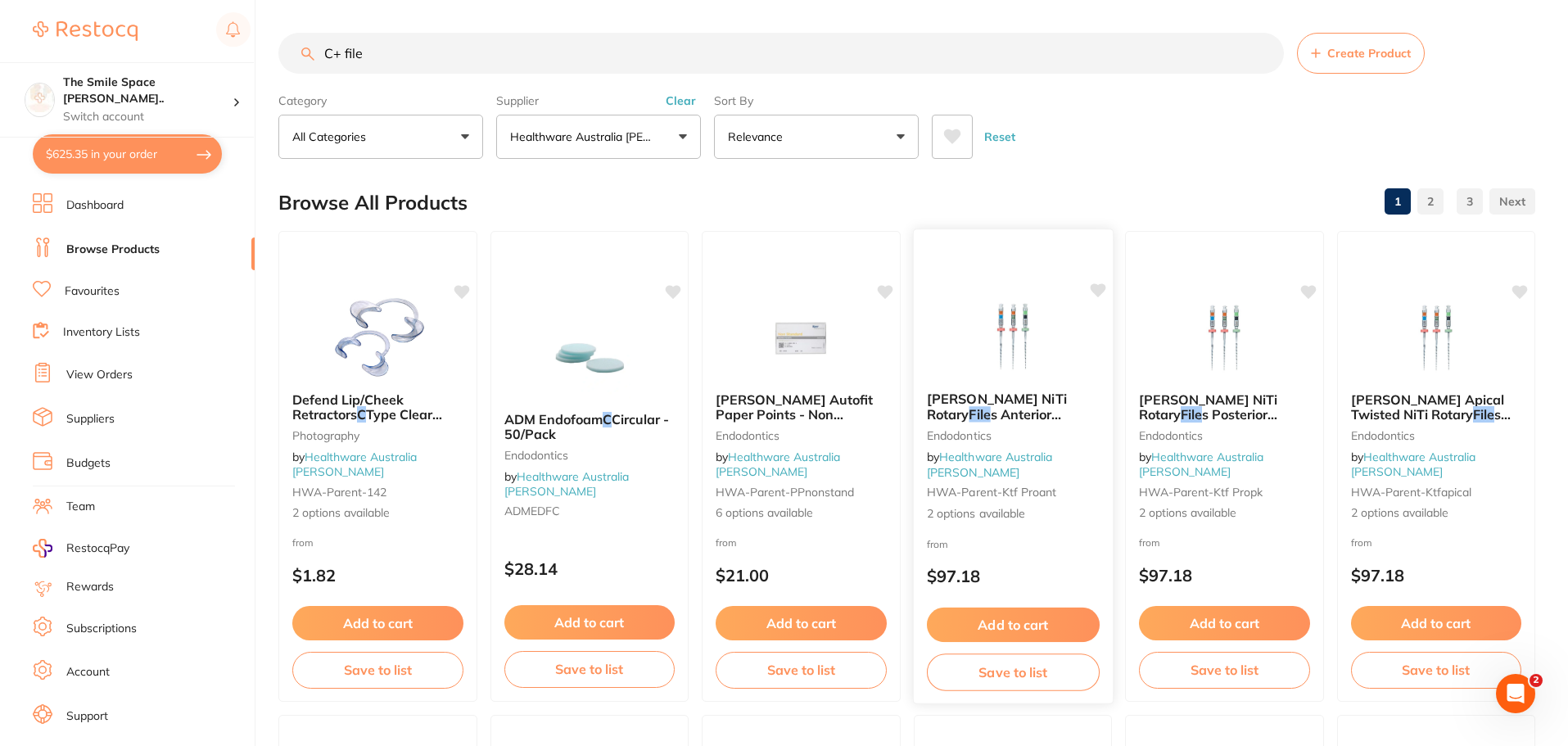
click at [974, 523] on div "Kerr TF NiTi Rotary File s Anterior Procedure packs 3/Pk Endodontics by Healthw…" at bounding box center [1012, 456] width 199 height 156
click at [976, 508] on section at bounding box center [784, 373] width 1568 height 746
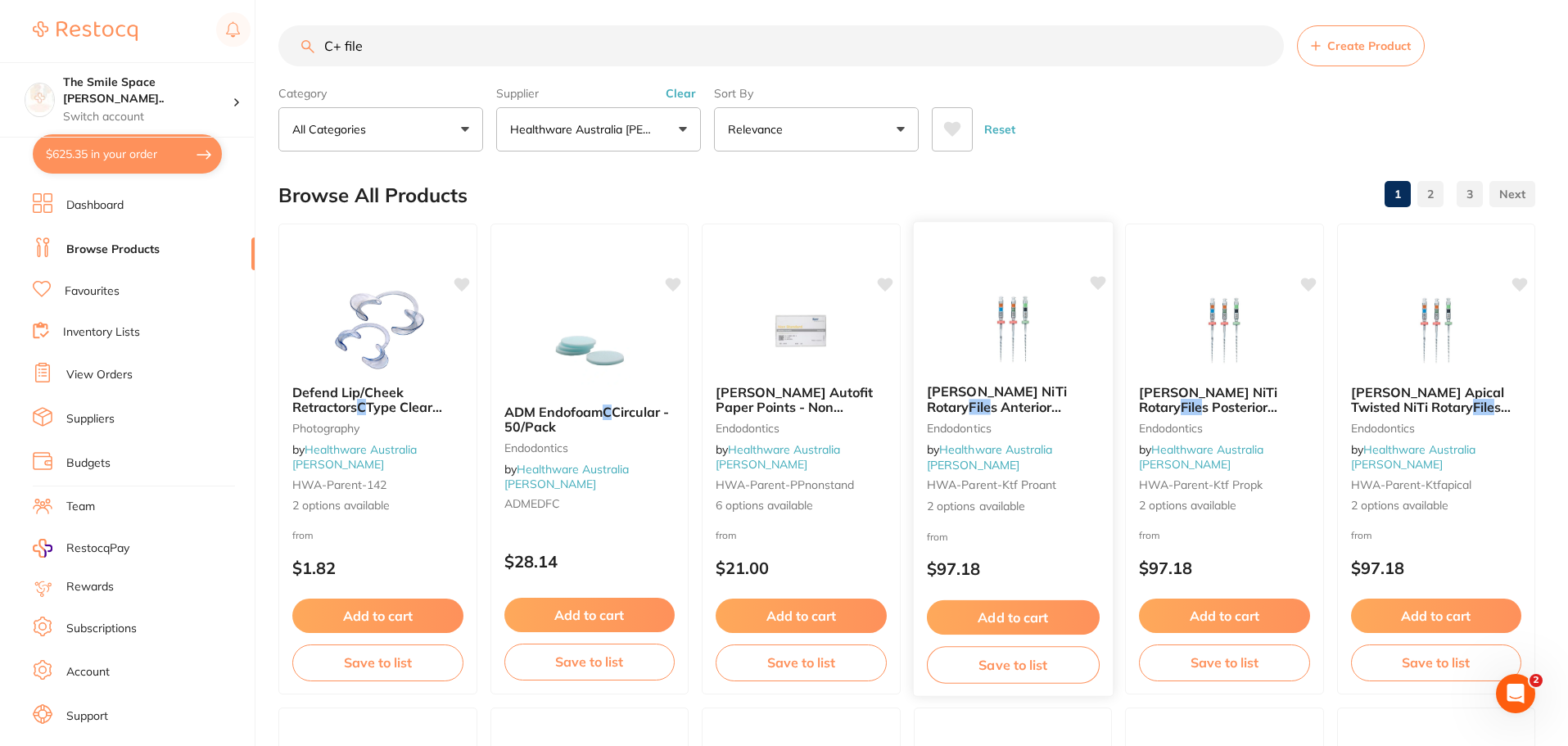
click at [972, 519] on div "Kerr TF NiTi Rotary File s Anterior Procedure packs 3/Pk Endodontics by Healthw…" at bounding box center [1012, 449] width 199 height 156
click at [972, 507] on section at bounding box center [784, 373] width 1568 height 746
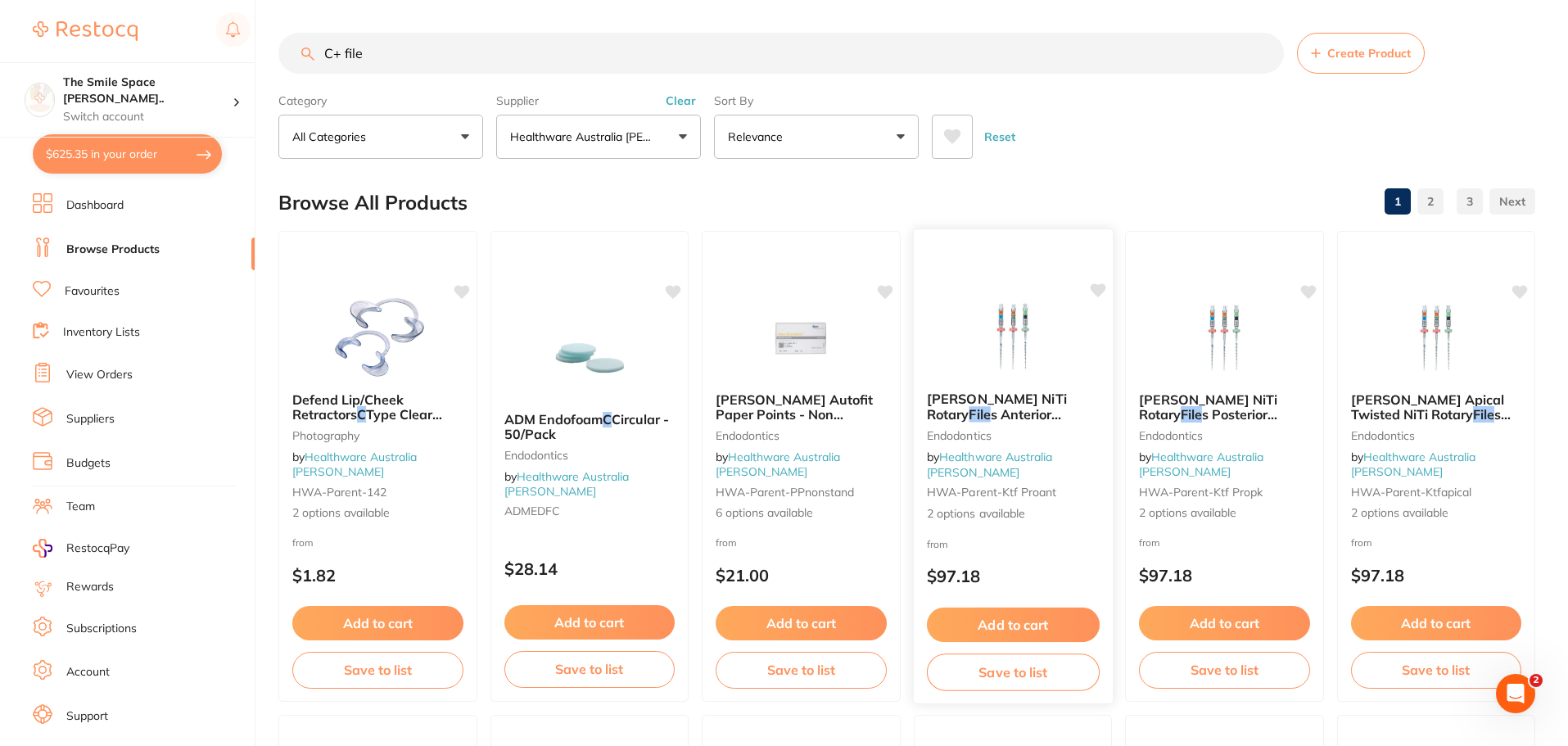
click at [1004, 512] on span "2 options available" at bounding box center [1012, 514] width 173 height 16
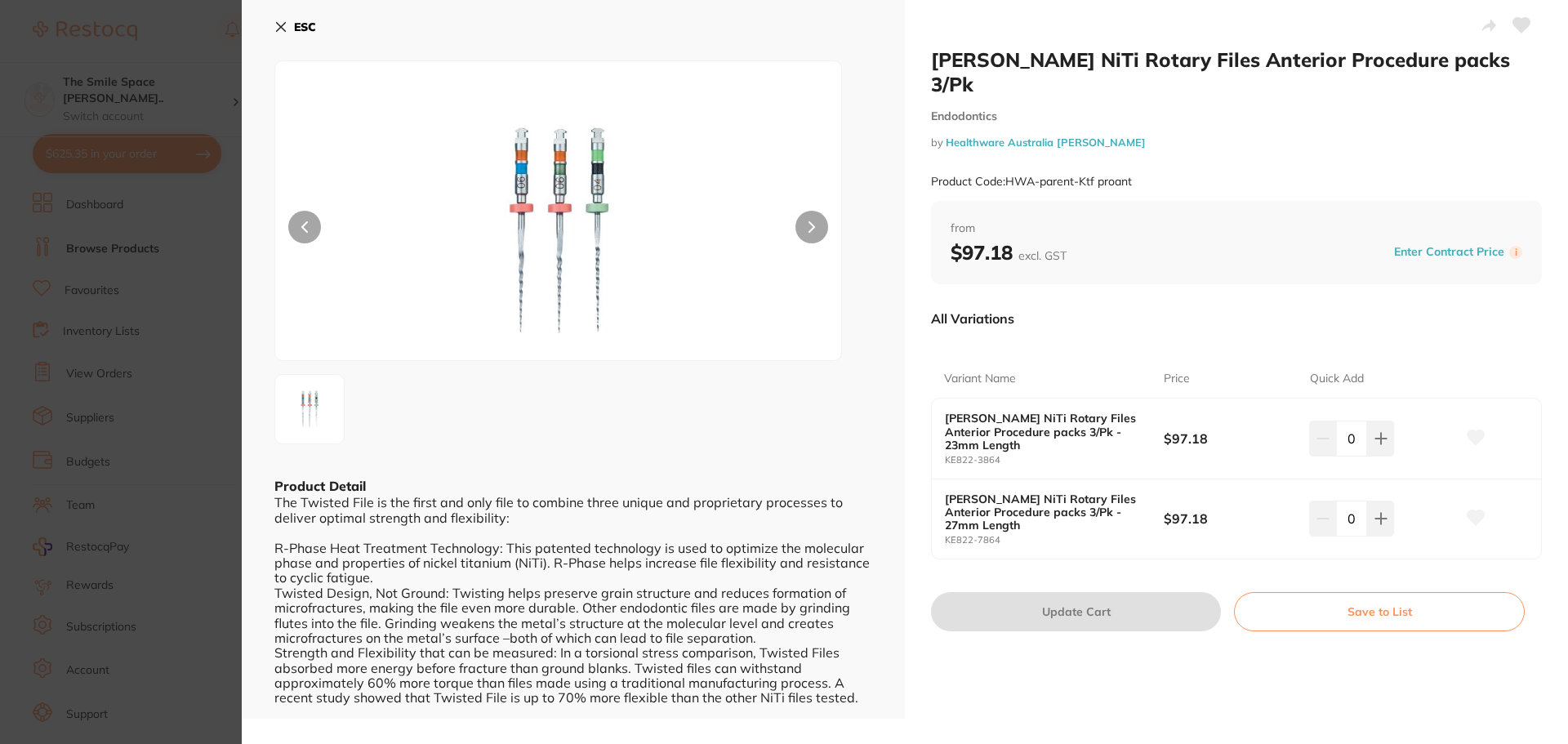
click at [188, 485] on section "Kerr TF NiTi Rotary Files Anterior Procedure packs 3/Pk Endodontics by Healthwa…" at bounding box center [784, 372] width 1568 height 744
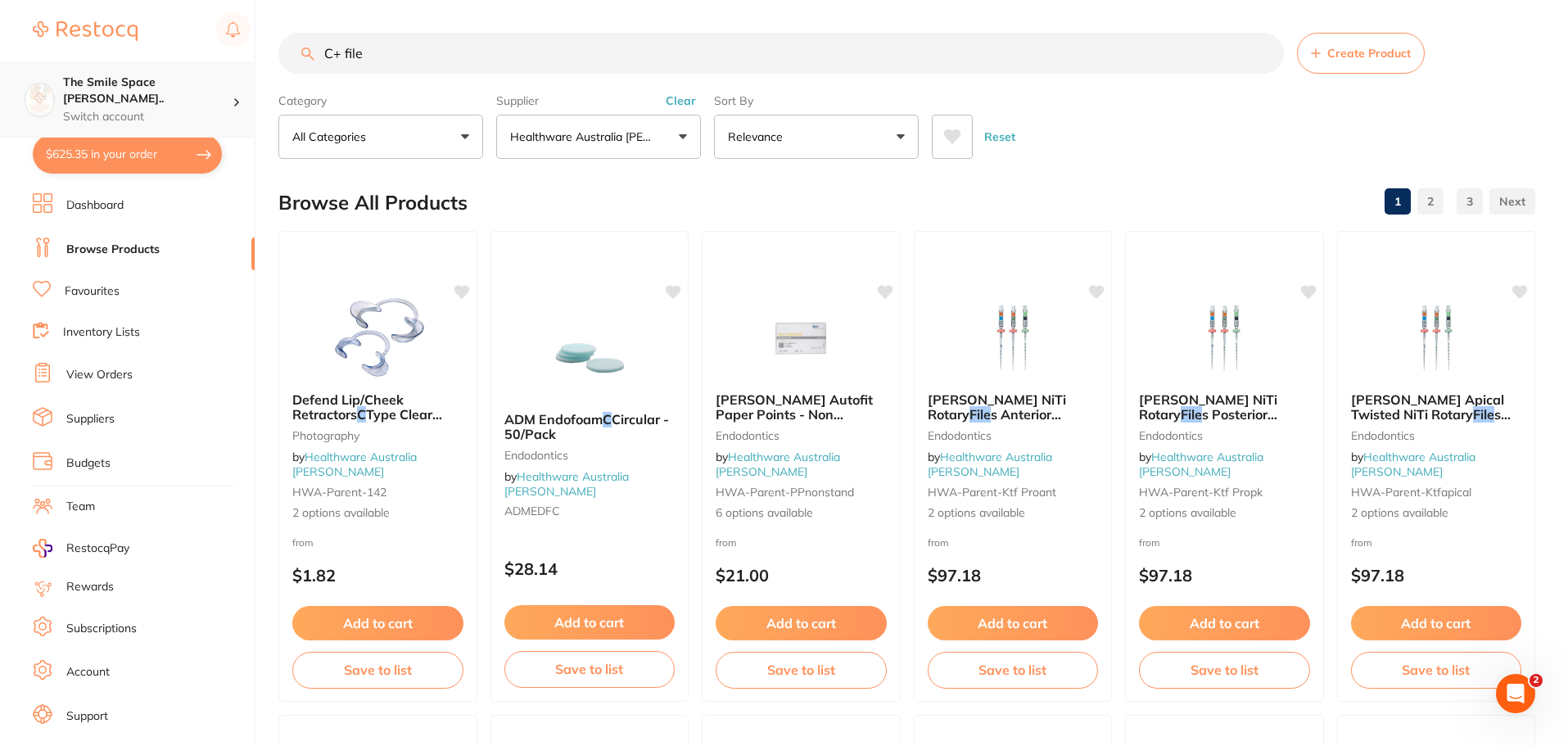
scroll to position [1, 0]
drag, startPoint x: 455, startPoint y: 58, endPoint x: 79, endPoint y: 76, distance: 376.4
click at [88, 79] on div "$625.35 The Smile Space Lilli P... Switch account The Smile Space Lilli Pilli $…" at bounding box center [784, 373] width 1568 height 746
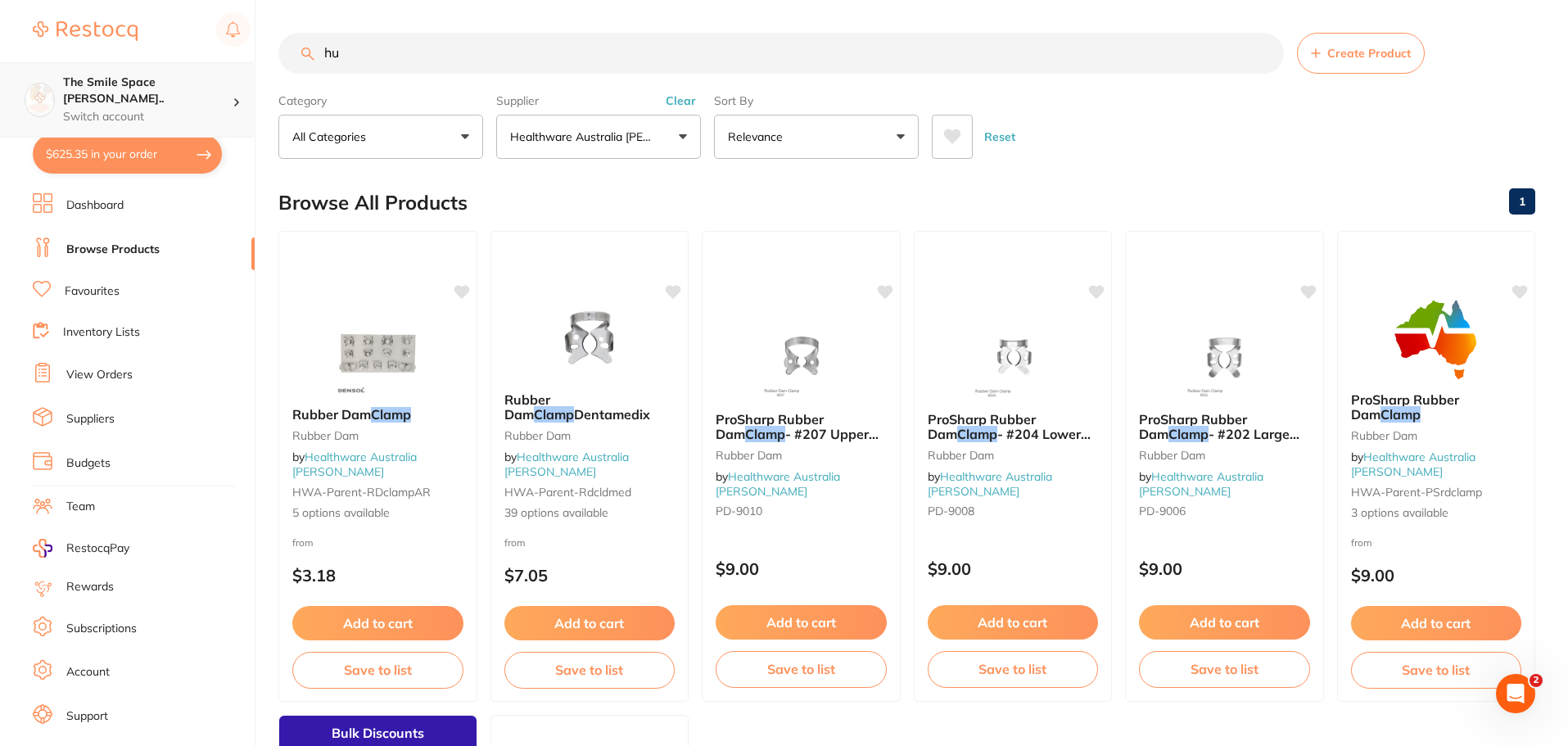
type input "h"
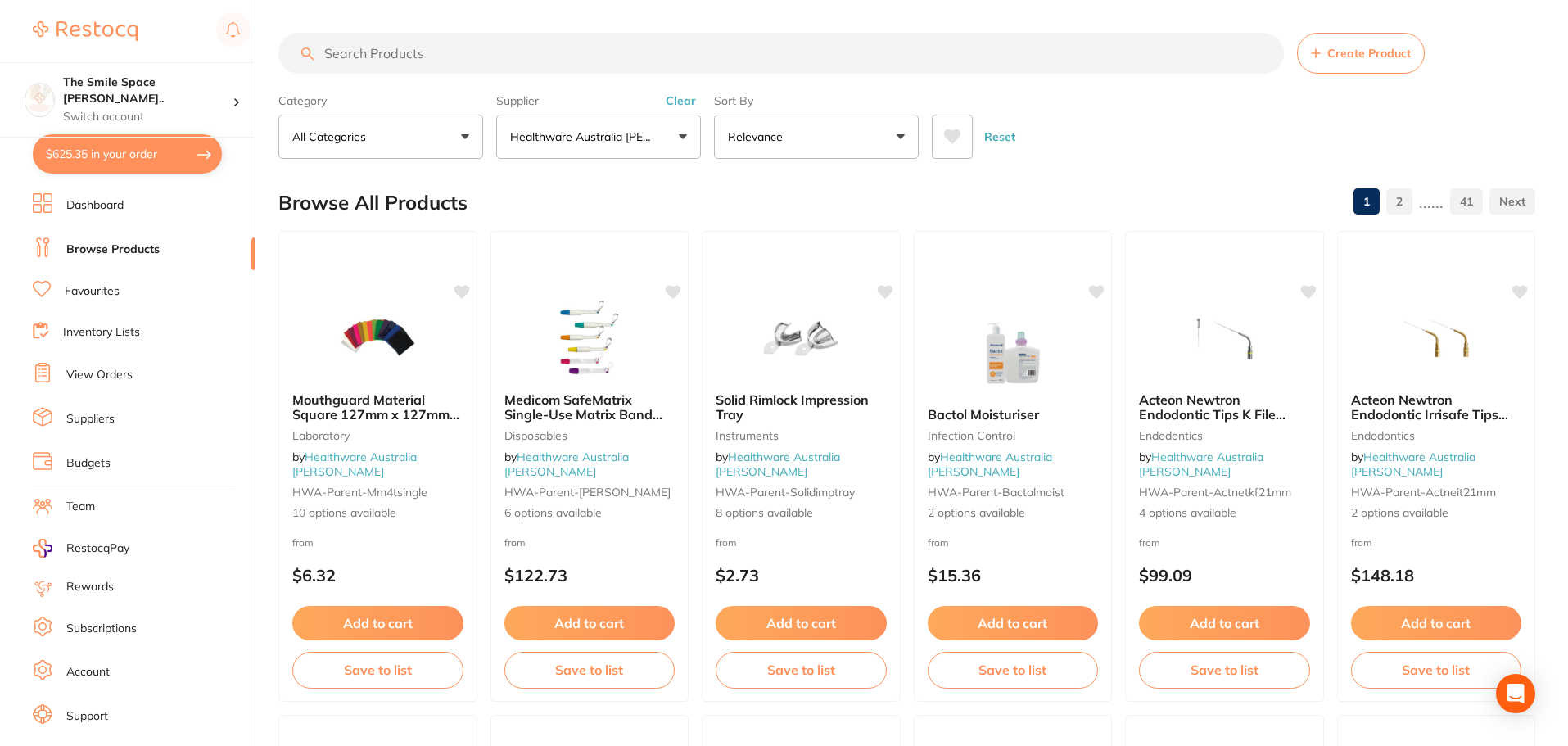
click at [682, 140] on button "Healthware Australia [PERSON_NAME]" at bounding box center [599, 137] width 205 height 44
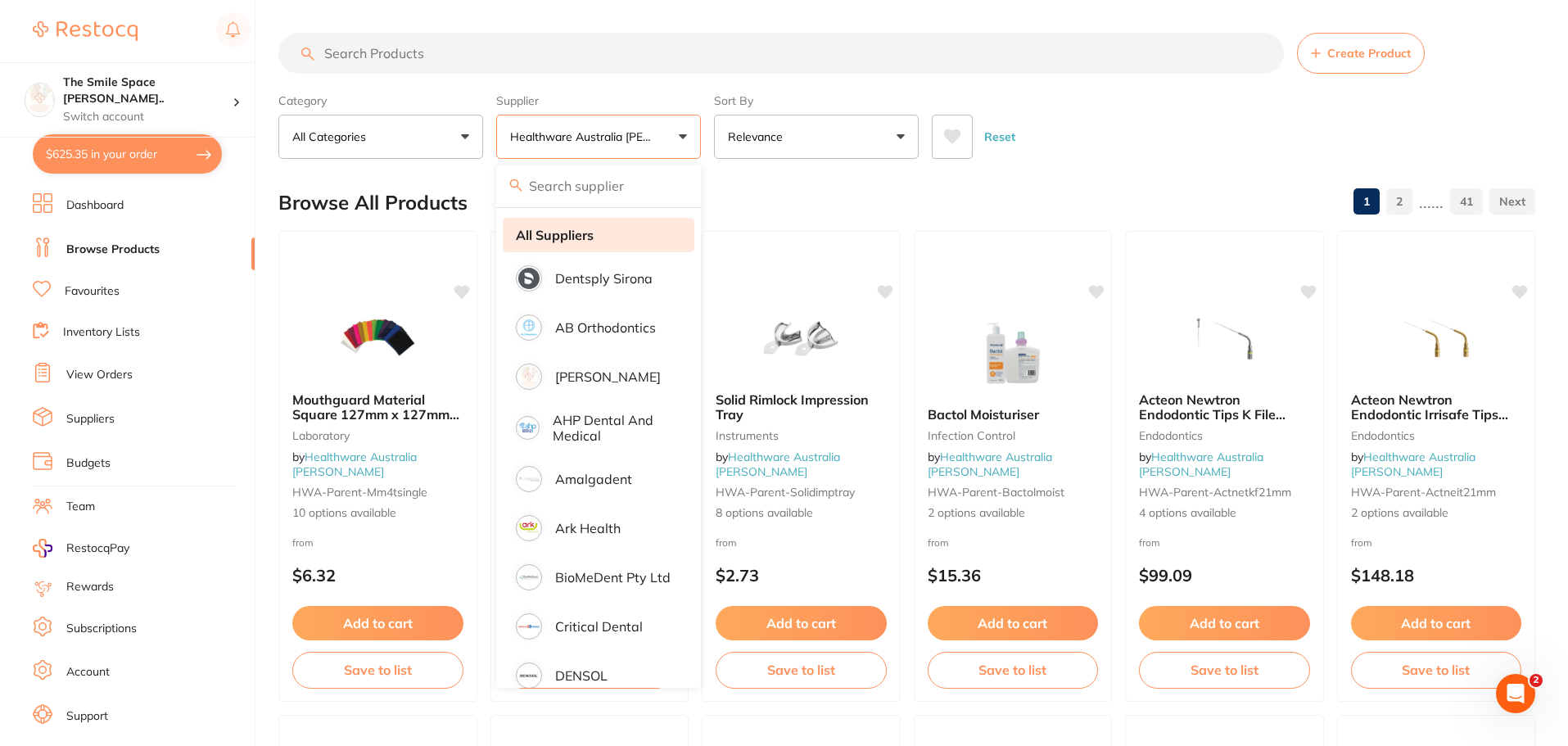
click at [611, 244] on li "All Suppliers" at bounding box center [599, 235] width 191 height 34
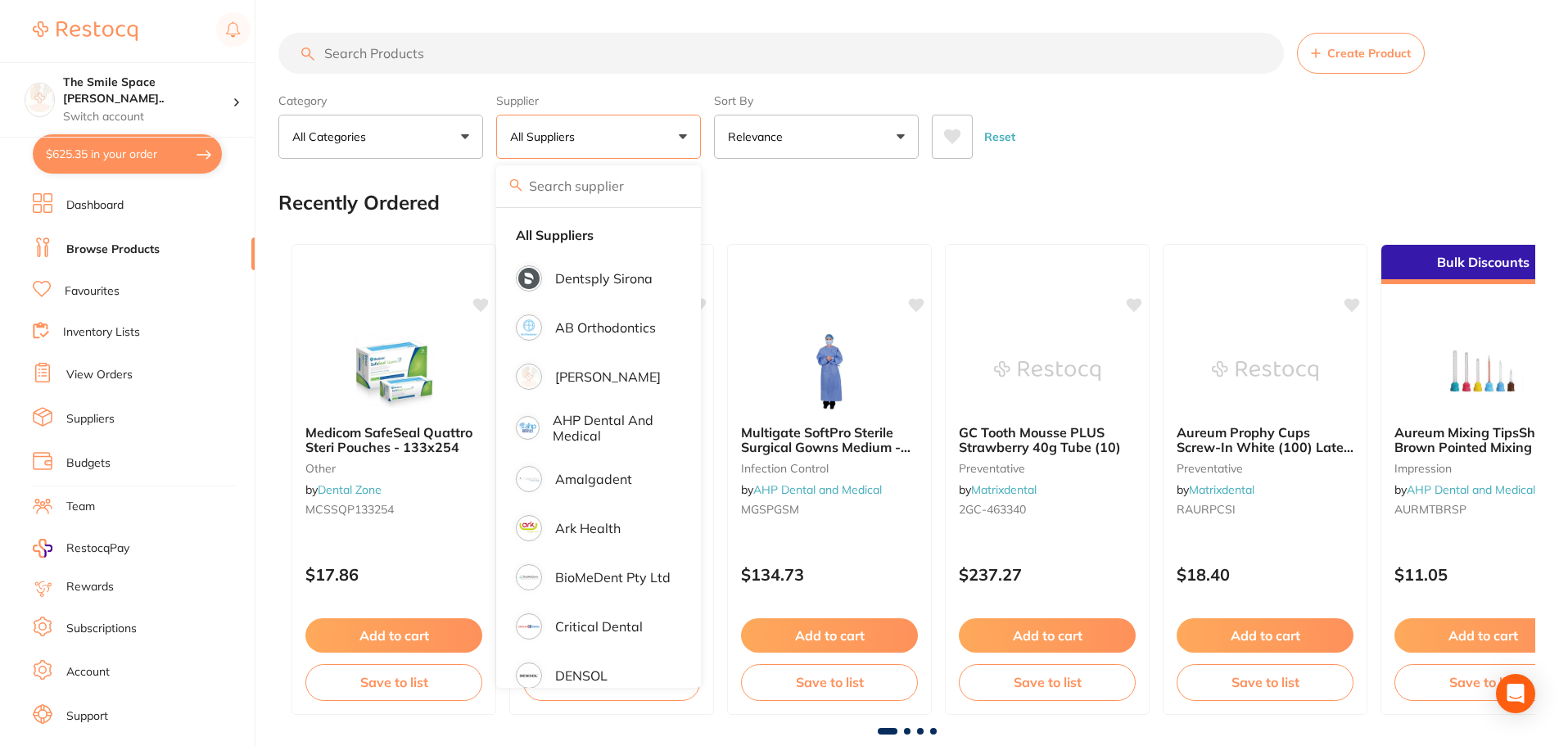
click at [497, 55] on input "search" at bounding box center [781, 53] width 1005 height 41
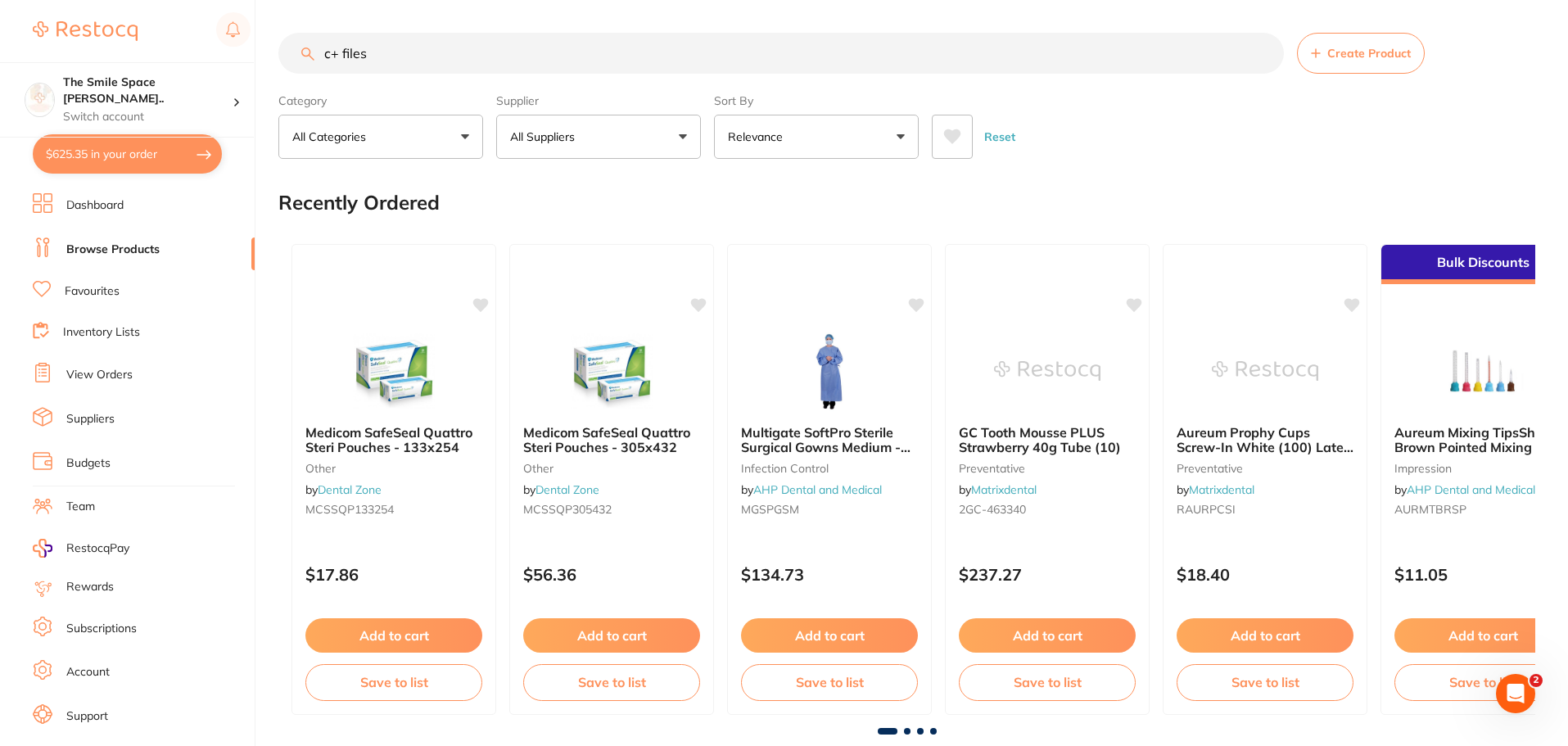
type input "c+ files"
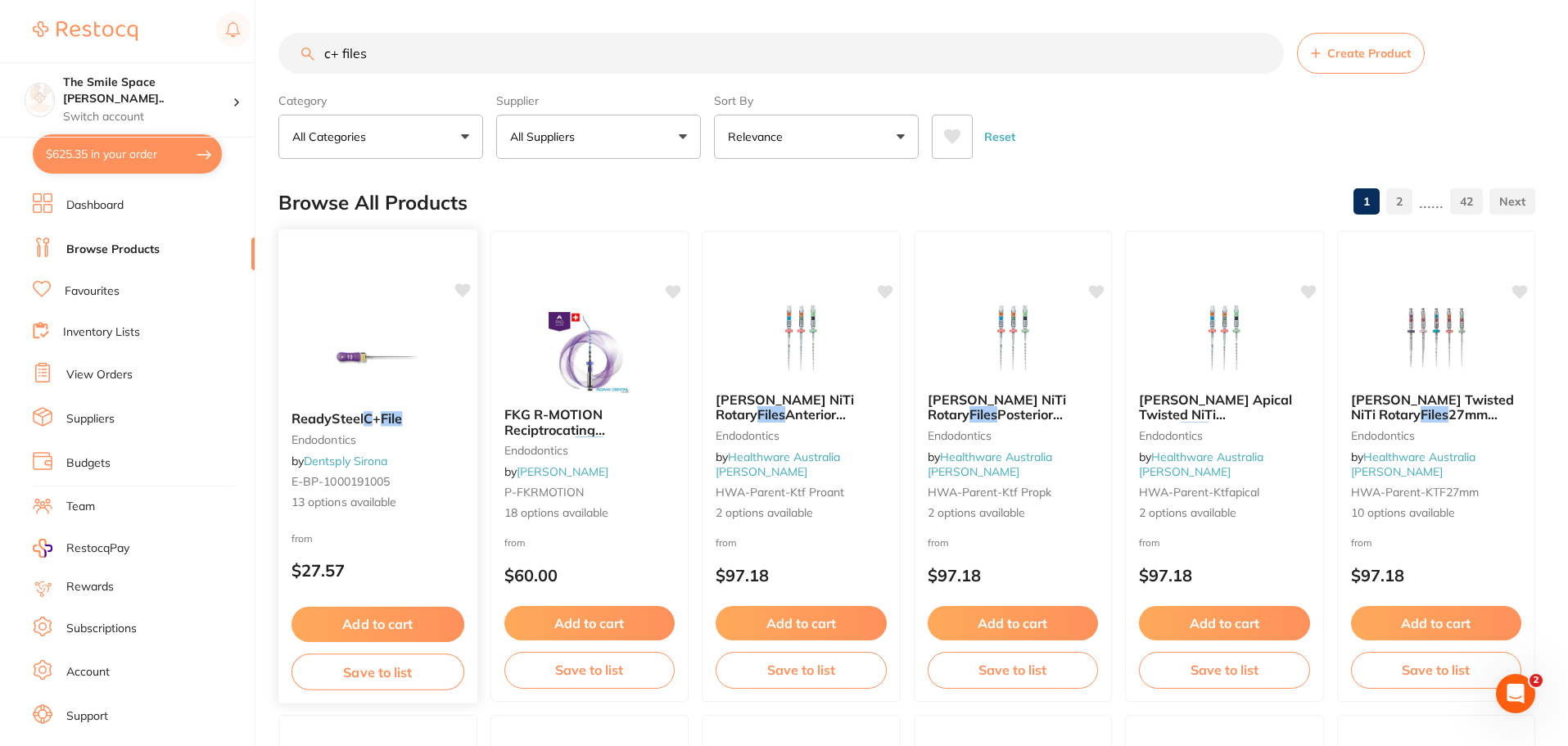
click at [334, 509] on span "13 options available" at bounding box center [377, 502] width 173 height 16
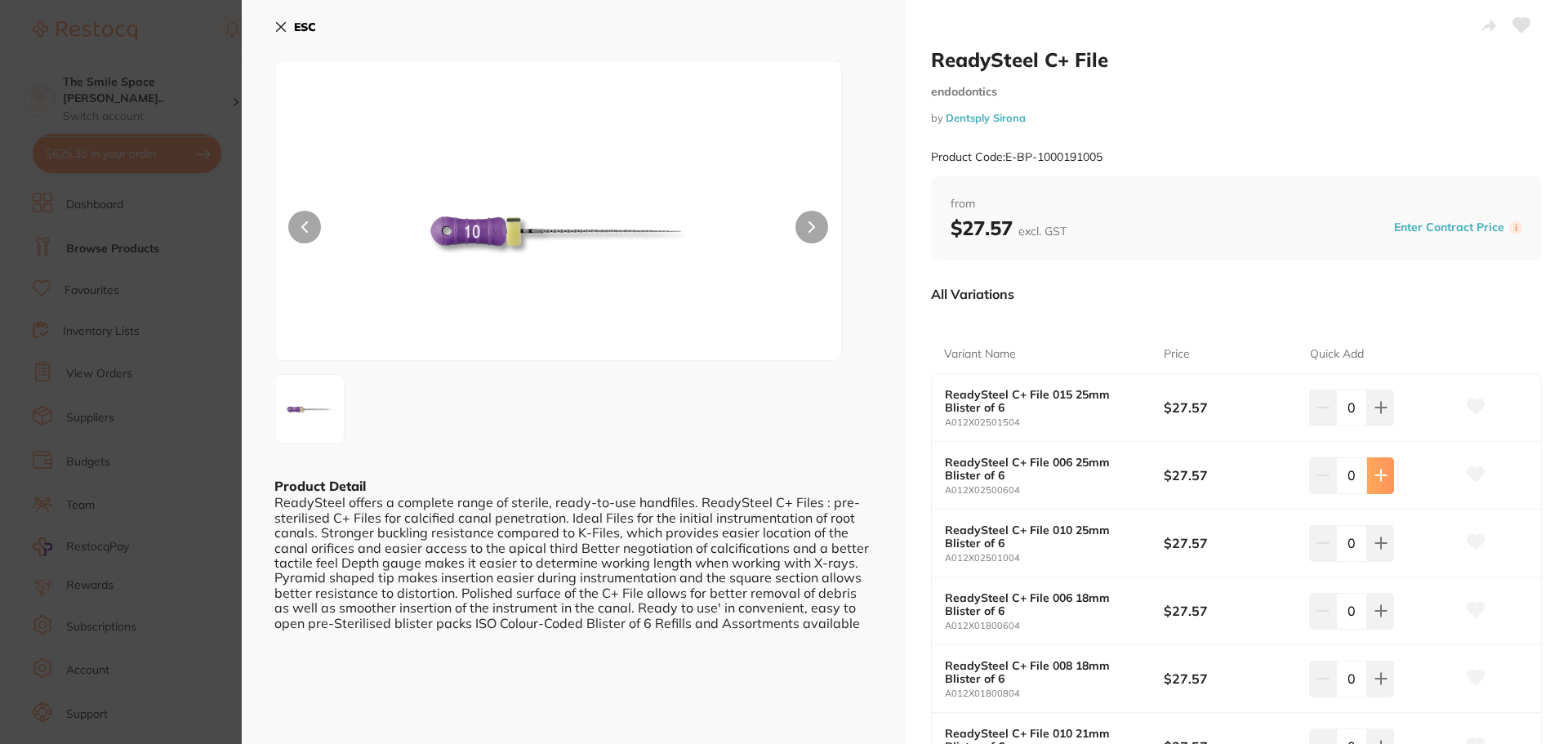
click at [1375, 482] on icon at bounding box center [1381, 475] width 13 height 13
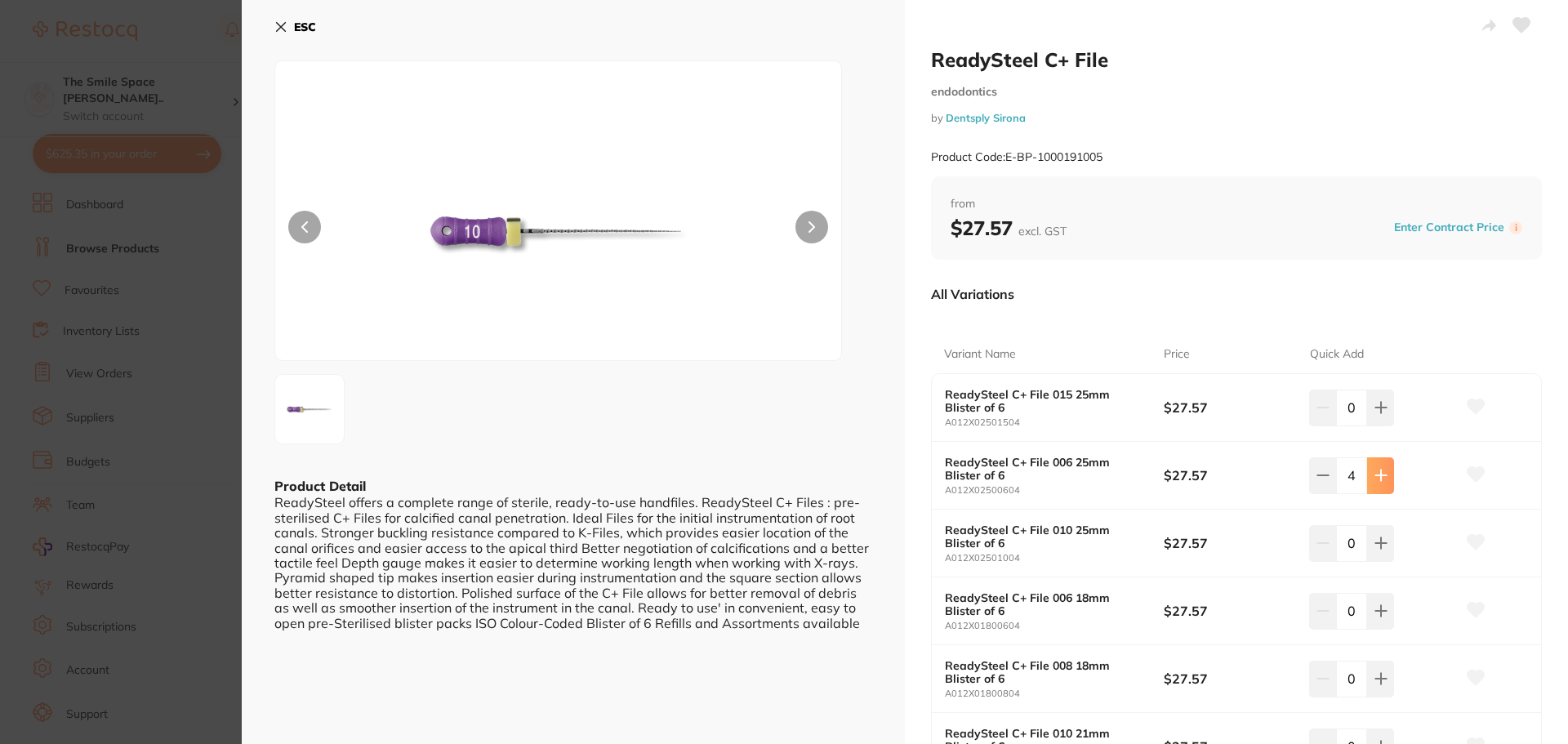
type input "5"
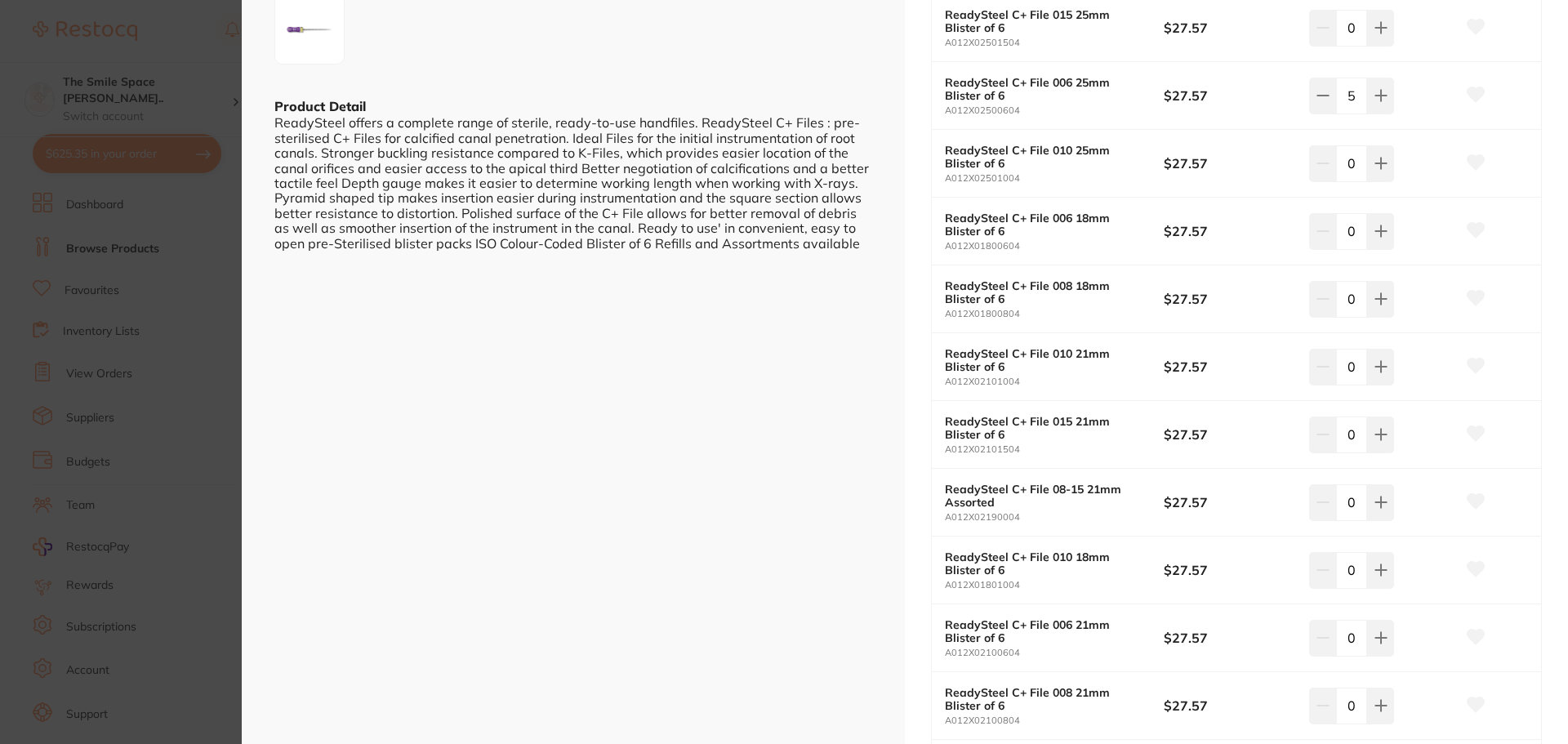
scroll to position [408, 0]
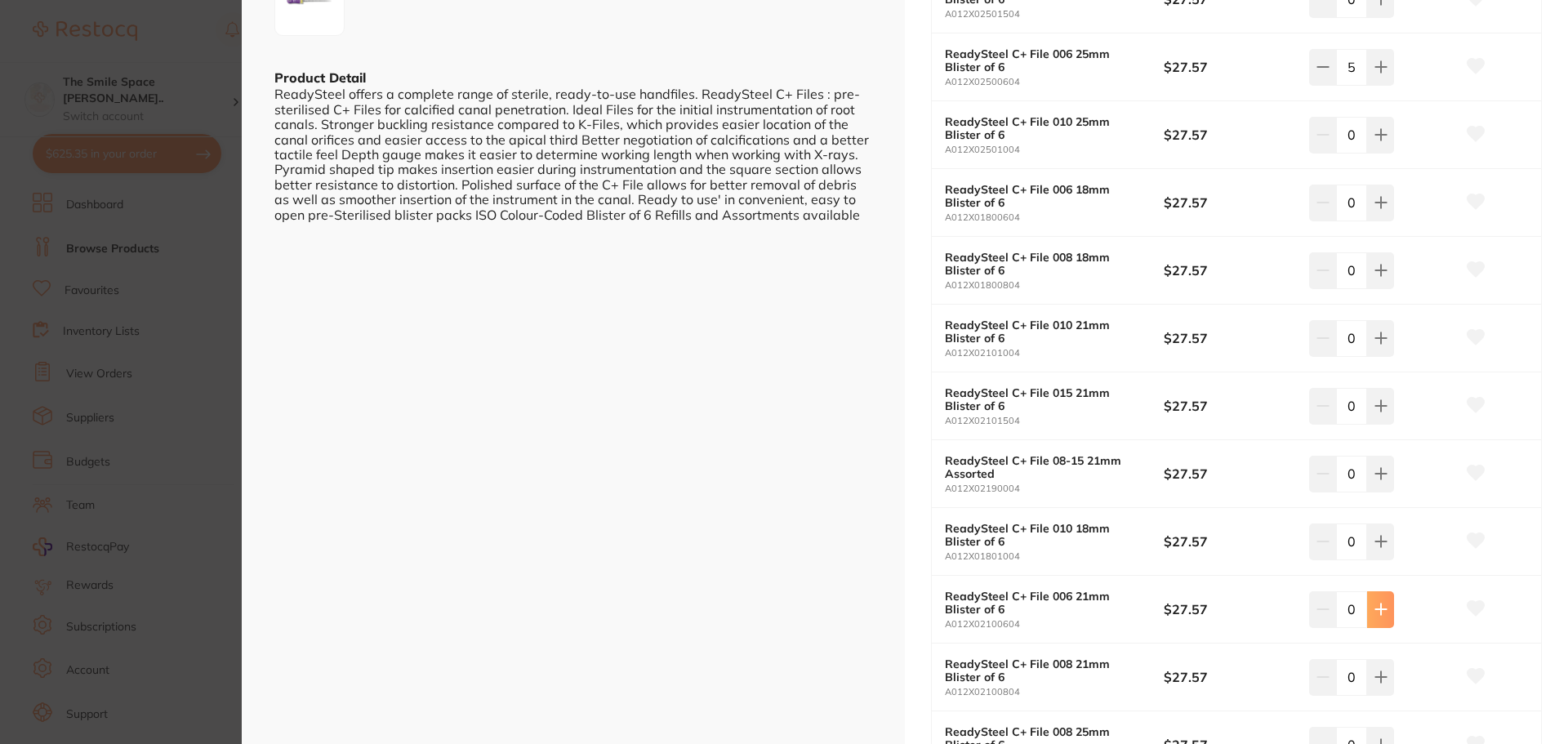
click at [1376, 611] on icon at bounding box center [1381, 609] width 10 height 10
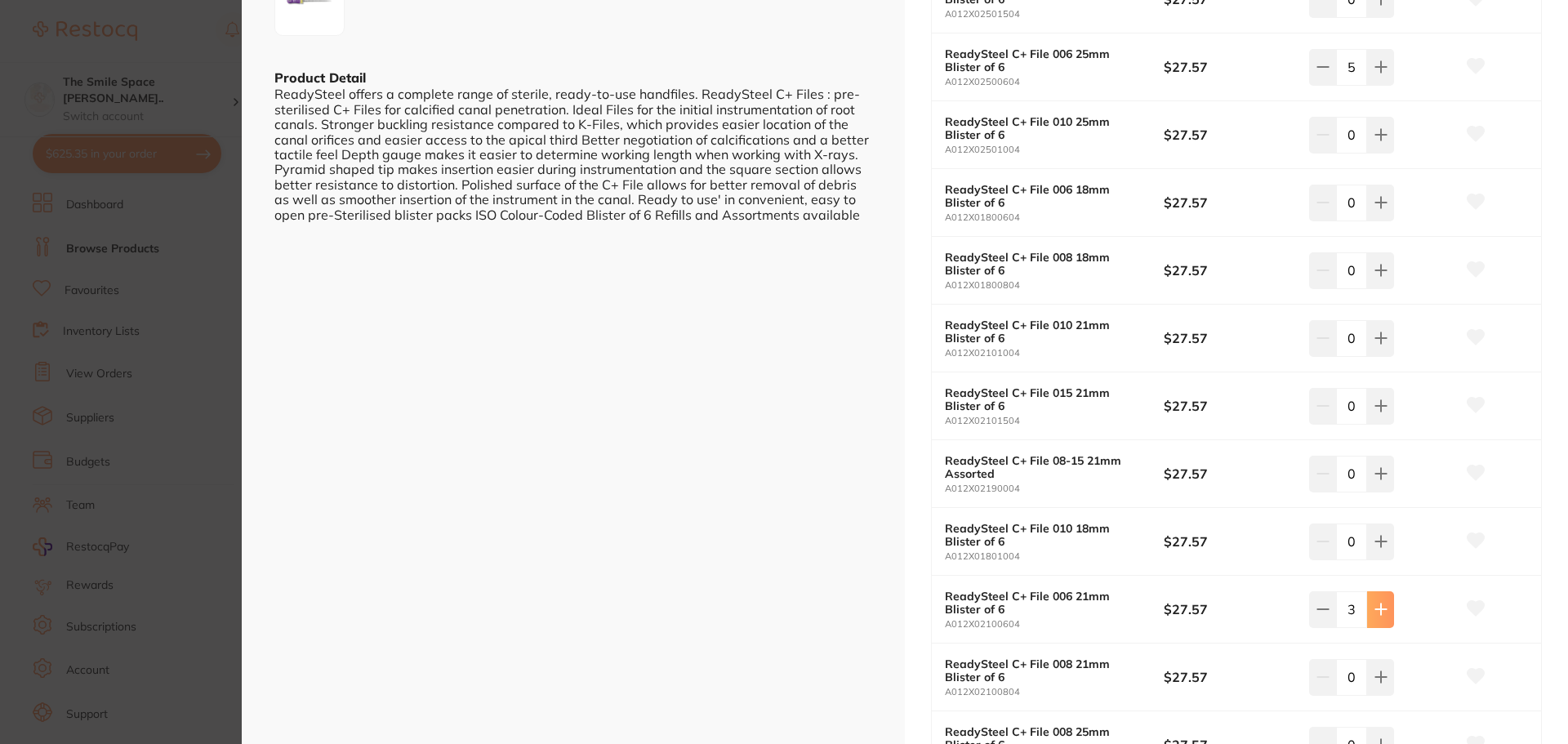
type input "5"
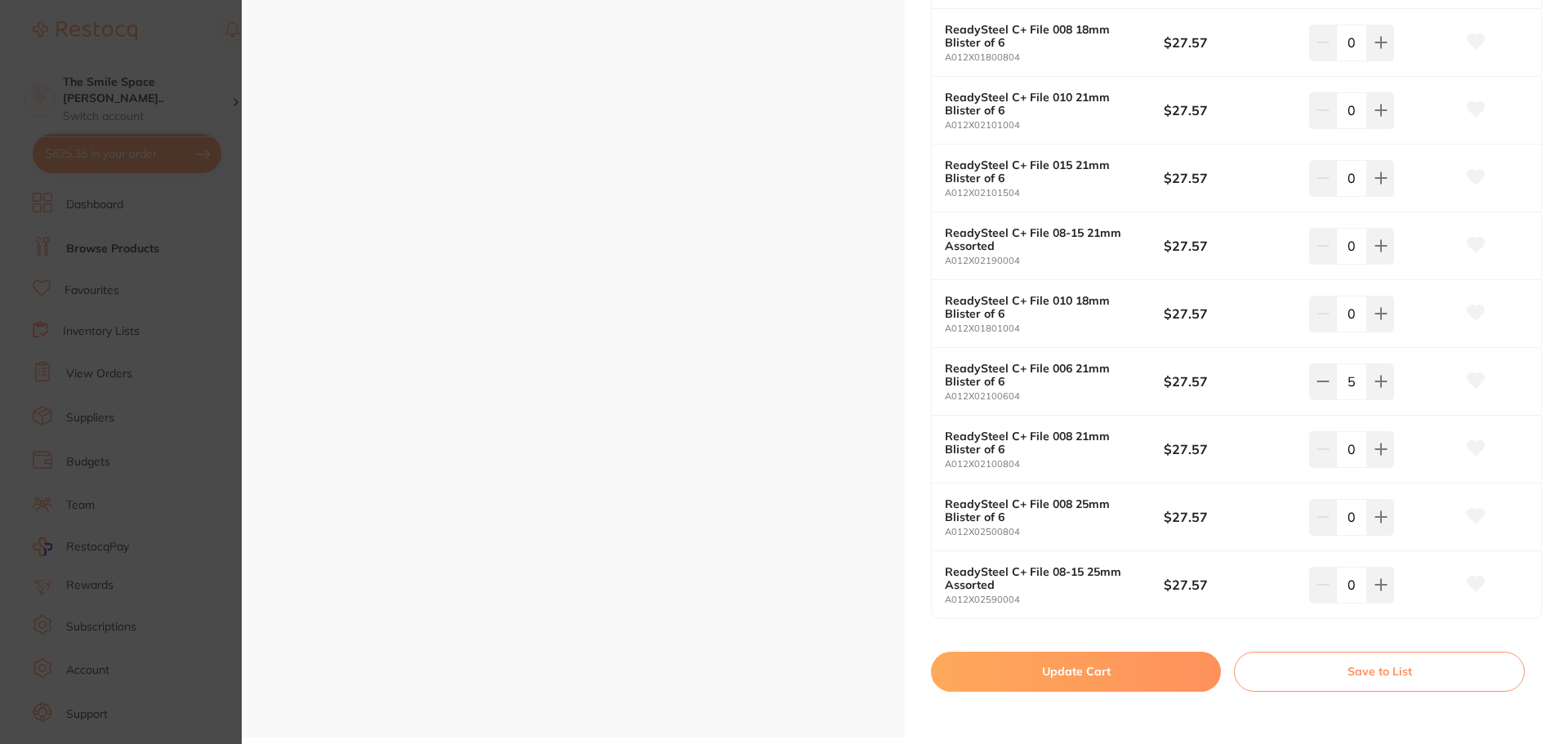
scroll to position [654, 0]
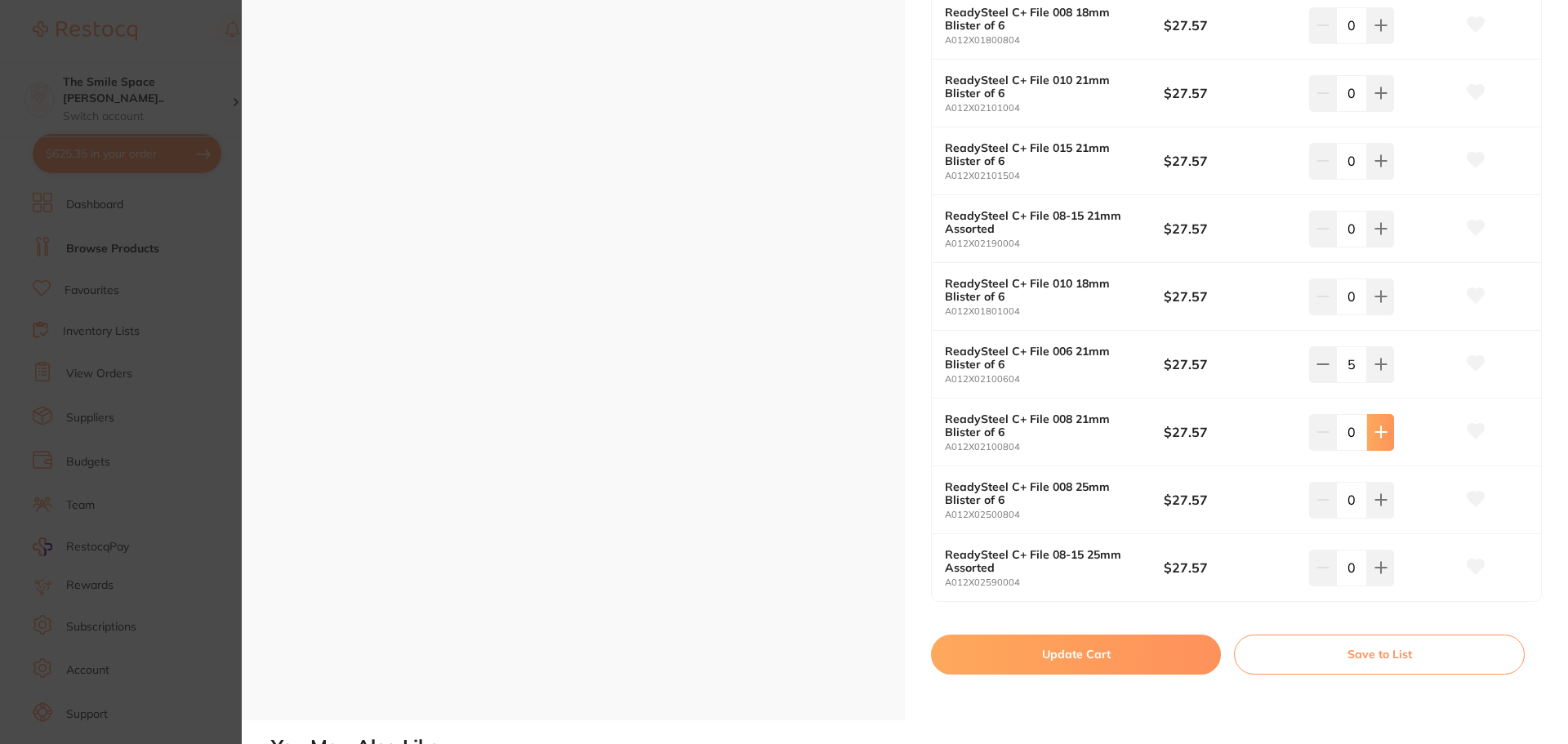
click at [1387, 444] on button at bounding box center [1381, 432] width 27 height 36
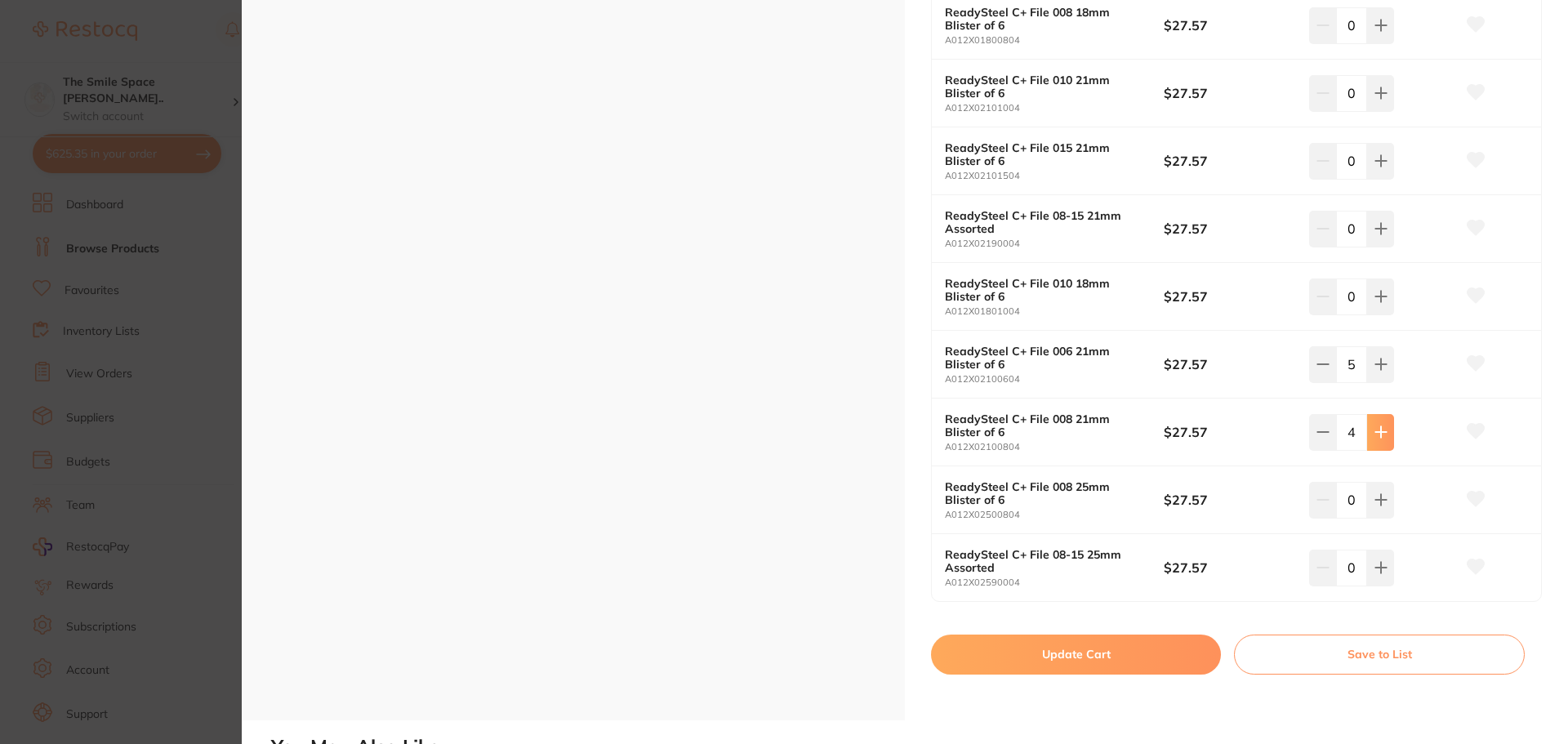
type input "5"
click at [1375, 502] on icon at bounding box center [1381, 499] width 13 height 13
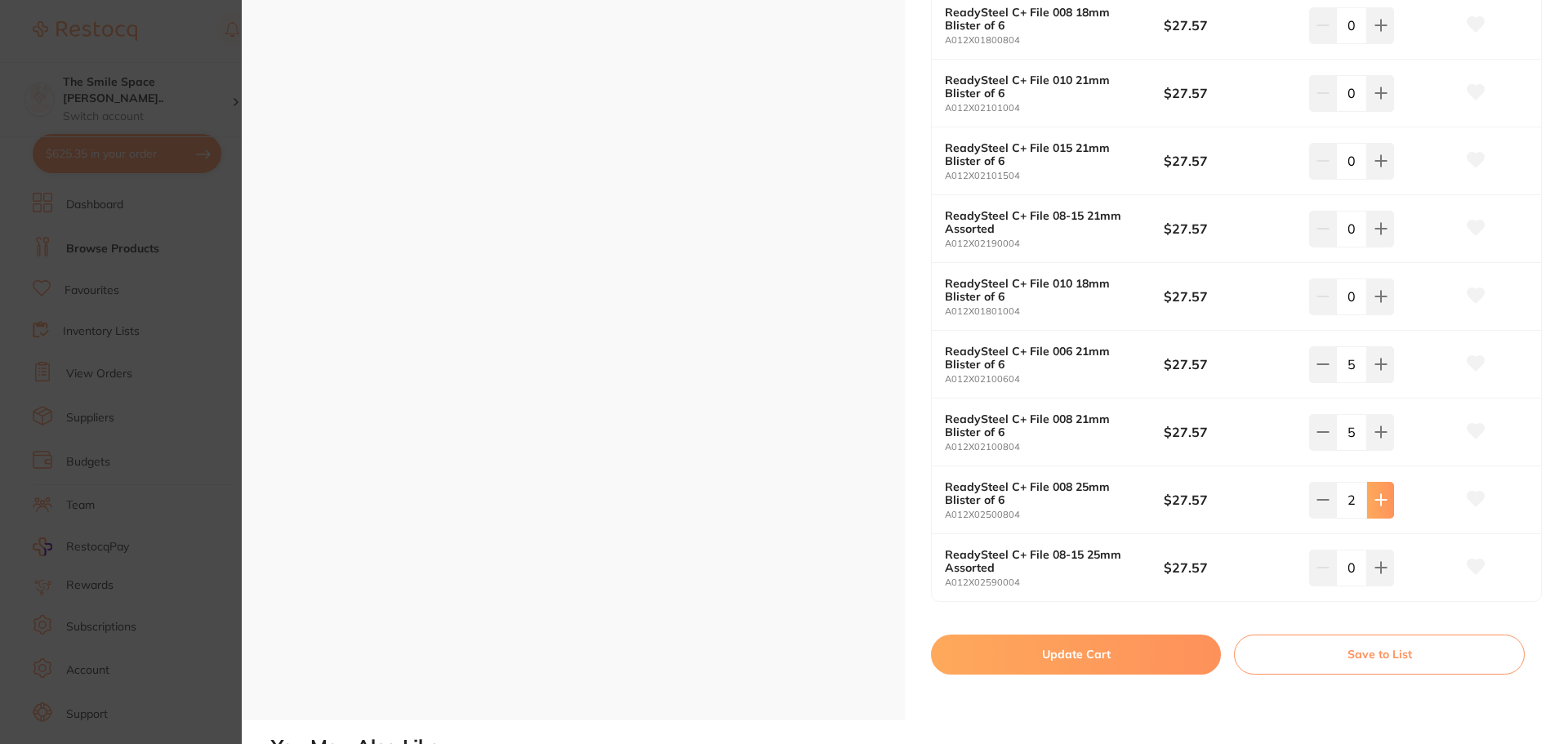
click at [1375, 502] on icon at bounding box center [1381, 499] width 13 height 13
type input "5"
click at [1100, 647] on button "Update Cart" at bounding box center [1076, 655] width 290 height 39
click at [1069, 647] on div "Add to cart Save to list" at bounding box center [1013, 647] width 199 height 109
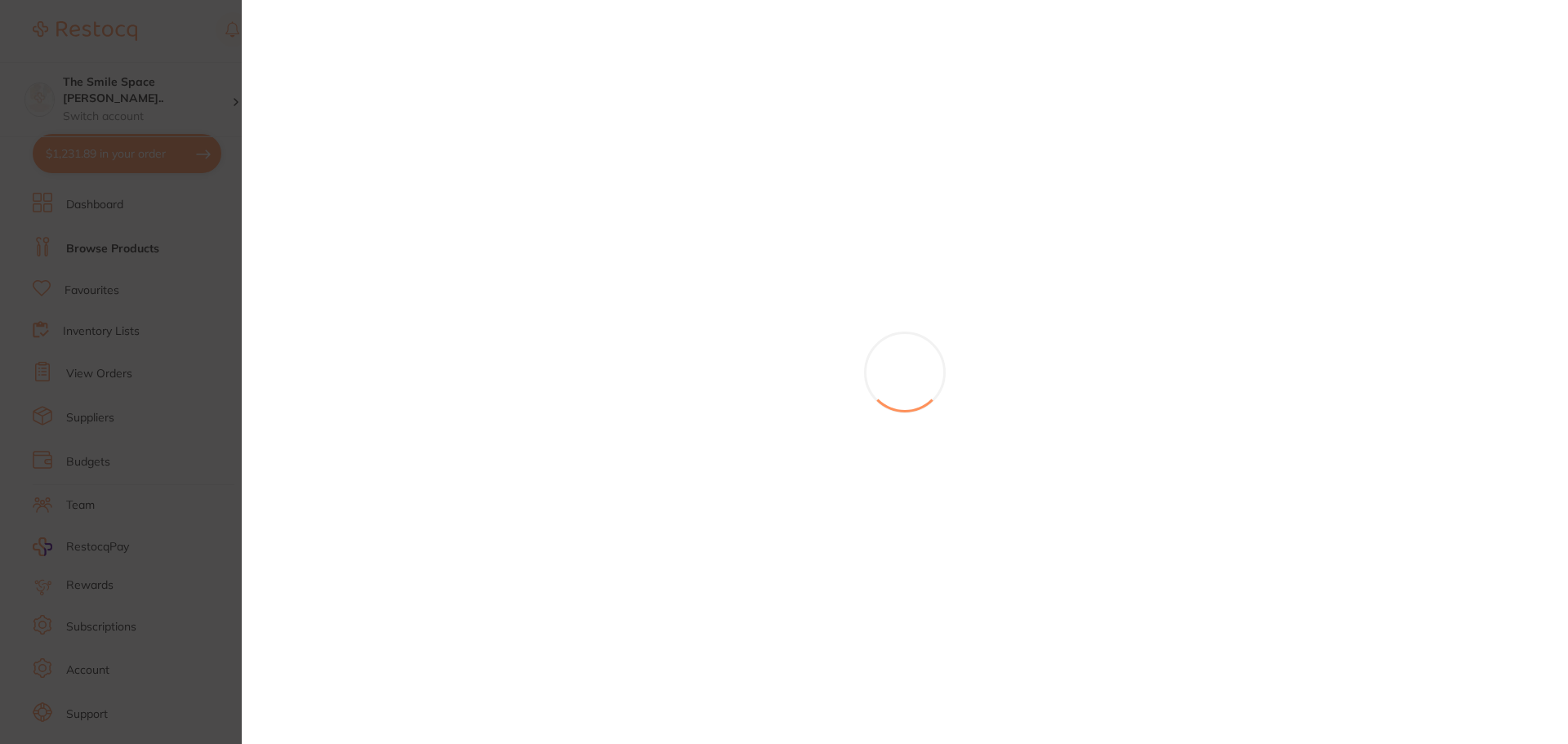
click at [154, 56] on section at bounding box center [784, 372] width 1568 height 744
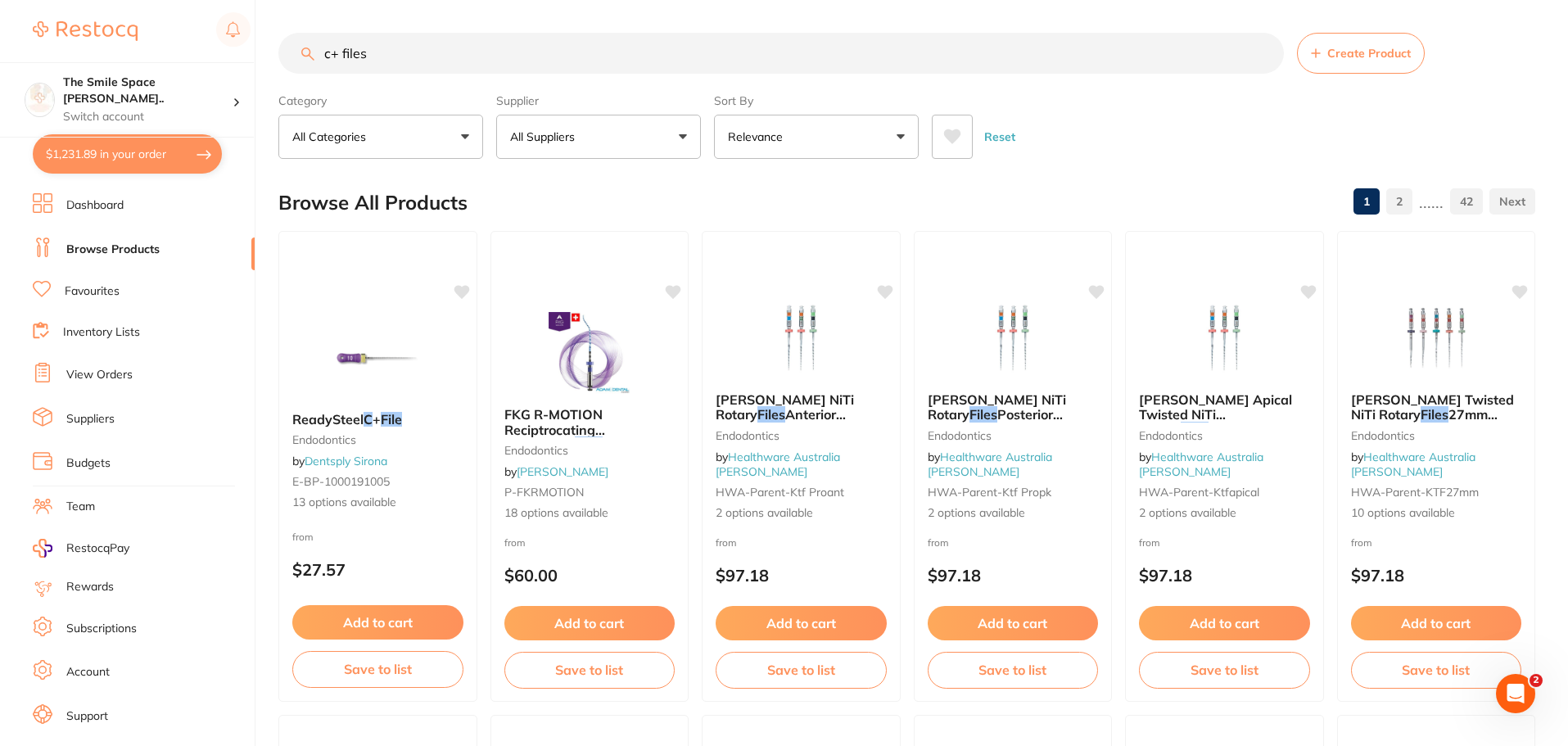
drag, startPoint x: 521, startPoint y: 51, endPoint x: 0, endPoint y: -7, distance: 524.2
click at [0, 0] on html "$1,231.89 The Smile Space Lilli P... Switch account The Smile Space Lilli Pilli…" at bounding box center [784, 373] width 1568 height 746
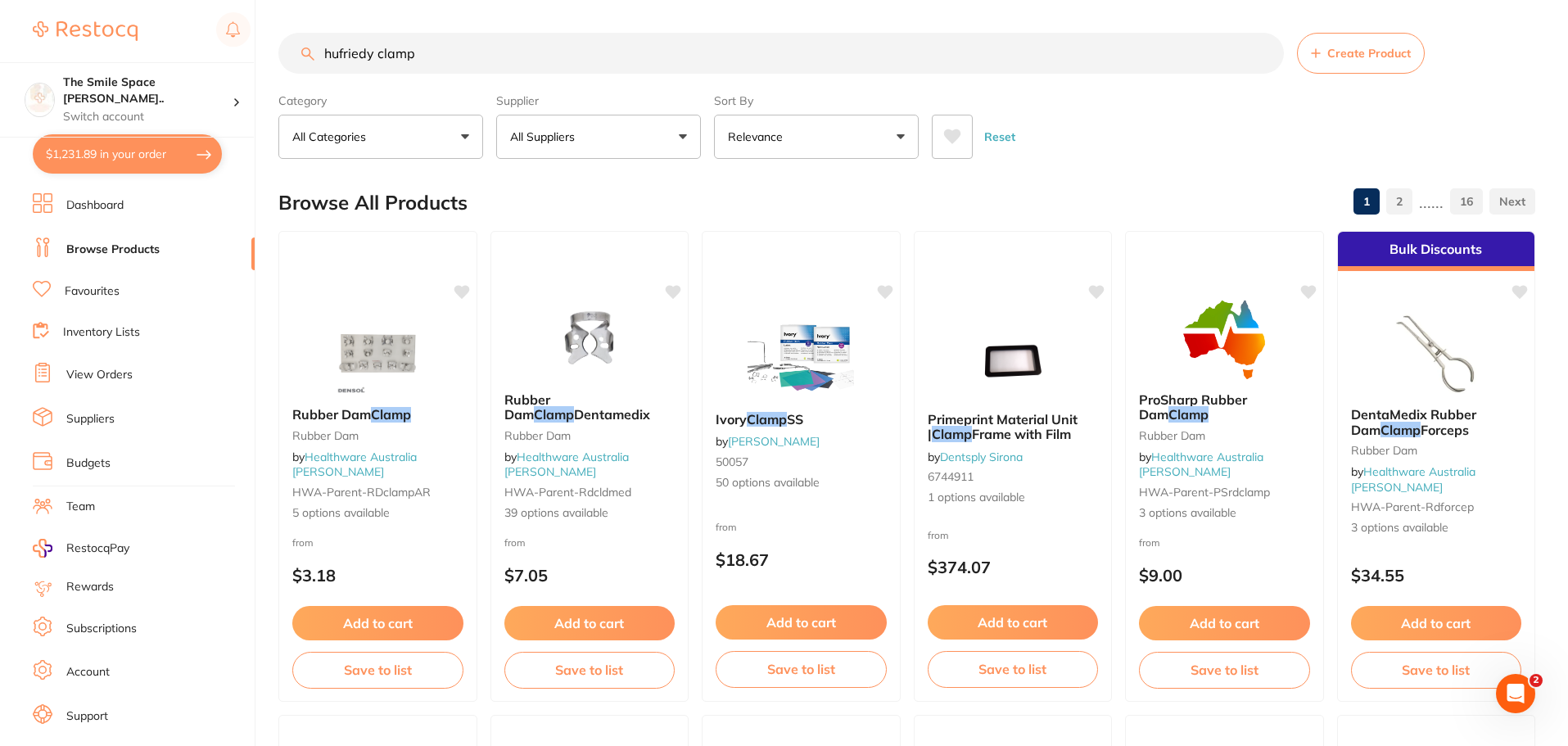
type input "hufriedy clamp"
click at [574, 514] on span "39 options available" at bounding box center [589, 514] width 173 height 16
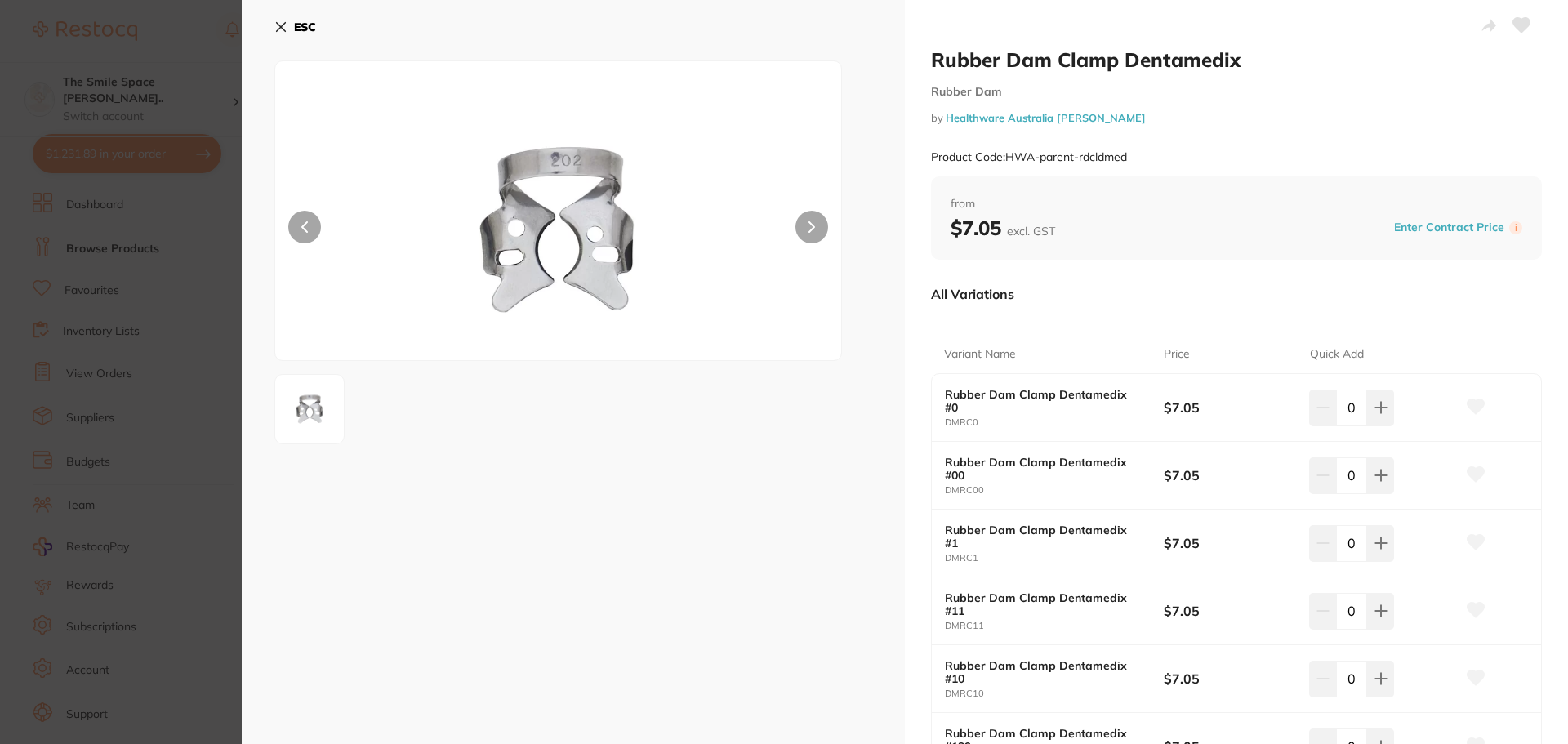
click at [192, 278] on section "Rubber Dam Clamp Dentamedix Rubber Dam by Healthware Australia Ridley Product C…" at bounding box center [784, 372] width 1568 height 744
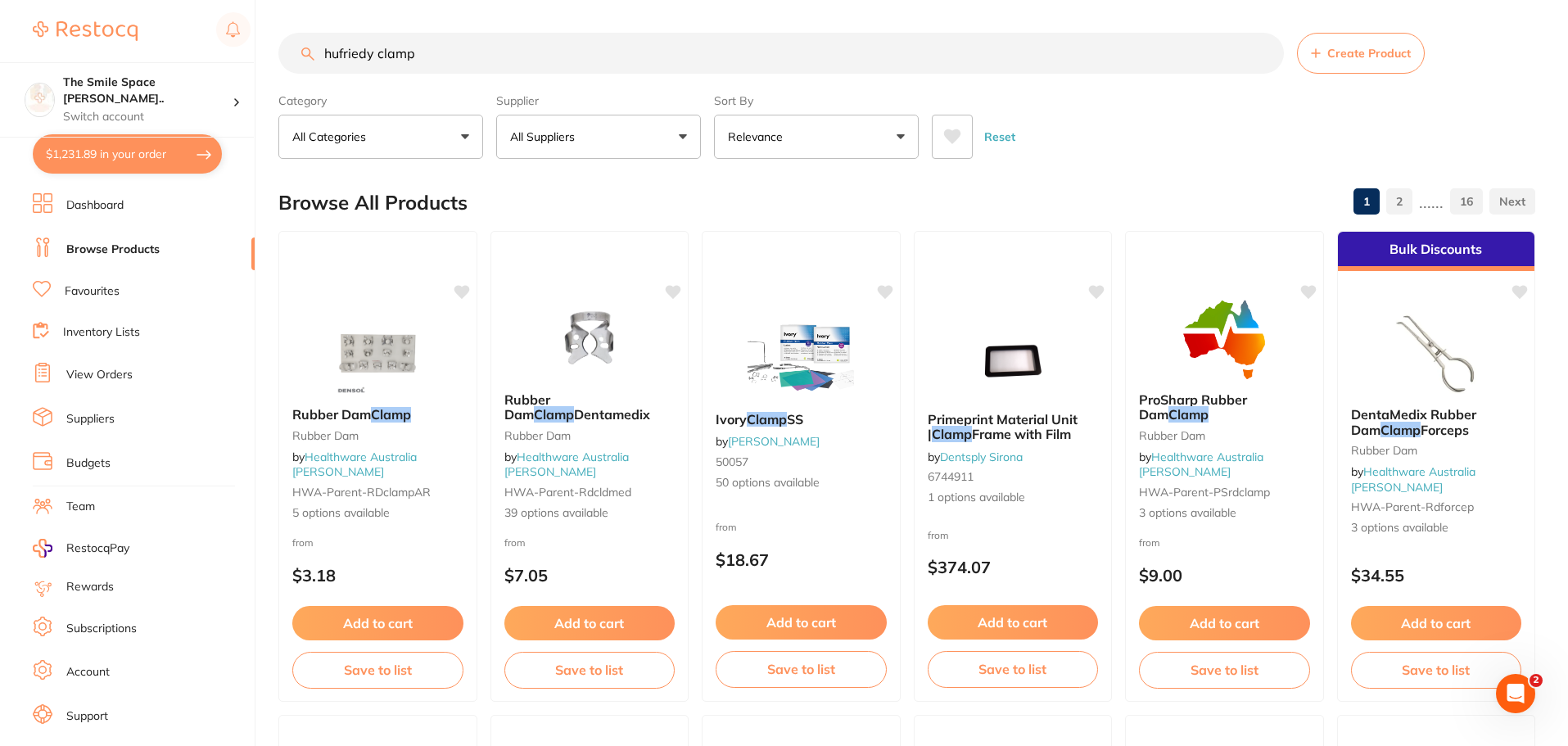
drag, startPoint x: 549, startPoint y: 519, endPoint x: 627, endPoint y: 514, distance: 78.2
click at [549, 519] on span "39 options available" at bounding box center [590, 514] width 171 height 16
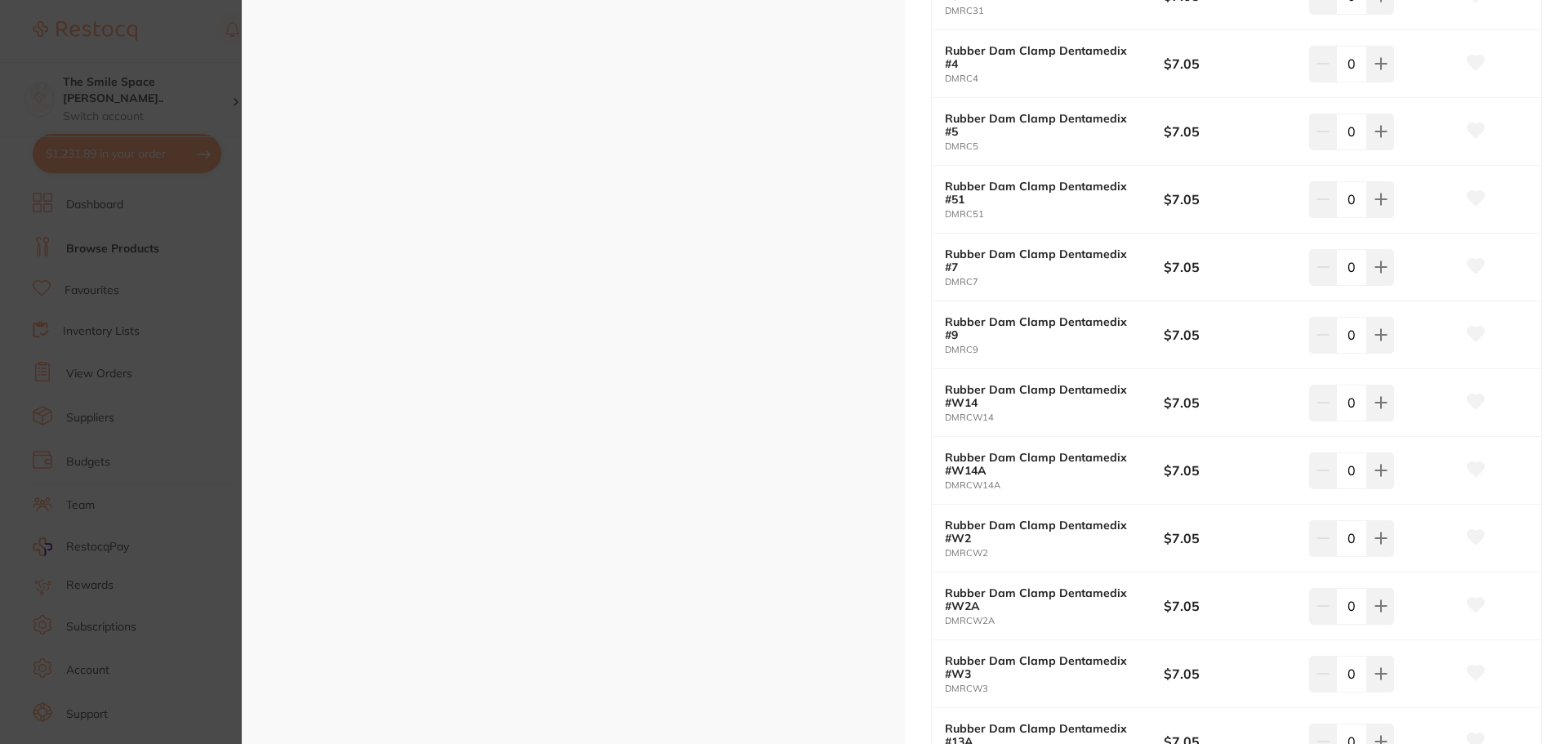
scroll to position [2043, 0]
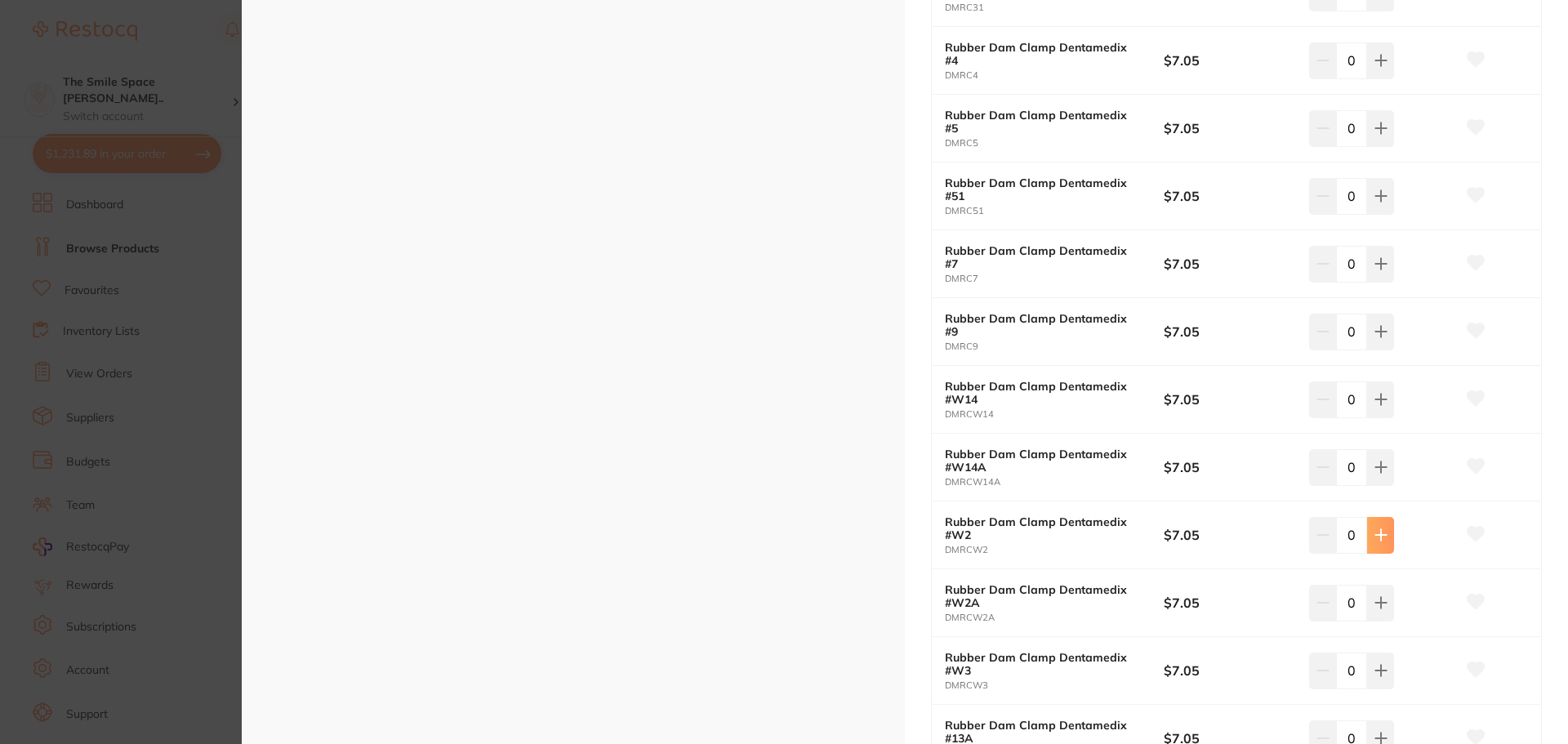
click at [1376, 539] on icon at bounding box center [1381, 534] width 13 height 13
type input "2"
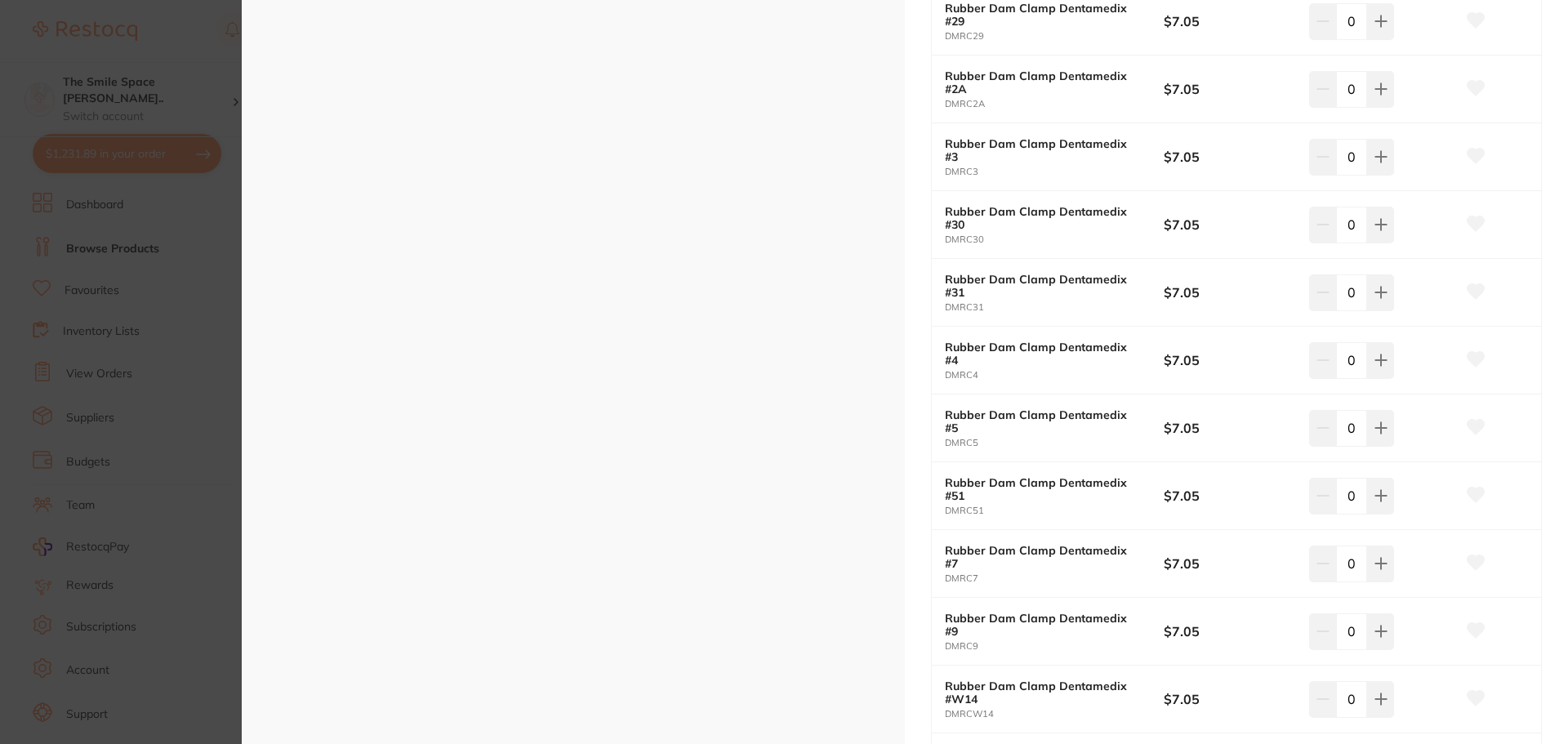
scroll to position [1716, 0]
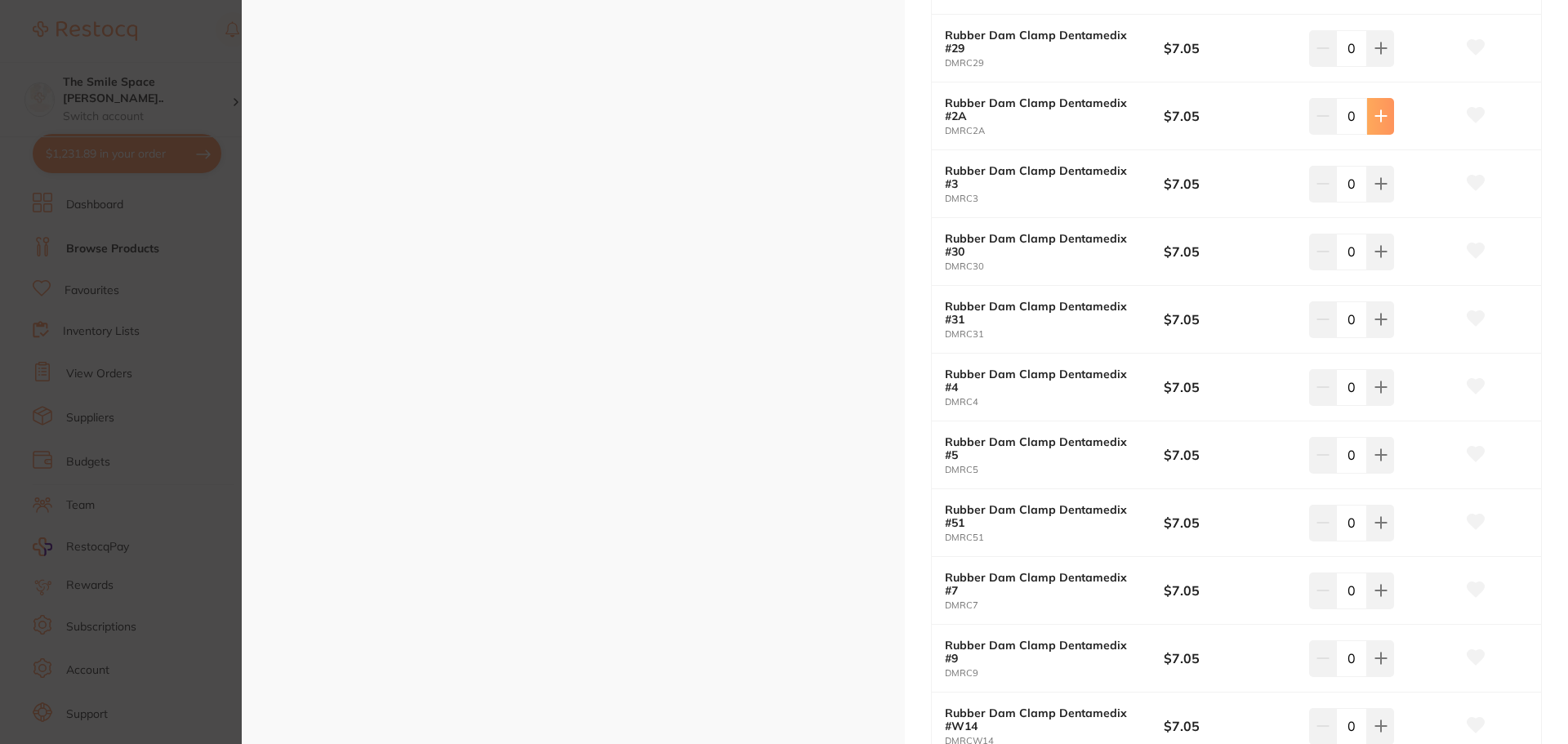
click at [1379, 114] on icon at bounding box center [1381, 115] width 13 height 13
type input "2"
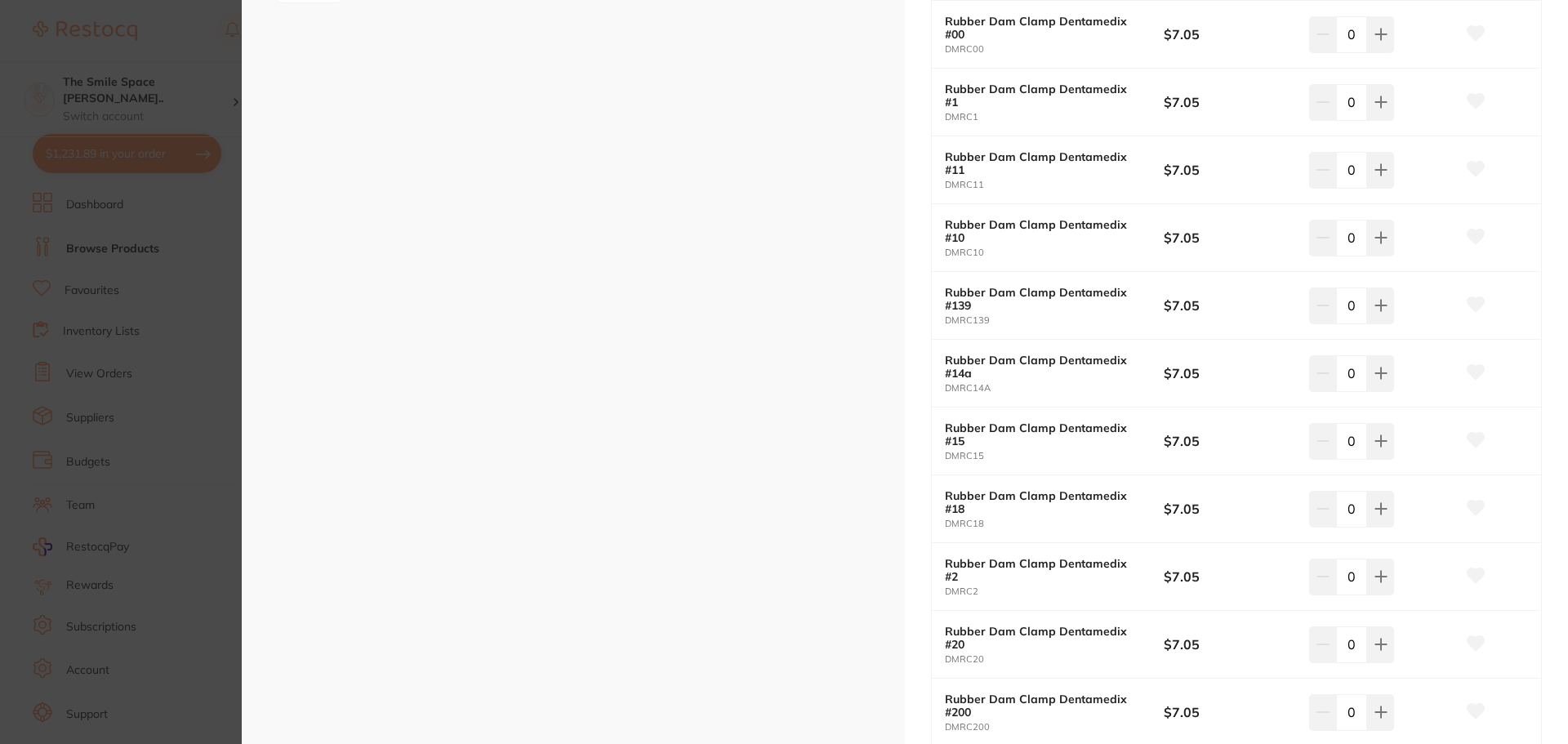
scroll to position [490, 0]
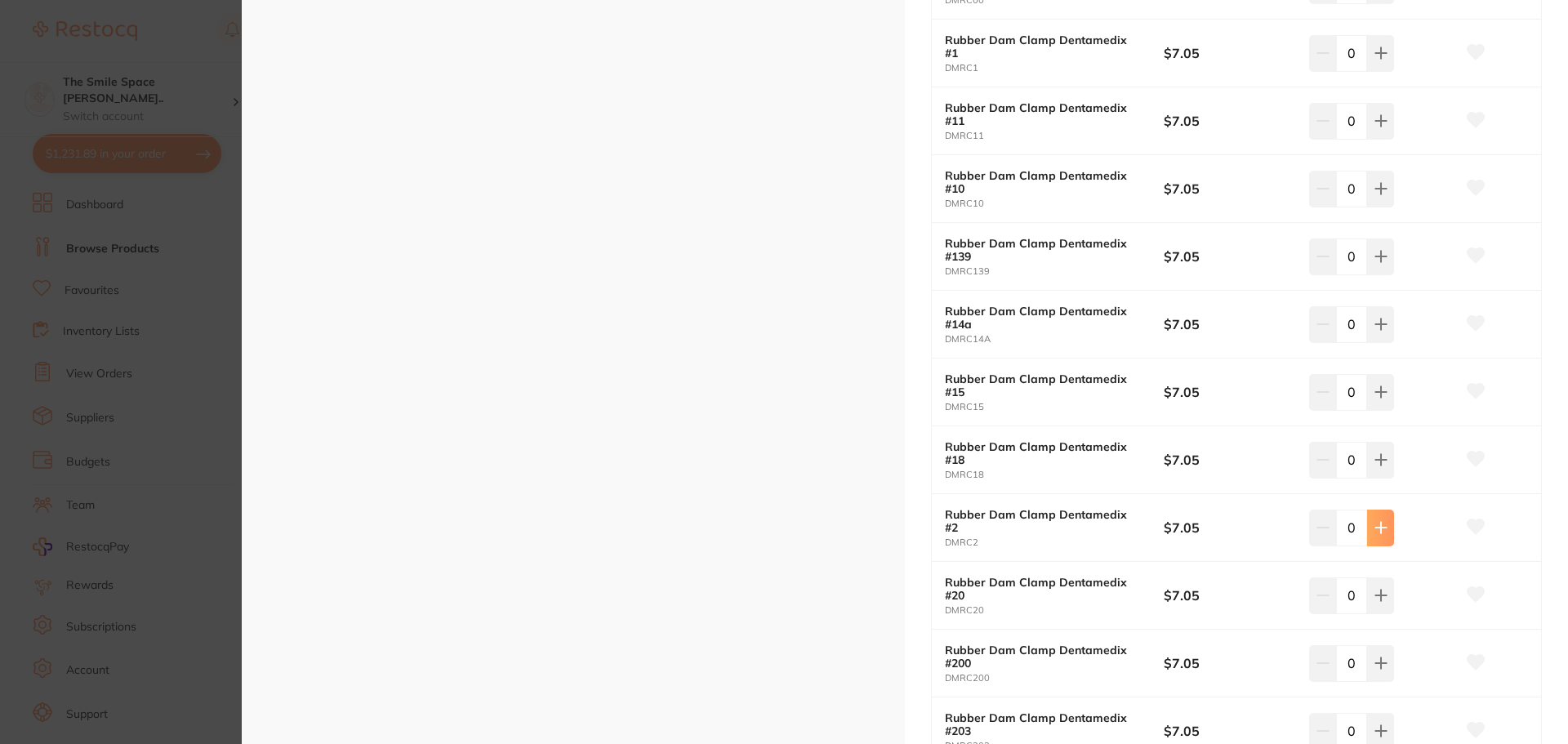
click at [1375, 533] on icon at bounding box center [1381, 528] width 13 height 13
type input "2"
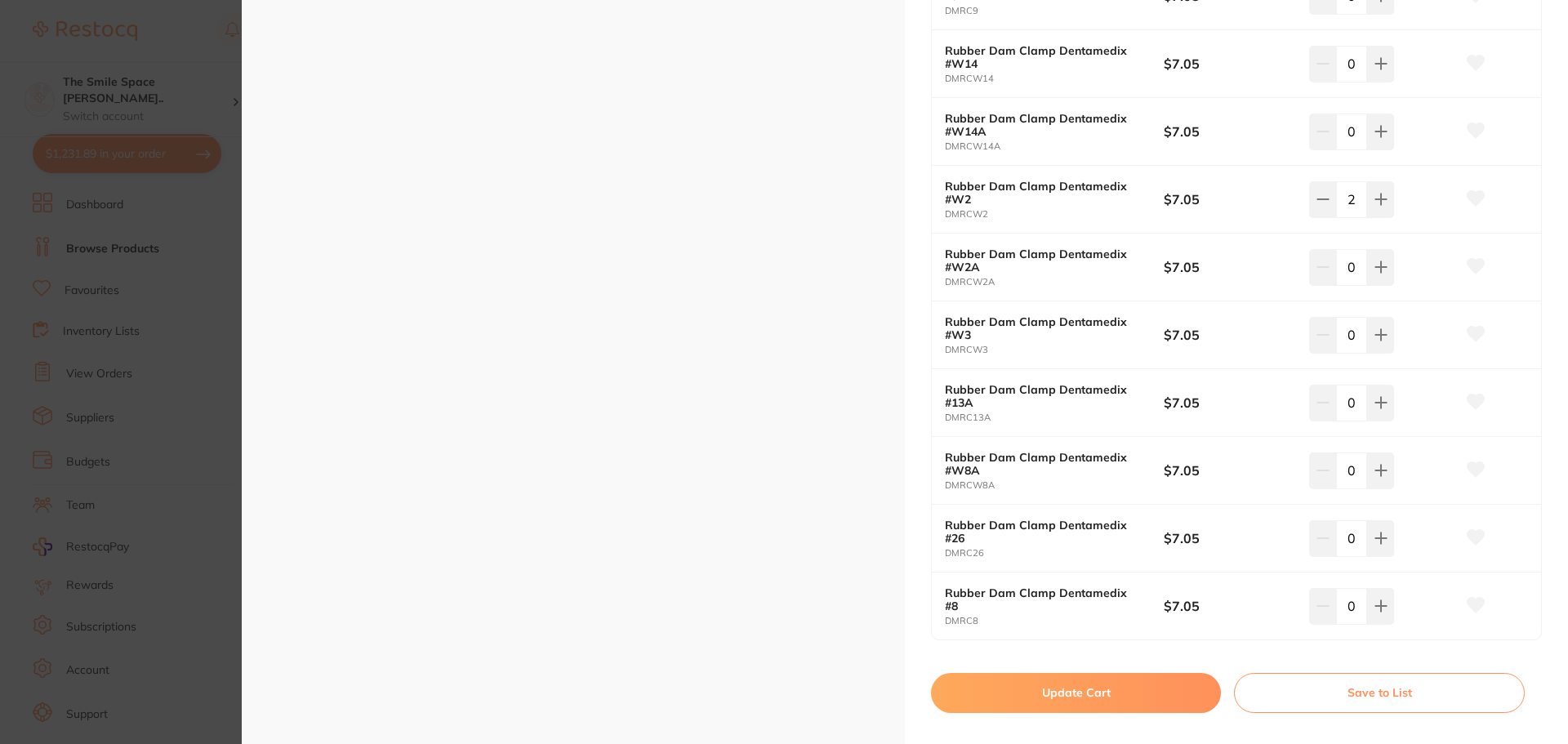
scroll to position [2460, 0]
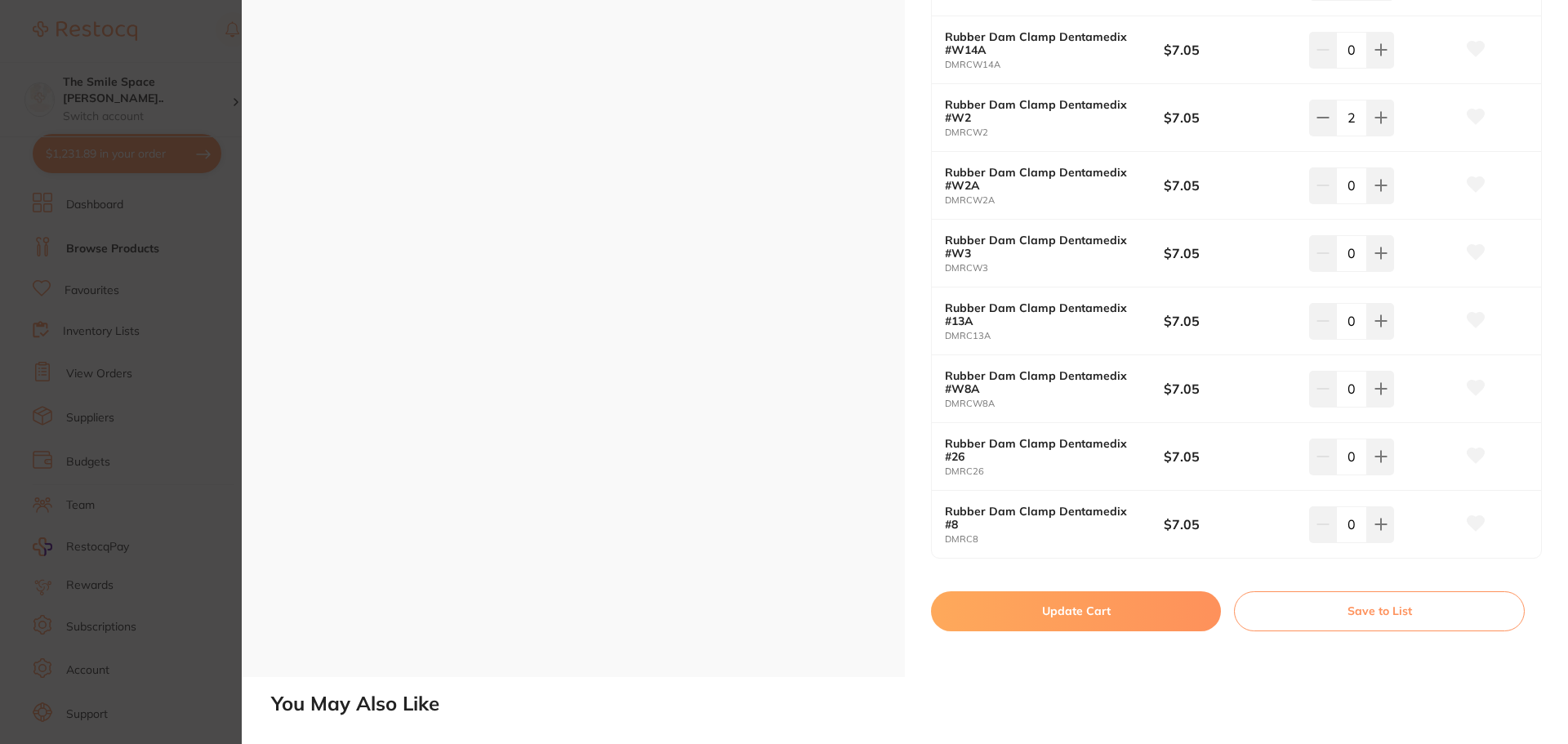
click at [1024, 604] on button "Update Cart" at bounding box center [1076, 611] width 290 height 39
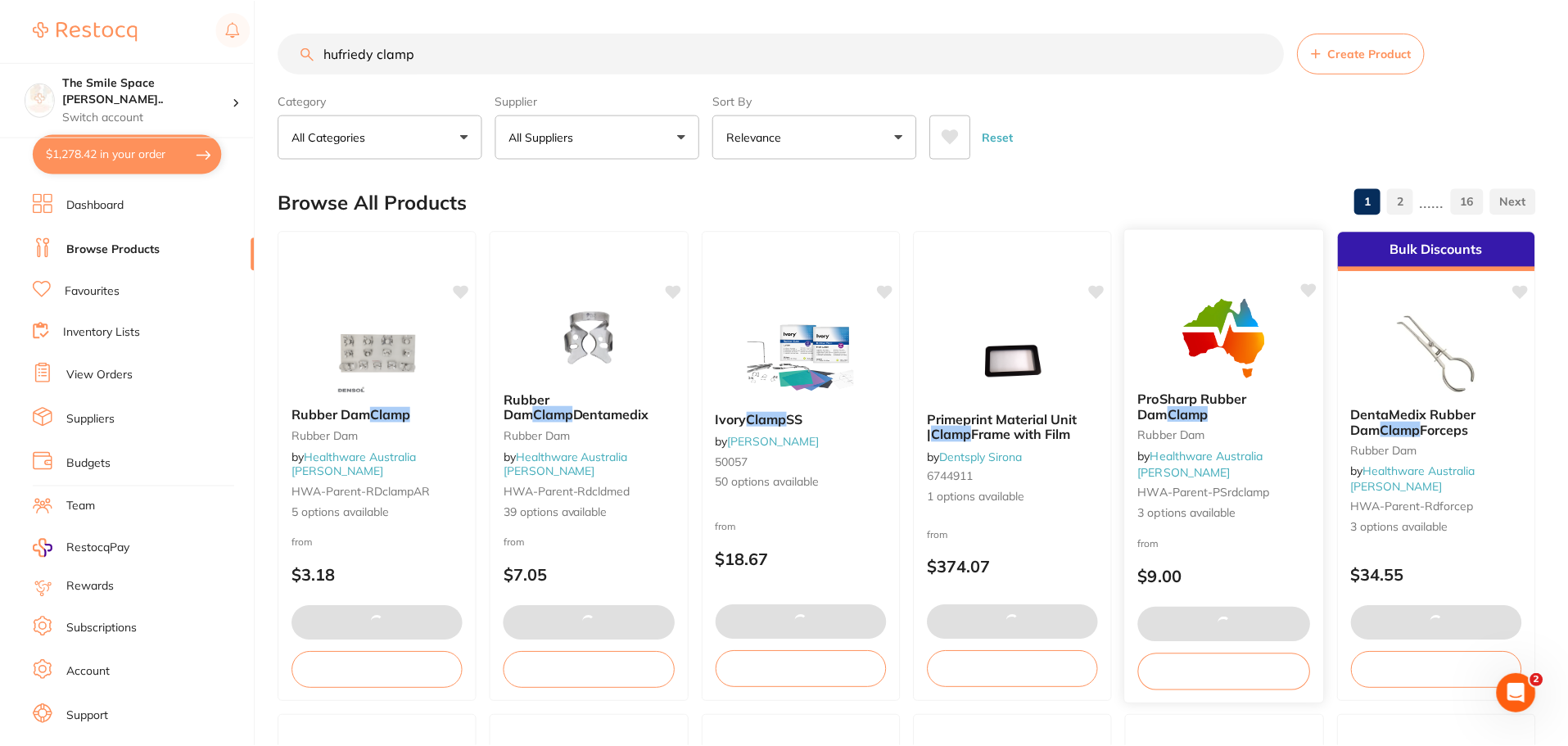
scroll to position [3, 0]
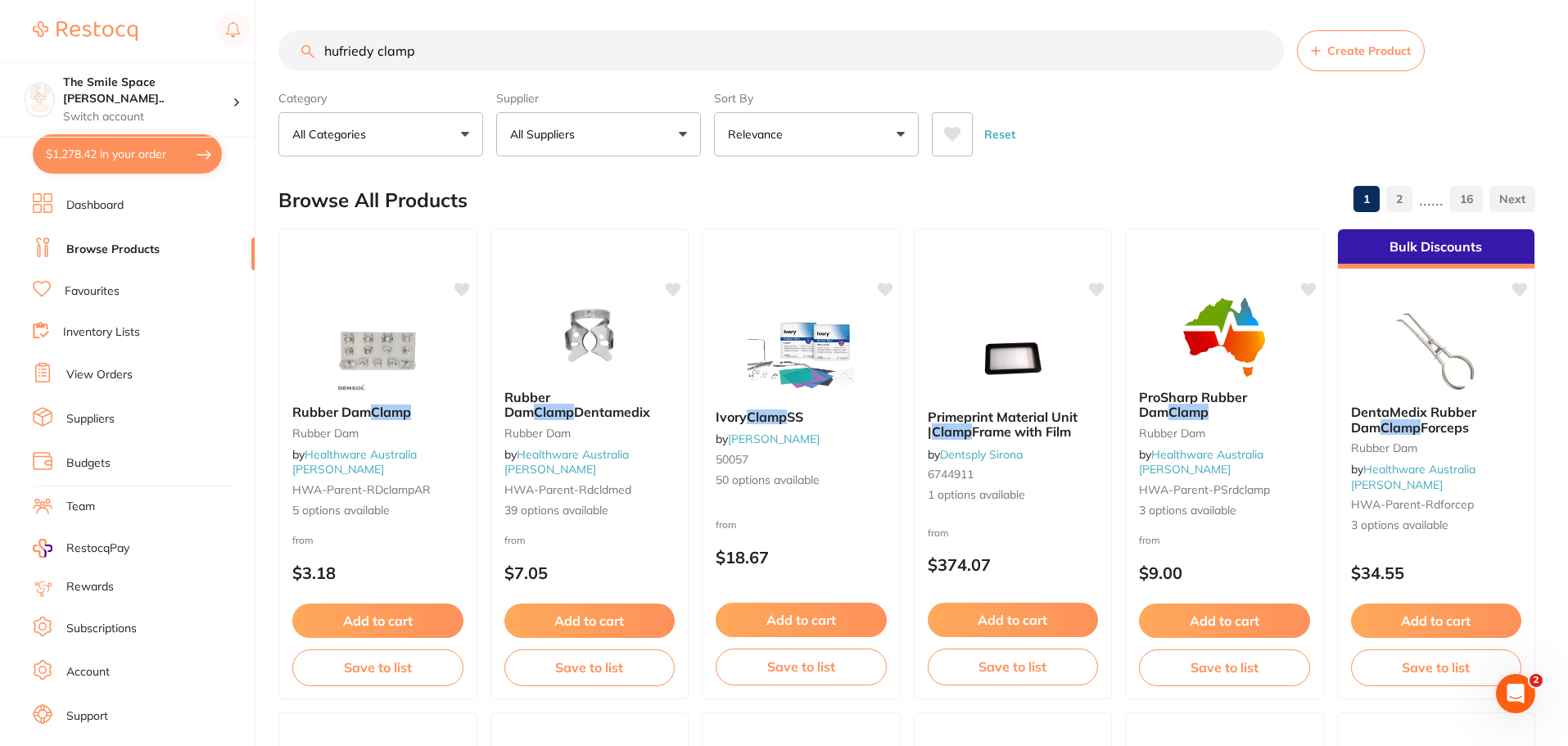
click at [442, 63] on input "hufriedy clamp" at bounding box center [781, 50] width 1005 height 41
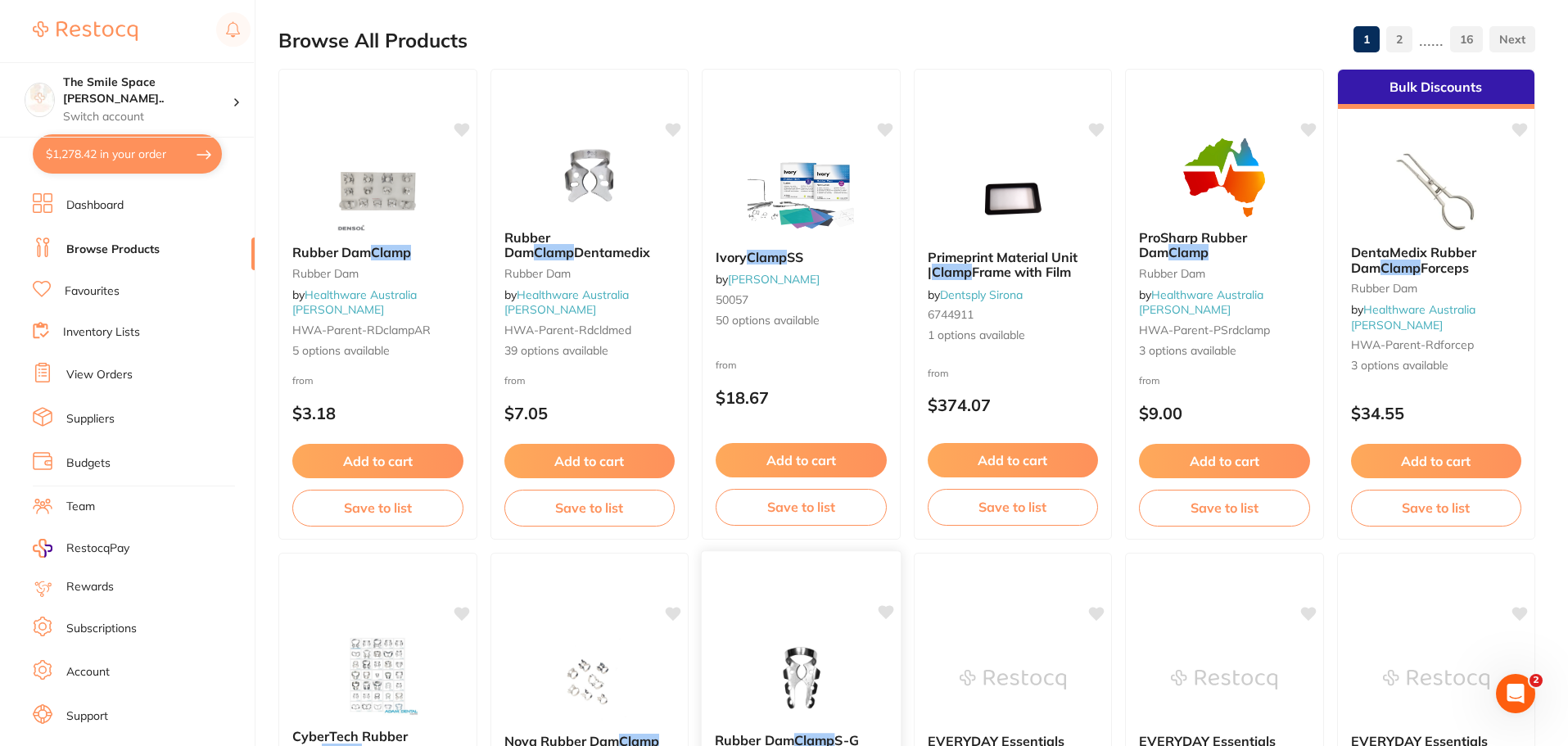
scroll to position [164, 0]
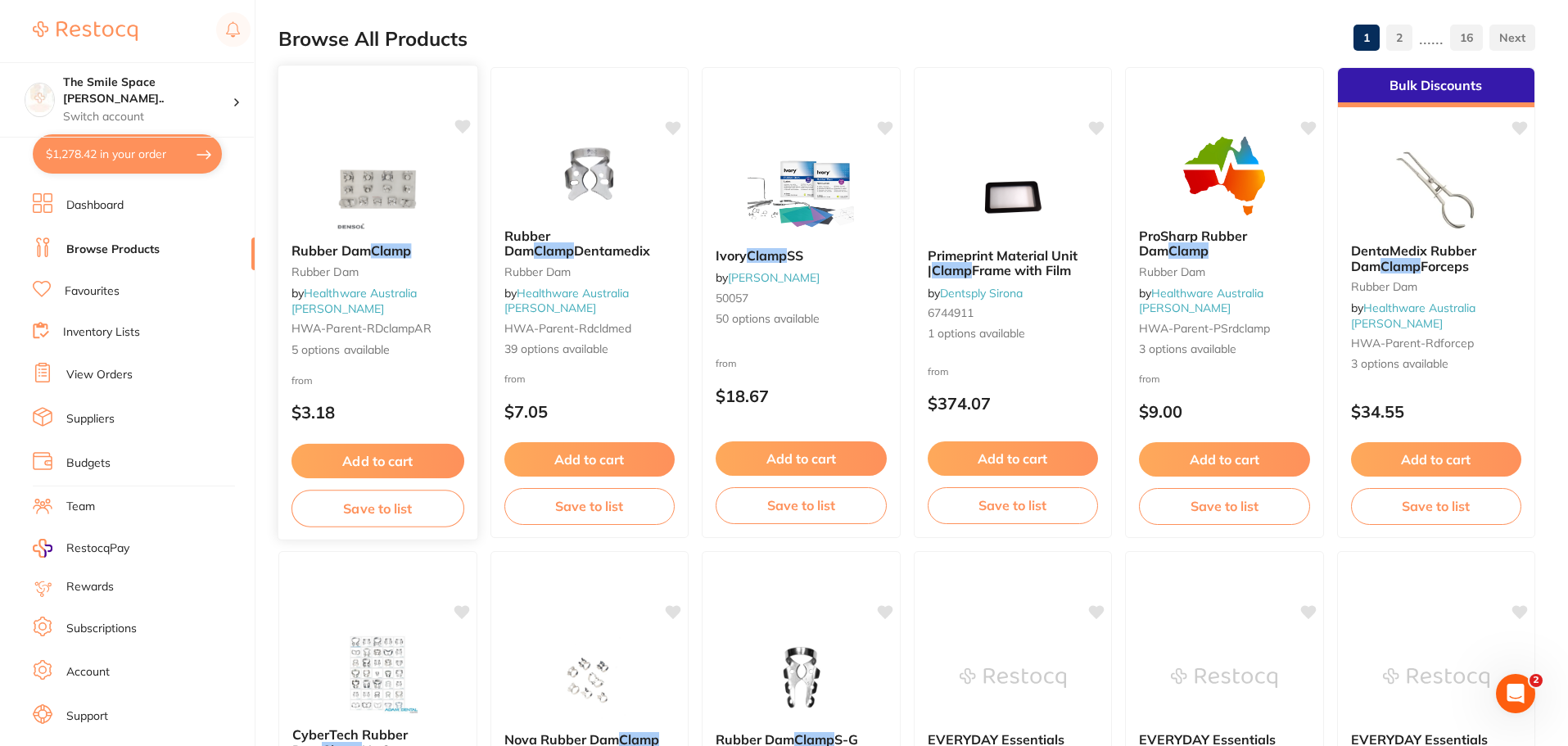
type input "hufriedy clamp"
click at [345, 342] on span "5 options available" at bounding box center [377, 350] width 173 height 16
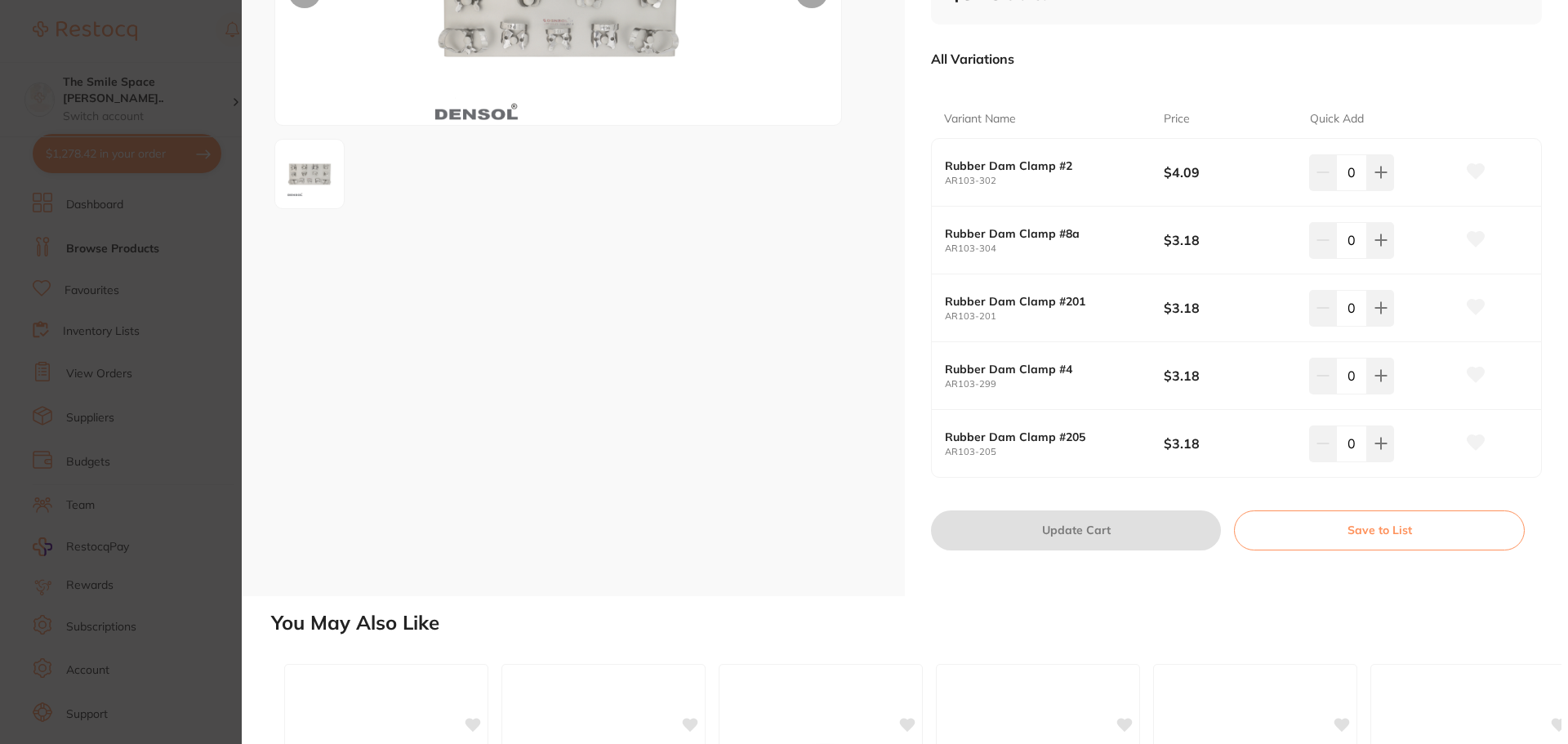
scroll to position [245, 0]
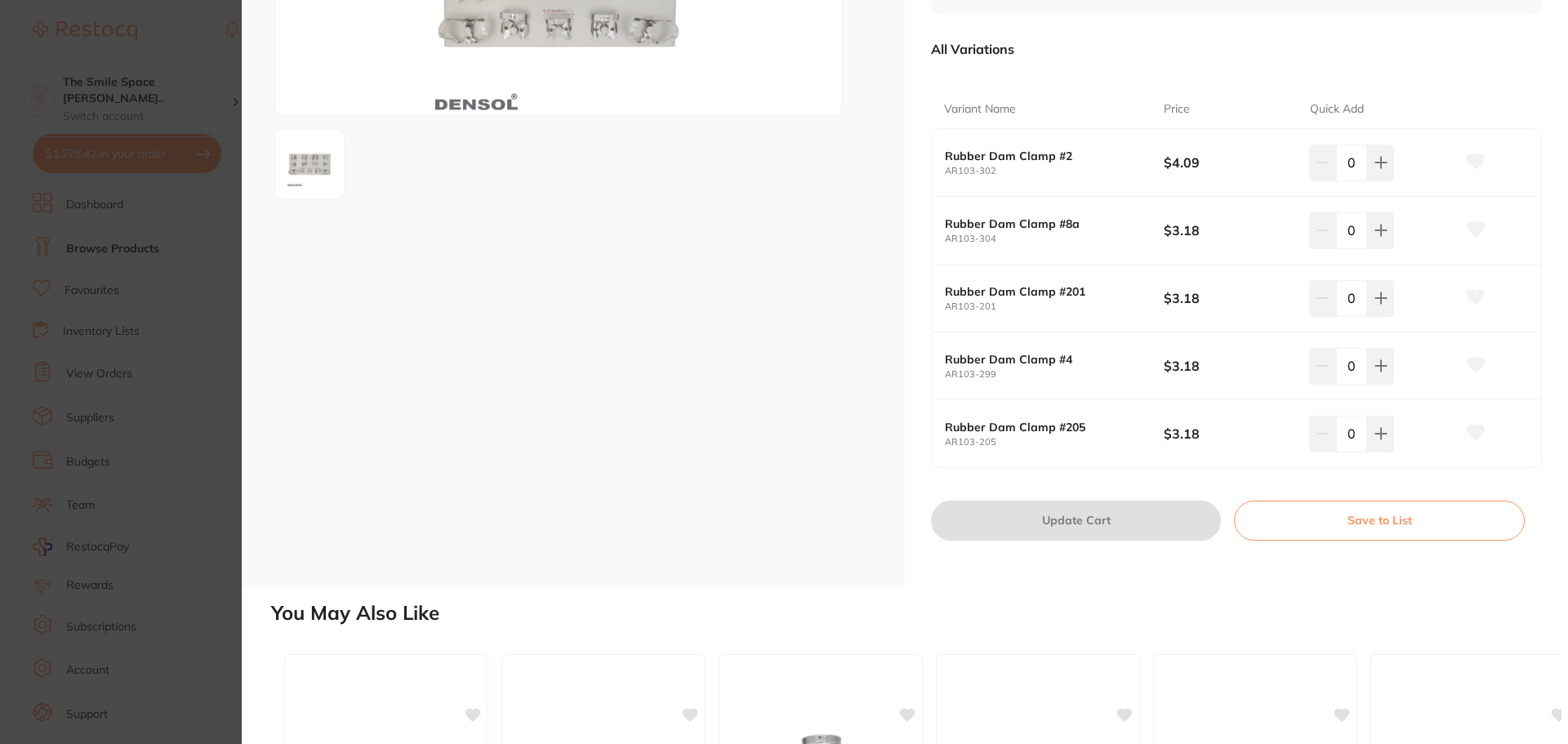
click at [140, 270] on section "Rubber Dam Clamp Rubber Dam by Healthware Australia [PERSON_NAME] Product Code:…" at bounding box center [784, 372] width 1568 height 744
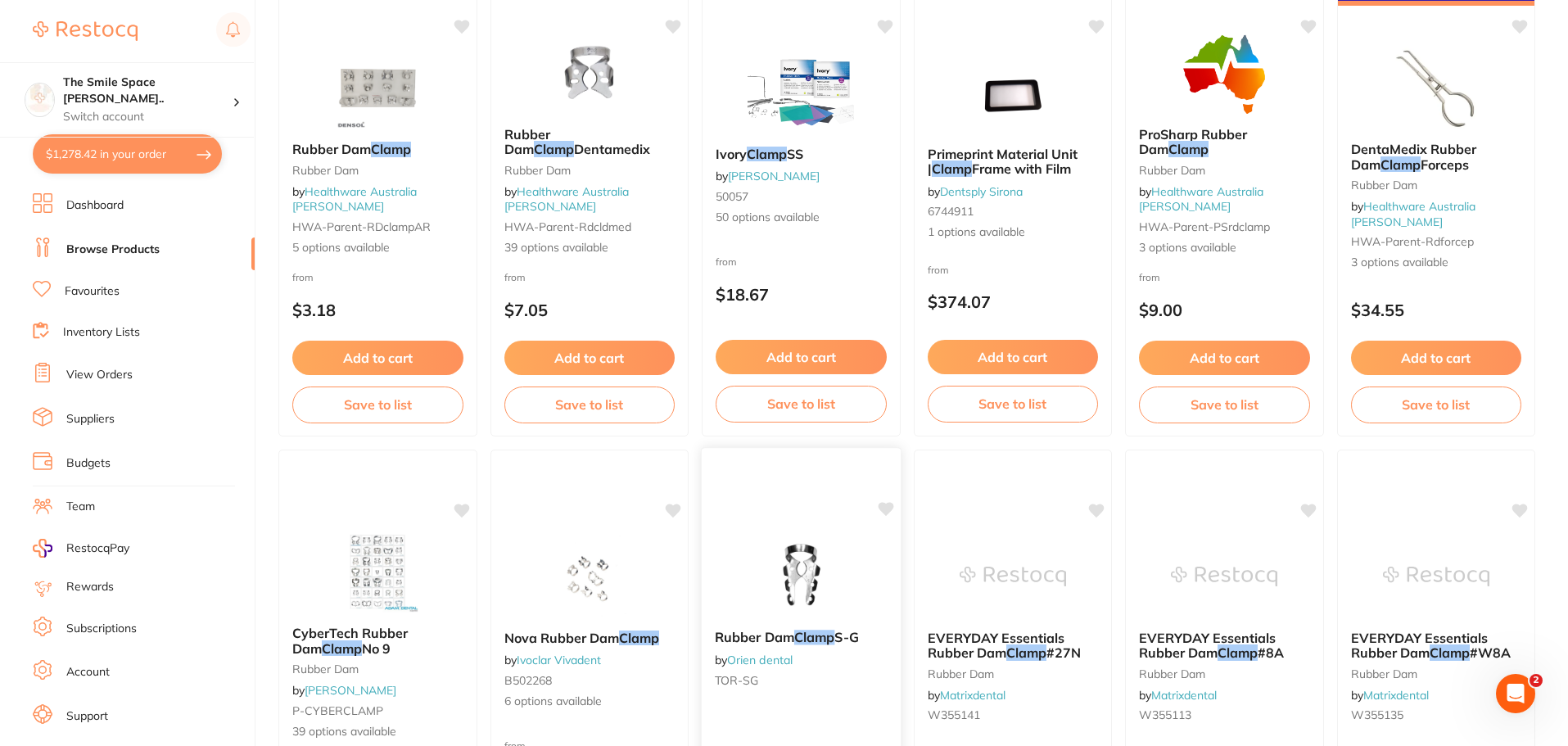
scroll to position [246, 0]
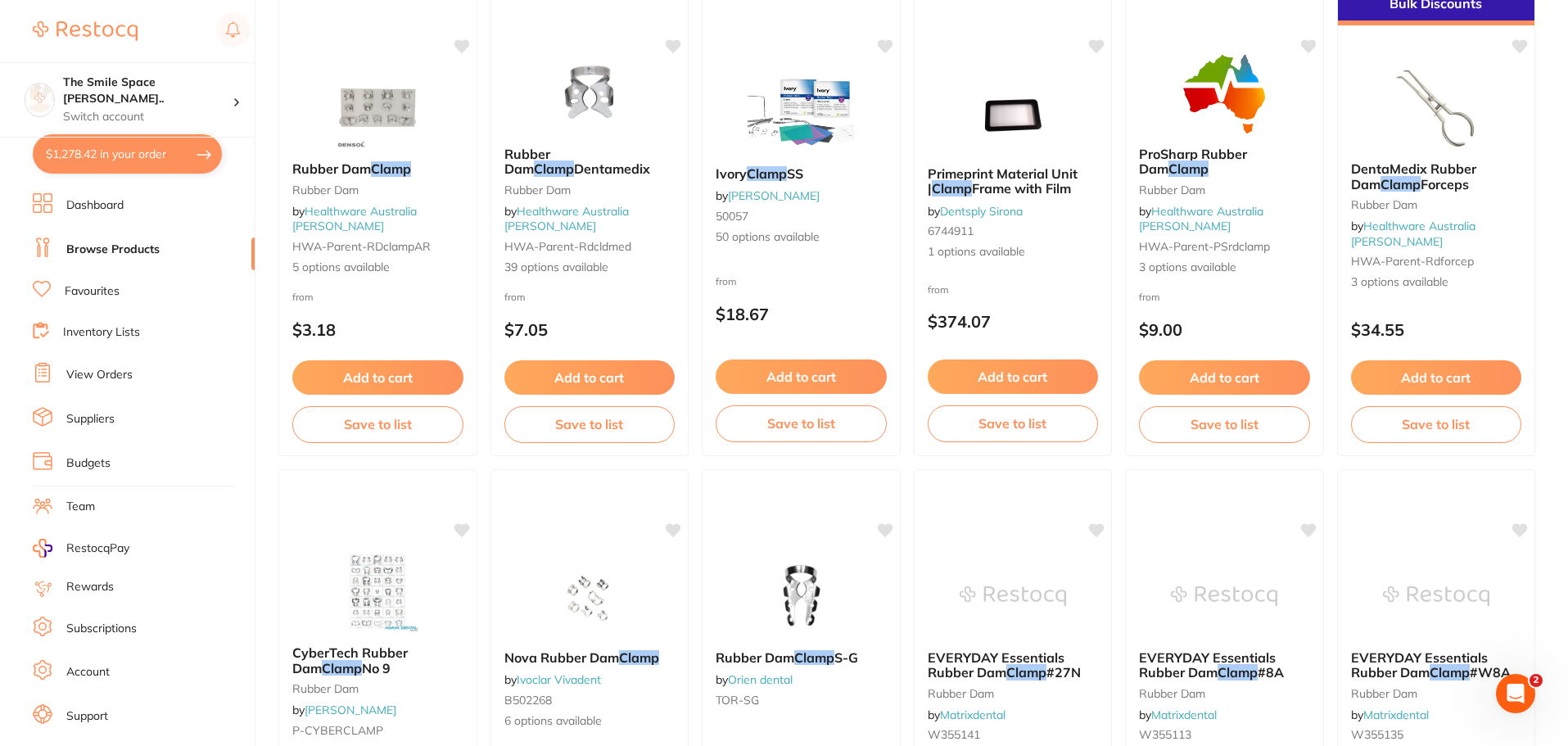
drag, startPoint x: 1210, startPoint y: 274, endPoint x: 1169, endPoint y: 207, distance: 78.5
click at [1210, 274] on span "3 options available" at bounding box center [1225, 267] width 171 height 16
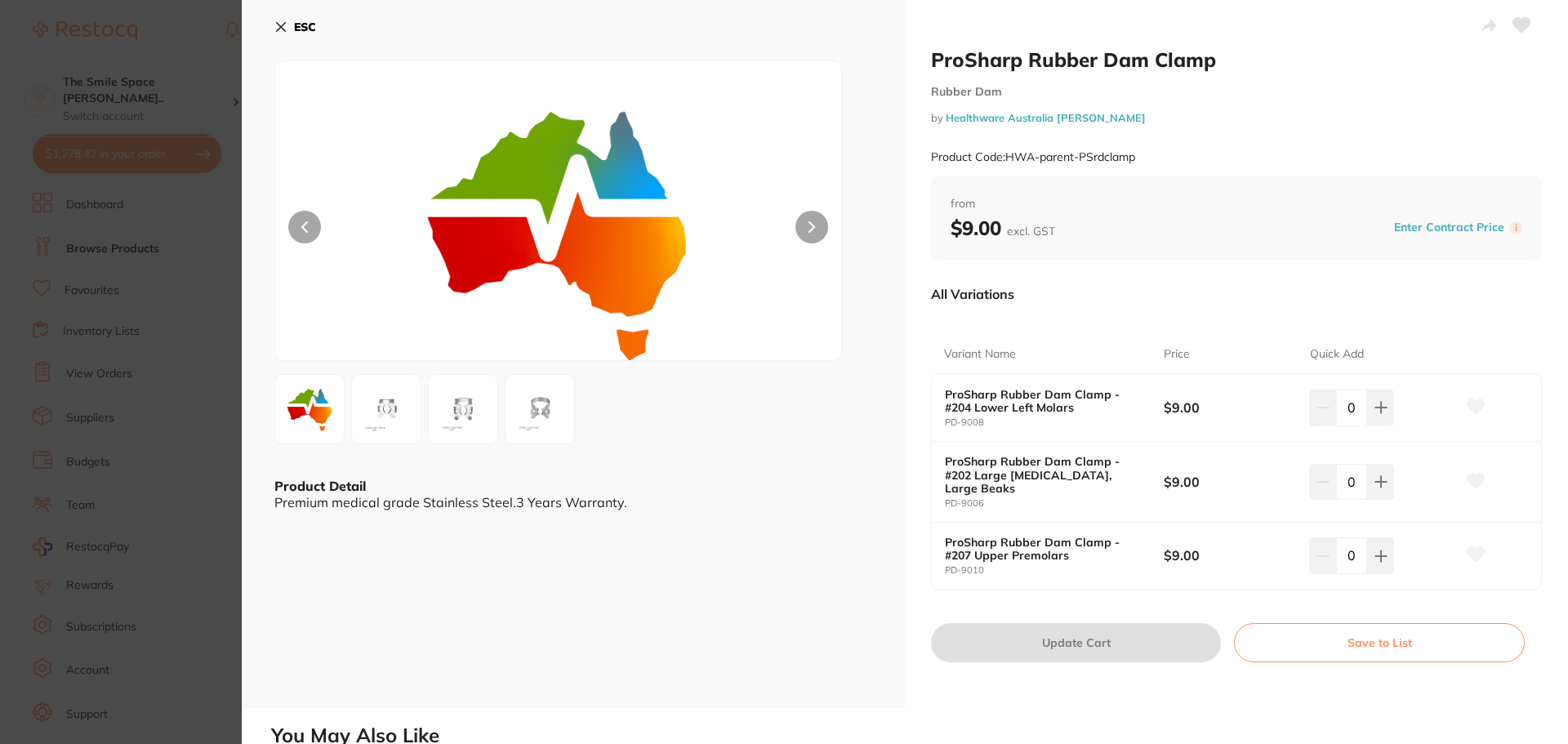
click at [215, 432] on section "ProSharp Rubber Dam Clamp Rubber Dam by Healthware Australia [PERSON_NAME] Prod…" at bounding box center [784, 372] width 1568 height 744
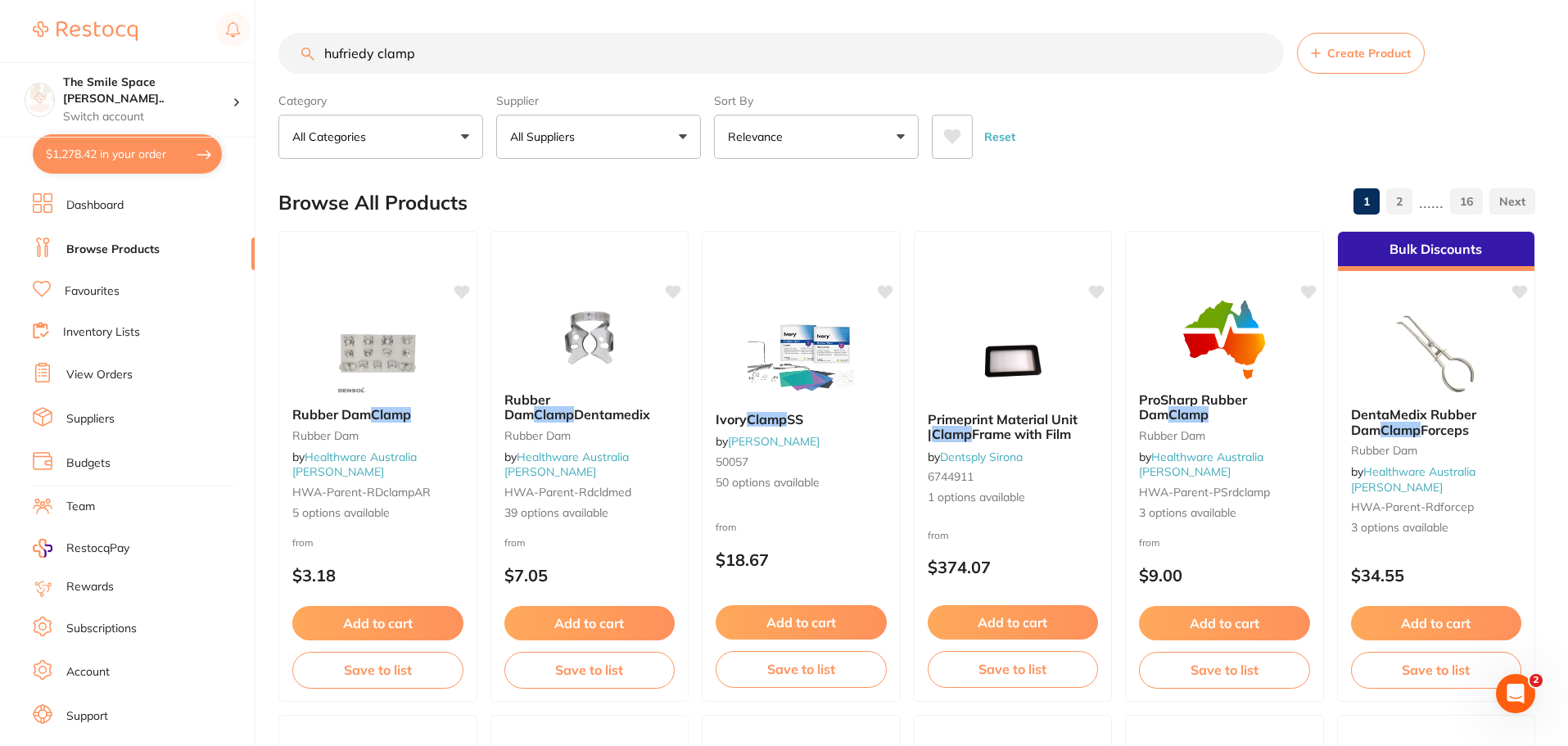
click at [494, 63] on input "hufriedy clamp" at bounding box center [781, 53] width 1005 height 41
type input "hufriedy clamp #b4"
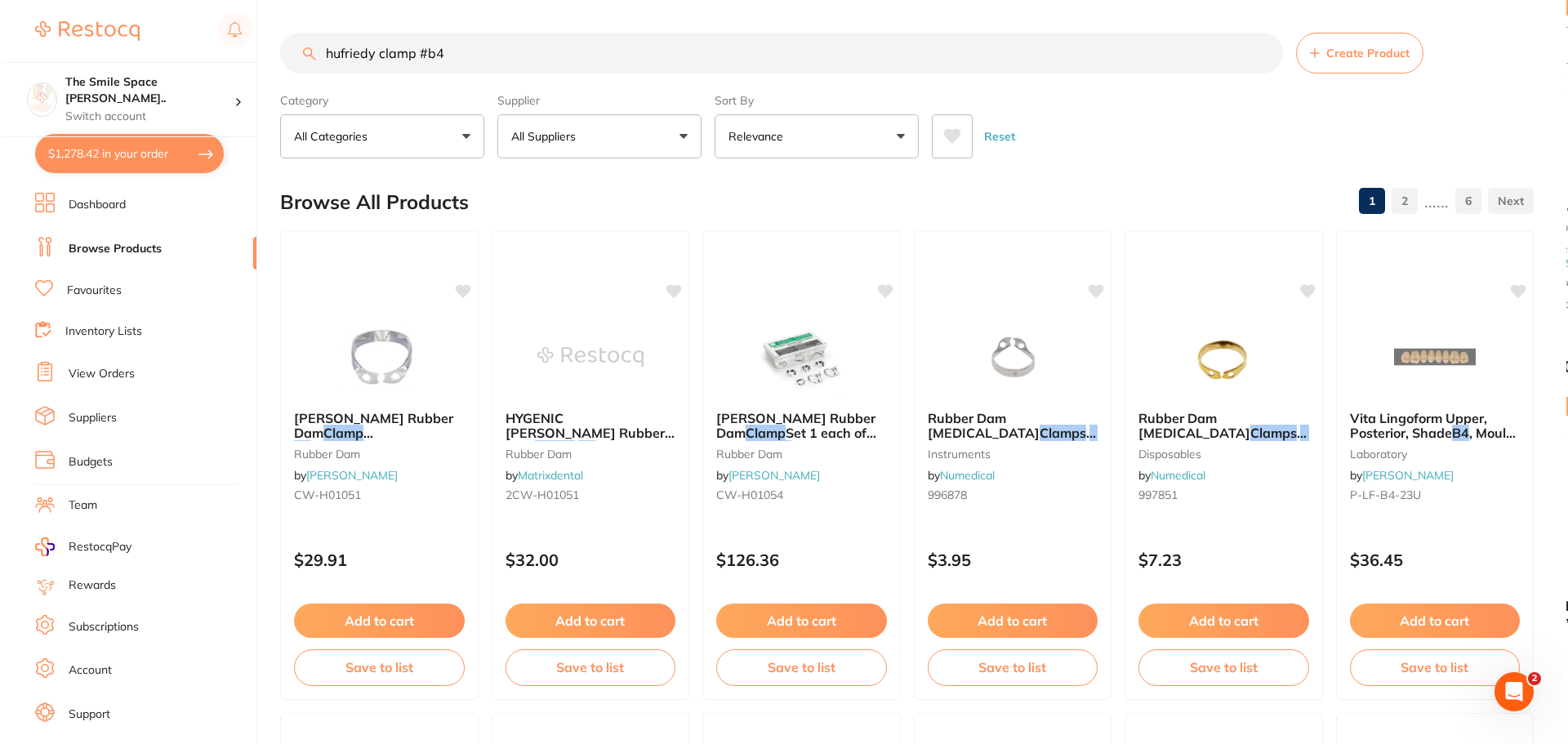
scroll to position [28, 0]
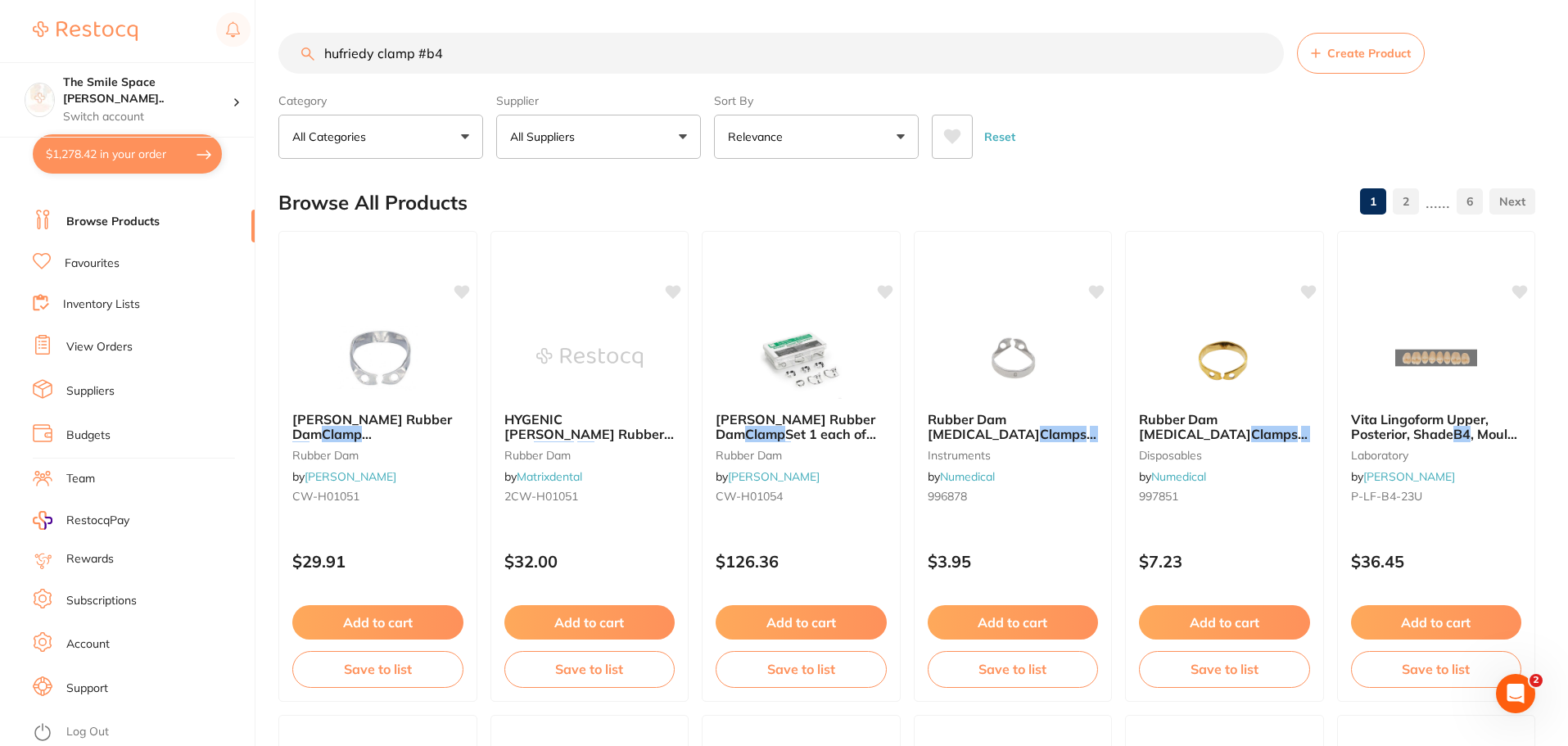
click at [100, 728] on link "Log Out" at bounding box center [88, 732] width 43 height 16
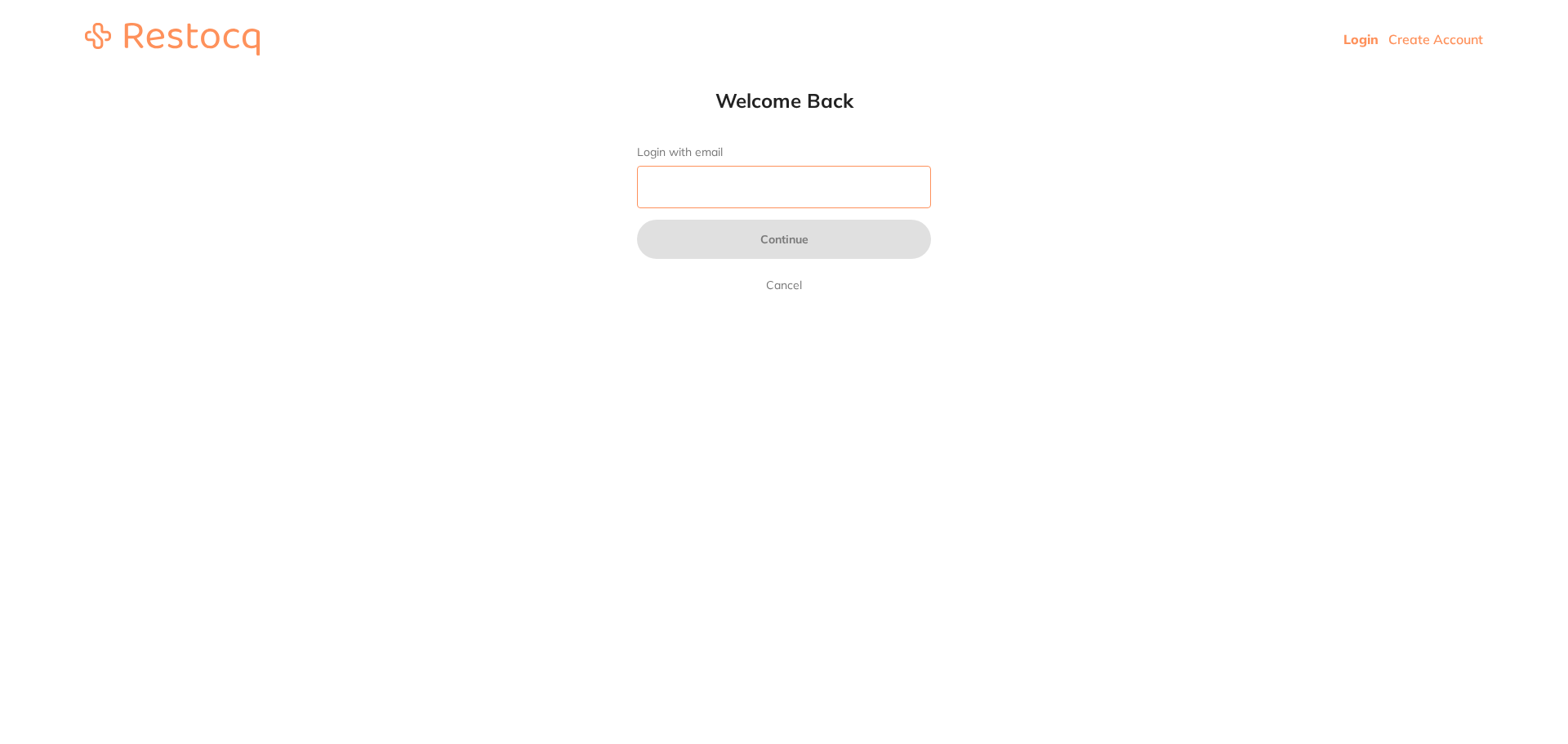
click at [815, 192] on input "Login with email" at bounding box center [784, 187] width 294 height 43
type input "[EMAIL_ADDRESS][DOMAIN_NAME]"
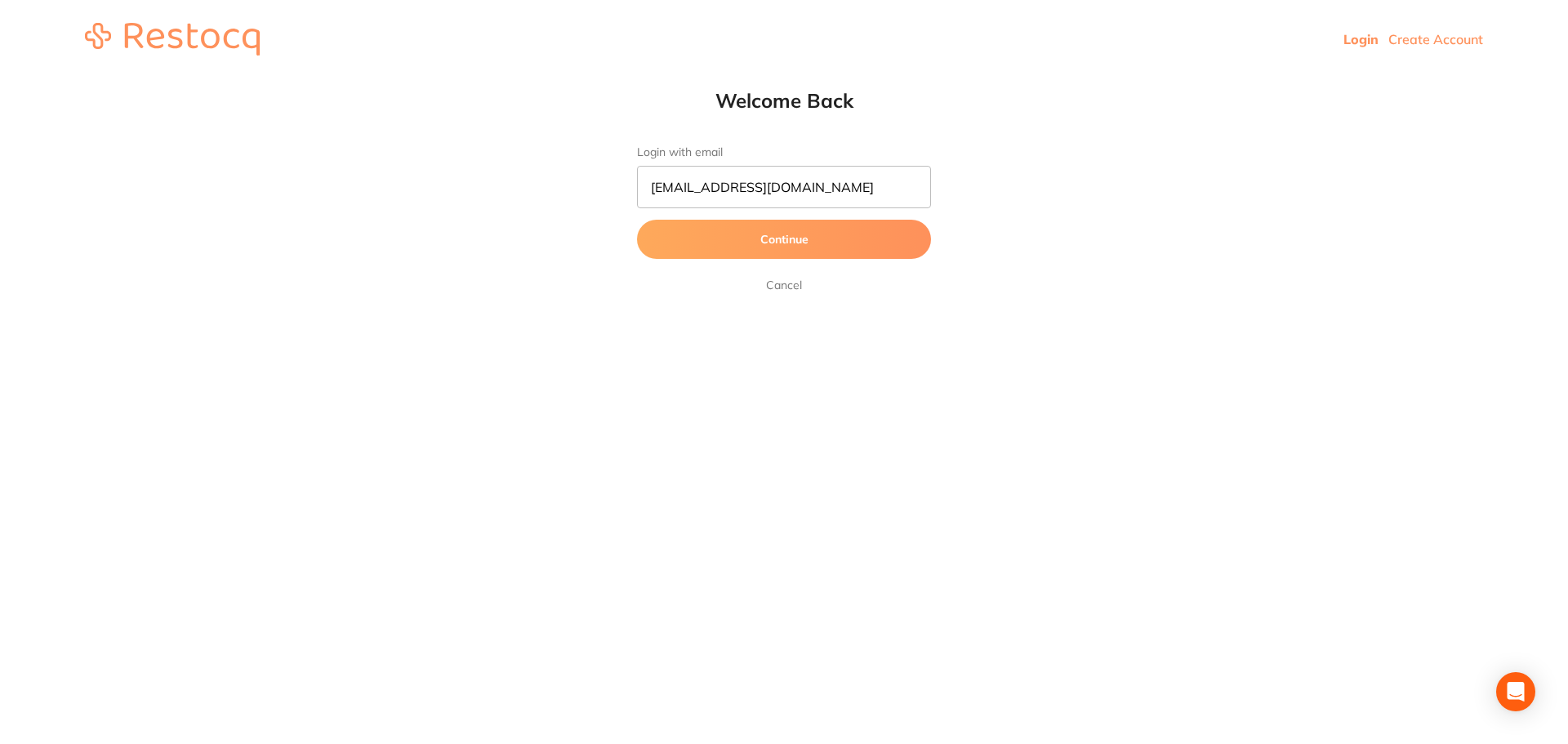
click at [743, 248] on button "Continue" at bounding box center [784, 239] width 294 height 39
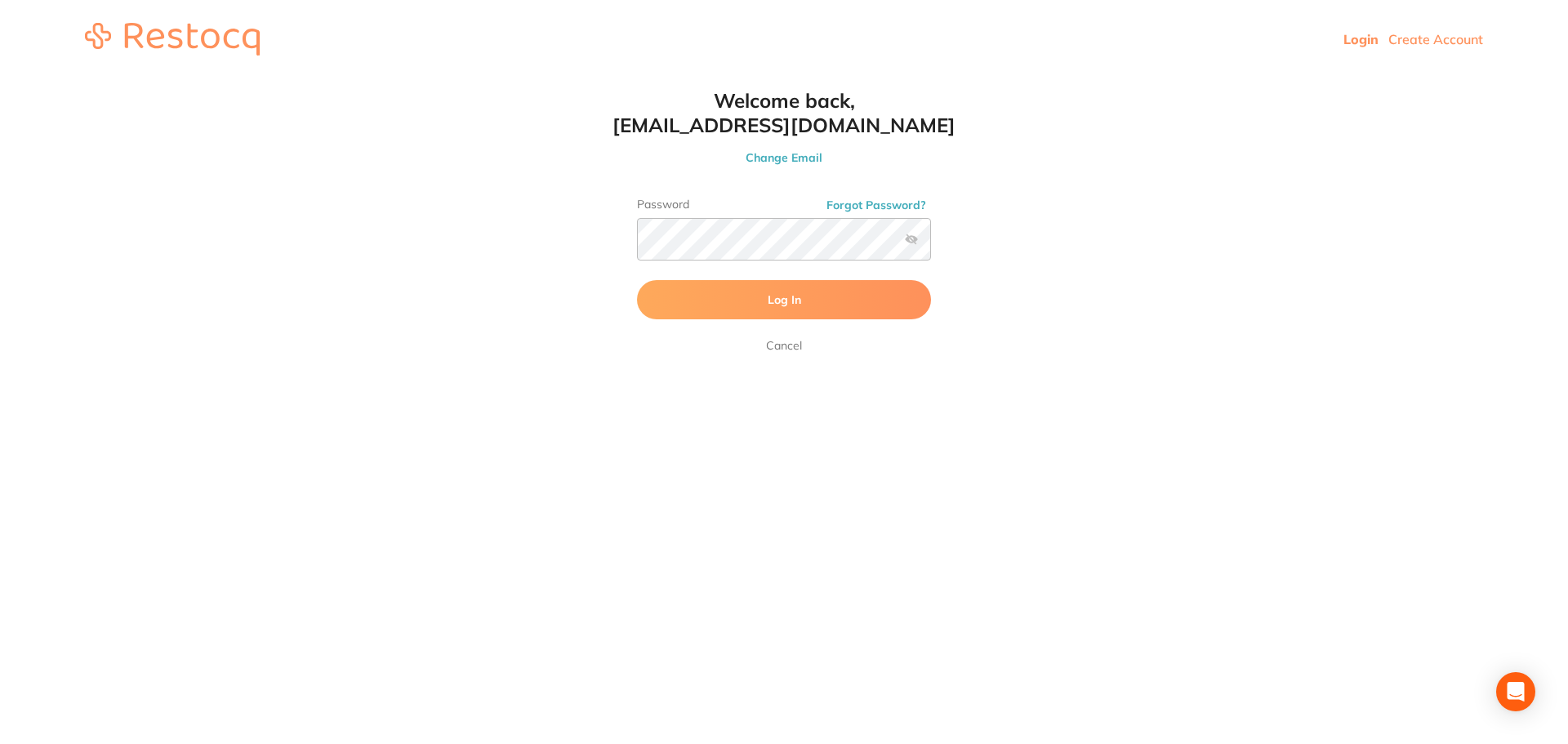
click at [762, 300] on button "Log In" at bounding box center [784, 300] width 294 height 39
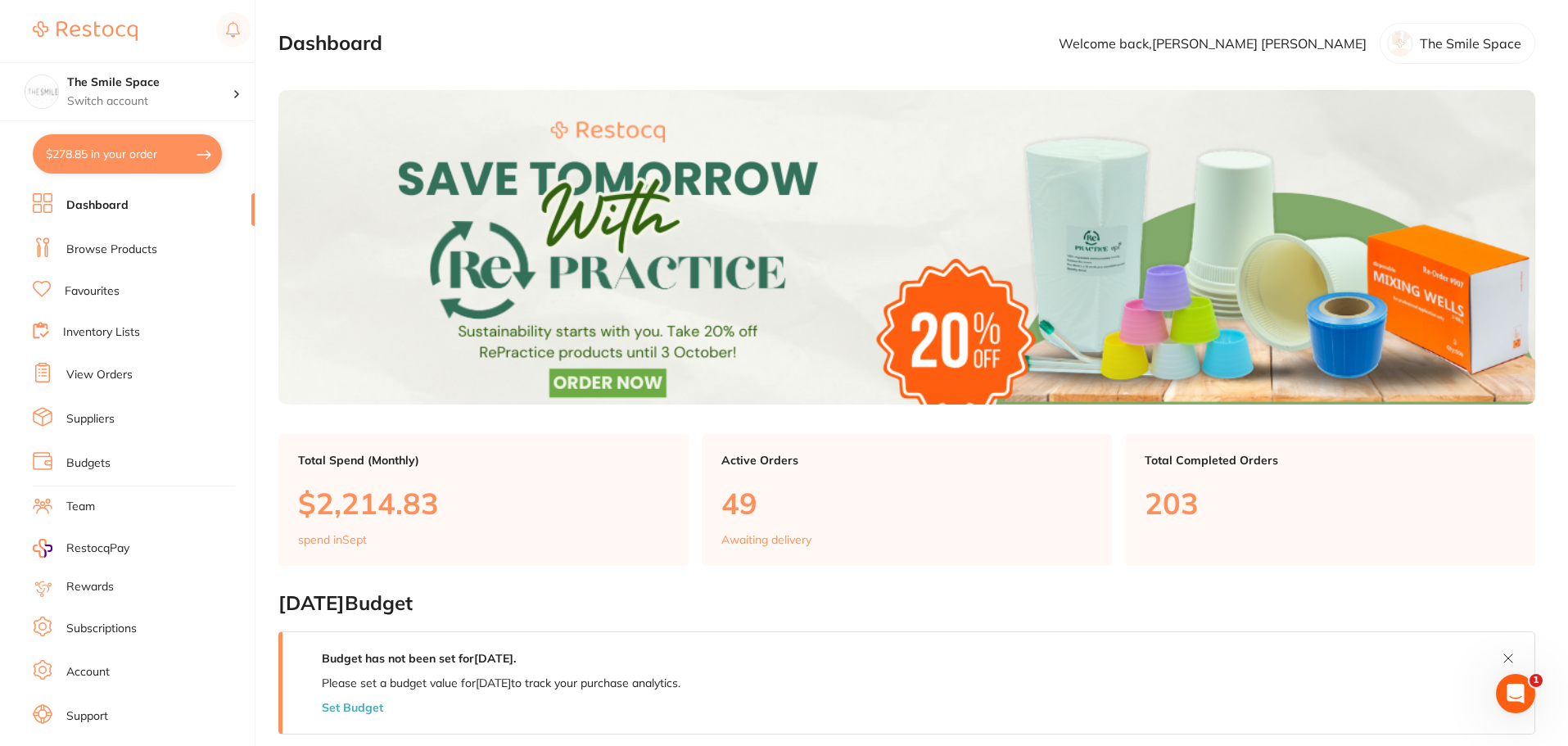
click at [94, 253] on link "Browse Products" at bounding box center [112, 250] width 91 height 16
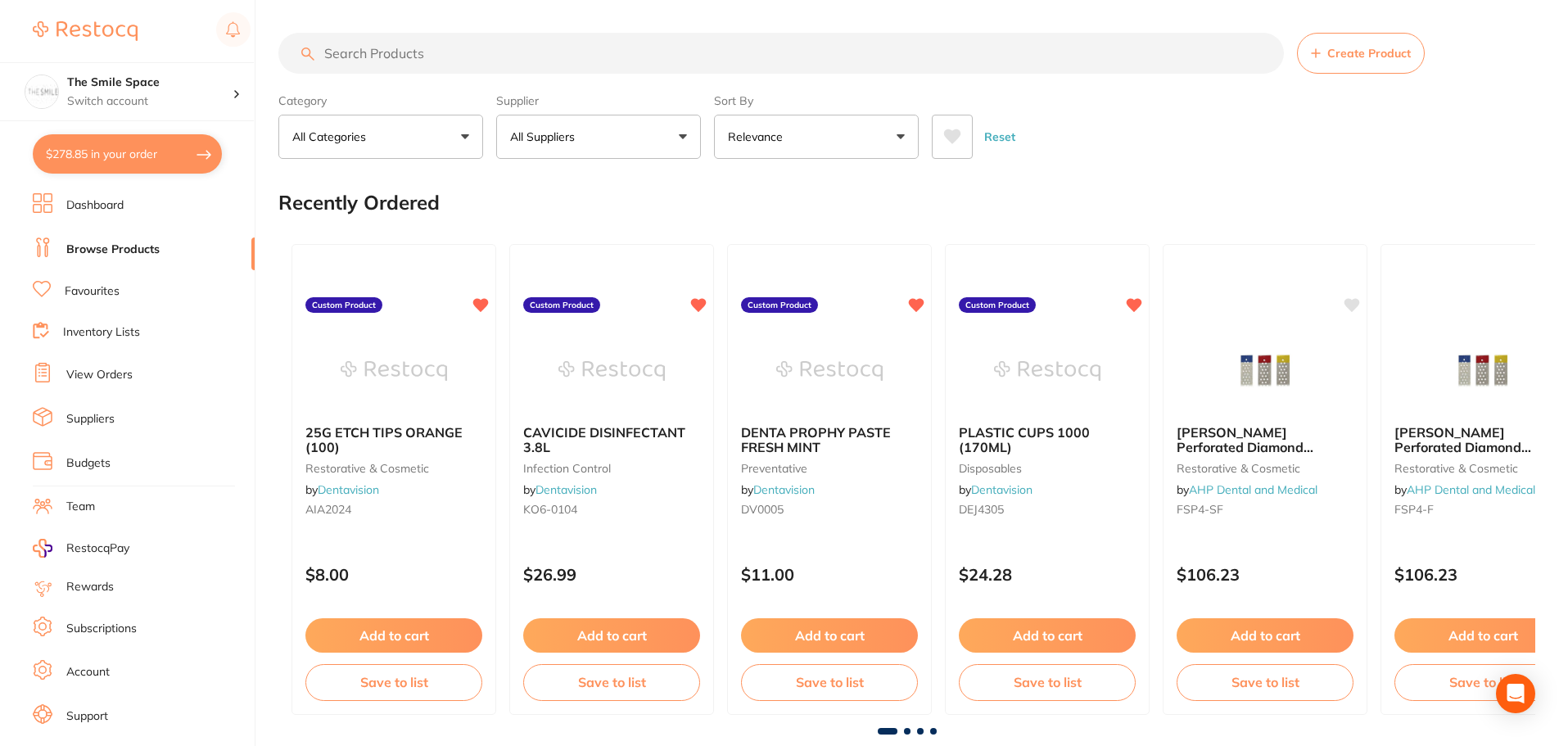
click at [375, 60] on input "search" at bounding box center [781, 53] width 1005 height 41
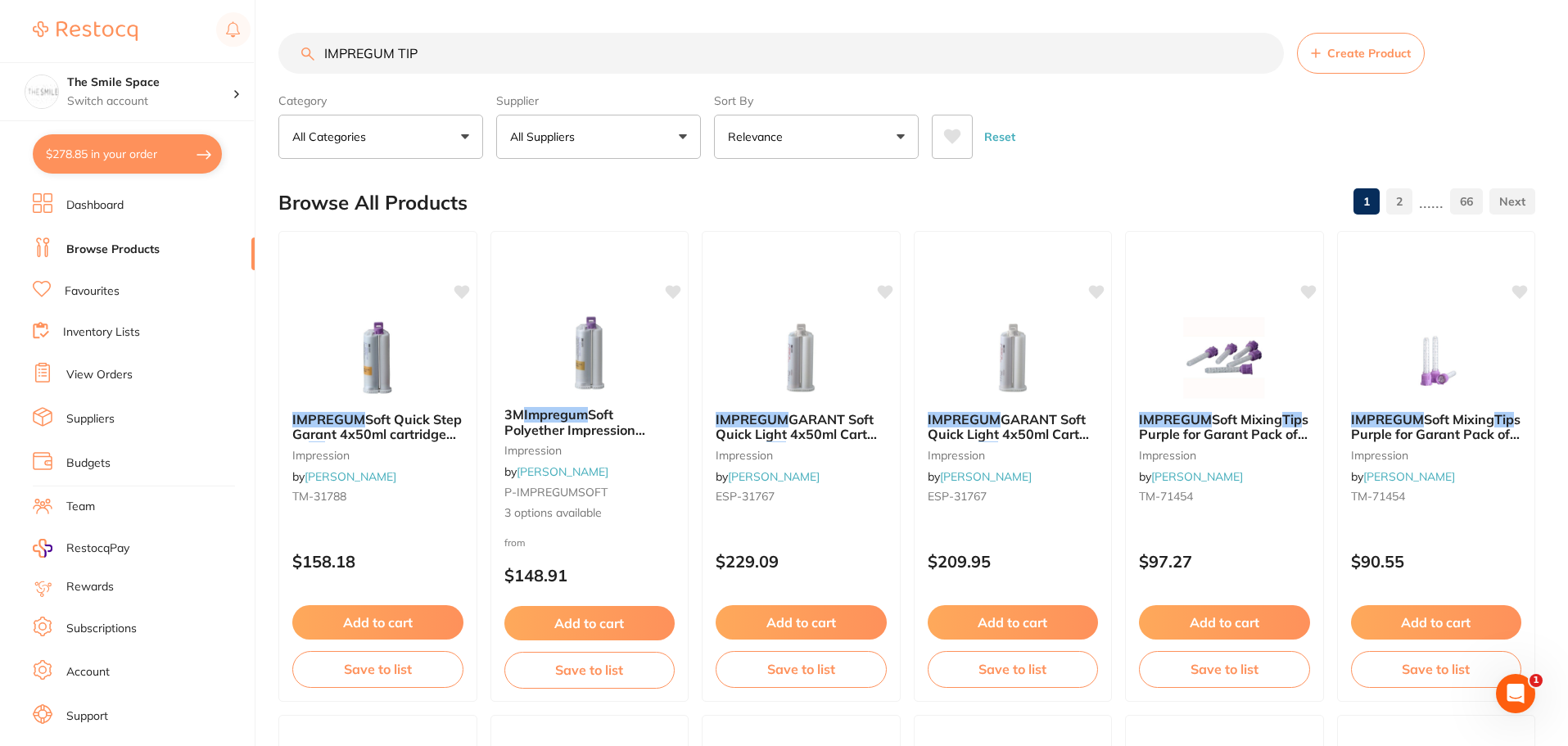
click at [483, 57] on input "IMPREGUM TIP" at bounding box center [781, 53] width 1005 height 41
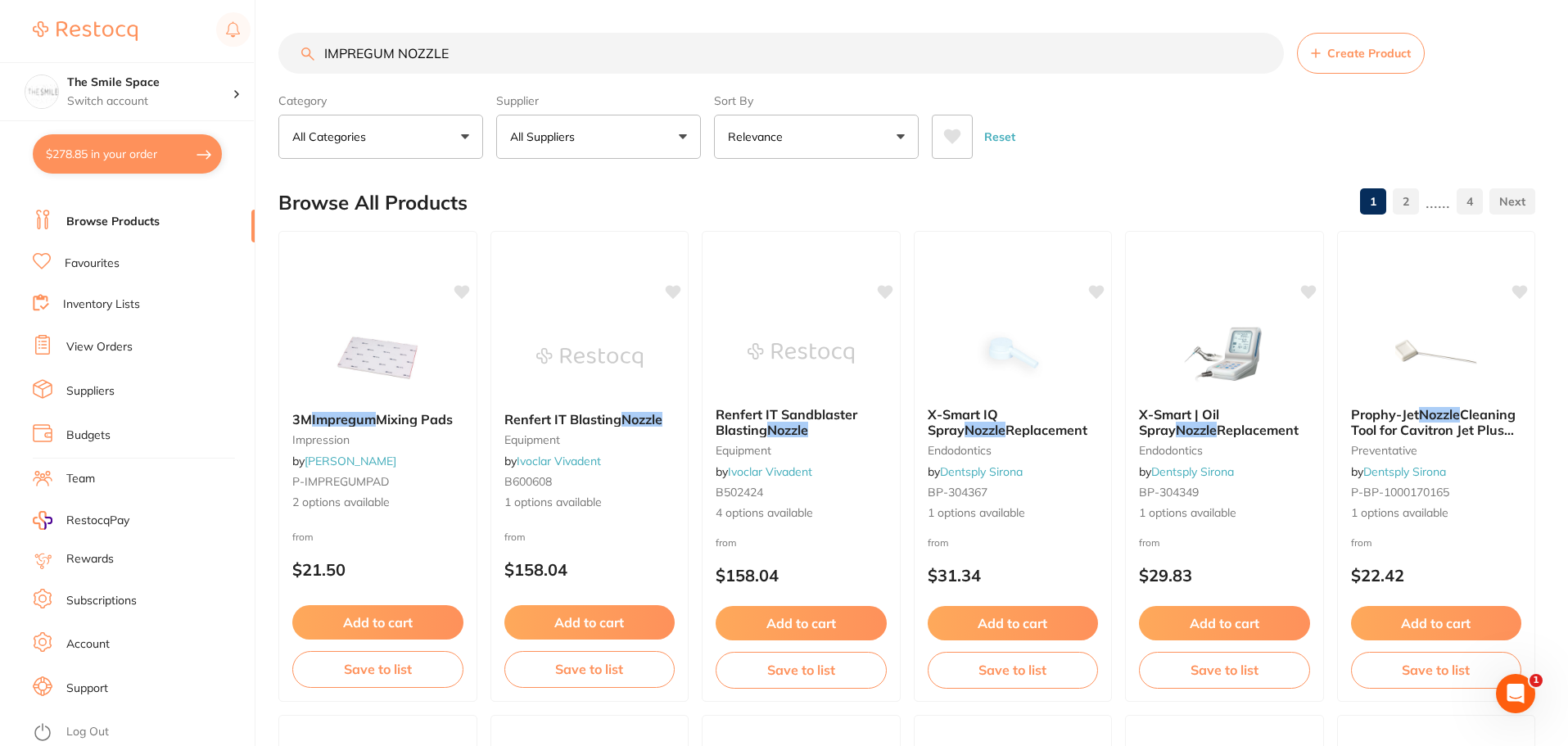
click at [585, 60] on input "IMPREGUM NOZZLE" at bounding box center [781, 53] width 1005 height 41
type input "I"
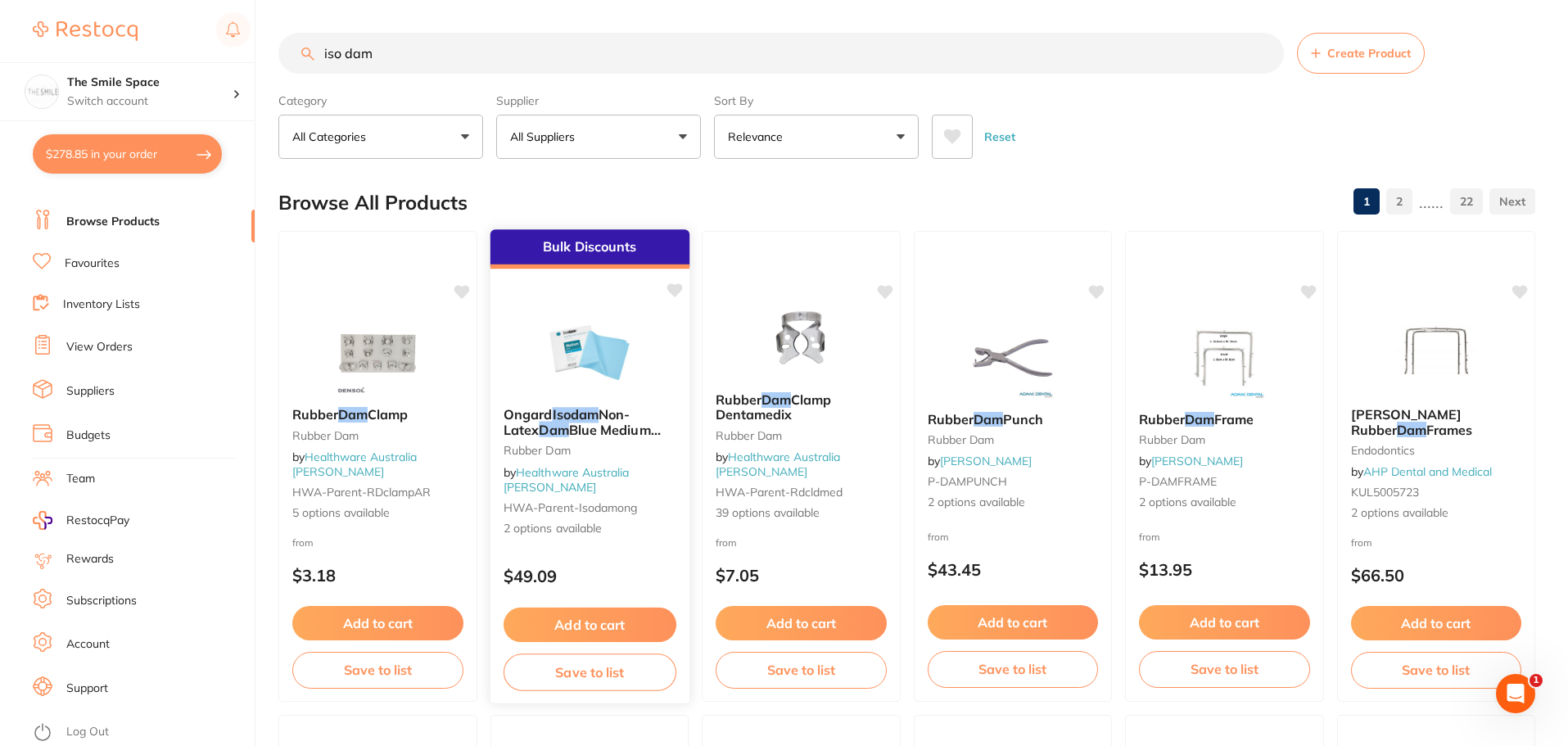
type input "iso dam"
click at [595, 521] on span "2 options available" at bounding box center [589, 529] width 173 height 16
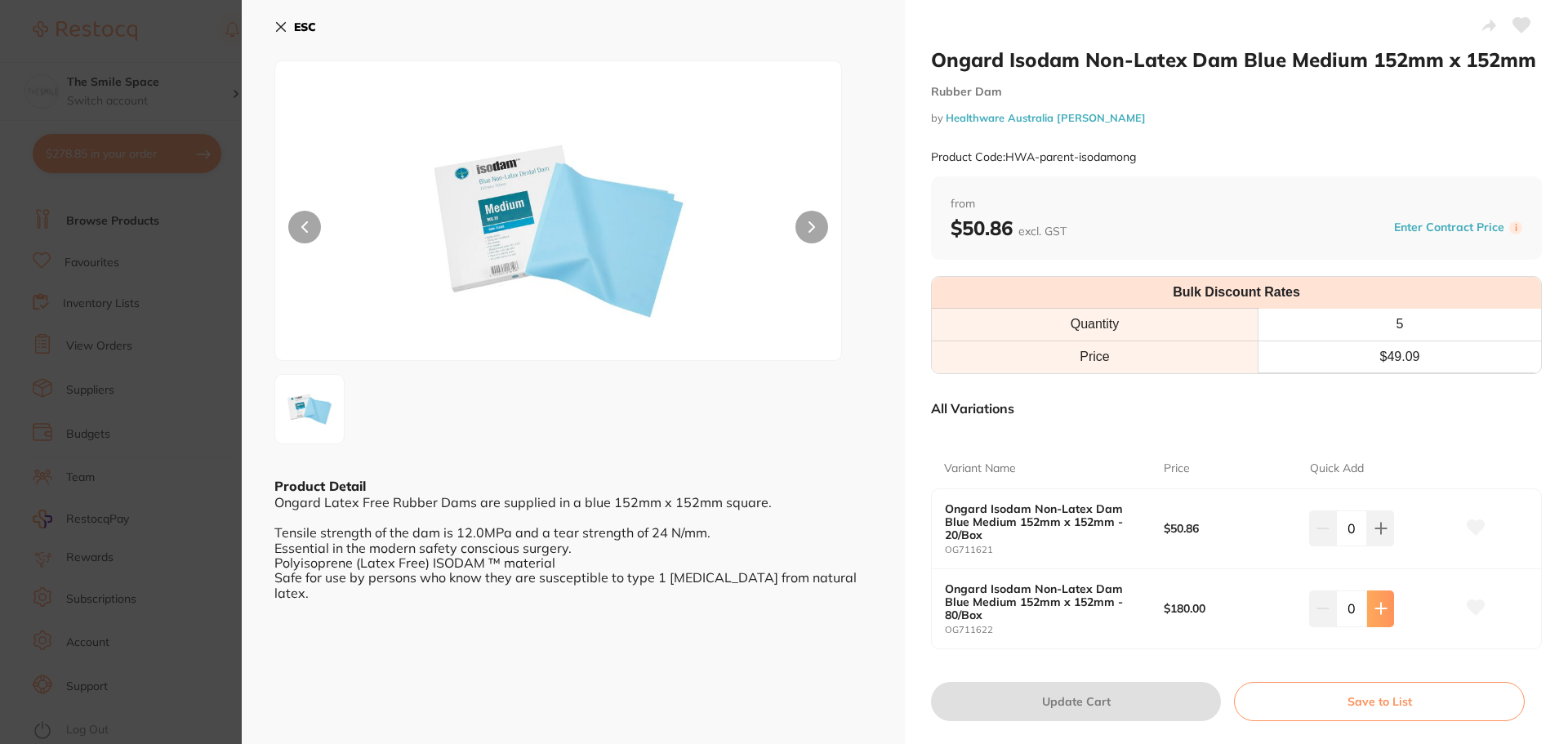
click at [1377, 607] on icon at bounding box center [1381, 609] width 10 height 10
type input "1"
click at [1102, 709] on button "Update Cart" at bounding box center [1076, 702] width 290 height 39
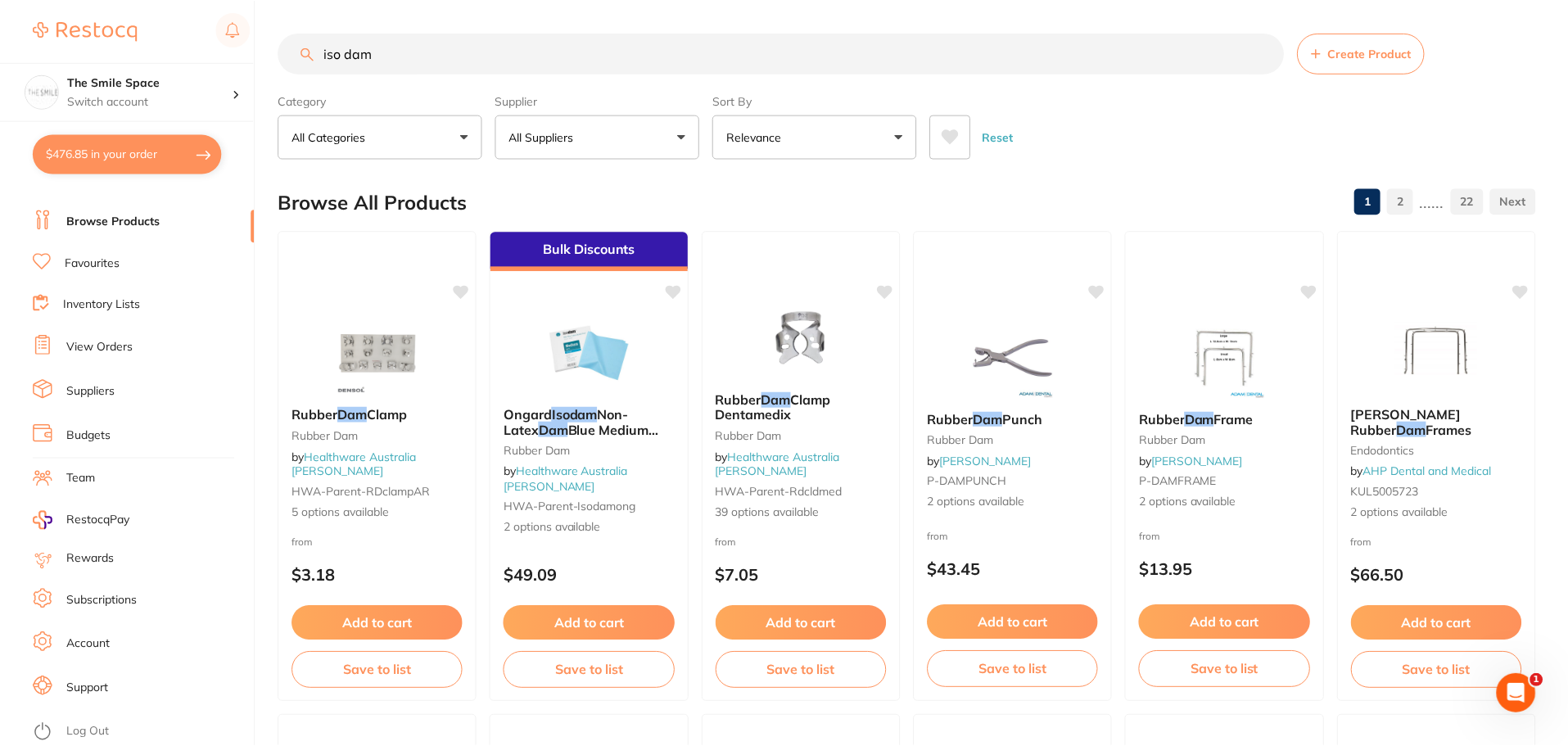
scroll to position [9, 0]
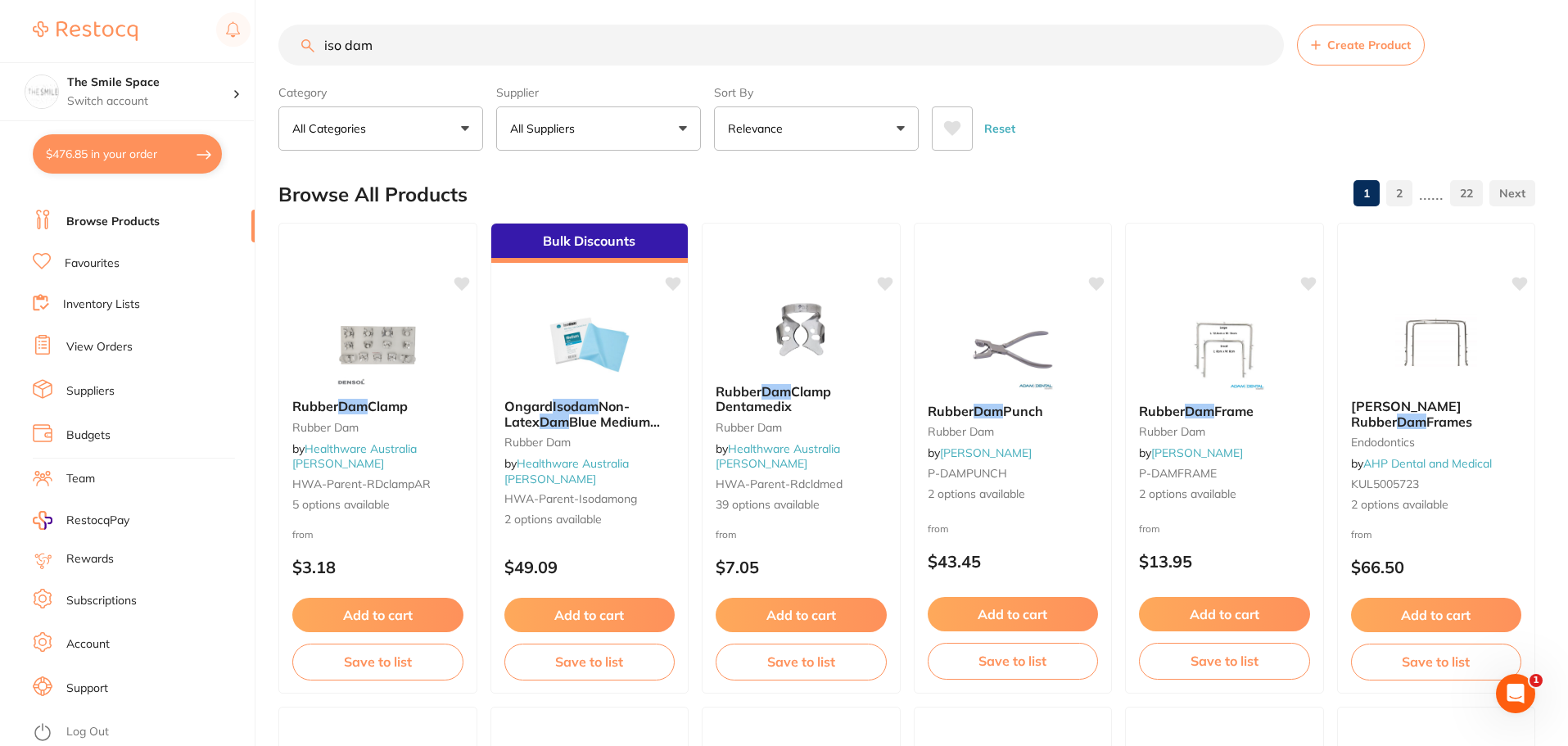
click at [97, 725] on link "Log Out" at bounding box center [88, 732] width 43 height 16
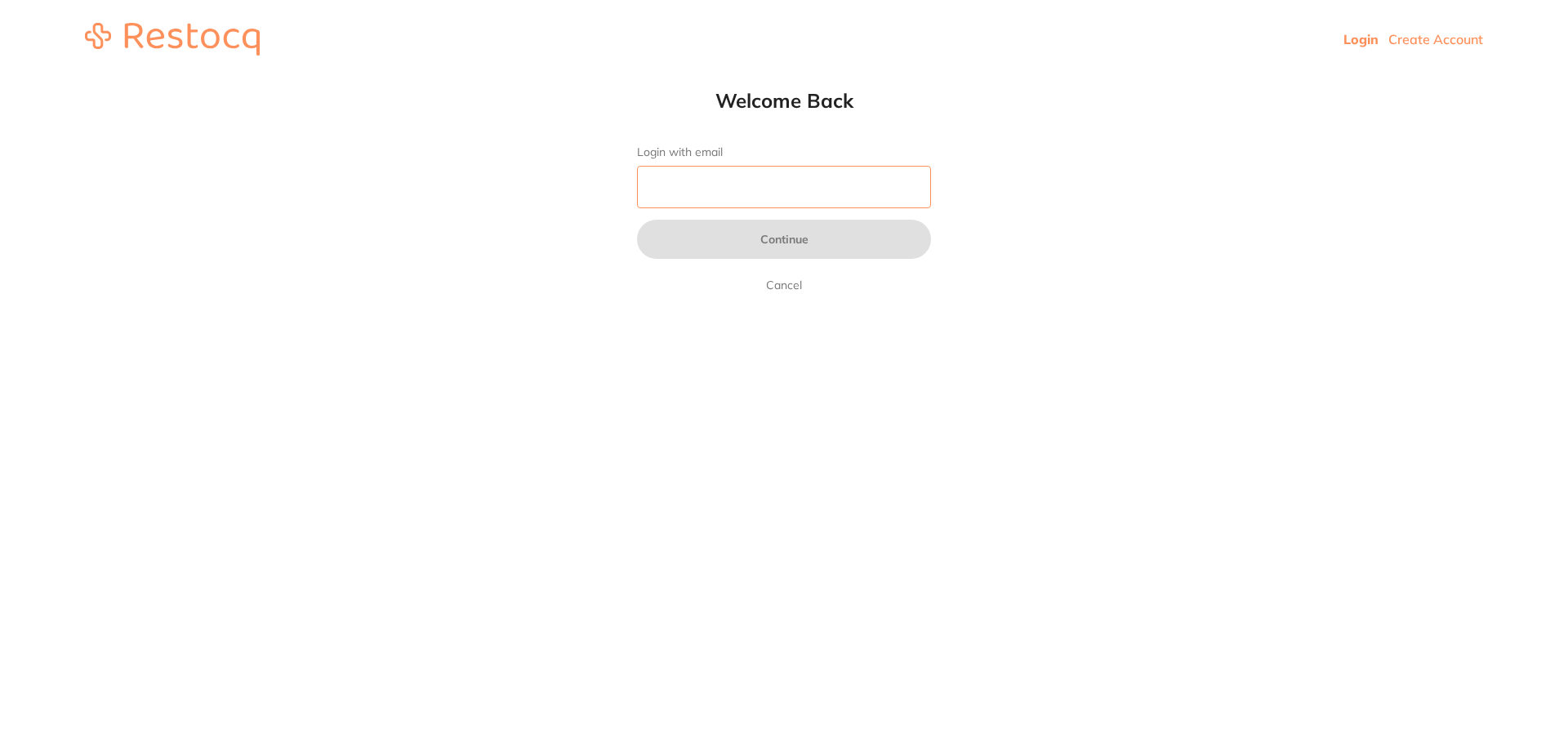
click at [764, 193] on input "Login with email" at bounding box center [784, 187] width 294 height 43
type input "[EMAIL_ADDRESS][DOMAIN_NAME]"
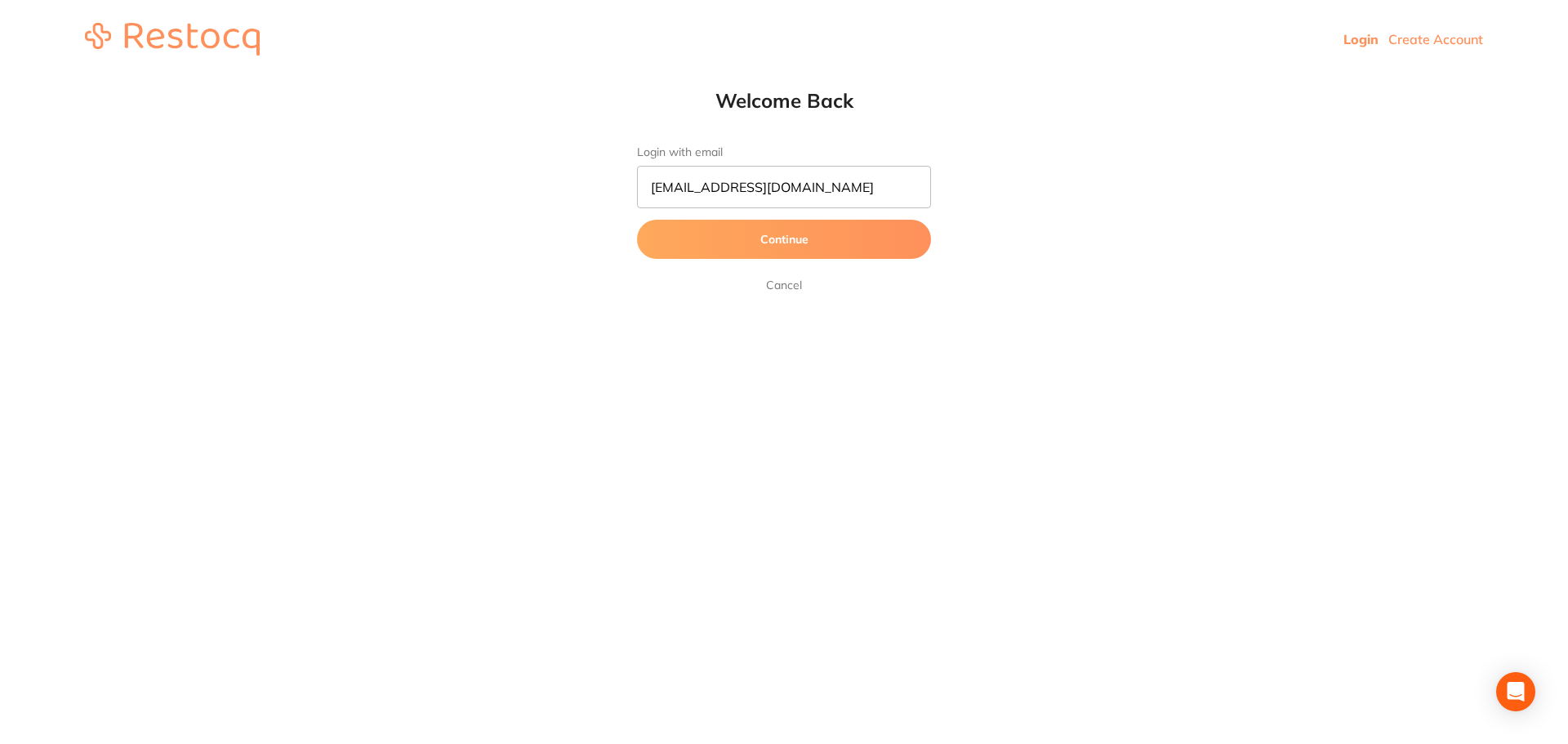
click at [723, 244] on button "Continue" at bounding box center [784, 239] width 294 height 39
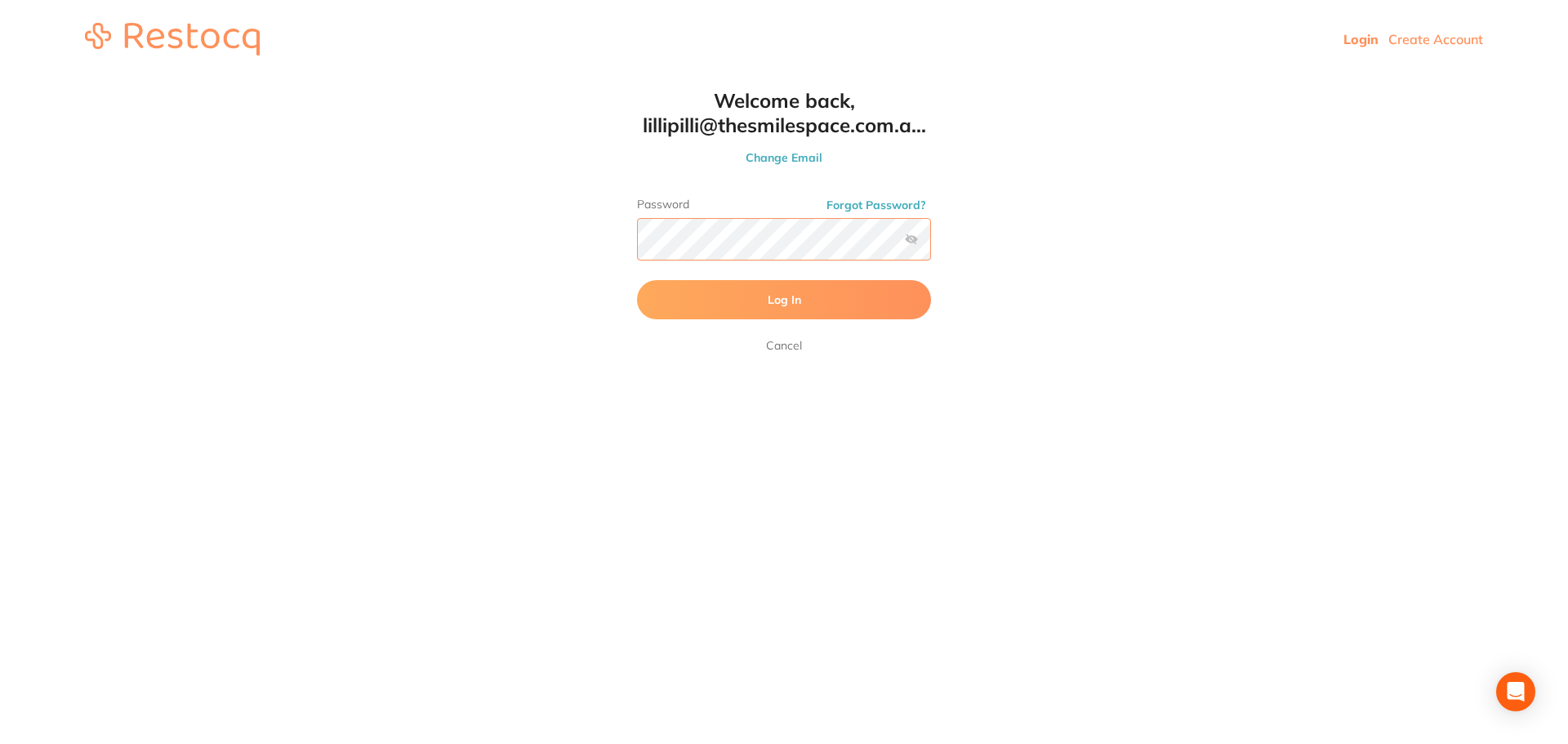
click at [637, 280] on button "Log In" at bounding box center [784, 300] width 294 height 39
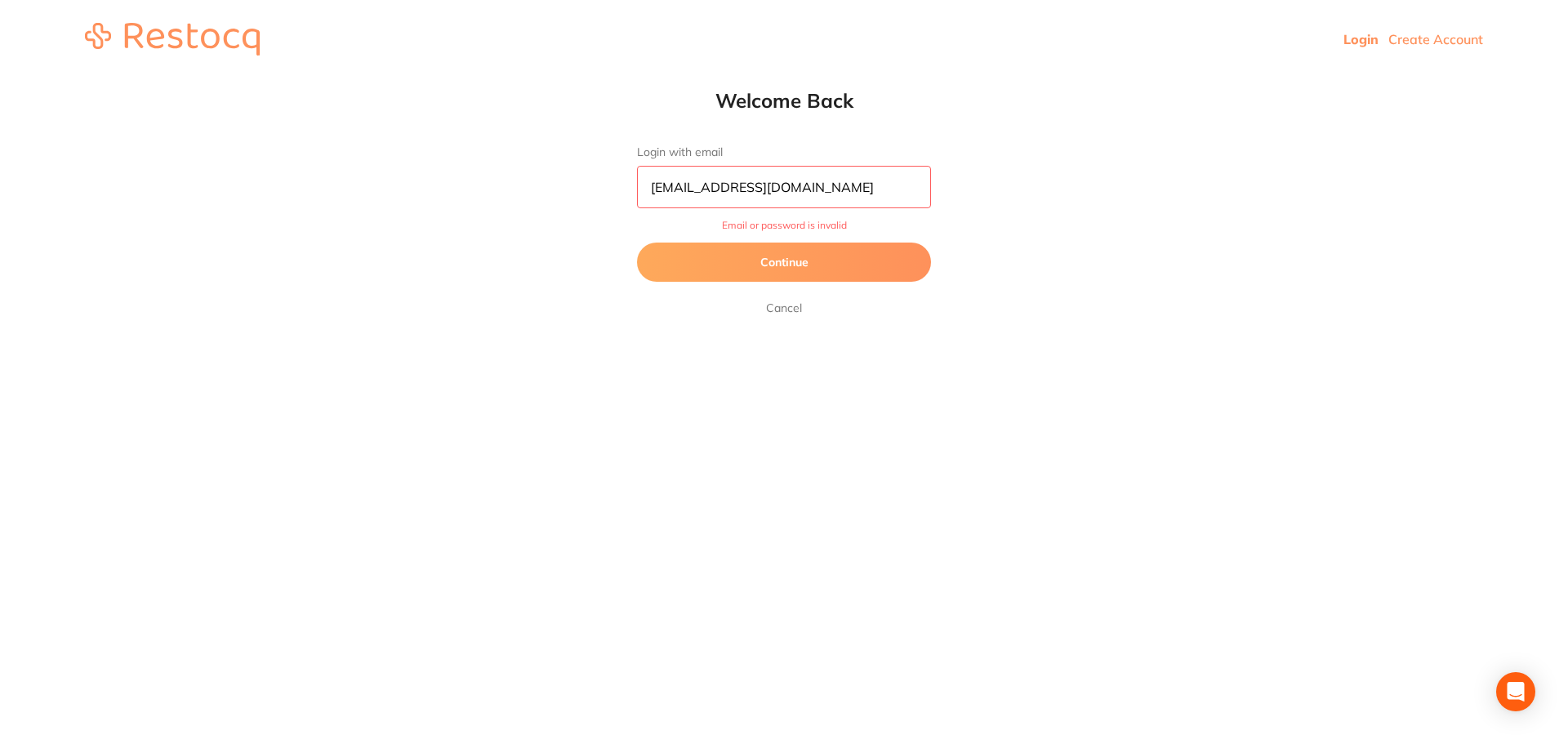
click at [752, 249] on button "Continue" at bounding box center [784, 262] width 294 height 39
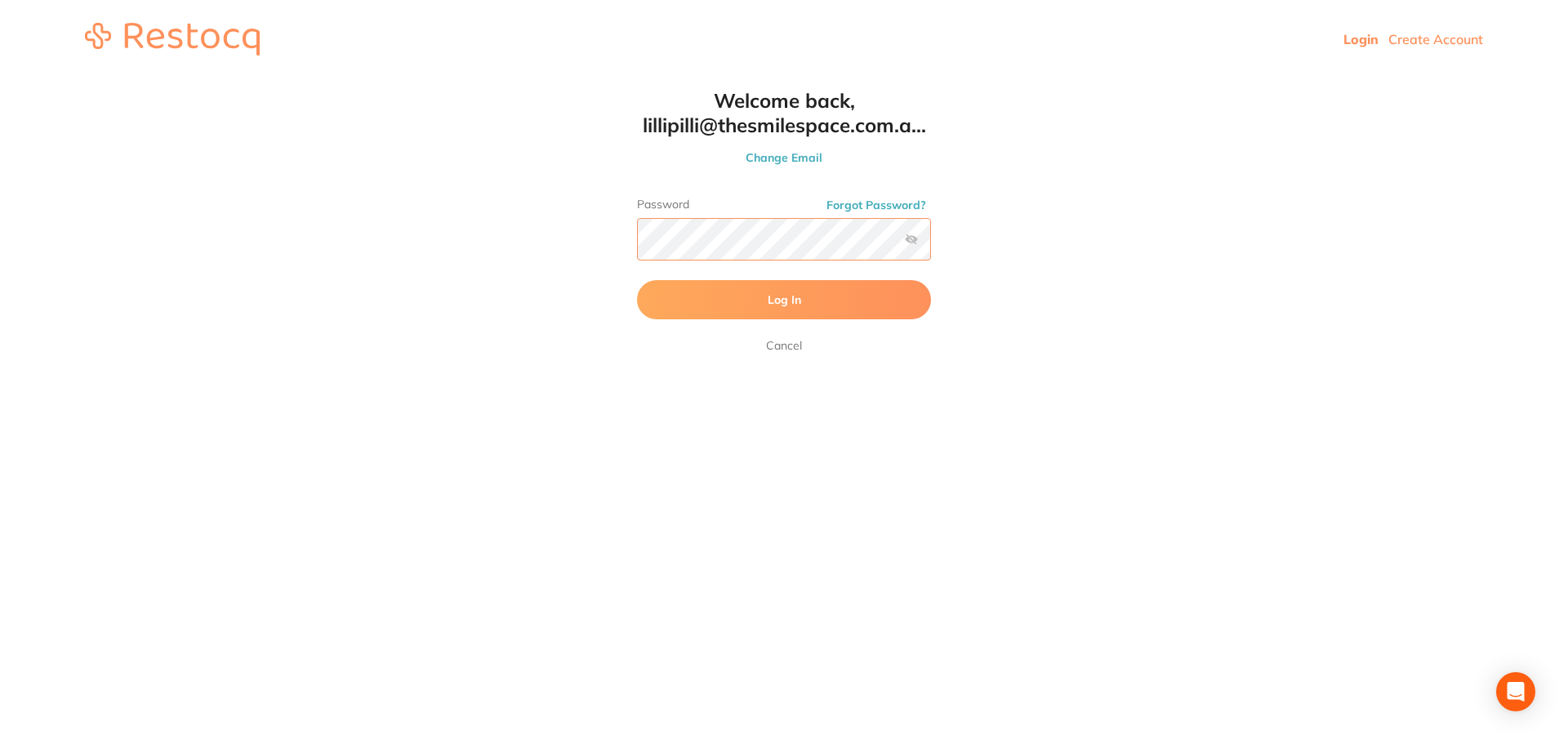
click at [637, 280] on button "Log In" at bounding box center [784, 300] width 294 height 39
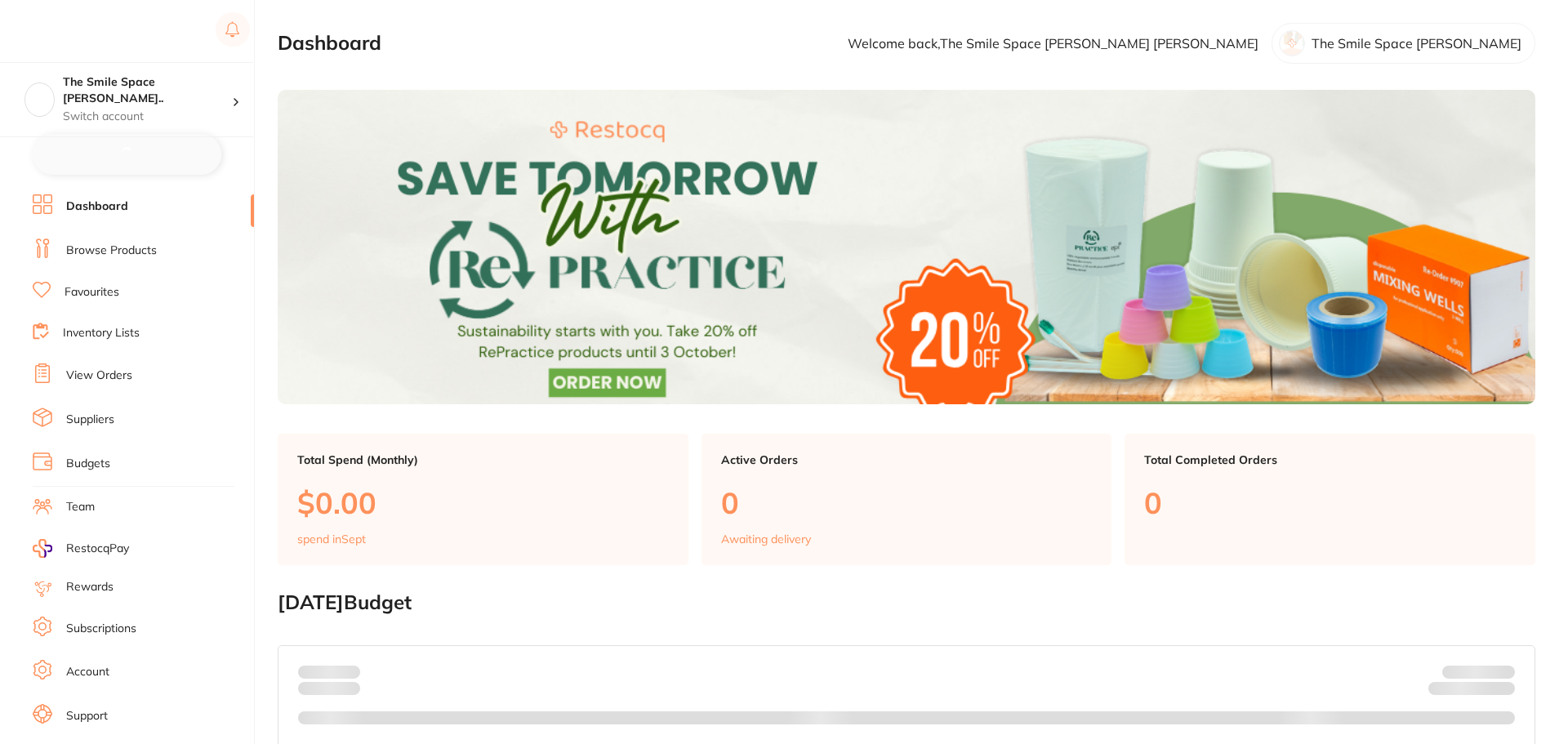
checkbox input "false"
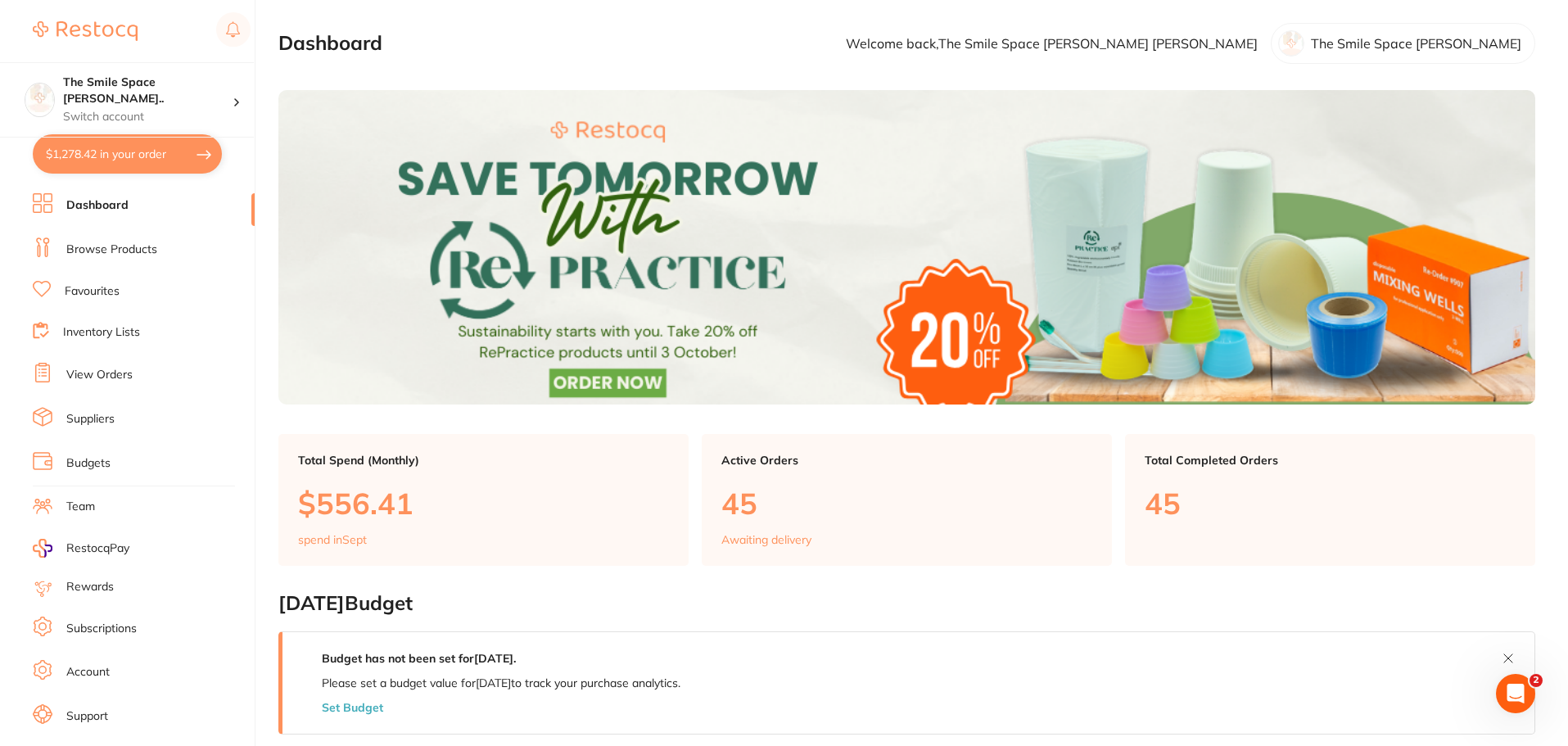
click at [147, 257] on link "Browse Products" at bounding box center [112, 250] width 91 height 16
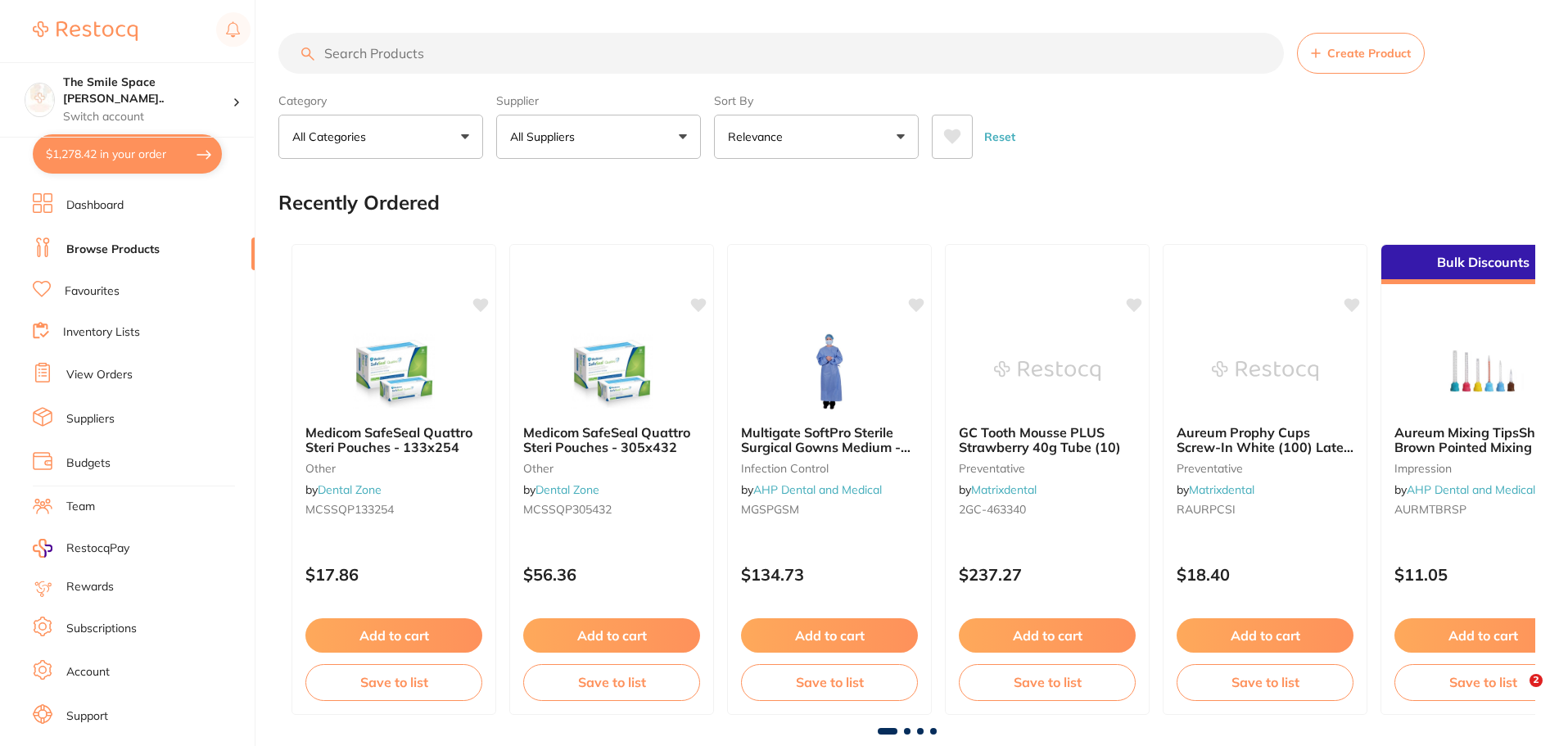
click at [494, 49] on input "search" at bounding box center [781, 53] width 1005 height 41
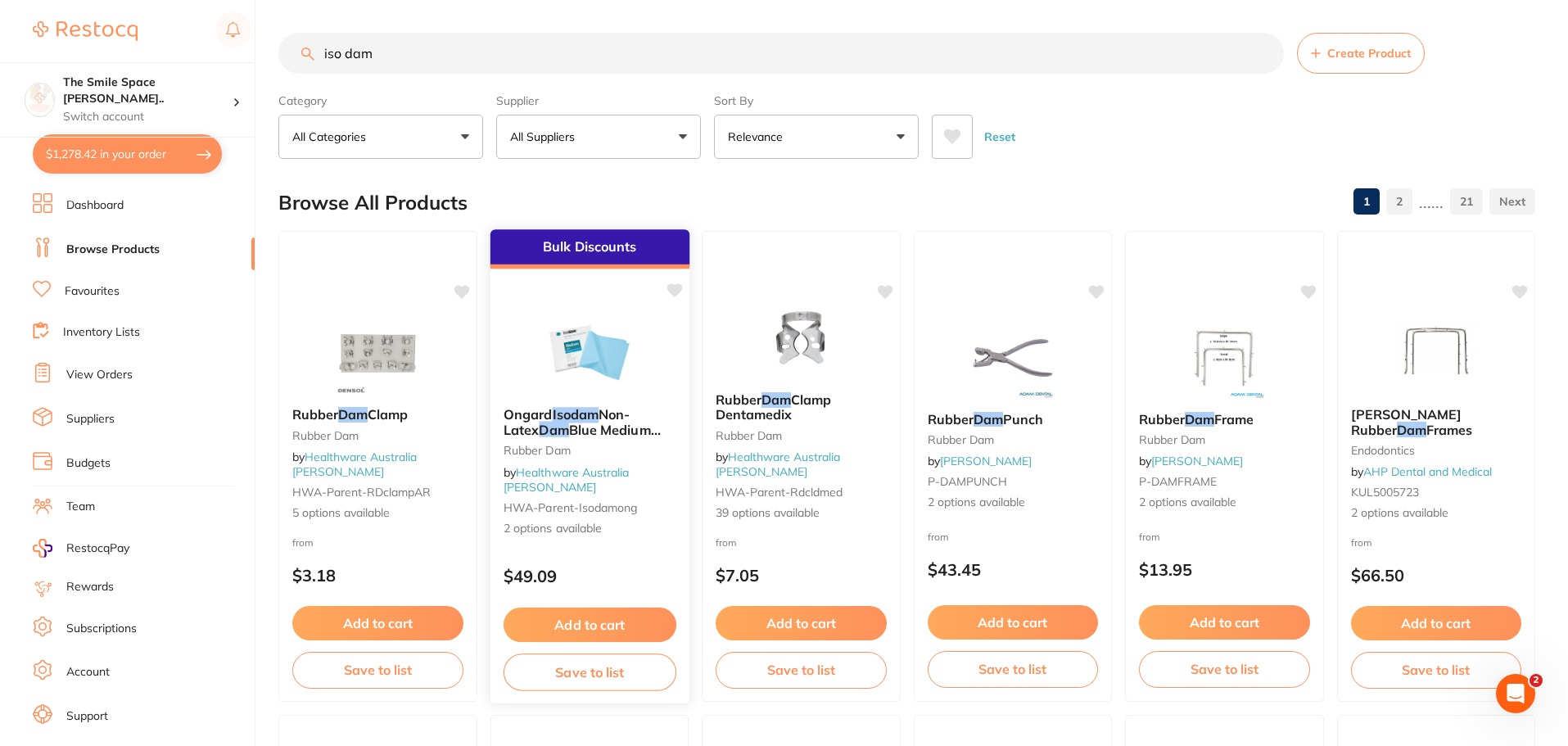
type input "iso dam"
click at [586, 521] on span "2 options available" at bounding box center [589, 529] width 173 height 16
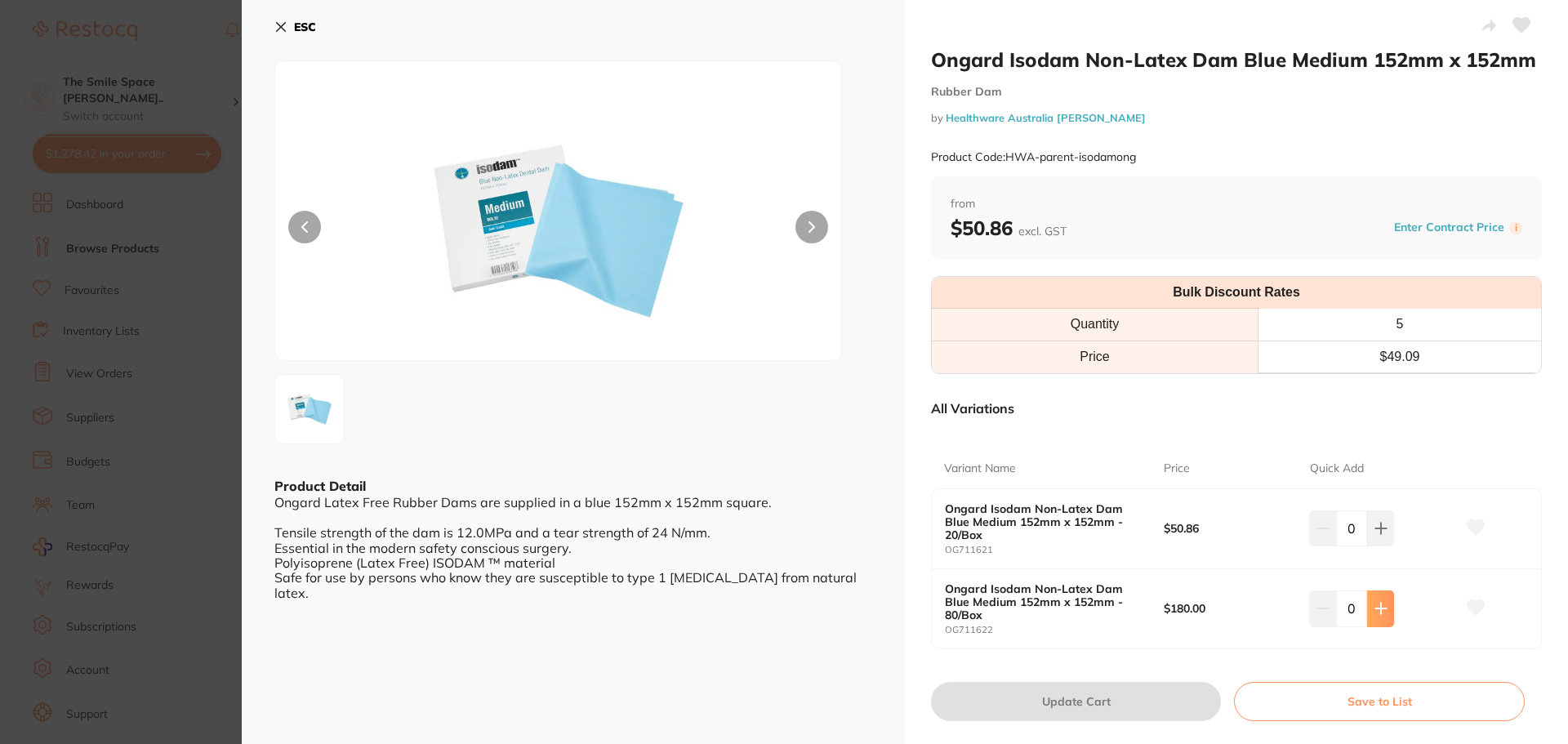
click at [1387, 619] on button at bounding box center [1381, 608] width 27 height 36
type input "2"
click at [1117, 706] on button "Update Cart" at bounding box center [1076, 702] width 290 height 39
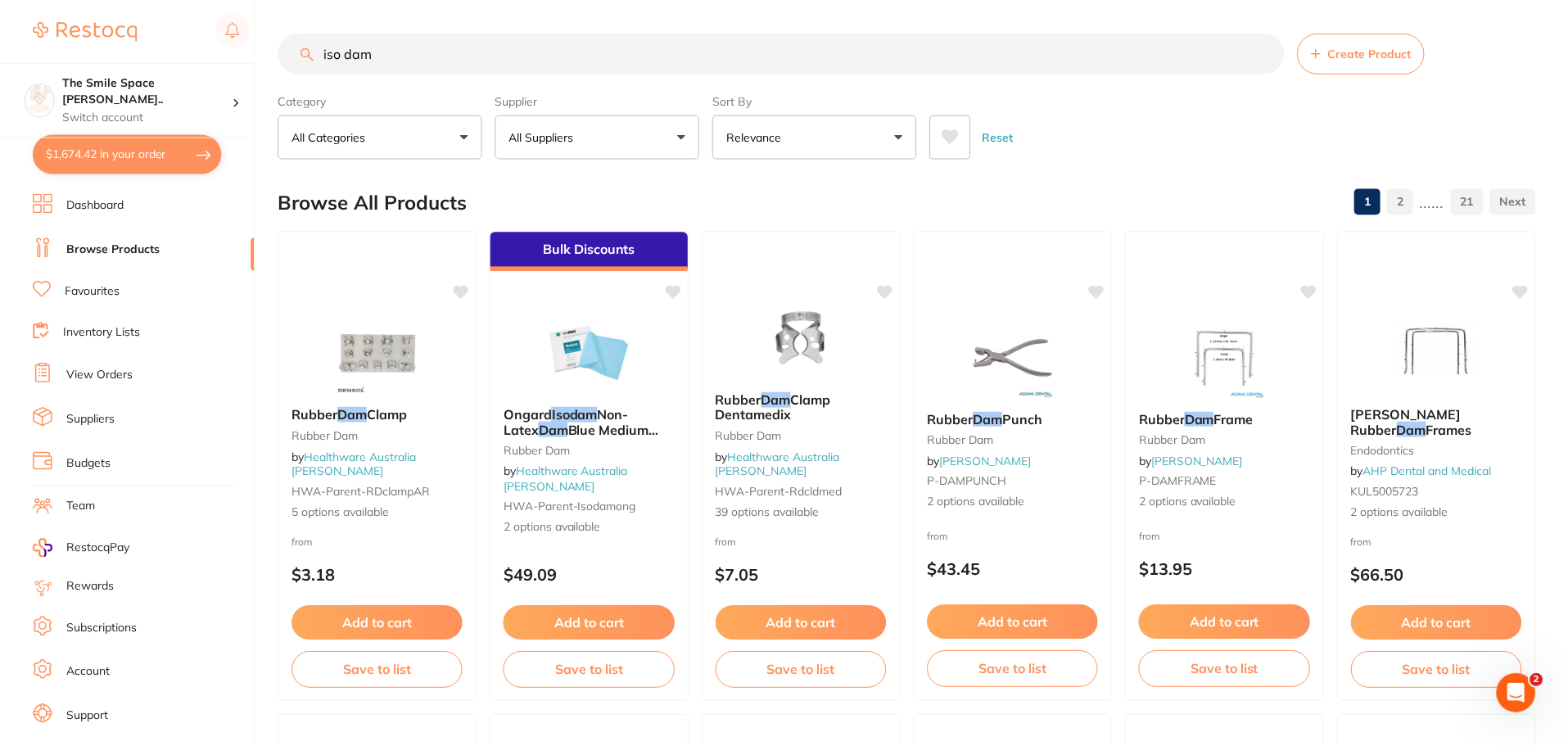
scroll to position [9, 0]
